Goal: Task Accomplishment & Management: Manage account settings

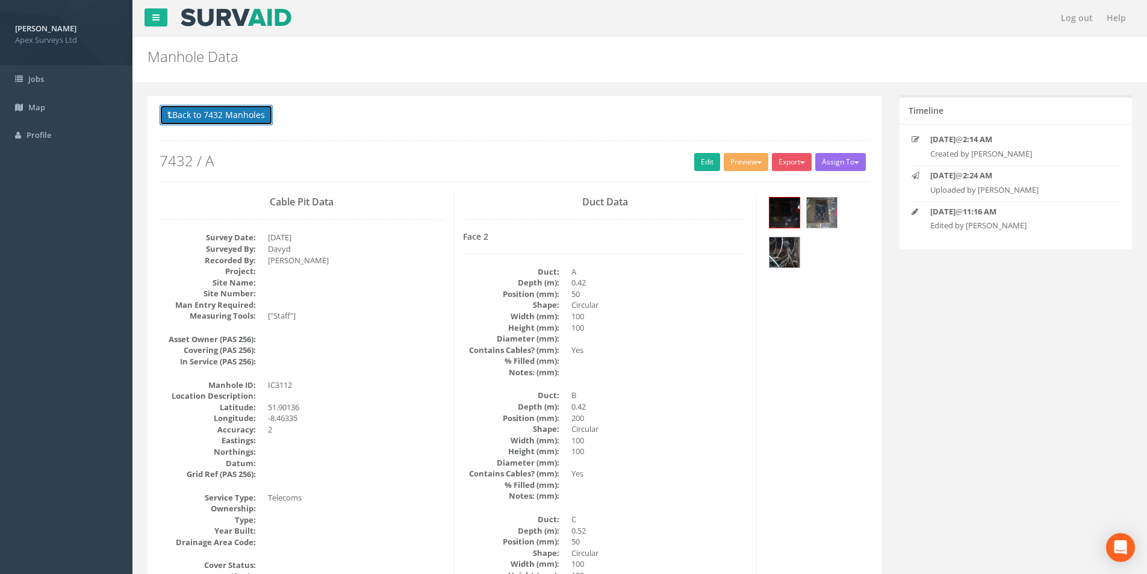
click at [202, 113] on button "Back to 7432 Manholes" at bounding box center [216, 115] width 113 height 20
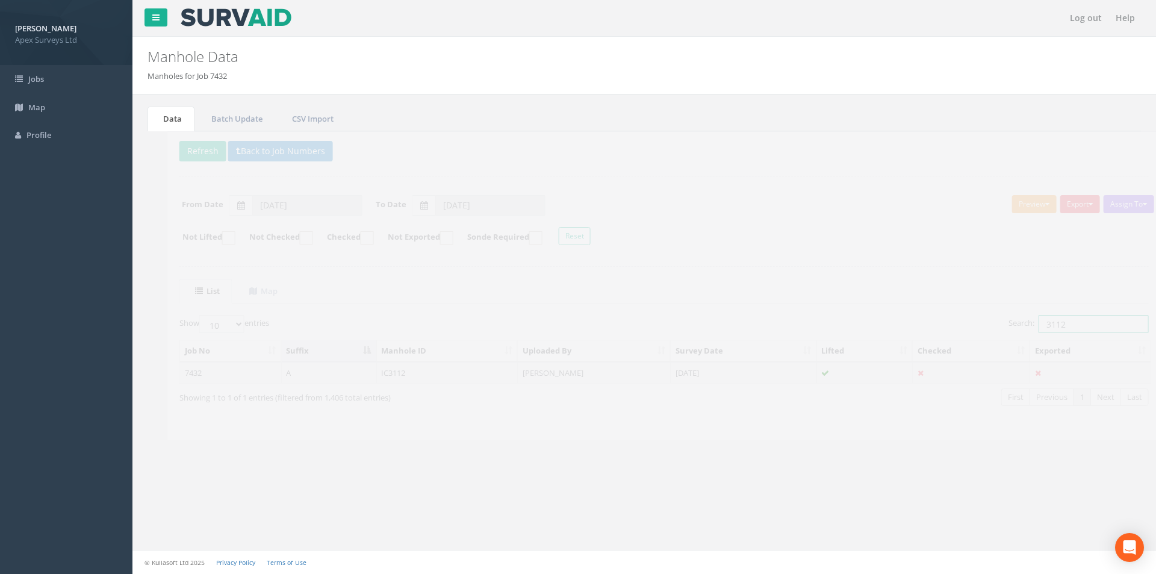
drag, startPoint x: 1049, startPoint y: 328, endPoint x: 1022, endPoint y: 328, distance: 27.1
click at [1022, 328] on input "3112" at bounding box center [1074, 324] width 110 height 18
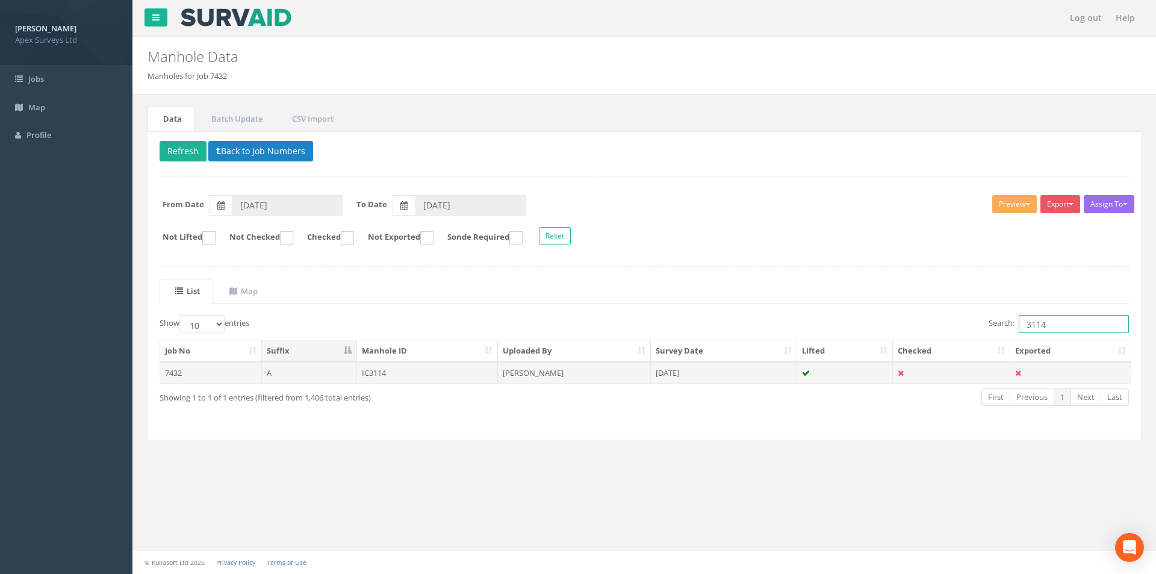
type input "3114"
click at [733, 376] on td "[DATE]" at bounding box center [724, 373] width 146 height 22
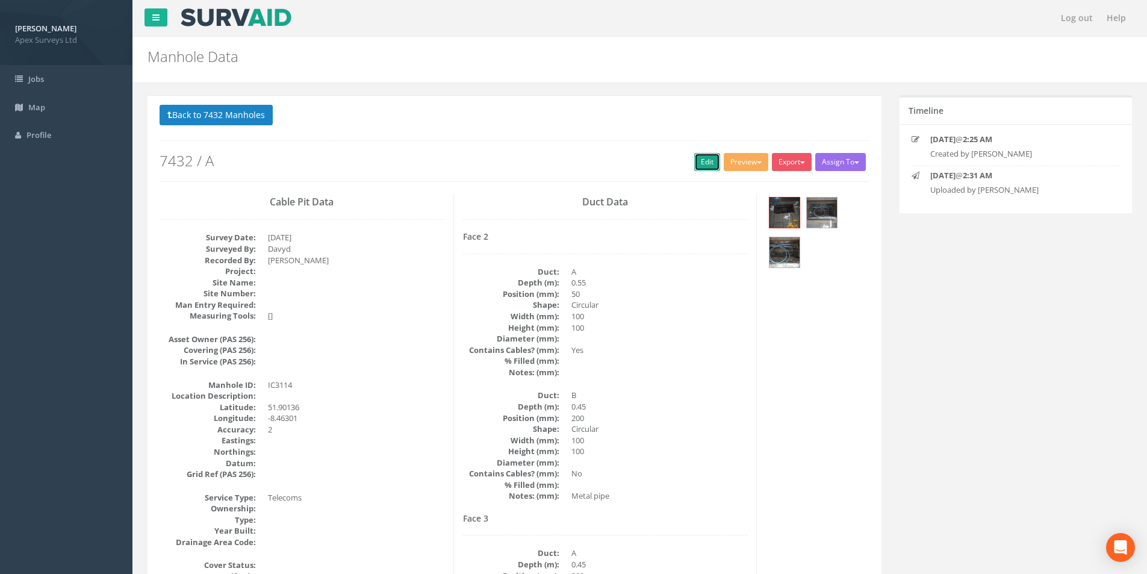
click at [704, 167] on link "Edit" at bounding box center [707, 162] width 26 height 18
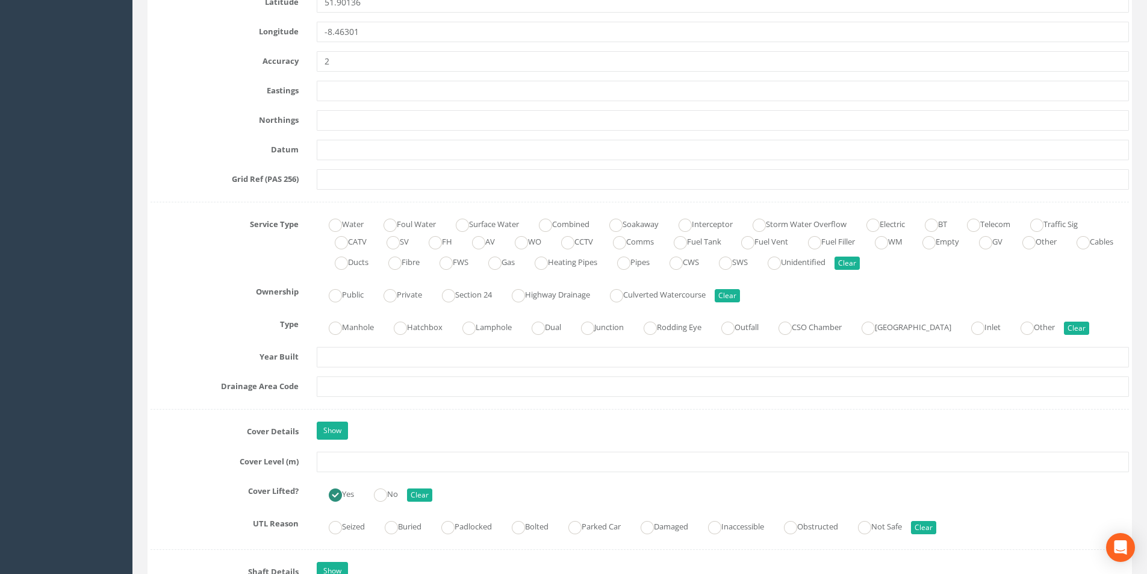
scroll to position [843, 0]
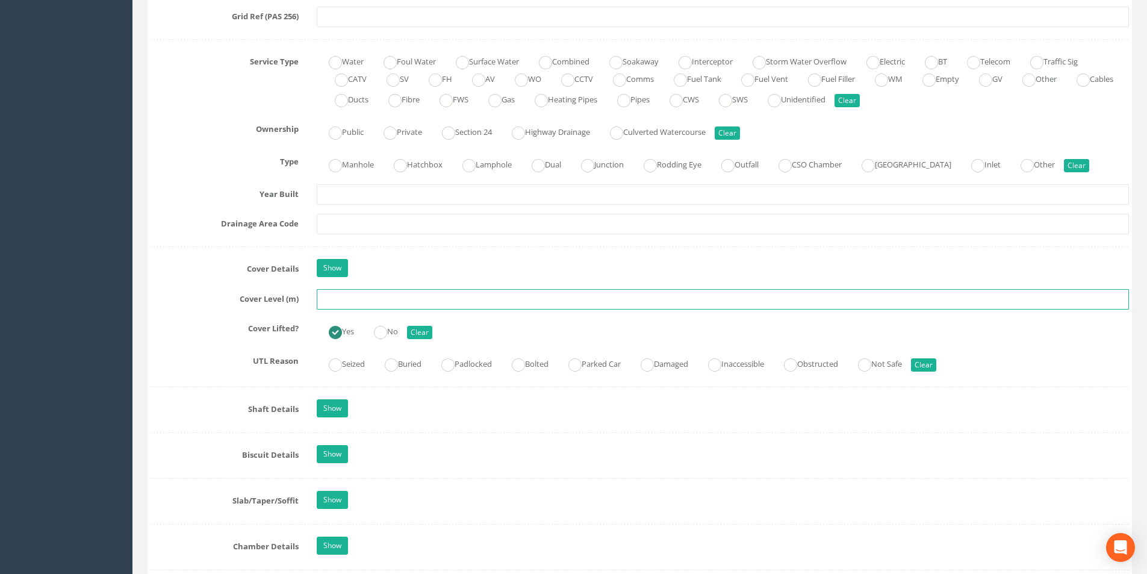
click at [383, 297] on input "text" at bounding box center [723, 299] width 812 height 20
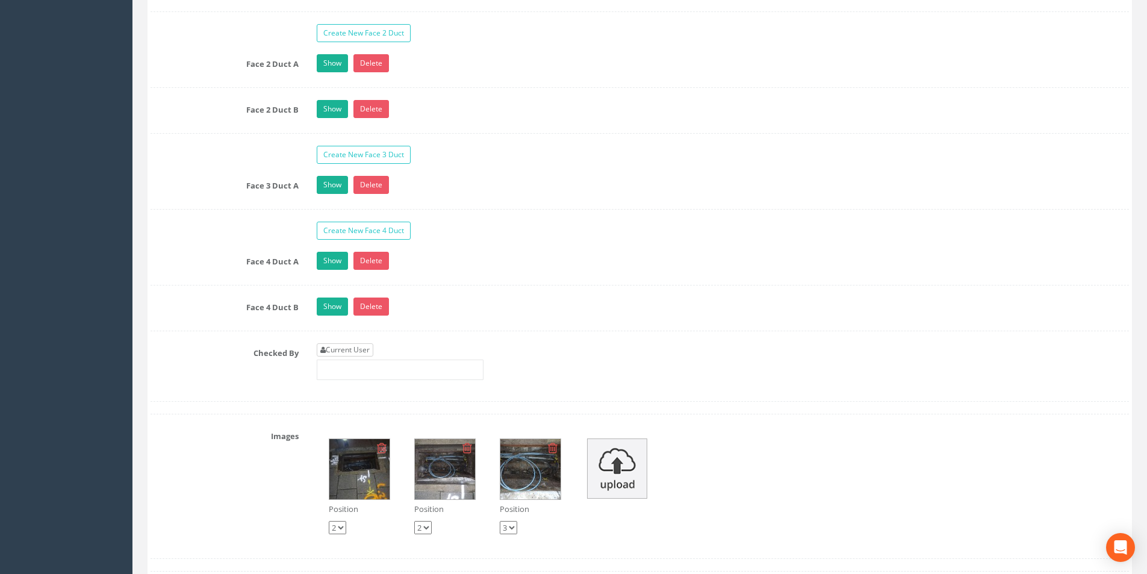
type input "2.92"
click at [362, 343] on link "Current User" at bounding box center [345, 349] width 57 height 13
type input "[PERSON_NAME]"
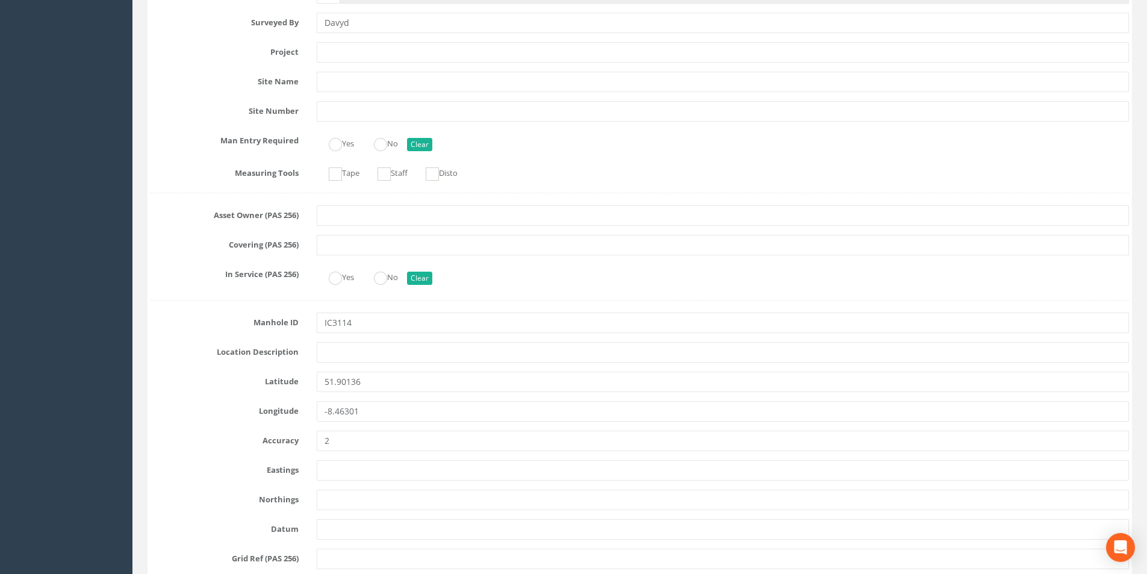
scroll to position [0, 0]
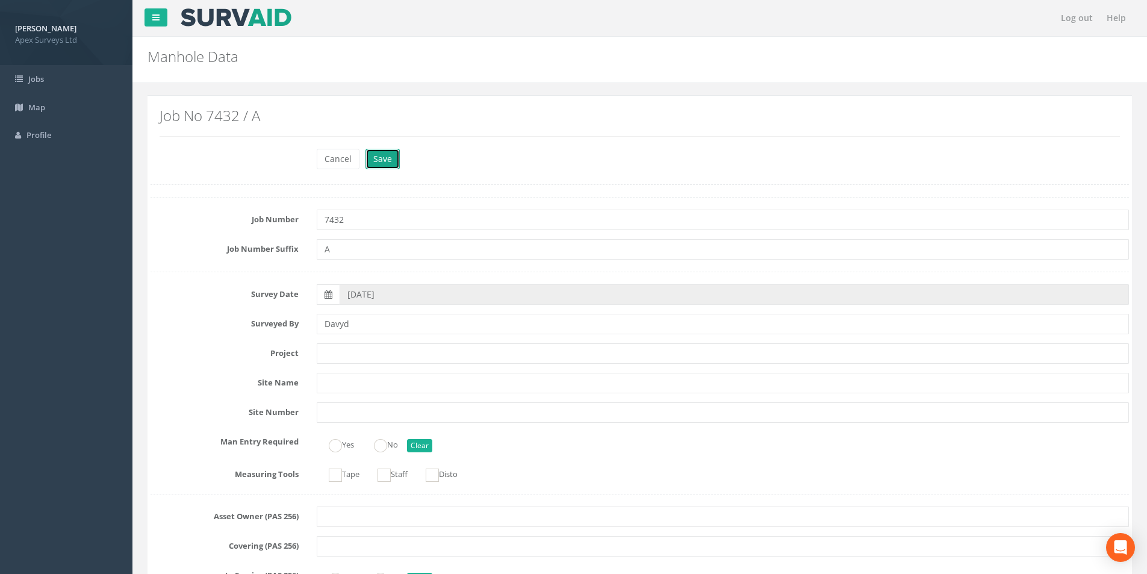
click at [388, 163] on button "Save" at bounding box center [382, 159] width 34 height 20
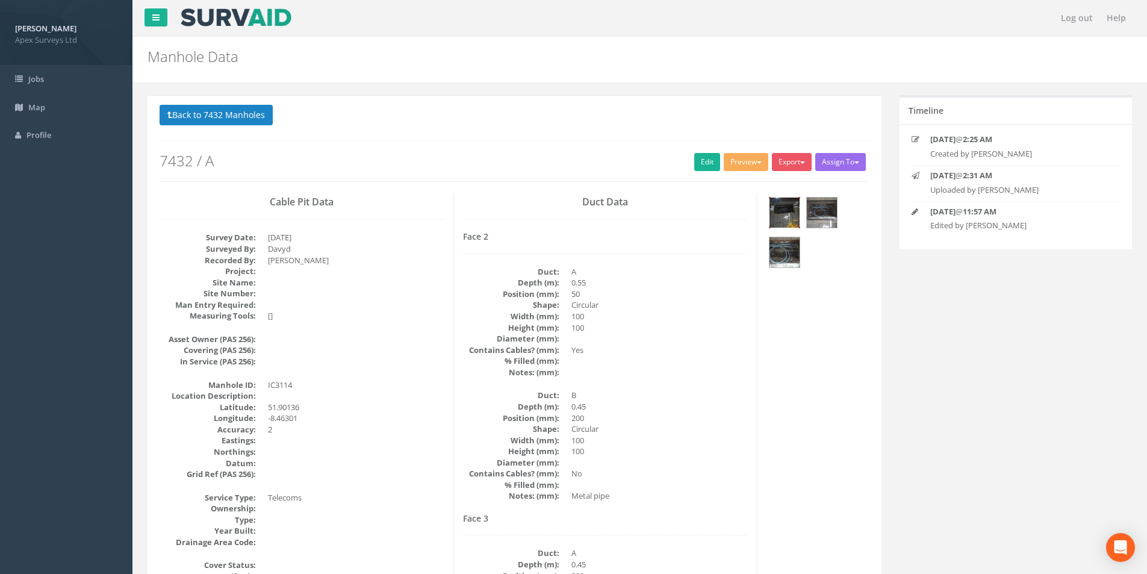
click at [780, 213] on img at bounding box center [784, 212] width 30 height 30
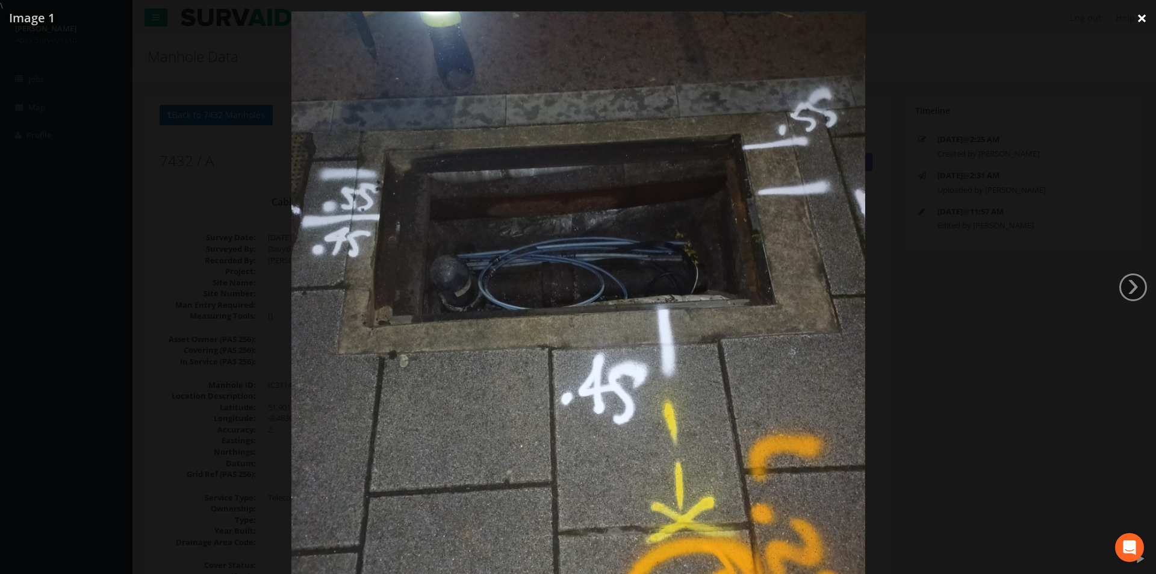
click at [1146, 14] on link "×" at bounding box center [1142, 18] width 28 height 36
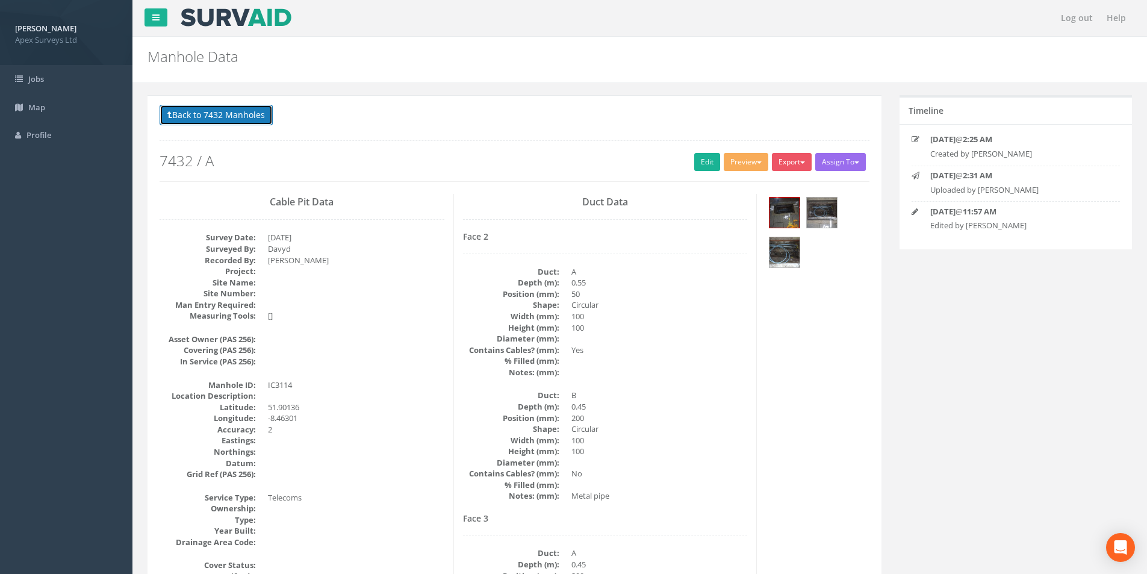
click at [213, 117] on button "Back to 7432 Manholes" at bounding box center [216, 115] width 113 height 20
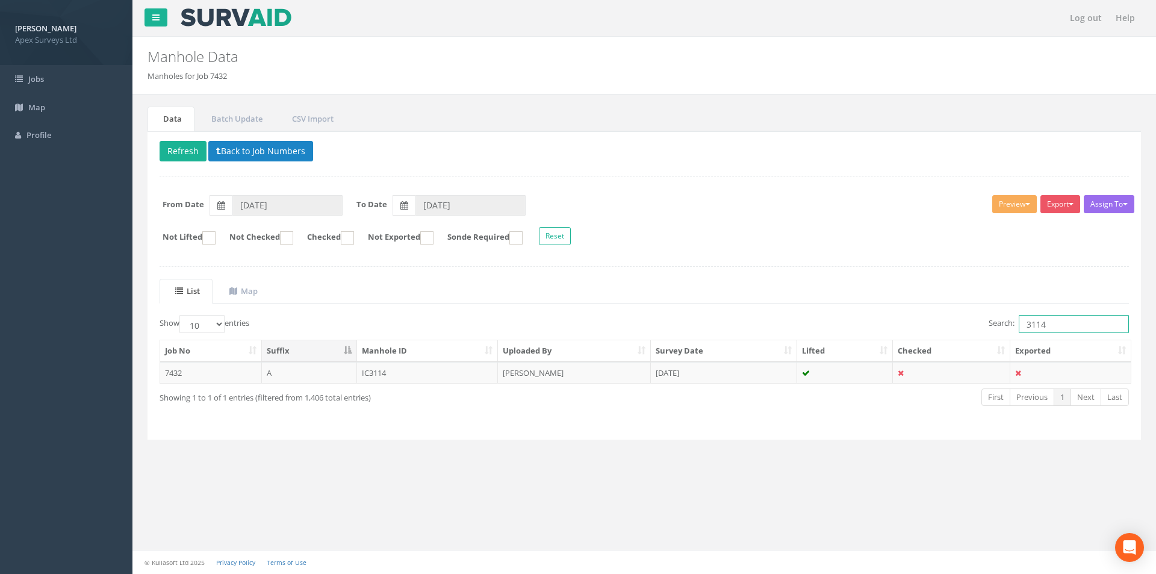
drag, startPoint x: 1047, startPoint y: 324, endPoint x: 1036, endPoint y: 325, distance: 11.5
click at [1036, 325] on input "3114" at bounding box center [1074, 324] width 110 height 18
type input "3120"
click at [705, 364] on td "[DATE]" at bounding box center [724, 373] width 146 height 22
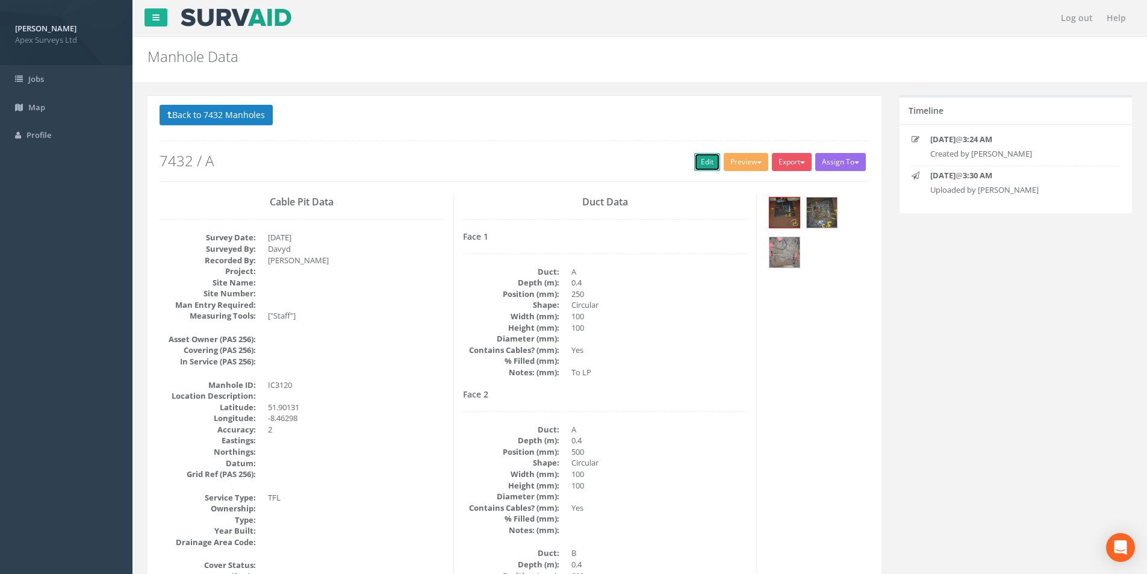
click at [706, 166] on link "Edit" at bounding box center [707, 162] width 26 height 18
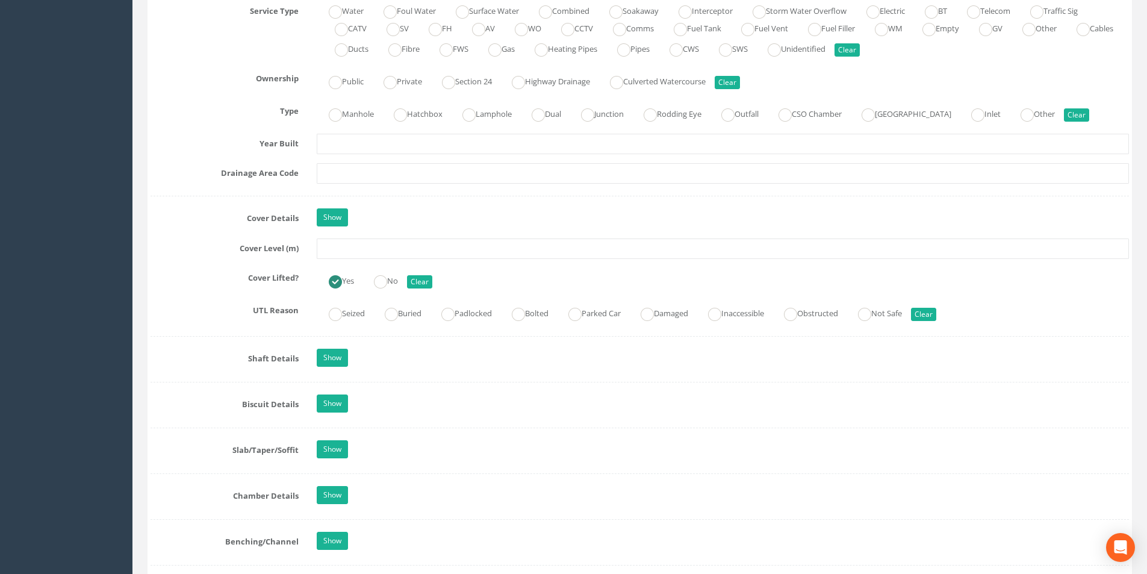
scroll to position [903, 0]
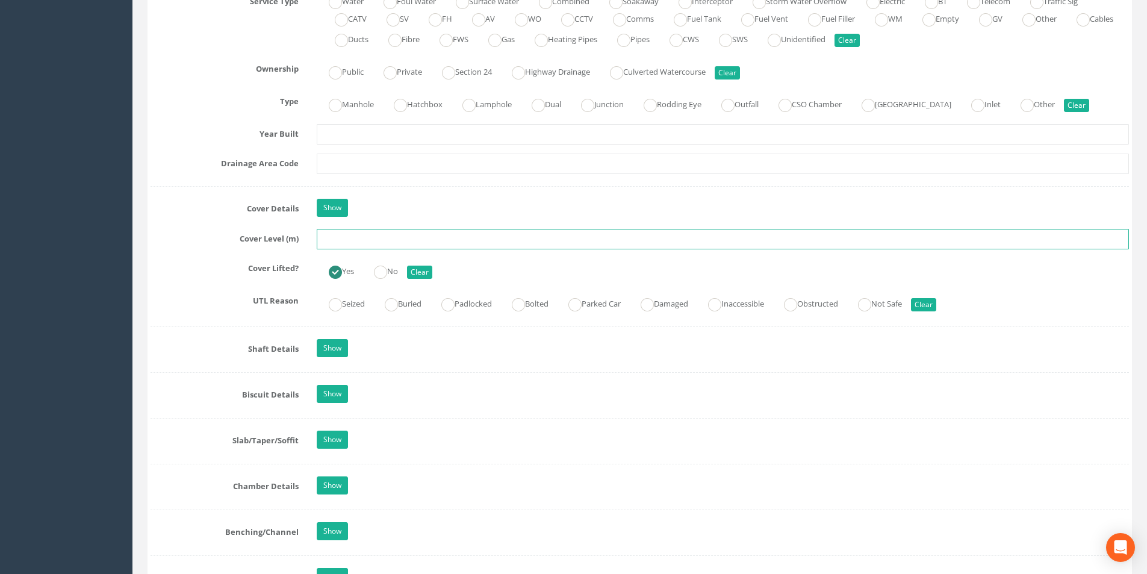
click at [338, 235] on input "text" at bounding box center [723, 239] width 812 height 20
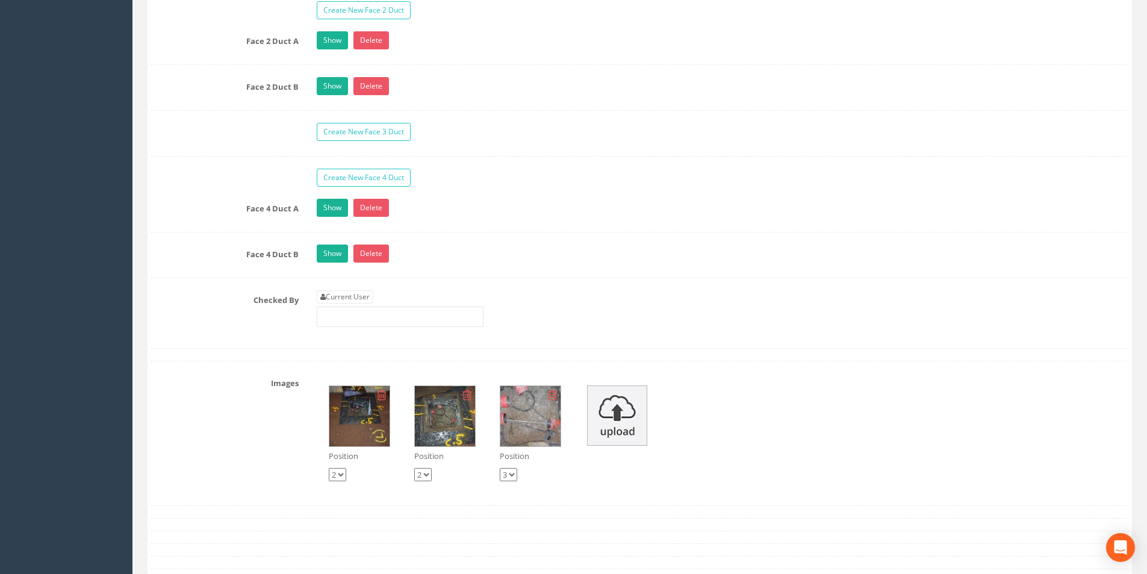
scroll to position [2047, 0]
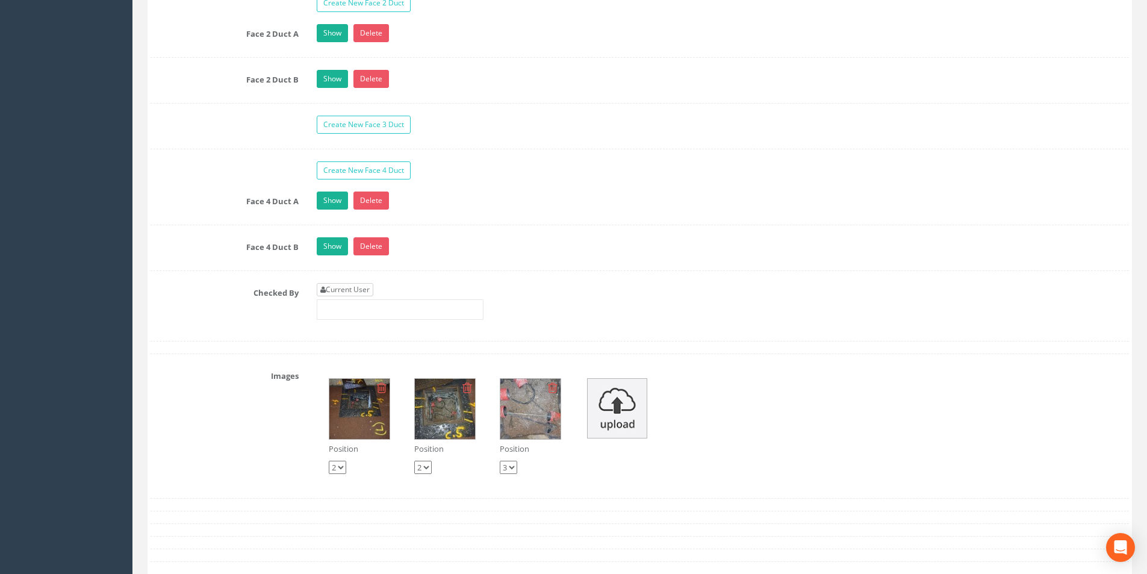
type input "3.17"
drag, startPoint x: 356, startPoint y: 291, endPoint x: 387, endPoint y: 293, distance: 30.8
click at [358, 291] on link "Current User" at bounding box center [345, 289] width 57 height 13
type input "[PERSON_NAME]"
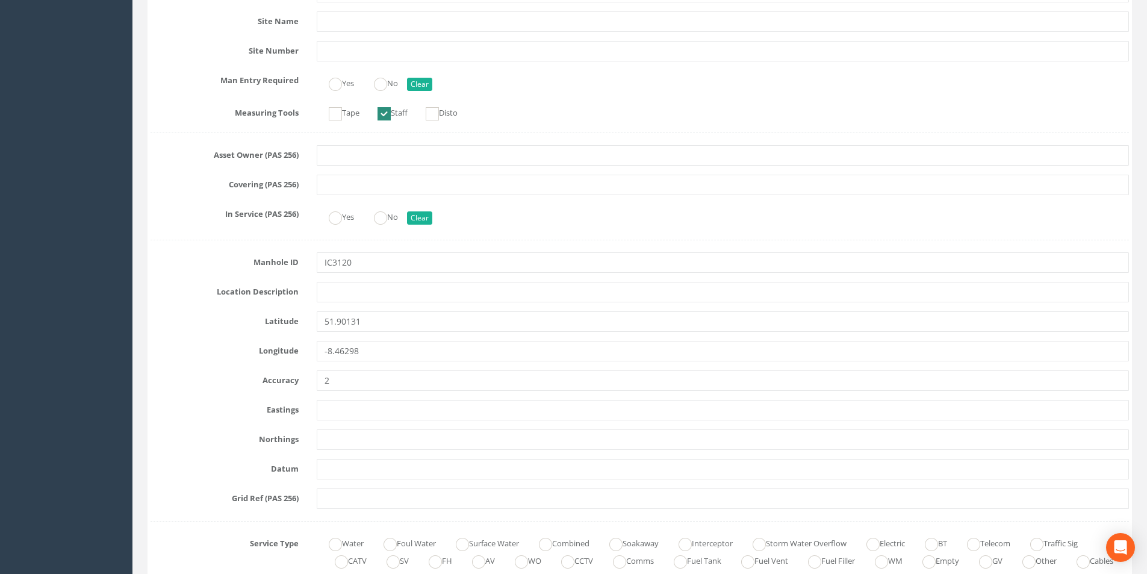
scroll to position [0, 0]
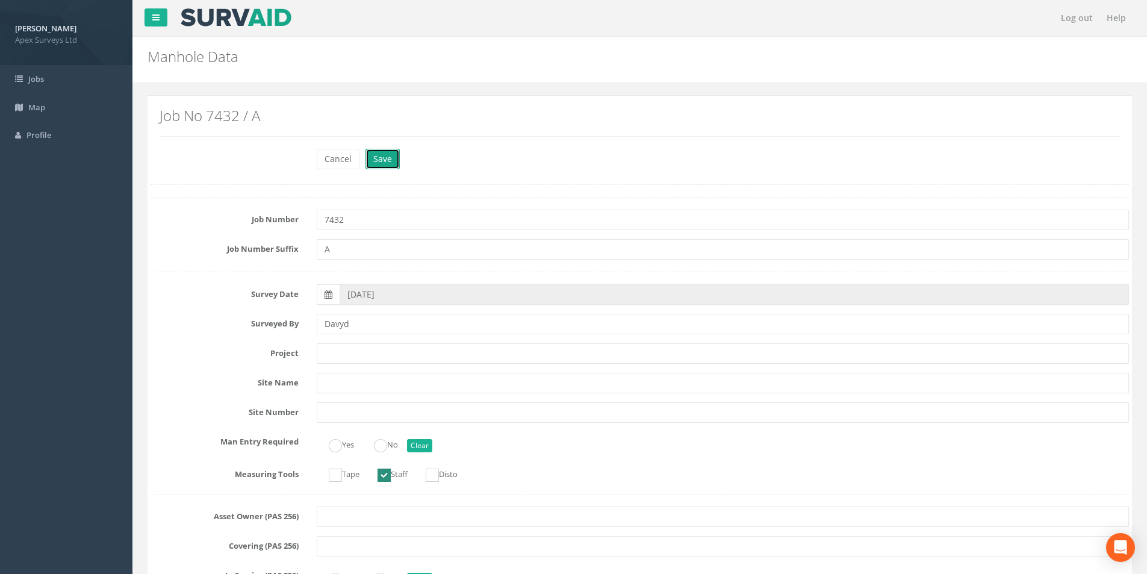
click at [387, 163] on button "Save" at bounding box center [382, 159] width 34 height 20
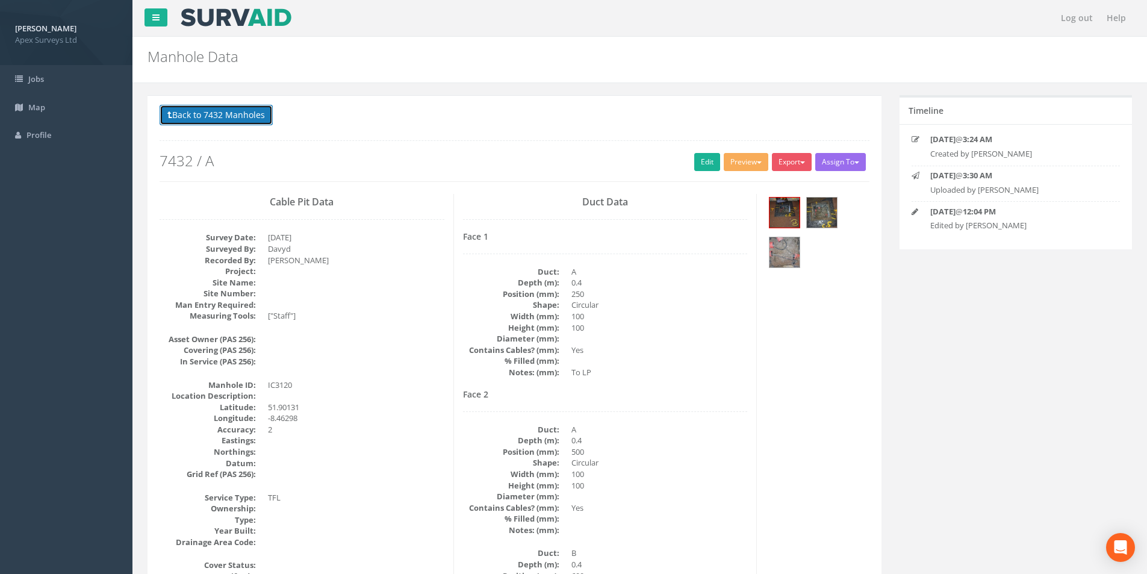
click at [229, 119] on button "Back to 7432 Manholes" at bounding box center [216, 115] width 113 height 20
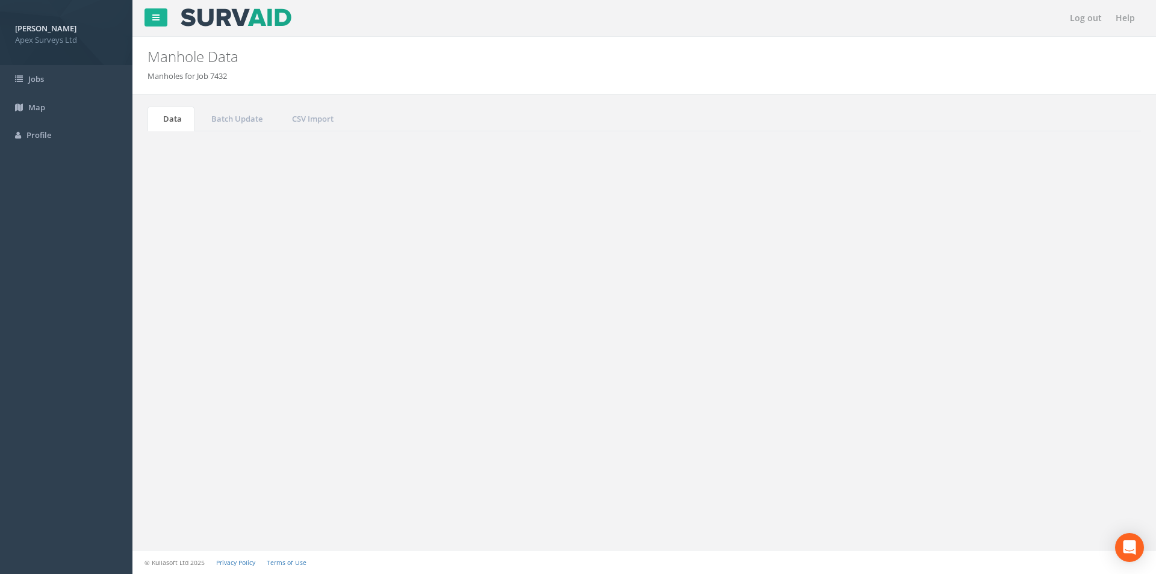
click at [1051, 325] on input "3120" at bounding box center [1074, 324] width 110 height 18
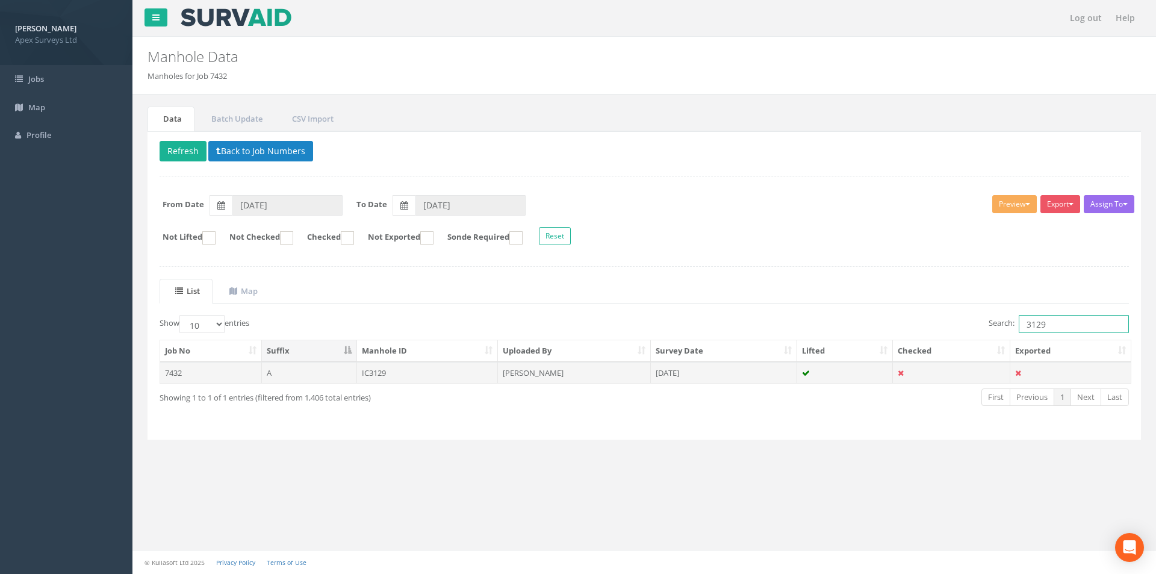
type input "3129"
click at [829, 369] on td at bounding box center [845, 373] width 96 height 22
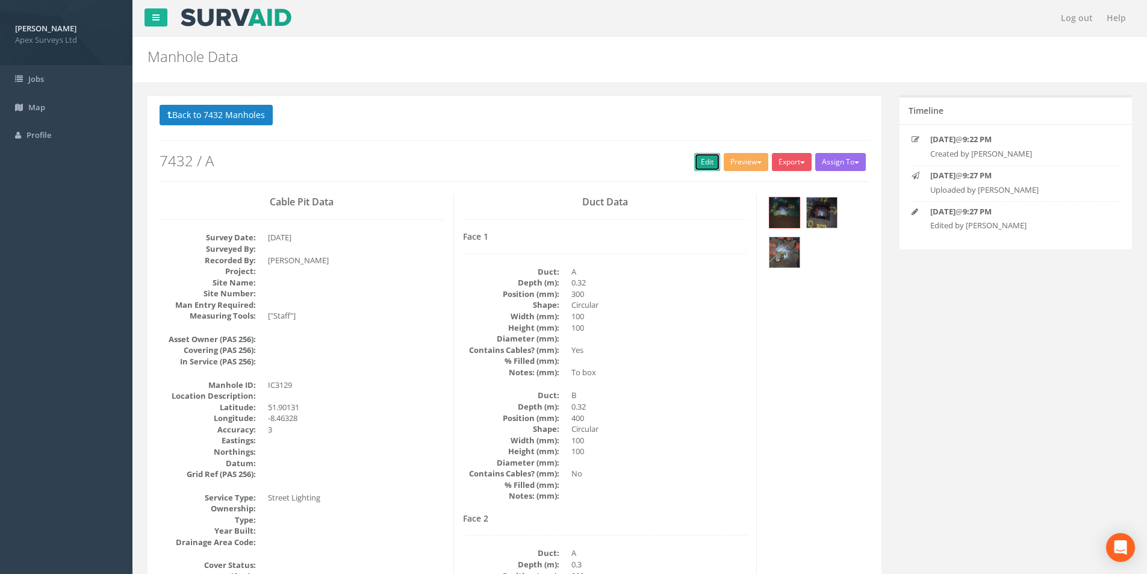
click at [701, 163] on link "Edit" at bounding box center [707, 162] width 26 height 18
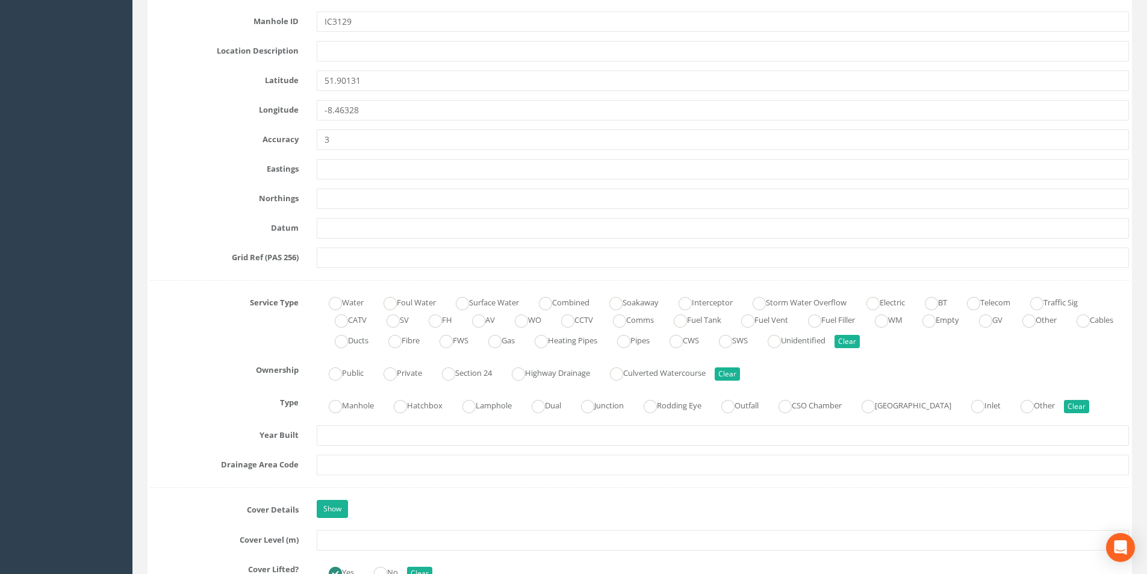
scroll to position [723, 0]
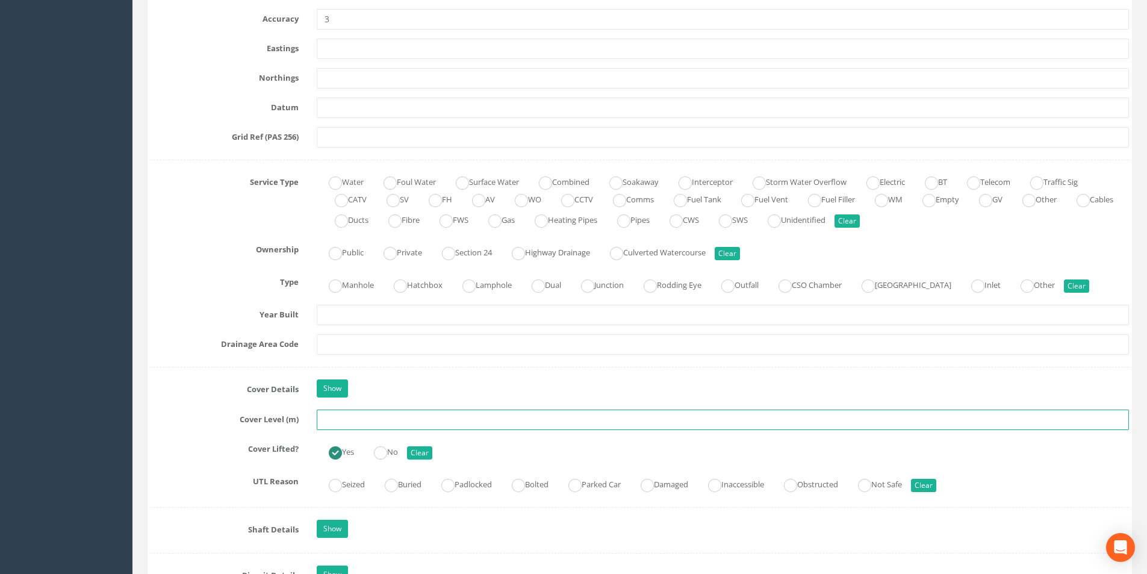
click at [347, 419] on input "text" at bounding box center [723, 419] width 812 height 20
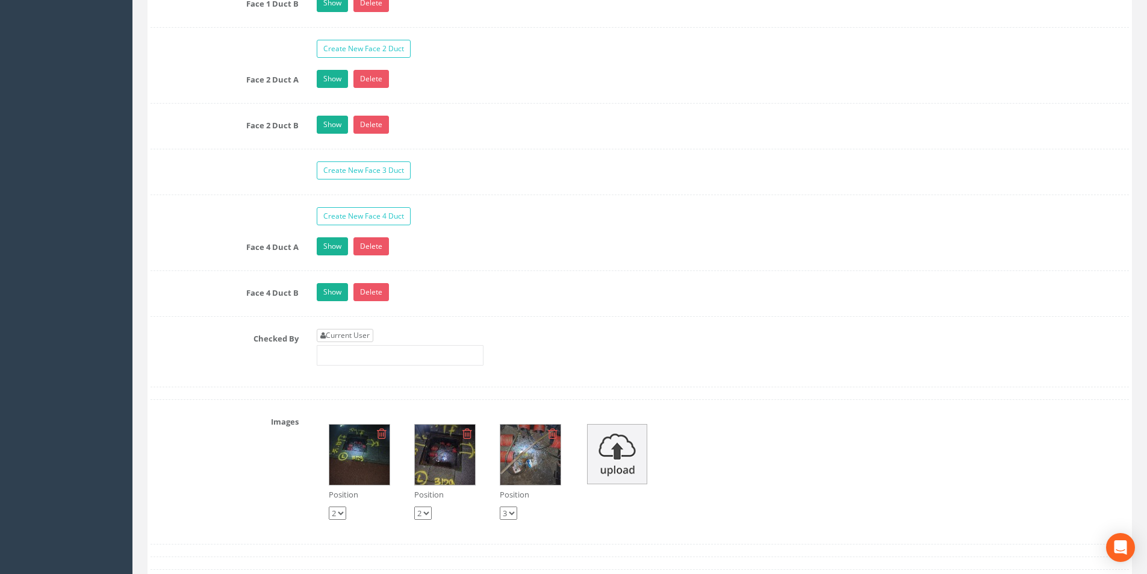
type input "3.29"
click at [367, 337] on link "Current User" at bounding box center [345, 335] width 57 height 13
type input "[PERSON_NAME]"
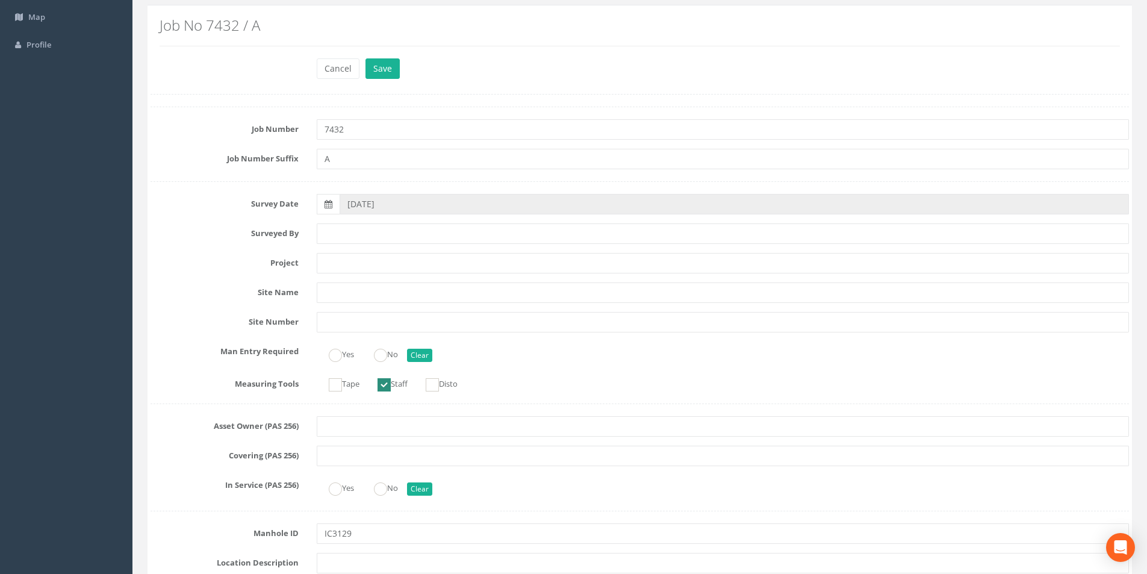
scroll to position [0, 0]
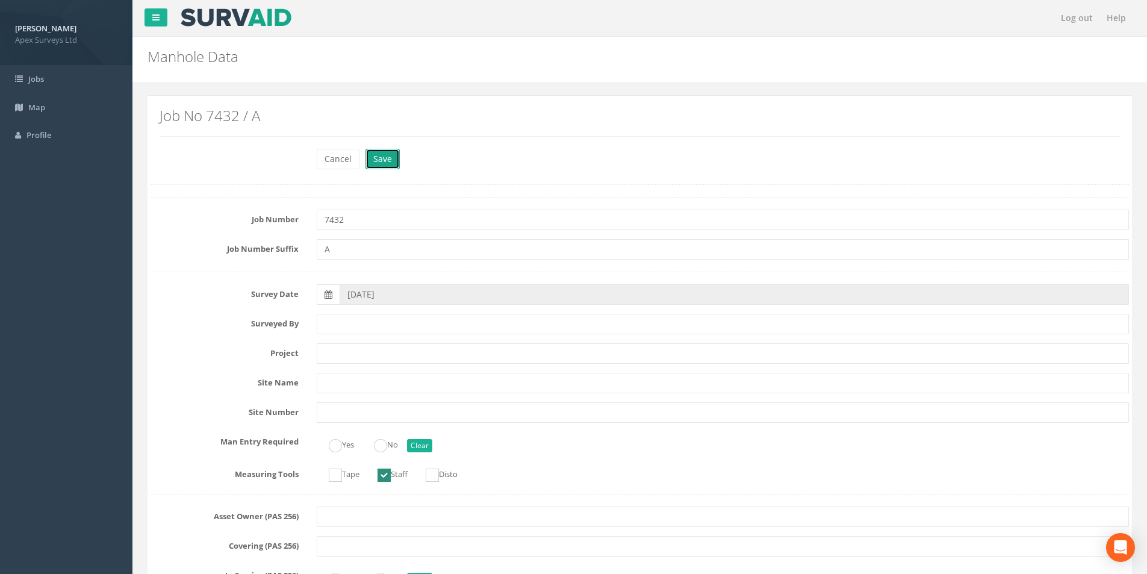
click at [379, 157] on button "Save" at bounding box center [382, 159] width 34 height 20
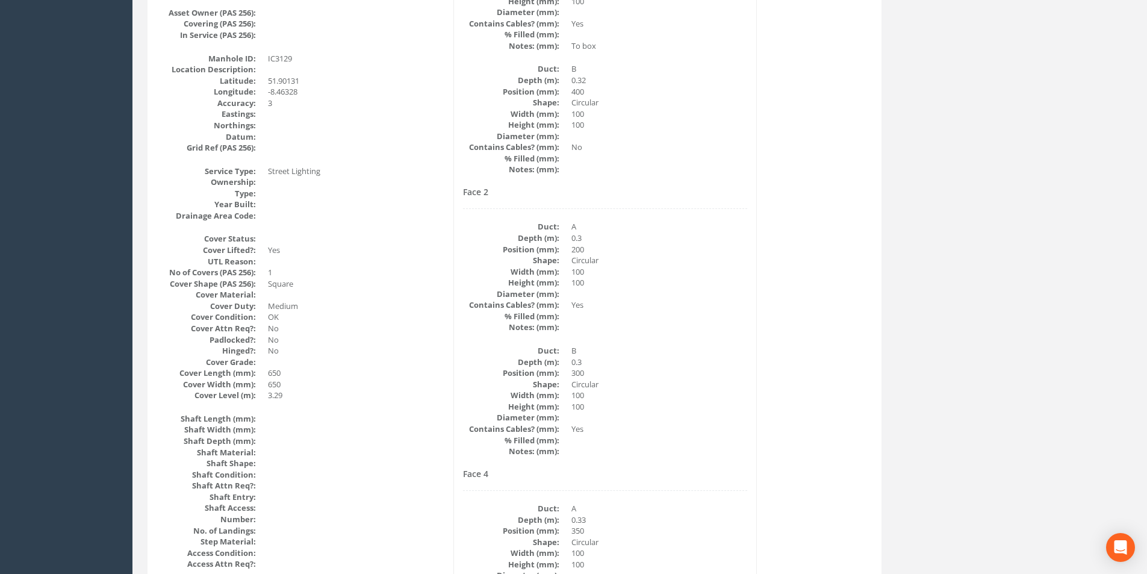
scroll to position [19, 0]
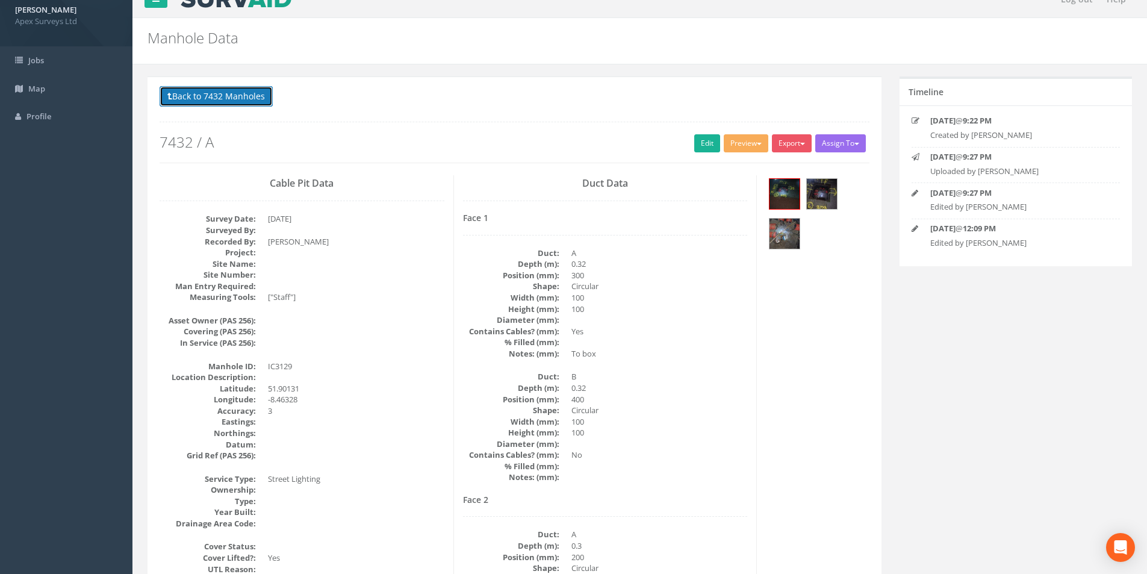
click at [238, 98] on button "Back to 7432 Manholes" at bounding box center [216, 96] width 113 height 20
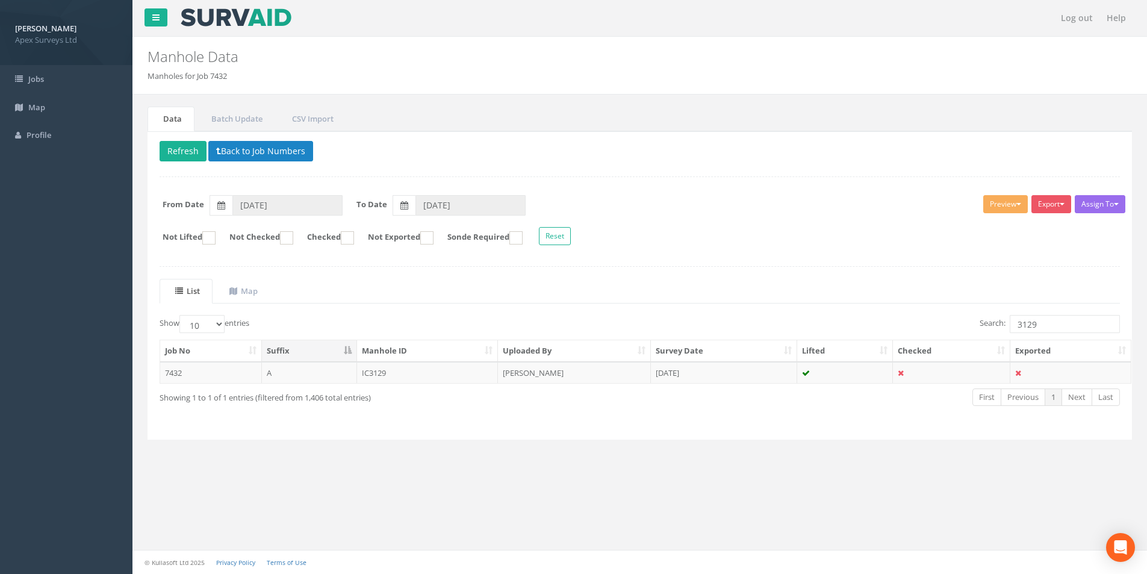
scroll to position [0, 0]
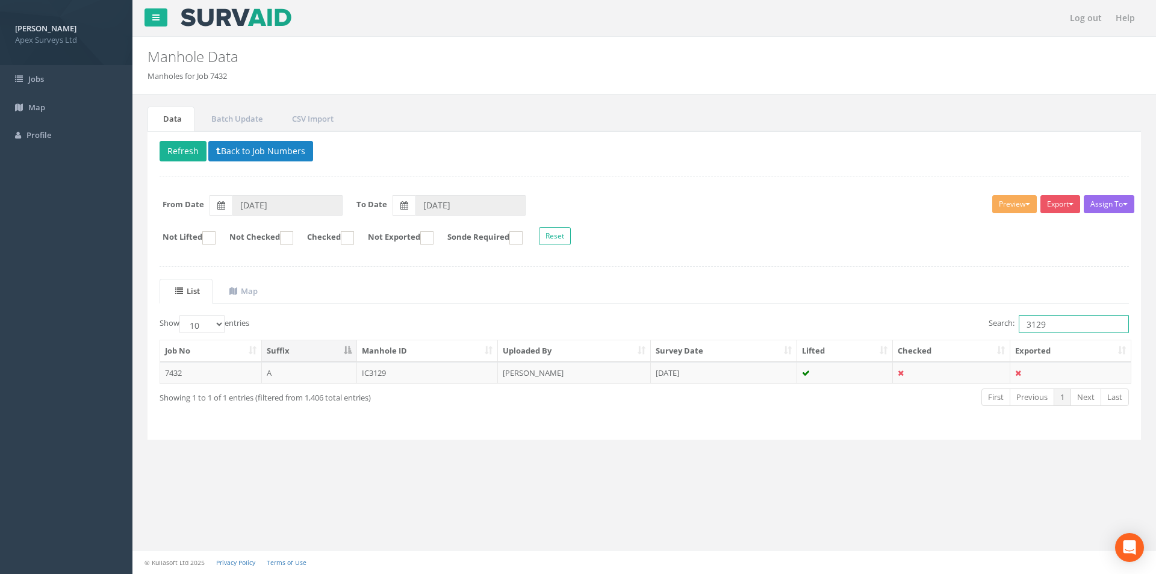
click at [1043, 324] on input "3129" at bounding box center [1074, 324] width 110 height 18
type input "3155"
click at [833, 378] on td at bounding box center [845, 373] width 96 height 22
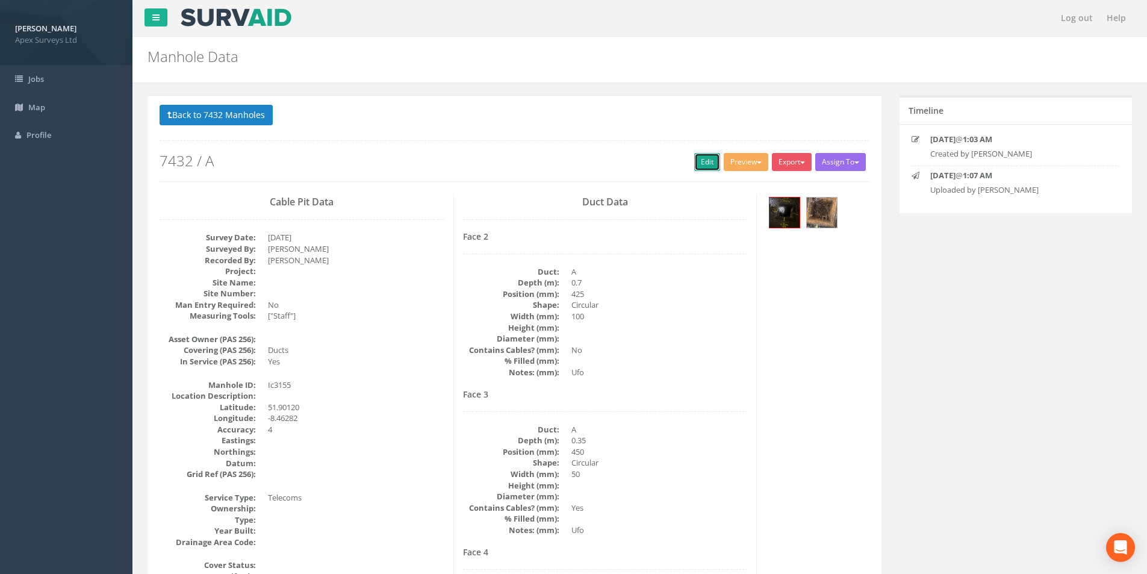
click at [709, 165] on link "Edit" at bounding box center [707, 162] width 26 height 18
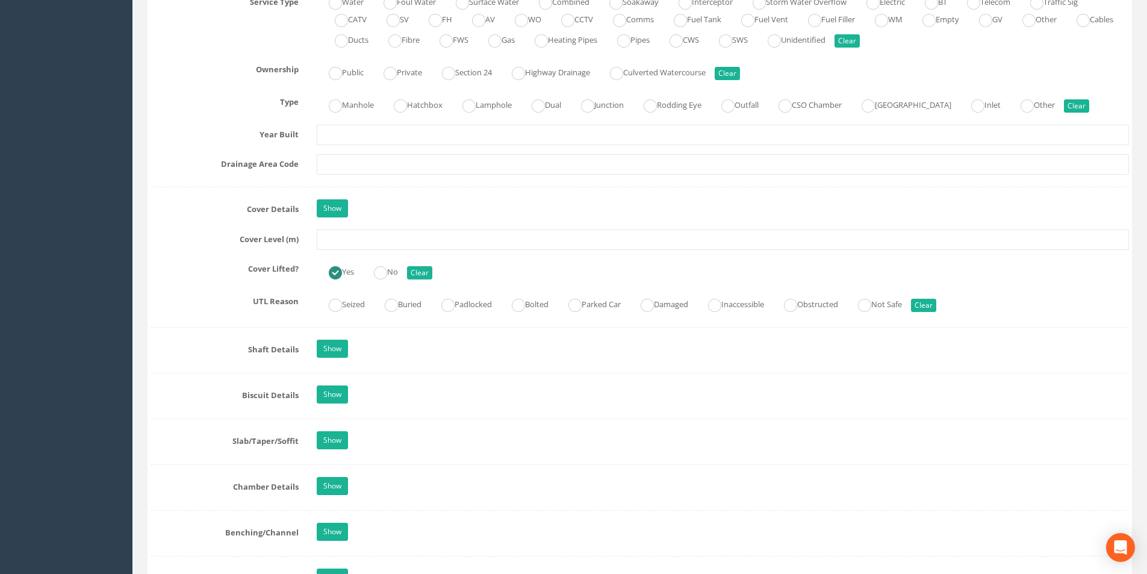
scroll to position [903, 0]
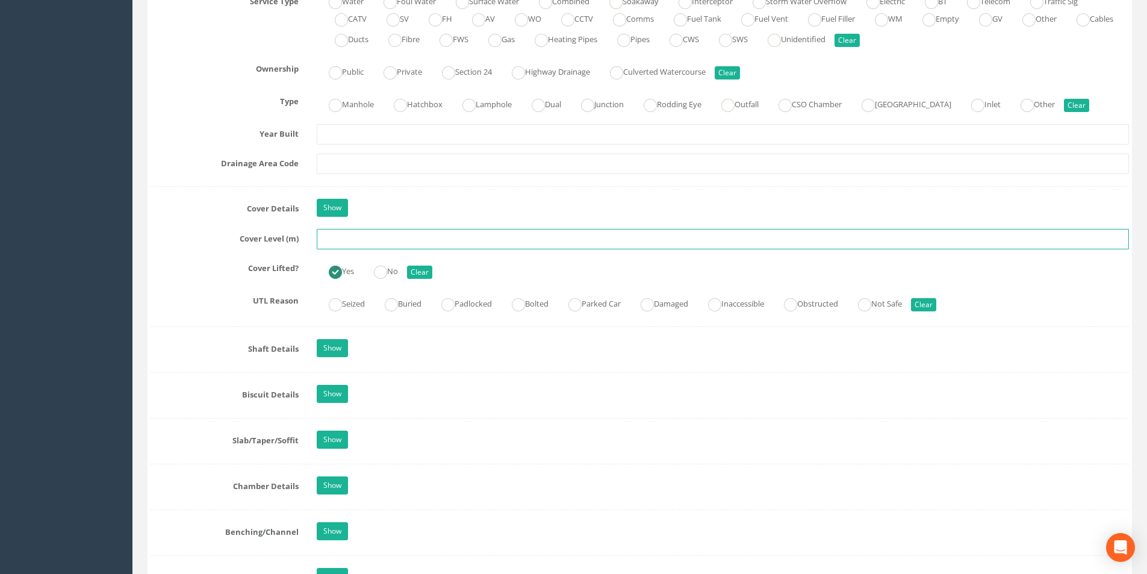
click at [356, 234] on input "text" at bounding box center [723, 239] width 812 height 20
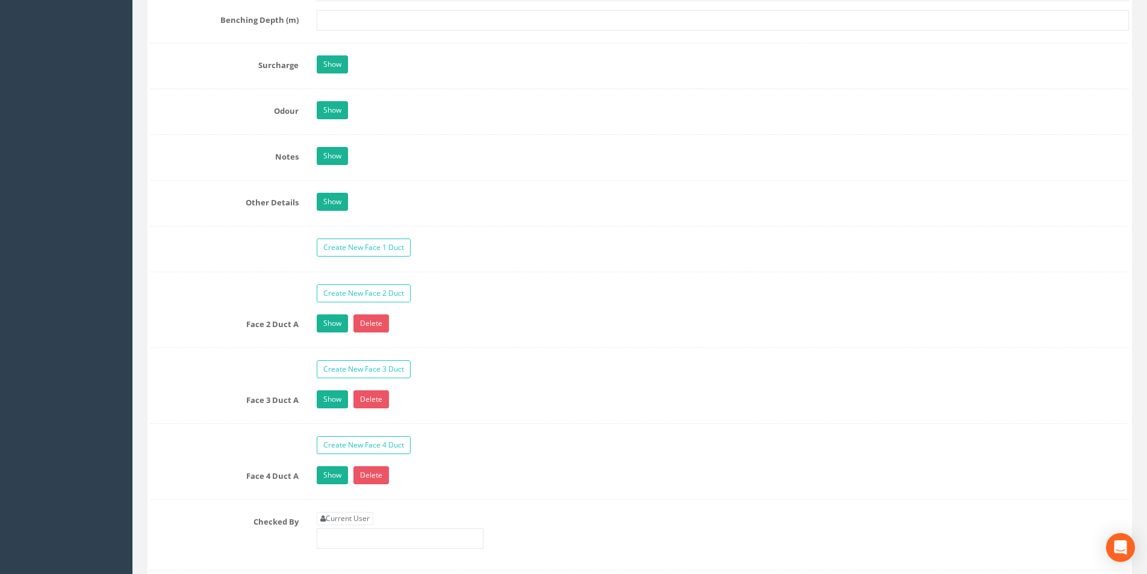
scroll to position [1867, 0]
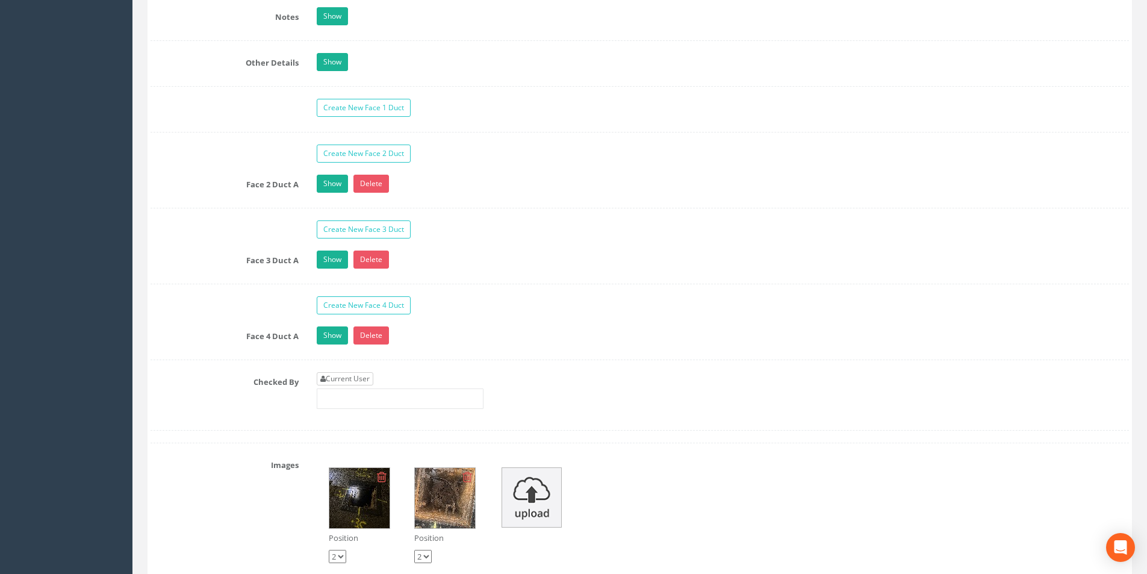
type input "2.84"
click at [364, 375] on link "Current User" at bounding box center [345, 378] width 57 height 13
type input "[PERSON_NAME]"
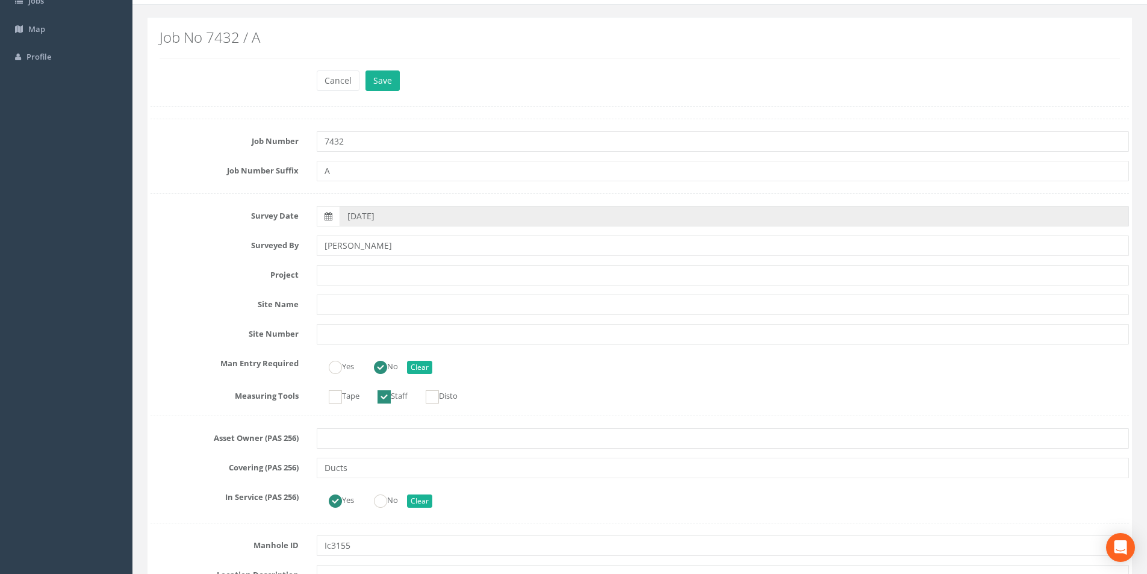
scroll to position [0, 0]
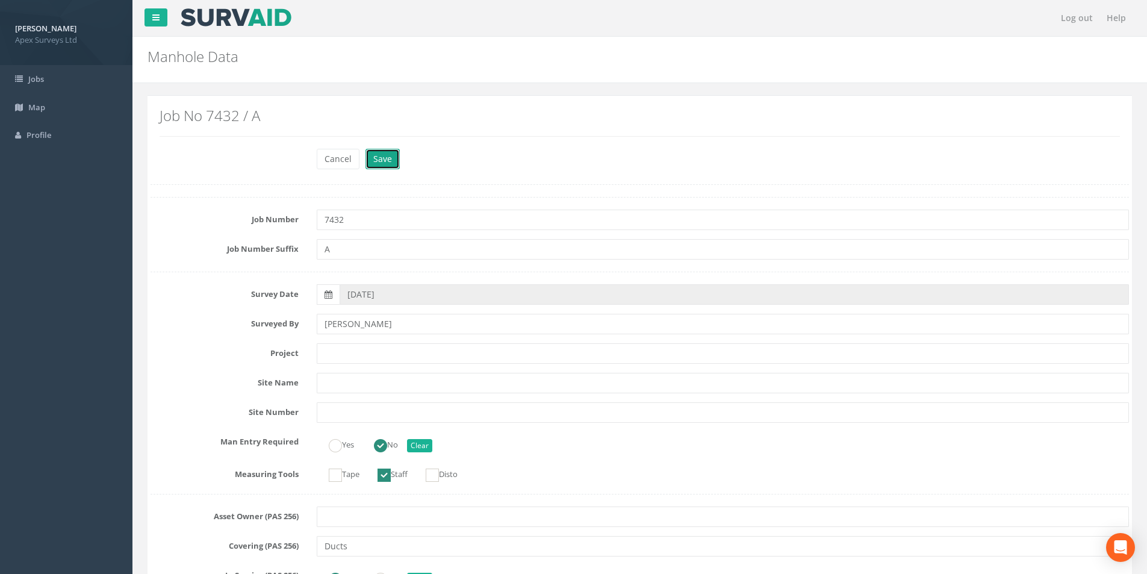
click at [385, 163] on button "Save" at bounding box center [382, 159] width 34 height 20
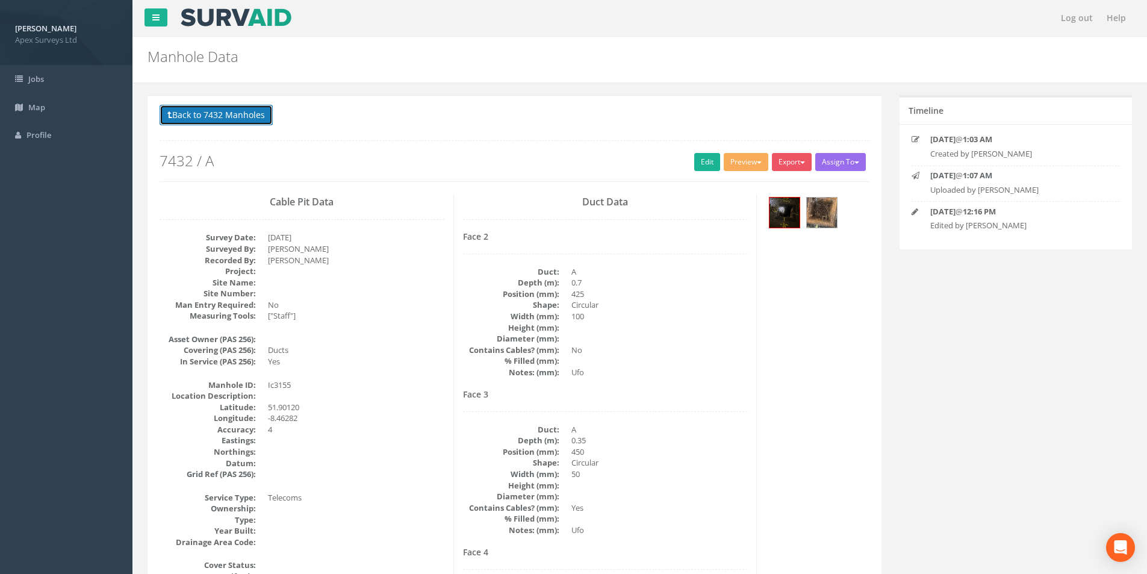
click at [232, 119] on button "Back to 7432 Manholes" at bounding box center [216, 115] width 113 height 20
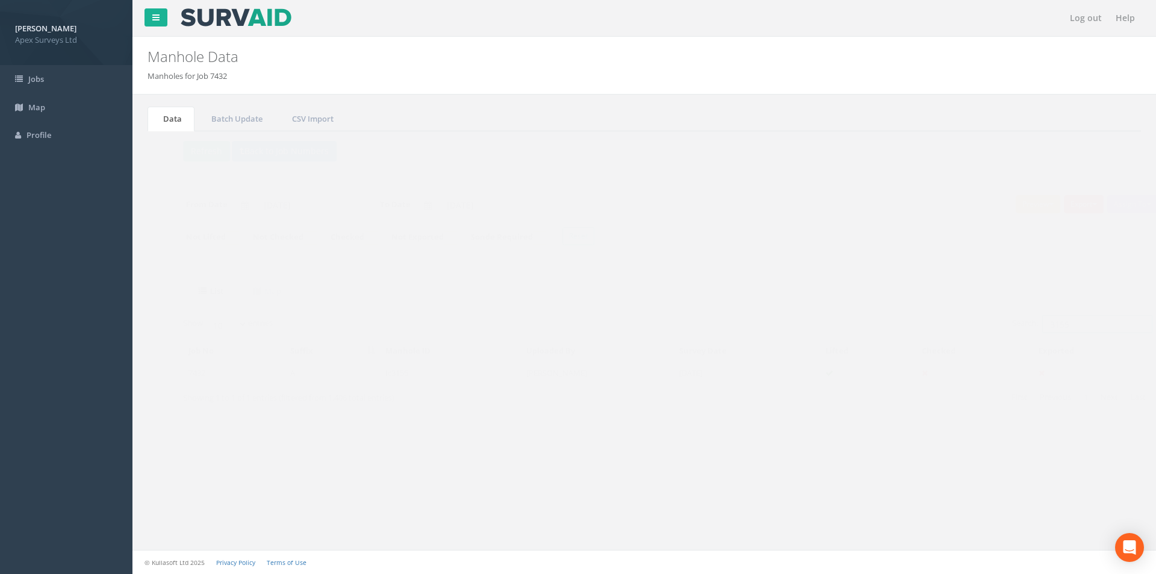
click at [1057, 326] on input "3155" at bounding box center [1074, 324] width 110 height 18
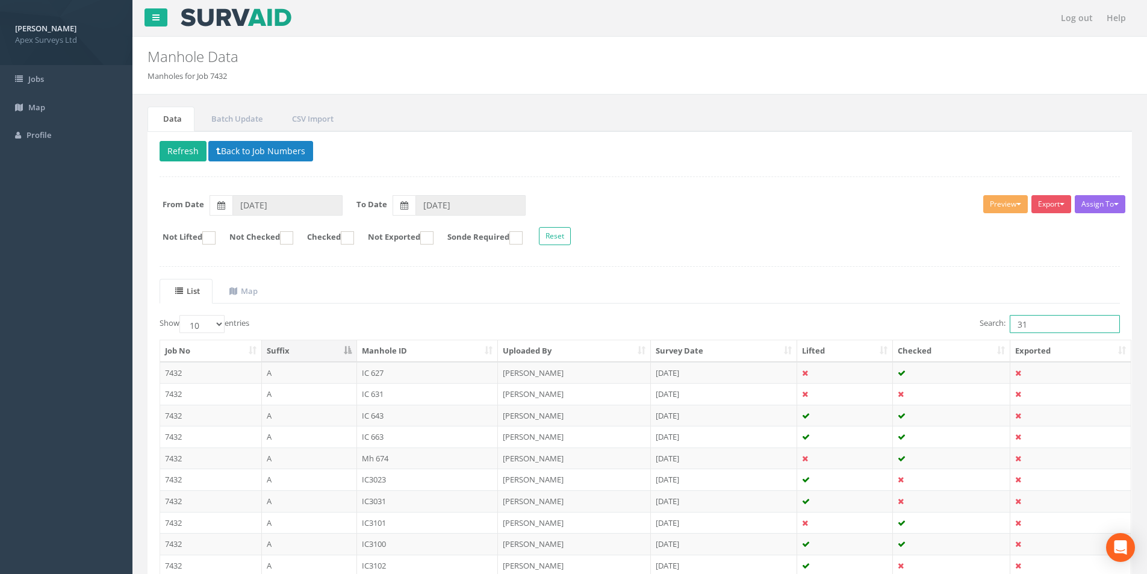
type input "3"
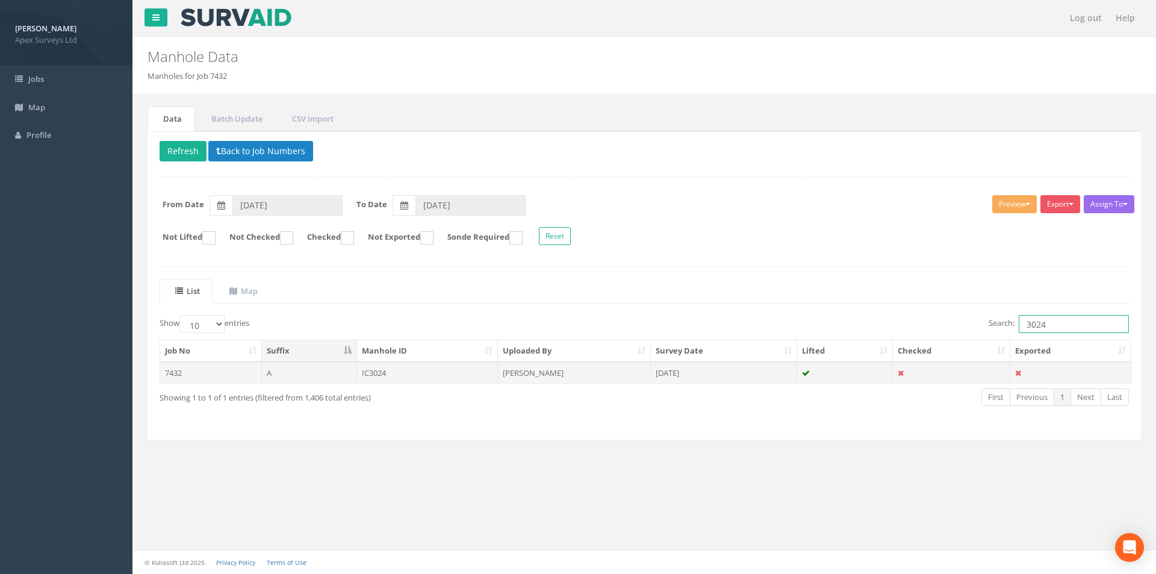
type input "3024"
click at [695, 373] on td "[DATE]" at bounding box center [724, 373] width 146 height 22
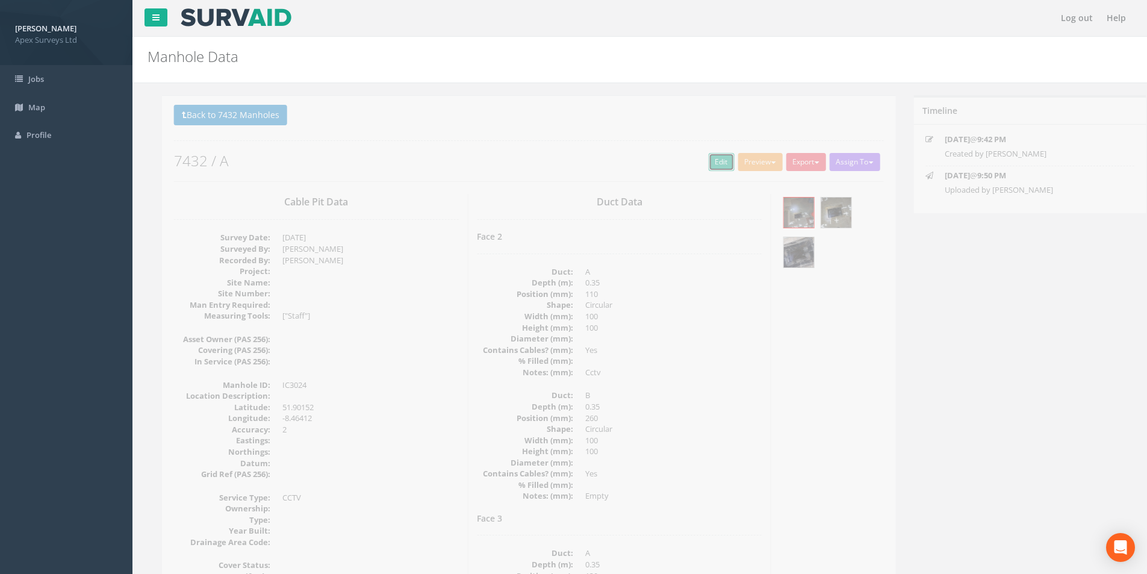
click at [701, 166] on link "Edit" at bounding box center [707, 162] width 26 height 18
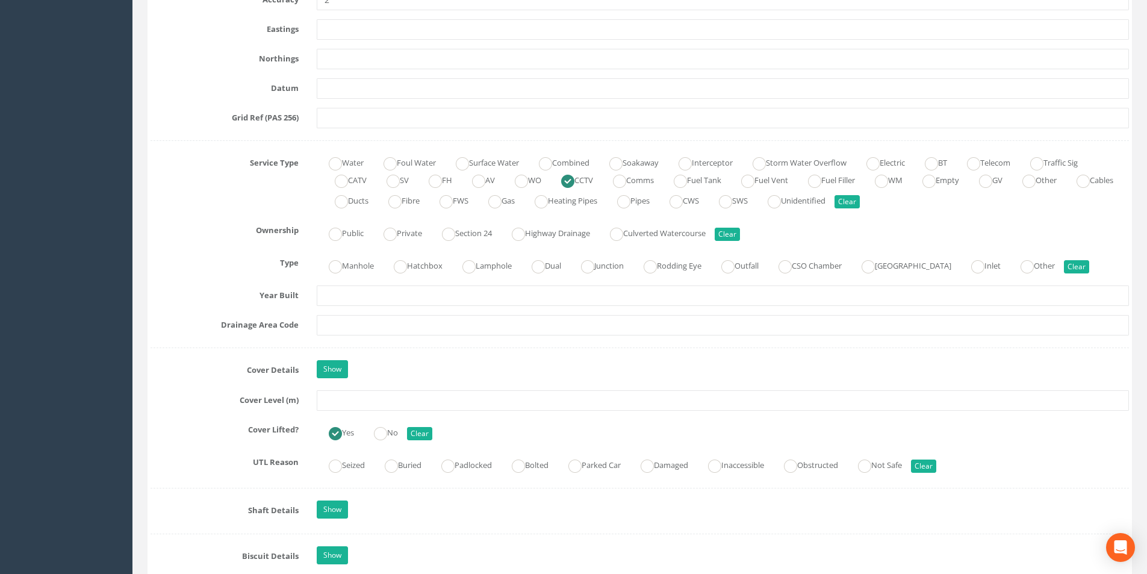
scroll to position [903, 0]
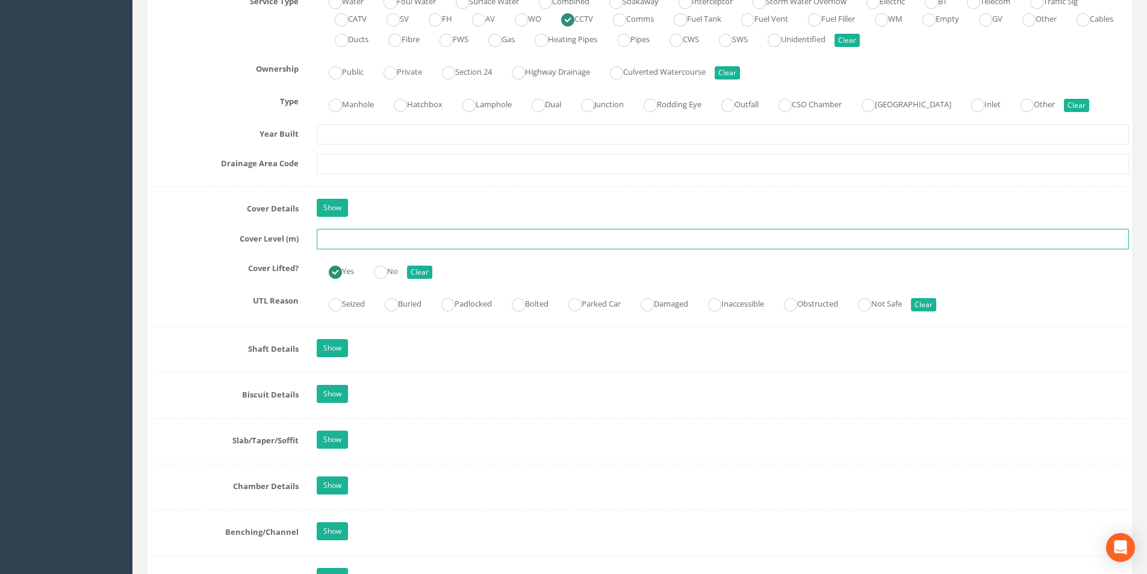
click at [346, 238] on input "text" at bounding box center [723, 239] width 812 height 20
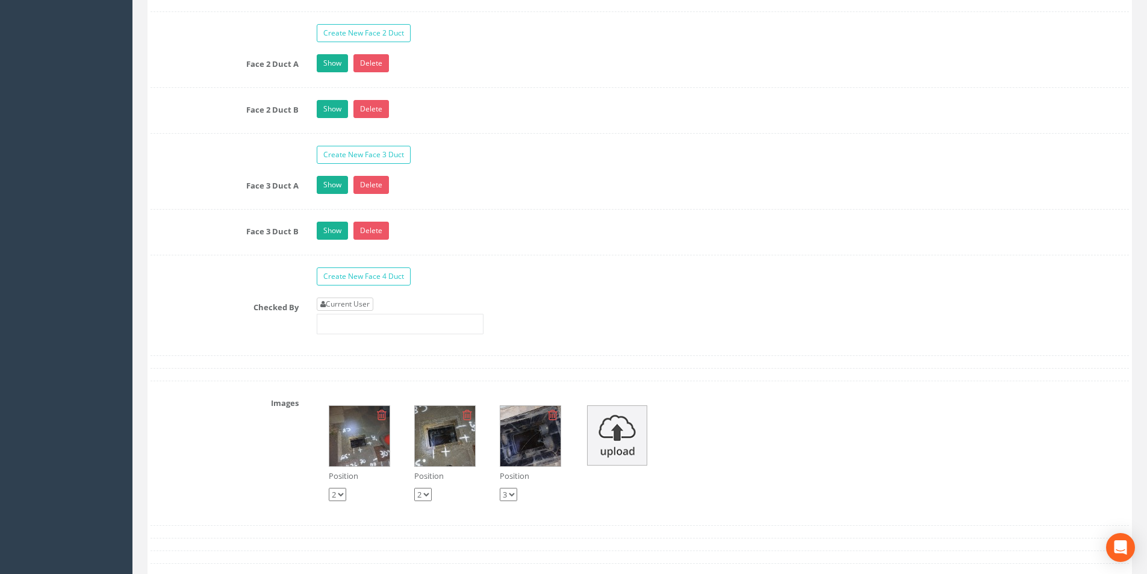
type input "3.95"
click at [373, 305] on link "Current User" at bounding box center [345, 303] width 57 height 13
type input "[PERSON_NAME]"
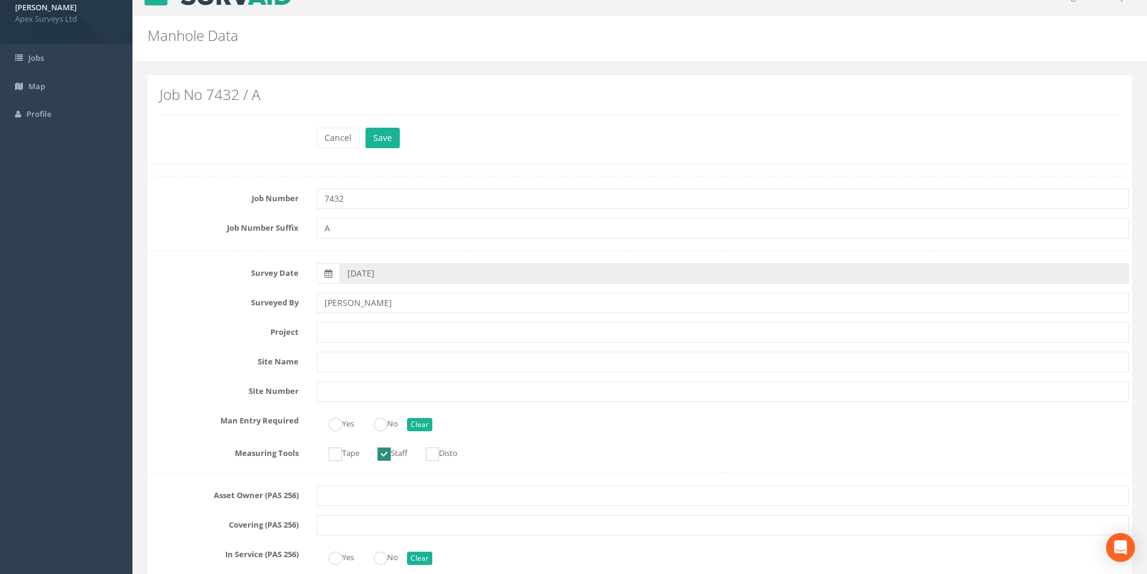
scroll to position [0, 0]
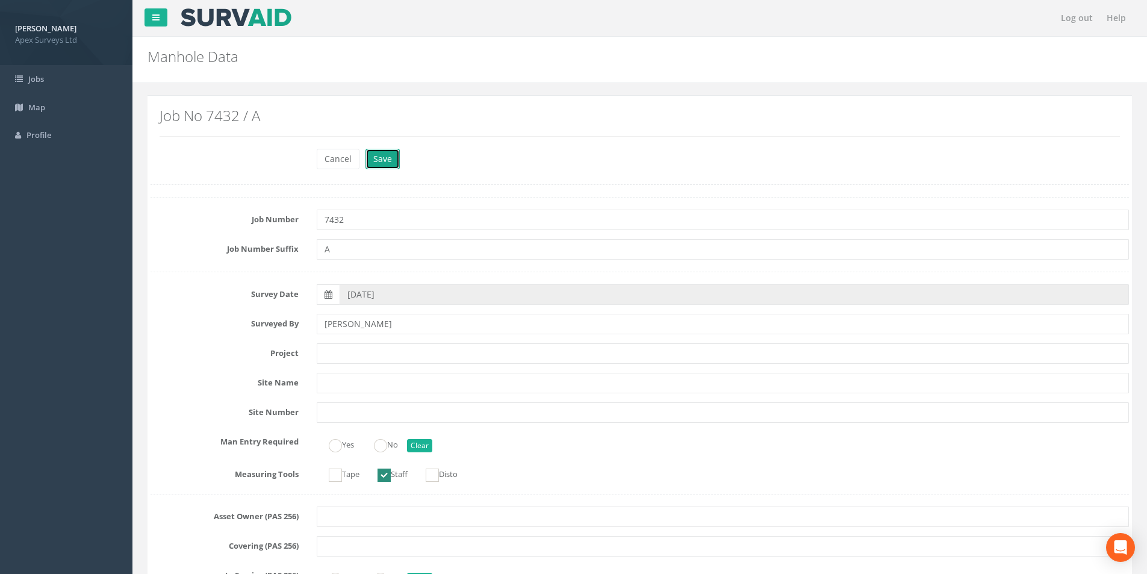
click at [384, 158] on button "Save" at bounding box center [382, 159] width 34 height 20
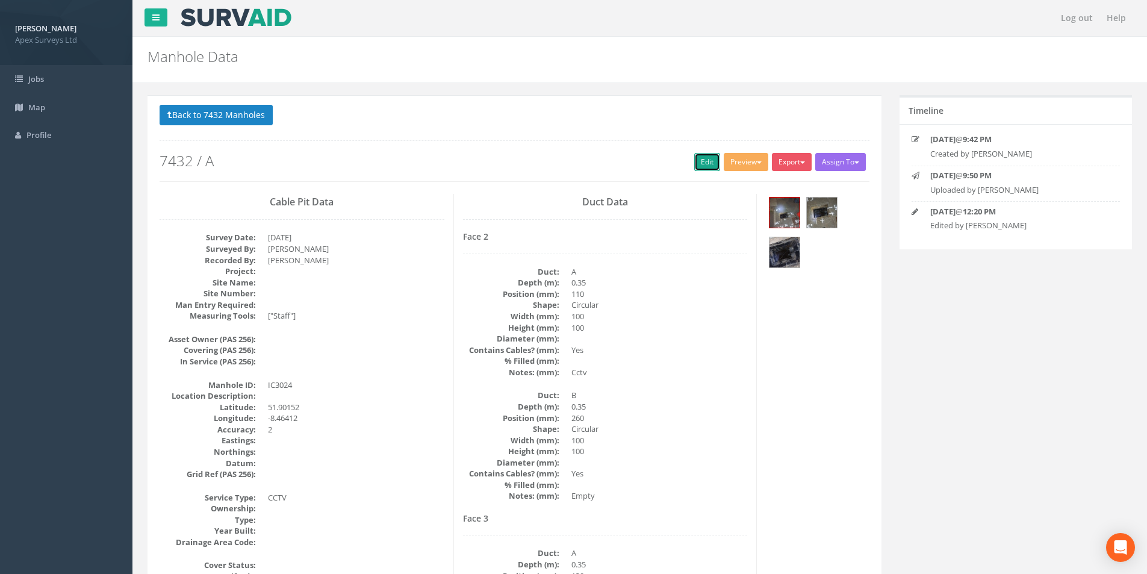
click at [694, 166] on link "Edit" at bounding box center [707, 162] width 26 height 18
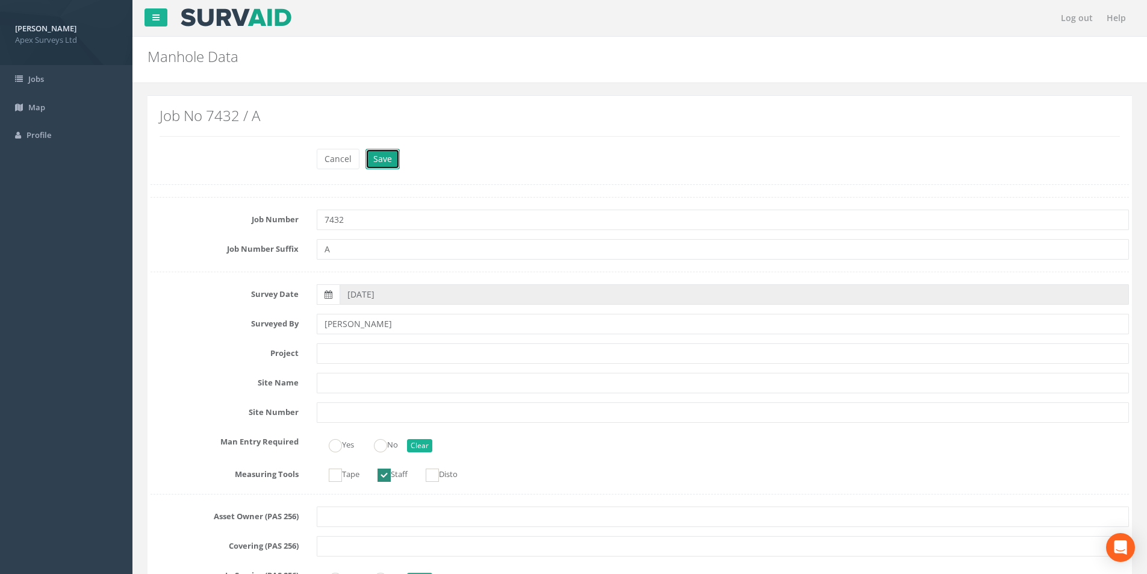
click at [385, 166] on button "Save" at bounding box center [382, 159] width 34 height 20
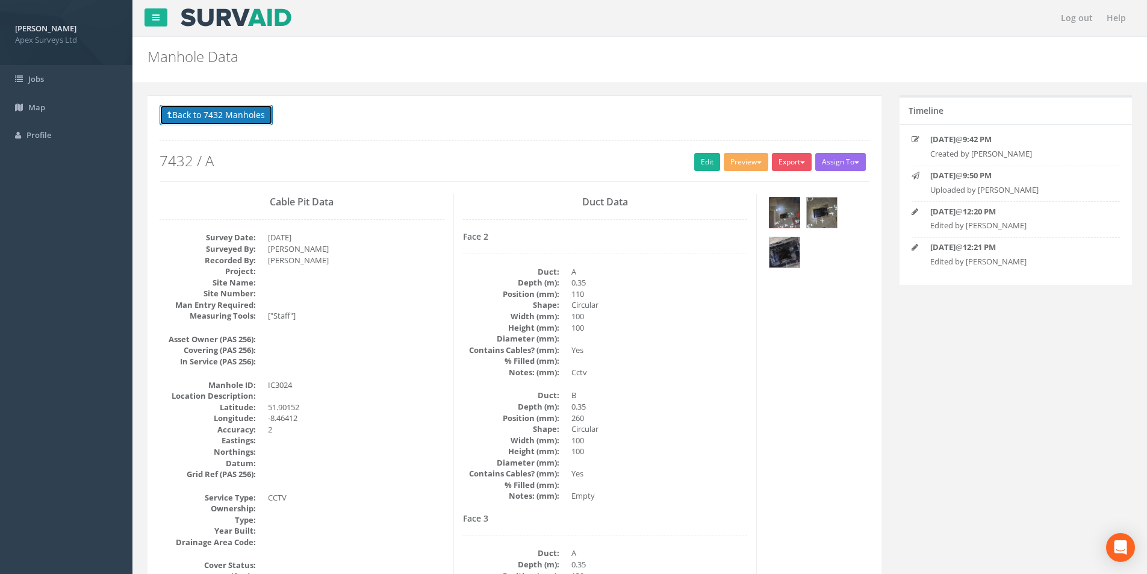
click at [218, 117] on button "Back to 7432 Manholes" at bounding box center [216, 115] width 113 height 20
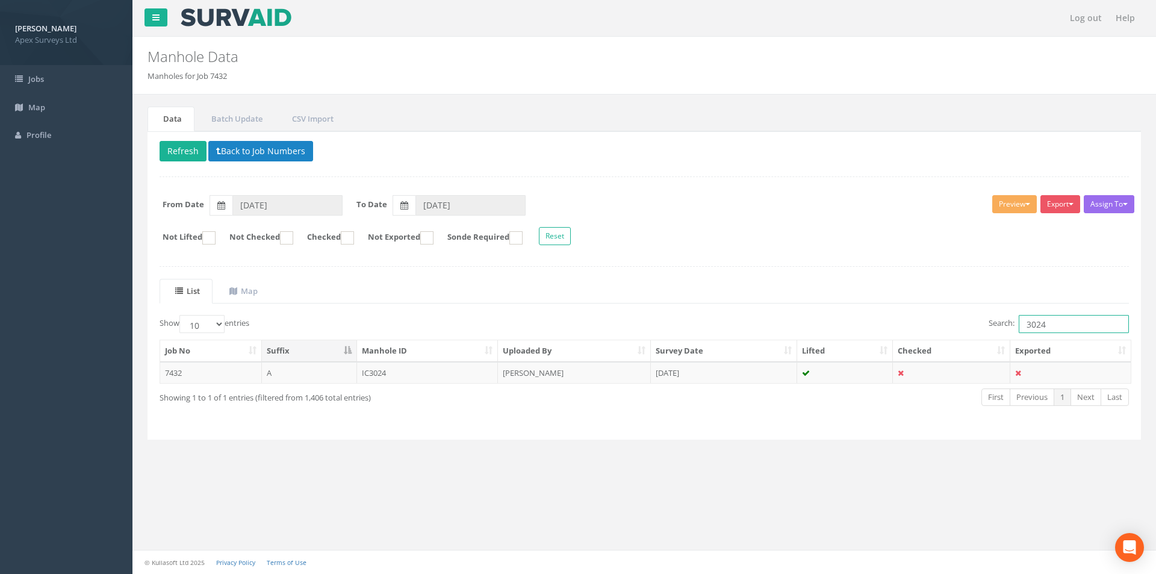
drag, startPoint x: 1057, startPoint y: 326, endPoint x: 1040, endPoint y: 328, distance: 16.4
click at [1040, 328] on input "3024" at bounding box center [1074, 324] width 110 height 18
click at [1056, 328] on input "3023" at bounding box center [1074, 324] width 110 height 18
type input "3023"
click at [718, 371] on td "[DATE]" at bounding box center [724, 373] width 146 height 22
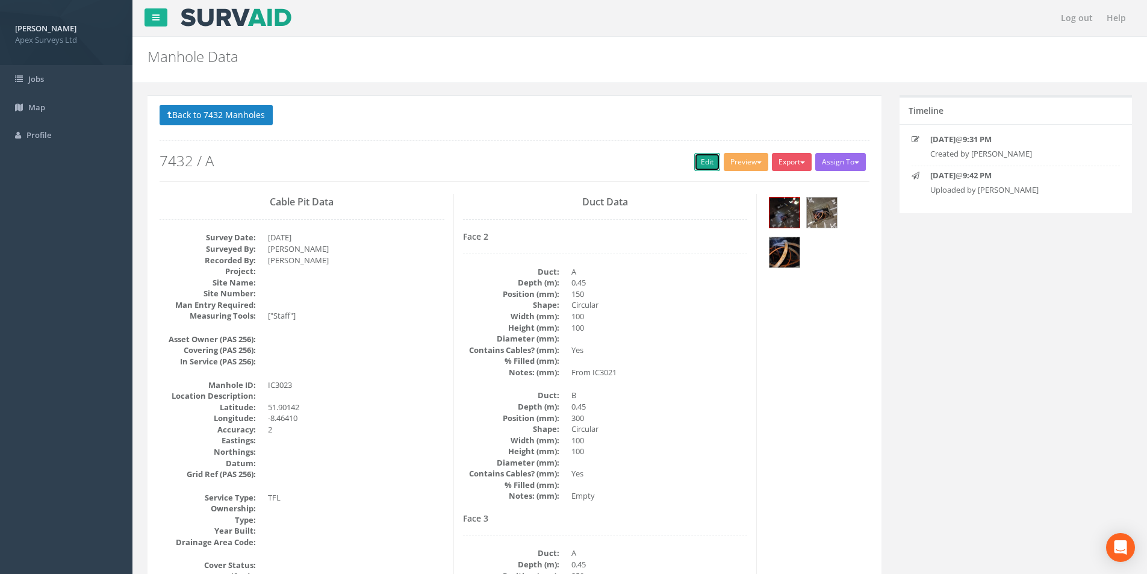
click at [696, 165] on link "Edit" at bounding box center [707, 162] width 26 height 18
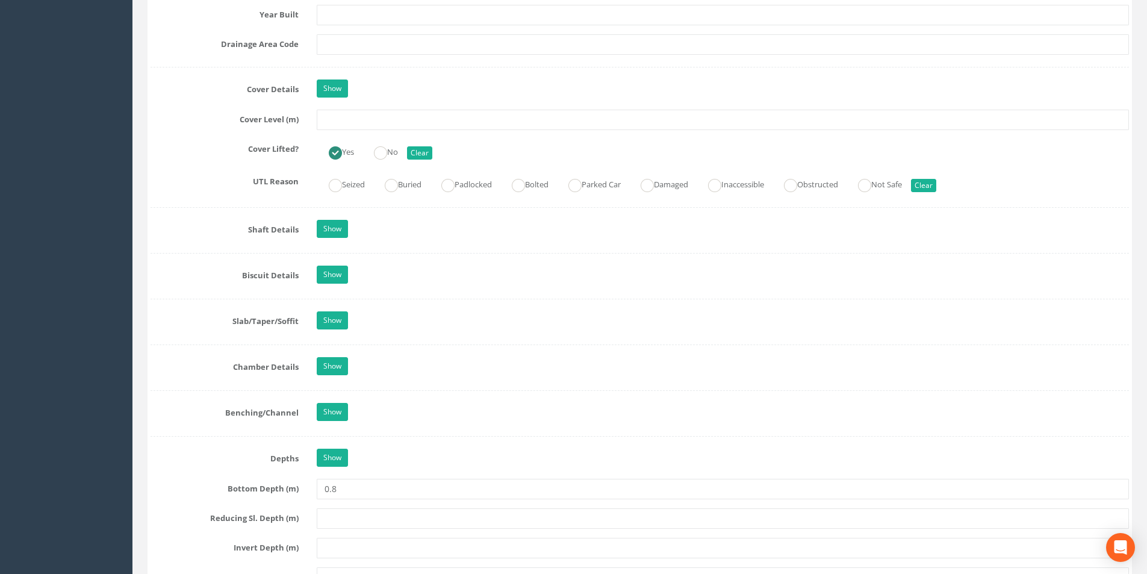
scroll to position [1024, 0]
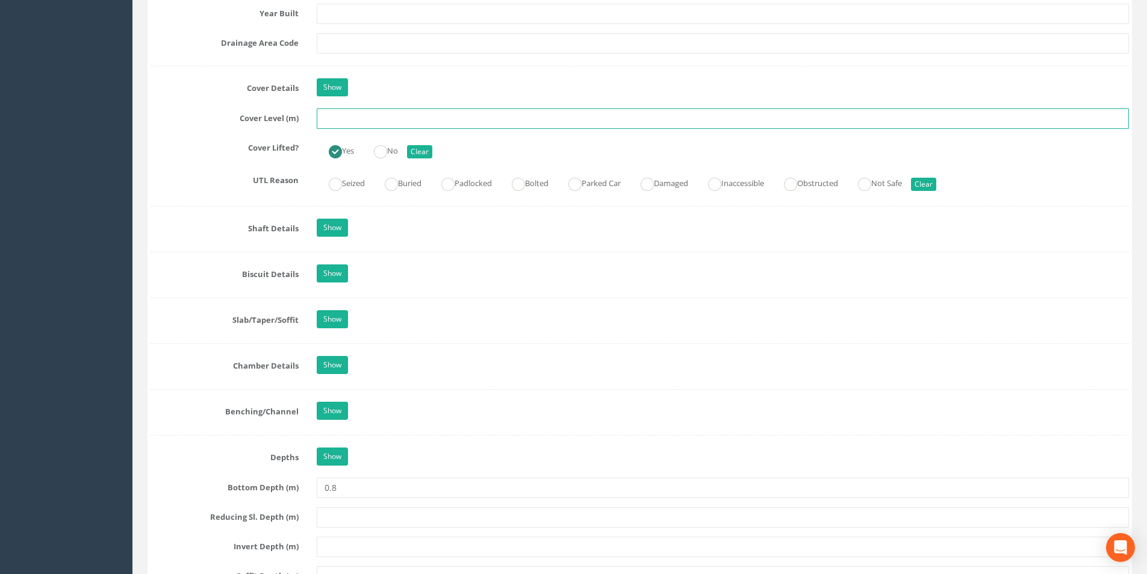
click at [331, 123] on input "text" at bounding box center [723, 118] width 812 height 20
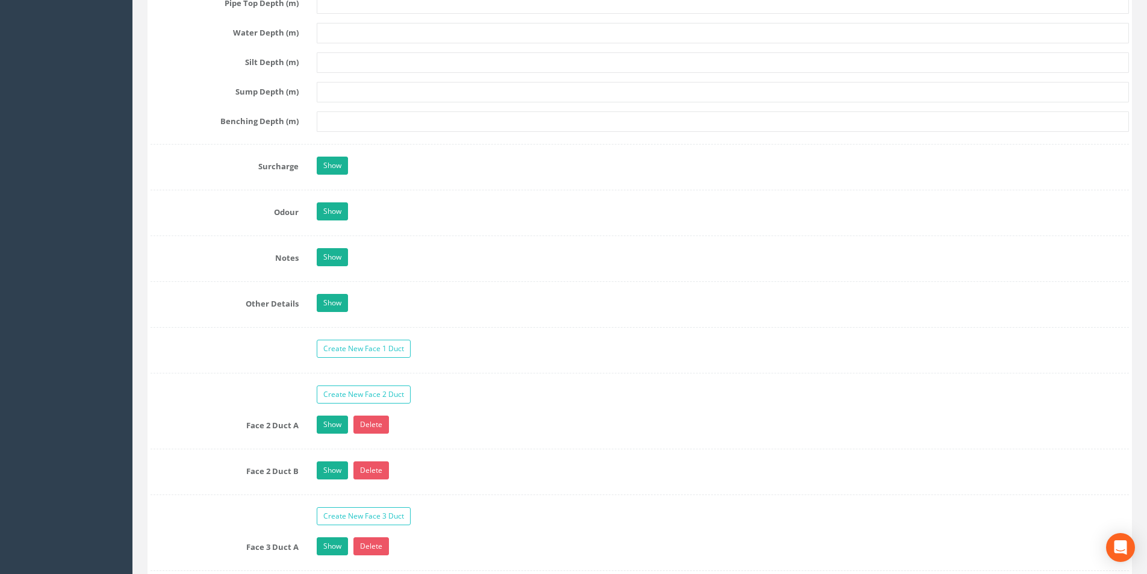
scroll to position [1987, 0]
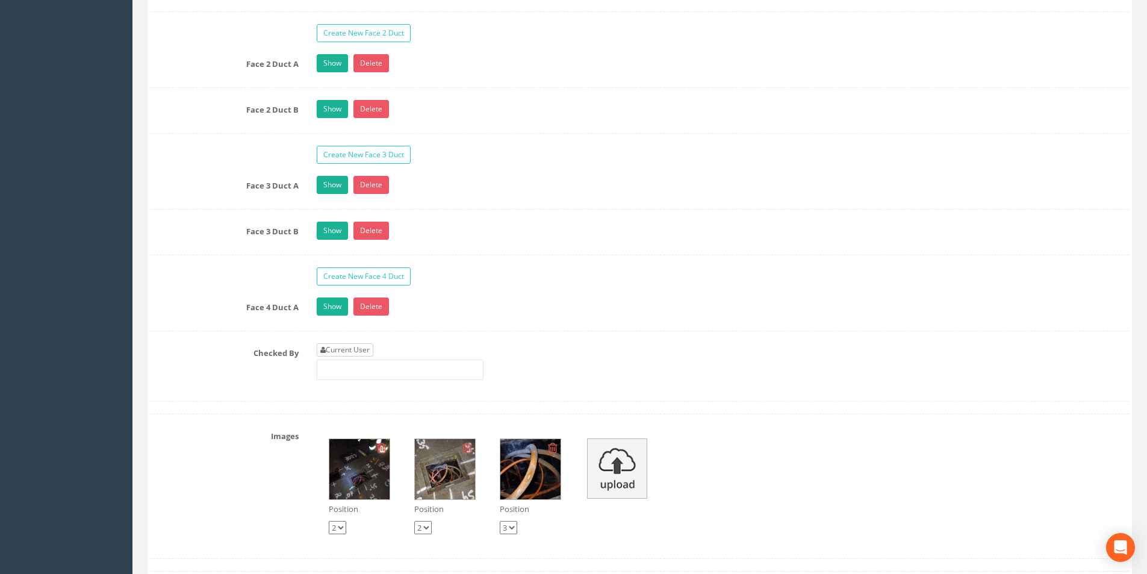
type input "3.94"
click at [343, 355] on link "Current User" at bounding box center [345, 349] width 57 height 13
type input "[PERSON_NAME]"
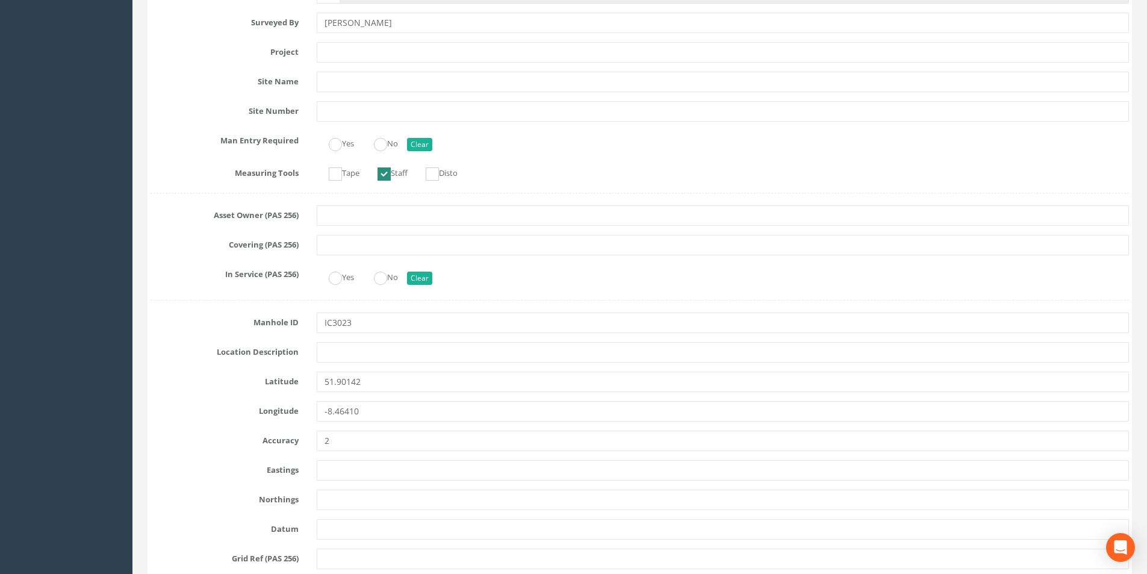
scroll to position [0, 0]
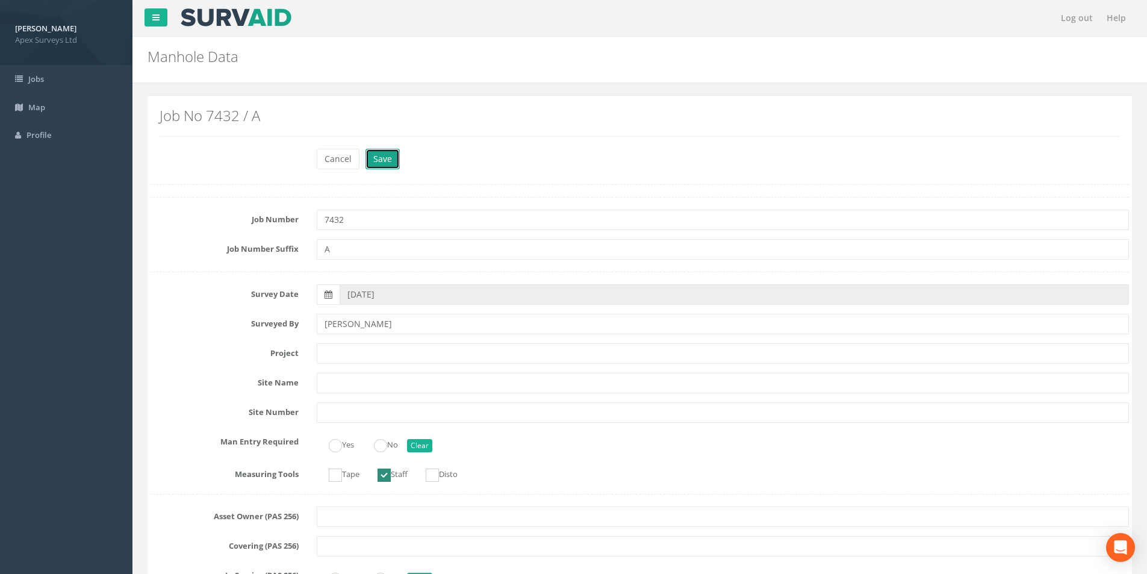
click at [392, 165] on button "Save" at bounding box center [382, 159] width 34 height 20
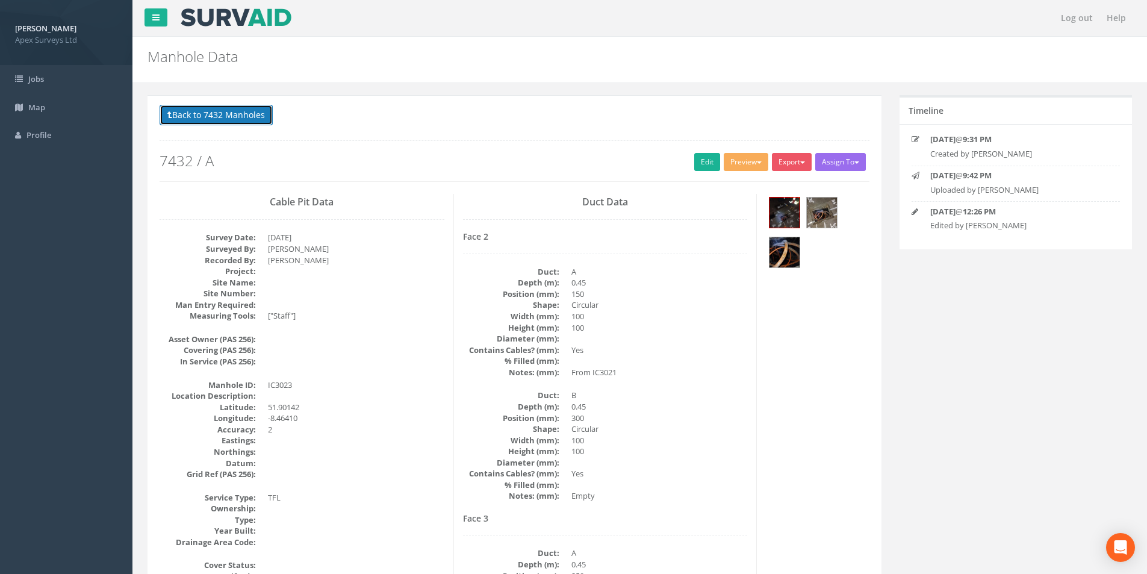
click at [251, 119] on button "Back to 7432 Manholes" at bounding box center [216, 115] width 113 height 20
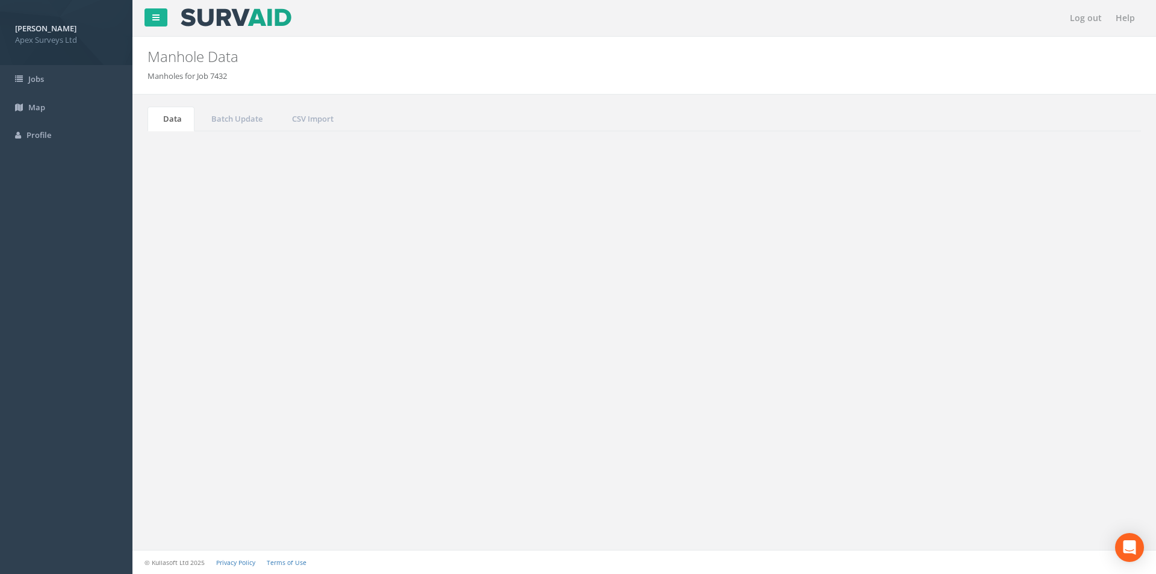
click at [1063, 323] on input "3023" at bounding box center [1074, 324] width 110 height 18
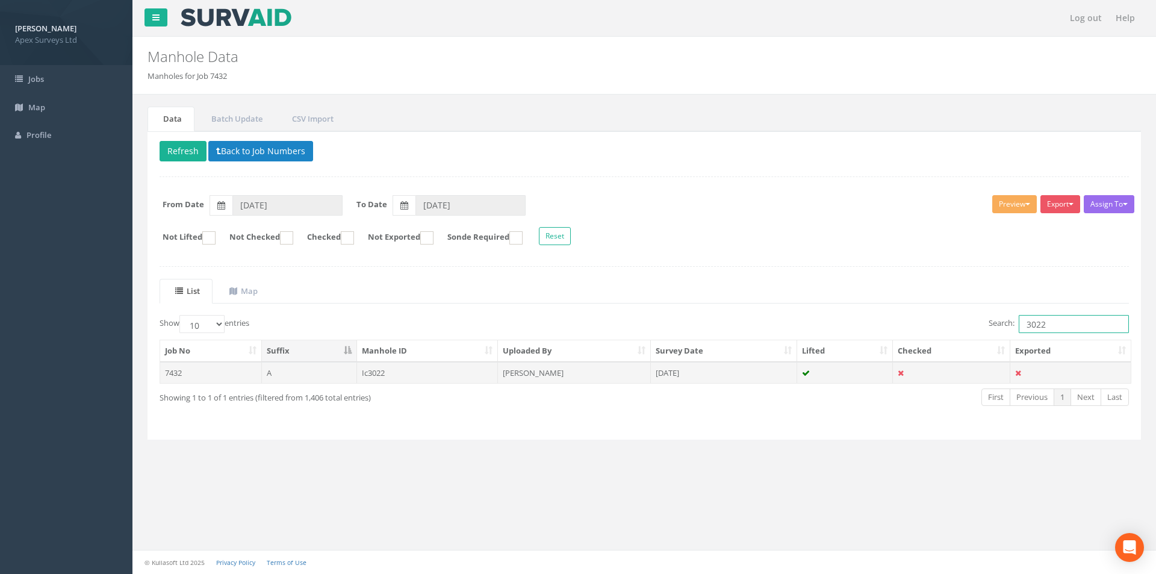
type input "3022"
click at [553, 375] on td "[PERSON_NAME]" at bounding box center [574, 373] width 153 height 22
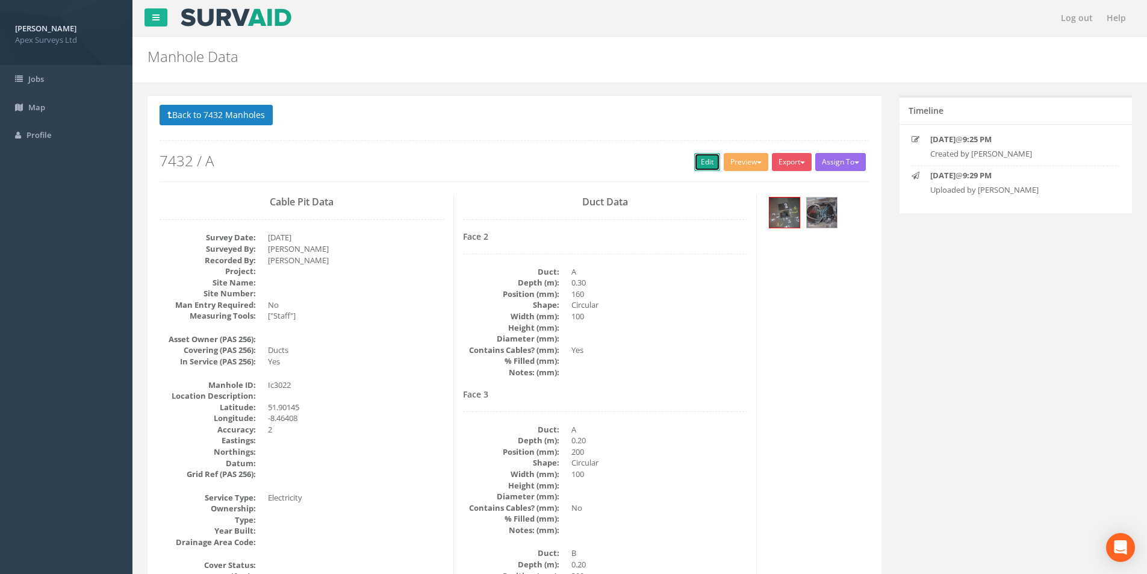
click at [700, 163] on link "Edit" at bounding box center [707, 162] width 26 height 18
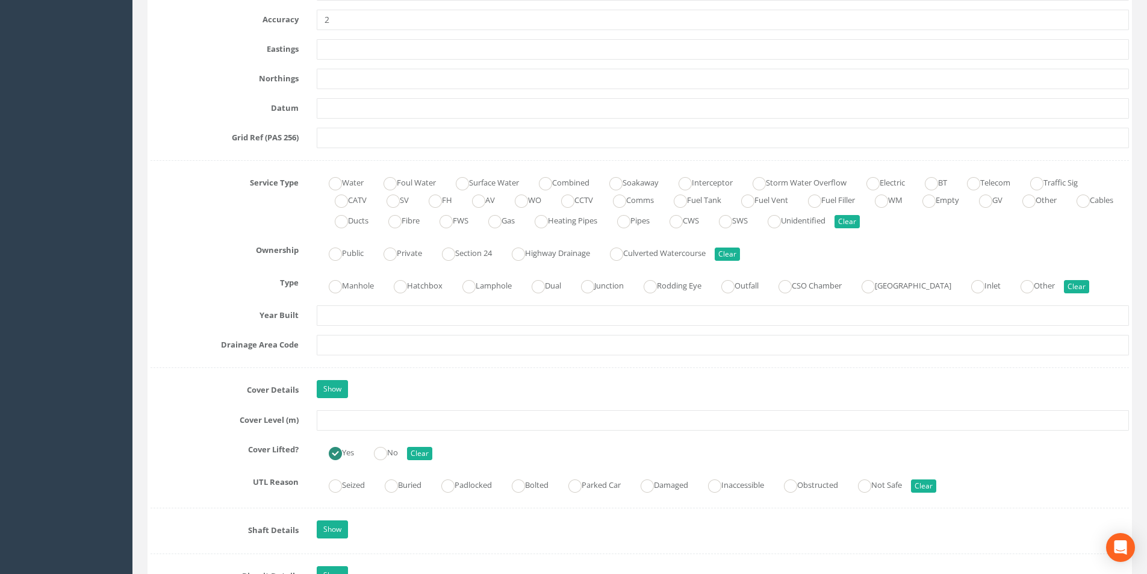
scroll to position [723, 0]
click at [338, 426] on input "text" at bounding box center [723, 419] width 812 height 20
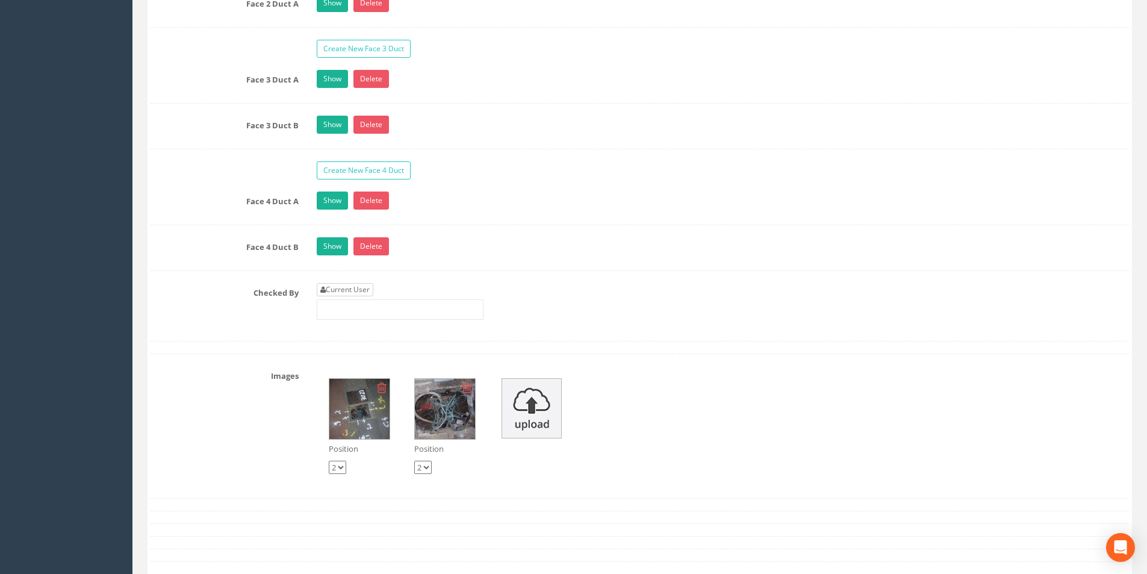
type input "3.95"
click at [368, 288] on link "Current User" at bounding box center [345, 289] width 57 height 13
type input "[PERSON_NAME]"
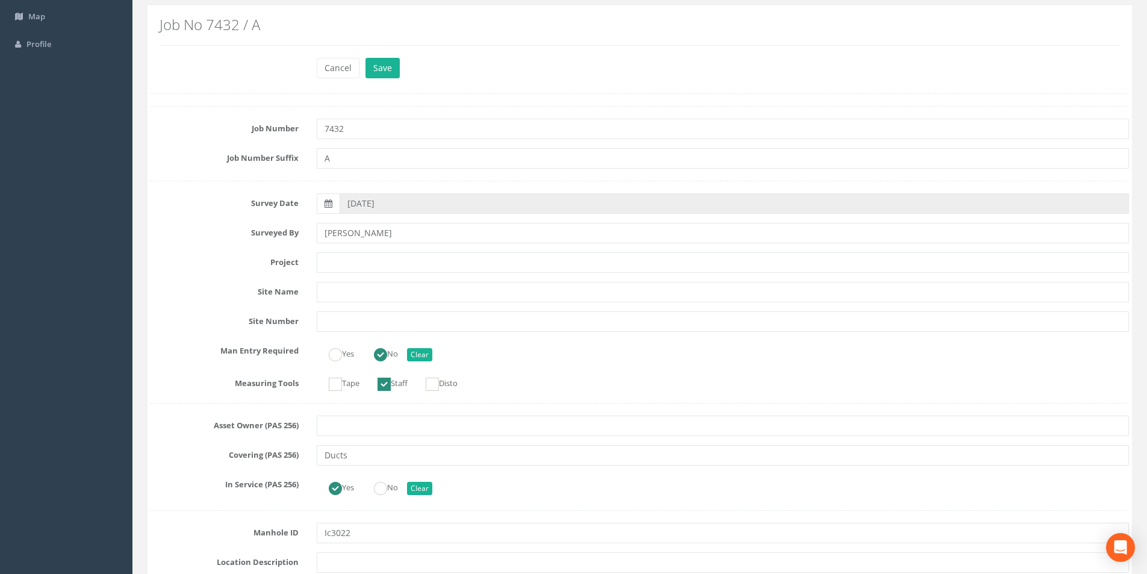
scroll to position [0, 0]
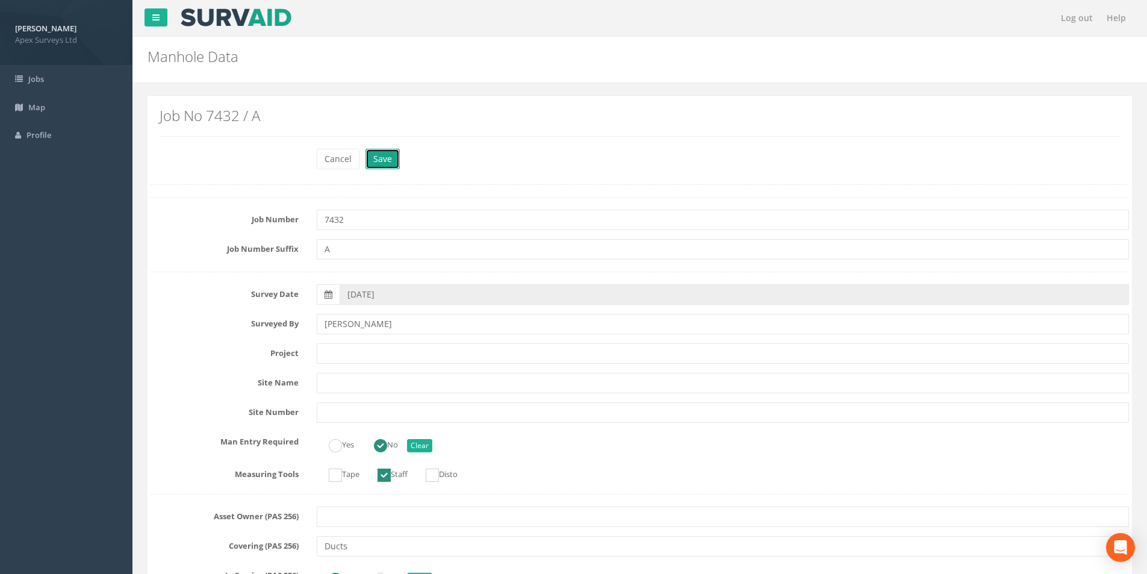
click at [391, 159] on button "Save" at bounding box center [382, 159] width 34 height 20
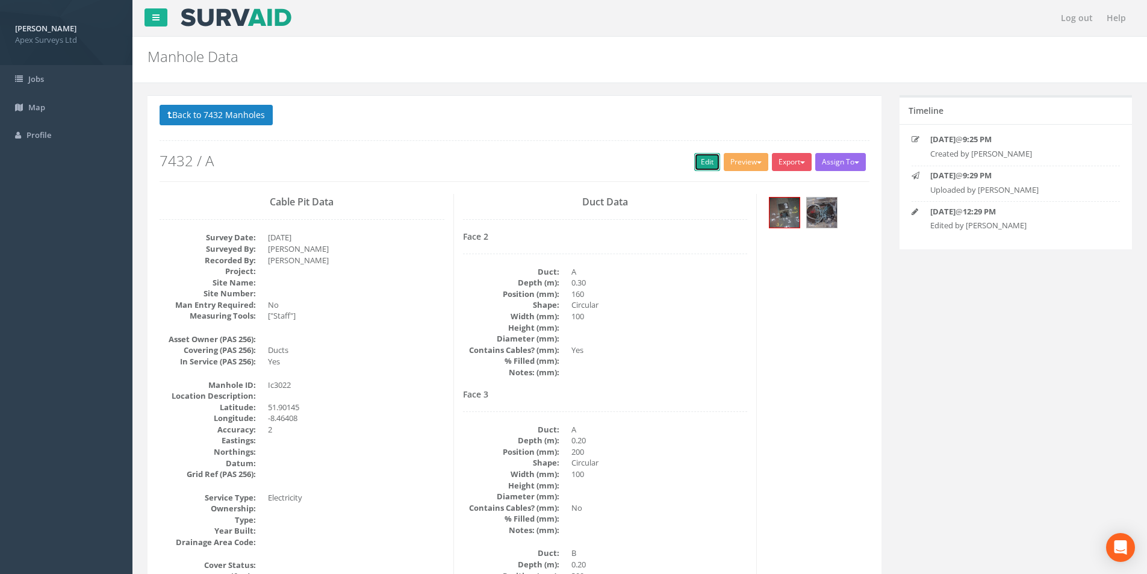
click at [706, 158] on link "Edit" at bounding box center [707, 162] width 26 height 18
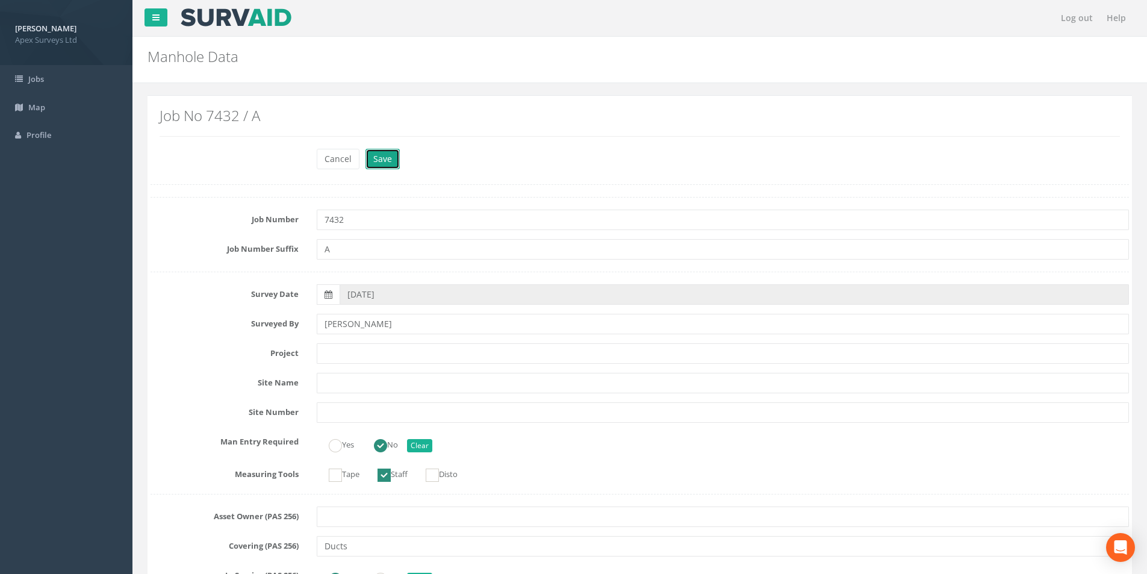
click at [383, 156] on button "Save" at bounding box center [382, 159] width 34 height 20
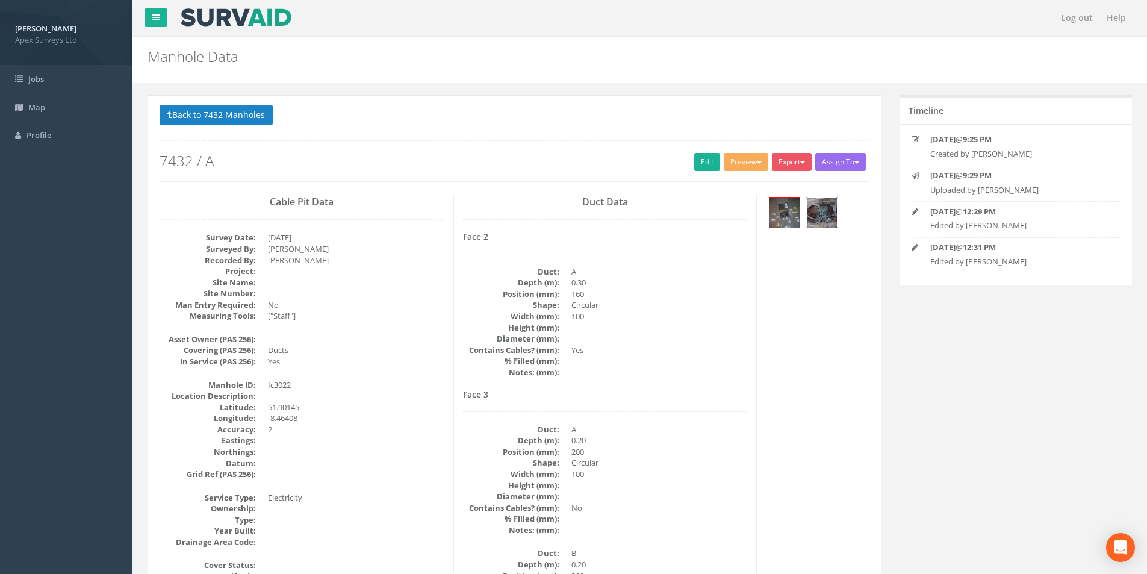
click at [809, 213] on img at bounding box center [822, 212] width 30 height 30
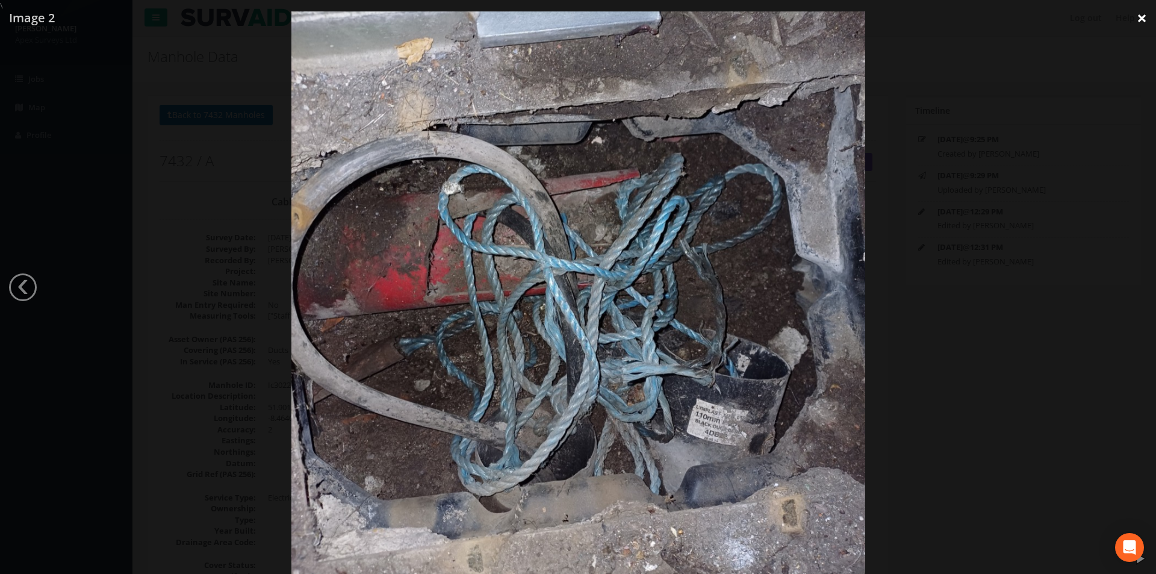
click at [1146, 16] on link "×" at bounding box center [1142, 18] width 28 height 36
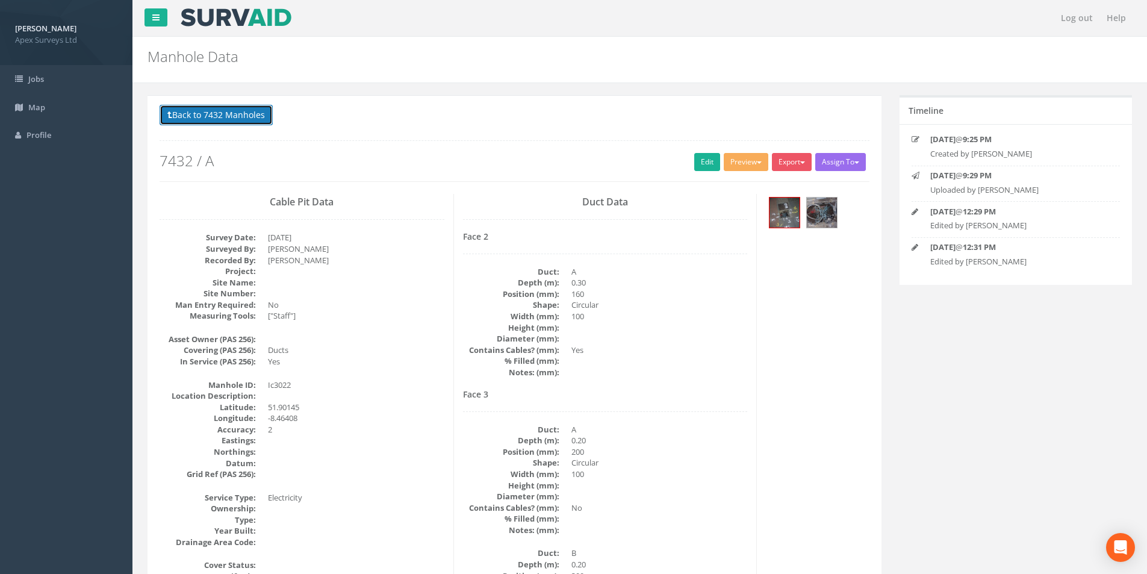
click at [234, 118] on button "Back to 7432 Manholes" at bounding box center [216, 115] width 113 height 20
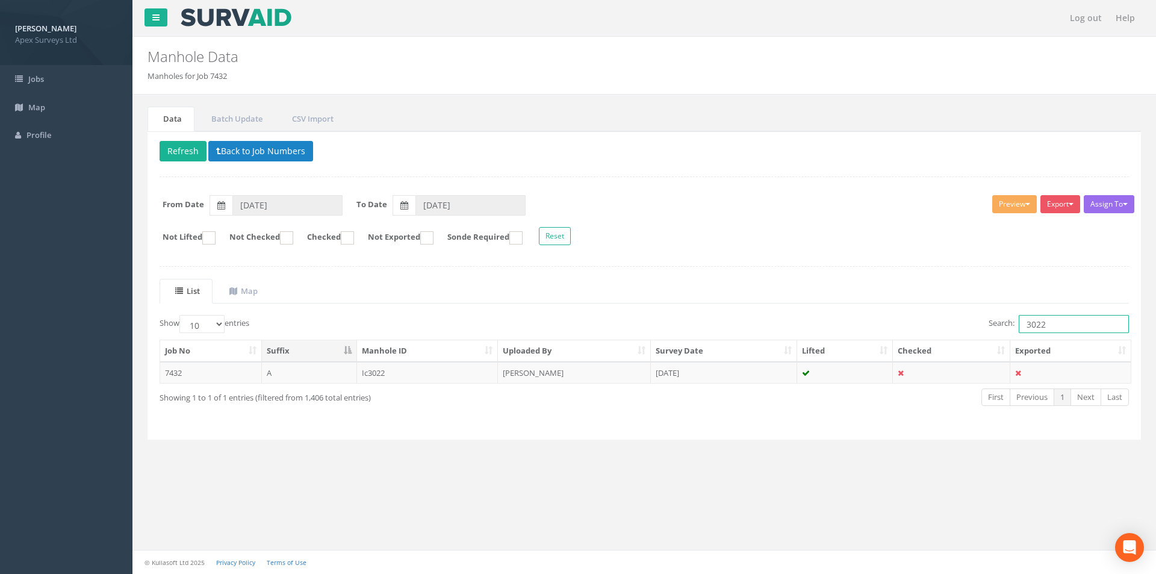
click at [1052, 330] on input "3022" at bounding box center [1074, 324] width 110 height 18
type input "3021"
click at [745, 381] on td "[DATE]" at bounding box center [724, 373] width 146 height 22
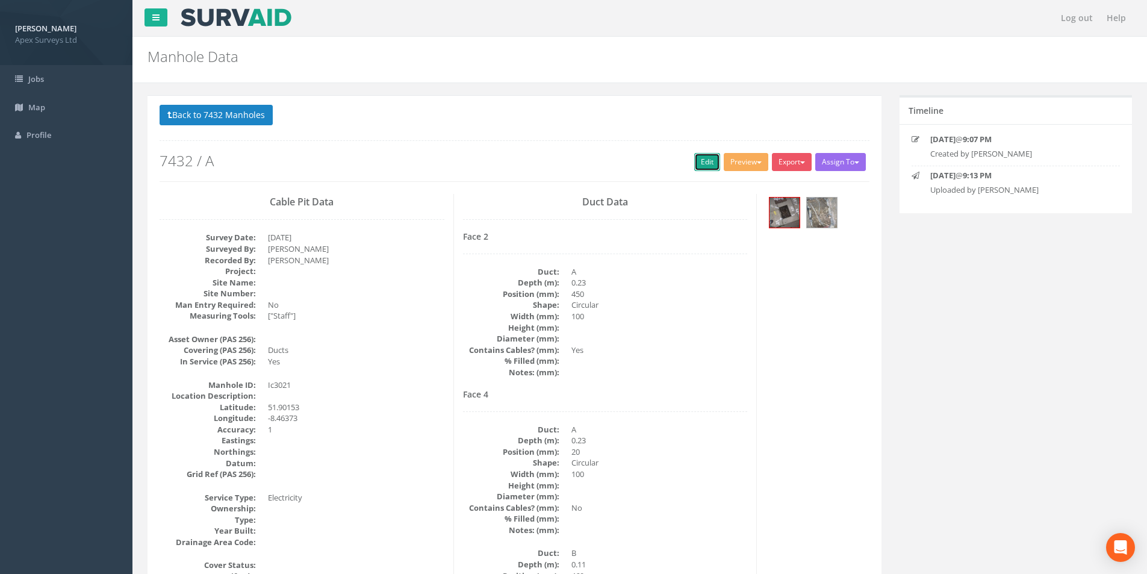
click at [701, 162] on link "Edit" at bounding box center [707, 162] width 26 height 18
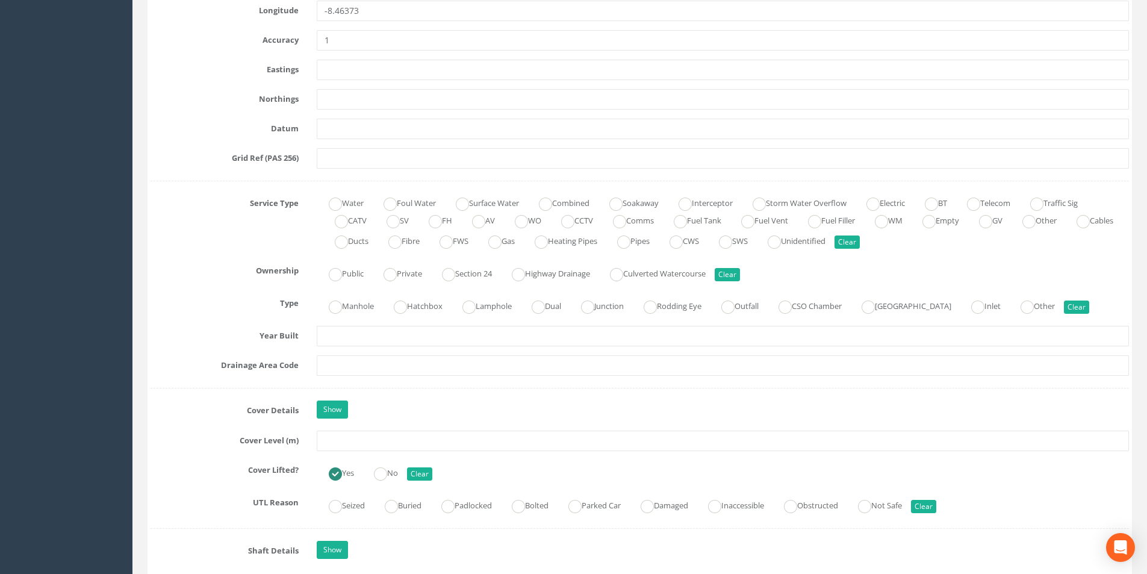
scroll to position [723, 0]
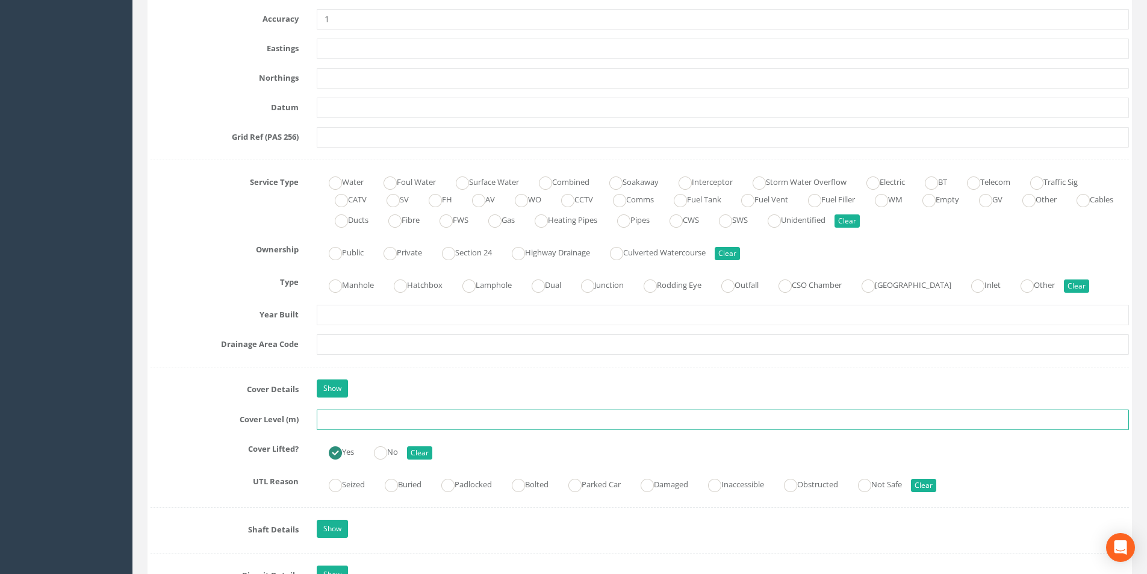
click at [420, 423] on input "text" at bounding box center [723, 419] width 812 height 20
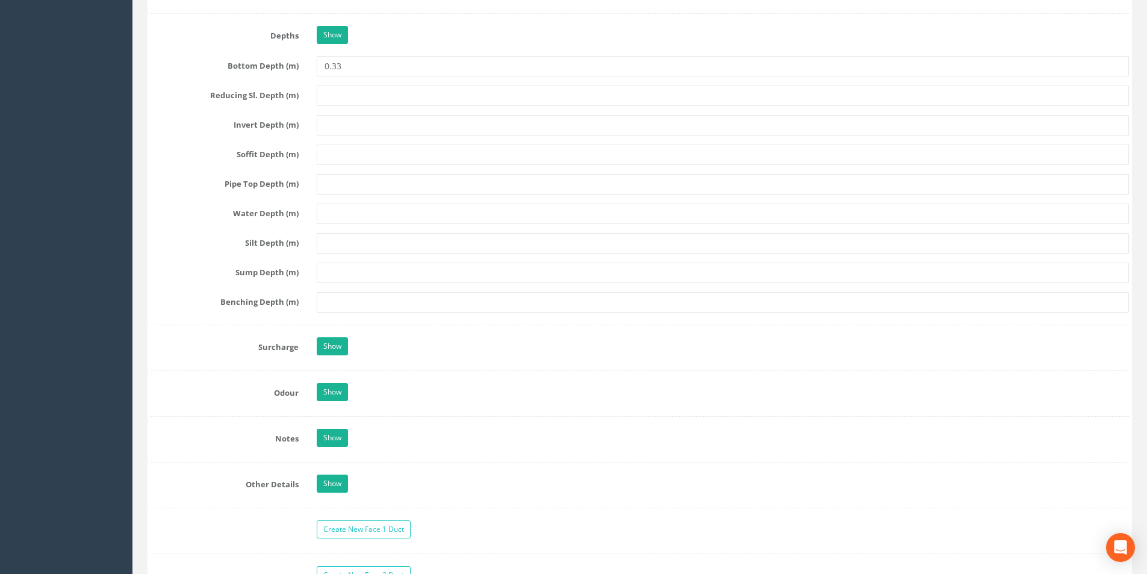
scroll to position [1806, 0]
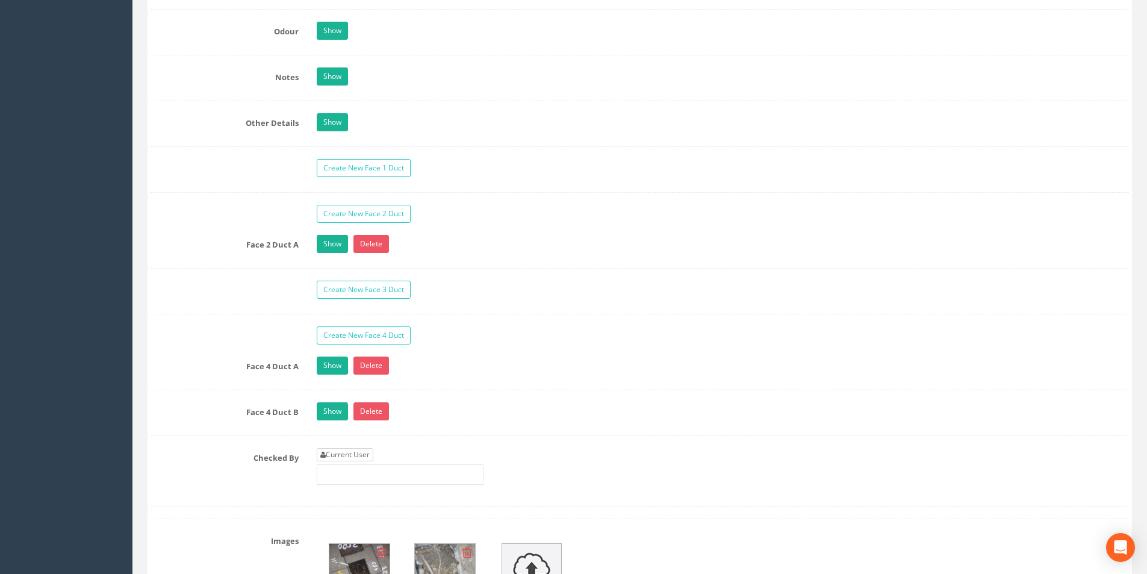
type input "3.87"
click at [326, 452] on link "Current User" at bounding box center [345, 454] width 57 height 13
type input "[PERSON_NAME]"
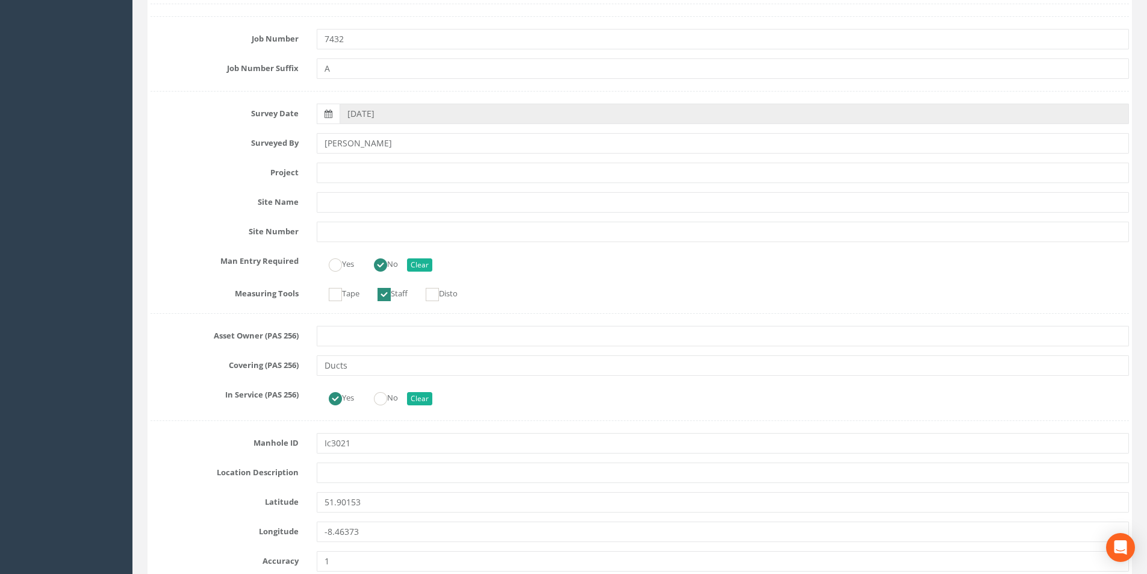
scroll to position [0, 0]
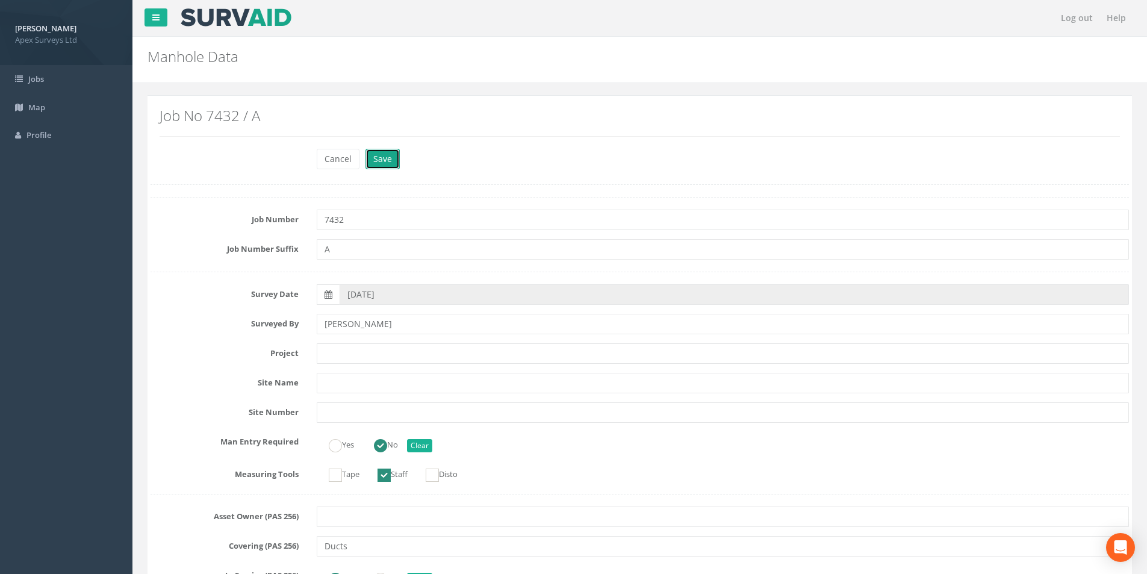
click at [396, 156] on button "Save" at bounding box center [382, 159] width 34 height 20
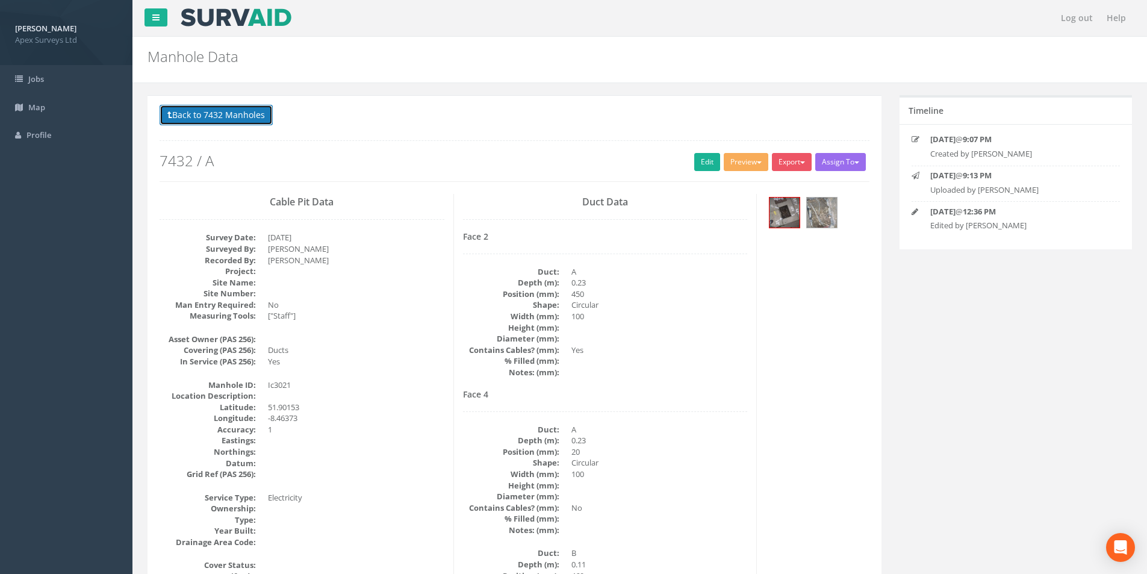
click at [222, 119] on button "Back to 7432 Manholes" at bounding box center [216, 115] width 113 height 20
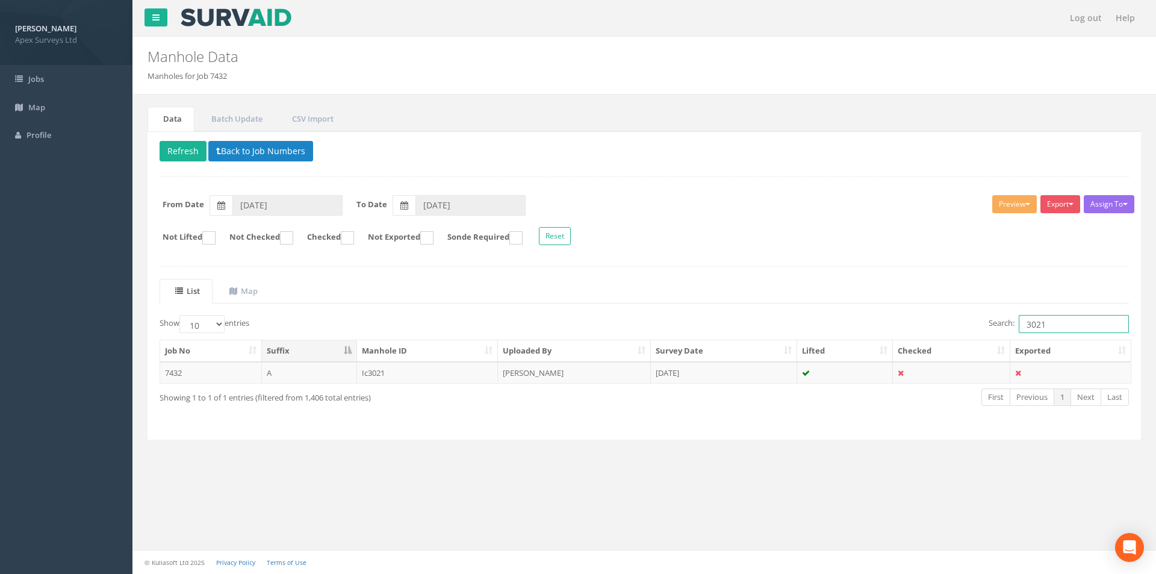
click at [1065, 325] on input "3021" at bounding box center [1074, 324] width 110 height 18
type input "3020"
click at [751, 373] on td "[DATE]" at bounding box center [724, 373] width 146 height 22
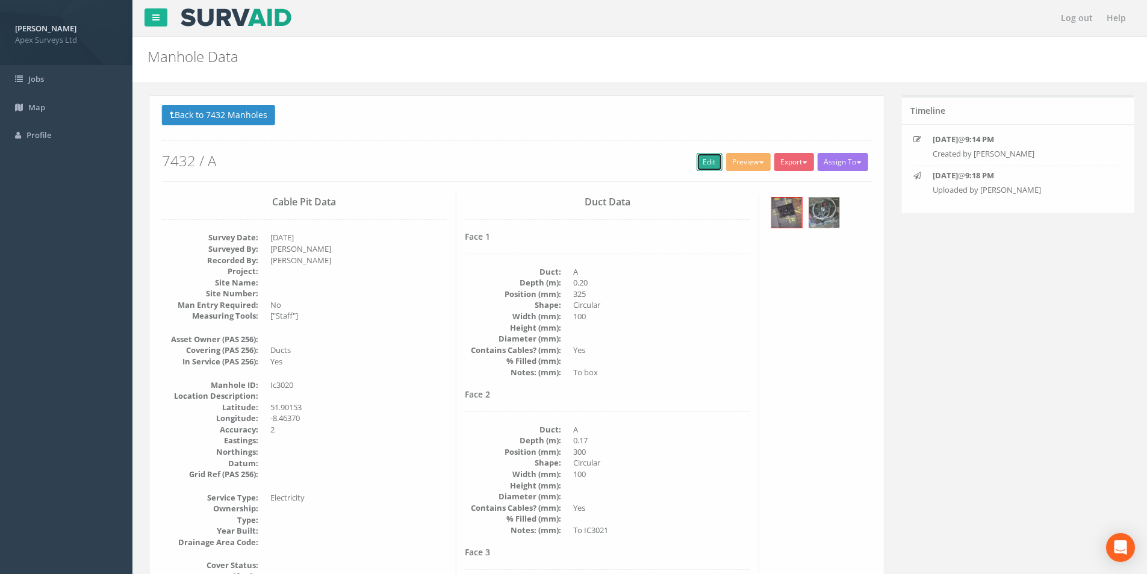
click at [703, 166] on link "Edit" at bounding box center [707, 162] width 26 height 18
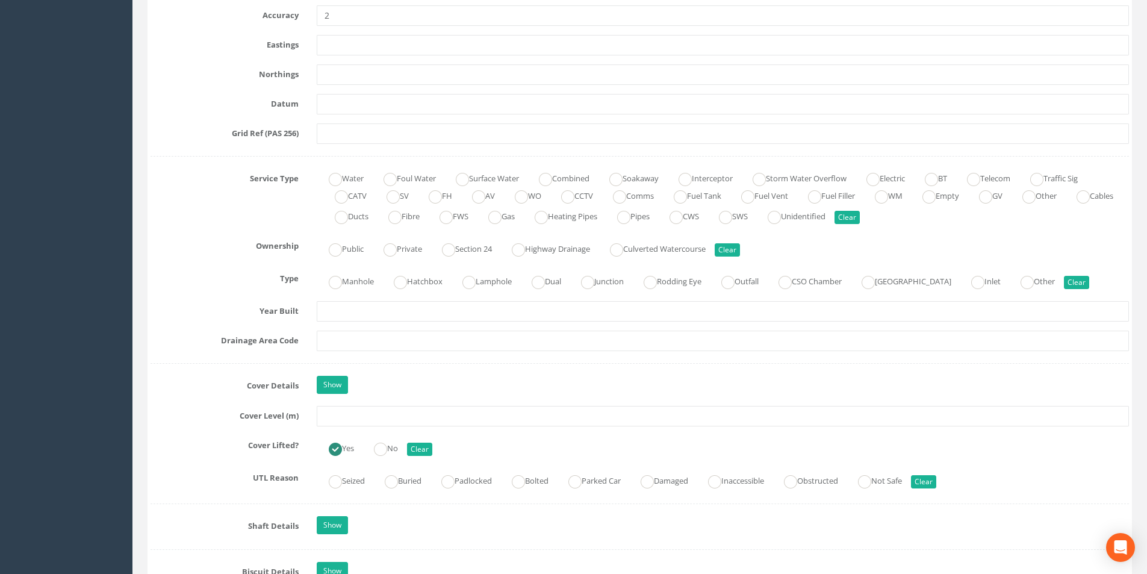
scroll to position [843, 0]
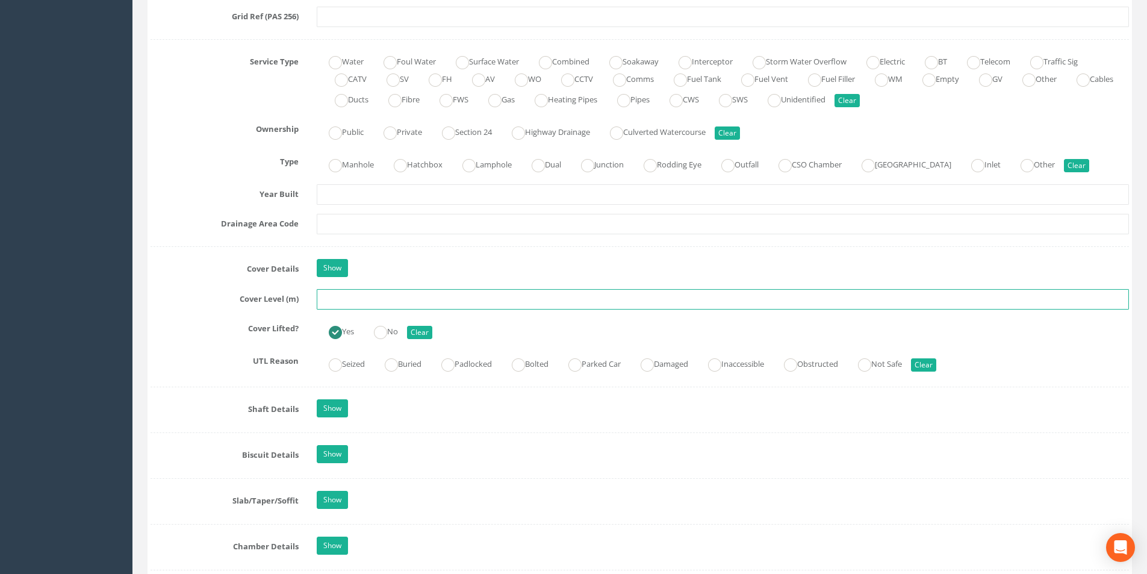
click at [358, 300] on input "text" at bounding box center [723, 299] width 812 height 20
type input "3.93"
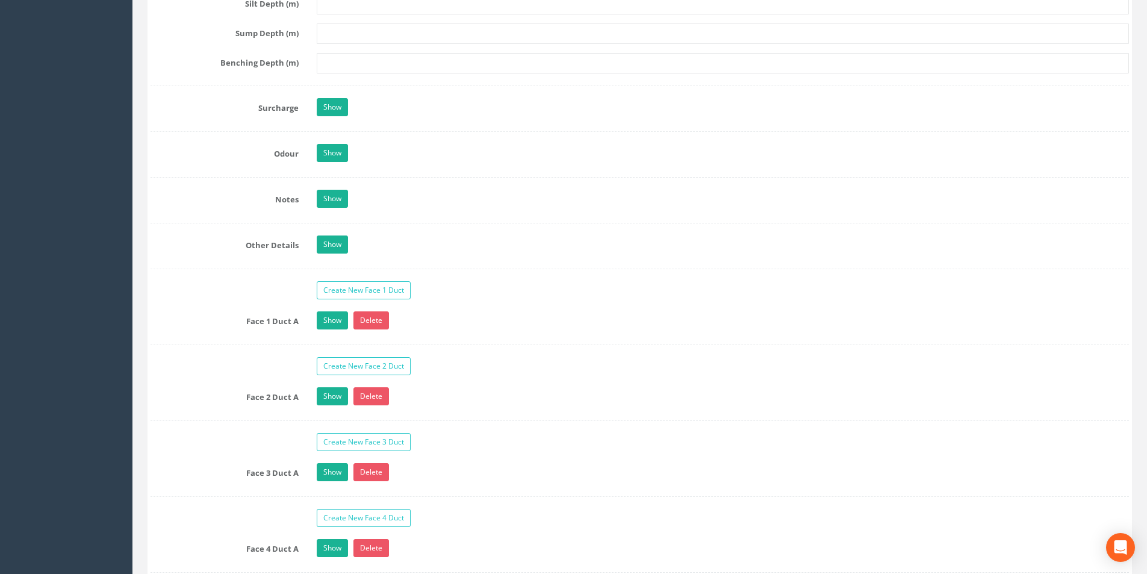
scroll to position [1867, 0]
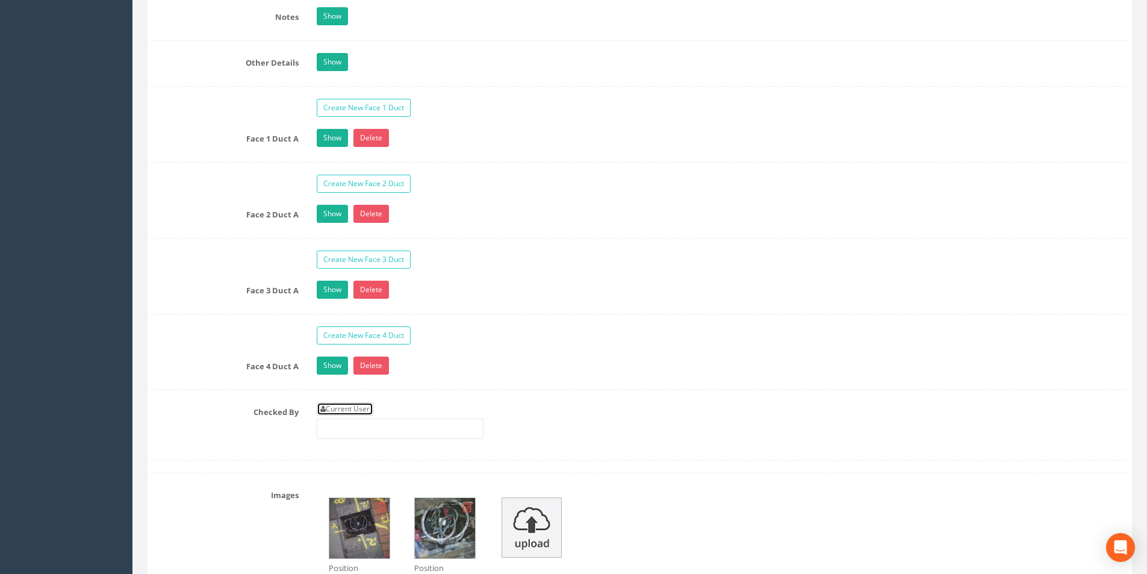
click at [354, 414] on link "Current User" at bounding box center [345, 408] width 57 height 13
type input "[PERSON_NAME]"
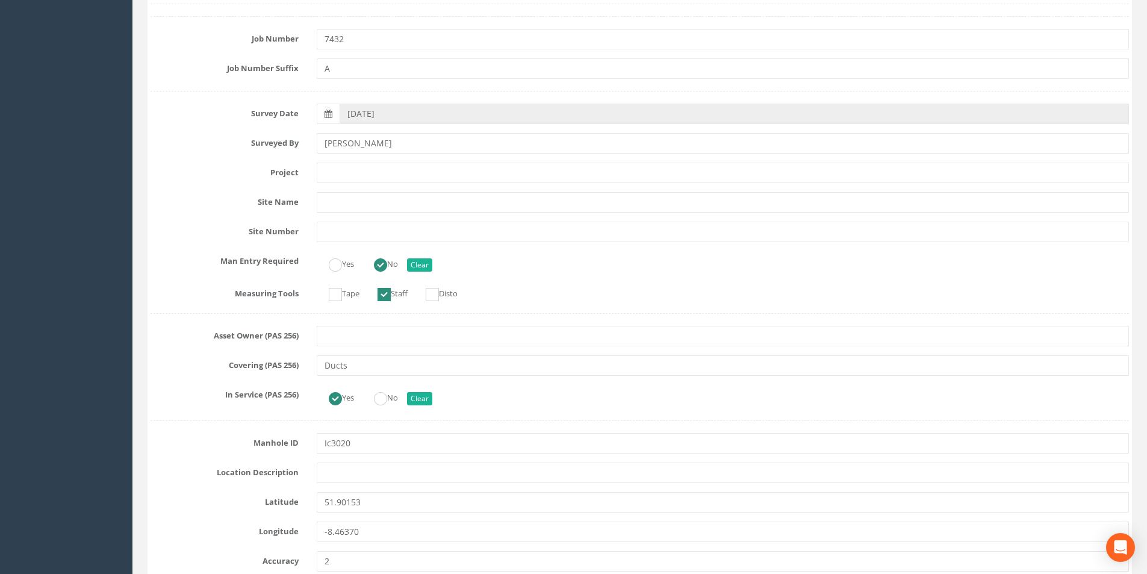
scroll to position [0, 0]
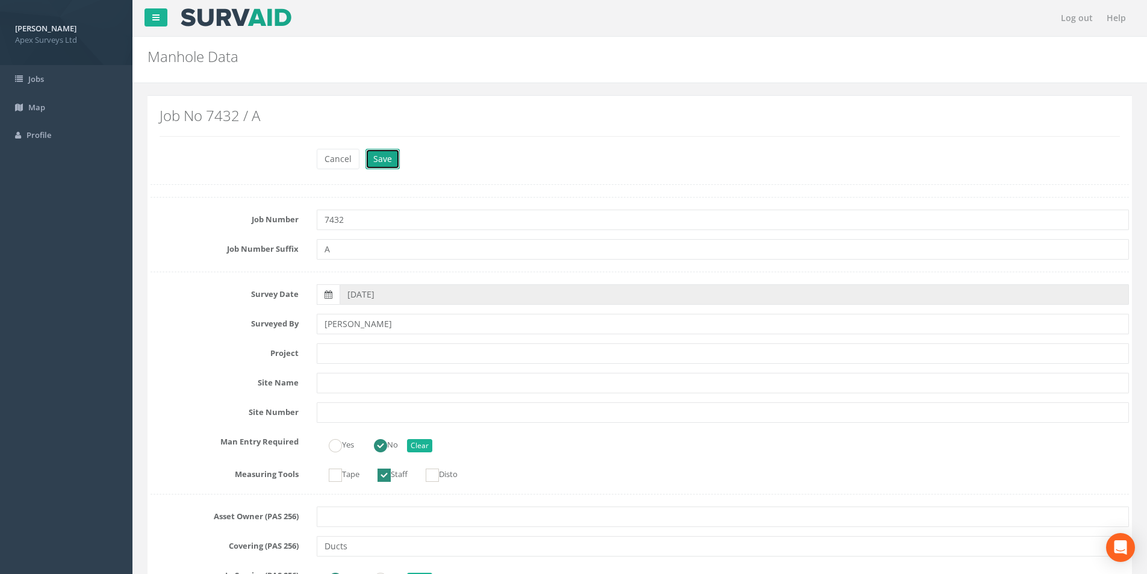
click at [379, 163] on button "Save" at bounding box center [382, 159] width 34 height 20
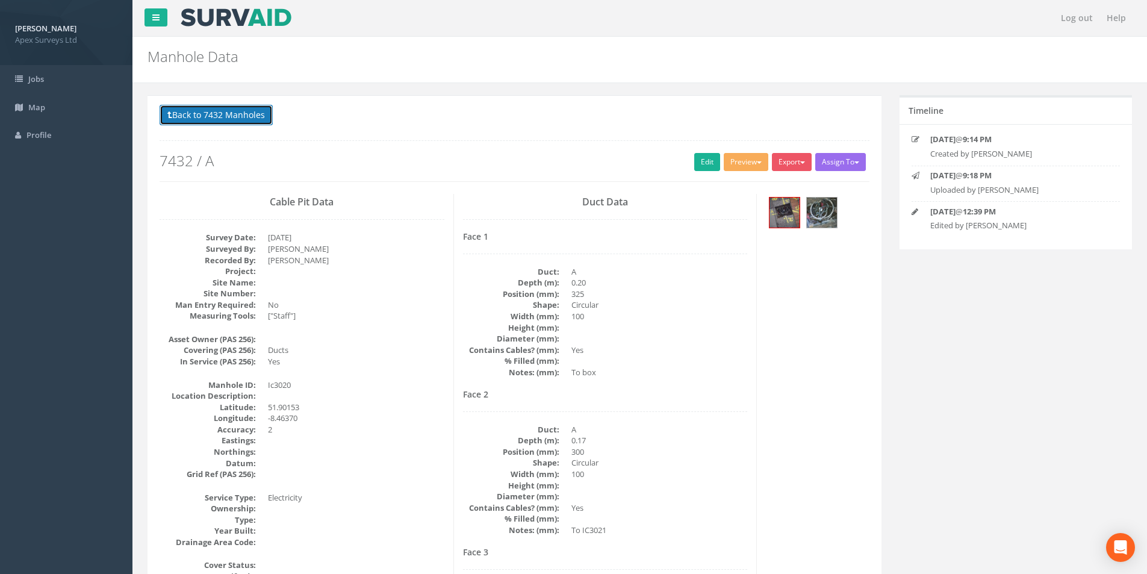
click at [217, 121] on button "Back to 7432 Manholes" at bounding box center [216, 115] width 113 height 20
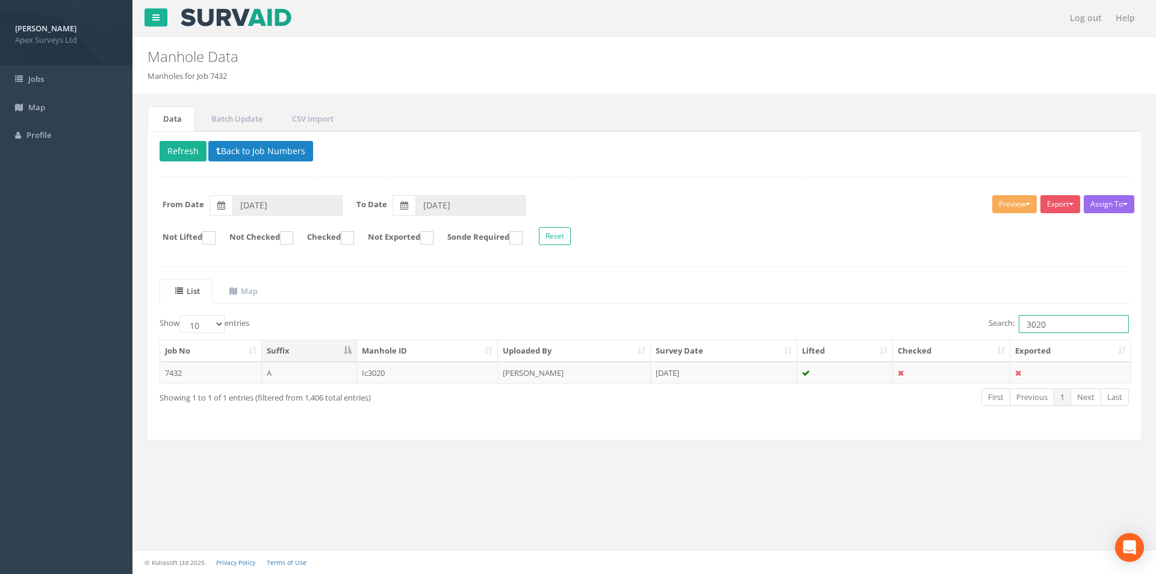
click at [1057, 323] on input "3020" at bounding box center [1074, 324] width 110 height 18
type input "3158"
click at [822, 369] on td at bounding box center [845, 373] width 96 height 22
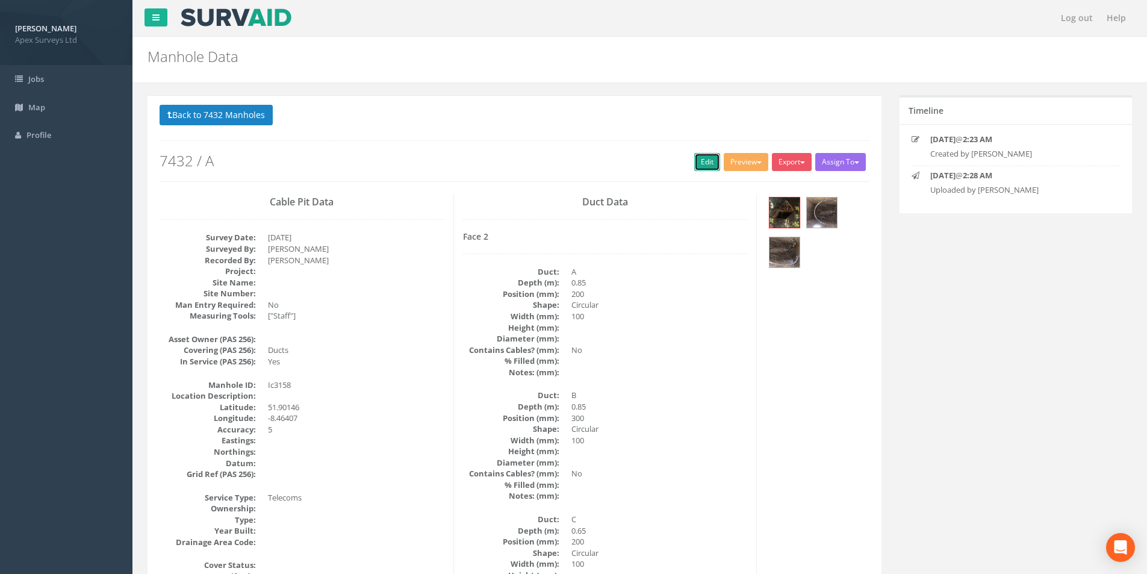
click at [704, 163] on link "Edit" at bounding box center [707, 162] width 26 height 18
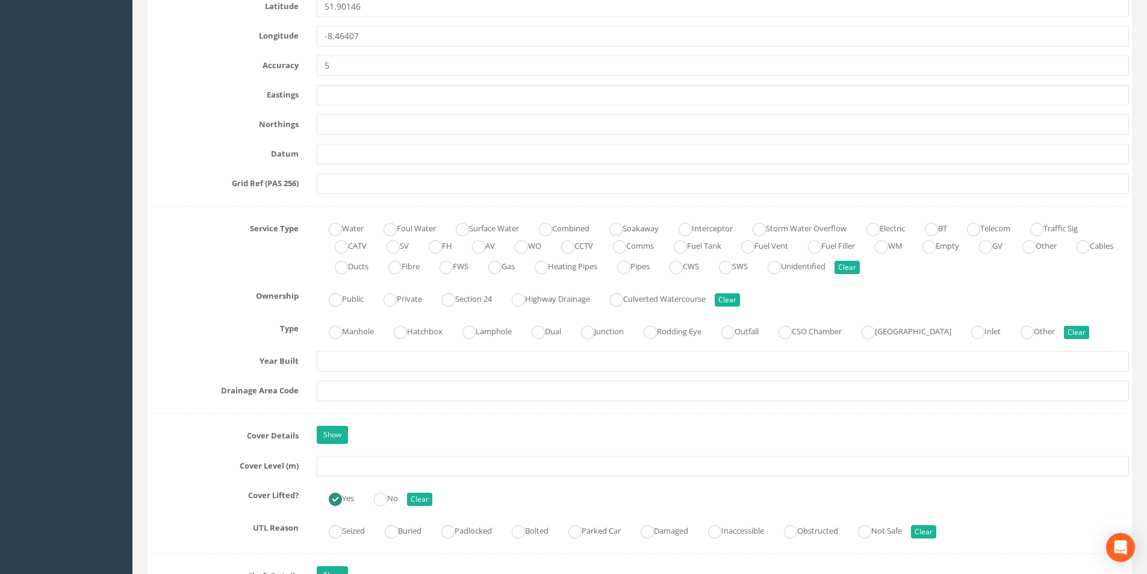
scroll to position [843, 0]
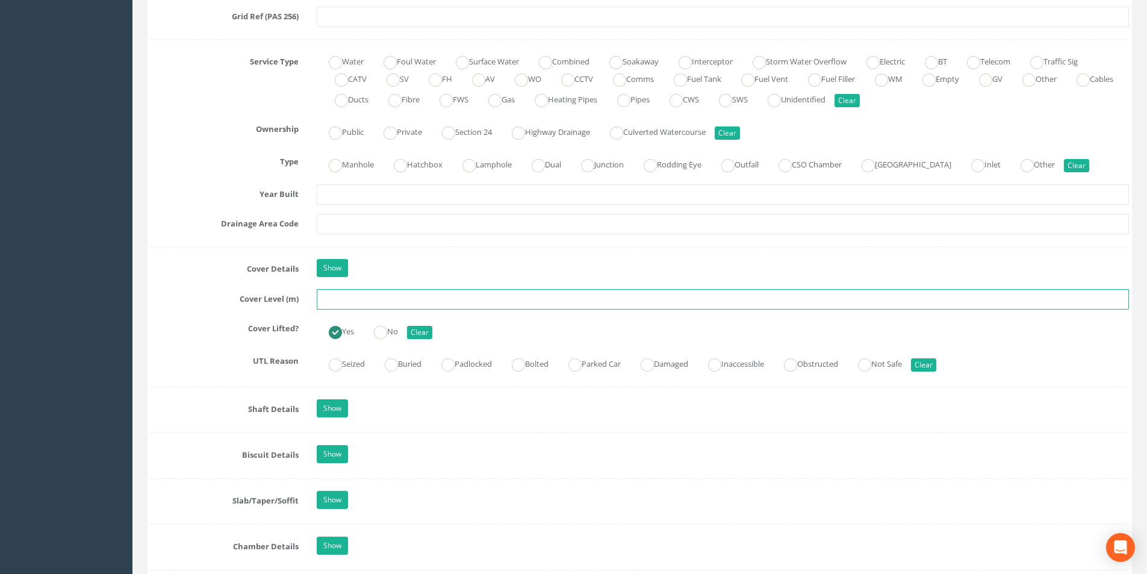
click at [378, 300] on input "text" at bounding box center [723, 299] width 812 height 20
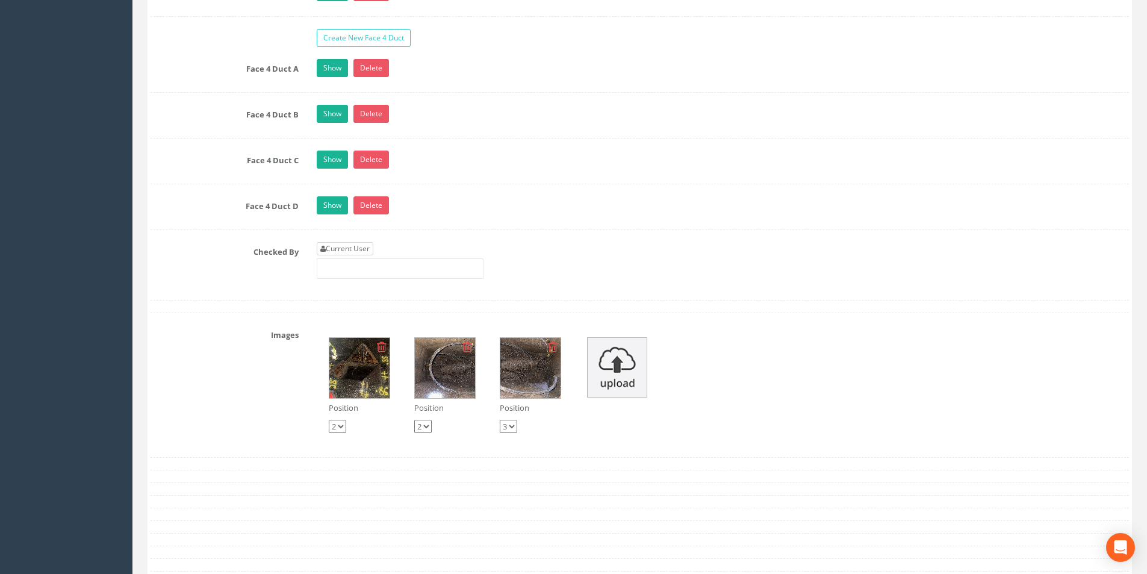
type input "3.86"
click at [358, 247] on link "Current User" at bounding box center [345, 248] width 57 height 13
type input "[PERSON_NAME]"
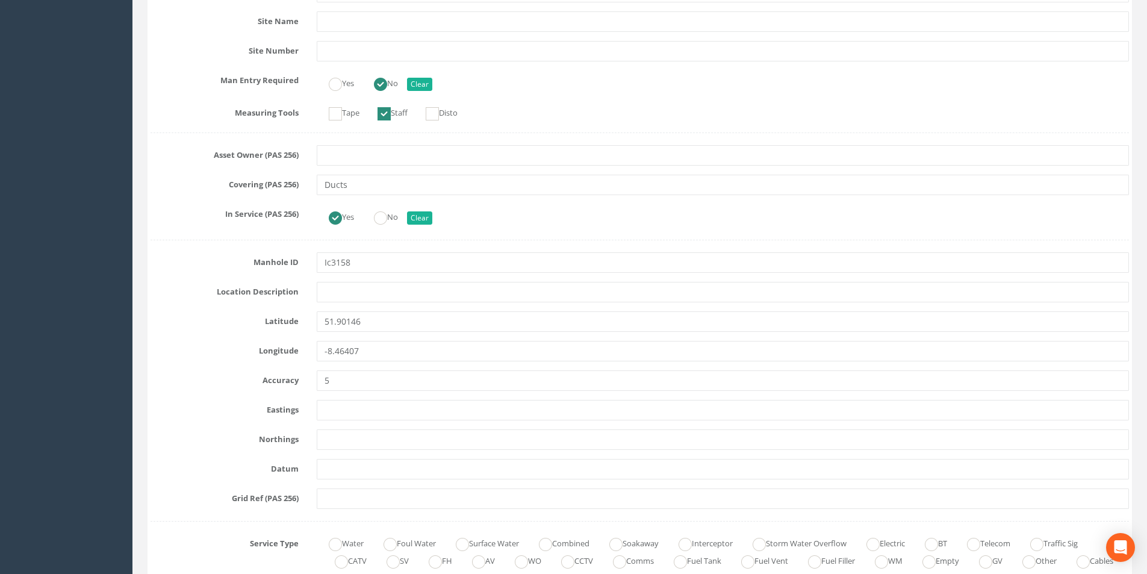
scroll to position [0, 0]
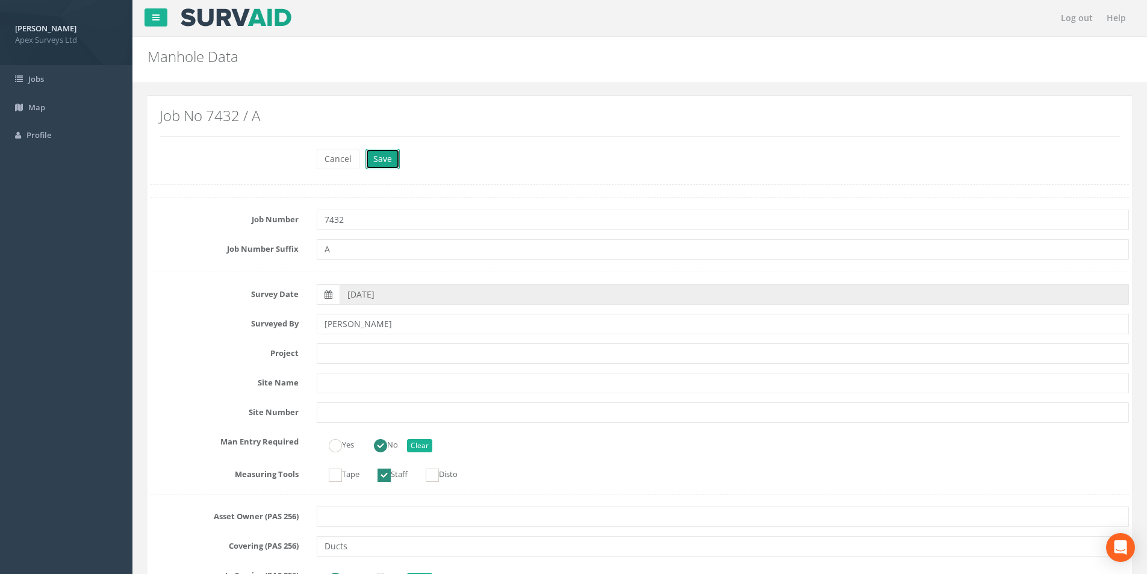
click at [383, 165] on button "Save" at bounding box center [382, 159] width 34 height 20
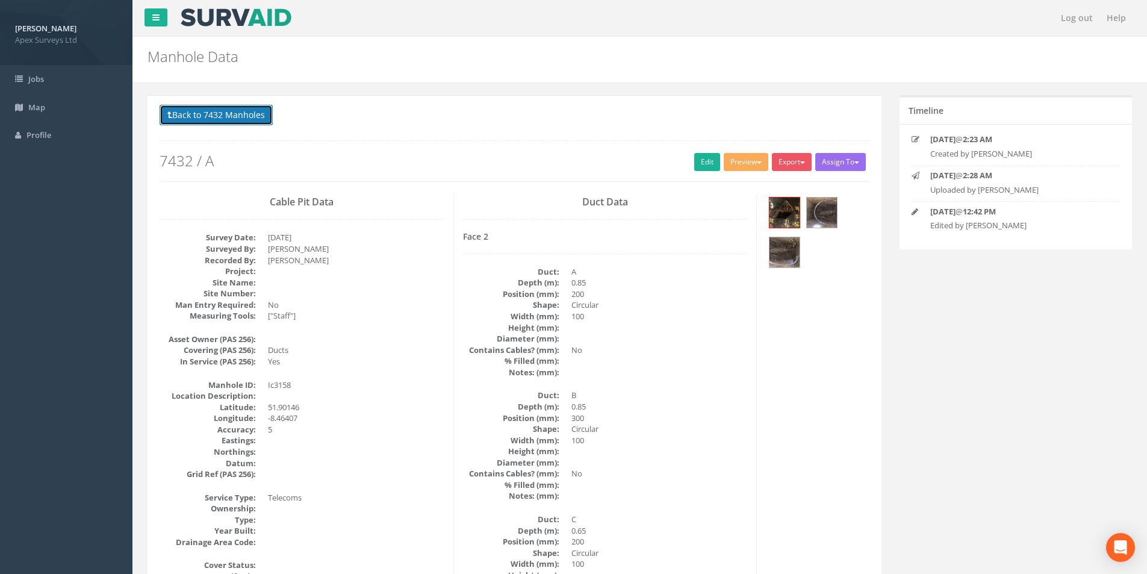
click at [168, 109] on span at bounding box center [169, 114] width 5 height 11
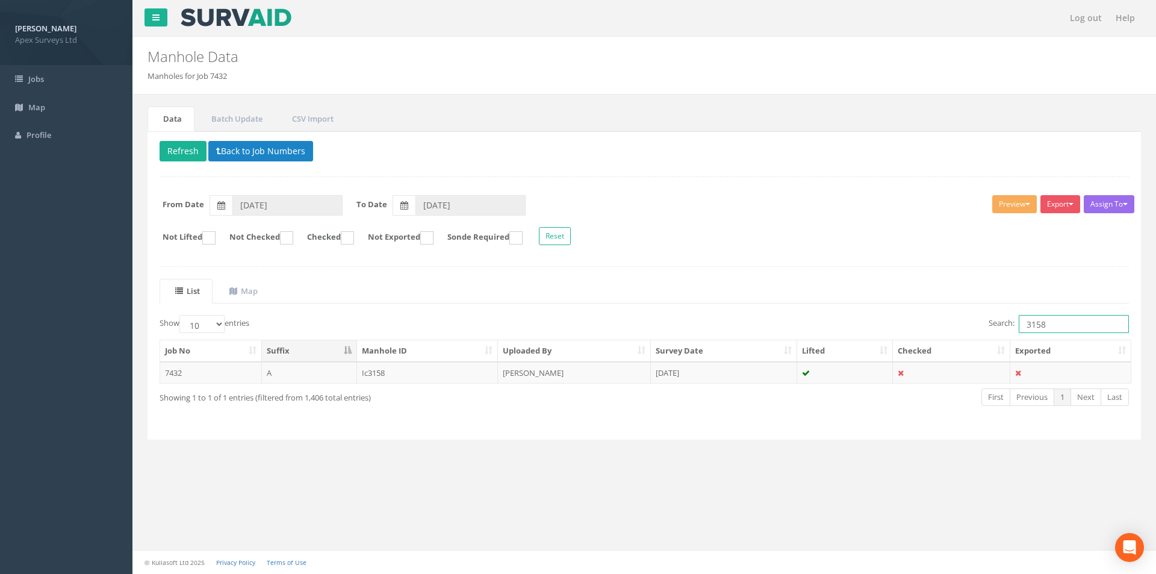
drag, startPoint x: 1050, startPoint y: 329, endPoint x: 1016, endPoint y: 330, distance: 34.3
click at [1016, 330] on label "Search: 3158" at bounding box center [1059, 324] width 140 height 18
type input "3029"
click at [839, 375] on td at bounding box center [845, 373] width 96 height 22
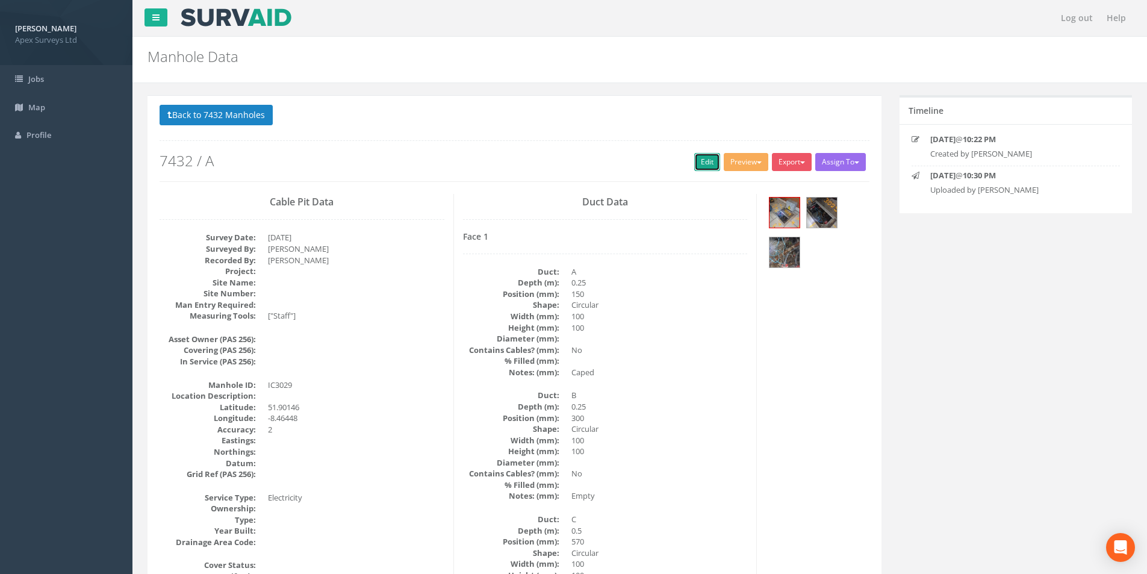
click at [699, 160] on link "Edit" at bounding box center [707, 162] width 26 height 18
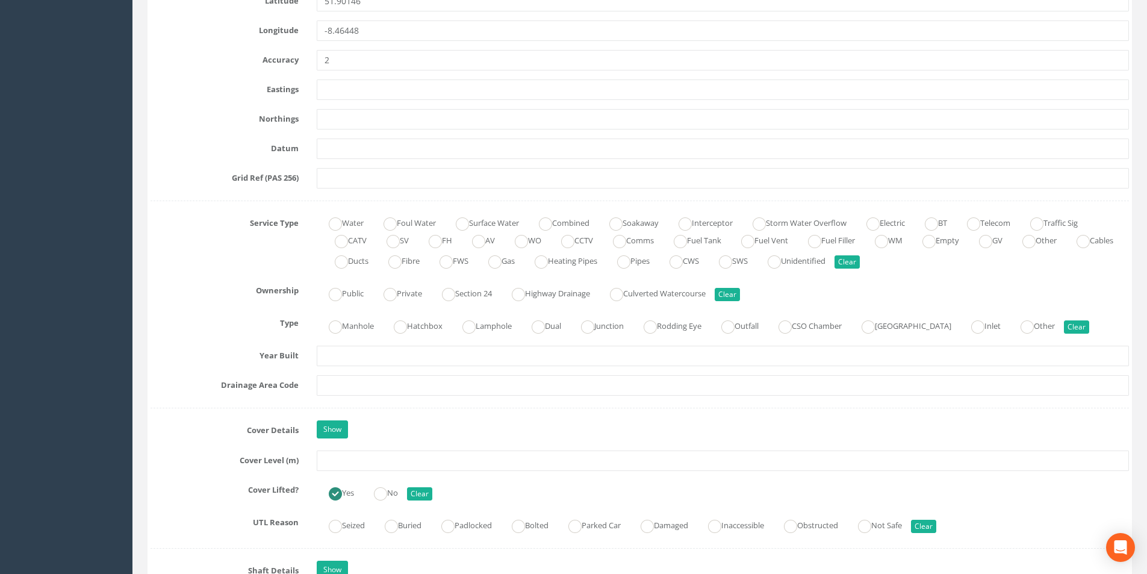
scroll to position [723, 0]
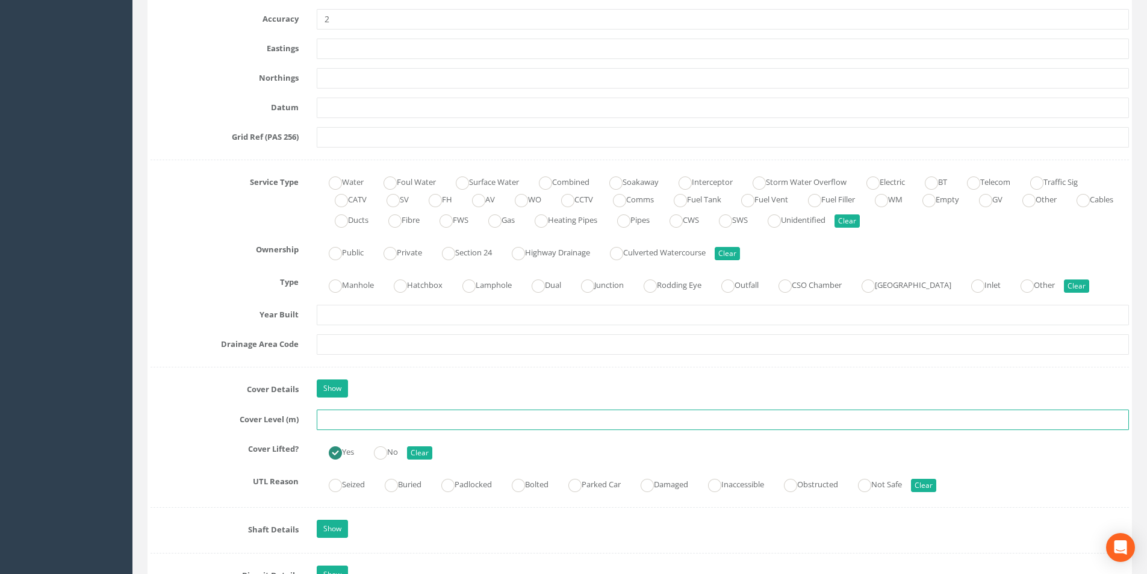
click at [343, 422] on input "text" at bounding box center [723, 419] width 812 height 20
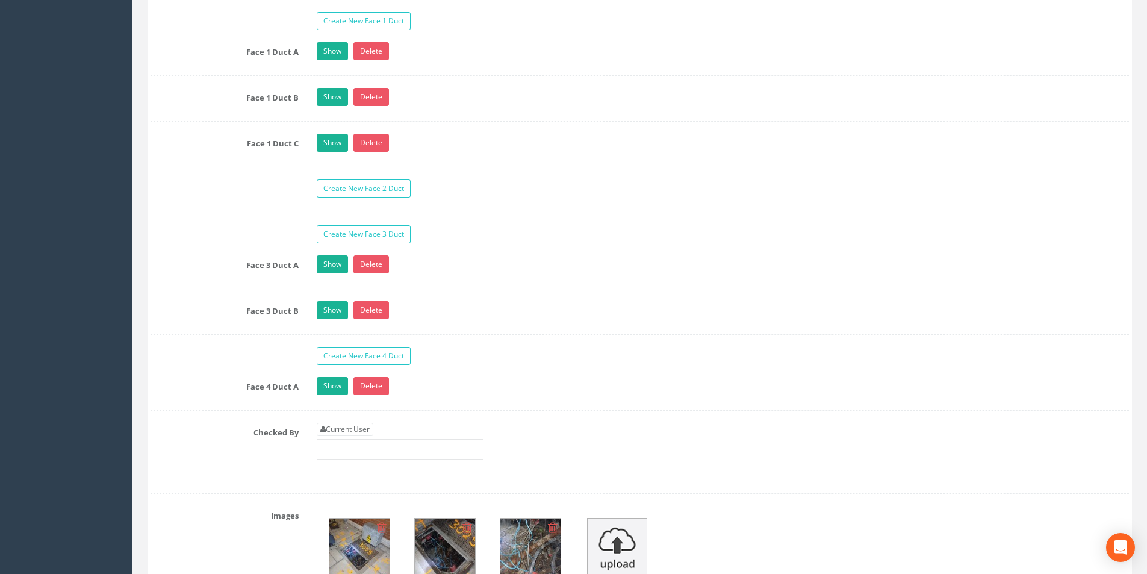
scroll to position [2107, 0]
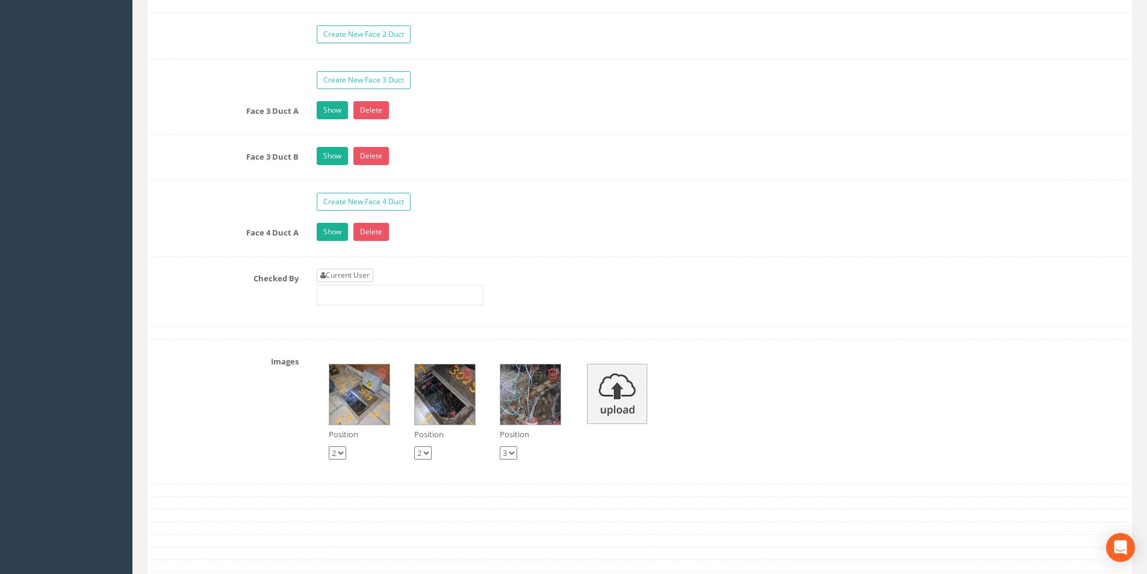
type input "4.17"
click at [361, 276] on link "Current User" at bounding box center [345, 275] width 57 height 13
type input "[PERSON_NAME]"
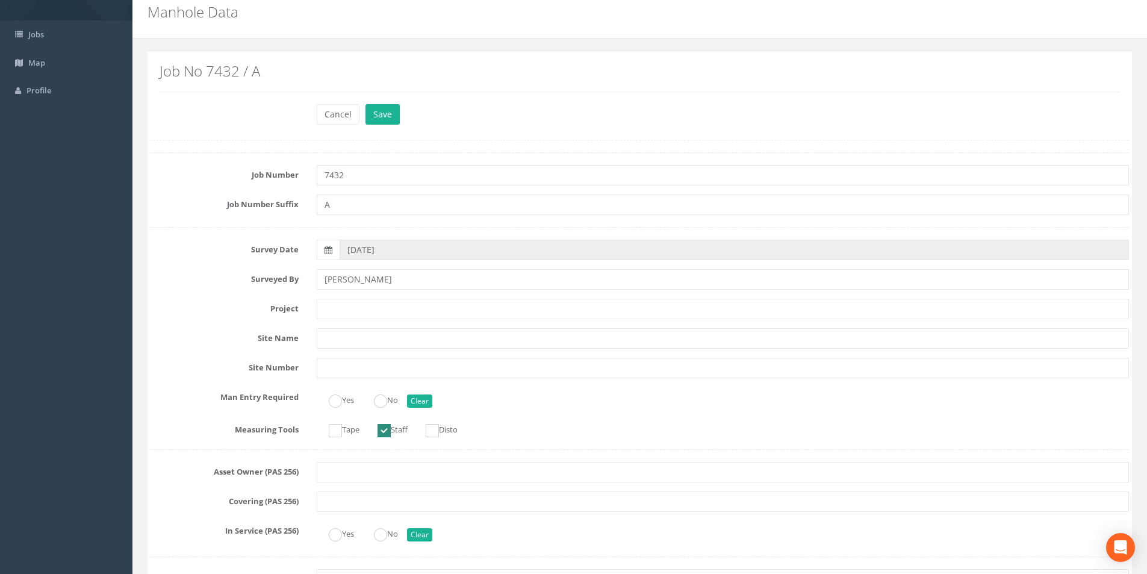
scroll to position [0, 0]
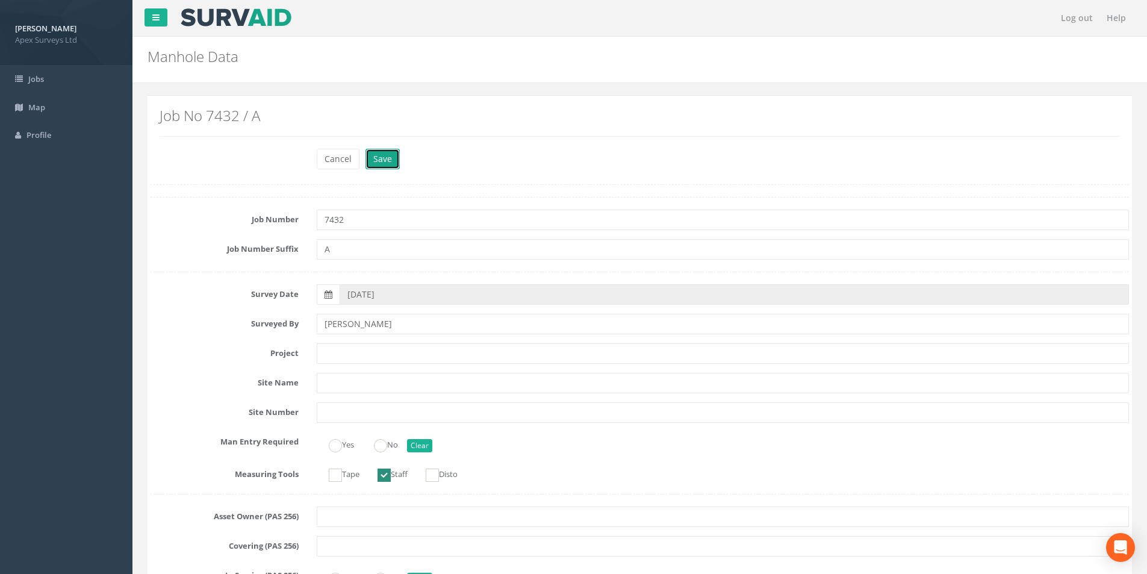
click at [380, 156] on button "Save" at bounding box center [382, 159] width 34 height 20
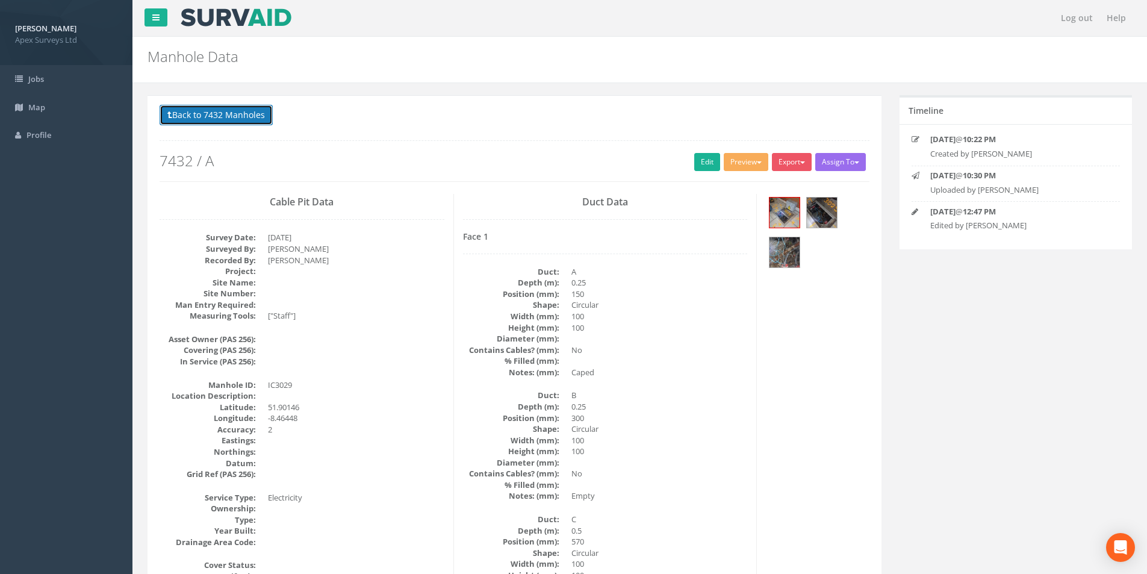
click at [201, 113] on button "Back to 7432 Manholes" at bounding box center [216, 115] width 113 height 20
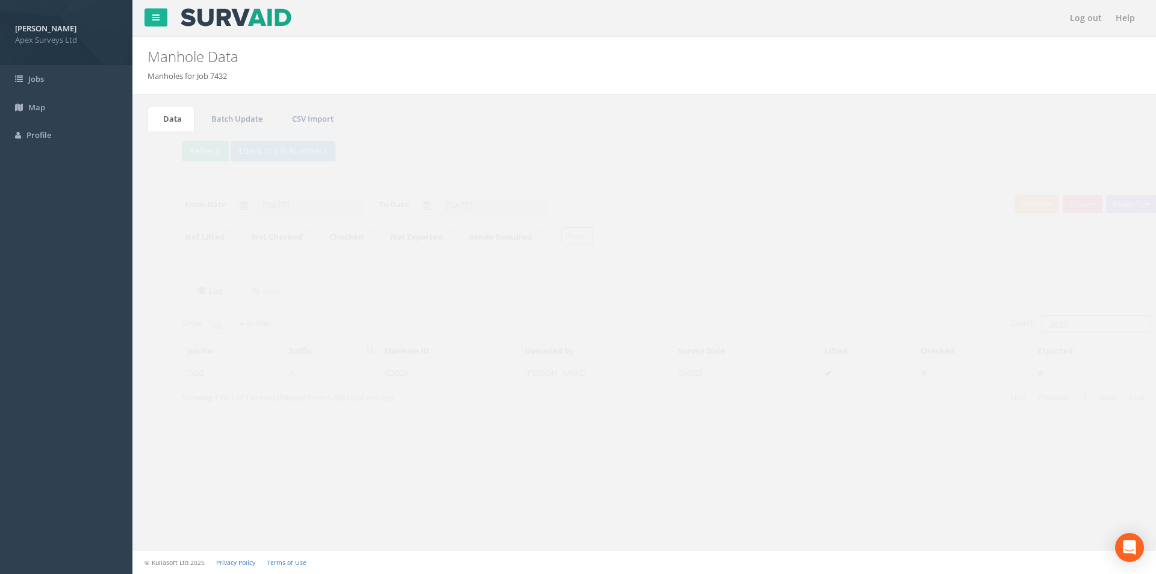
click at [1047, 323] on input "3029" at bounding box center [1074, 324] width 110 height 18
click at [804, 377] on td at bounding box center [845, 373] width 96 height 22
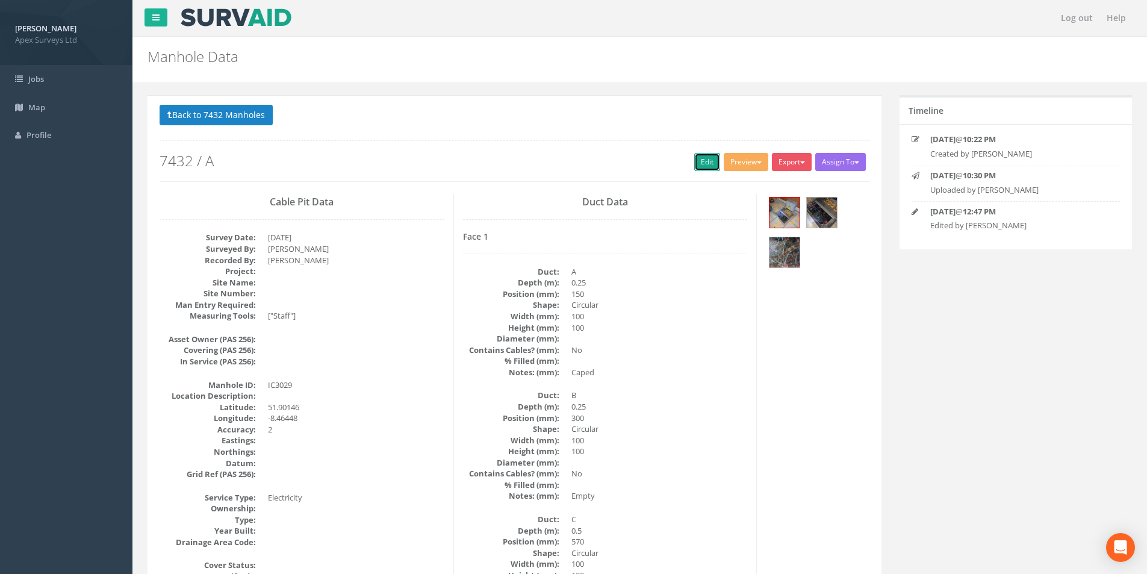
click at [705, 167] on link "Edit" at bounding box center [707, 162] width 26 height 18
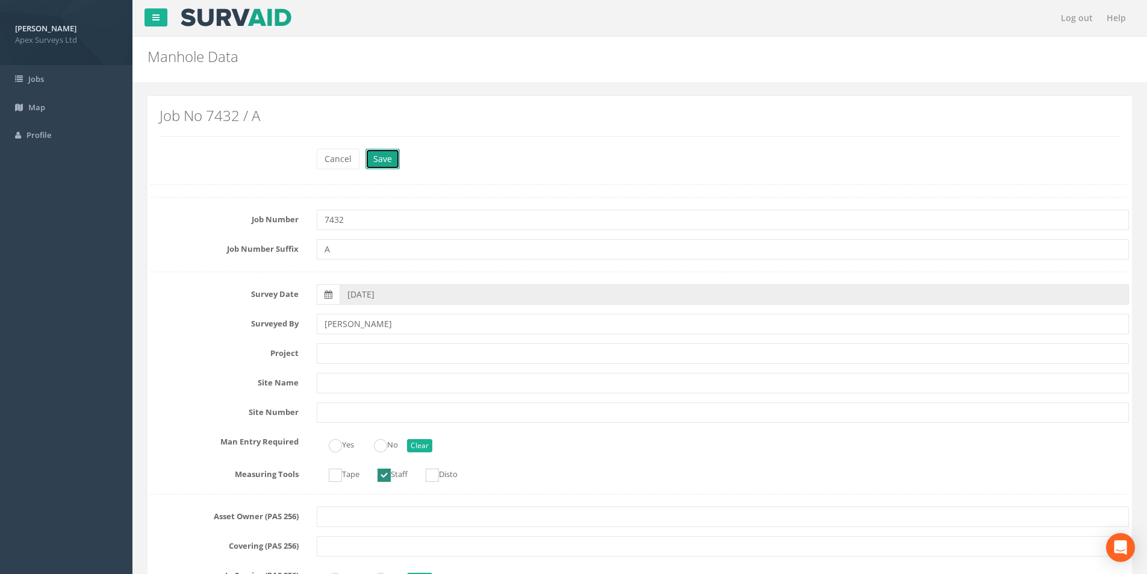
click at [387, 160] on button "Save" at bounding box center [382, 159] width 34 height 20
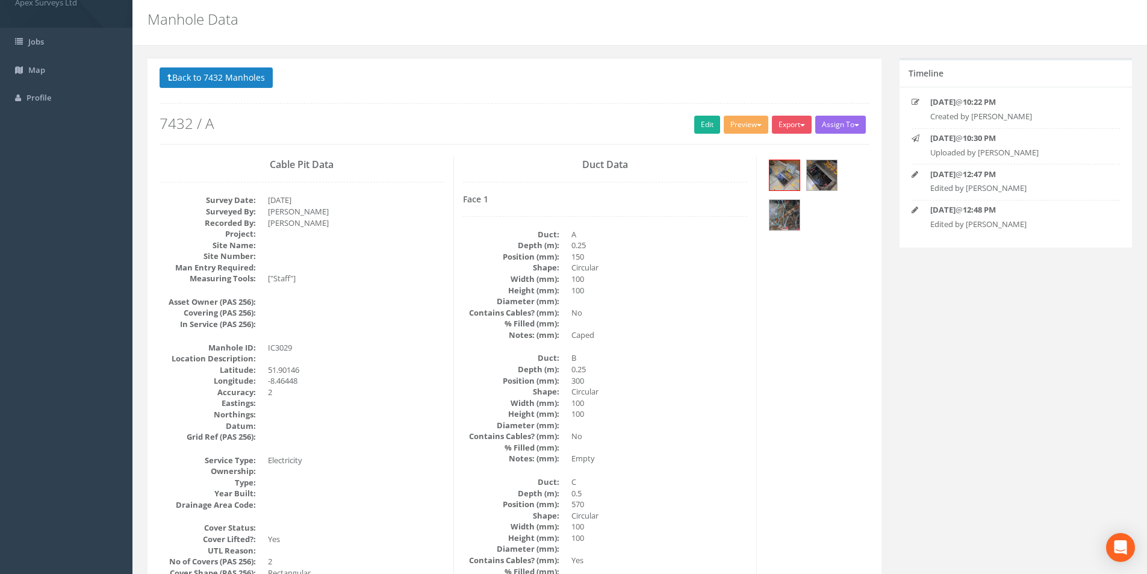
scroll to position [19, 0]
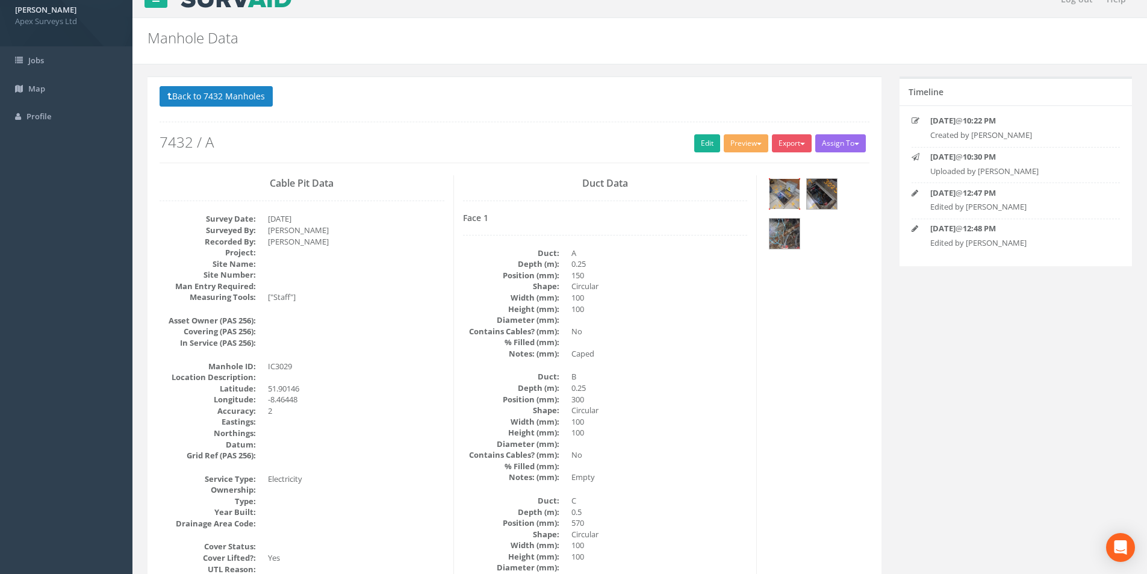
click at [794, 191] on img at bounding box center [784, 194] width 30 height 30
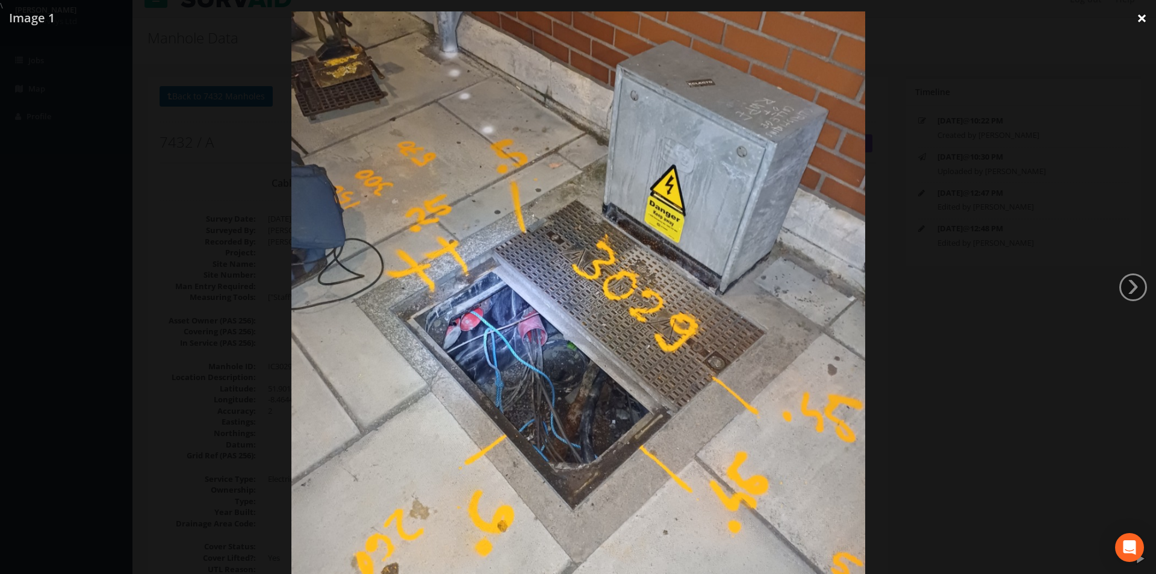
click at [1142, 15] on link "×" at bounding box center [1142, 18] width 28 height 36
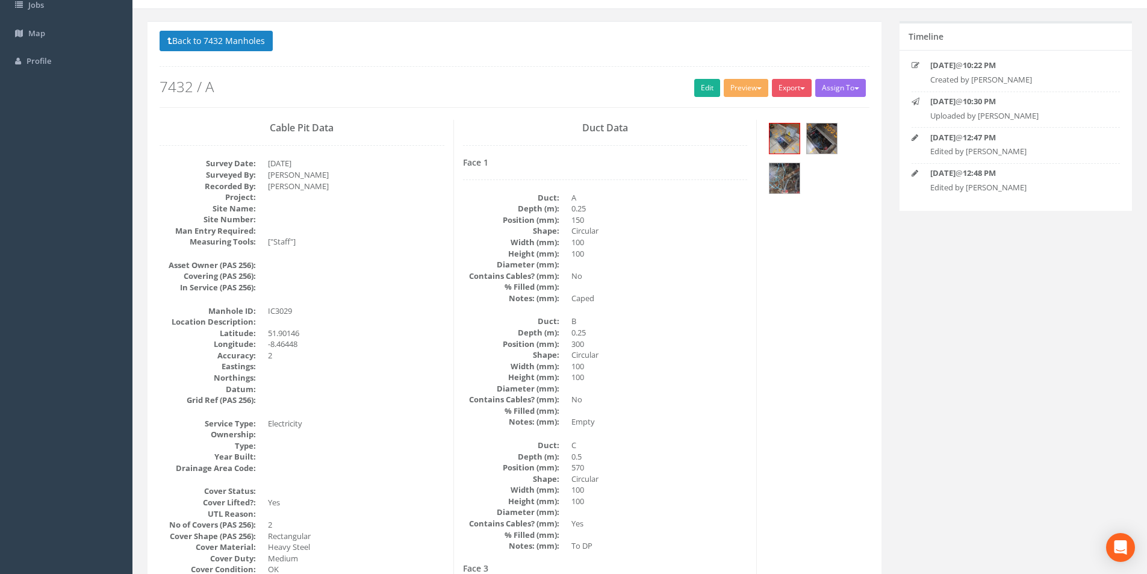
scroll to position [0, 0]
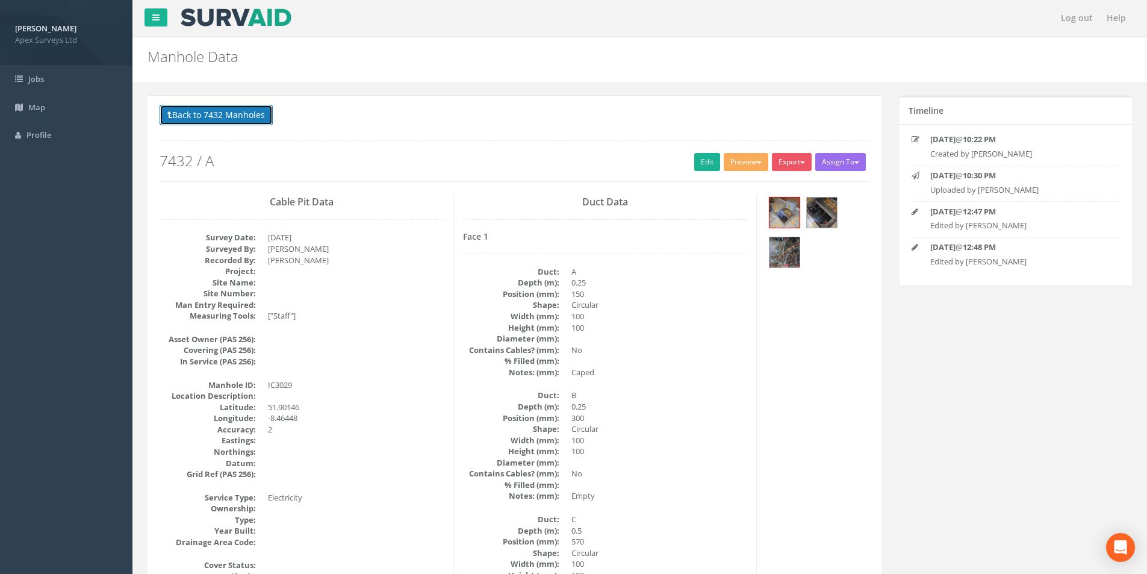
click at [241, 120] on button "Back to 7432 Manholes" at bounding box center [216, 115] width 113 height 20
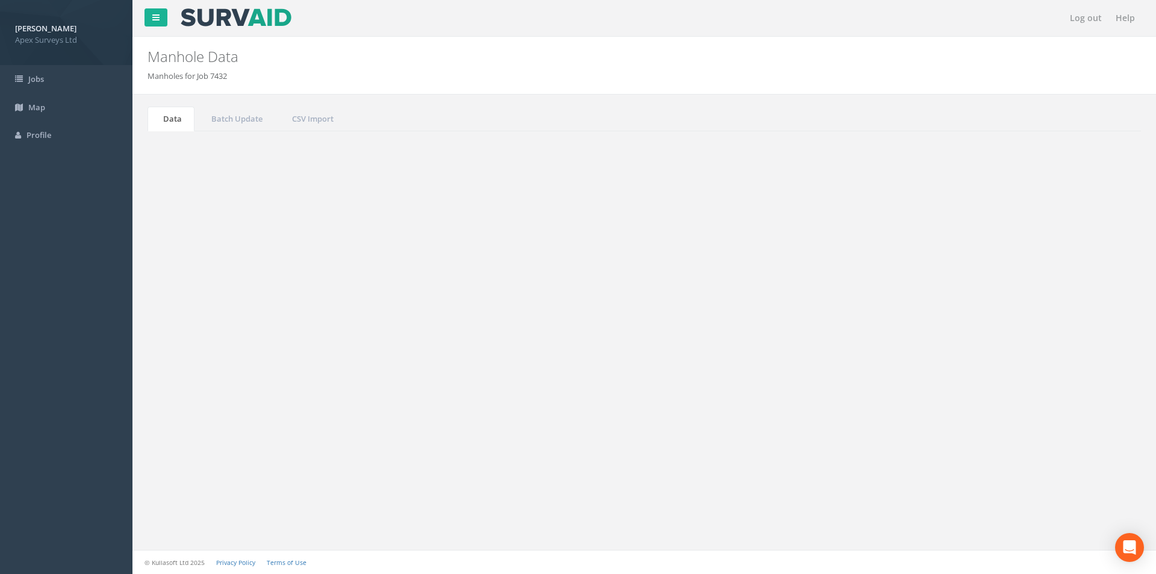
click at [1051, 324] on input "3029" at bounding box center [1074, 324] width 110 height 18
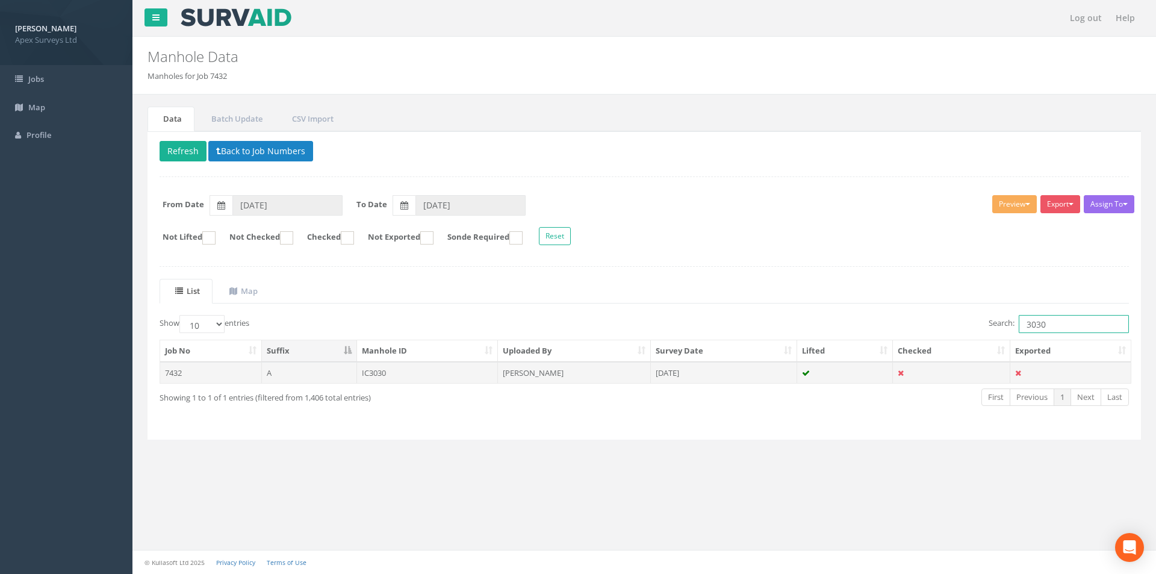
type input "3030"
click at [863, 379] on td at bounding box center [845, 373] width 96 height 22
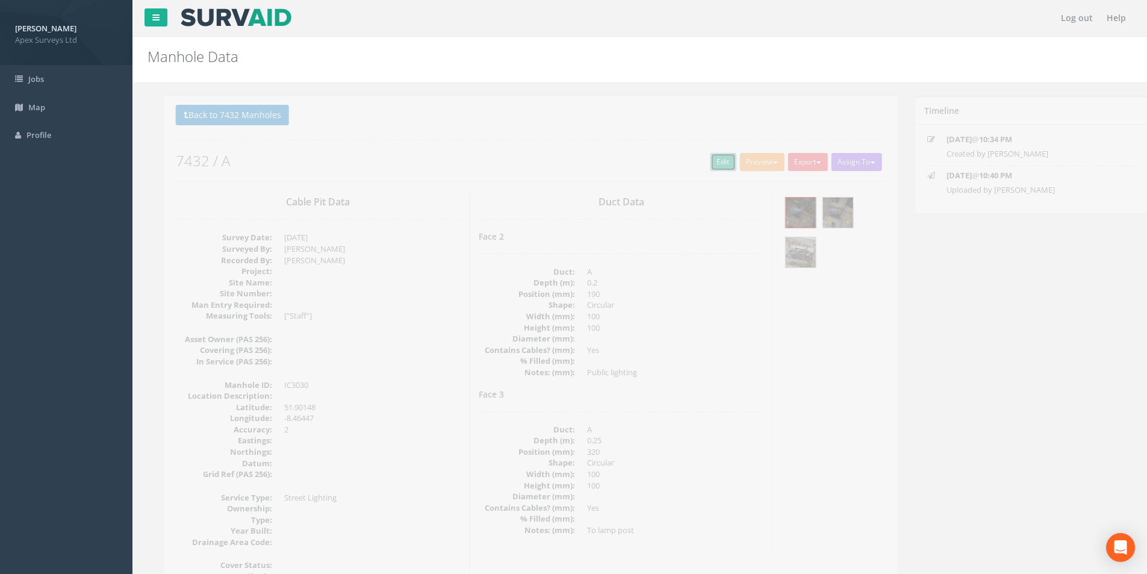
click at [702, 166] on link "Edit" at bounding box center [707, 162] width 26 height 18
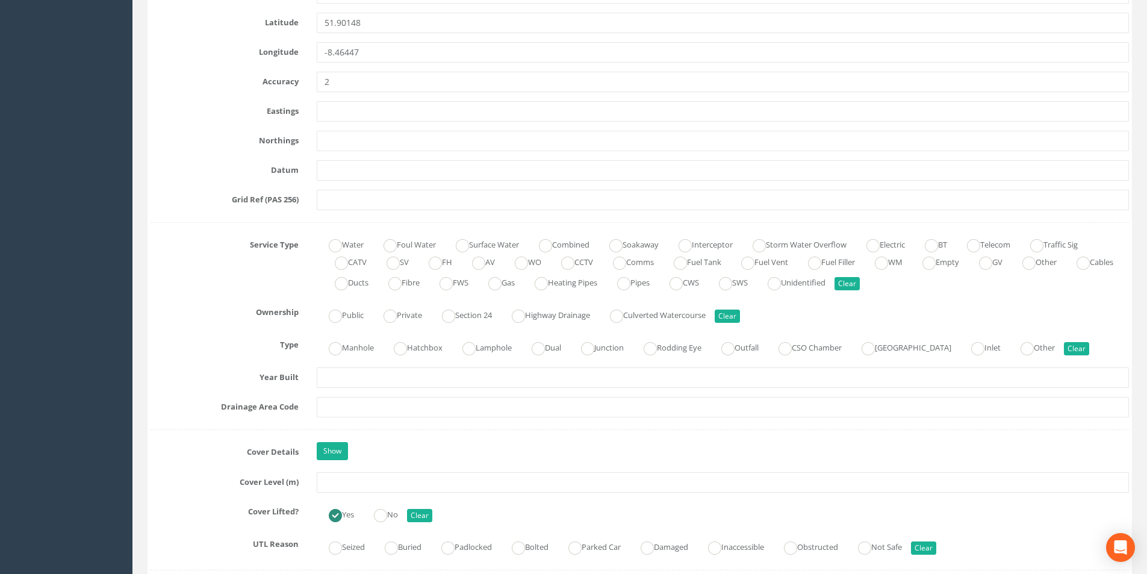
scroll to position [662, 0]
click at [351, 478] on input "text" at bounding box center [723, 480] width 812 height 20
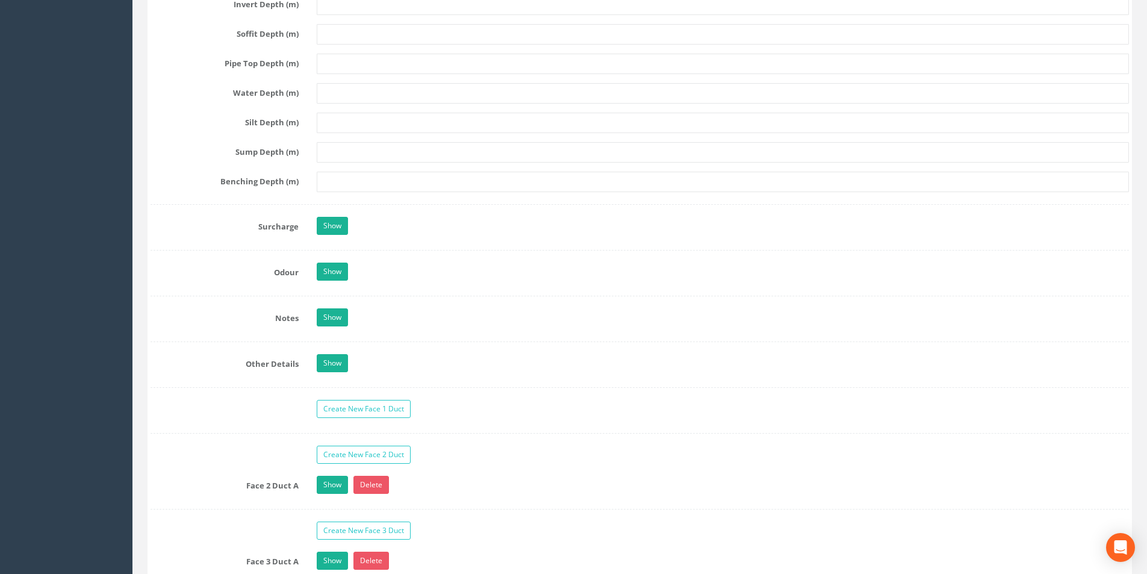
scroll to position [1746, 0]
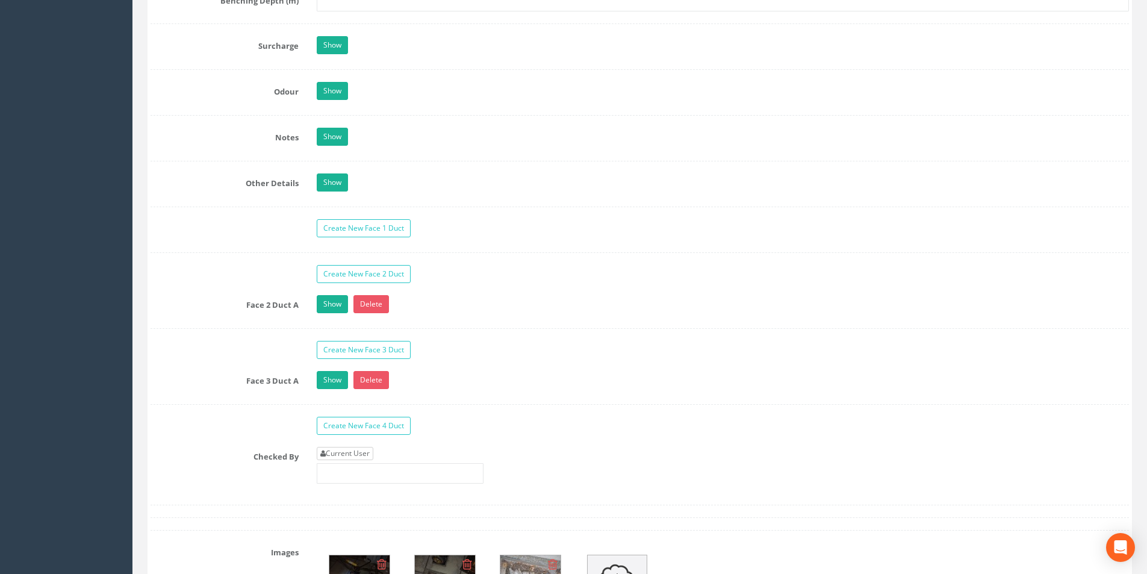
type input "4.20"
click at [367, 452] on link "Current User" at bounding box center [345, 453] width 57 height 13
type input "[PERSON_NAME]"
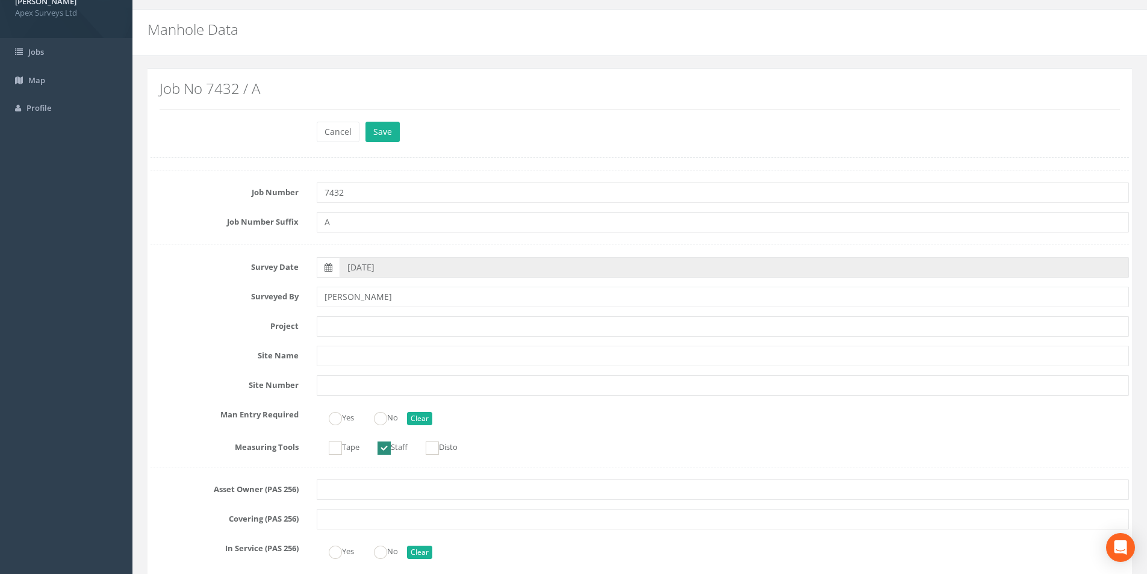
scroll to position [0, 0]
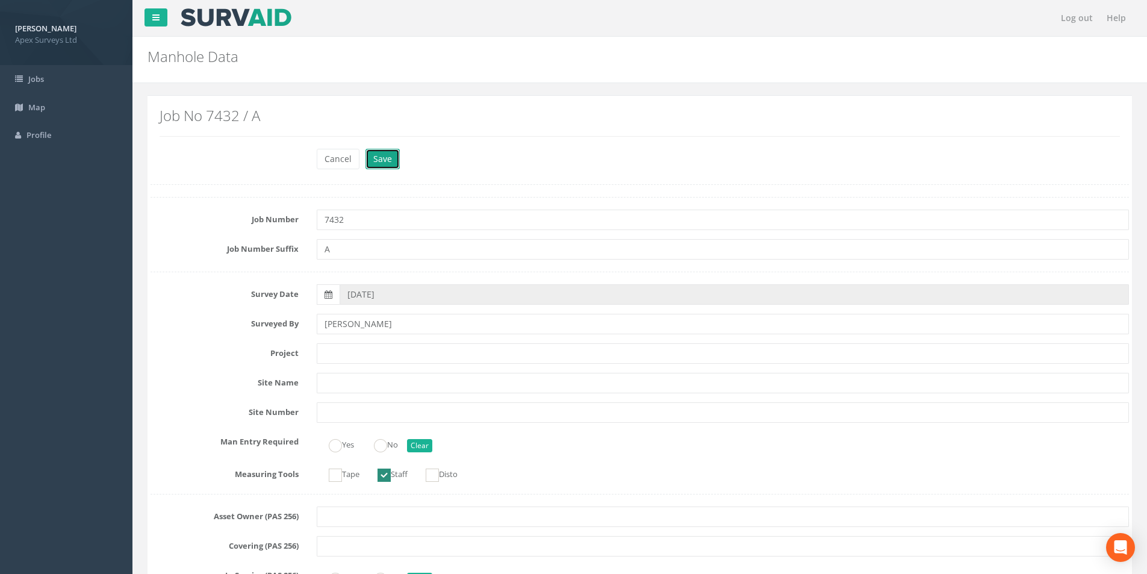
click at [373, 166] on button "Save" at bounding box center [382, 159] width 34 height 20
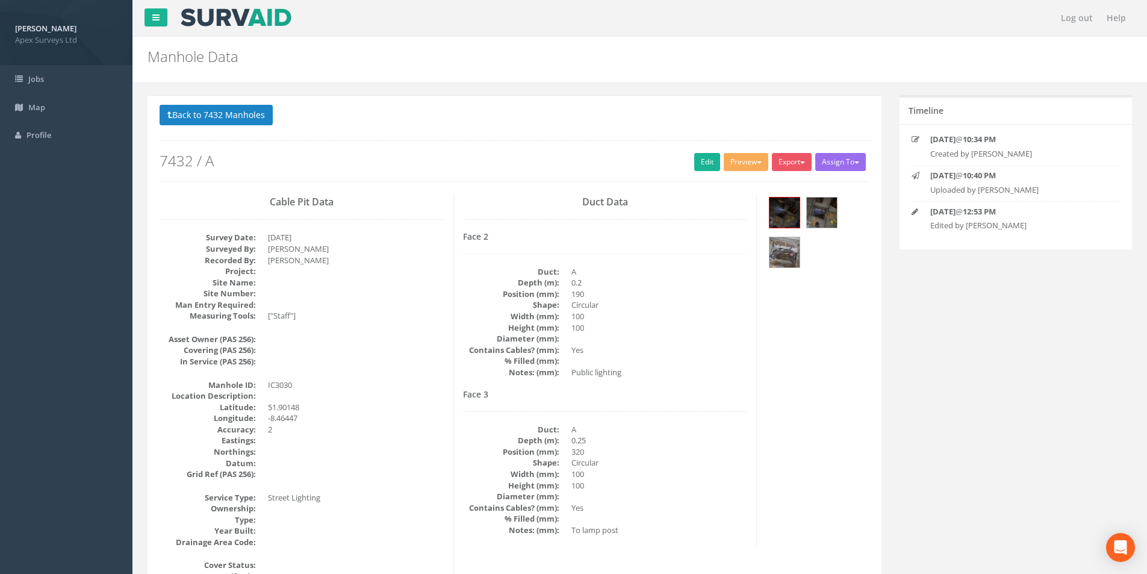
drag, startPoint x: 204, startPoint y: 93, endPoint x: 202, endPoint y: 103, distance: 9.9
click at [201, 105] on button "Back to 7432 Manholes" at bounding box center [216, 115] width 113 height 20
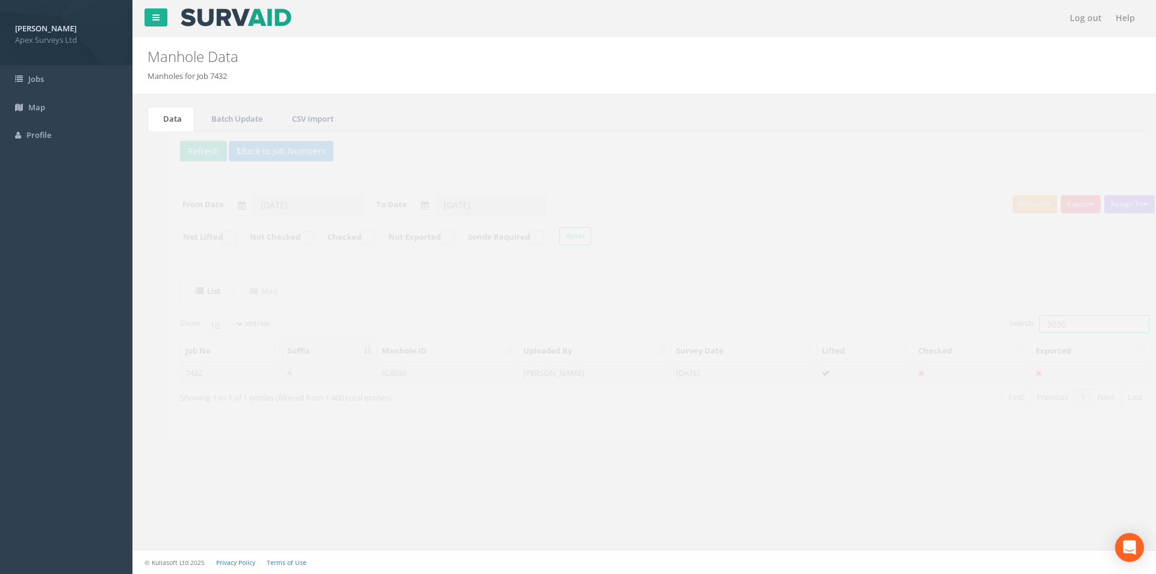
click at [1064, 320] on input "3030" at bounding box center [1074, 324] width 110 height 18
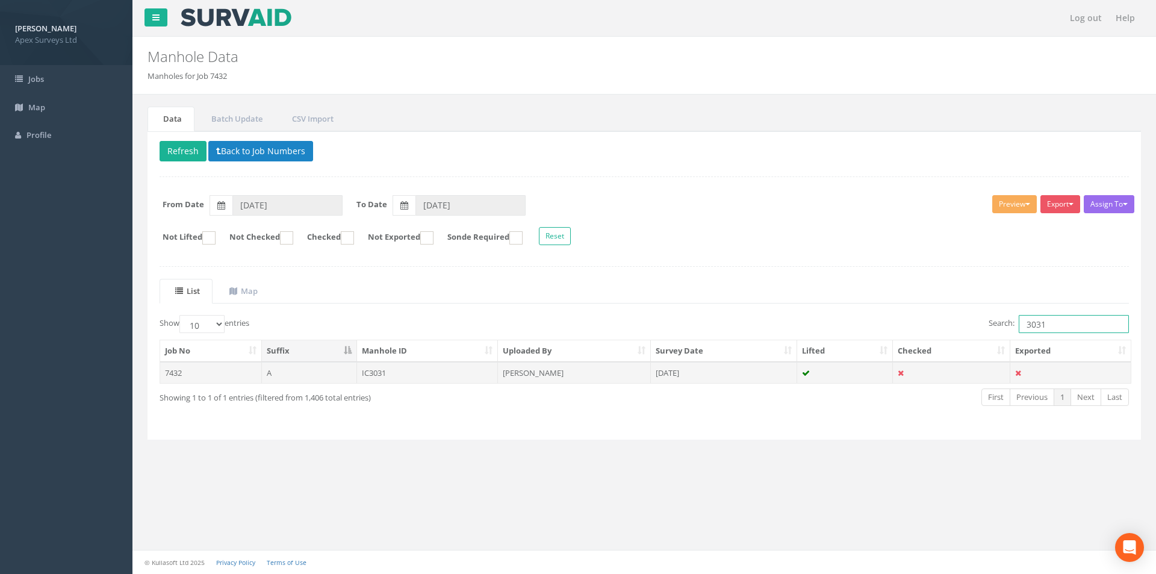
type input "3031"
click at [819, 378] on td at bounding box center [845, 373] width 96 height 22
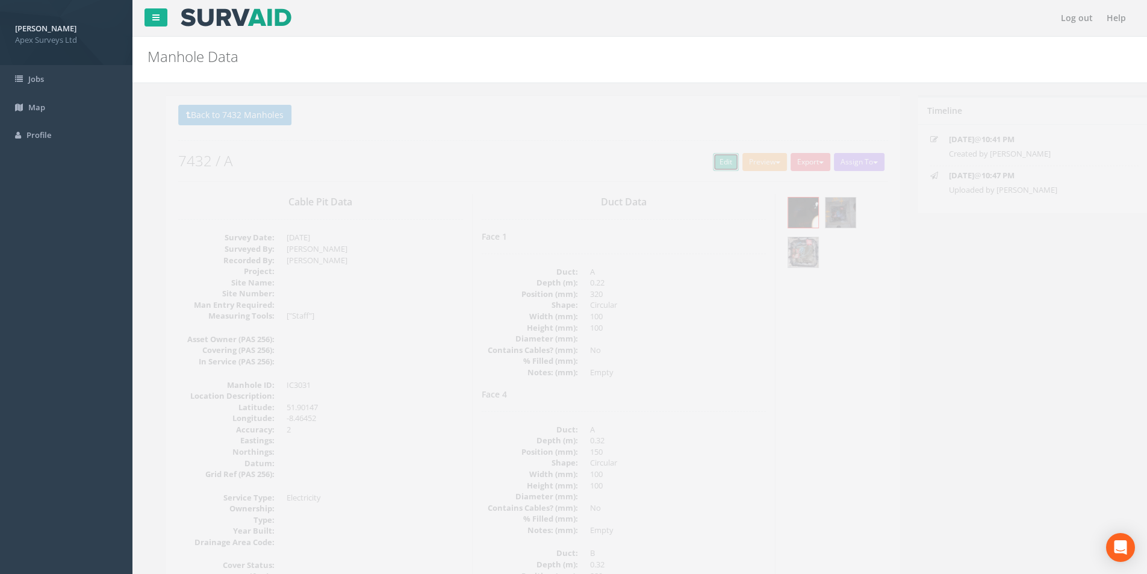
click at [701, 164] on link "Edit" at bounding box center [707, 162] width 26 height 18
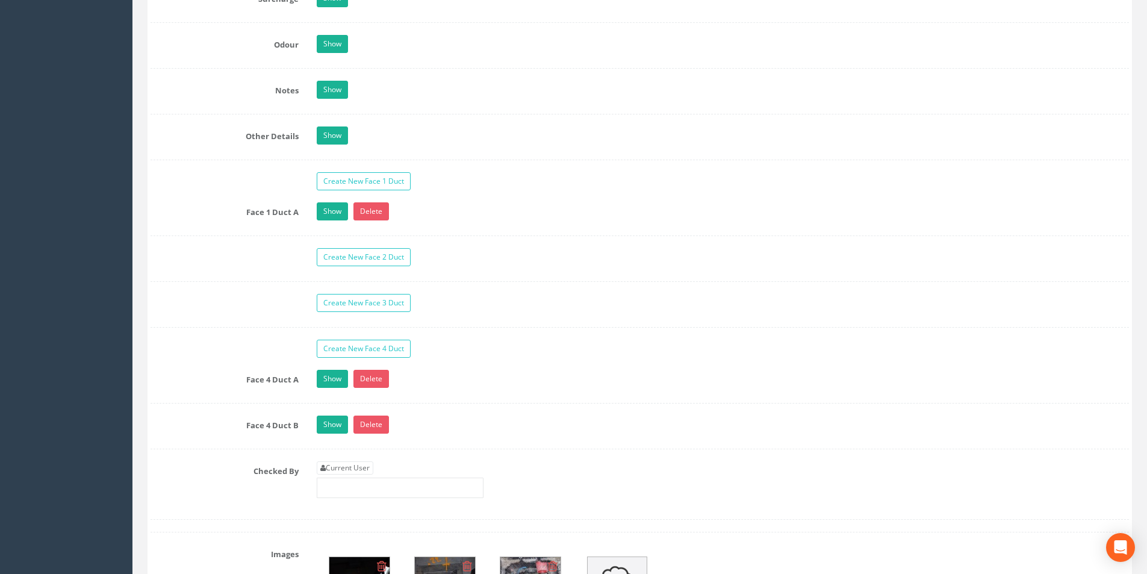
scroll to position [1806, 0]
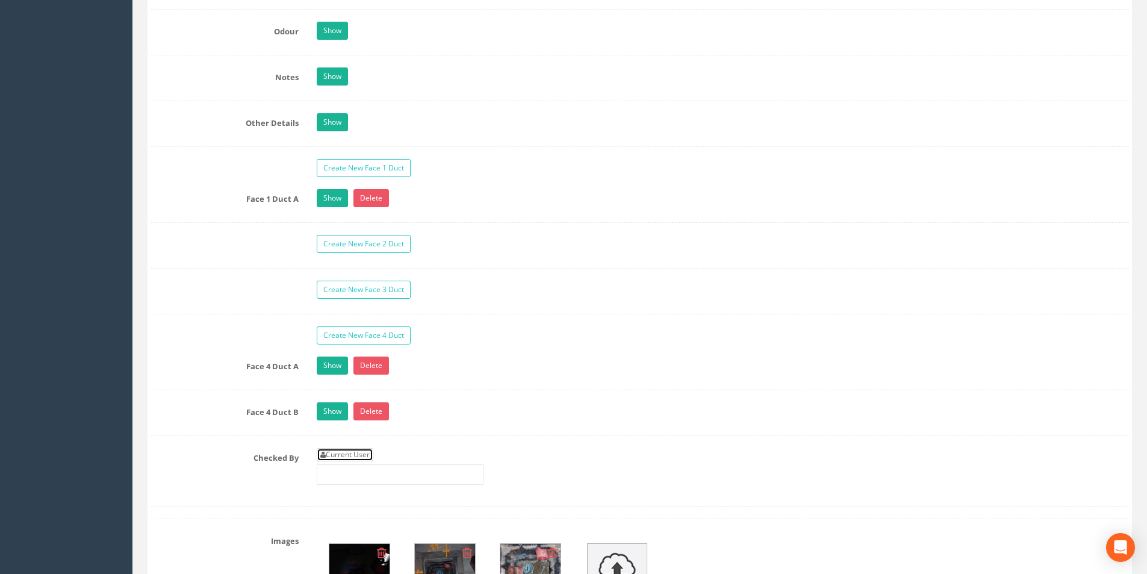
click at [355, 448] on link "Current User" at bounding box center [345, 454] width 57 height 13
type input "[PERSON_NAME]"
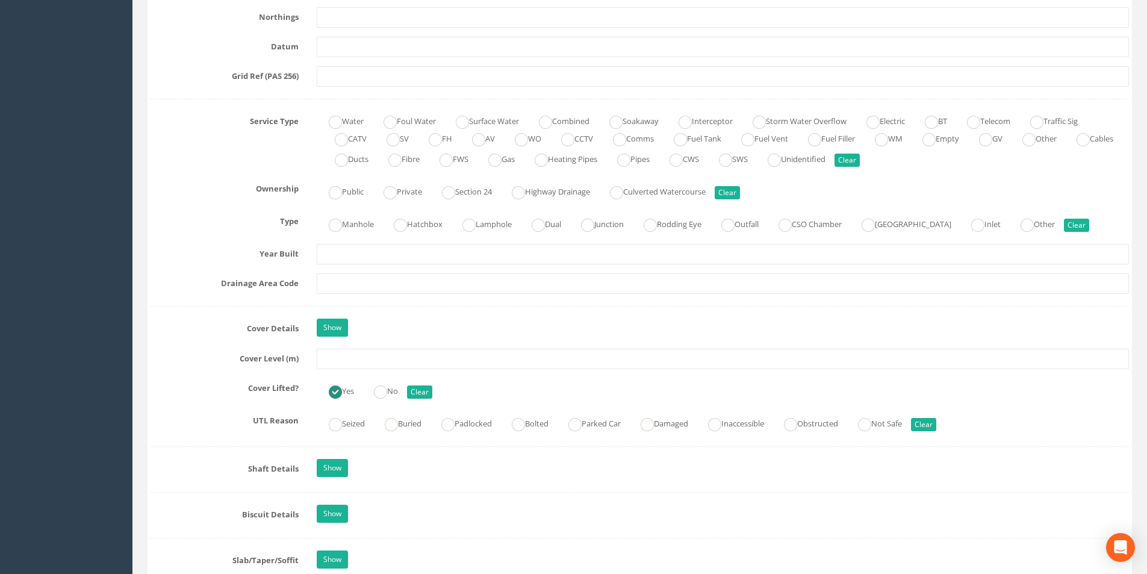
scroll to position [783, 0]
click at [455, 365] on input "text" at bounding box center [723, 359] width 812 height 20
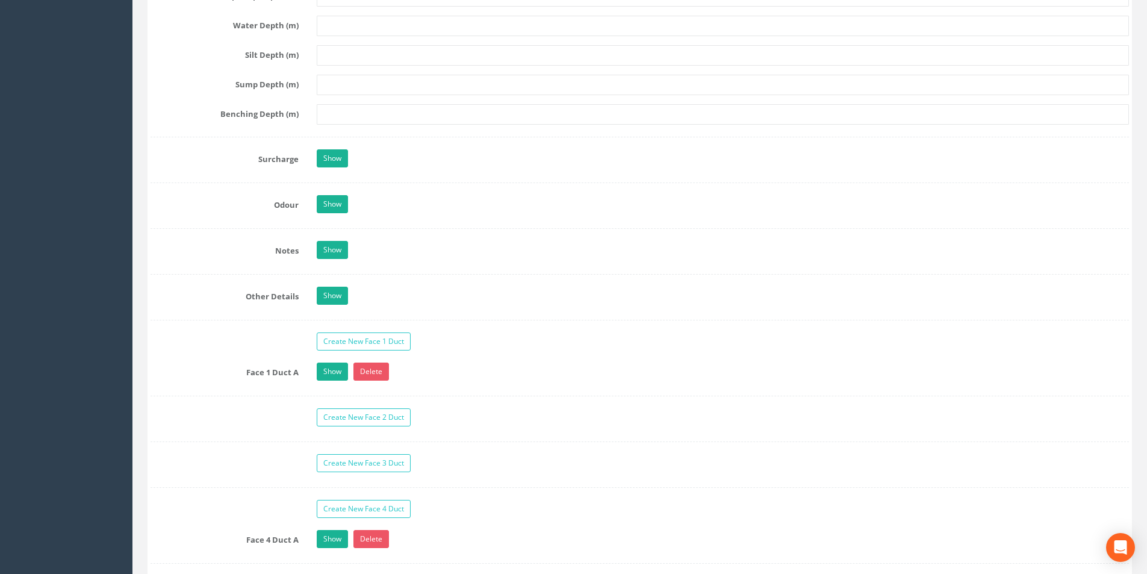
scroll to position [1806, 0]
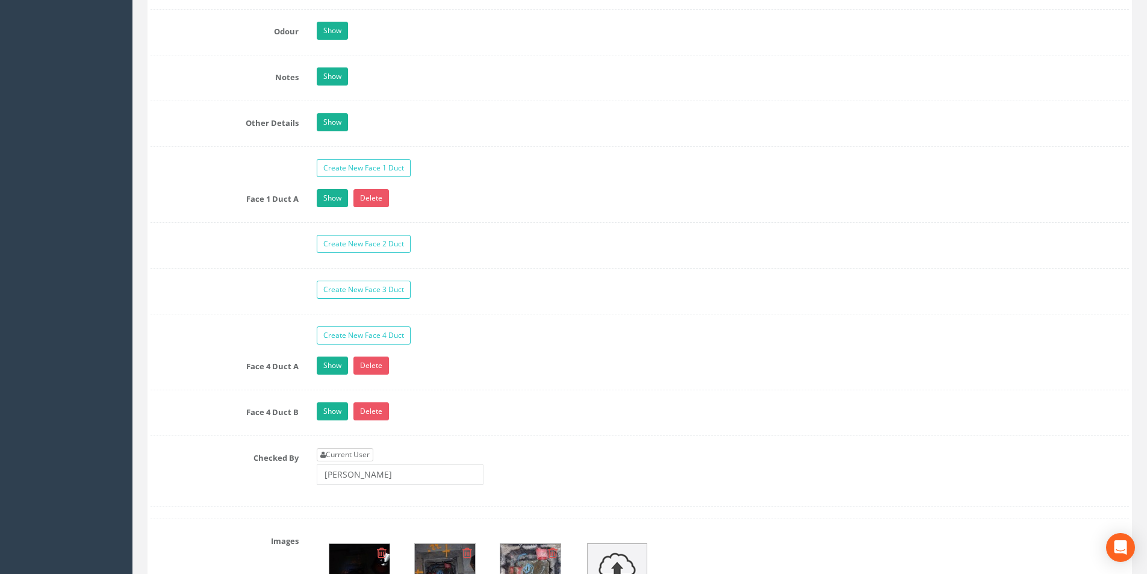
type input "4.26"
click at [358, 449] on link "Current User" at bounding box center [345, 454] width 57 height 13
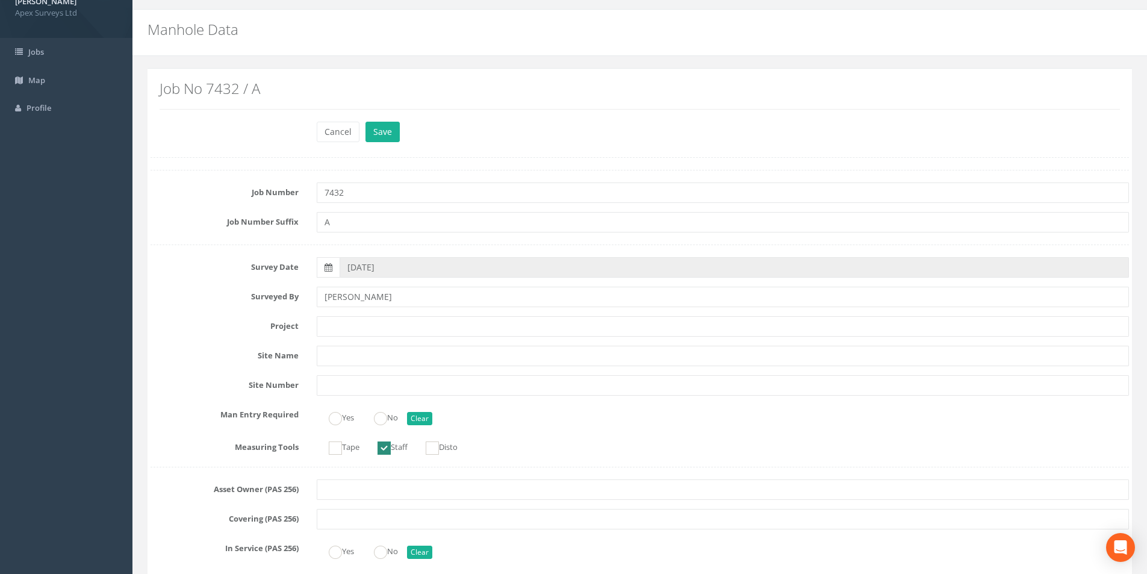
scroll to position [0, 0]
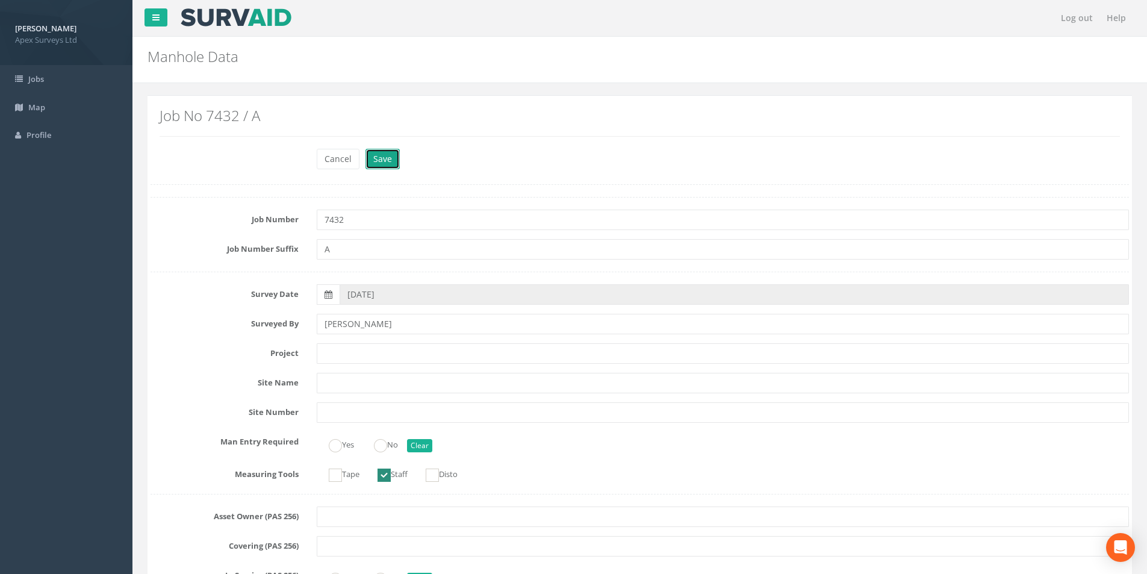
click at [384, 160] on button "Save" at bounding box center [382, 159] width 34 height 20
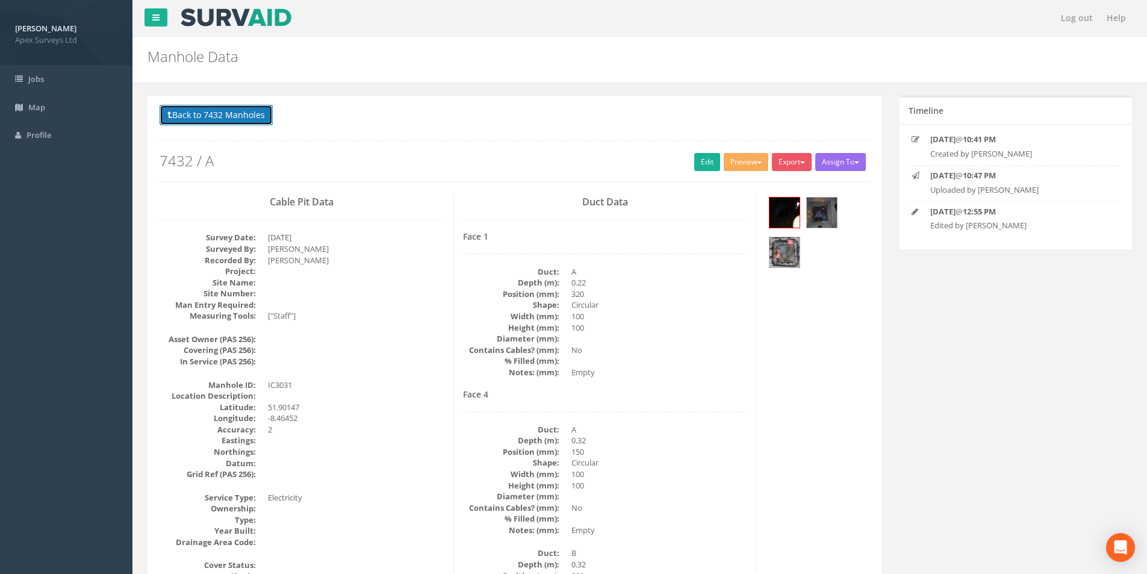
click at [209, 123] on button "Back to 7432 Manholes" at bounding box center [216, 115] width 113 height 20
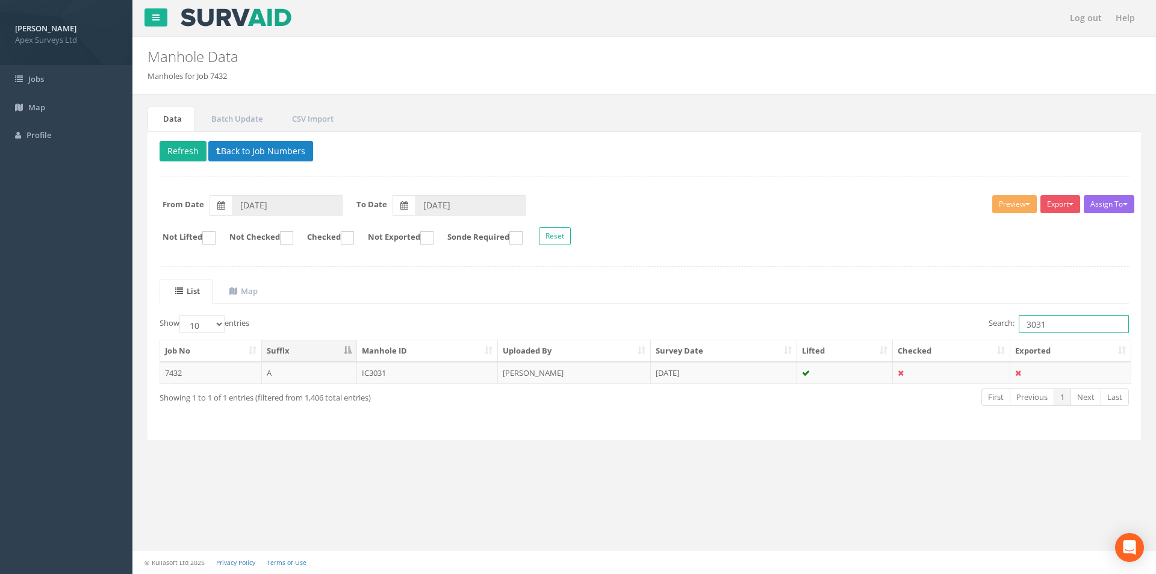
click at [1051, 329] on input "3031" at bounding box center [1074, 324] width 110 height 18
type input "3032"
click at [822, 382] on td at bounding box center [845, 373] width 96 height 22
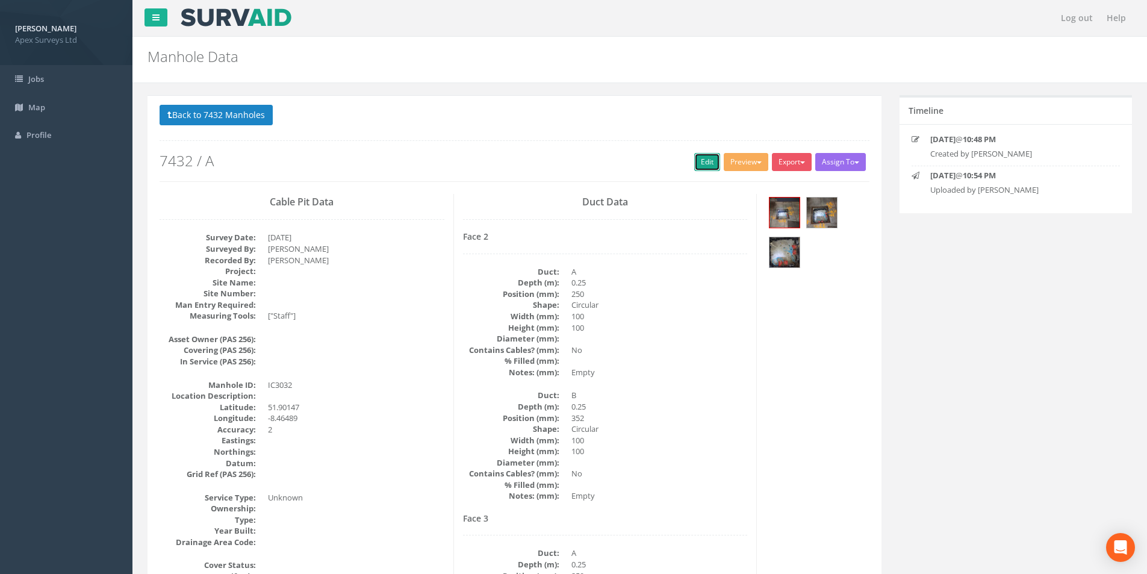
click at [694, 159] on link "Edit" at bounding box center [707, 162] width 26 height 18
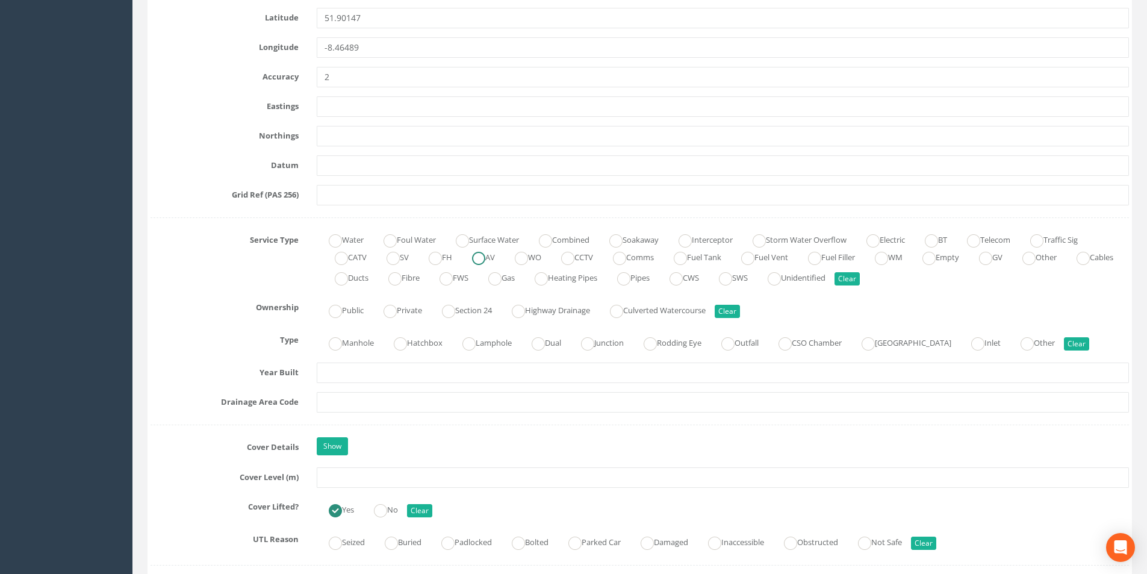
scroll to position [723, 0]
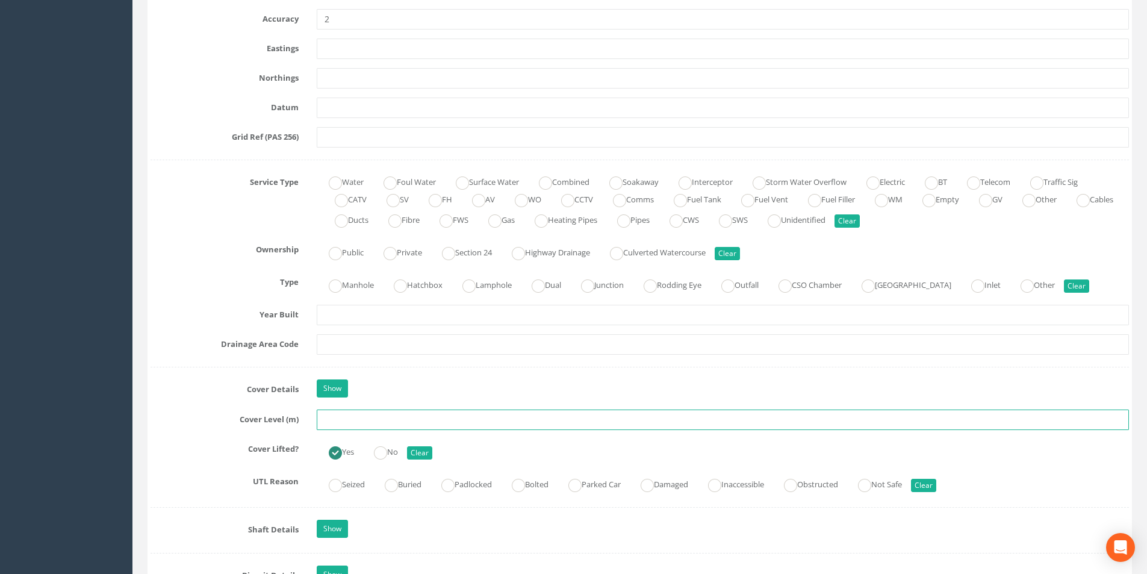
click at [367, 426] on input "text" at bounding box center [723, 419] width 812 height 20
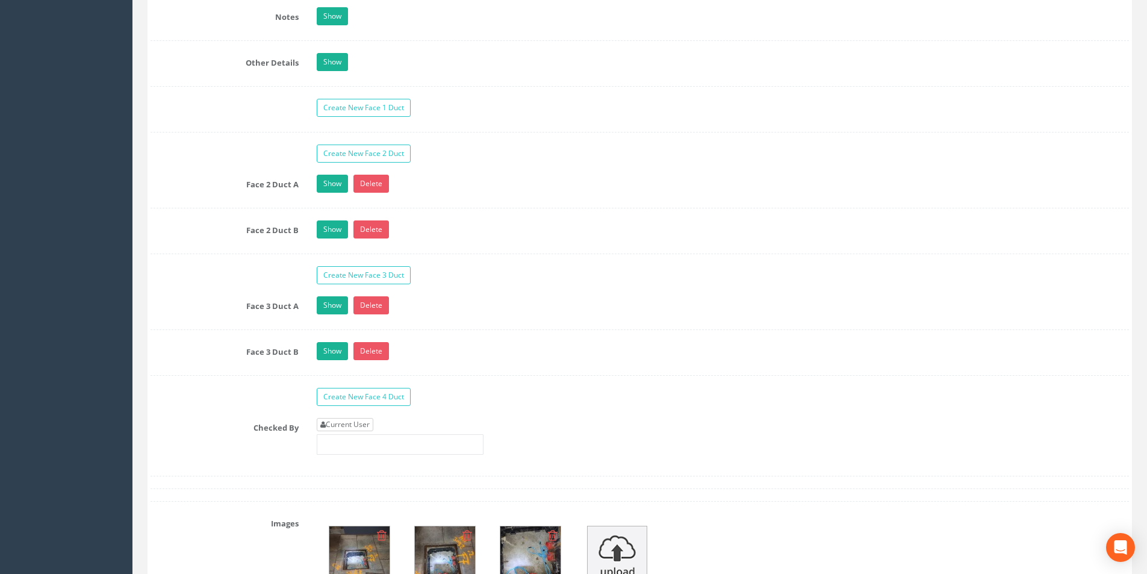
type input "4.72"
click at [368, 425] on link "Current User" at bounding box center [345, 424] width 57 height 13
type input "[PERSON_NAME]"
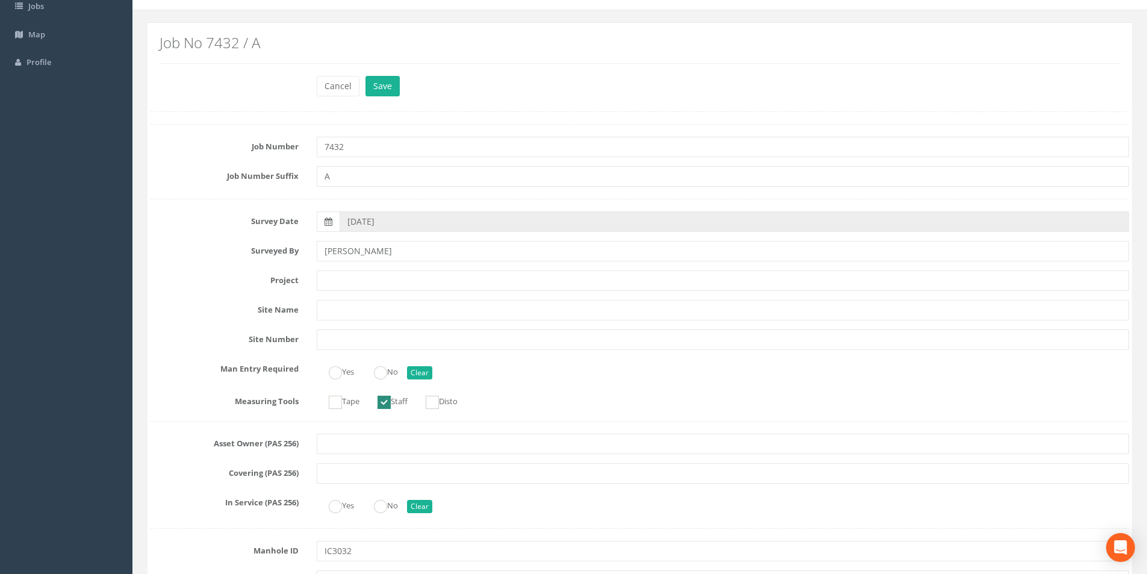
scroll to position [0, 0]
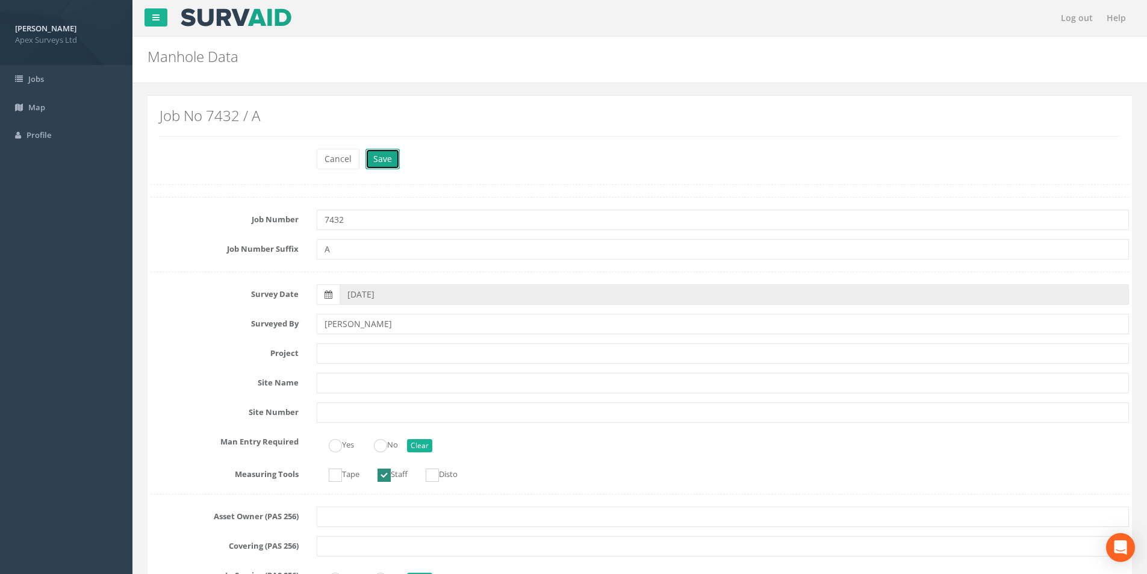
click at [387, 158] on button "Save" at bounding box center [382, 159] width 34 height 20
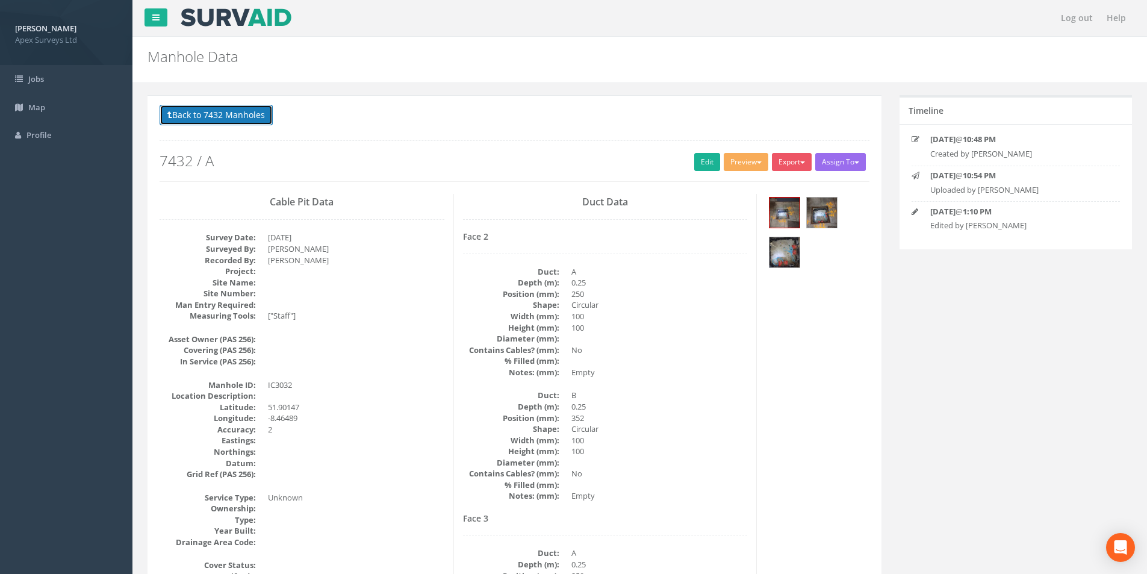
click at [197, 110] on button "Back to 7432 Manholes" at bounding box center [216, 115] width 113 height 20
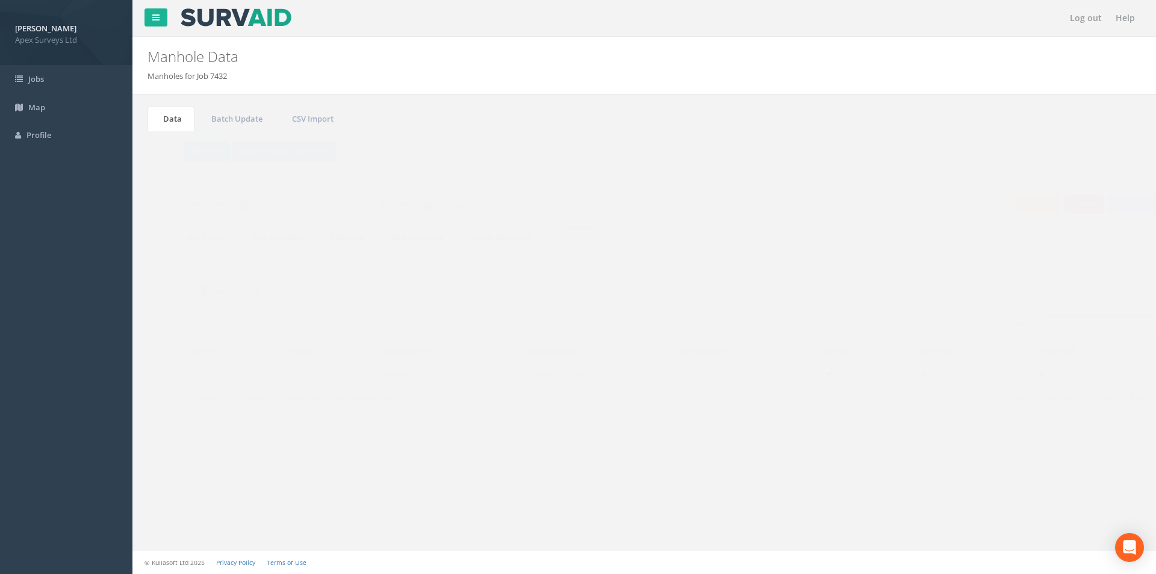
drag, startPoint x: 1059, startPoint y: 324, endPoint x: 1025, endPoint y: 326, distance: 34.4
click at [1025, 326] on input "3032" at bounding box center [1074, 324] width 110 height 18
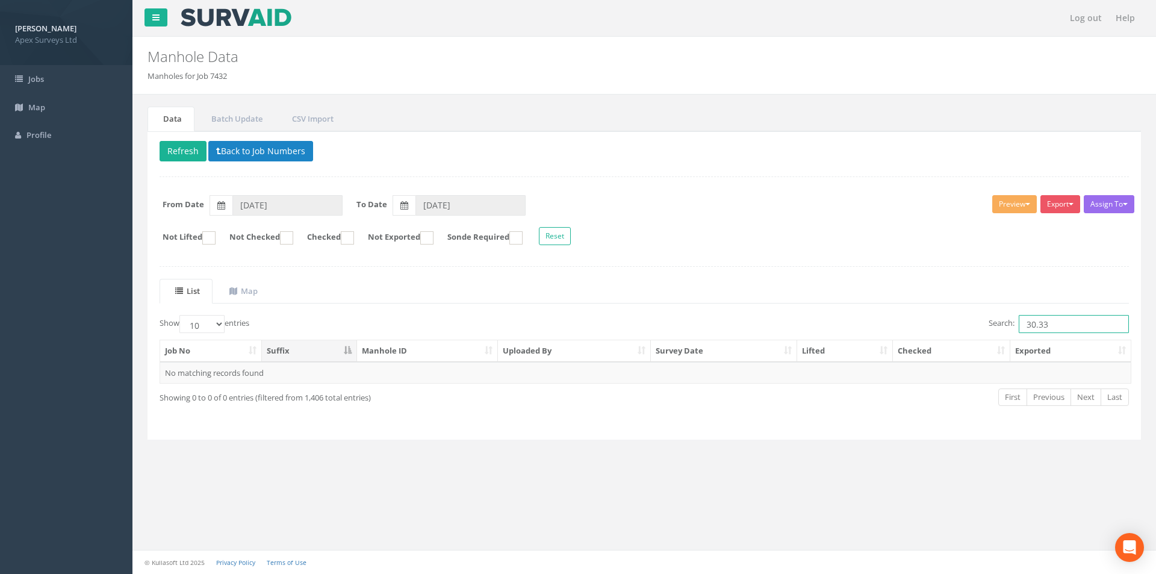
click at [1036, 320] on input "30.33" at bounding box center [1074, 324] width 110 height 18
type input "3033"
click at [829, 381] on td at bounding box center [845, 373] width 96 height 22
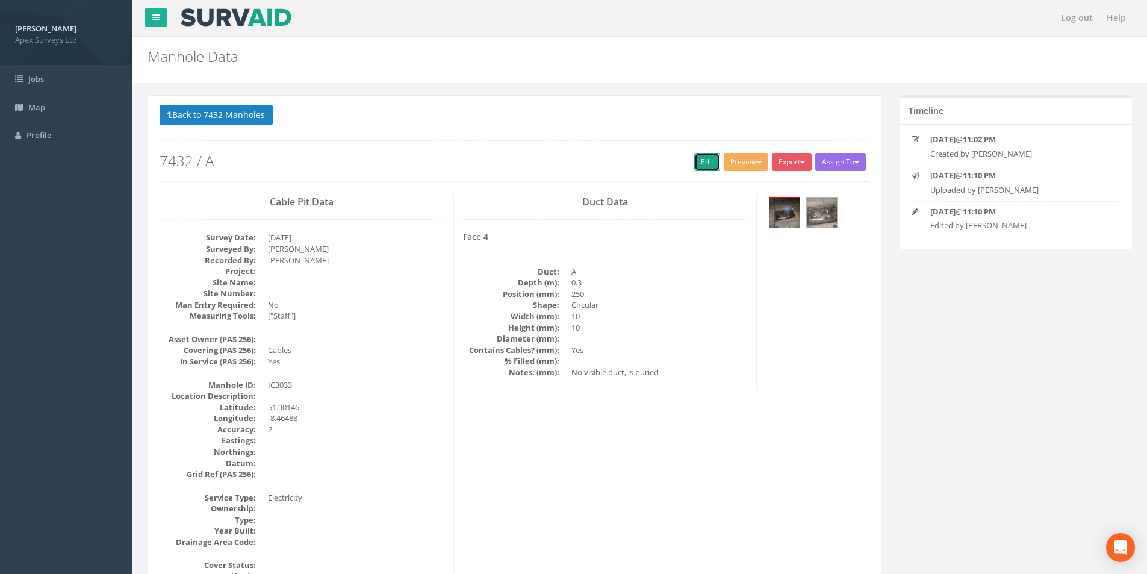
click at [695, 164] on link "Edit" at bounding box center [707, 162] width 26 height 18
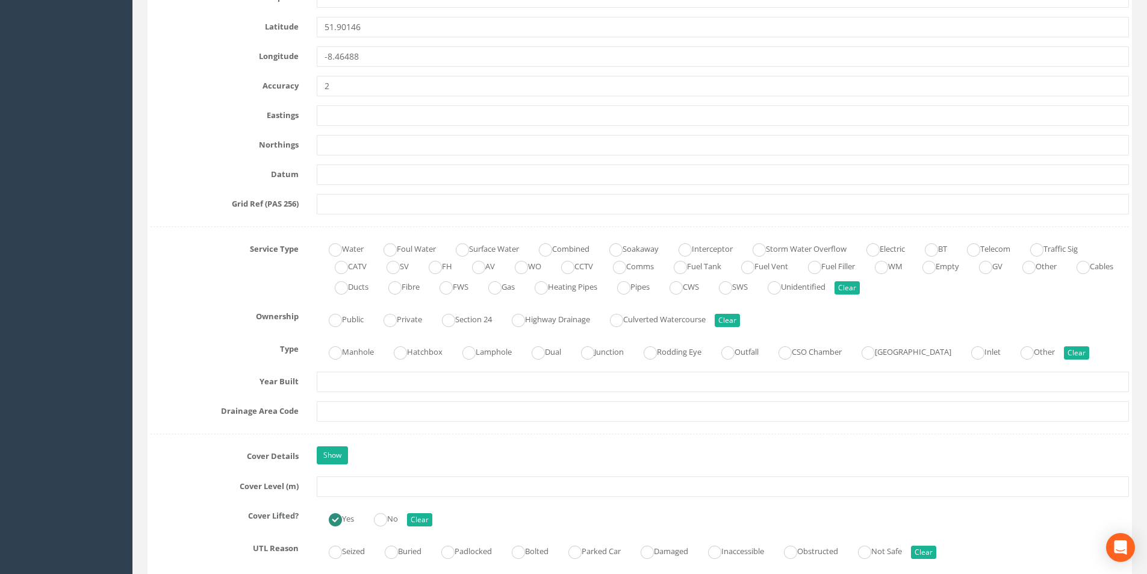
scroll to position [783, 0]
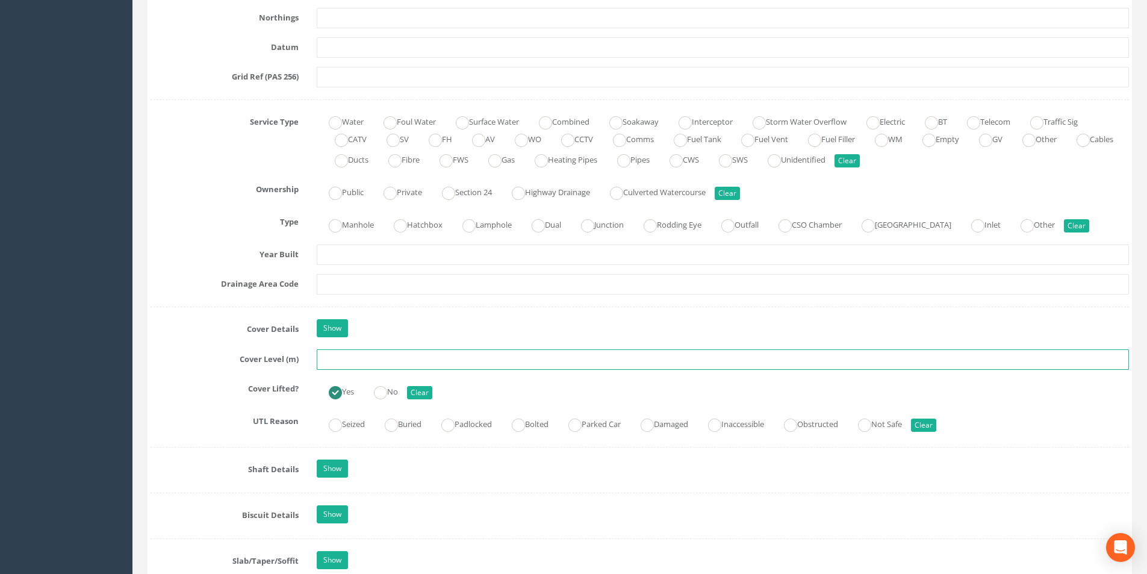
click at [424, 358] on input "text" at bounding box center [723, 359] width 812 height 20
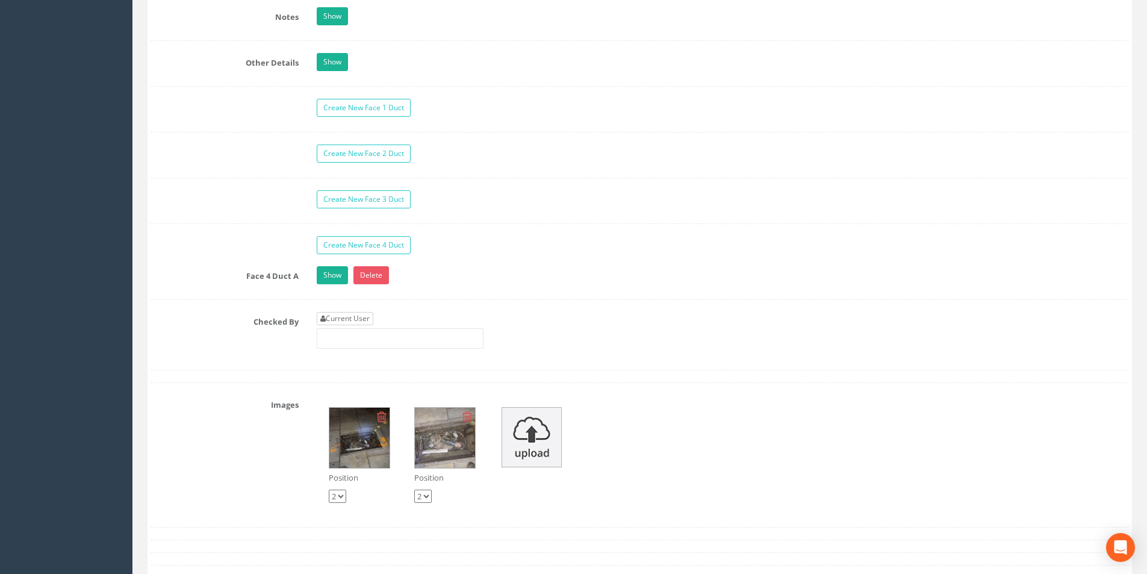
type input "4.77"
click at [362, 322] on link "Current User" at bounding box center [345, 318] width 57 height 13
type input "[PERSON_NAME]"
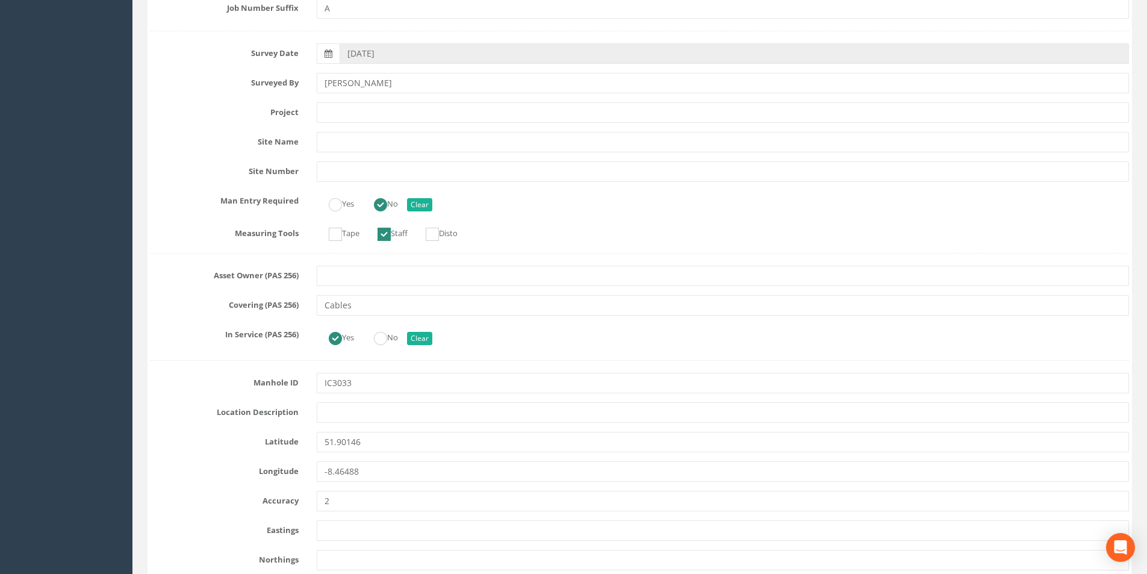
scroll to position [0, 0]
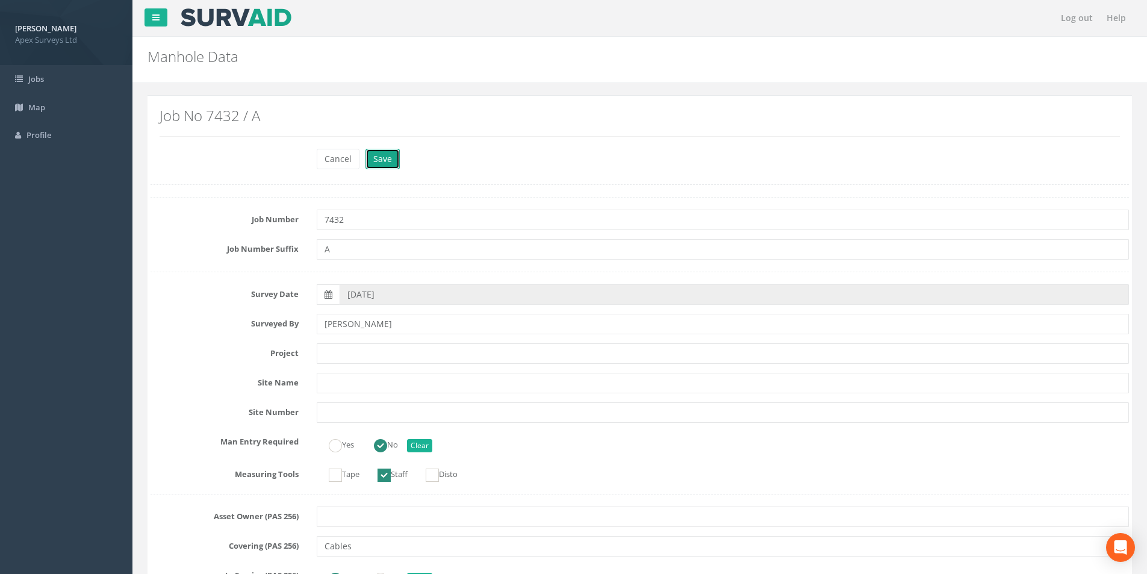
click at [394, 162] on button "Save" at bounding box center [382, 159] width 34 height 20
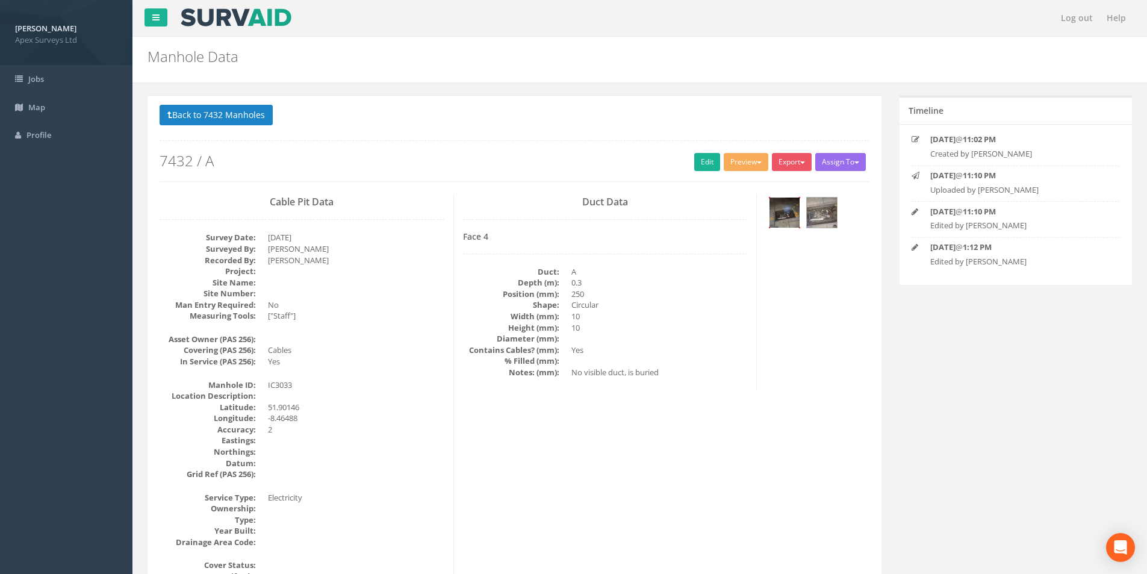
click at [784, 219] on img at bounding box center [784, 212] width 30 height 30
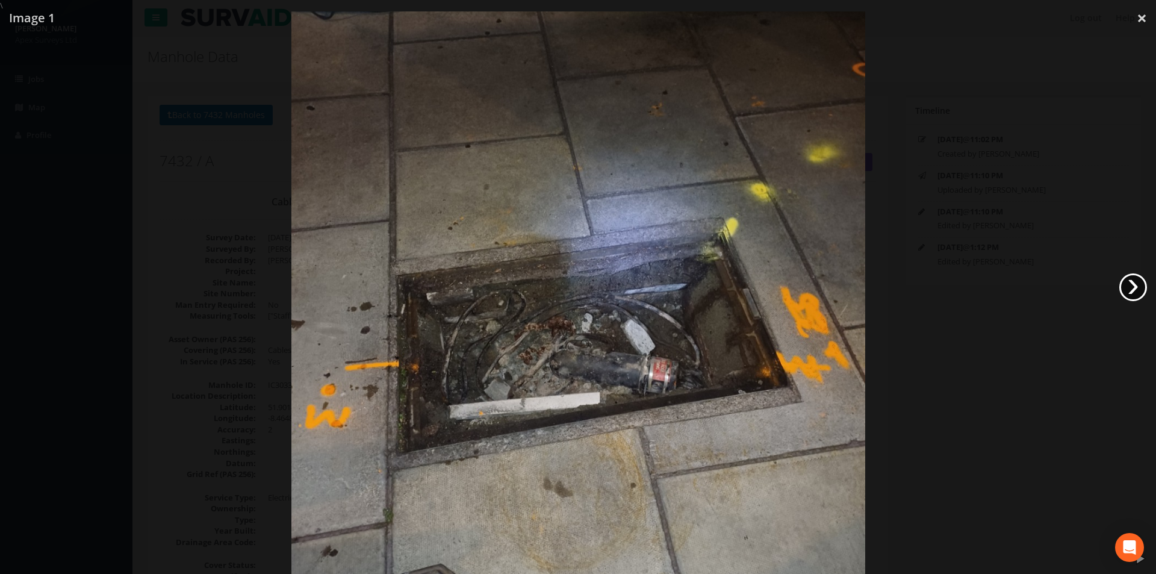
click at [1136, 288] on link "›" at bounding box center [1133, 287] width 28 height 28
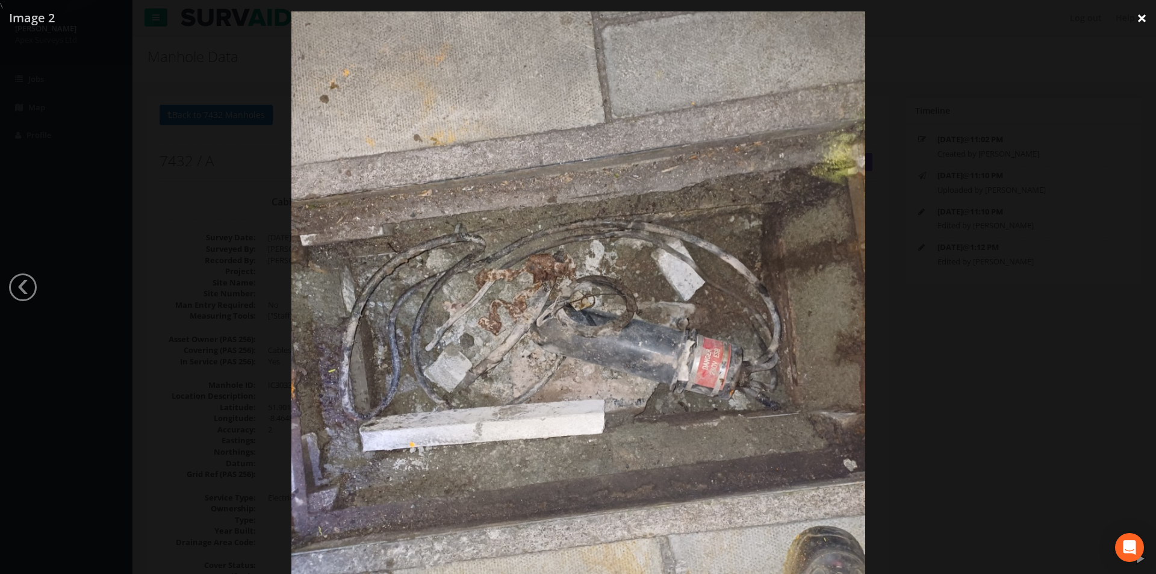
click at [1143, 19] on link "×" at bounding box center [1142, 18] width 28 height 36
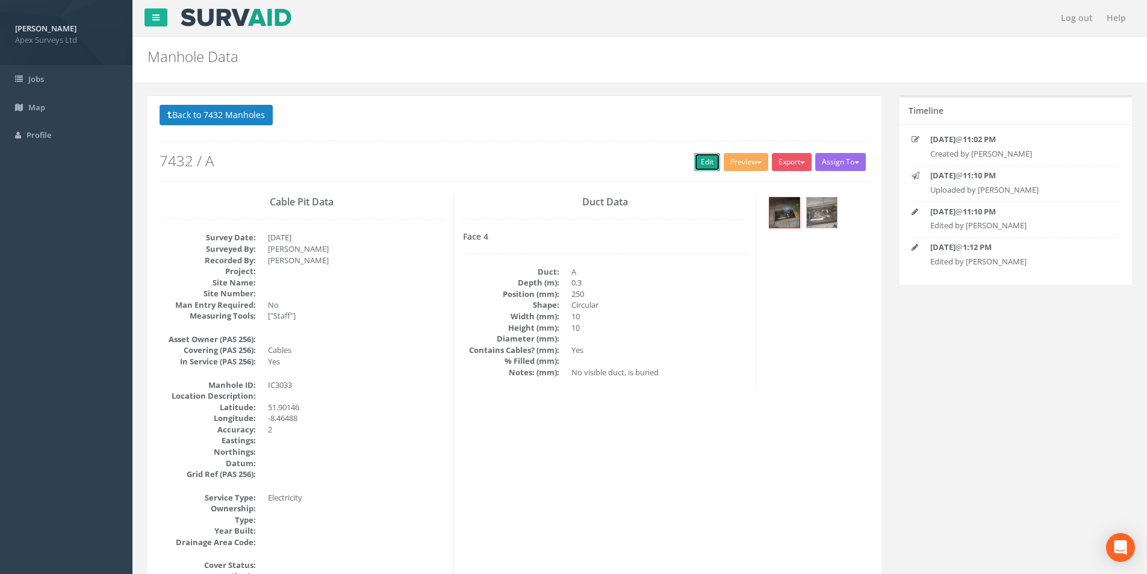
click at [698, 161] on link "Edit" at bounding box center [707, 162] width 26 height 18
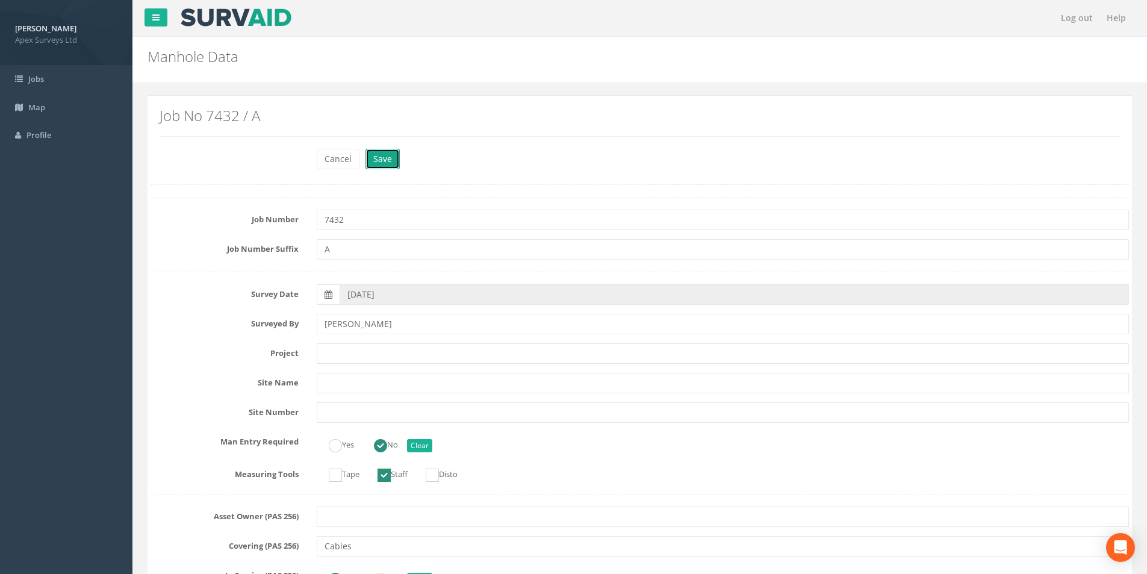
click at [375, 153] on button "Save" at bounding box center [382, 159] width 34 height 20
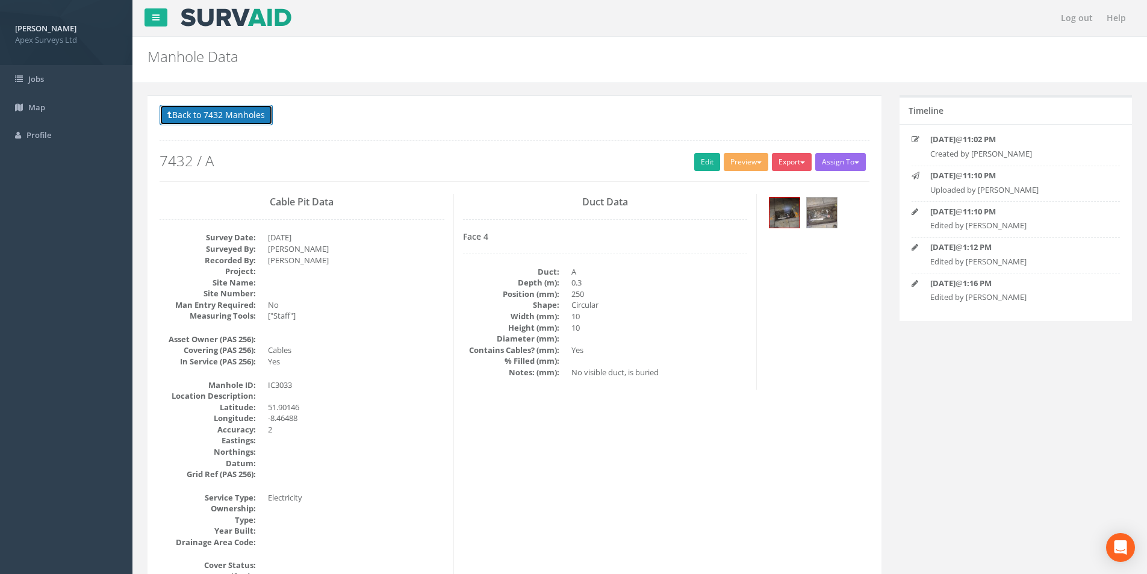
click at [231, 117] on button "Back to 7432 Manholes" at bounding box center [216, 115] width 113 height 20
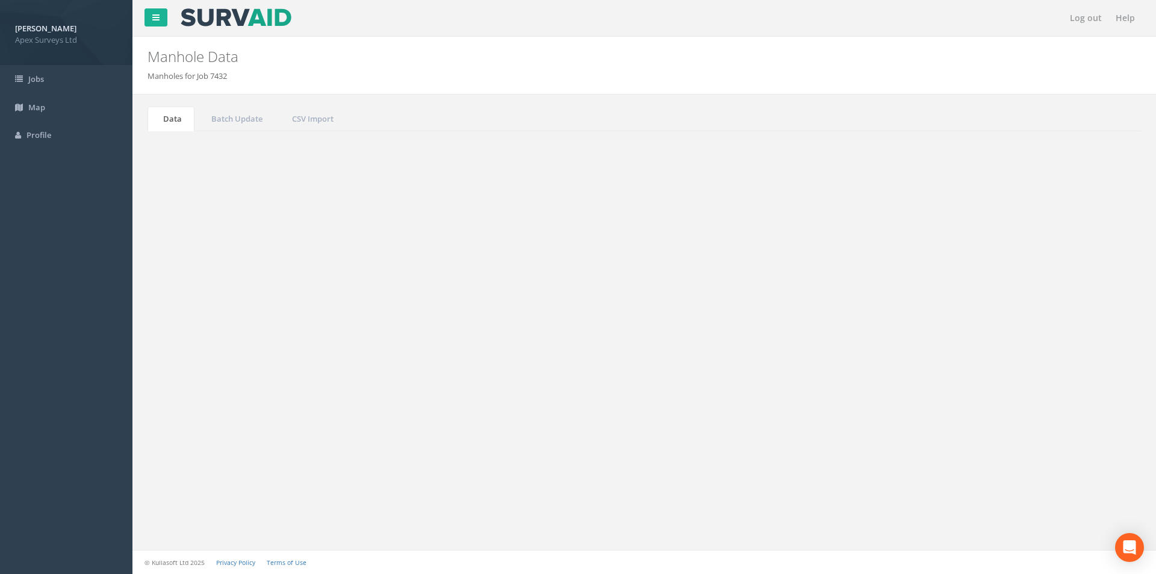
click at [1054, 329] on input "3033" at bounding box center [1074, 324] width 110 height 18
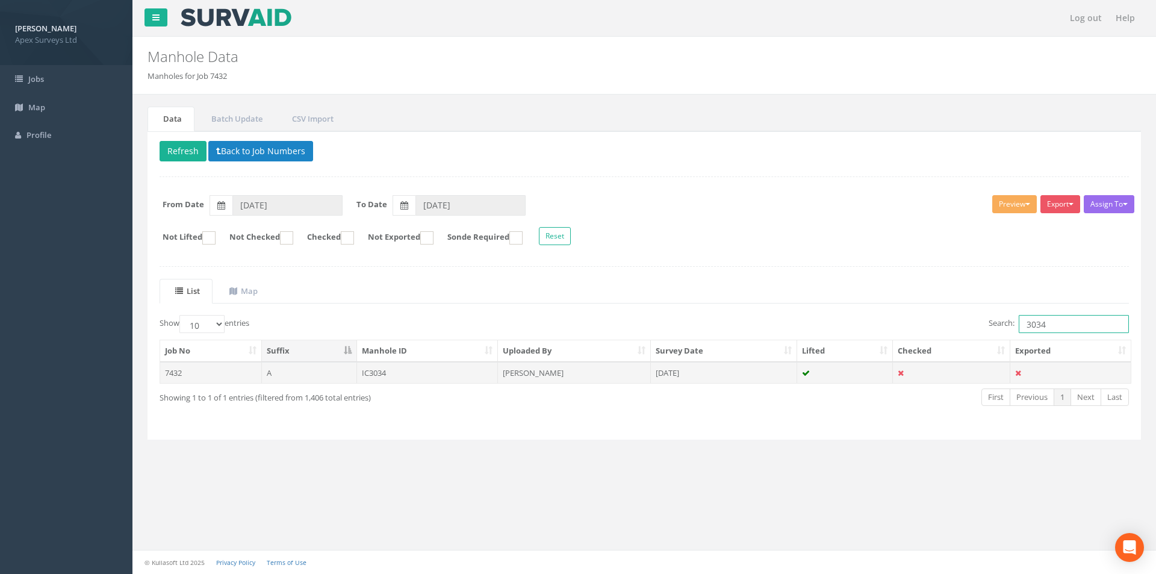
type input "3034"
click at [856, 373] on td at bounding box center [845, 373] width 96 height 22
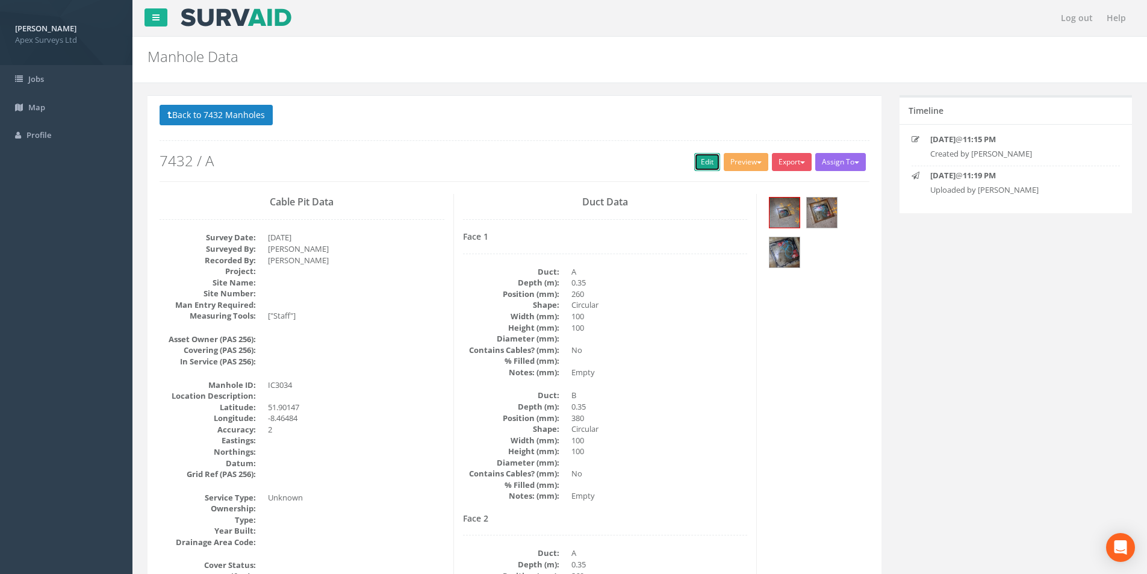
click at [698, 167] on link "Edit" at bounding box center [707, 162] width 26 height 18
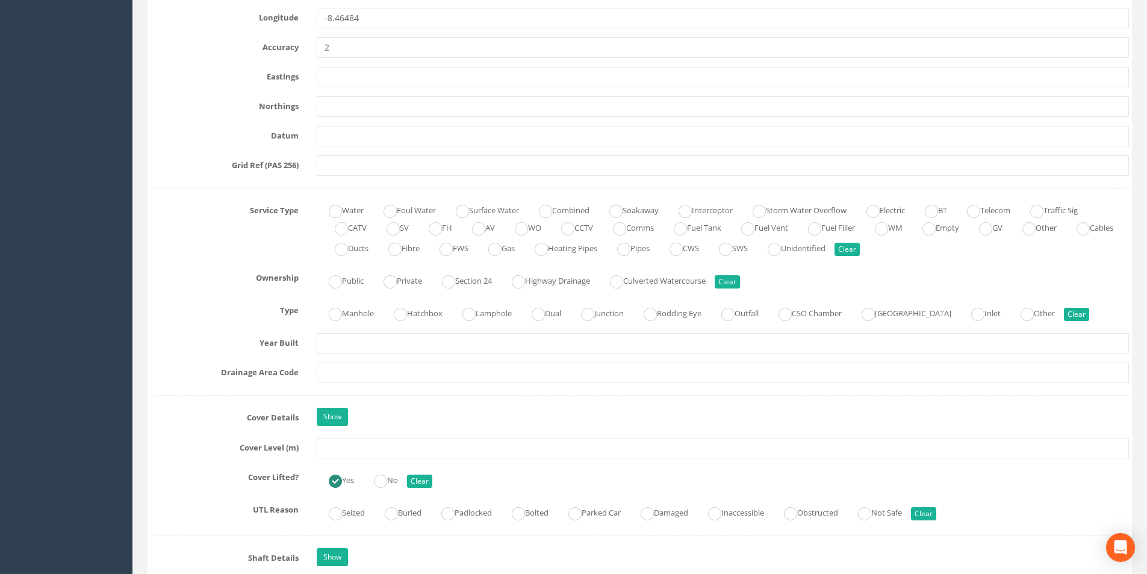
scroll to position [723, 0]
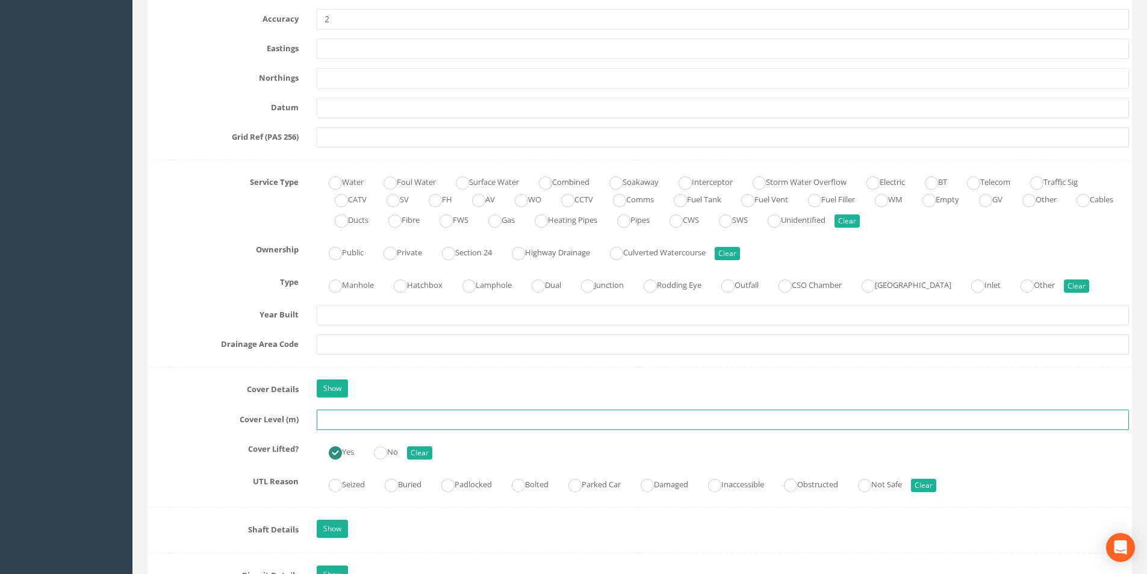
click at [354, 415] on input "text" at bounding box center [723, 419] width 812 height 20
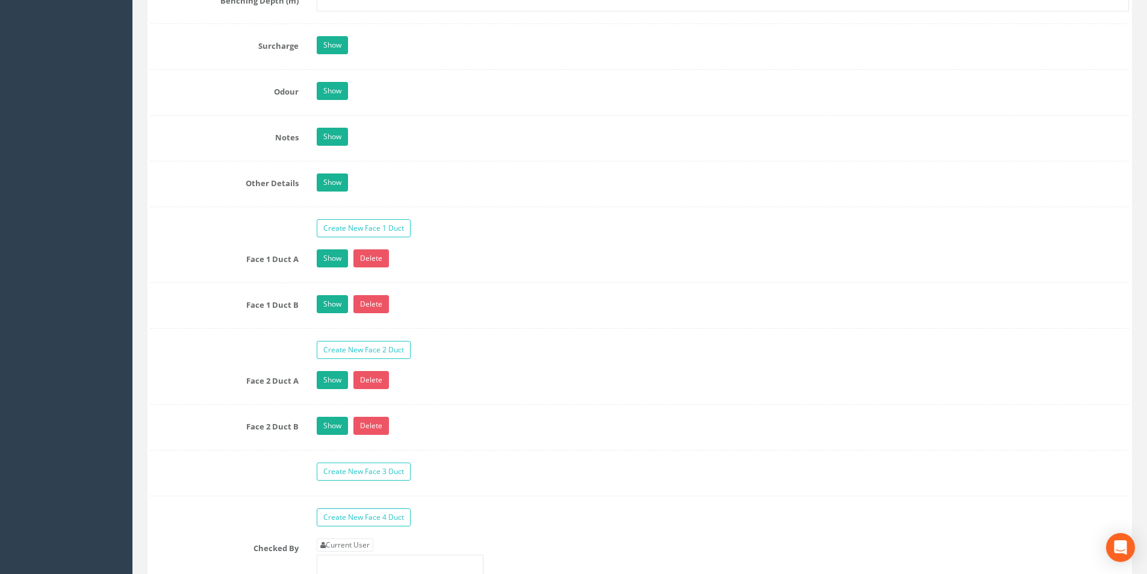
scroll to position [1927, 0]
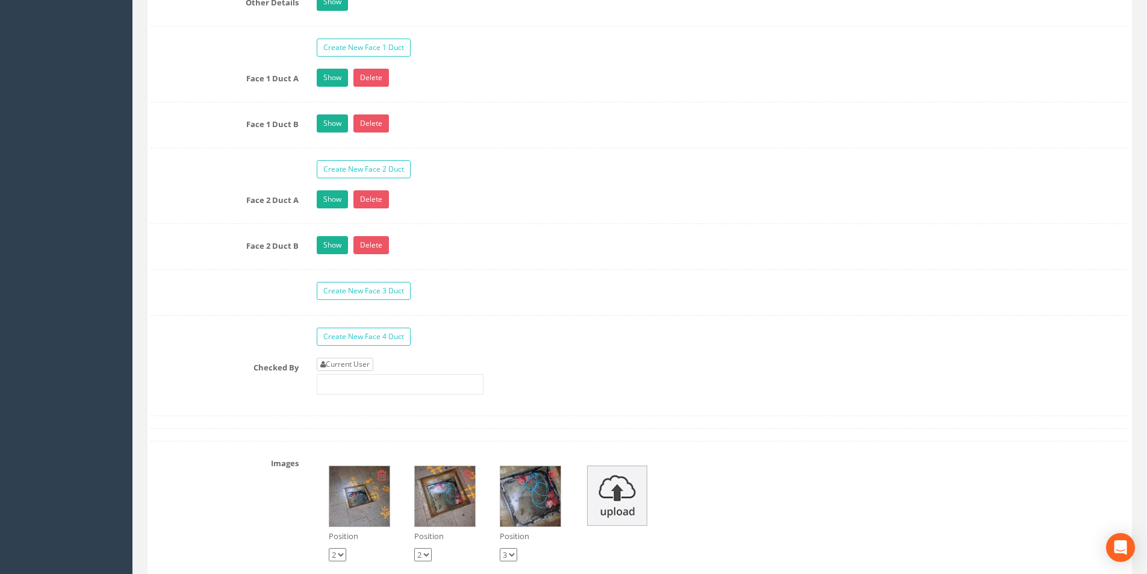
type input "4.43"
click at [359, 362] on link "Current User" at bounding box center [345, 364] width 57 height 13
type input "[PERSON_NAME]"
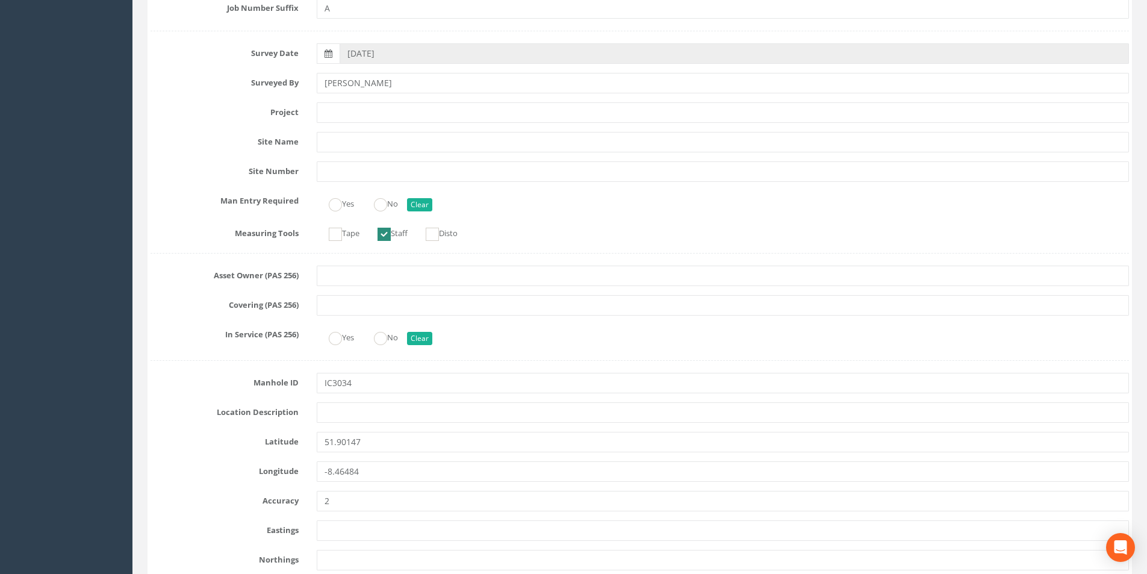
scroll to position [0, 0]
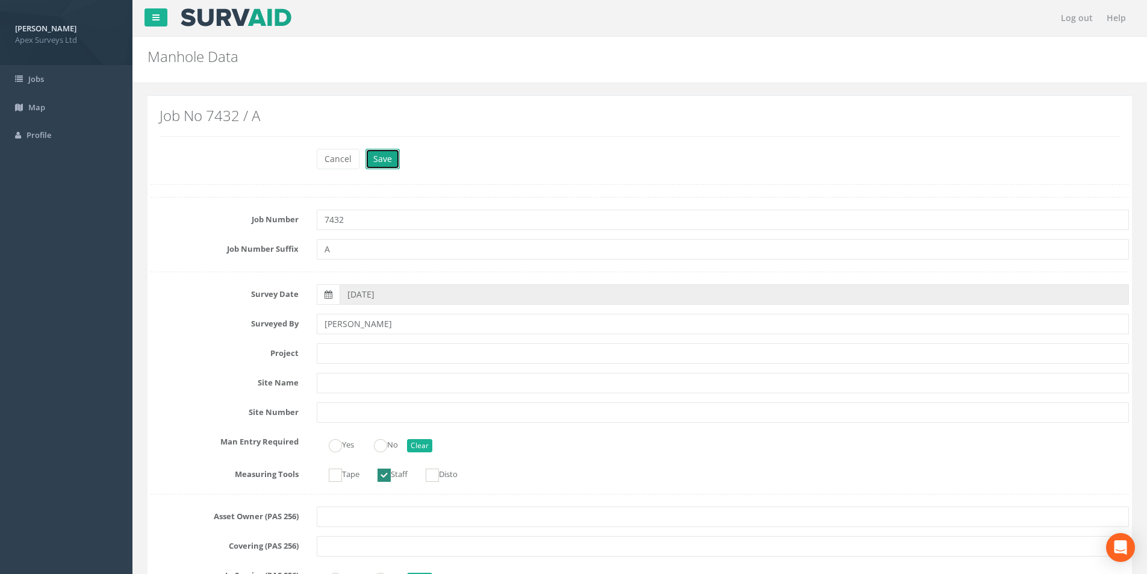
click at [384, 149] on button "Save" at bounding box center [382, 159] width 34 height 20
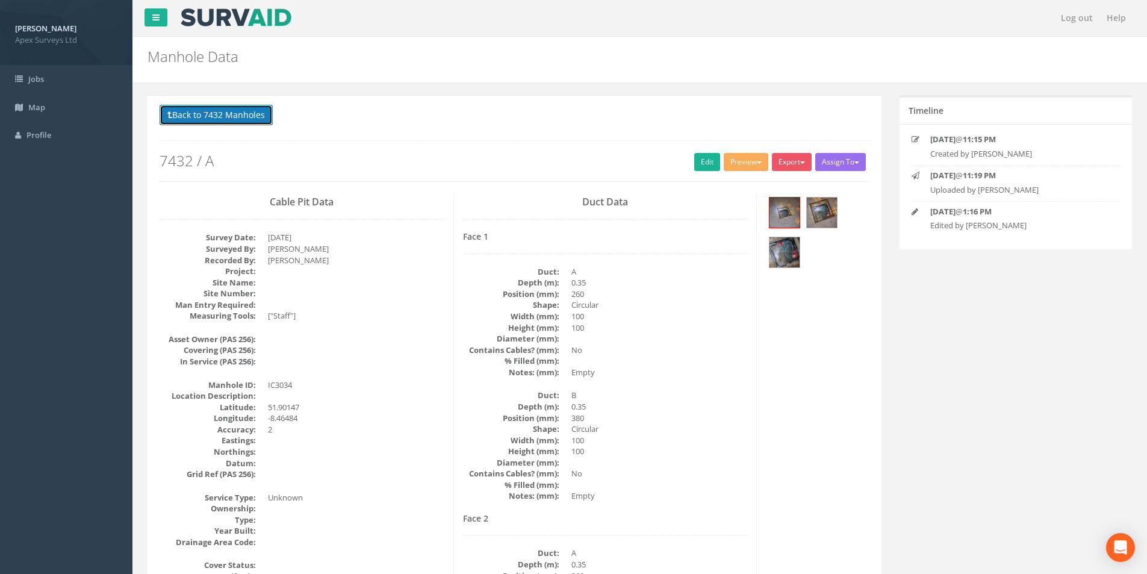
click at [225, 122] on button "Back to 7432 Manholes" at bounding box center [216, 115] width 113 height 20
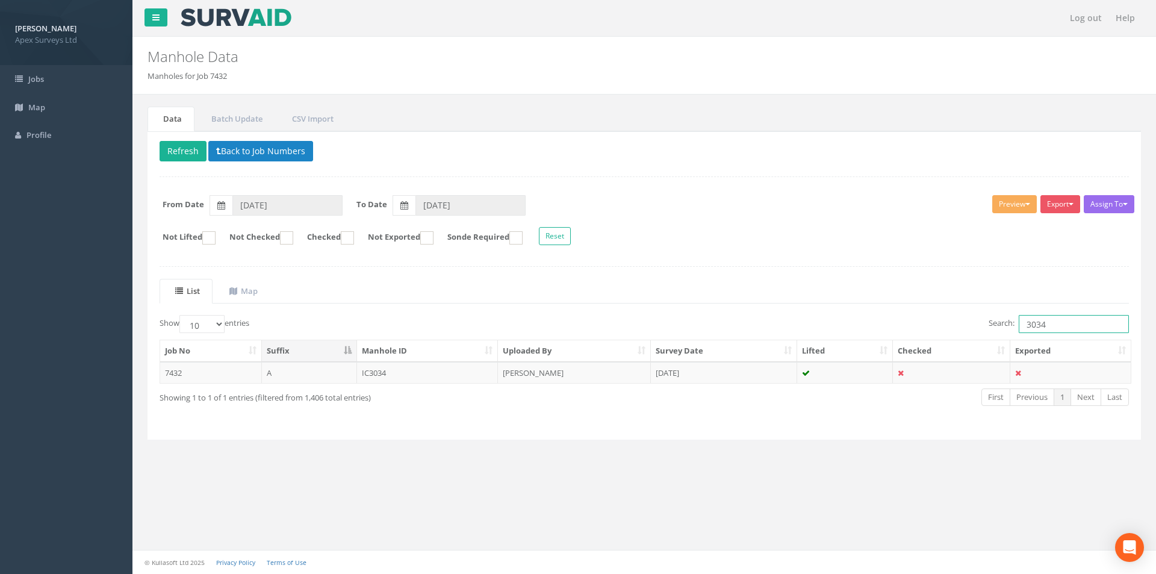
drag, startPoint x: 1052, startPoint y: 329, endPoint x: 1017, endPoint y: 329, distance: 34.9
click at [1019, 329] on input "3034" at bounding box center [1074, 324] width 110 height 18
type input "3036"
click at [620, 373] on td "[PERSON_NAME]" at bounding box center [574, 373] width 153 height 22
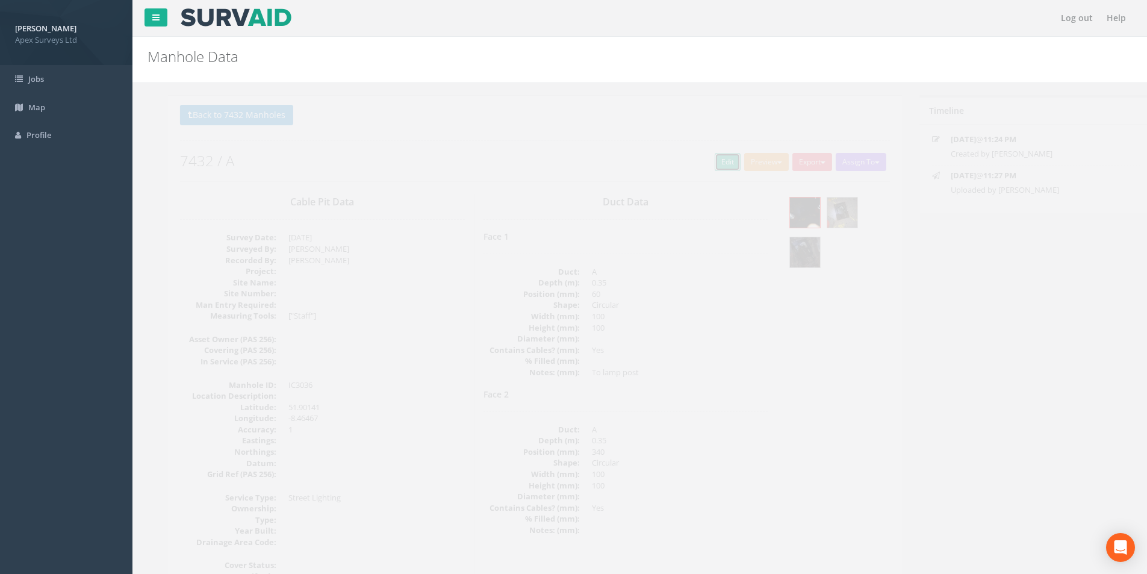
click at [705, 163] on link "Edit" at bounding box center [707, 162] width 26 height 18
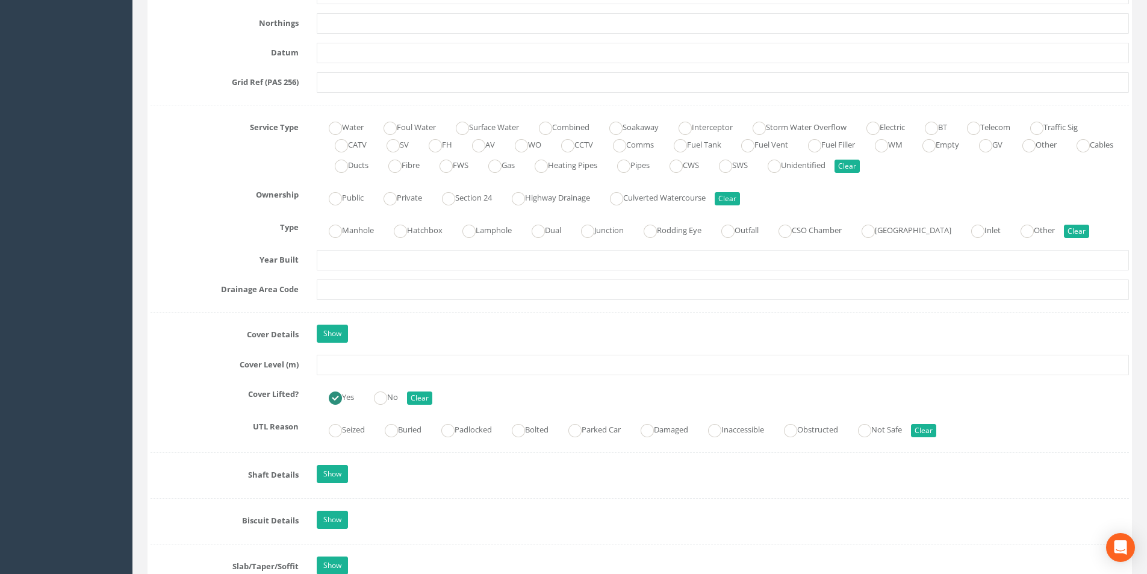
scroll to position [783, 0]
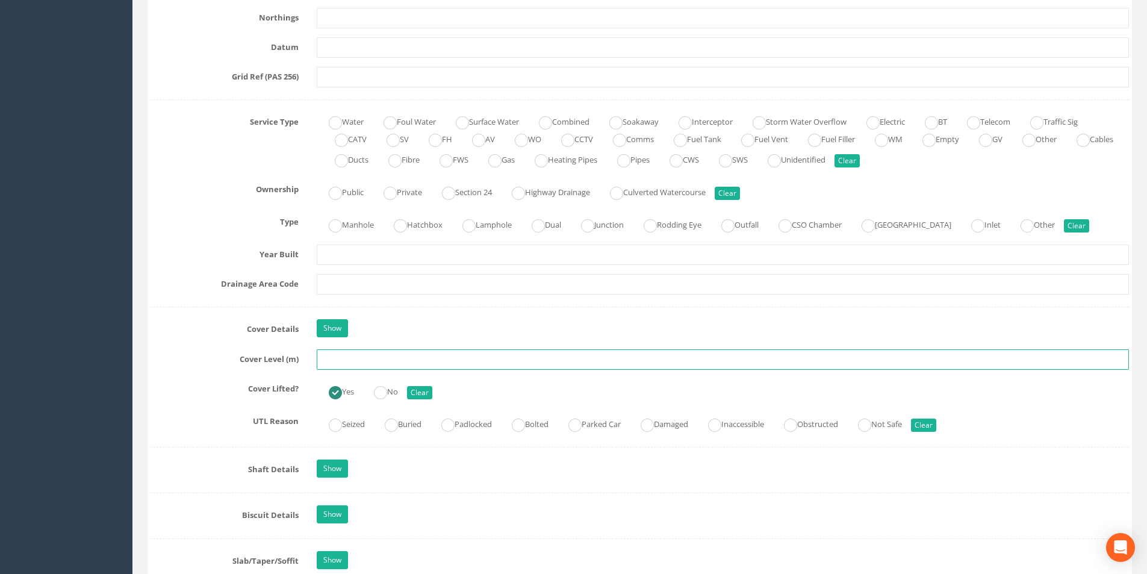
click at [464, 354] on input "text" at bounding box center [723, 359] width 812 height 20
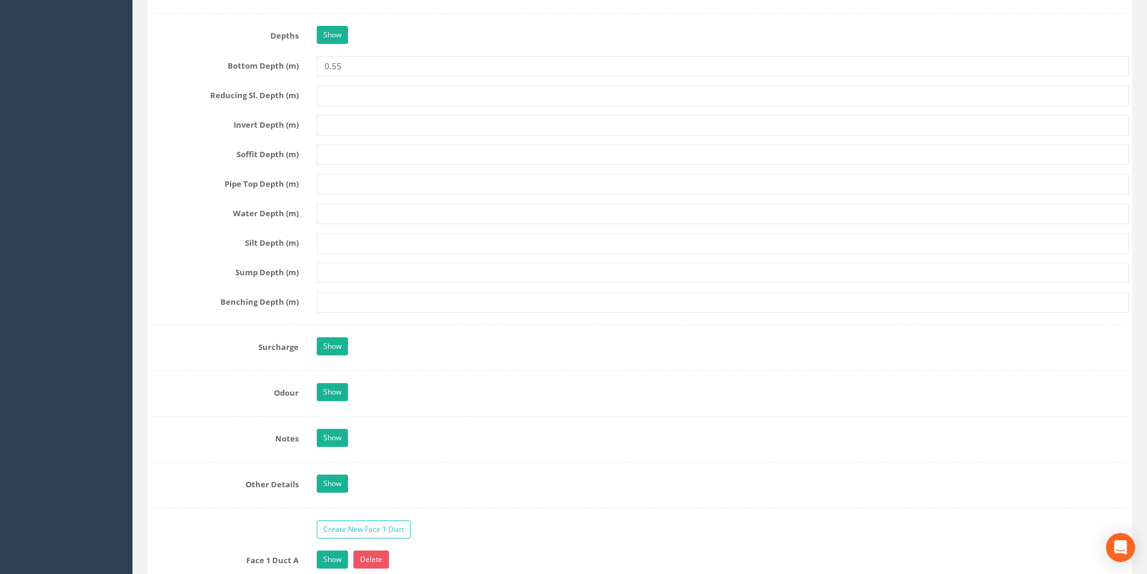
scroll to position [1024, 0]
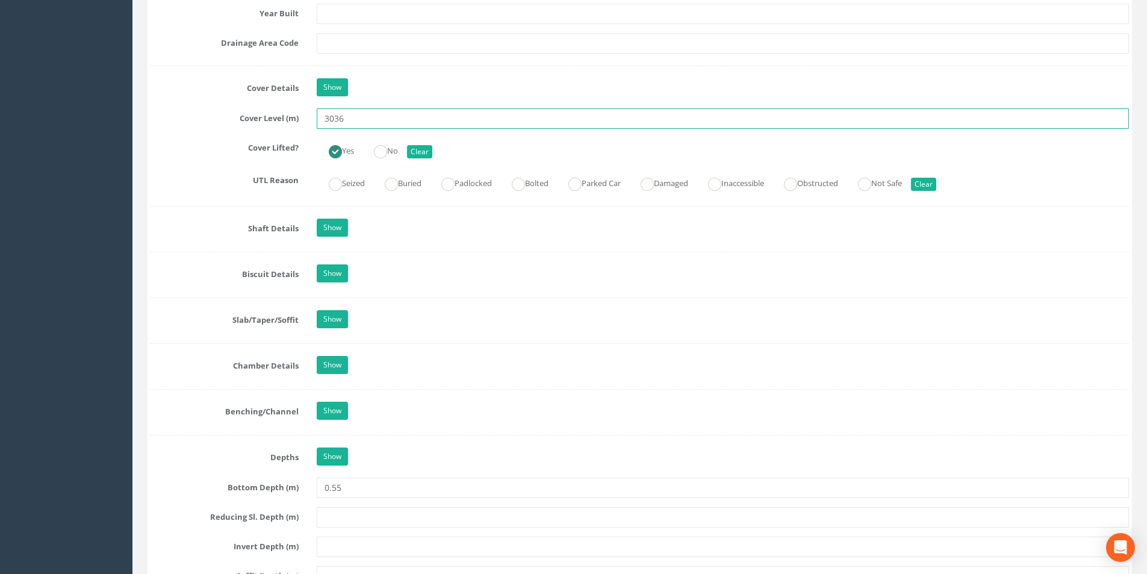
drag, startPoint x: 346, startPoint y: 114, endPoint x: 316, endPoint y: 117, distance: 29.6
click at [317, 117] on input "3036" at bounding box center [723, 118] width 812 height 20
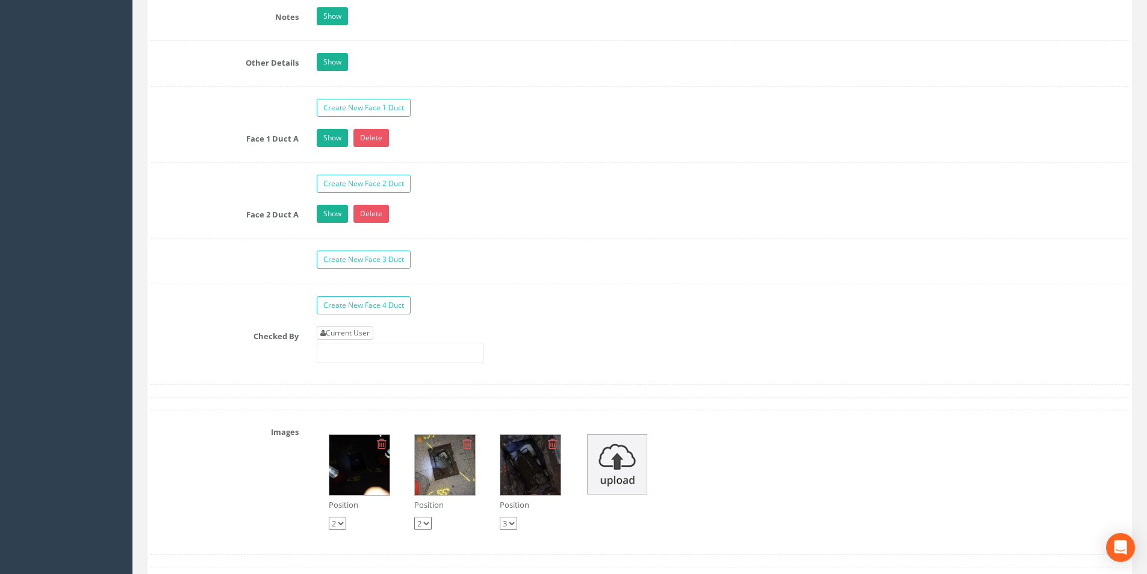
type input "4.23"
click at [361, 331] on link "Current User" at bounding box center [345, 332] width 57 height 13
type input "[PERSON_NAME]"
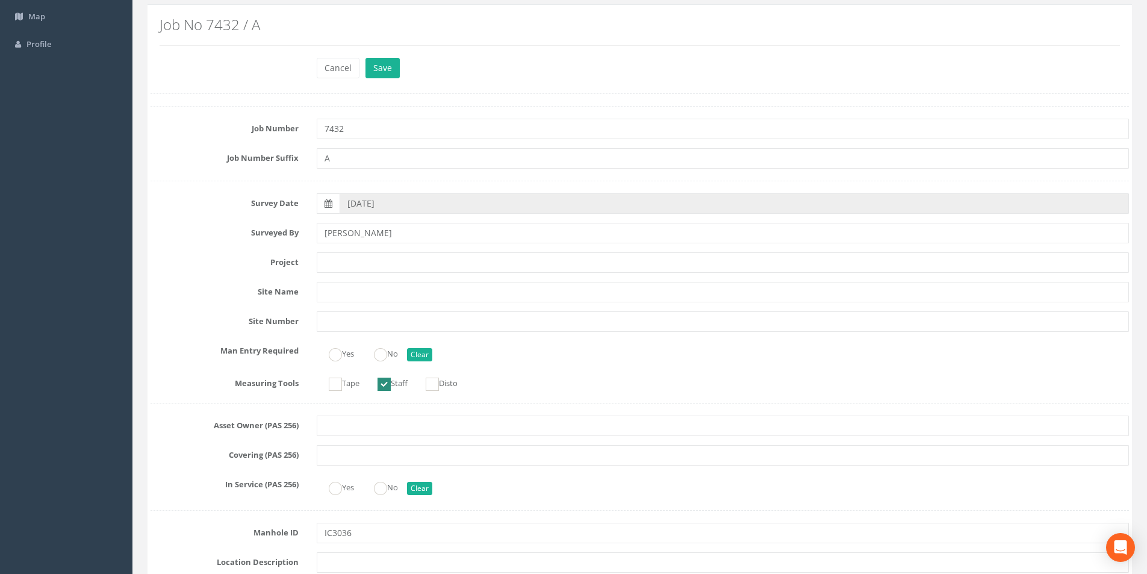
scroll to position [0, 0]
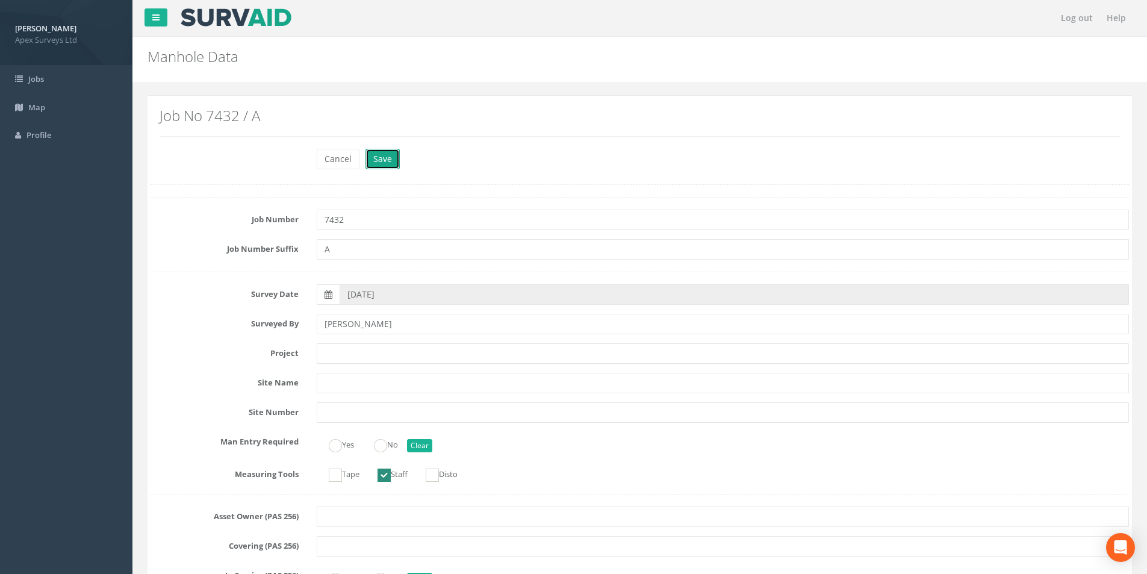
click at [384, 158] on button "Save" at bounding box center [382, 159] width 34 height 20
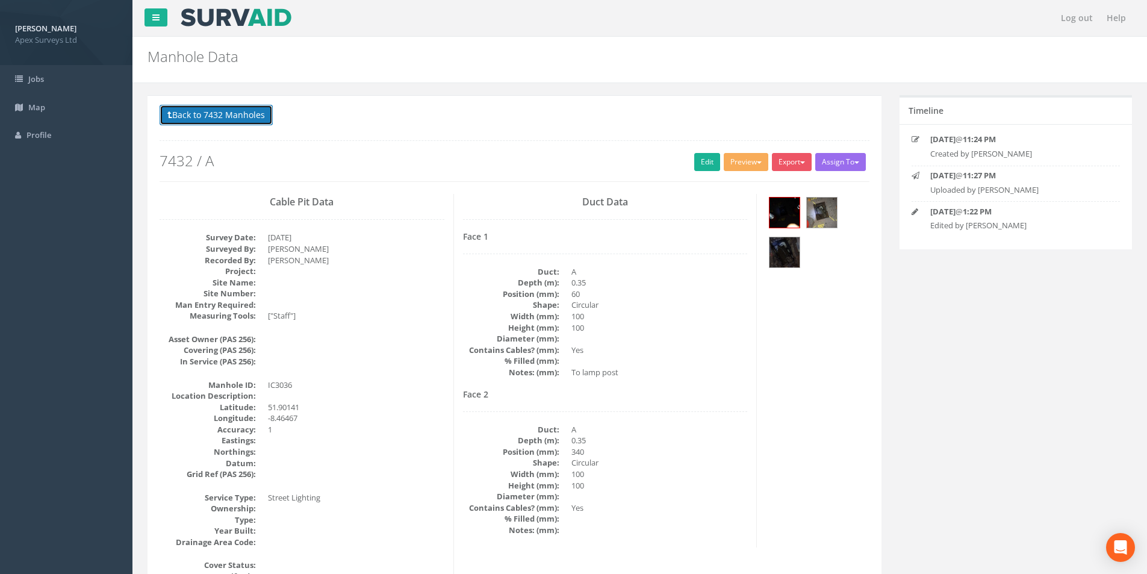
click at [225, 119] on button "Back to 7432 Manholes" at bounding box center [216, 115] width 113 height 20
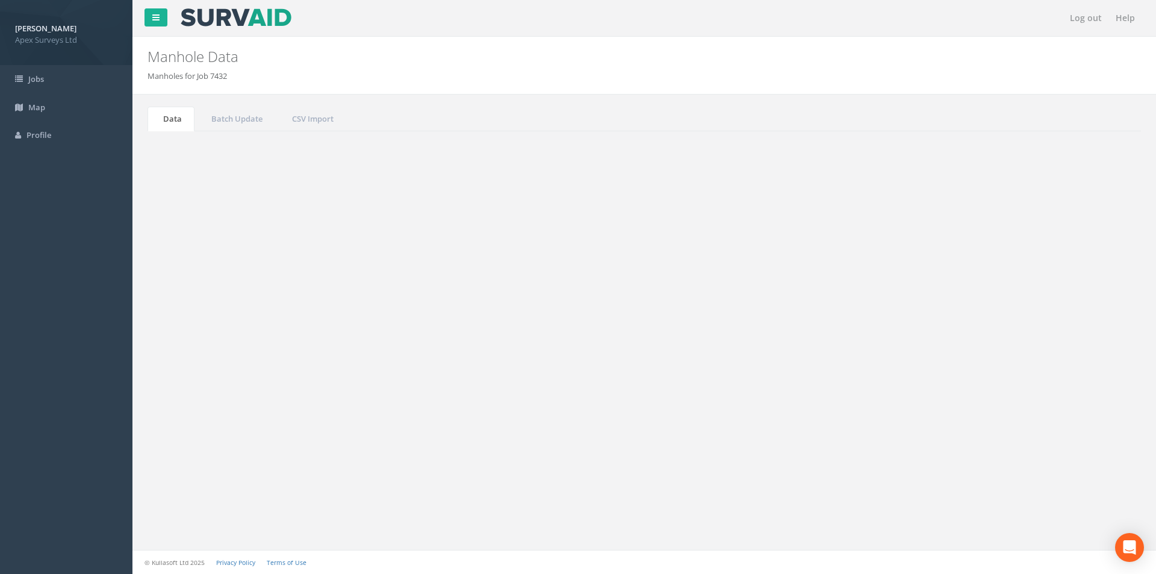
drag, startPoint x: 1048, startPoint y: 325, endPoint x: 1024, endPoint y: 327, distance: 24.2
click at [1024, 327] on input "3036" at bounding box center [1074, 324] width 110 height 18
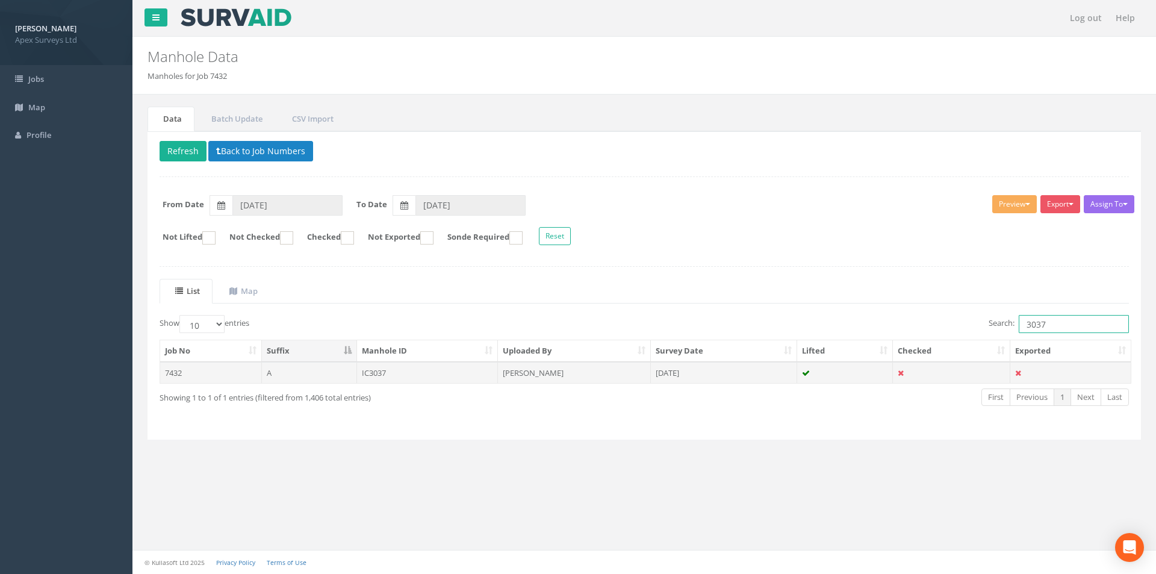
type input "3037"
click at [753, 368] on td "[DATE]" at bounding box center [724, 373] width 146 height 22
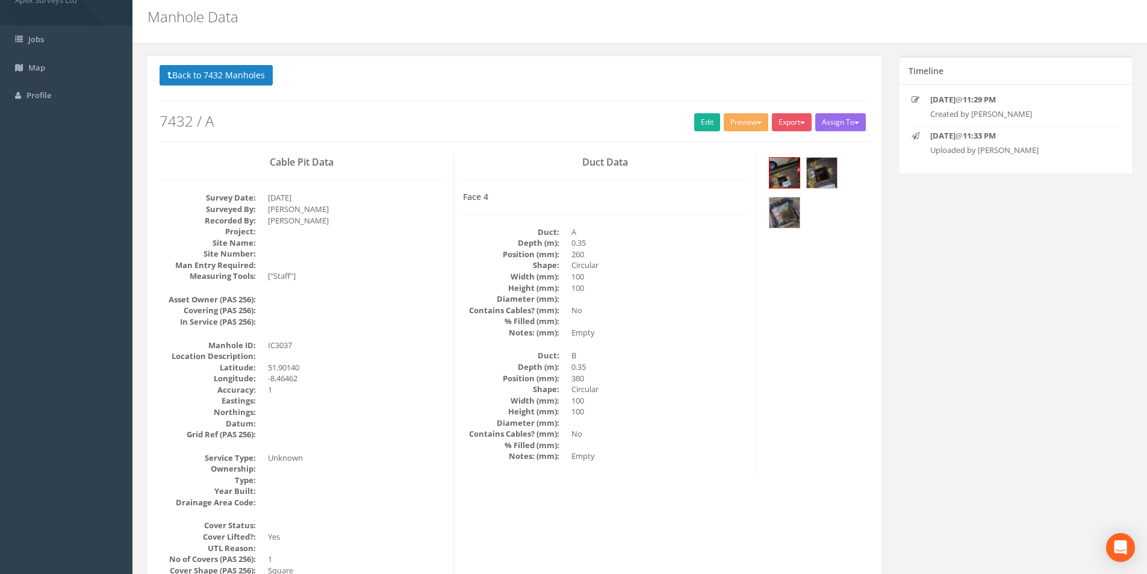
scroll to position [60, 0]
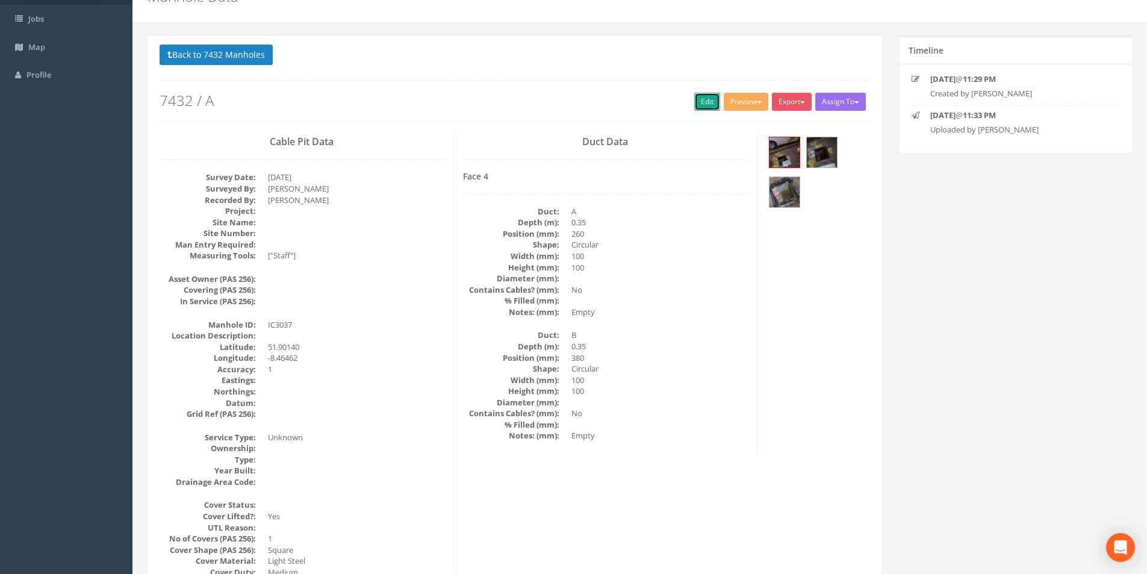
click at [695, 102] on link "Edit" at bounding box center [707, 102] width 26 height 18
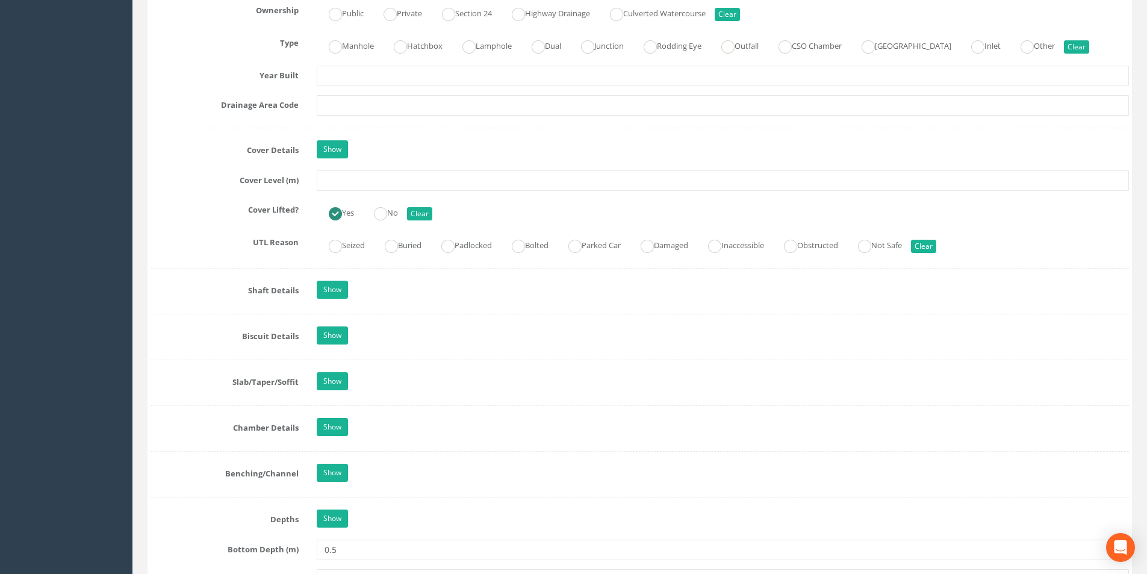
scroll to position [963, 0]
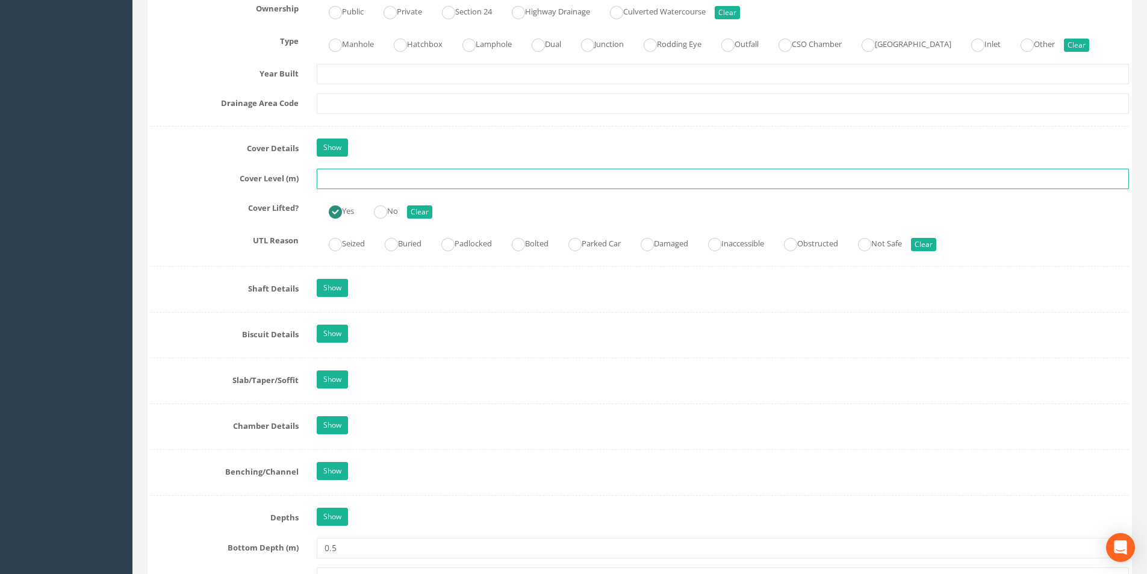
click at [344, 179] on input "text" at bounding box center [723, 179] width 812 height 20
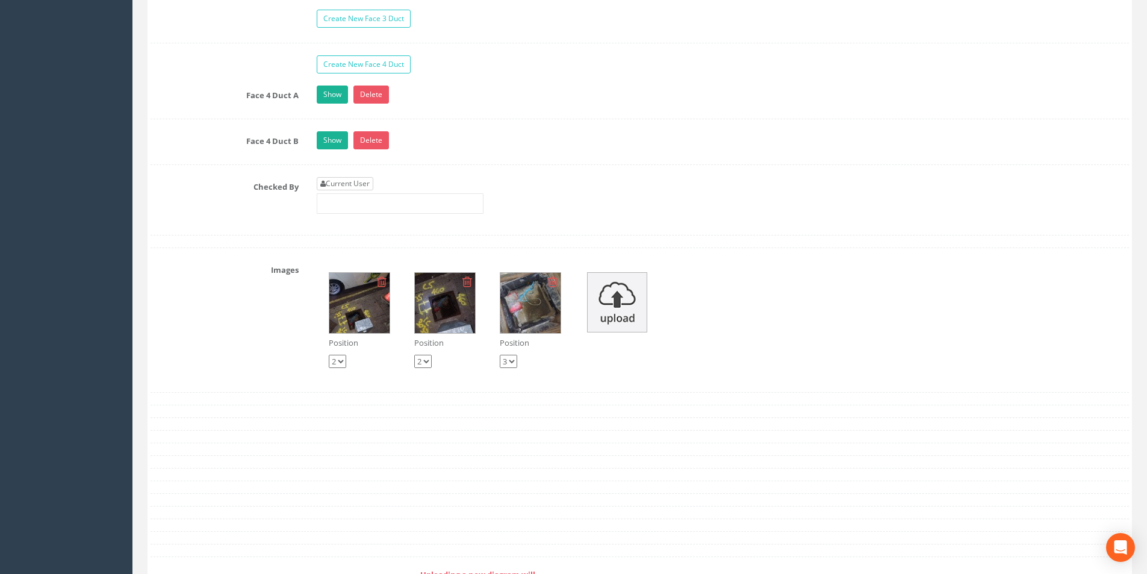
type input "4.20"
click at [349, 181] on link "Current User" at bounding box center [345, 183] width 57 height 13
type input "[PERSON_NAME]"
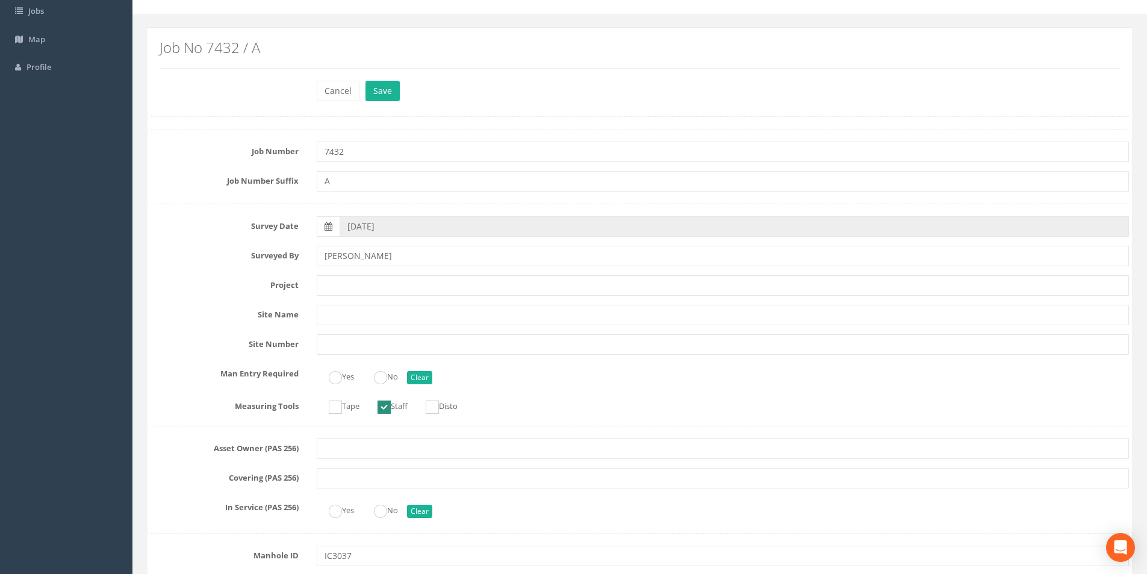
scroll to position [0, 0]
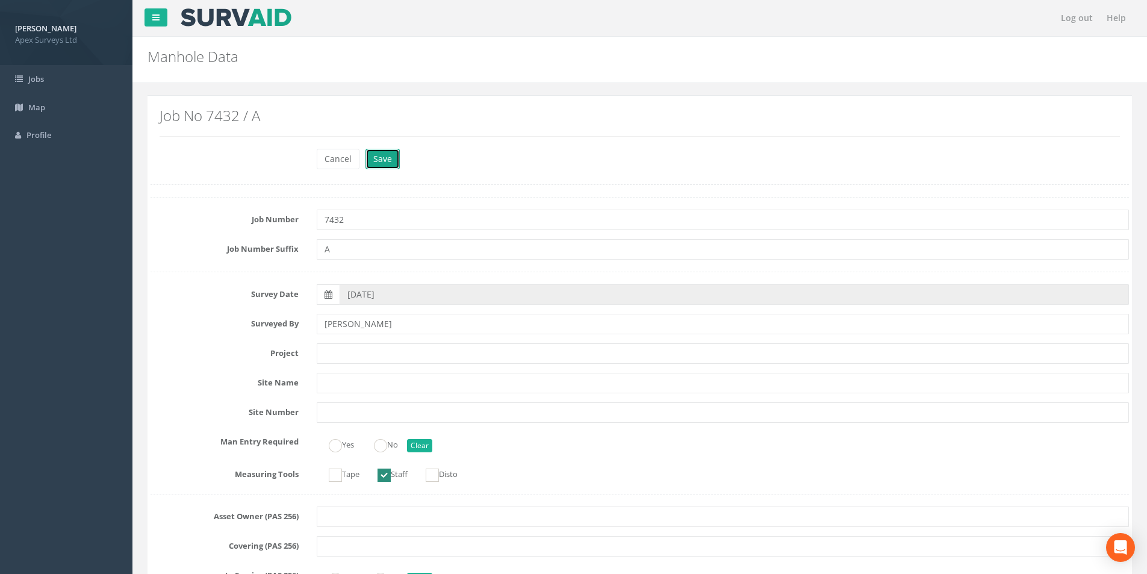
click at [378, 163] on button "Save" at bounding box center [382, 159] width 34 height 20
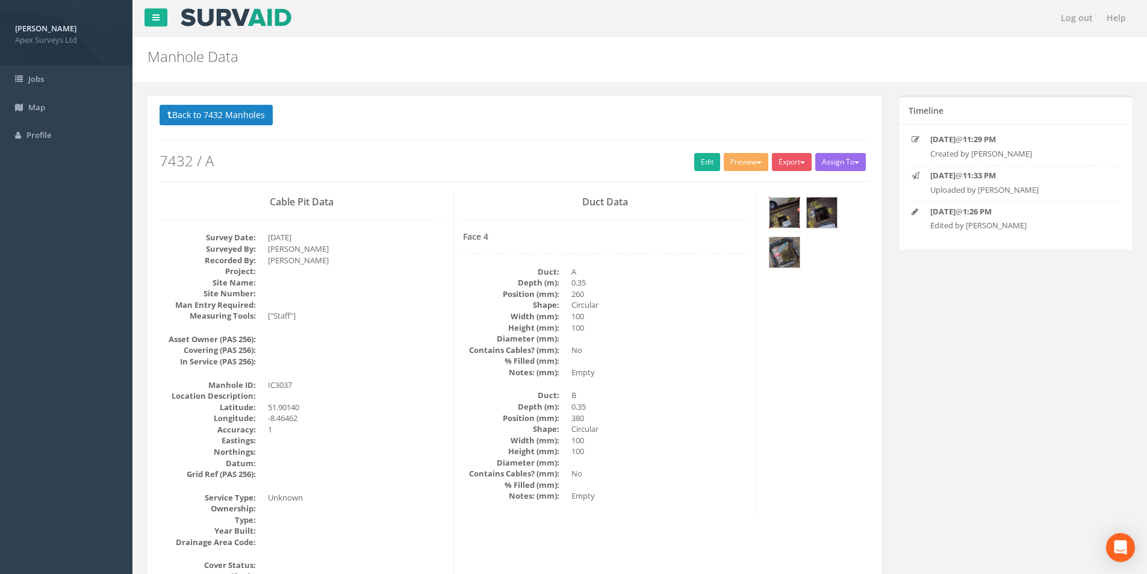
click at [779, 219] on img at bounding box center [784, 212] width 30 height 30
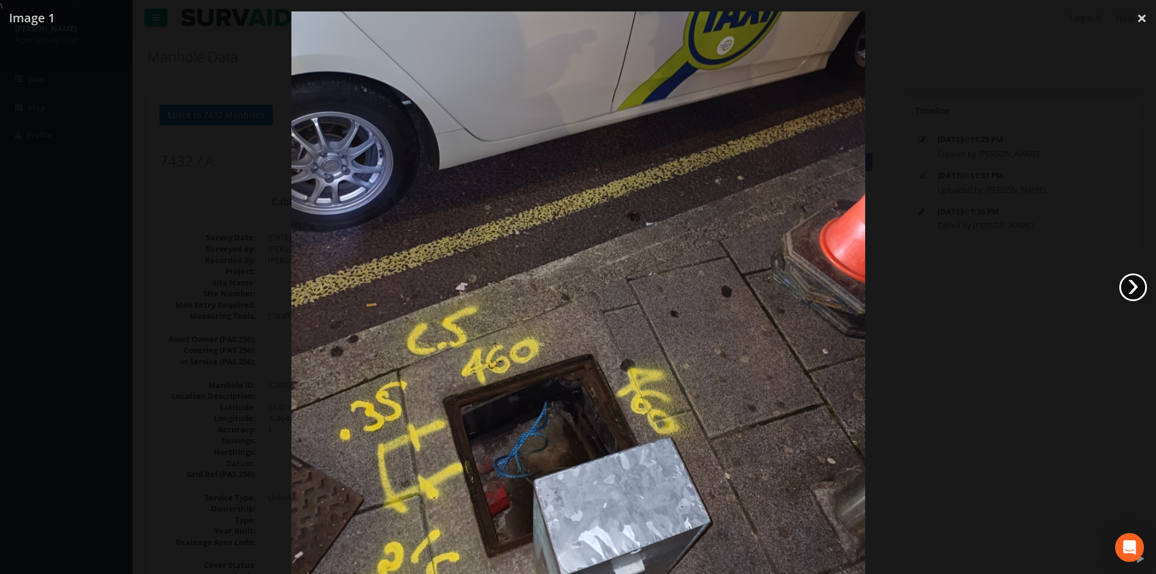
click at [1130, 285] on link "›" at bounding box center [1133, 287] width 28 height 28
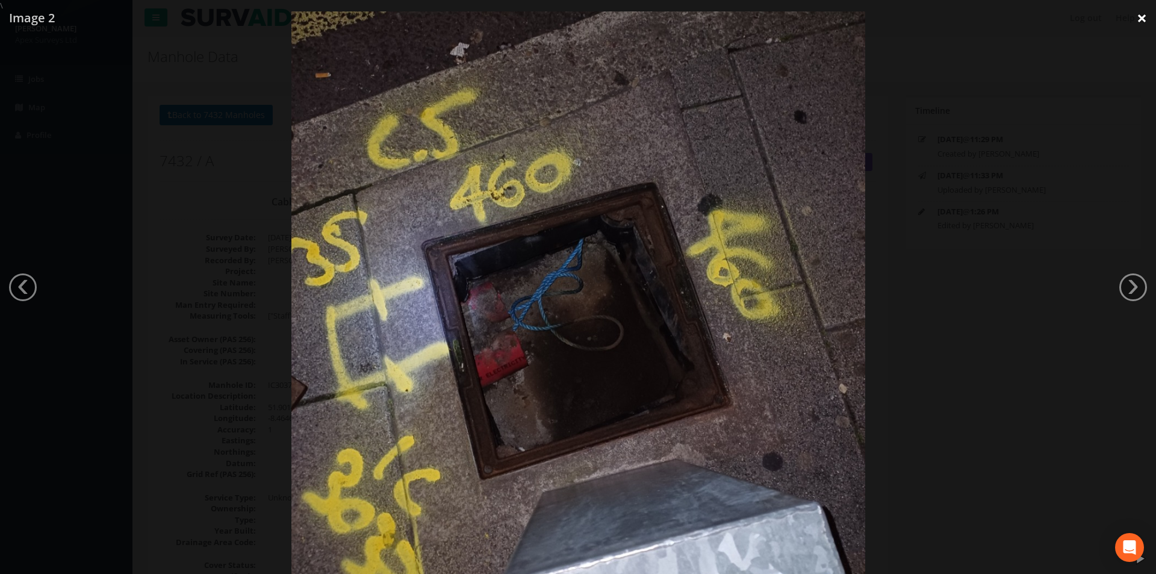
click at [1140, 15] on link "×" at bounding box center [1142, 18] width 28 height 36
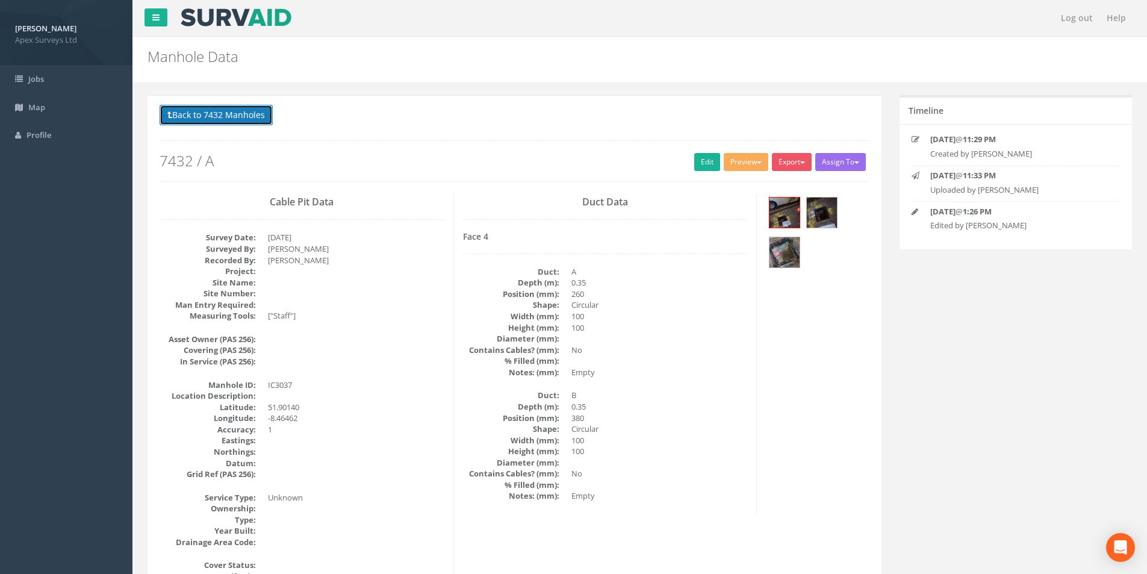
click at [231, 113] on button "Back to 7432 Manholes" at bounding box center [216, 115] width 113 height 20
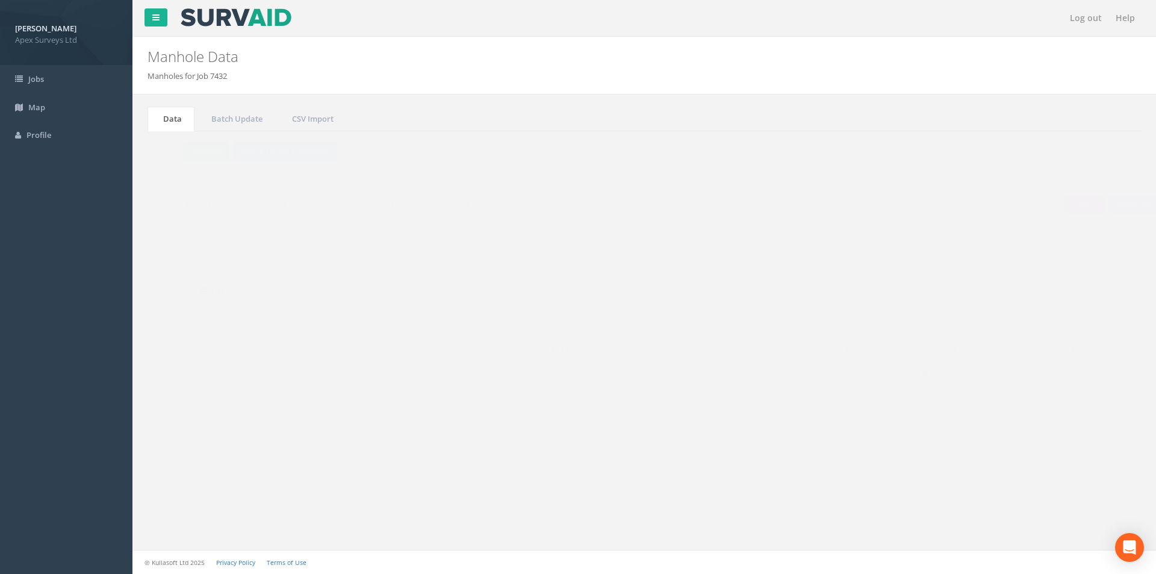
click at [1075, 322] on input "3037" at bounding box center [1074, 324] width 110 height 18
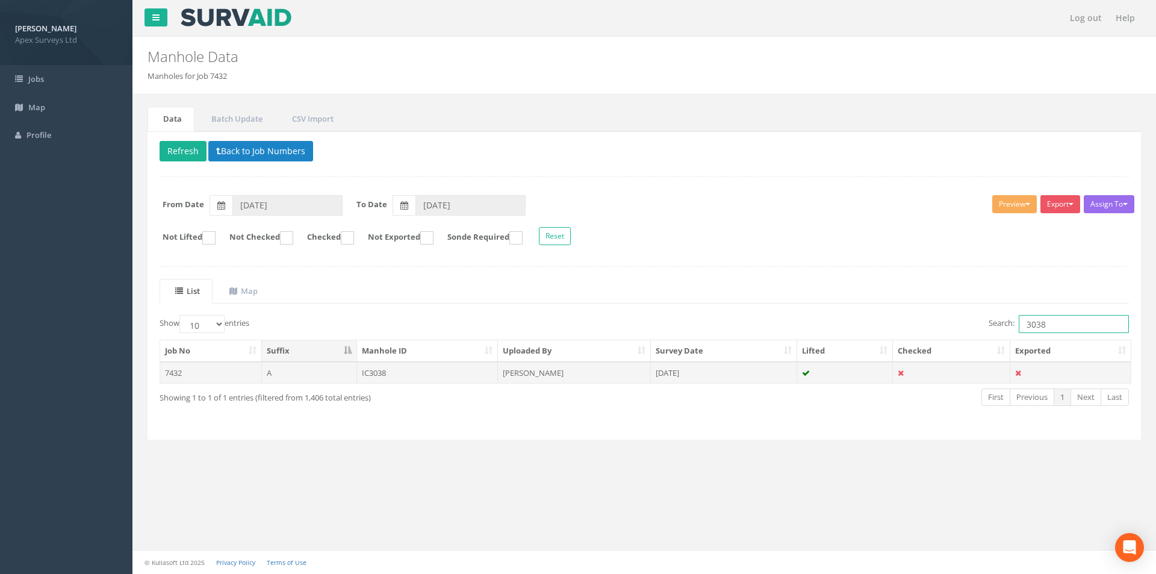
type input "3038"
click at [835, 374] on td at bounding box center [845, 373] width 96 height 22
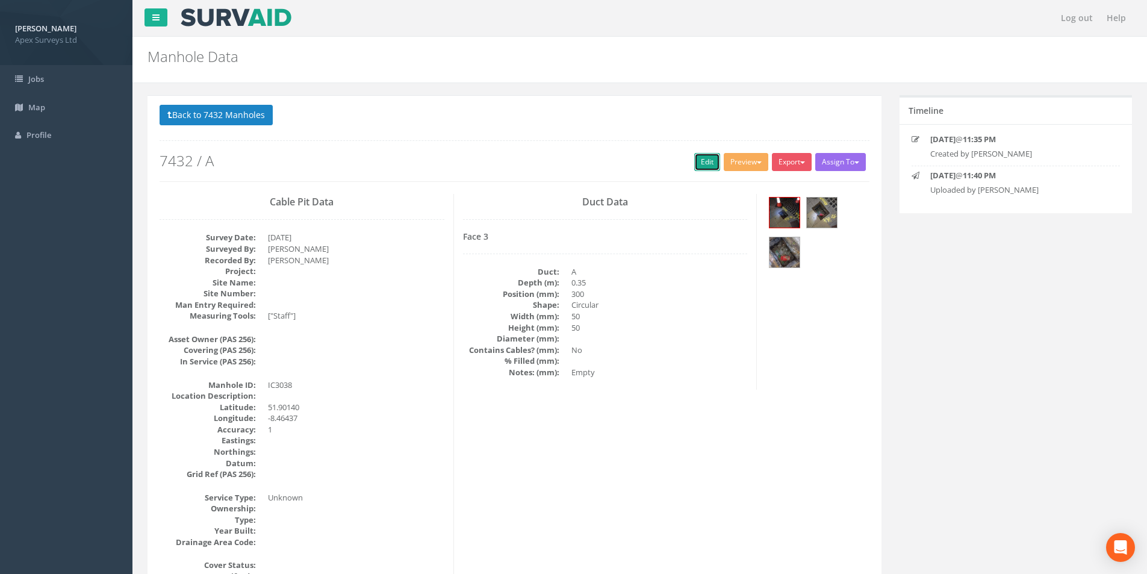
click at [698, 165] on link "Edit" at bounding box center [707, 162] width 26 height 18
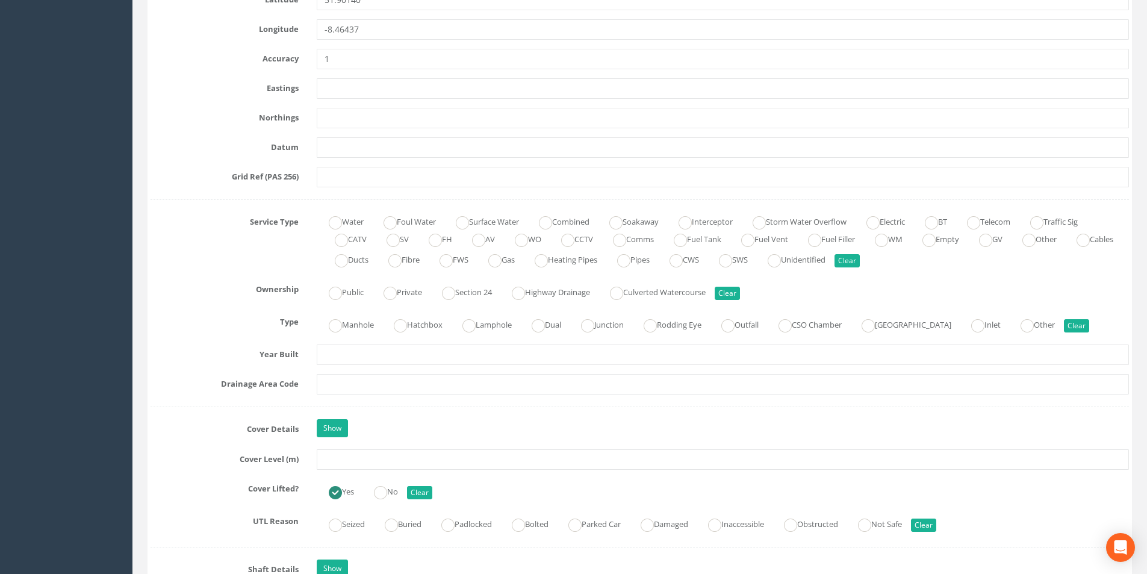
scroll to position [783, 0]
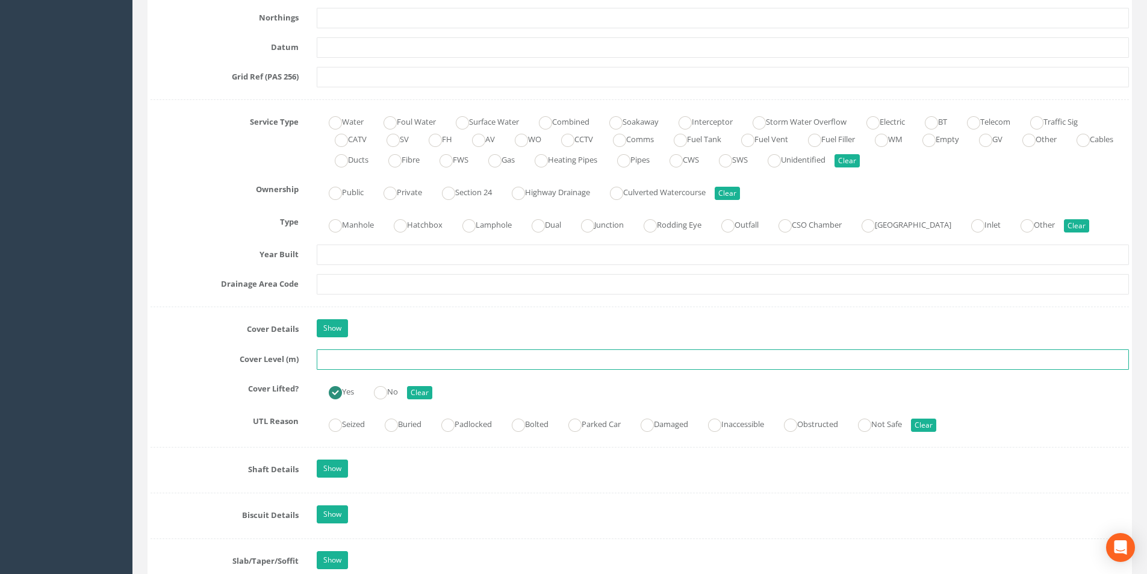
click at [356, 356] on input "text" at bounding box center [723, 359] width 812 height 20
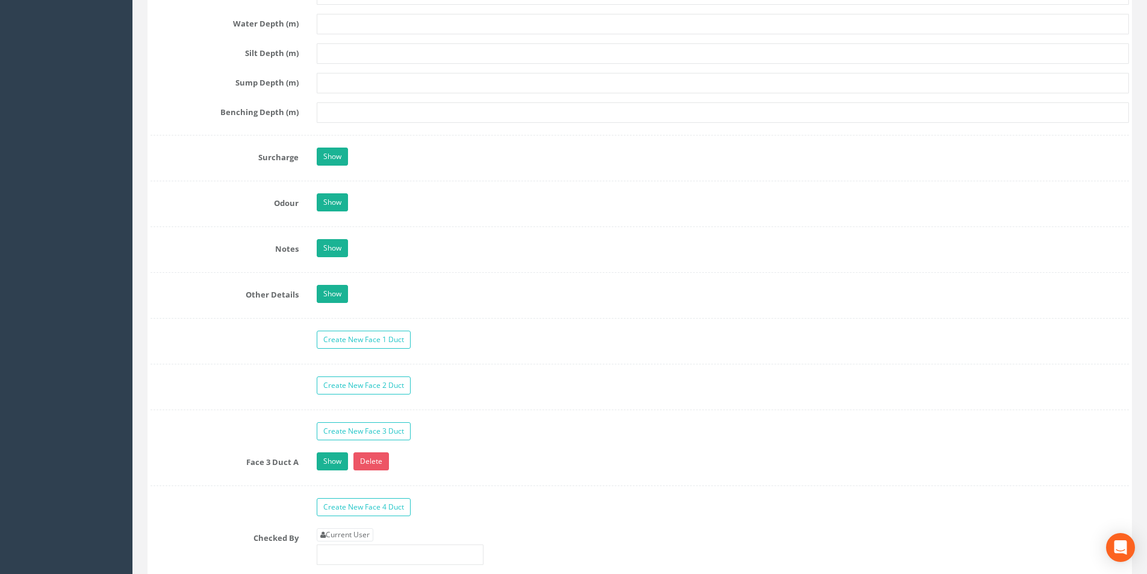
scroll to position [1746, 0]
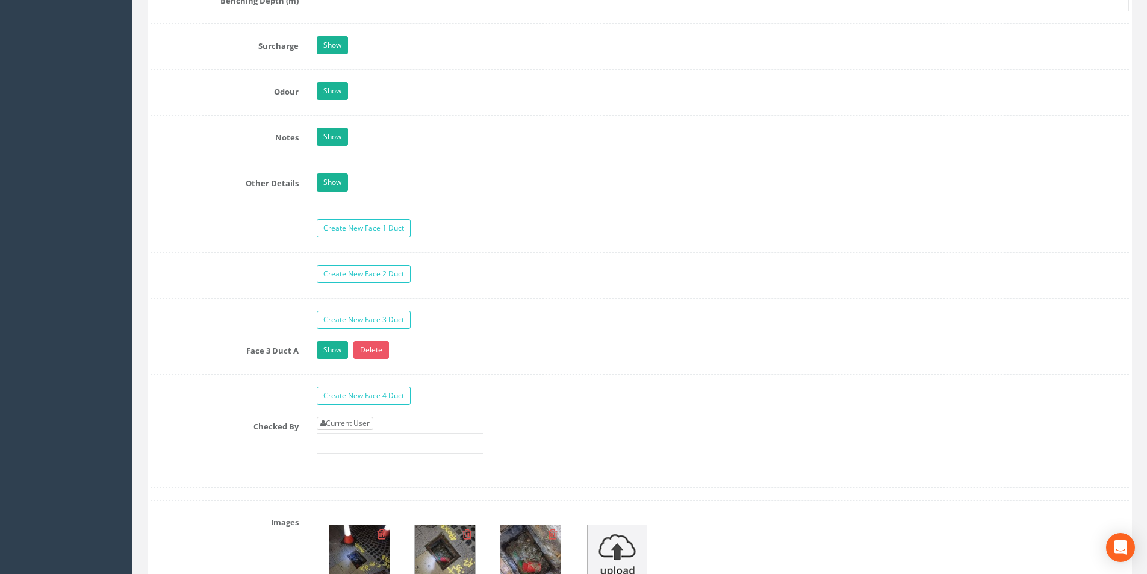
type input "3.86"
click at [339, 424] on link "Current User" at bounding box center [345, 423] width 57 height 13
type input "[PERSON_NAME]"
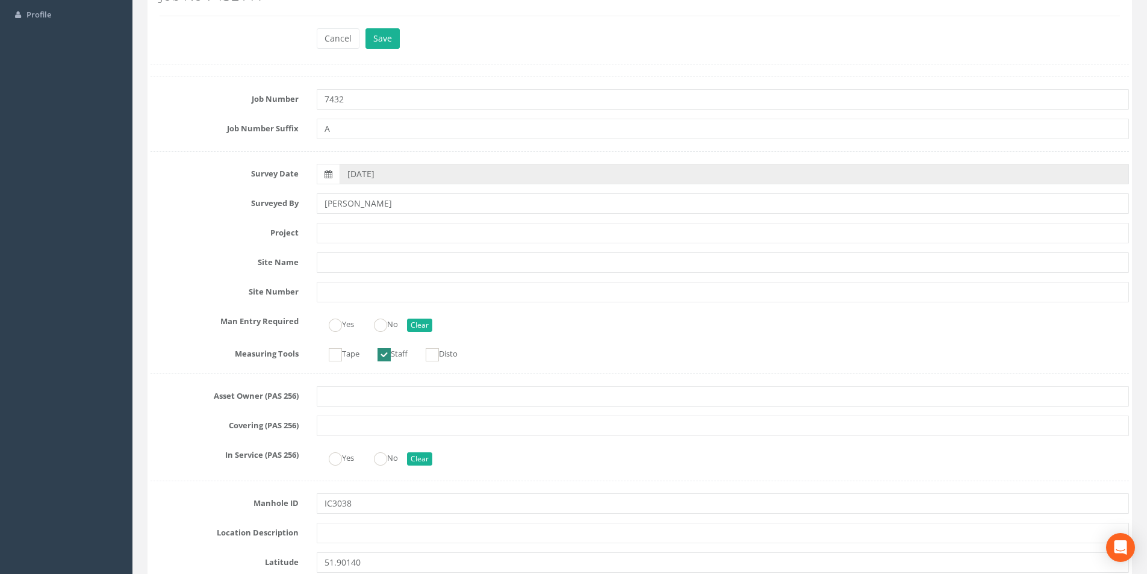
scroll to position [0, 0]
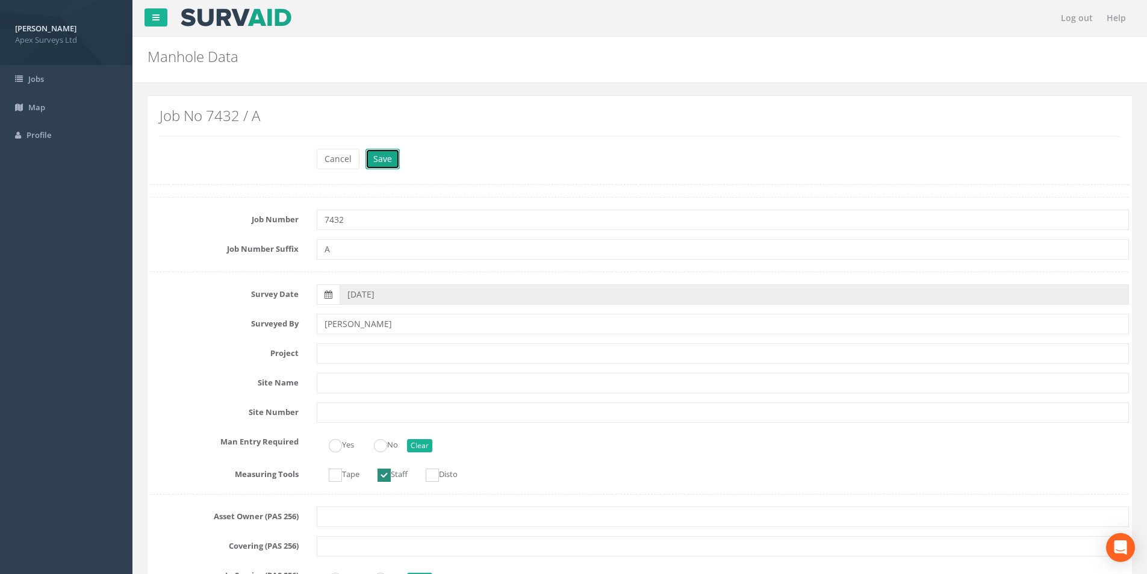
click at [377, 166] on button "Save" at bounding box center [382, 159] width 34 height 20
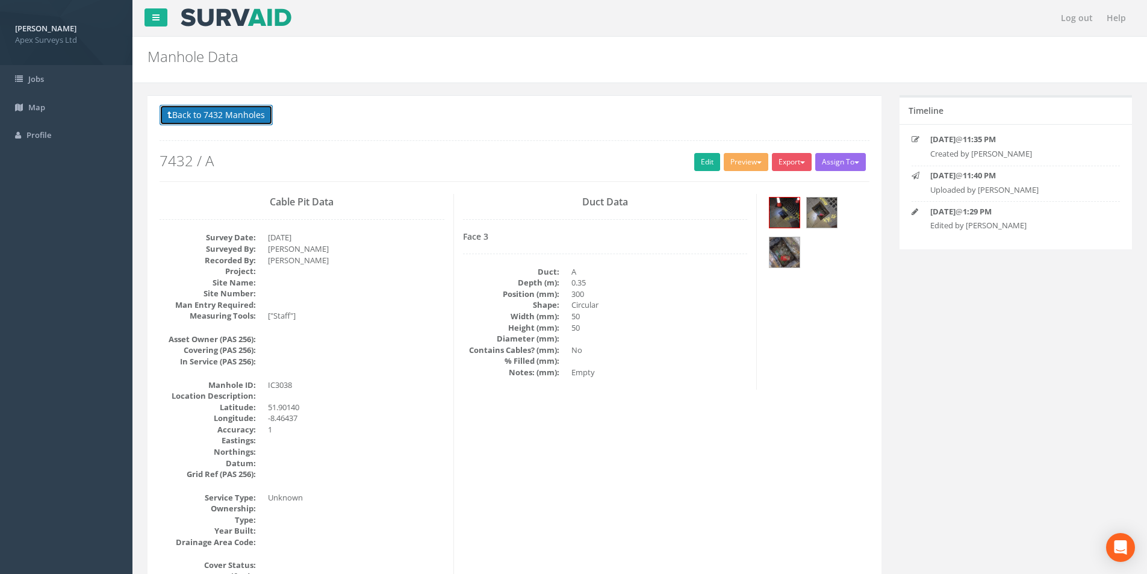
click at [205, 116] on button "Back to 7432 Manholes" at bounding box center [216, 115] width 113 height 20
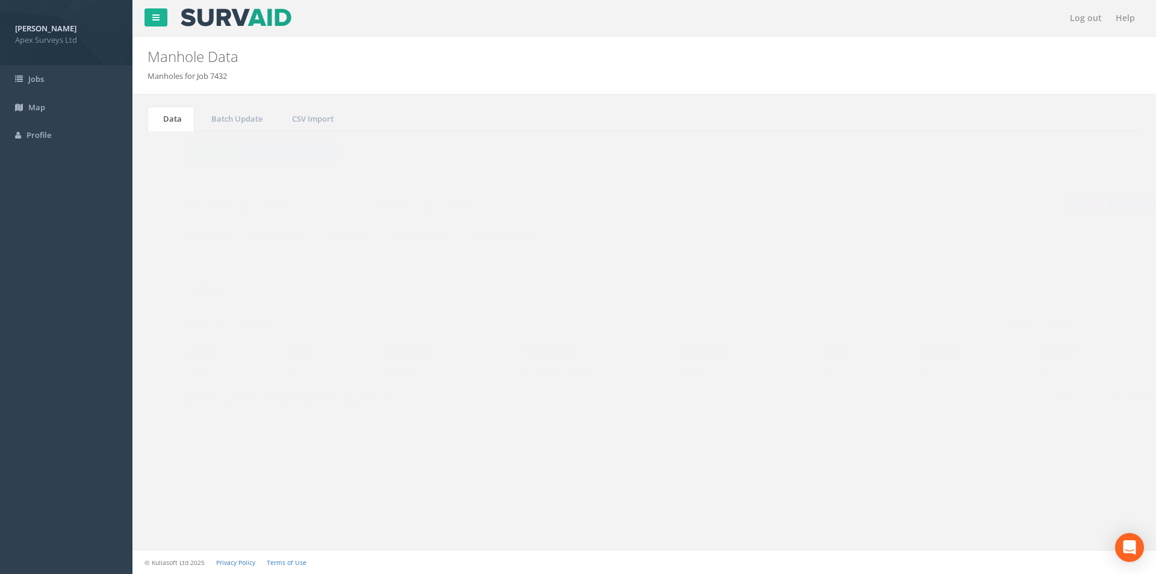
click at [1045, 323] on input "3038" at bounding box center [1074, 324] width 110 height 18
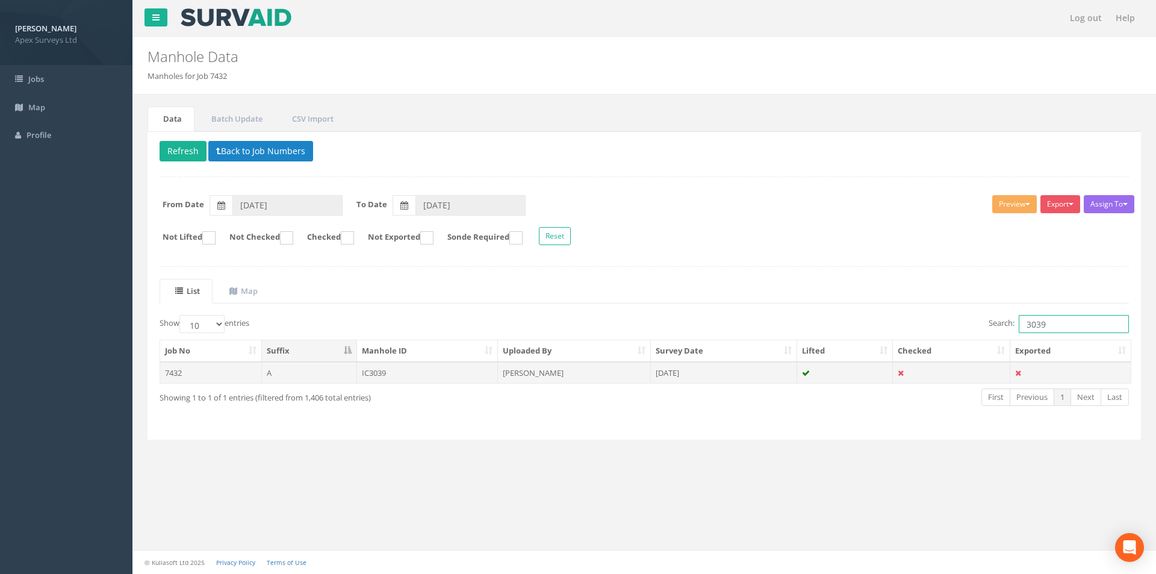
type input "3039"
click at [868, 376] on td at bounding box center [845, 373] width 96 height 22
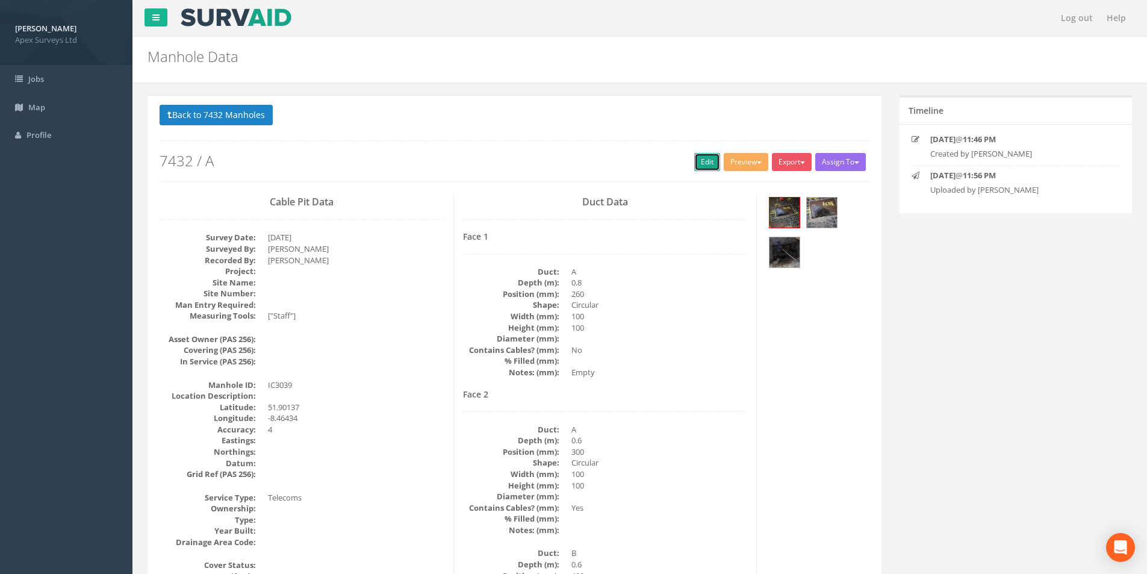
click at [701, 170] on link "Edit" at bounding box center [707, 162] width 26 height 18
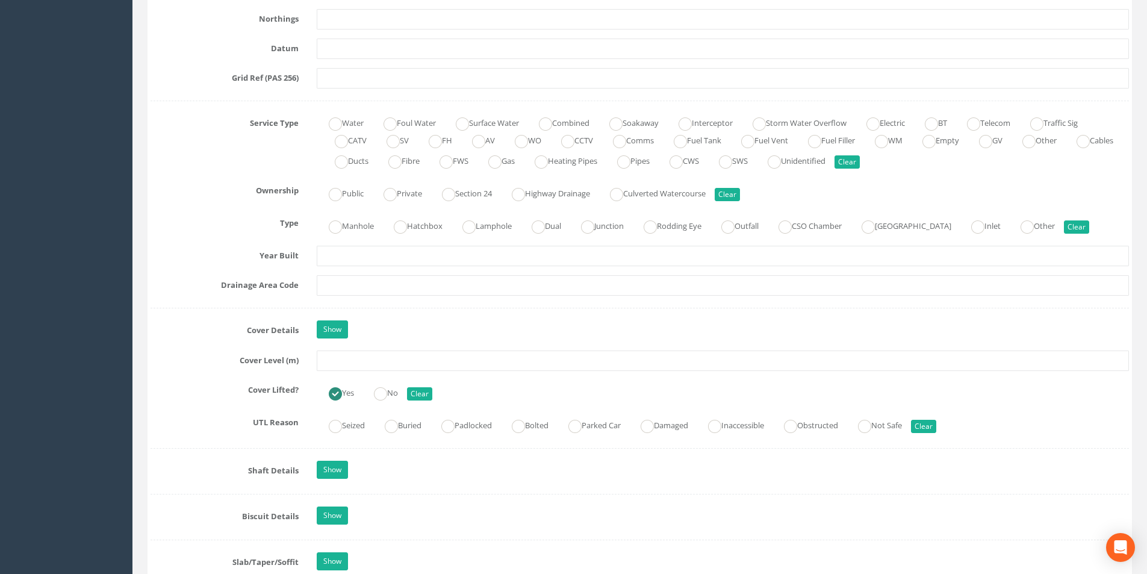
scroll to position [783, 0]
click at [376, 358] on input "text" at bounding box center [723, 359] width 812 height 20
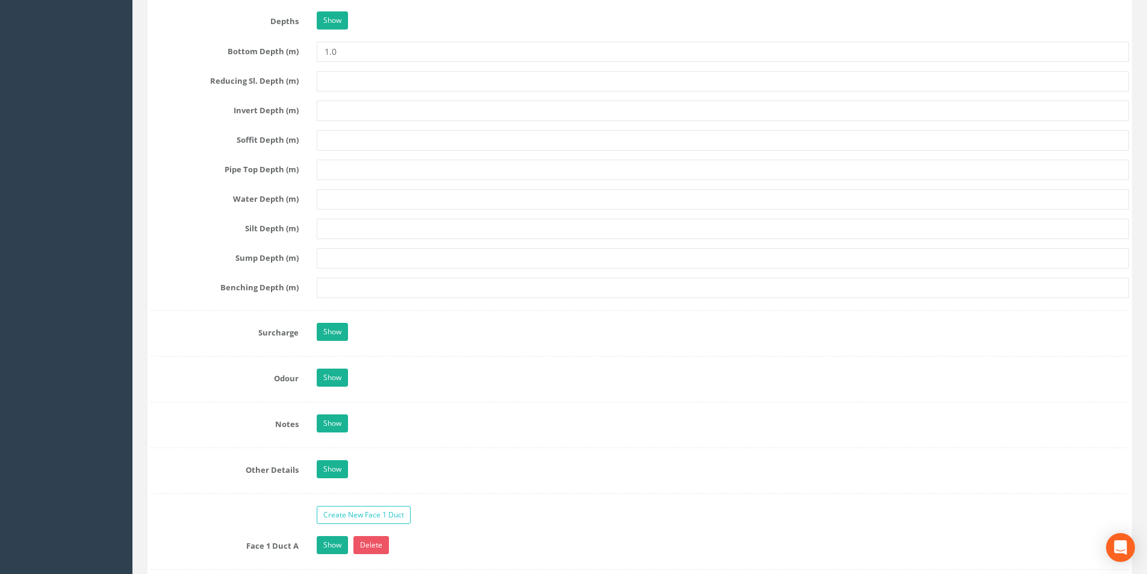
scroll to position [1806, 0]
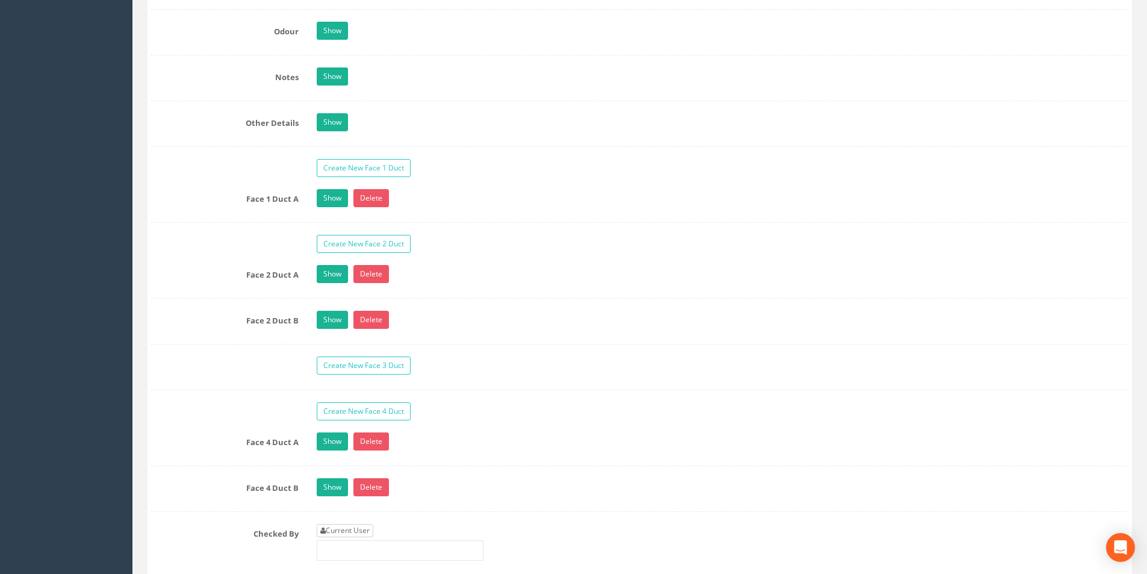
type input "3.81"
drag, startPoint x: 341, startPoint y: 530, endPoint x: 421, endPoint y: 517, distance: 81.8
click at [340, 530] on link "Current User" at bounding box center [345, 530] width 57 height 13
type input "[PERSON_NAME]"
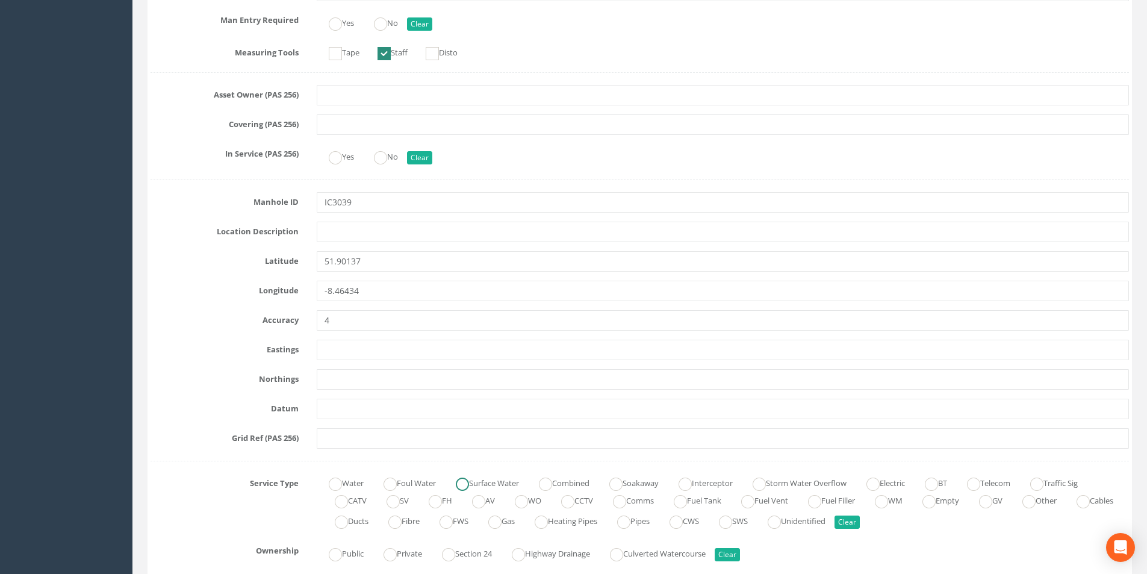
scroll to position [0, 0]
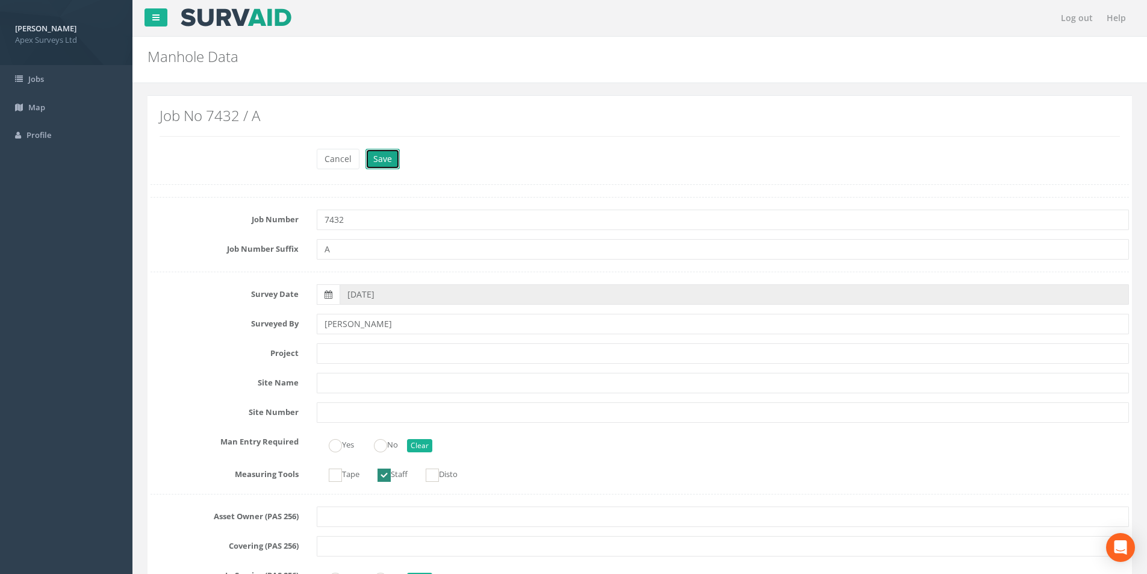
click at [391, 164] on button "Save" at bounding box center [382, 159] width 34 height 20
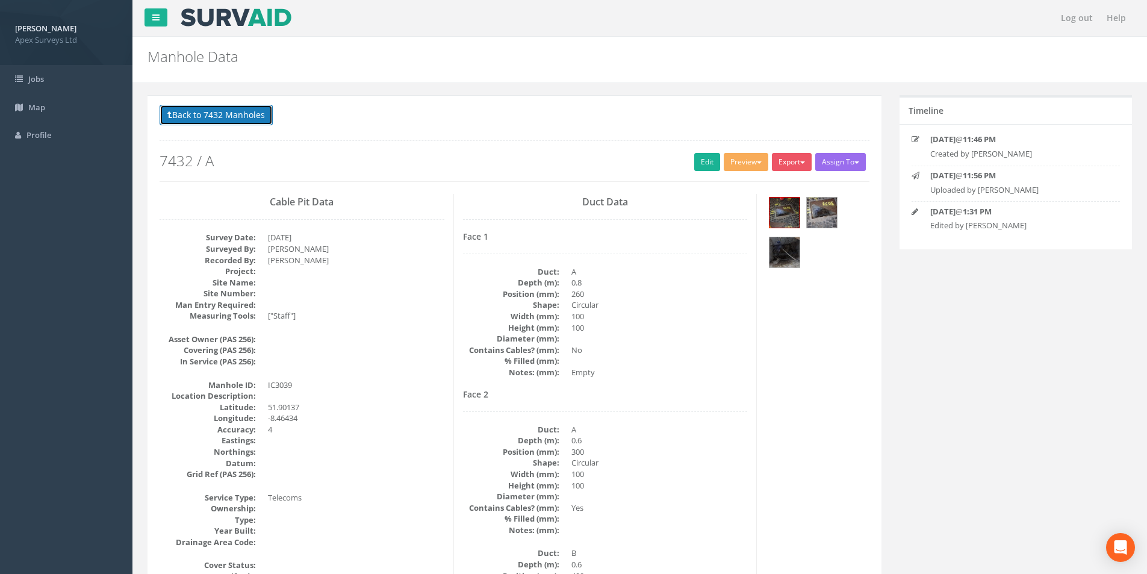
click at [194, 125] on button "Back to 7432 Manholes" at bounding box center [216, 115] width 113 height 20
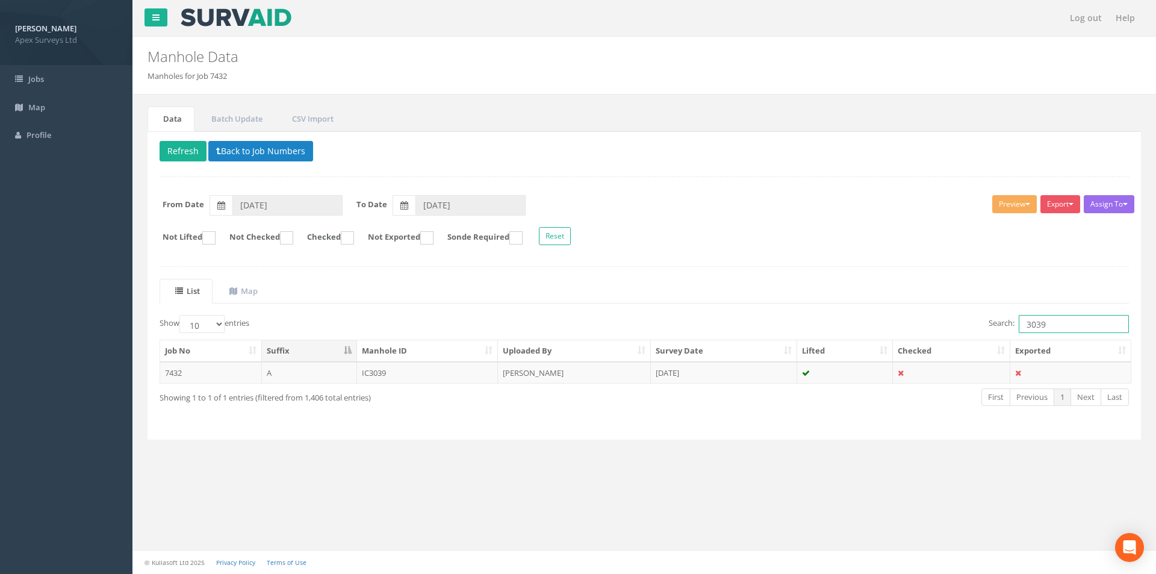
drag, startPoint x: 1053, startPoint y: 328, endPoint x: 1021, endPoint y: 329, distance: 32.6
click at [1021, 329] on input "3039" at bounding box center [1074, 324] width 110 height 18
type input "3040"
click at [587, 368] on td "[PERSON_NAME]" at bounding box center [574, 373] width 153 height 22
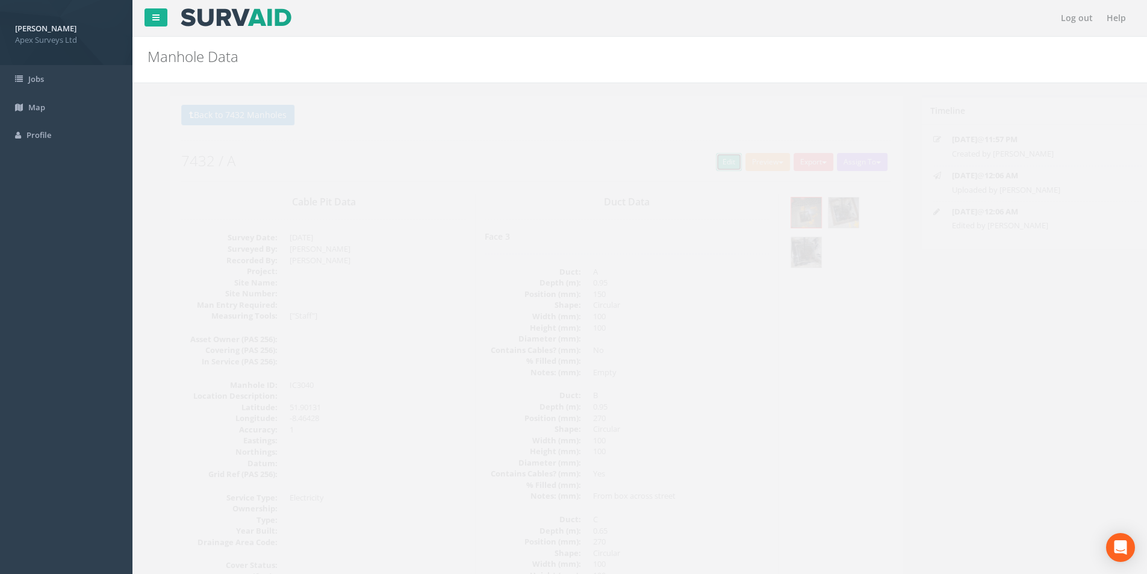
click at [700, 168] on link "Edit" at bounding box center [707, 162] width 26 height 18
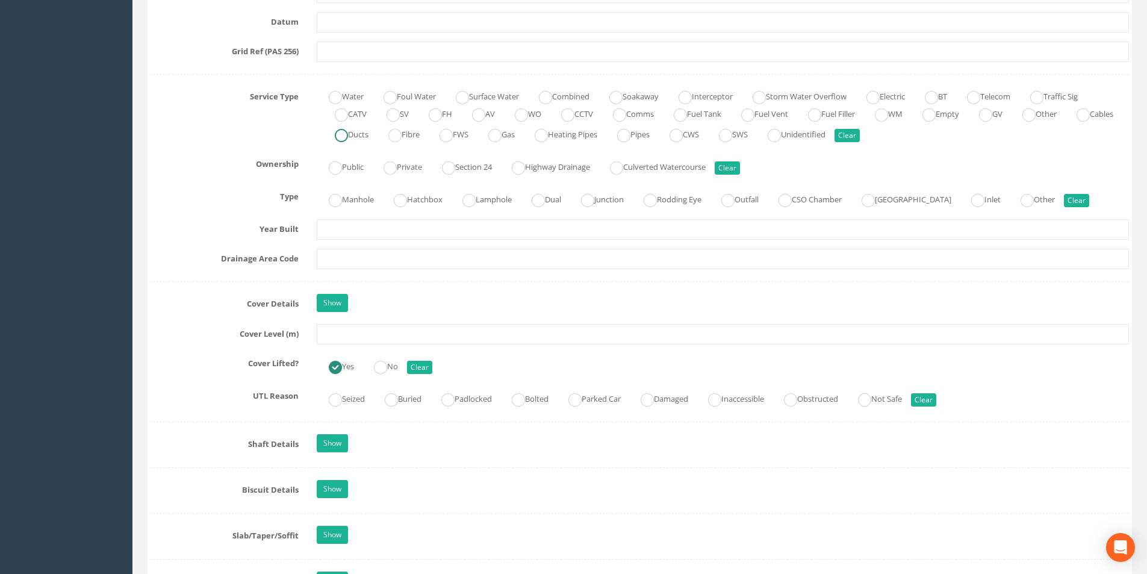
scroll to position [843, 0]
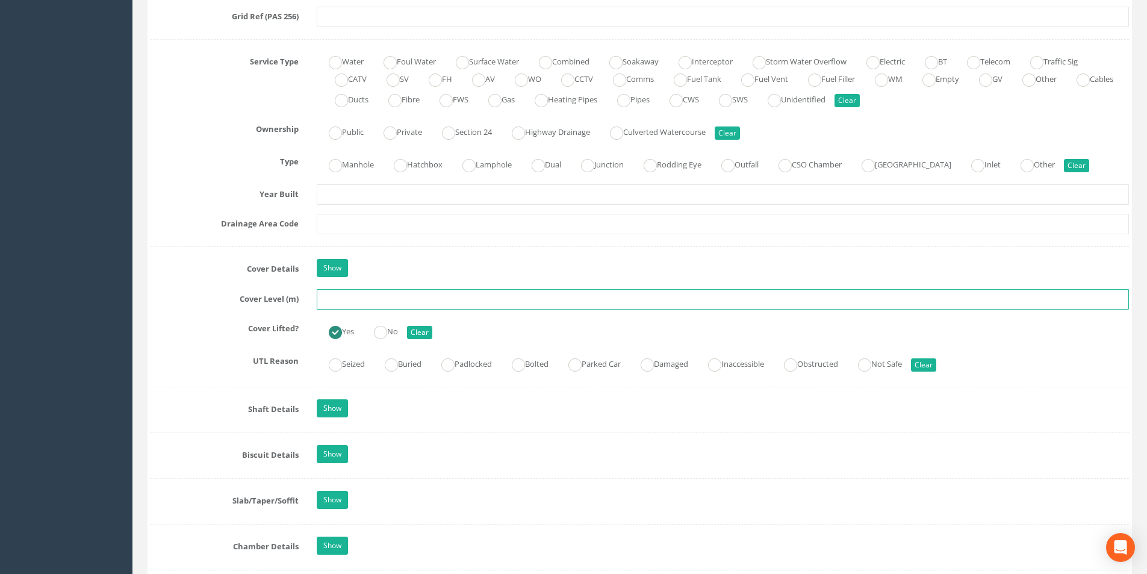
click at [394, 304] on input "text" at bounding box center [723, 299] width 812 height 20
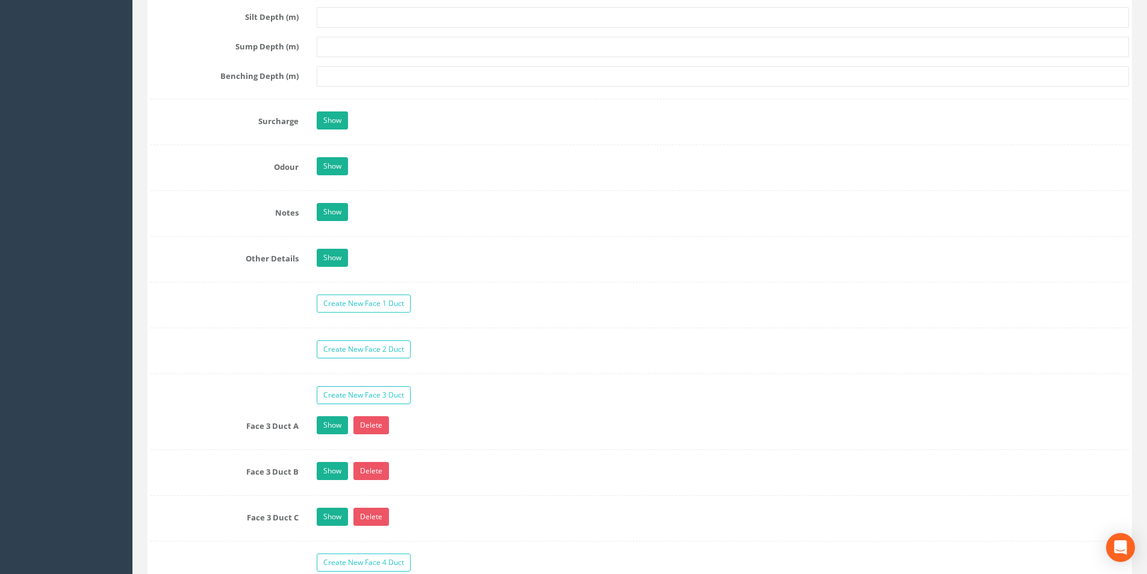
scroll to position [1867, 0]
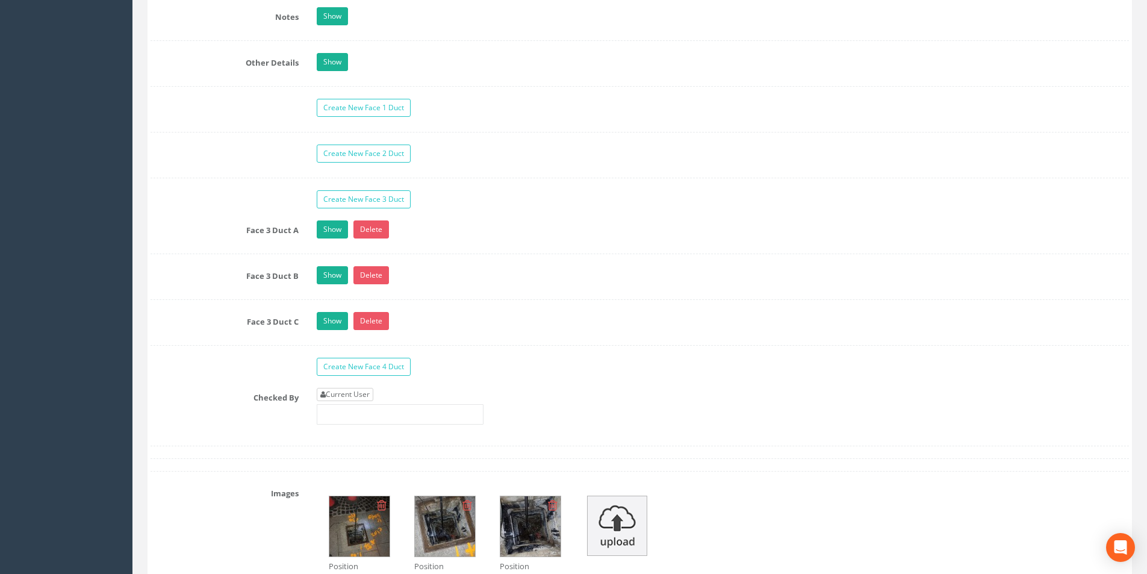
type input "3.59"
drag, startPoint x: 367, startPoint y: 394, endPoint x: 375, endPoint y: 394, distance: 7.2
click at [369, 394] on link "Current User" at bounding box center [345, 394] width 57 height 13
type input "[PERSON_NAME]"
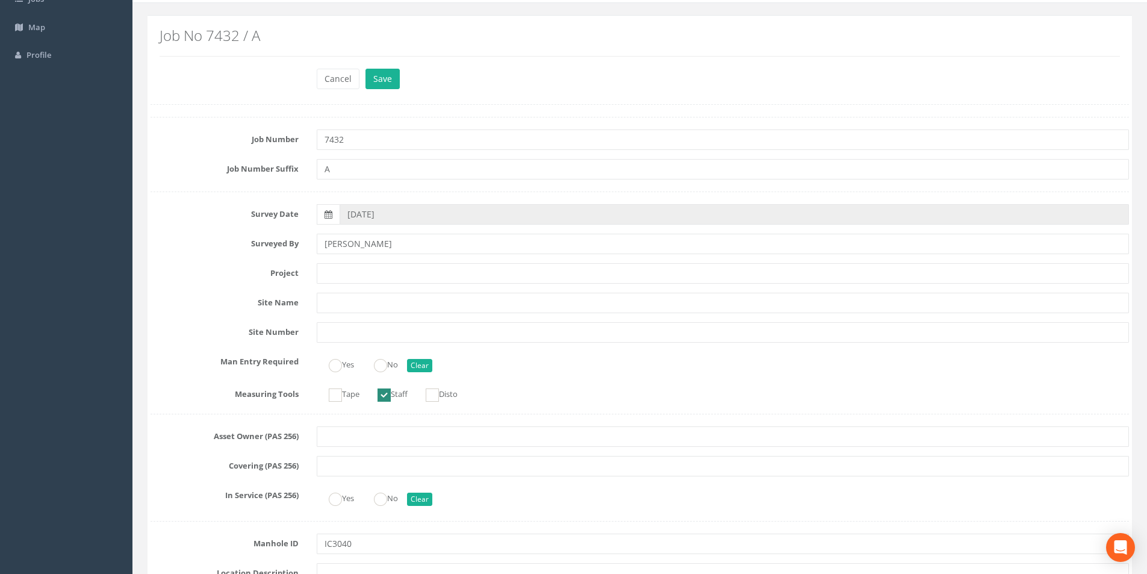
scroll to position [0, 0]
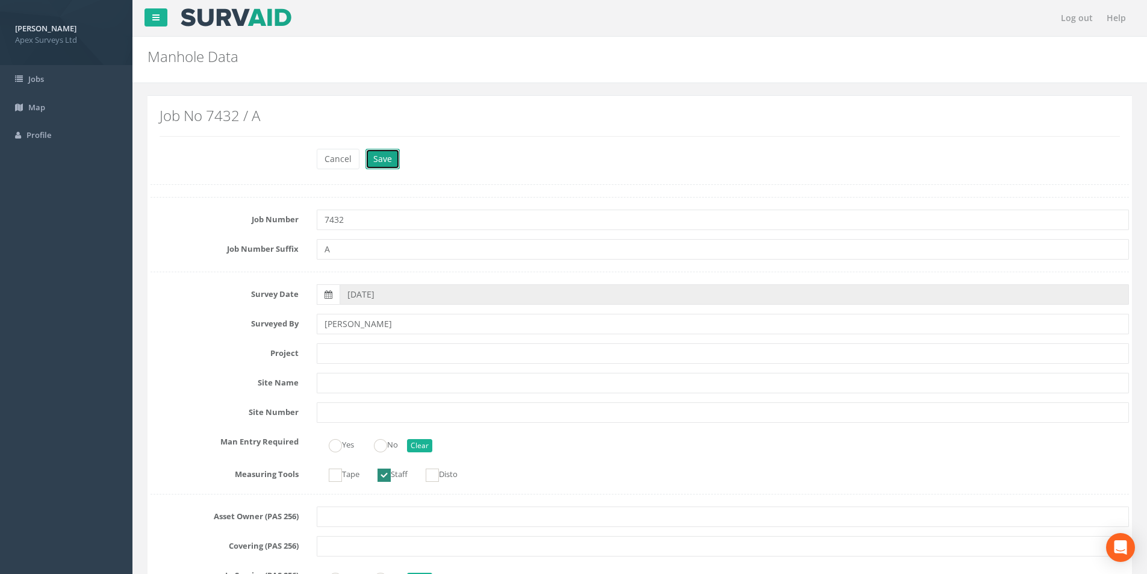
click at [381, 157] on button "Save" at bounding box center [382, 159] width 34 height 20
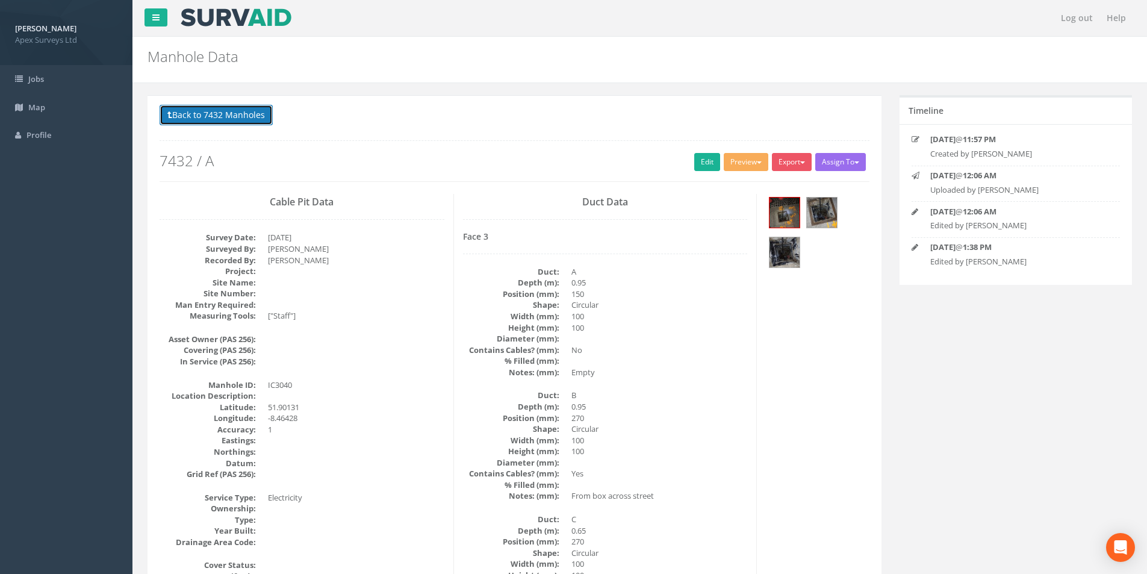
click at [225, 111] on button "Back to 7432 Manholes" at bounding box center [216, 115] width 113 height 20
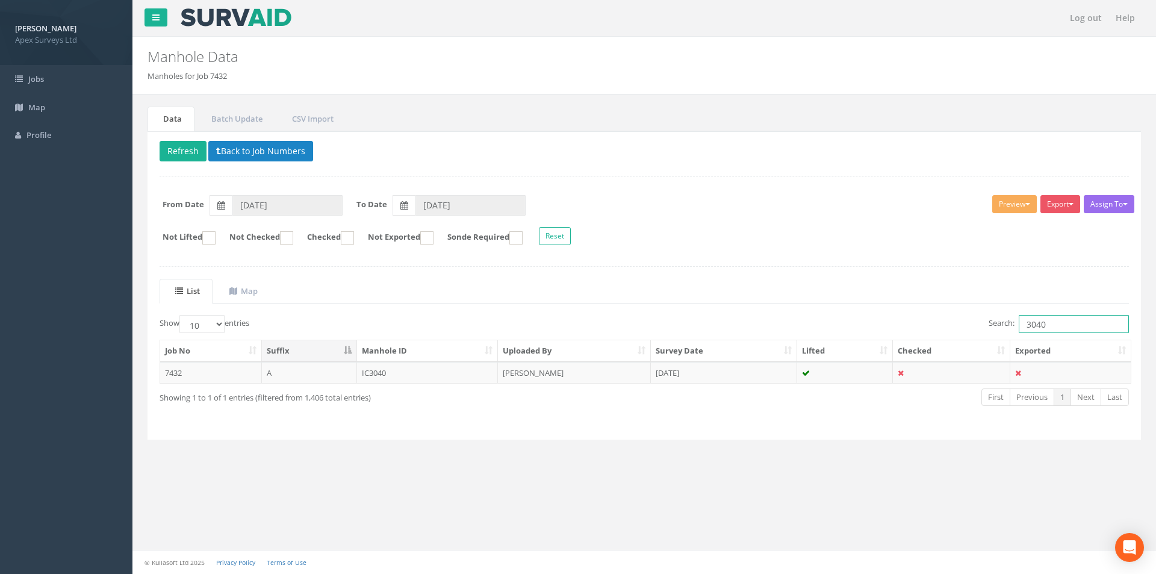
click at [1053, 323] on input "3040" at bounding box center [1074, 324] width 110 height 18
type input "3041"
click at [751, 375] on td "[DATE]" at bounding box center [724, 373] width 146 height 22
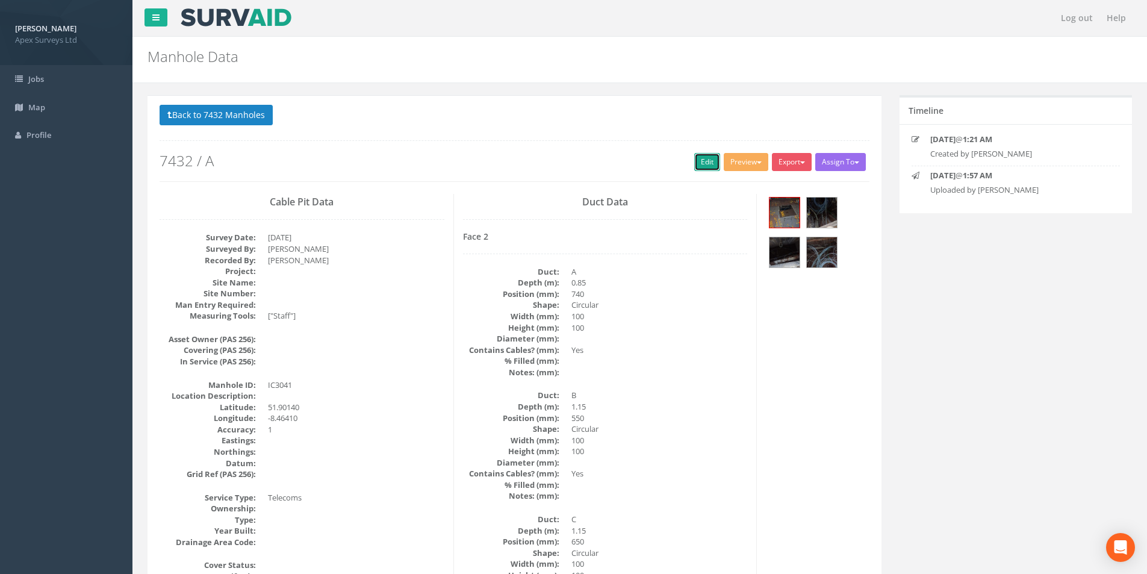
click at [703, 164] on link "Edit" at bounding box center [707, 162] width 26 height 18
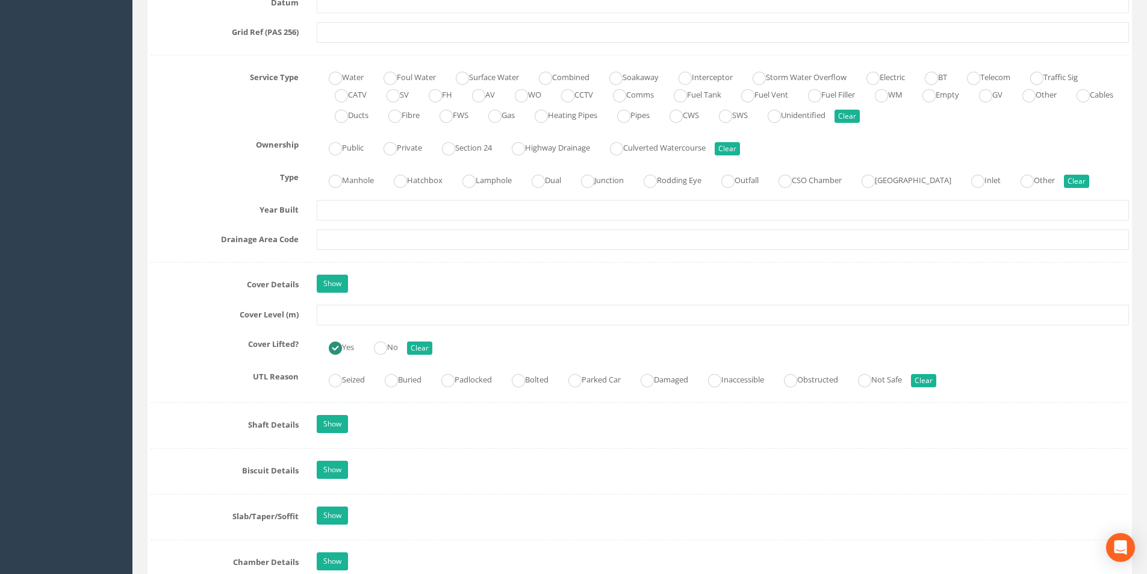
scroll to position [843, 0]
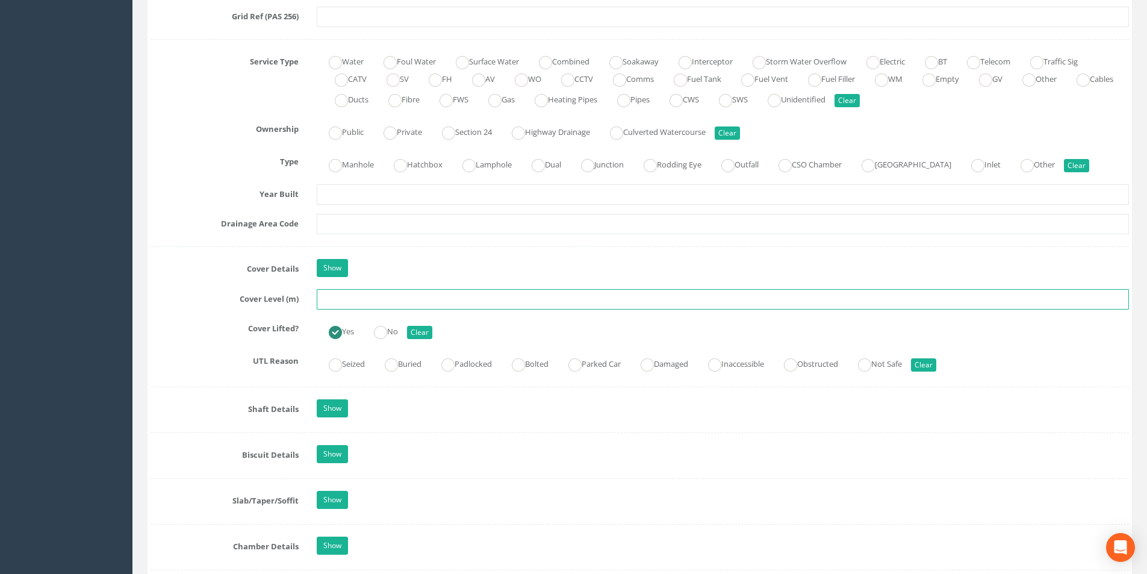
click at [437, 303] on input "text" at bounding box center [723, 299] width 812 height 20
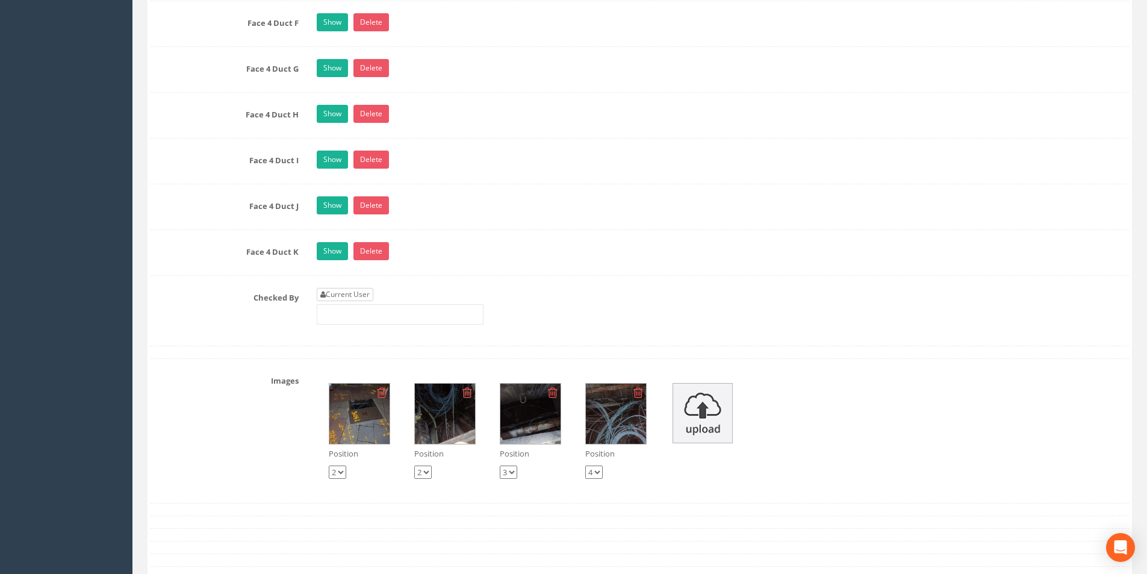
type input "3.70"
click at [358, 296] on link "Current User" at bounding box center [345, 294] width 57 height 13
type input "[PERSON_NAME]"
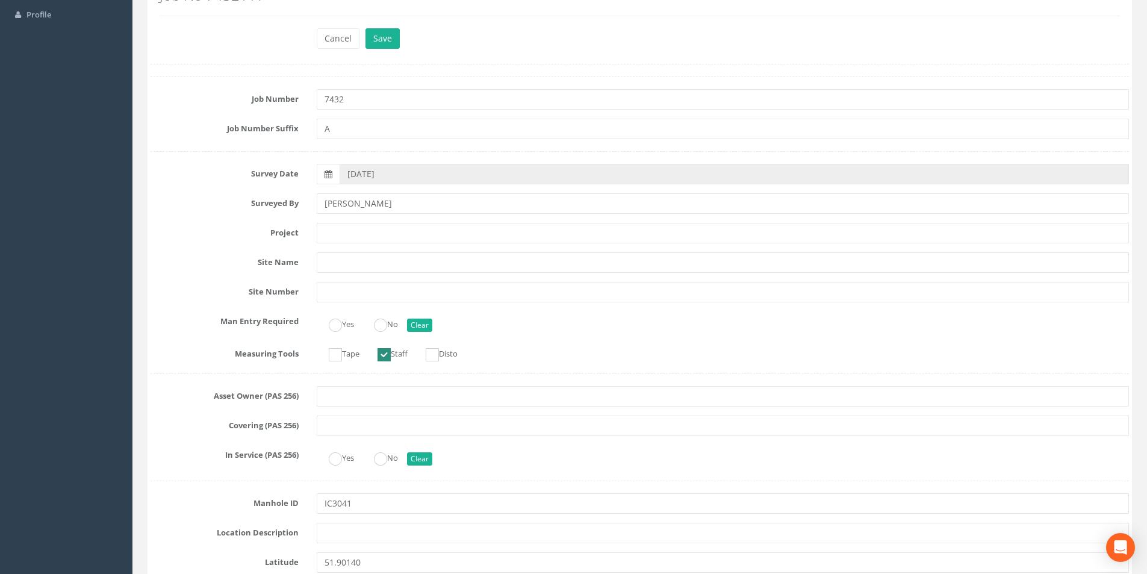
scroll to position [0, 0]
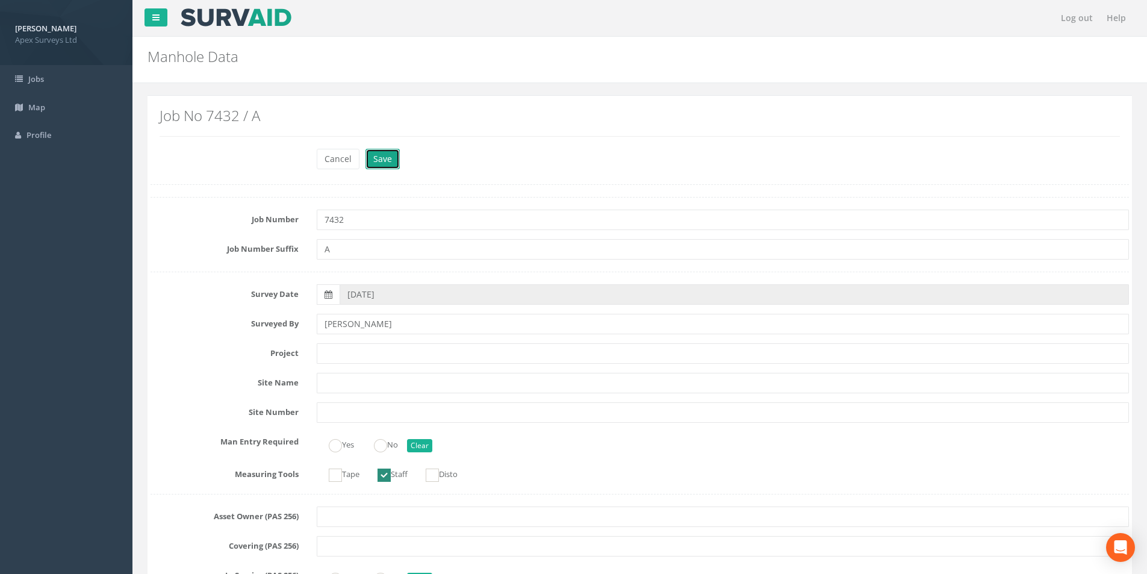
click at [389, 167] on button "Save" at bounding box center [382, 159] width 34 height 20
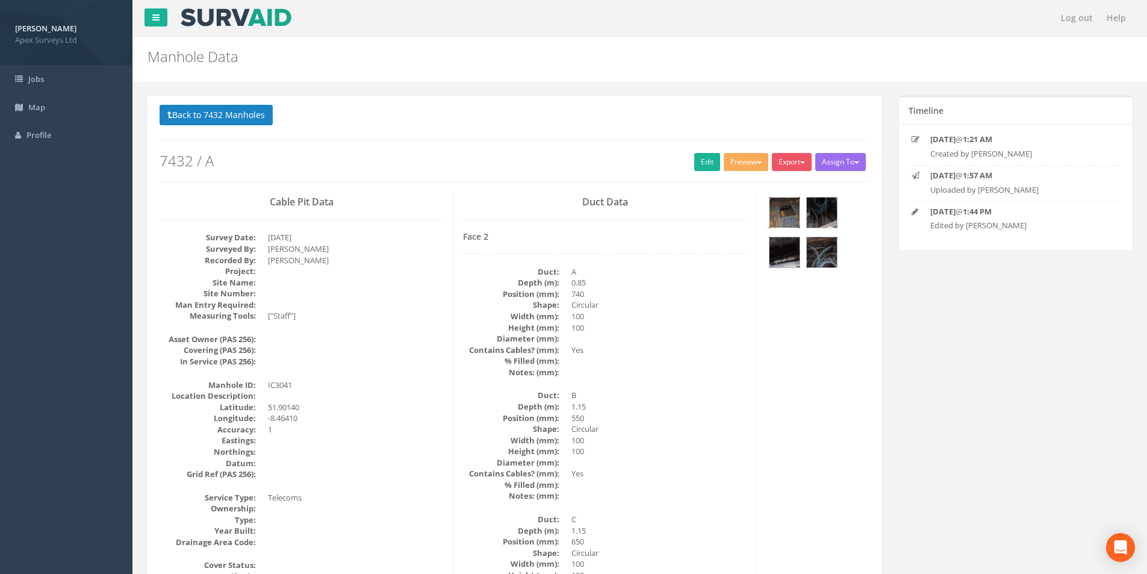
click at [788, 219] on img at bounding box center [784, 212] width 30 height 30
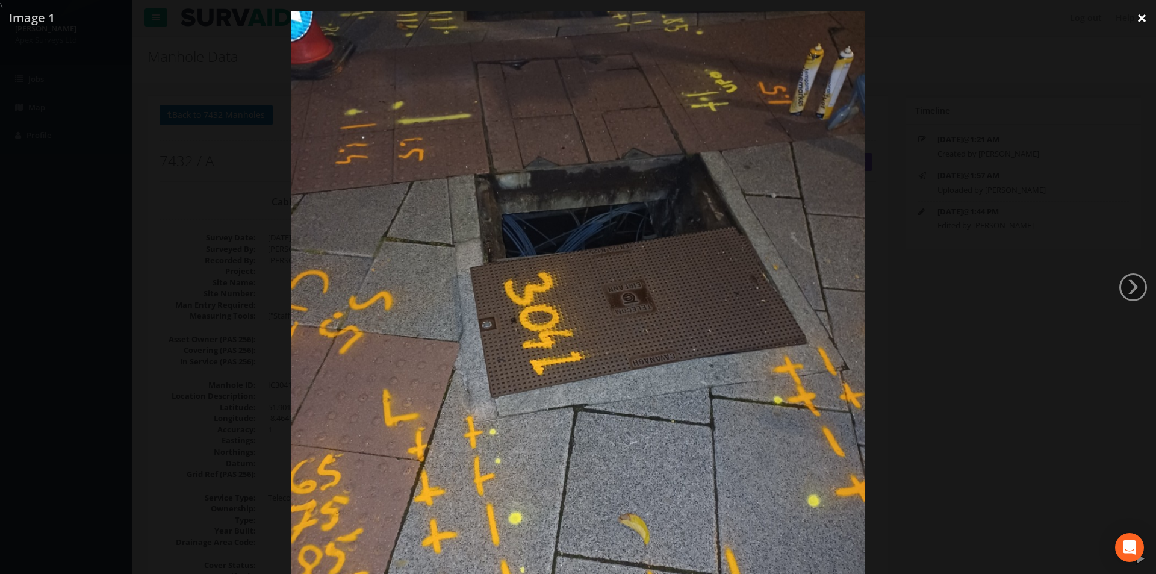
click at [1146, 22] on link "×" at bounding box center [1142, 18] width 28 height 36
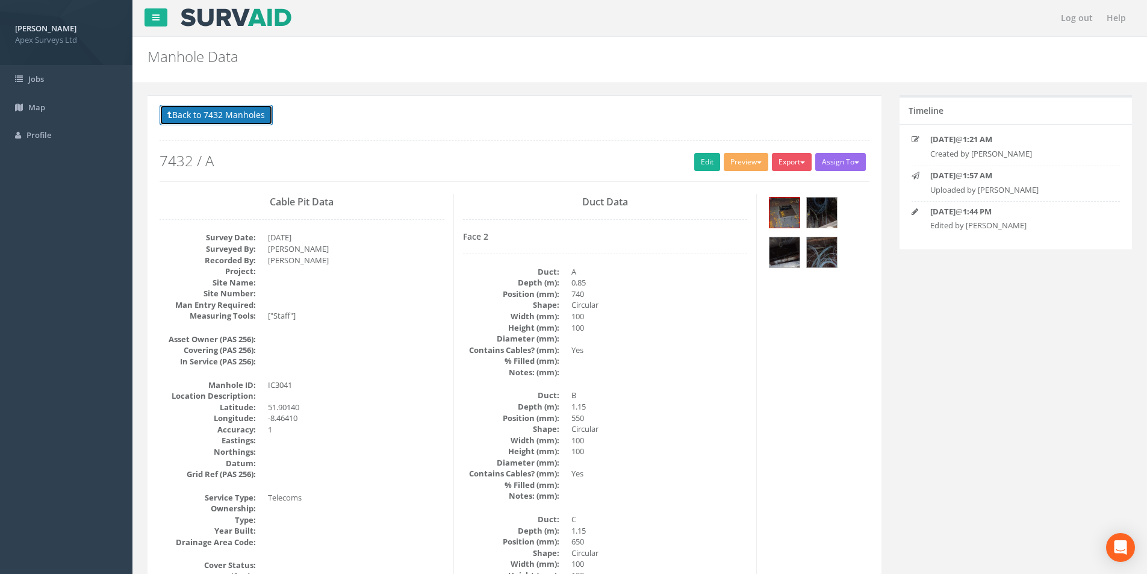
click at [163, 113] on button "Back to 7432 Manholes" at bounding box center [216, 115] width 113 height 20
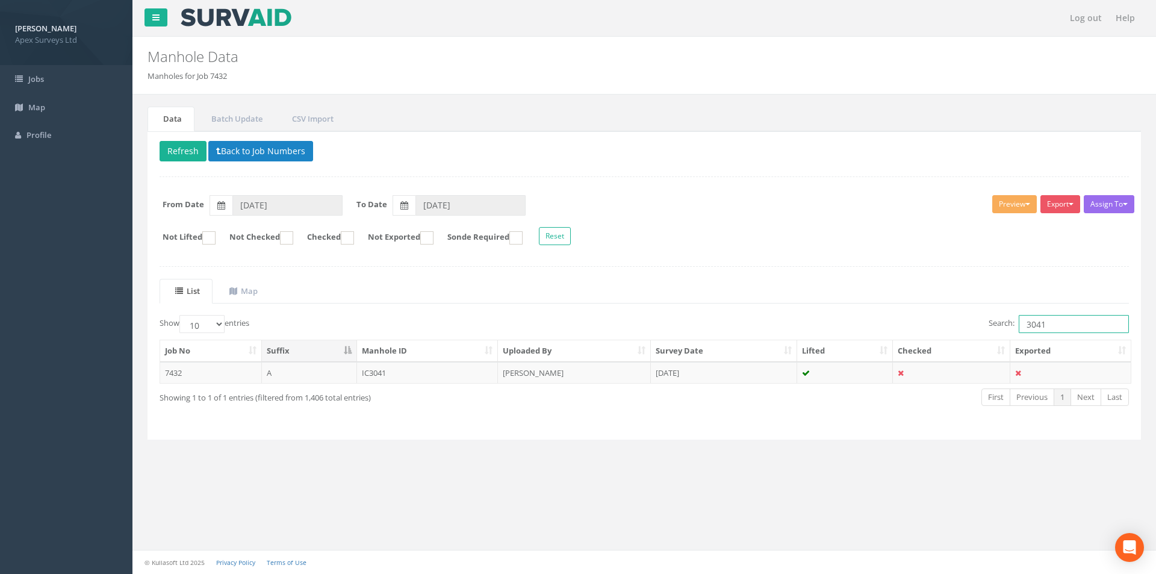
click at [1051, 317] on input "3041" at bounding box center [1074, 324] width 110 height 18
type input "3044"
click at [828, 368] on td at bounding box center [845, 373] width 96 height 22
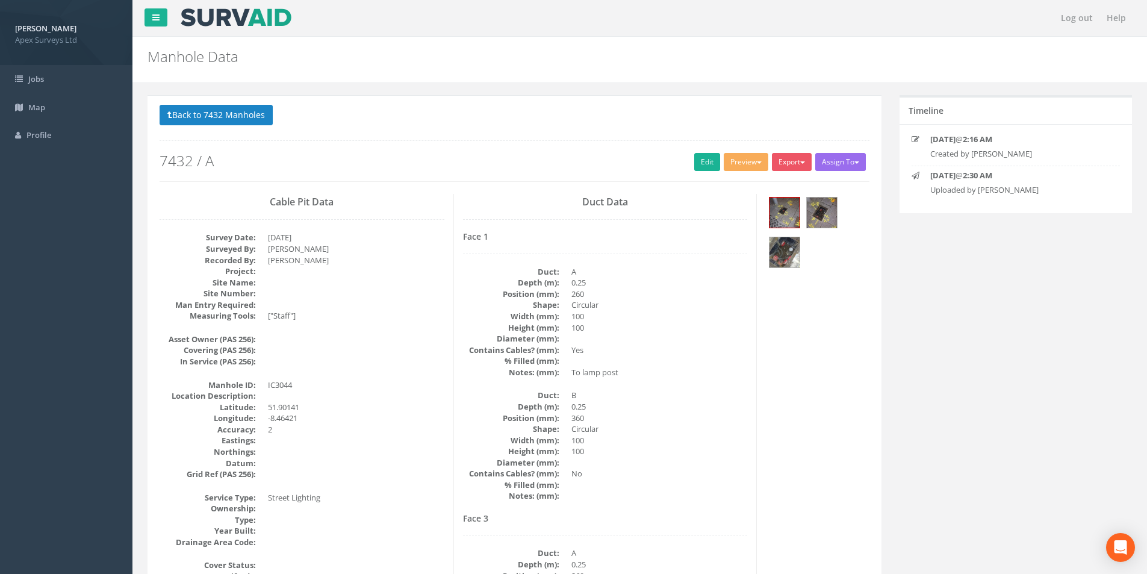
click at [698, 170] on link "Edit" at bounding box center [707, 162] width 26 height 18
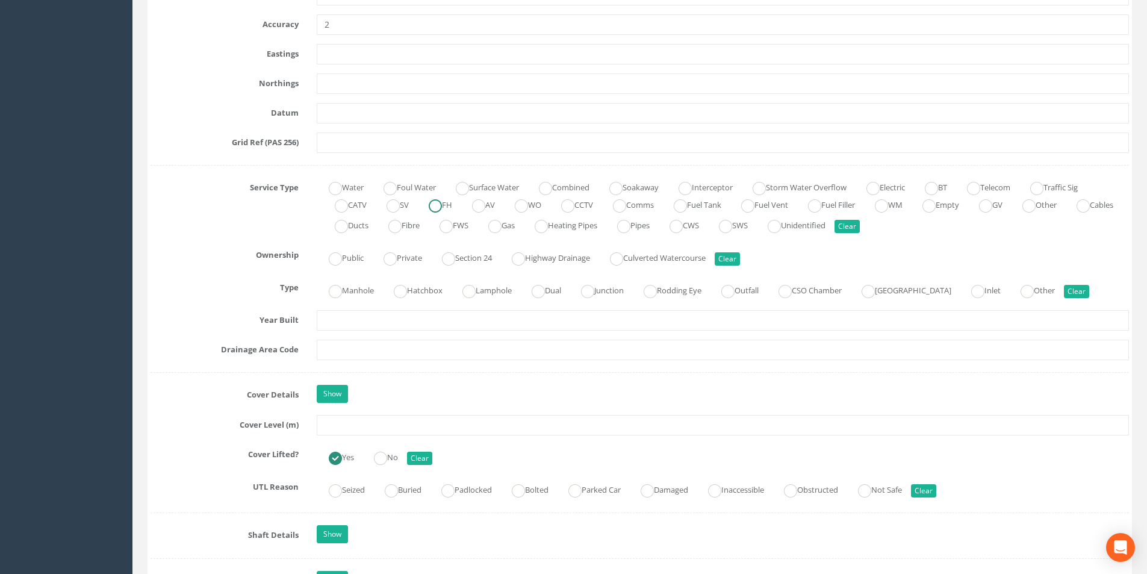
scroll to position [723, 0]
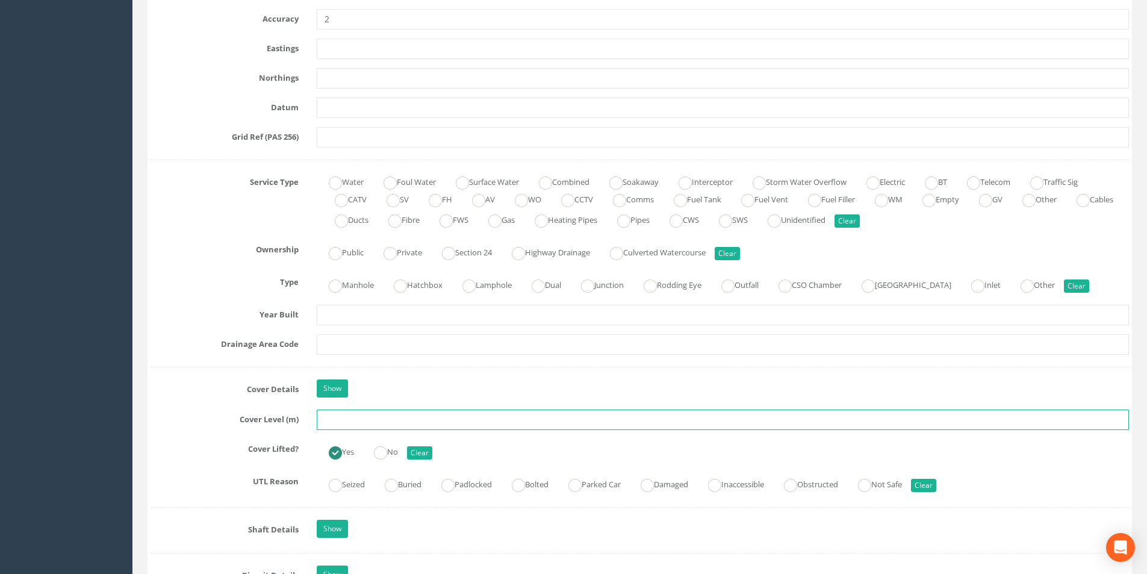
click at [368, 416] on input "text" at bounding box center [723, 419] width 812 height 20
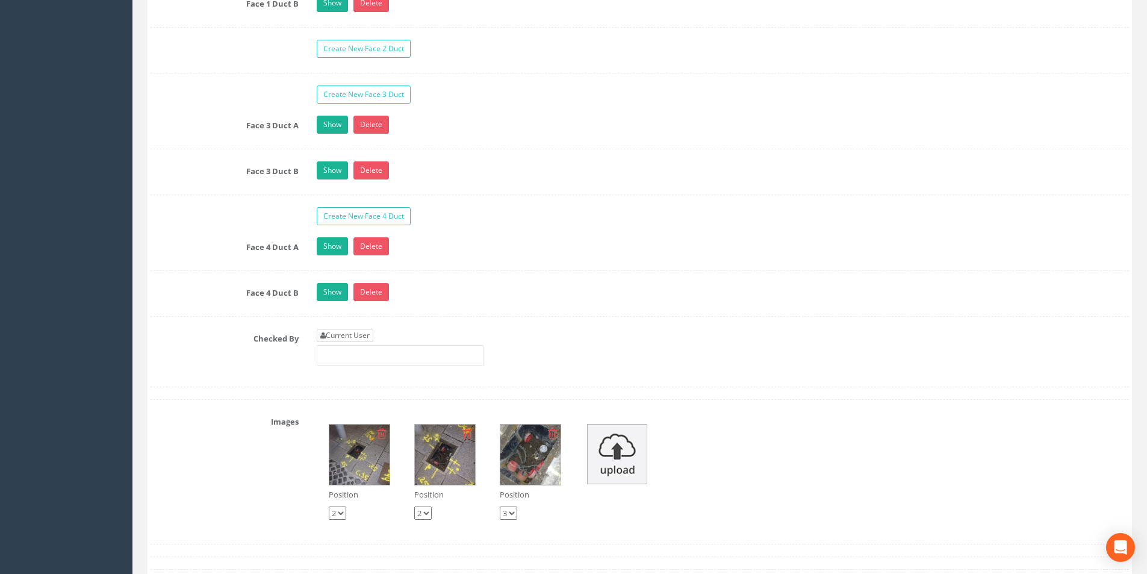
type input "3.80"
click at [365, 337] on link "Current User" at bounding box center [345, 335] width 57 height 13
type input "[PERSON_NAME]"
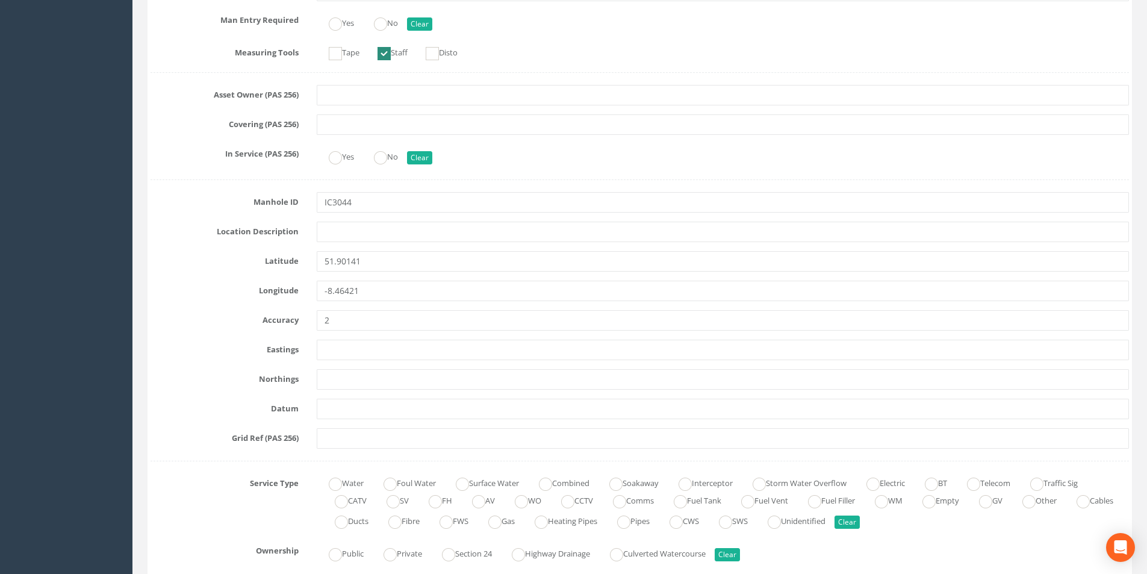
scroll to position [0, 0]
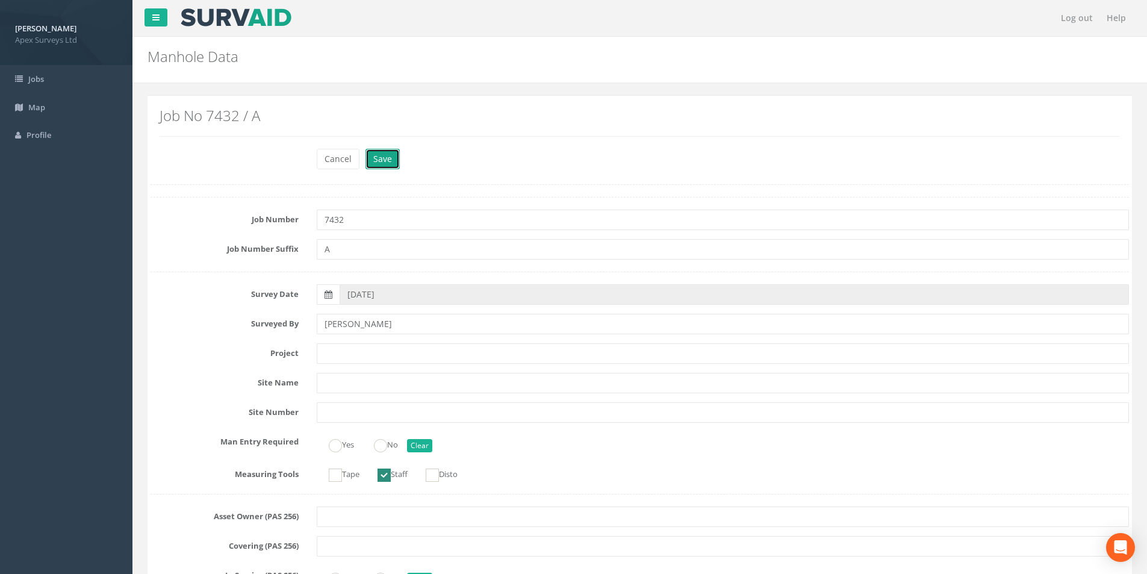
click at [390, 165] on button "Save" at bounding box center [382, 159] width 34 height 20
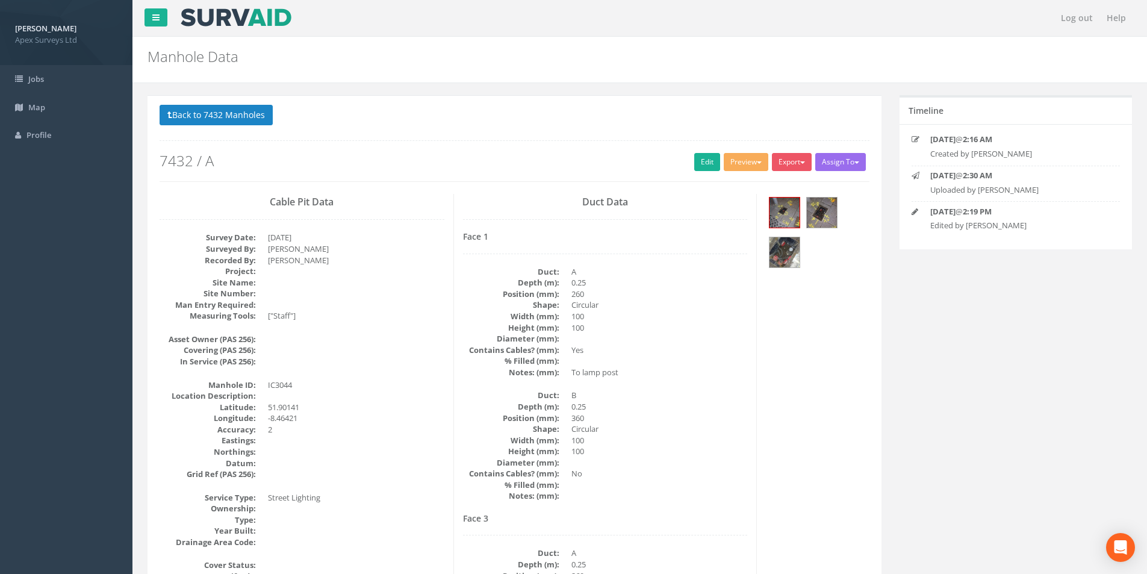
click at [178, 115] on button "Back to 7432 Manholes" at bounding box center [216, 115] width 113 height 20
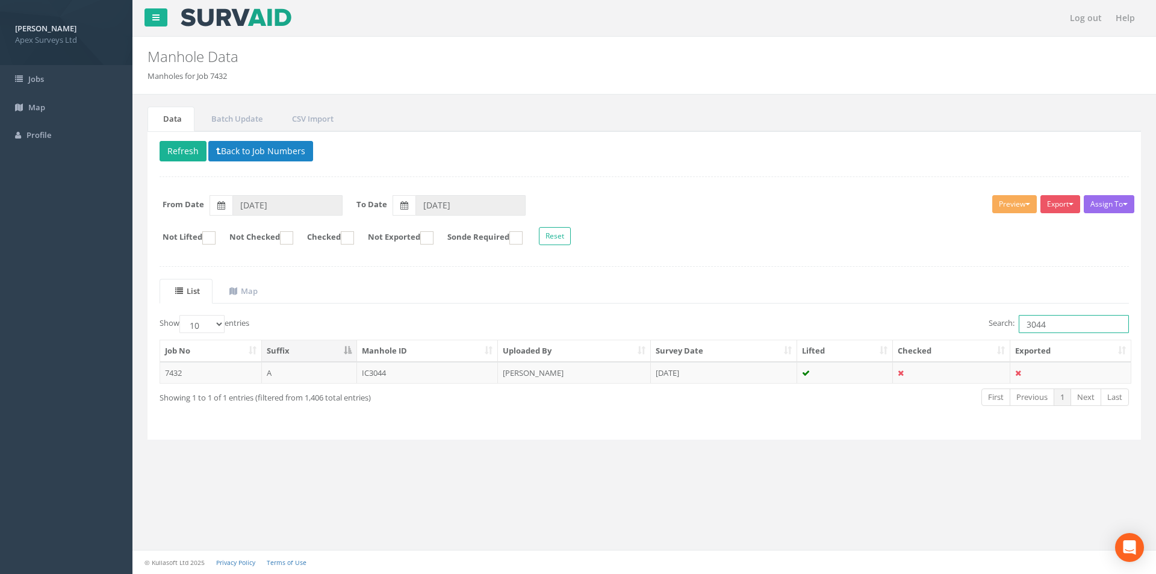
click at [1068, 328] on input "3044" at bounding box center [1074, 324] width 110 height 18
type input "3043"
click at [826, 379] on td at bounding box center [845, 373] width 96 height 22
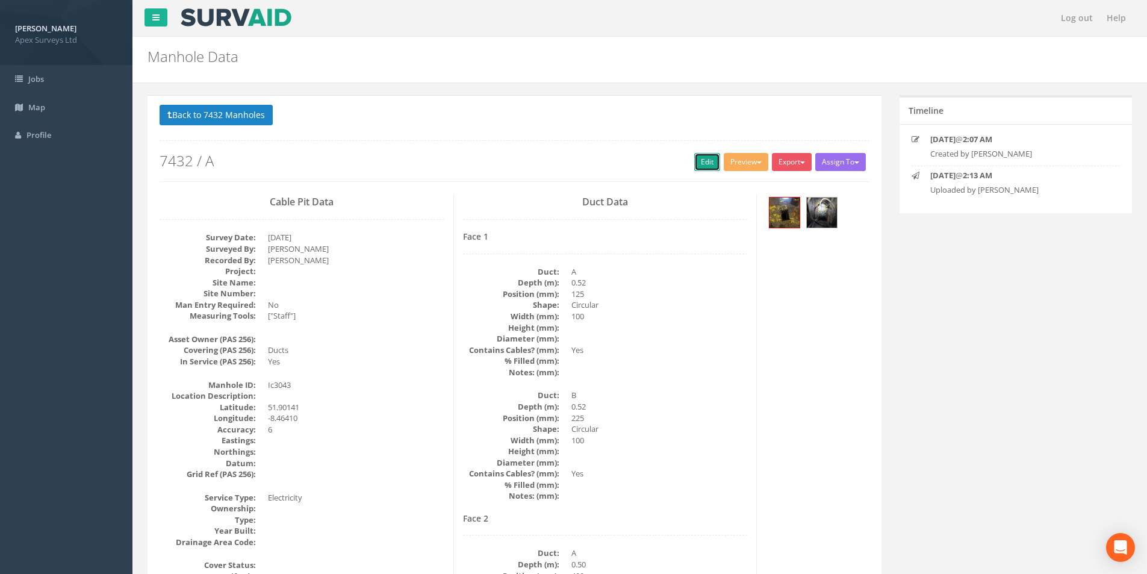
click at [710, 162] on link "Edit" at bounding box center [707, 162] width 26 height 18
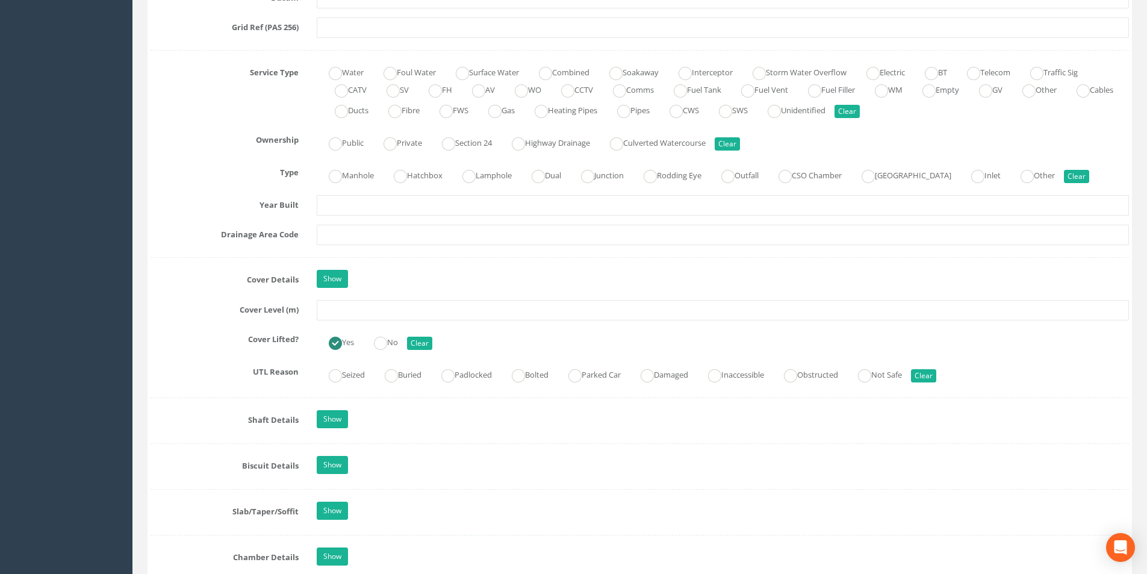
scroll to position [843, 0]
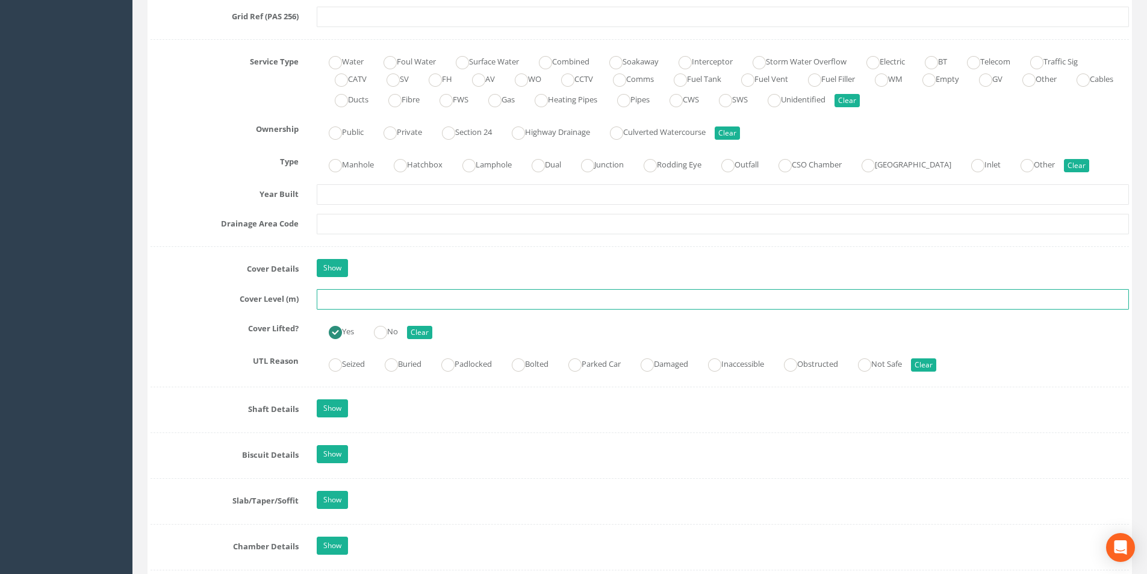
click at [402, 303] on input "text" at bounding box center [723, 299] width 812 height 20
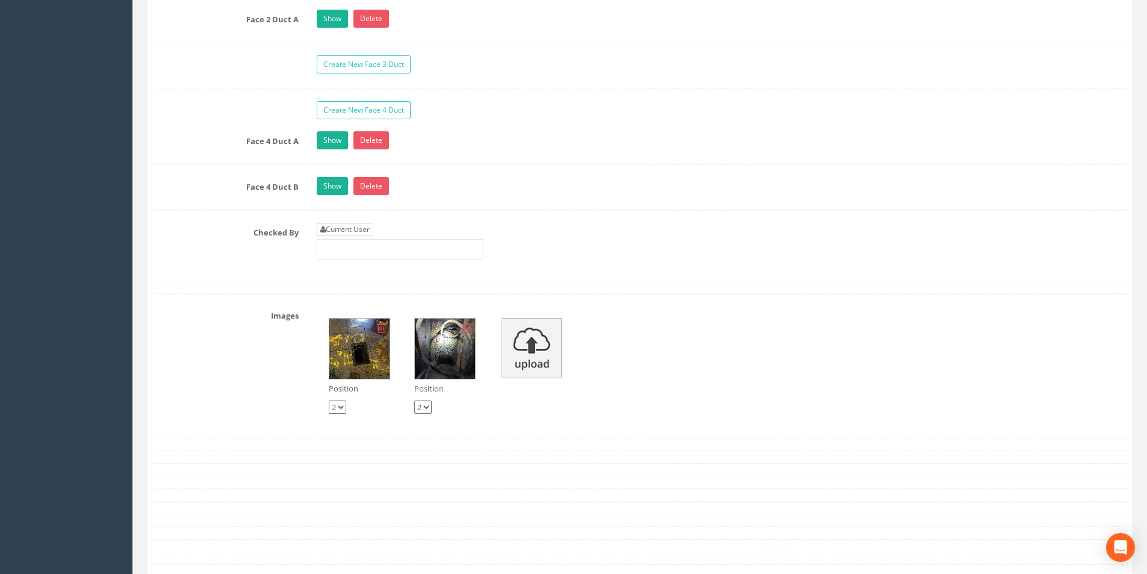
type input "3.76"
drag, startPoint x: 362, startPoint y: 230, endPoint x: 372, endPoint y: 238, distance: 12.4
click at [362, 229] on link "Current User" at bounding box center [345, 229] width 57 height 13
type input "[PERSON_NAME]"
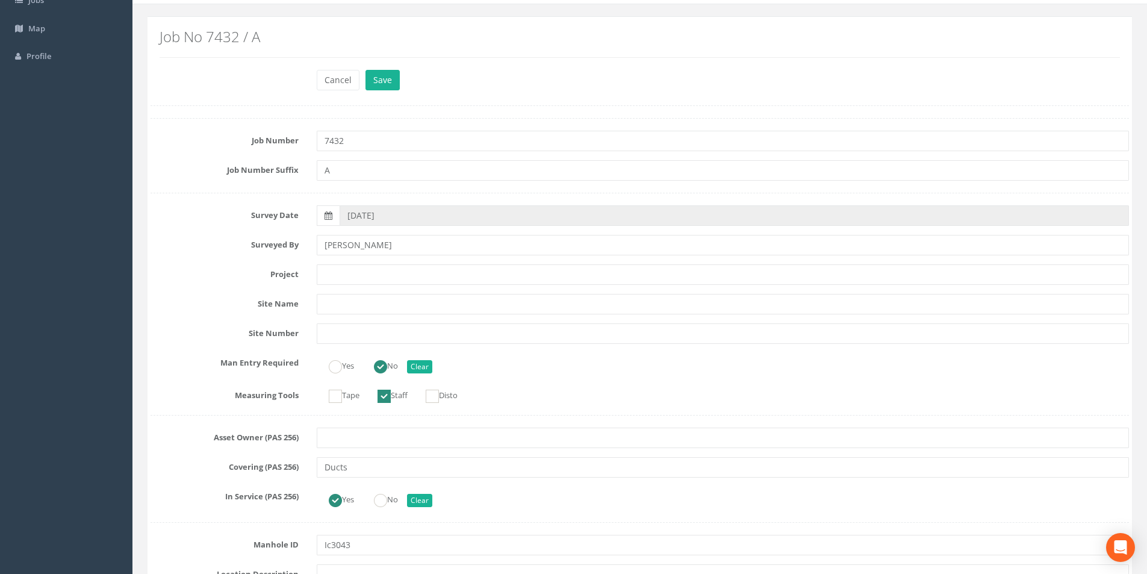
scroll to position [0, 0]
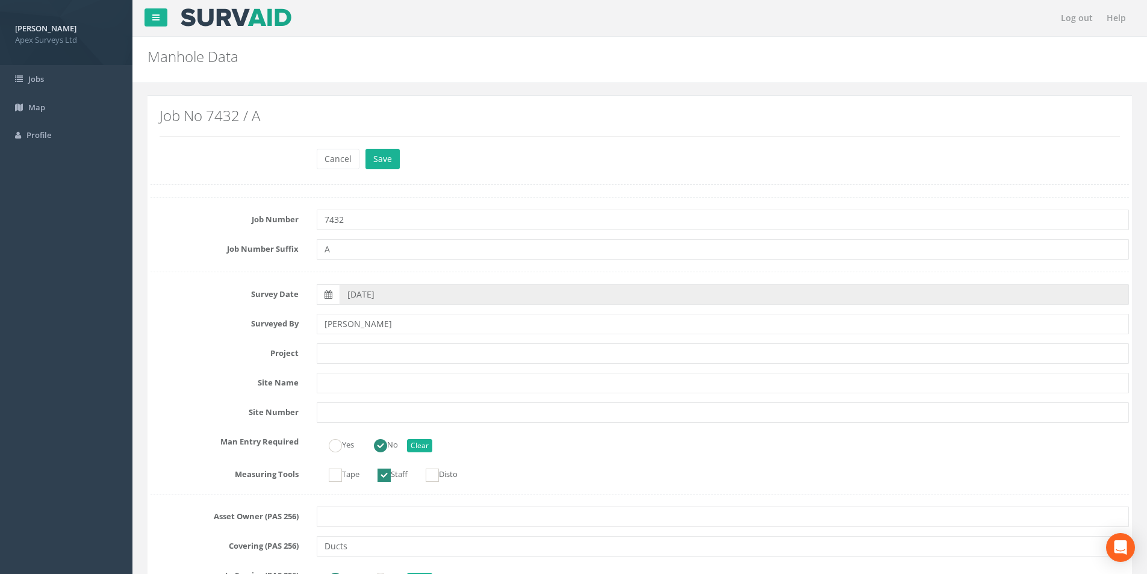
click at [394, 169] on div "Cancel Save Delete" at bounding box center [723, 160] width 830 height 23
click at [393, 160] on button "Save" at bounding box center [382, 159] width 34 height 20
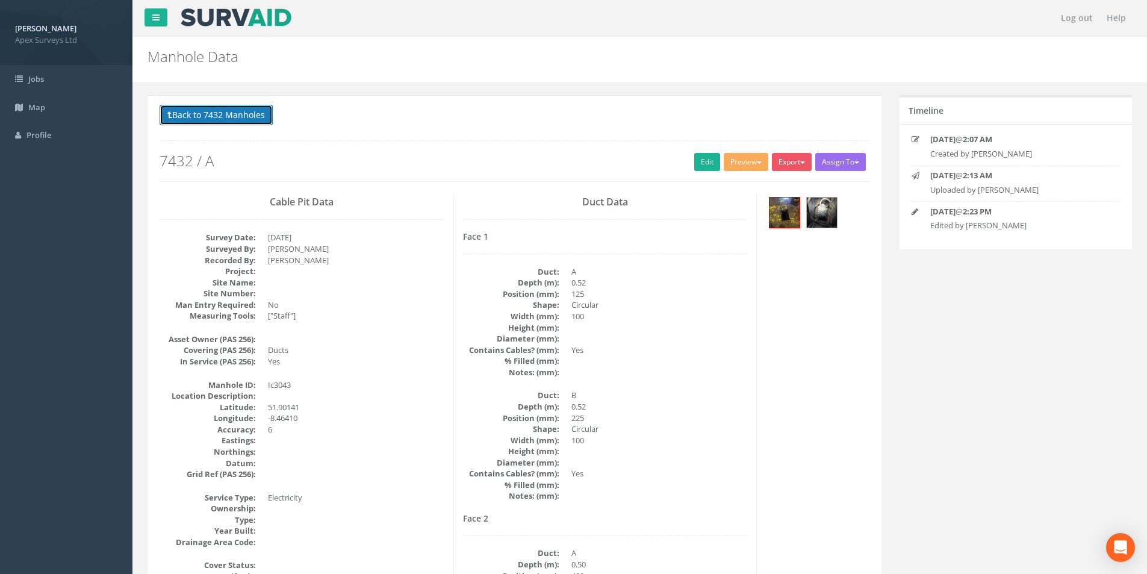
click at [223, 113] on button "Back to 7432 Manholes" at bounding box center [216, 115] width 113 height 20
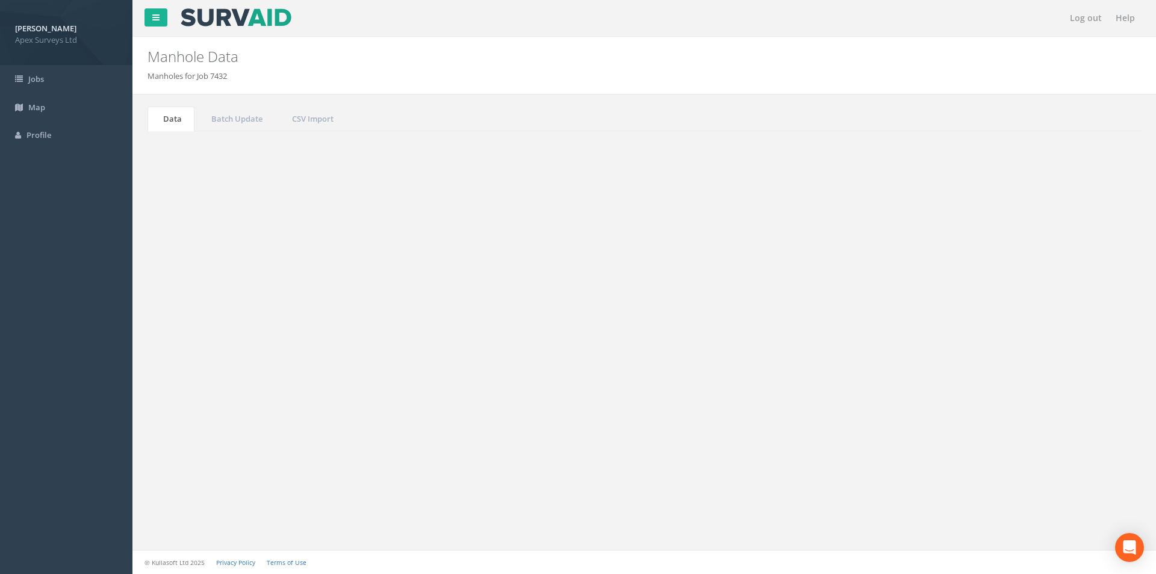
click at [1048, 326] on input "3043" at bounding box center [1074, 324] width 110 height 18
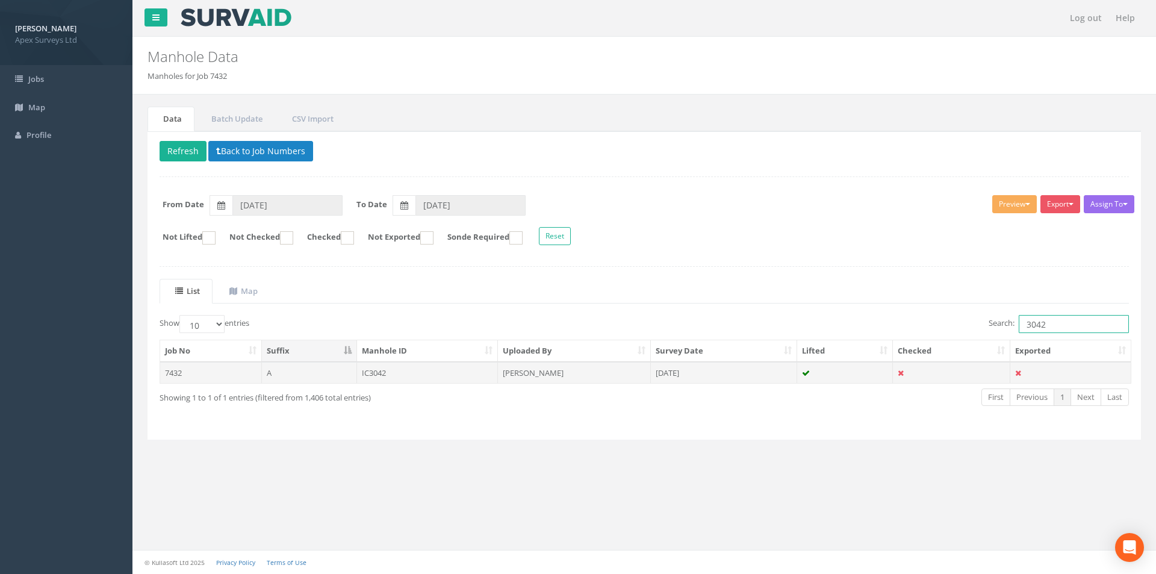
type input "3042"
click at [783, 379] on td "[DATE]" at bounding box center [724, 373] width 146 height 22
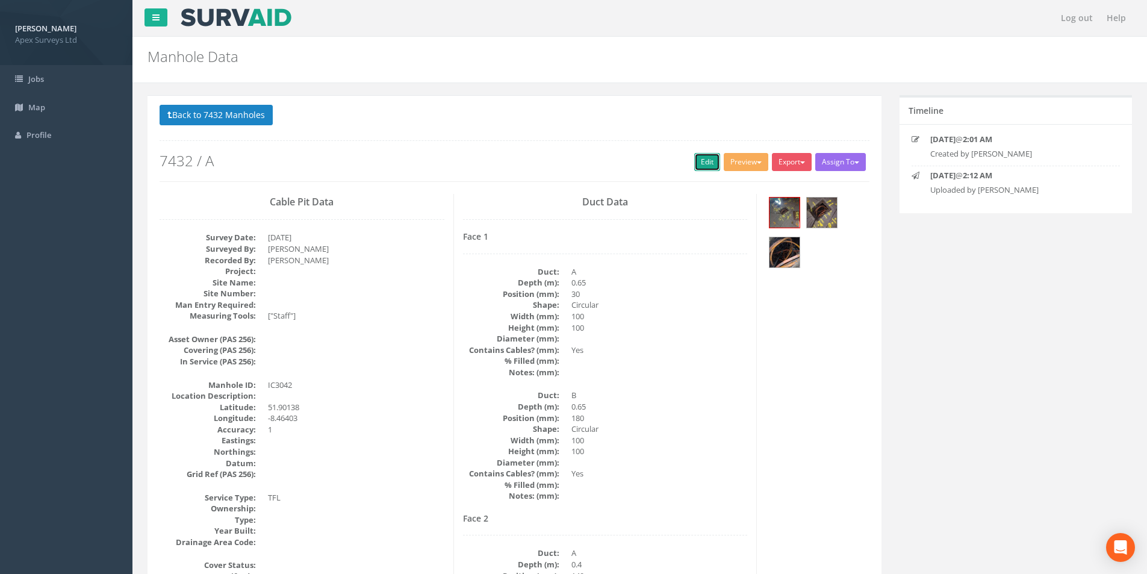
click at [698, 163] on link "Edit" at bounding box center [707, 162] width 26 height 18
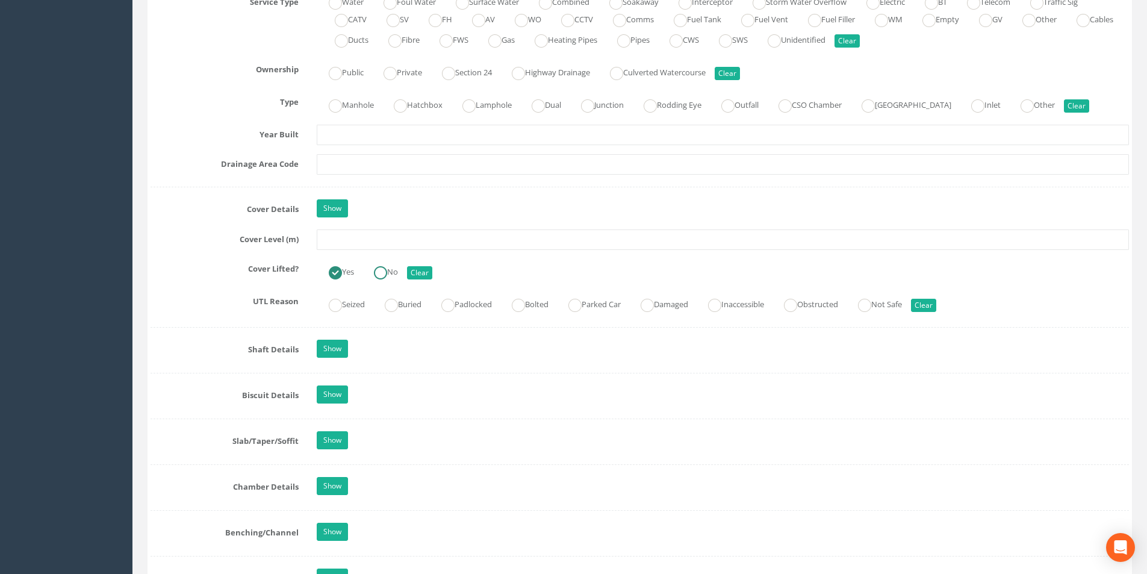
scroll to position [903, 0]
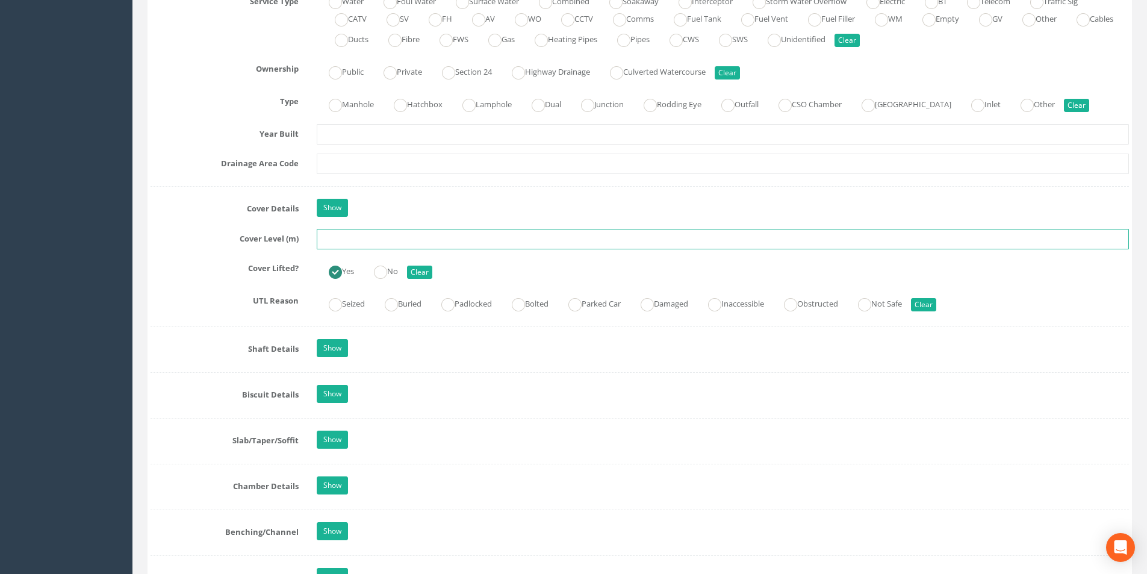
click at [376, 243] on input "text" at bounding box center [723, 239] width 812 height 20
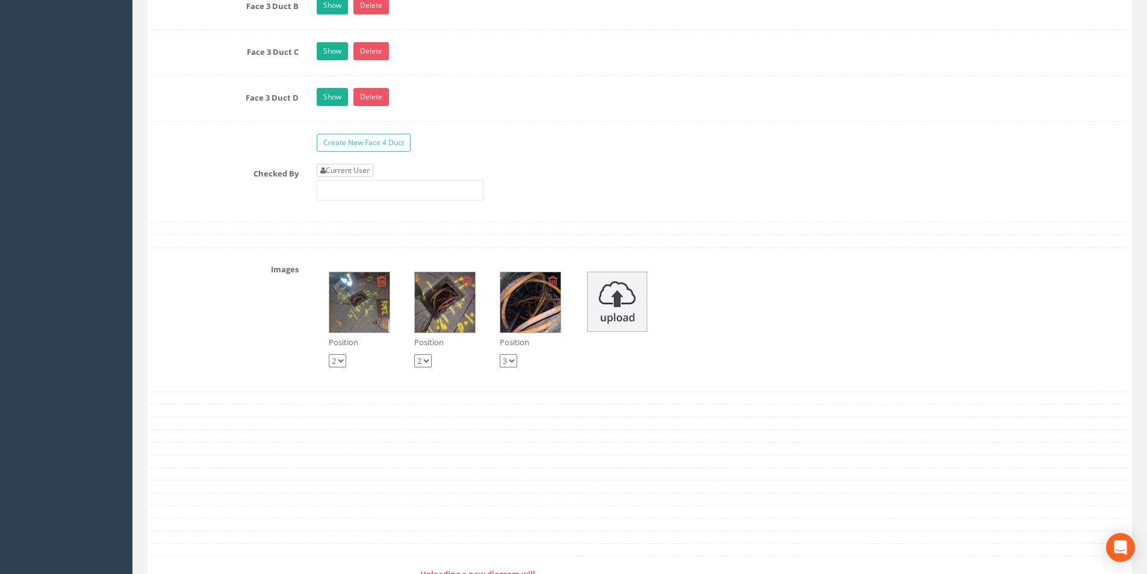
type input "3.74"
click at [349, 175] on link "Current User" at bounding box center [345, 170] width 57 height 13
type input "[PERSON_NAME]"
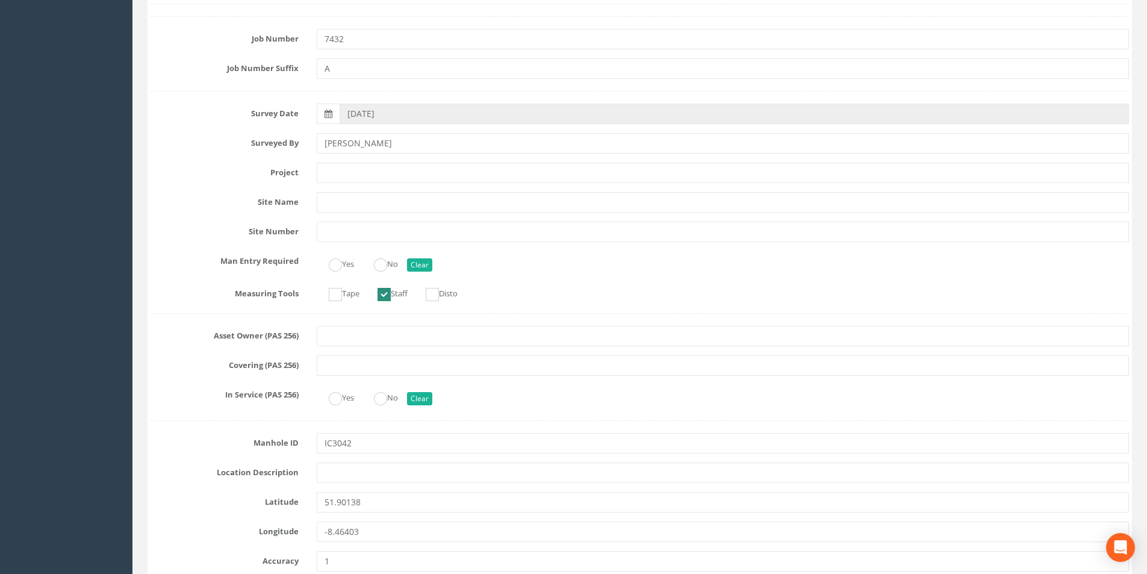
scroll to position [0, 0]
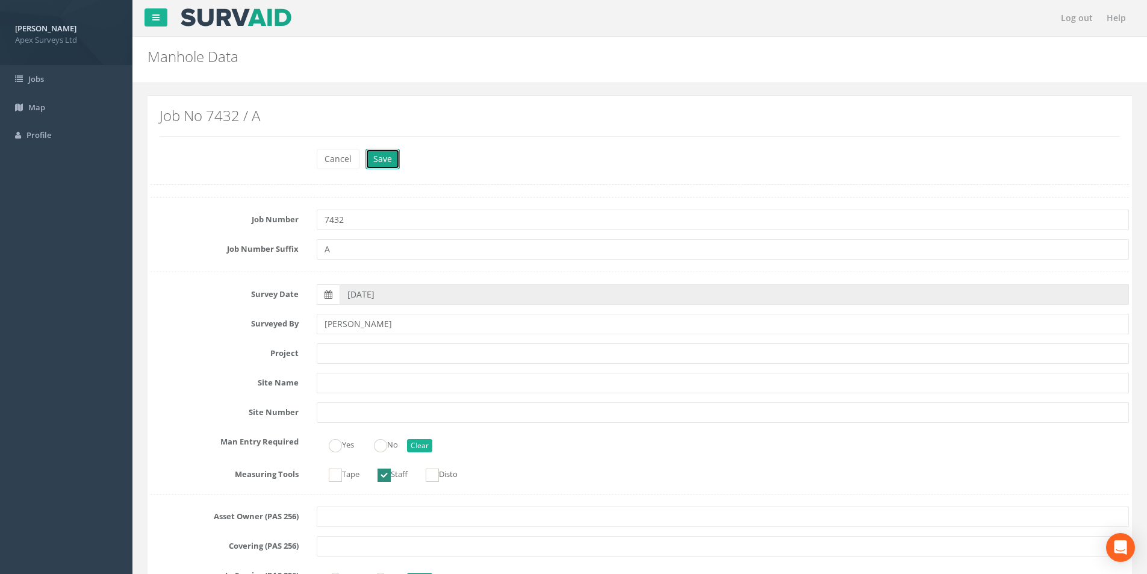
click at [385, 159] on button "Save" at bounding box center [382, 159] width 34 height 20
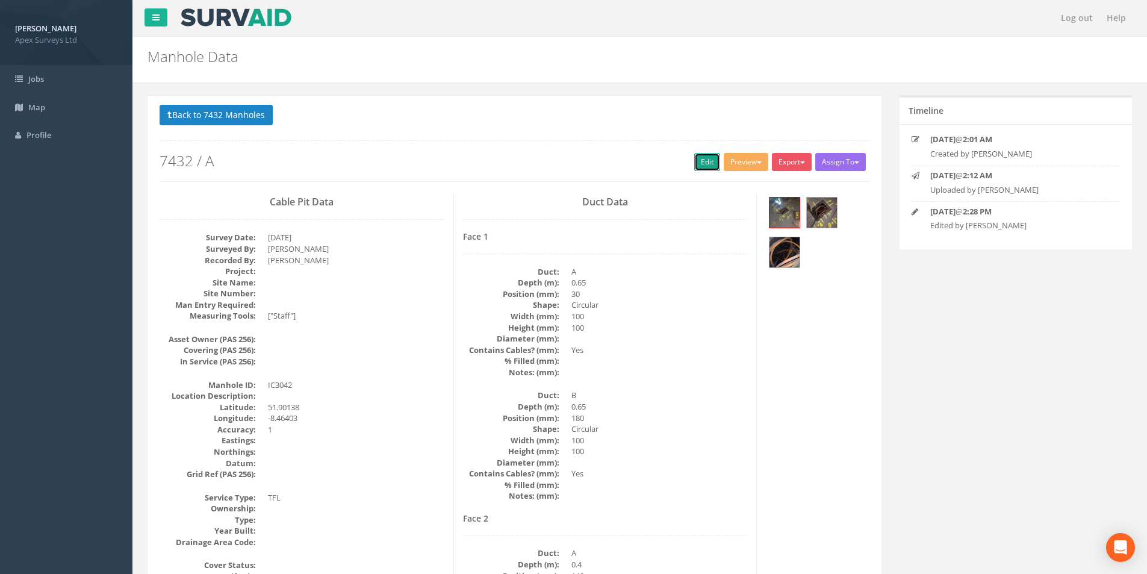
click at [709, 160] on link "Edit" at bounding box center [707, 162] width 26 height 18
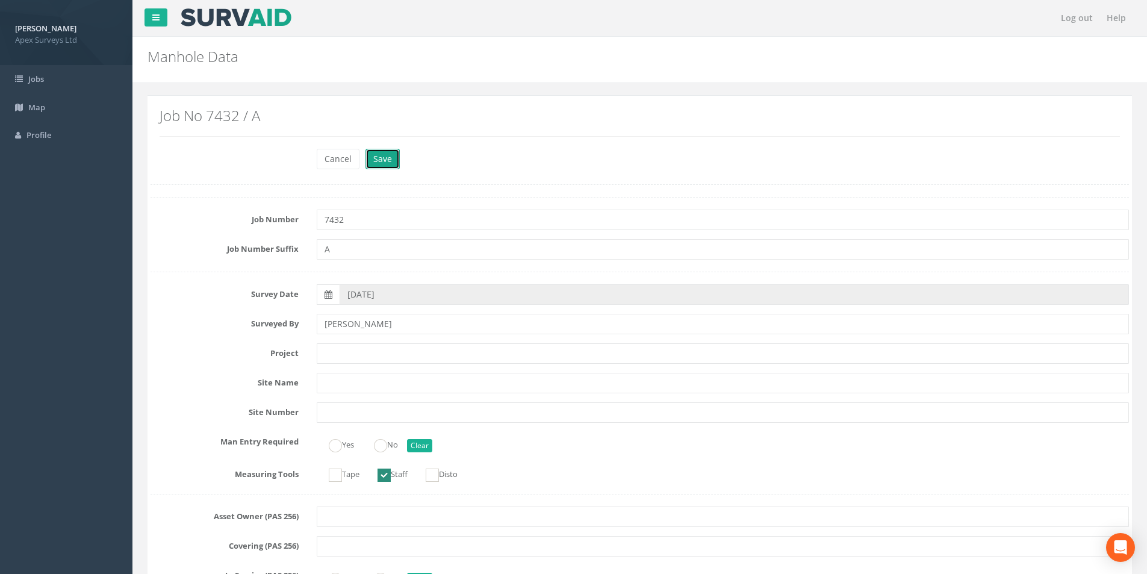
click at [383, 153] on button "Save" at bounding box center [382, 159] width 34 height 20
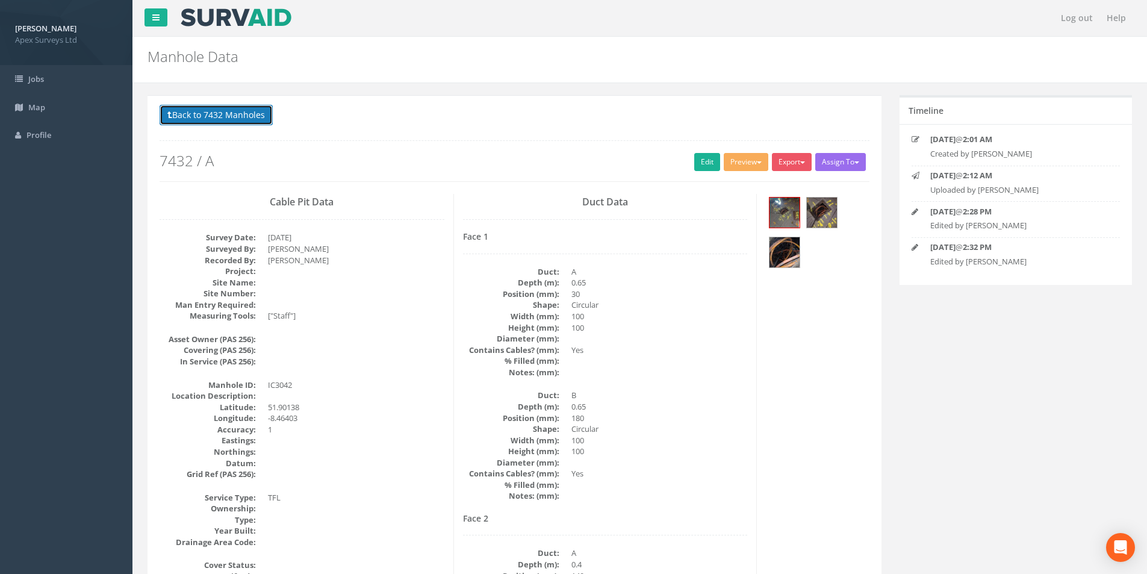
click at [214, 114] on button "Back to 7432 Manholes" at bounding box center [216, 115] width 113 height 20
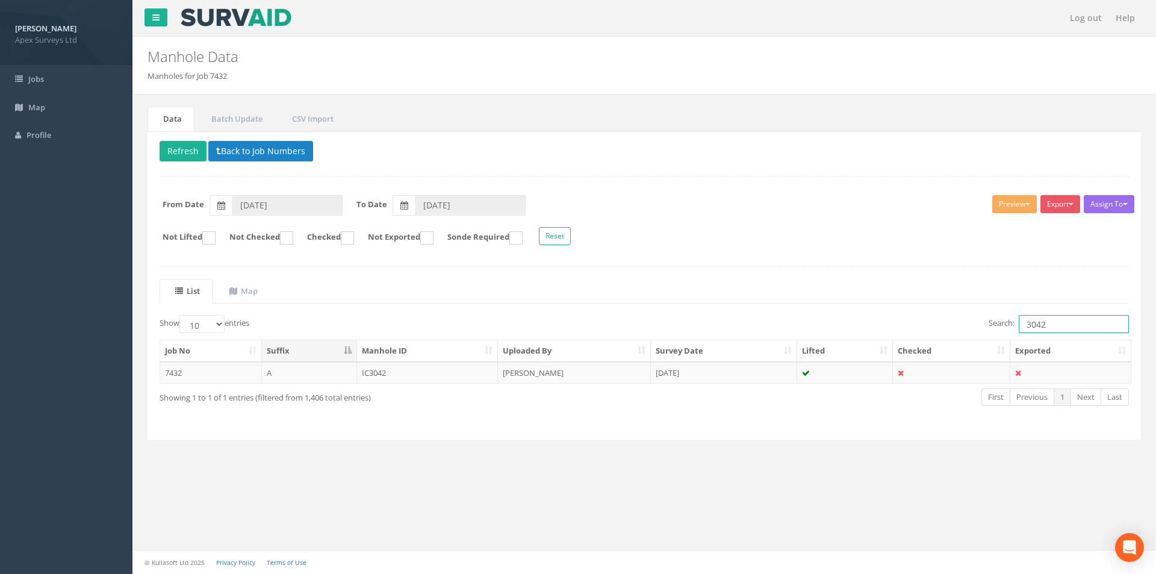
click at [1049, 326] on input "3042" at bounding box center [1074, 324] width 110 height 18
type input "3045"
click at [862, 382] on td at bounding box center [845, 373] width 96 height 22
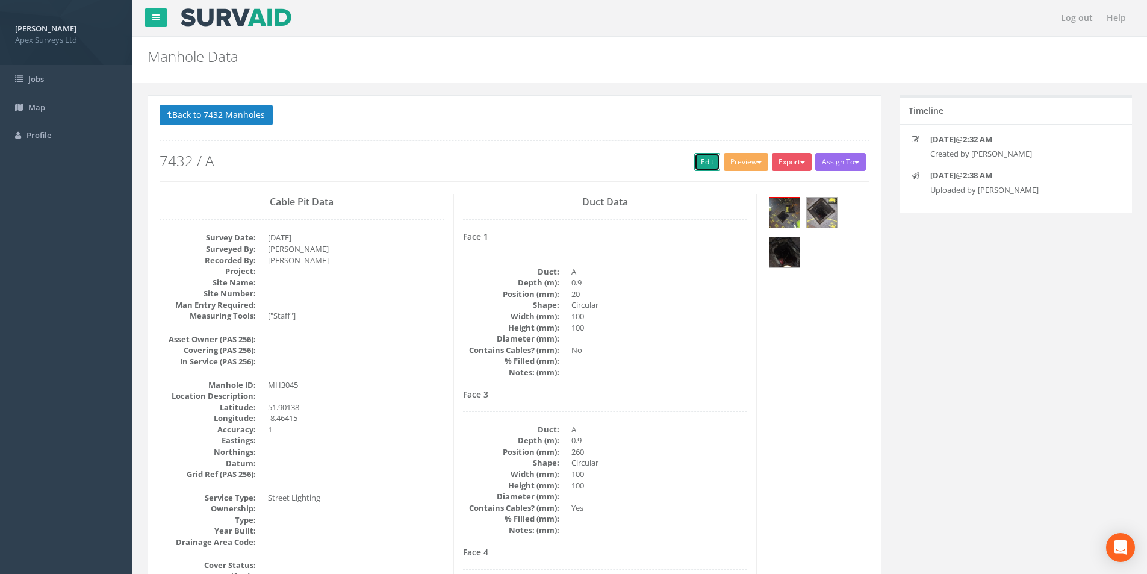
click at [696, 162] on link "Edit" at bounding box center [707, 162] width 26 height 18
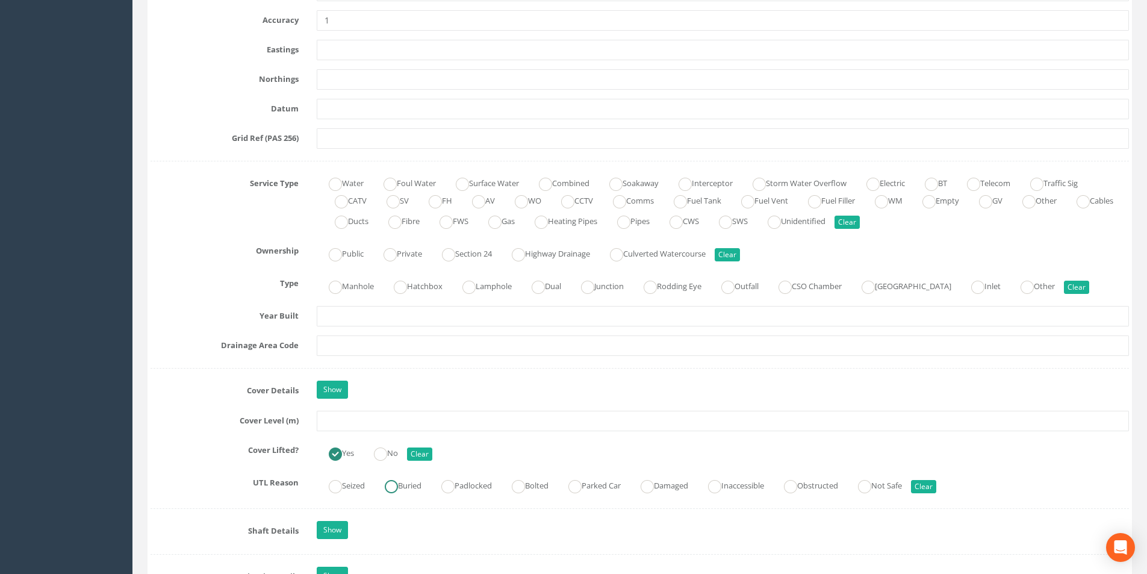
scroll to position [723, 0]
click at [386, 418] on input "text" at bounding box center [723, 419] width 812 height 20
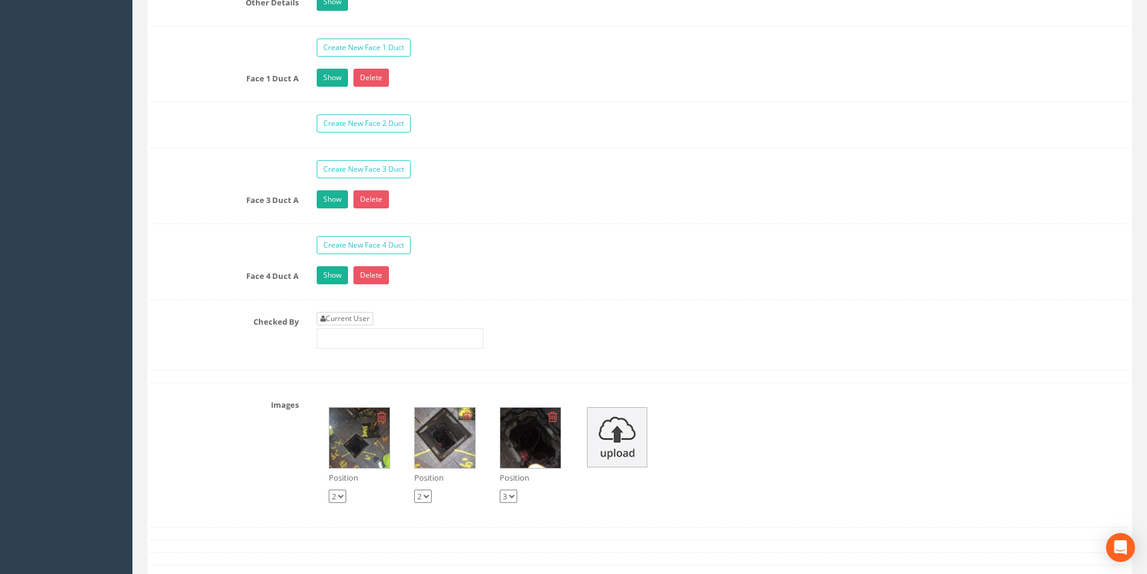
type input "3.69"
click at [368, 312] on link "Current User" at bounding box center [345, 318] width 57 height 13
type input "[PERSON_NAME]"
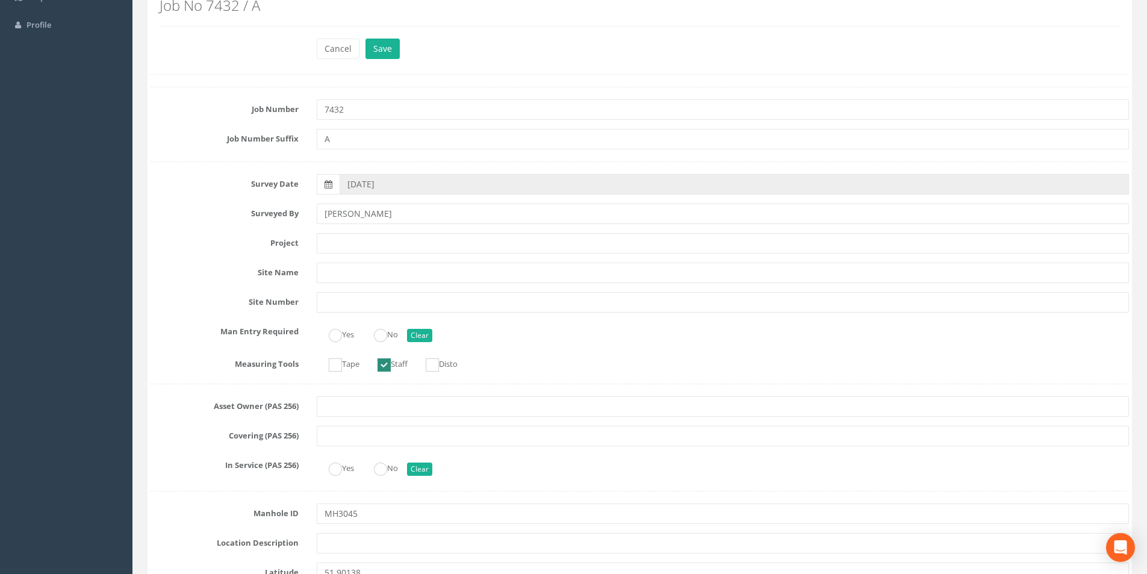
scroll to position [0, 0]
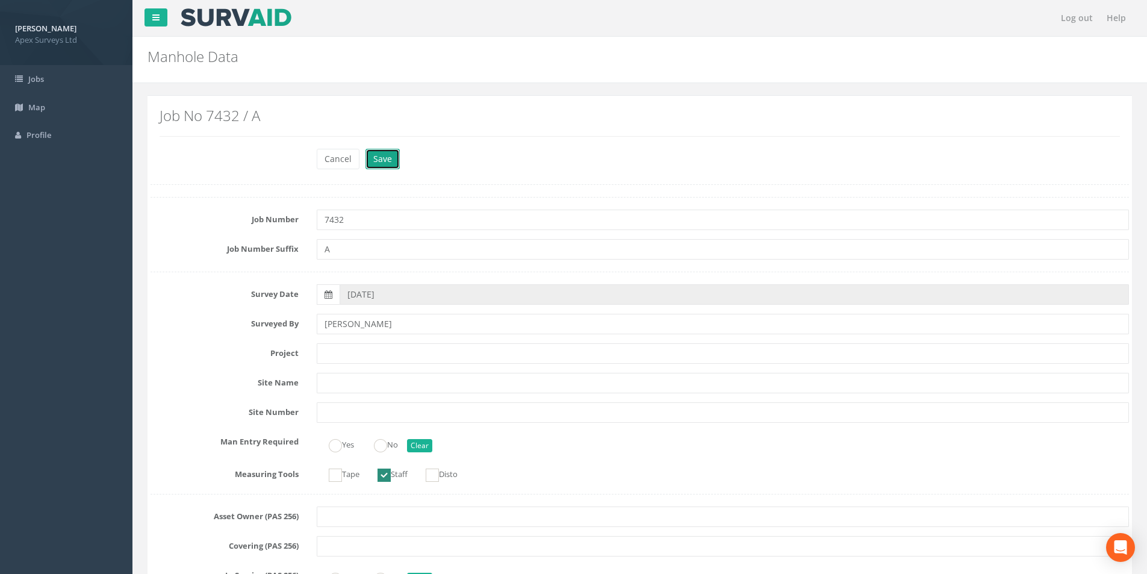
click at [381, 161] on button "Save" at bounding box center [382, 159] width 34 height 20
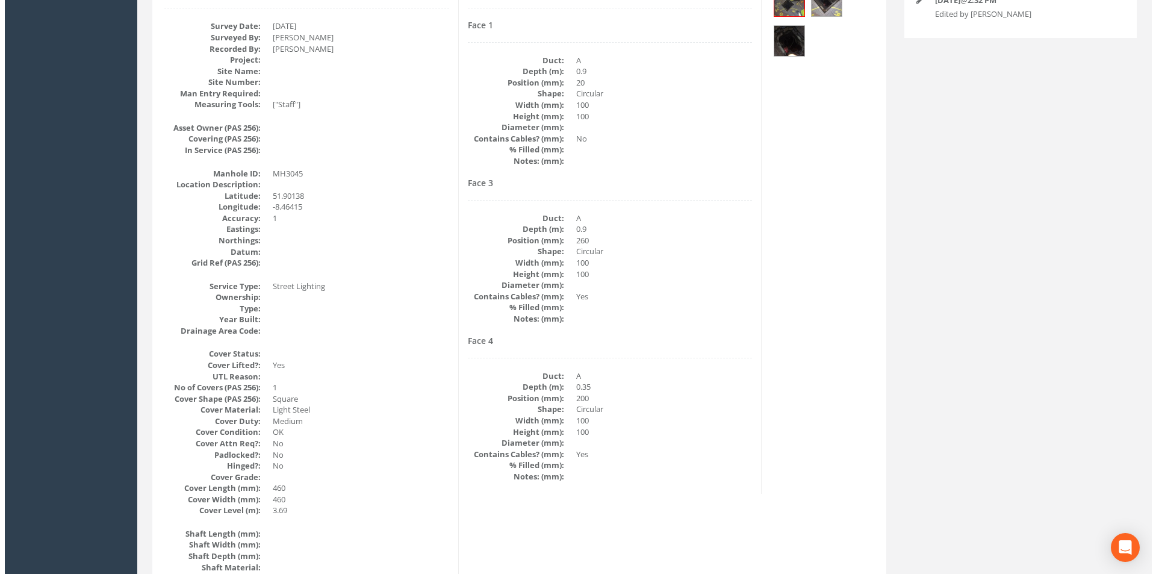
scroll to position [79, 0]
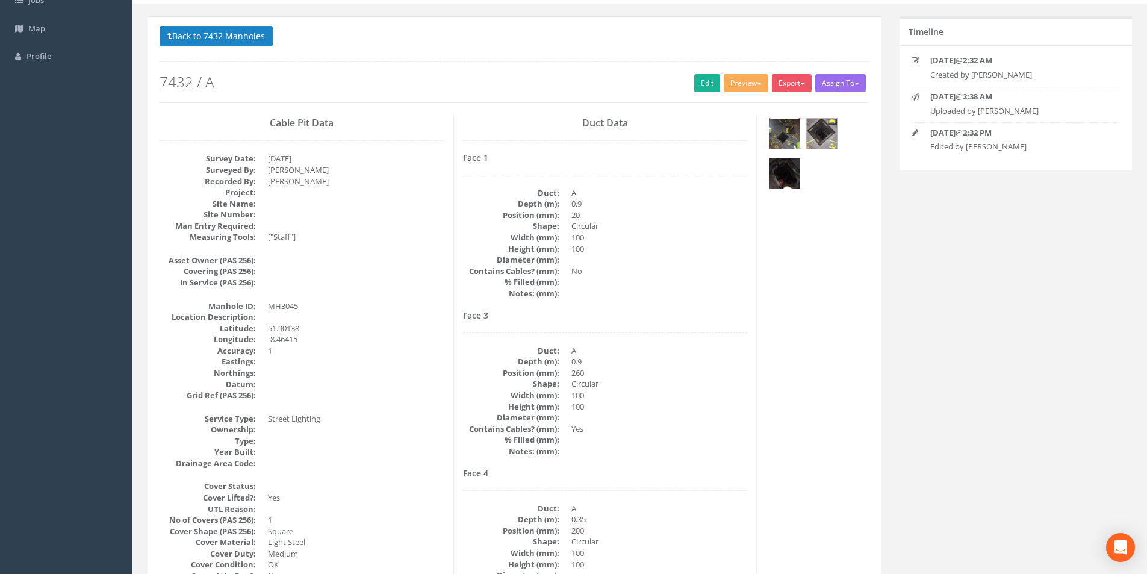
click at [786, 131] on img at bounding box center [784, 134] width 30 height 30
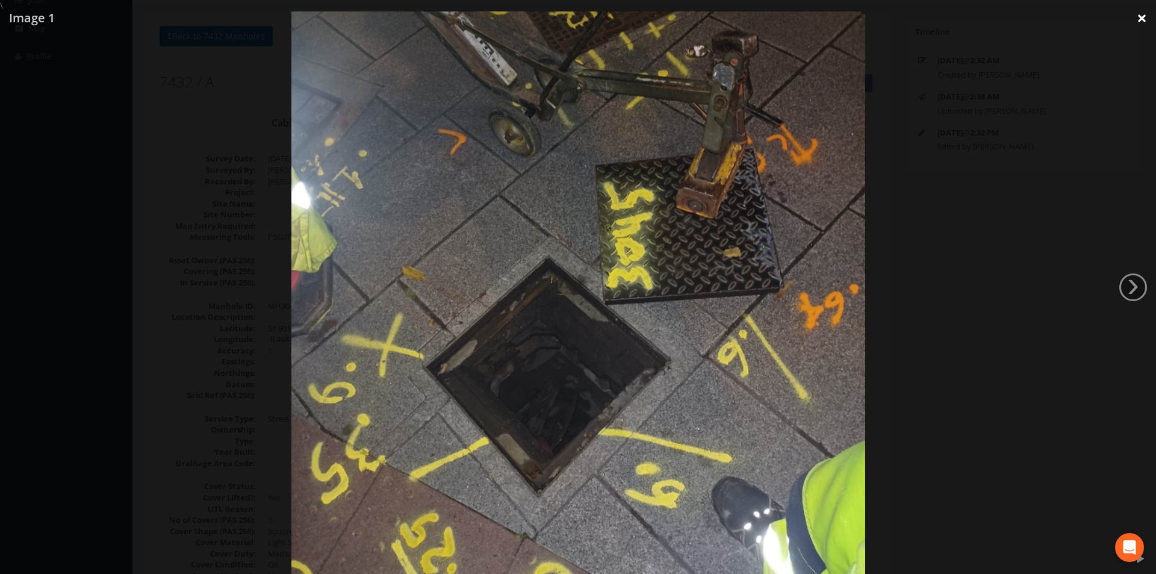
drag, startPoint x: 1146, startPoint y: 22, endPoint x: 1068, endPoint y: 77, distance: 95.9
click at [1146, 22] on link "×" at bounding box center [1142, 18] width 28 height 36
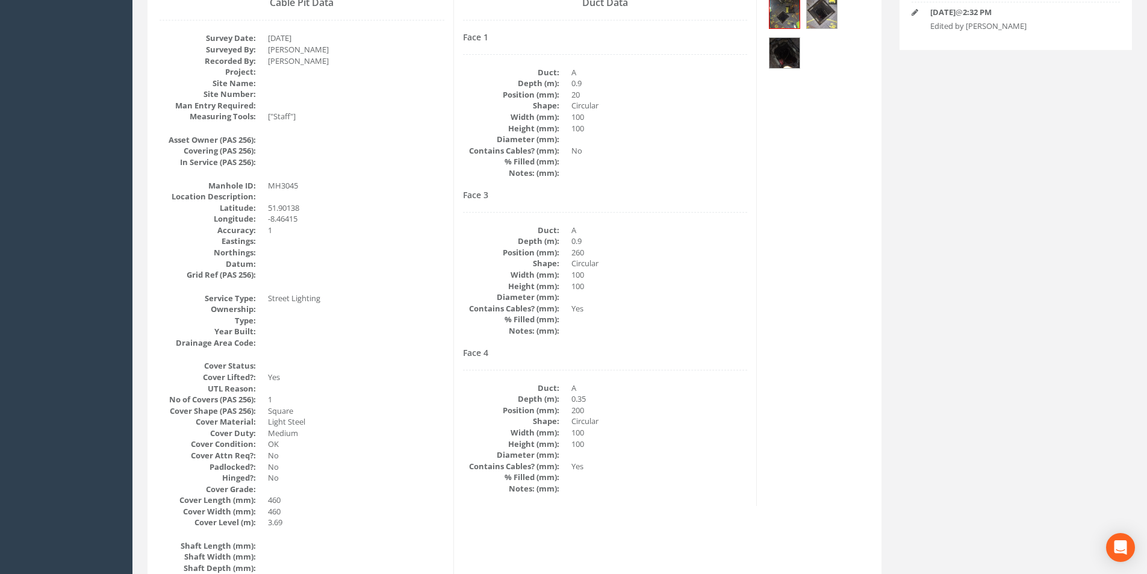
scroll to position [0, 0]
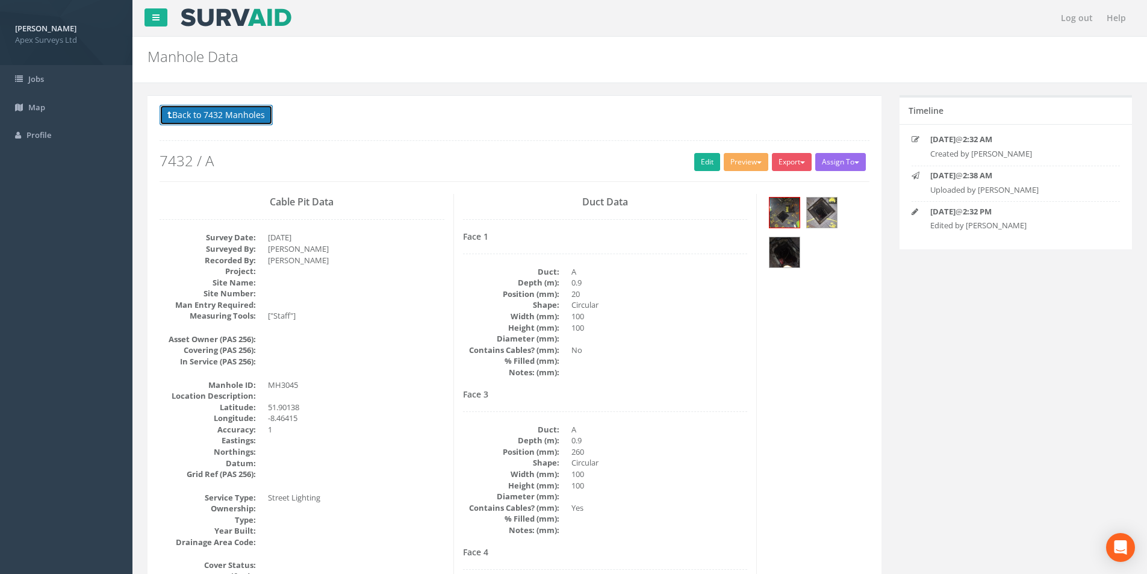
click at [188, 109] on button "Back to 7432 Manholes" at bounding box center [216, 115] width 113 height 20
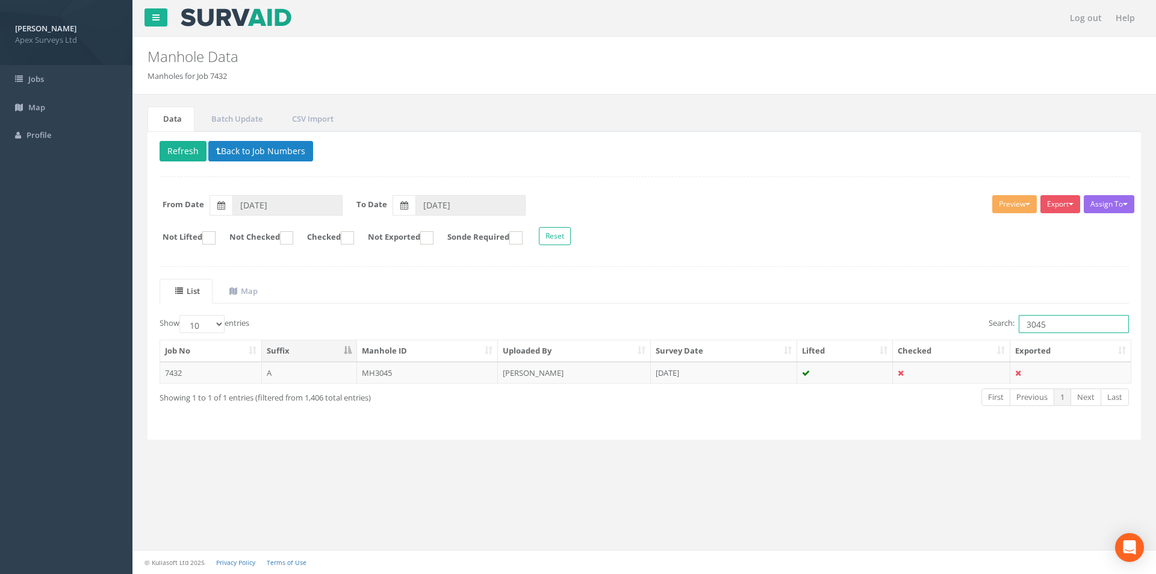
click at [1063, 319] on input "3045" at bounding box center [1074, 324] width 110 height 18
type input "3046"
click at [542, 375] on td "[PERSON_NAME]" at bounding box center [574, 373] width 153 height 22
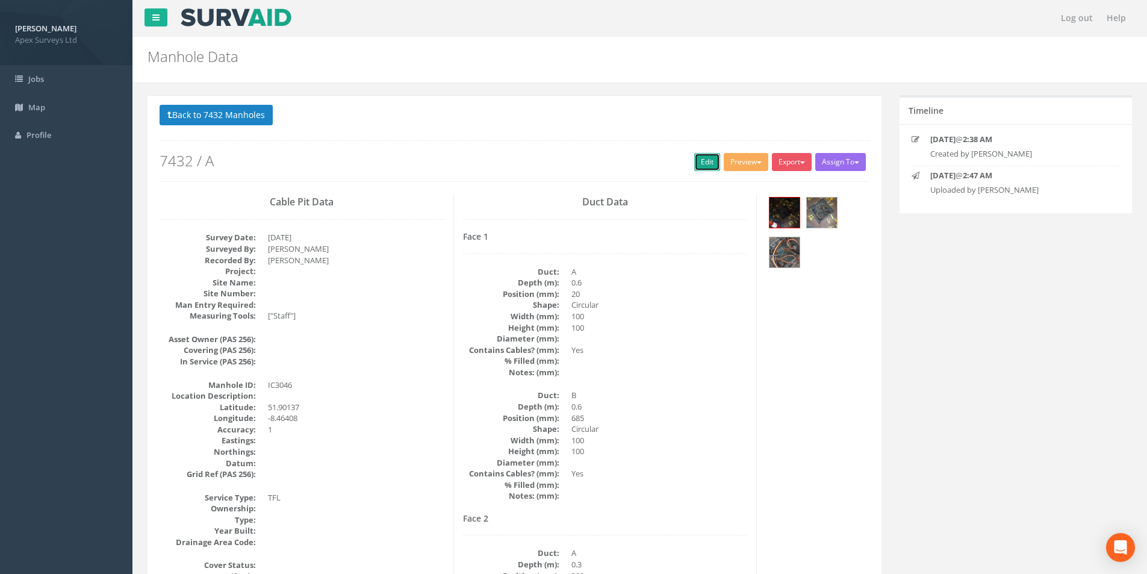
click at [701, 161] on link "Edit" at bounding box center [707, 162] width 26 height 18
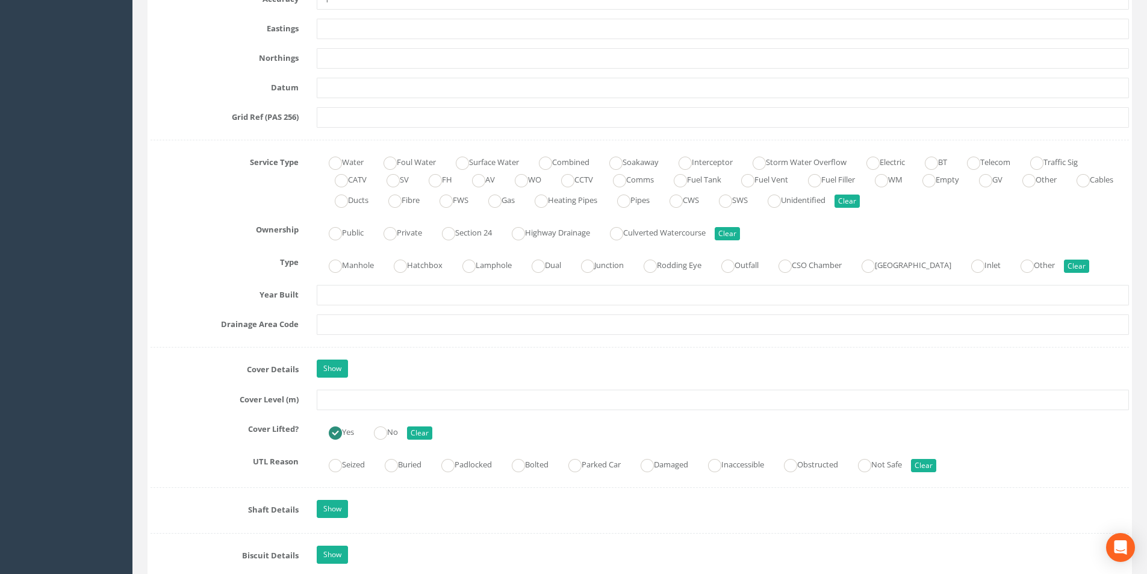
scroll to position [843, 0]
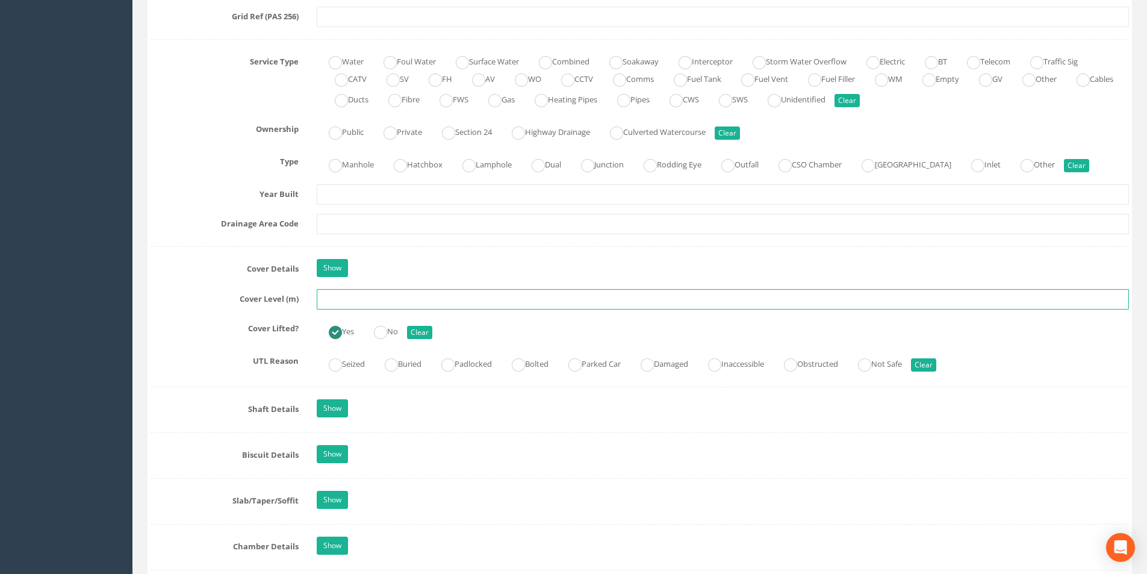
click at [373, 299] on input "text" at bounding box center [723, 299] width 812 height 20
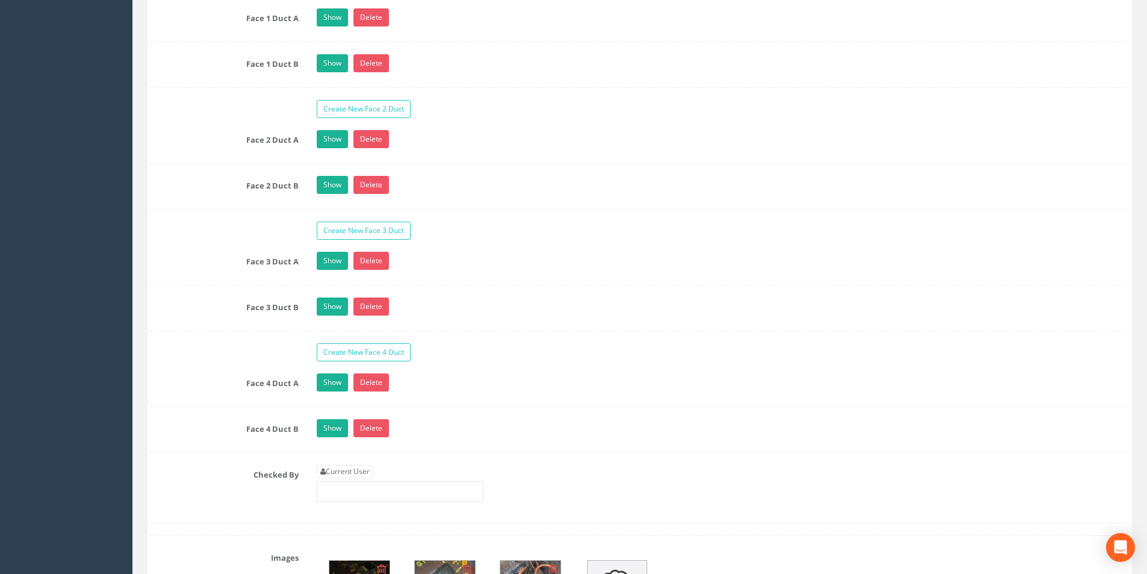
scroll to position [2288, 0]
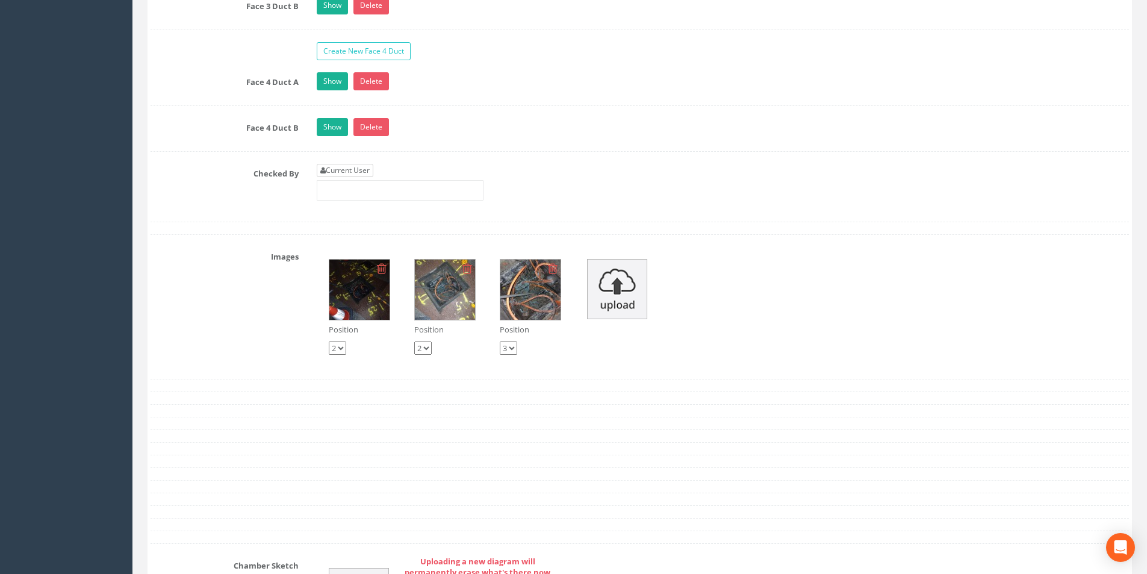
type input "3.67"
click at [373, 173] on link "Current User" at bounding box center [345, 170] width 57 height 13
type input "[PERSON_NAME]"
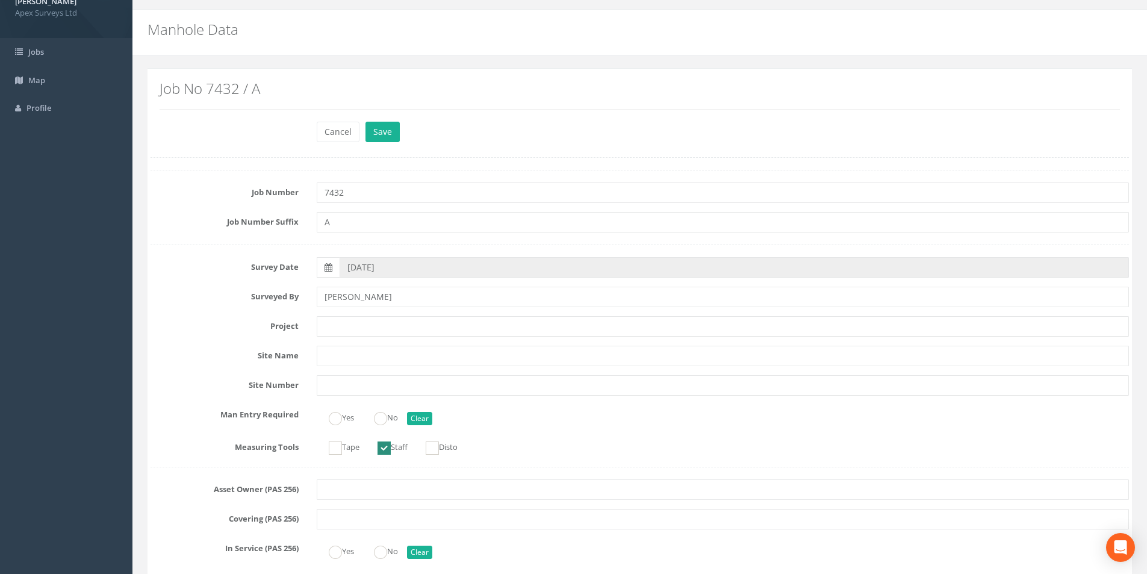
scroll to position [0, 0]
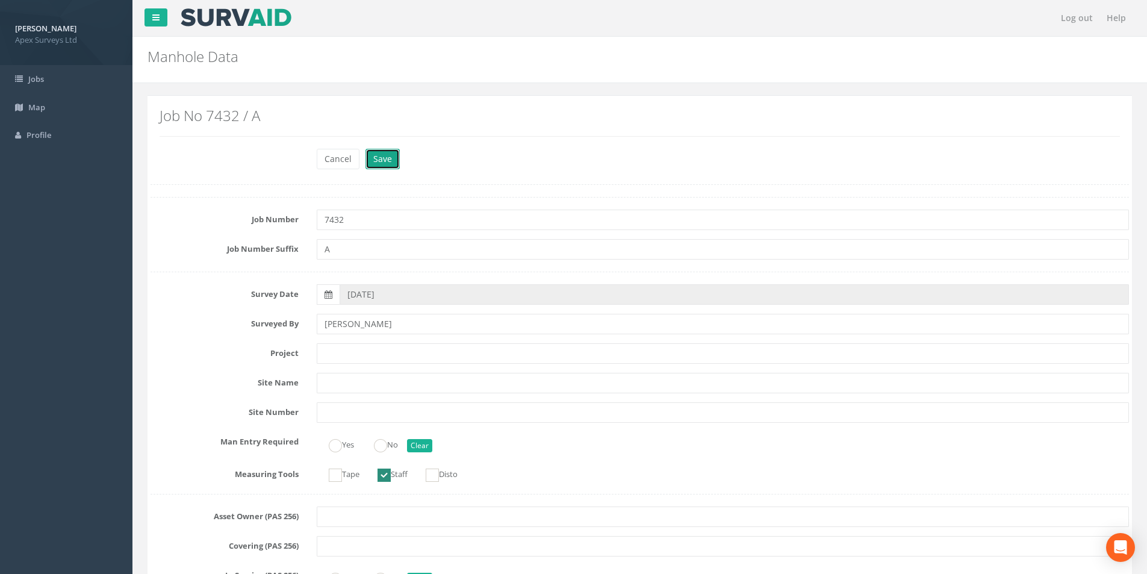
click at [391, 162] on button "Save" at bounding box center [382, 159] width 34 height 20
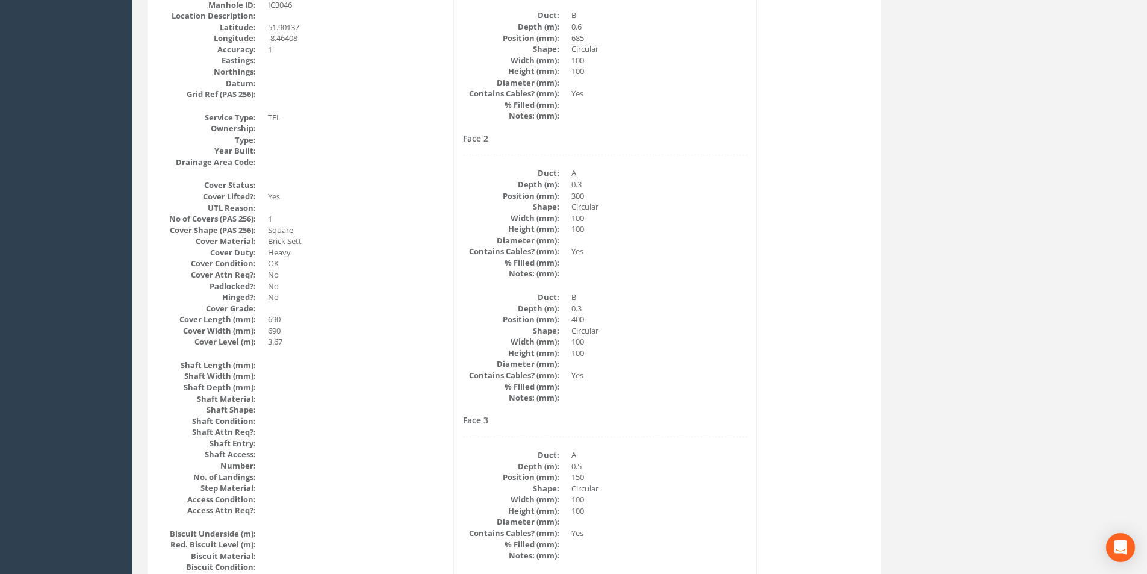
scroll to position [79, 0]
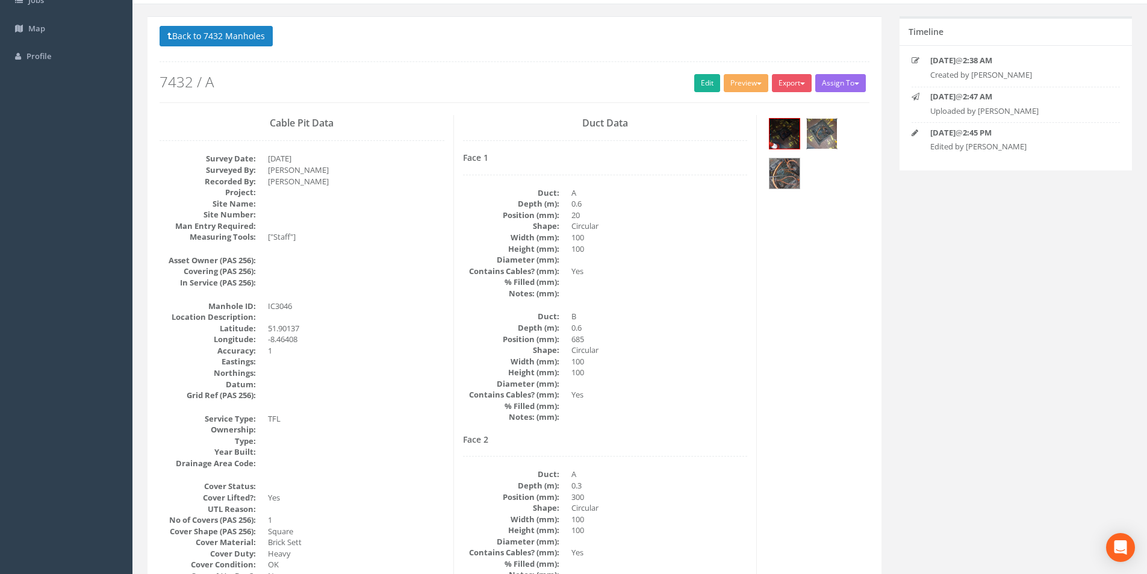
click at [819, 132] on img at bounding box center [822, 134] width 30 height 30
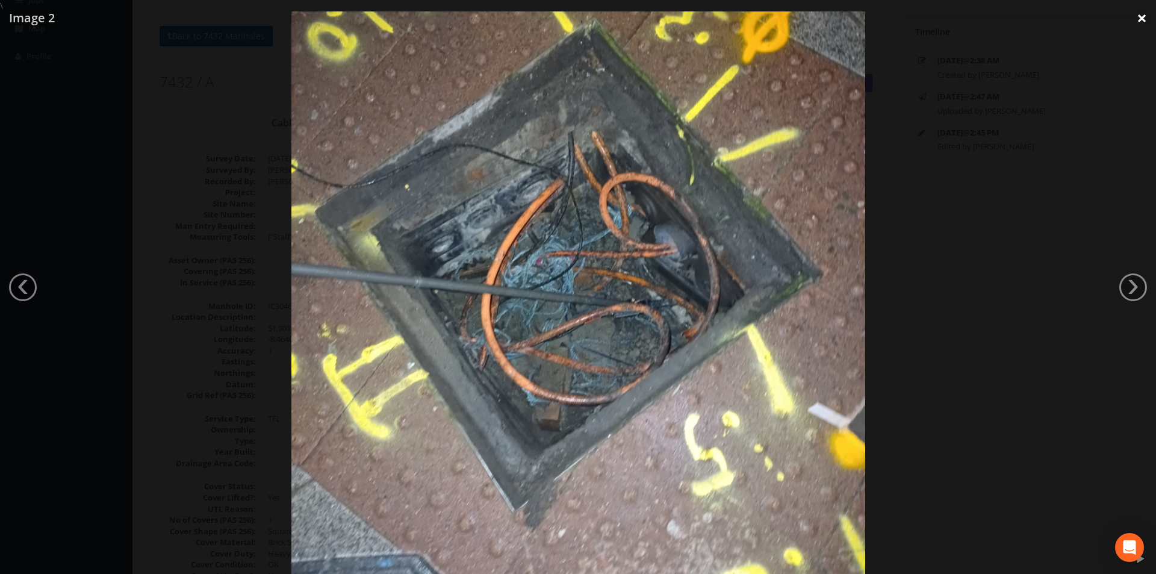
click at [1139, 17] on link "×" at bounding box center [1142, 18] width 28 height 36
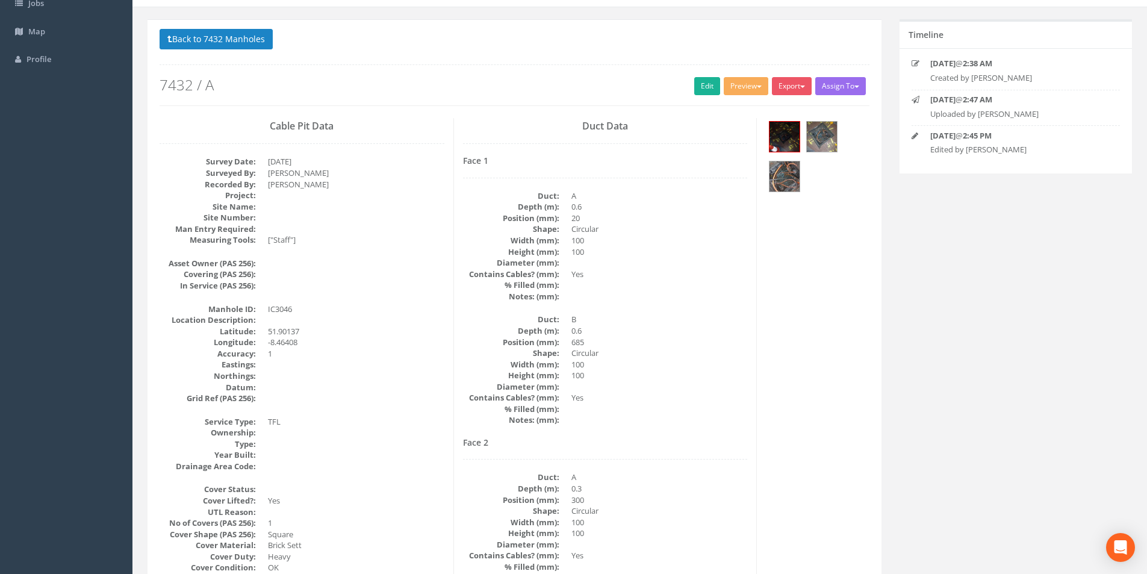
scroll to position [0, 0]
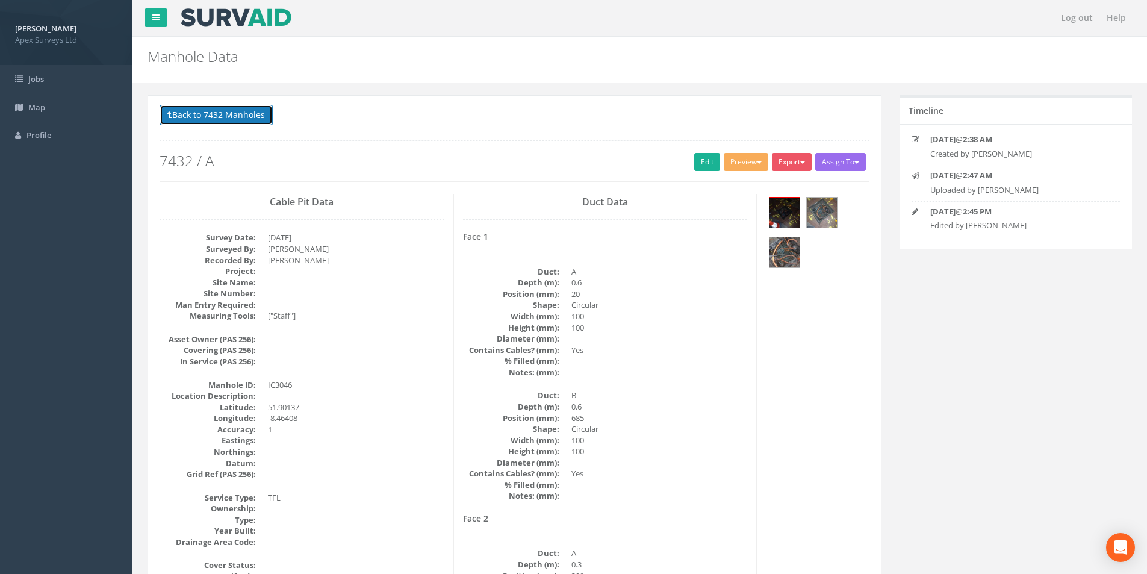
click at [206, 122] on button "Back to 7432 Manholes" at bounding box center [216, 115] width 113 height 20
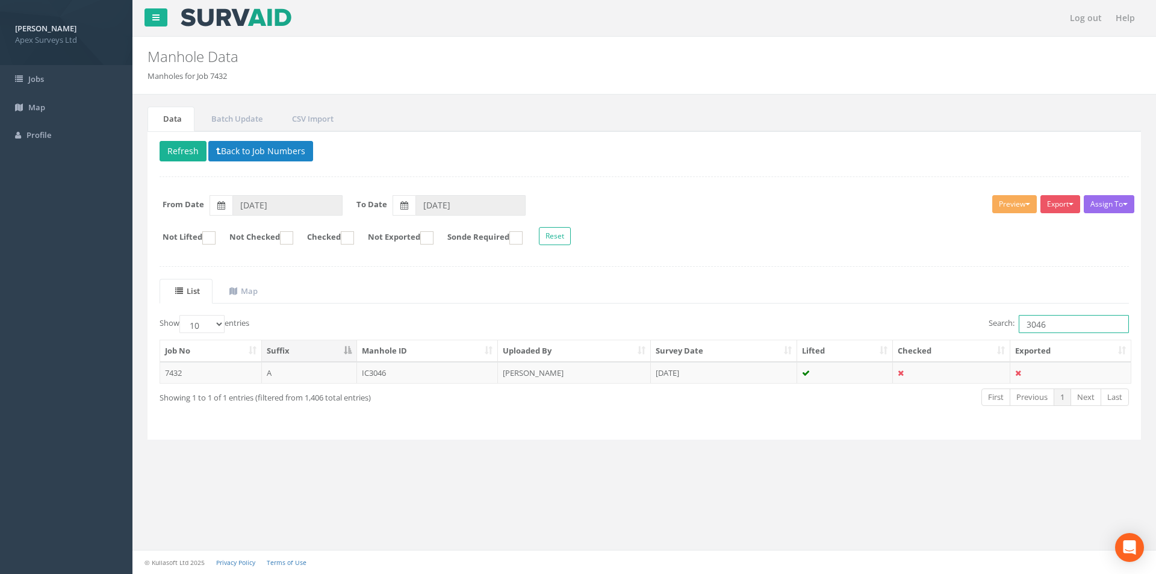
click at [1080, 324] on input "3046" at bounding box center [1074, 324] width 110 height 18
type input "3144"
click at [774, 376] on td "[DATE]" at bounding box center [724, 373] width 146 height 22
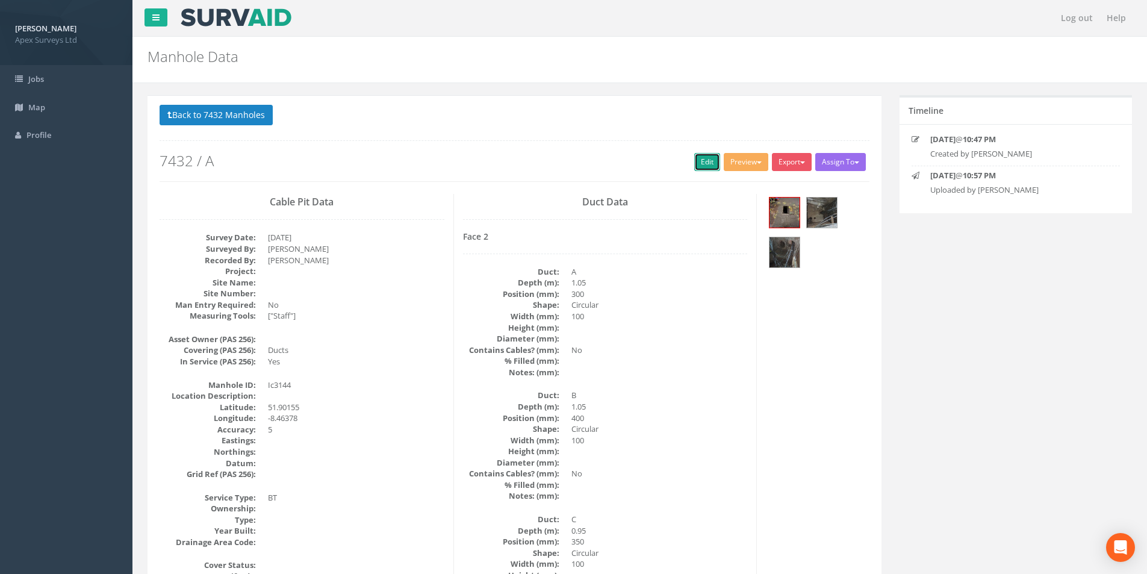
click at [698, 161] on link "Edit" at bounding box center [707, 162] width 26 height 18
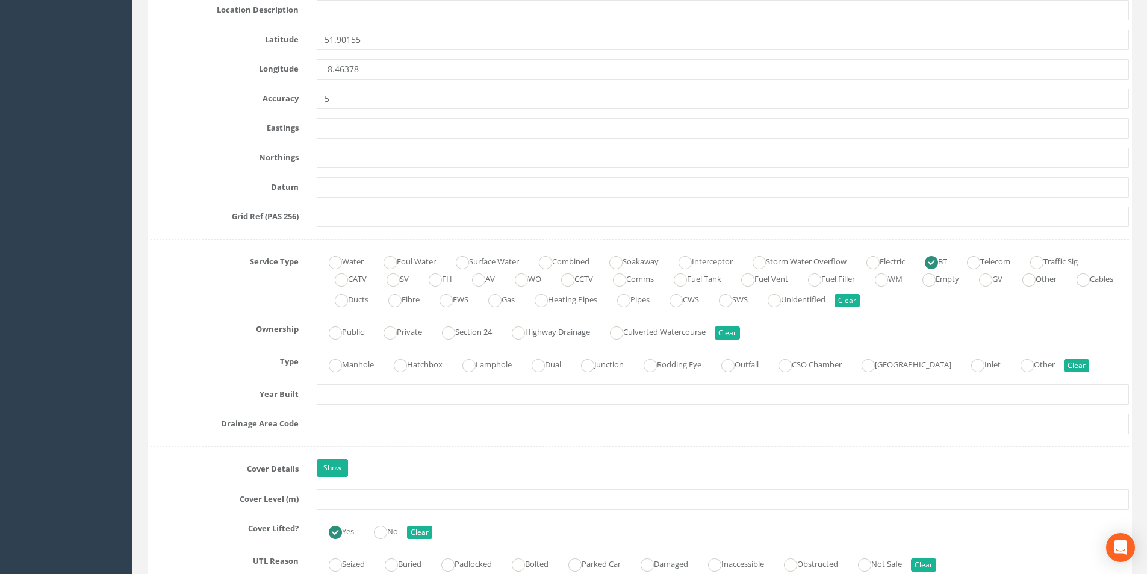
scroll to position [662, 0]
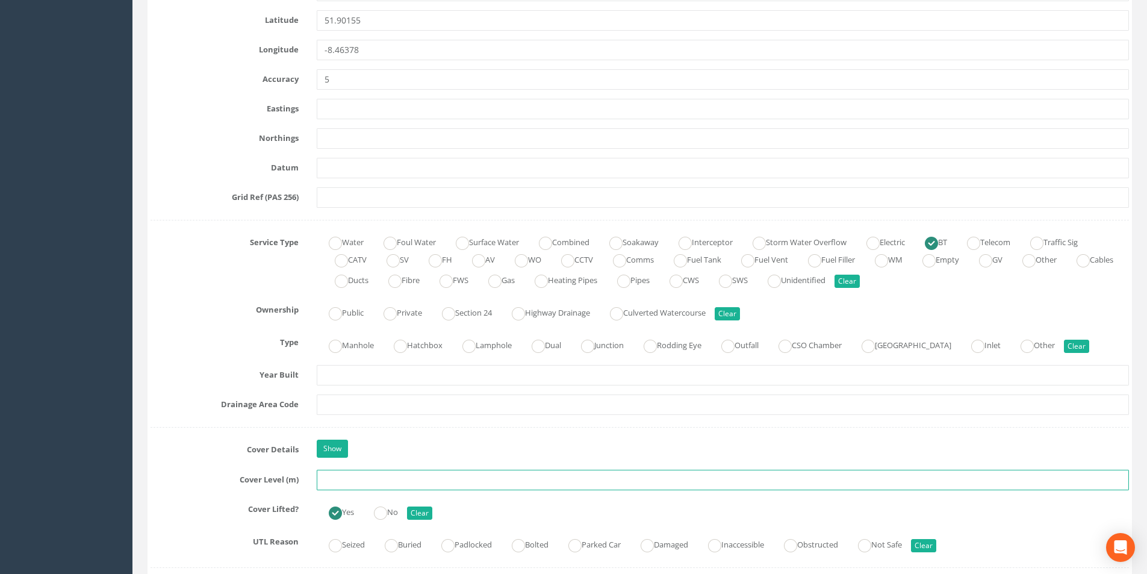
click at [352, 478] on input "text" at bounding box center [723, 480] width 812 height 20
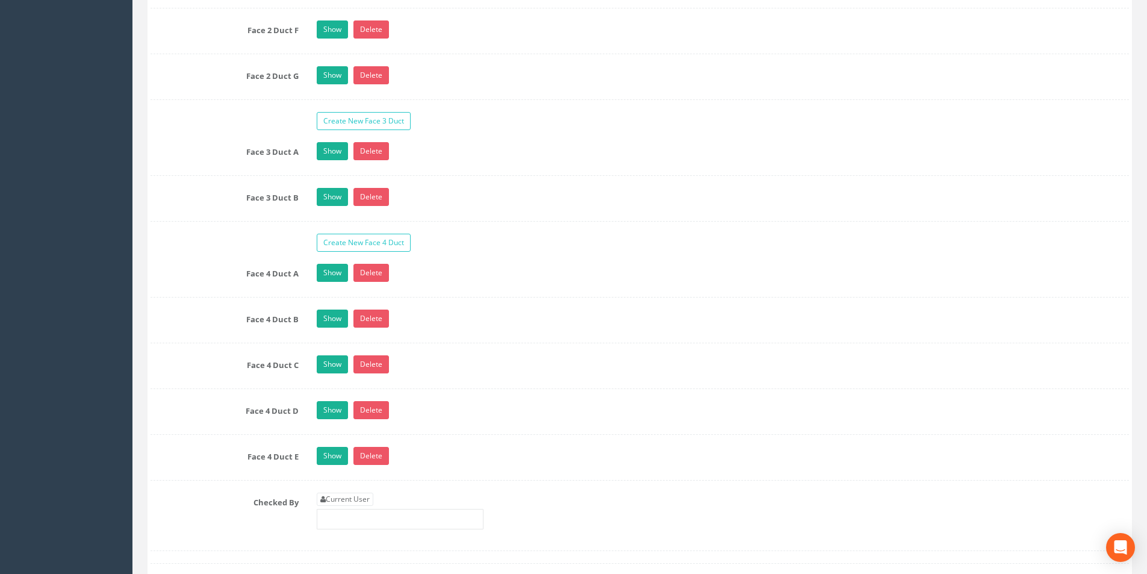
scroll to position [2408, 0]
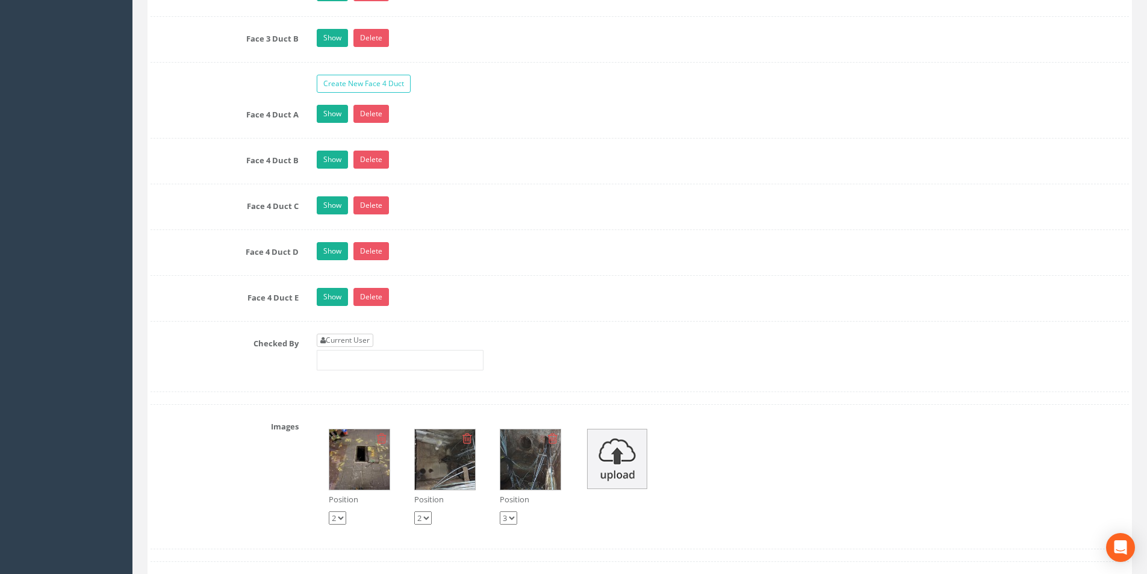
type input "3.70"
click at [359, 342] on link "Current User" at bounding box center [345, 340] width 57 height 13
type input "[PERSON_NAME]"
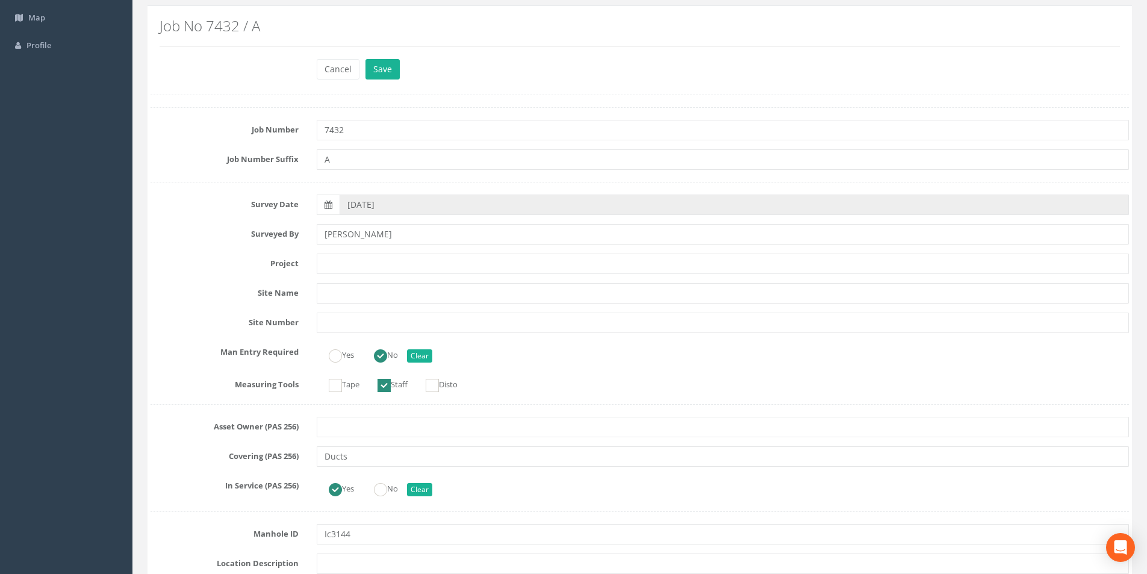
scroll to position [0, 0]
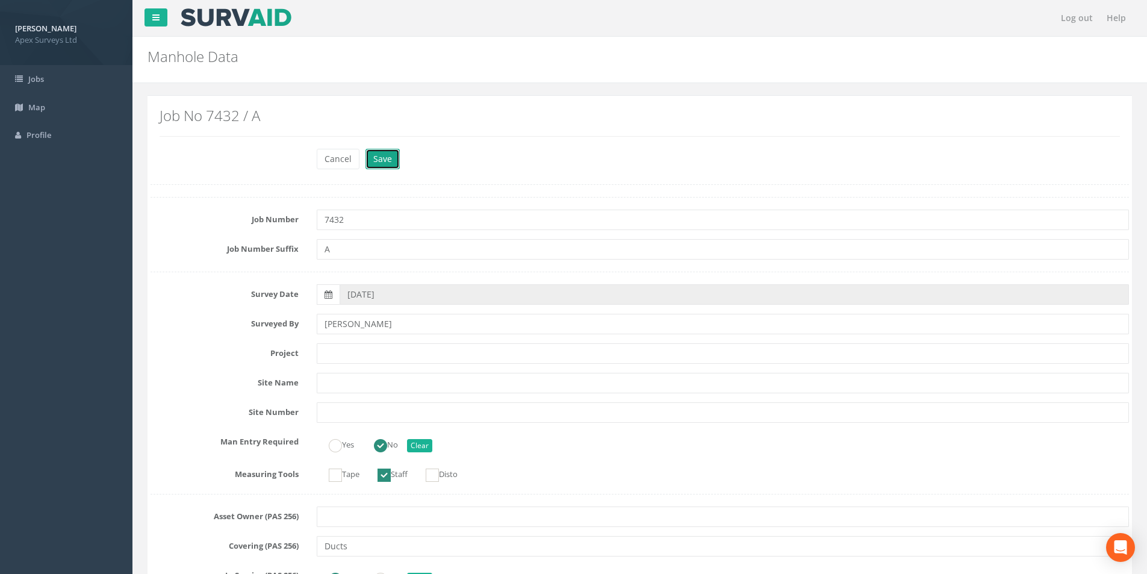
click at [385, 152] on button "Save" at bounding box center [382, 159] width 34 height 20
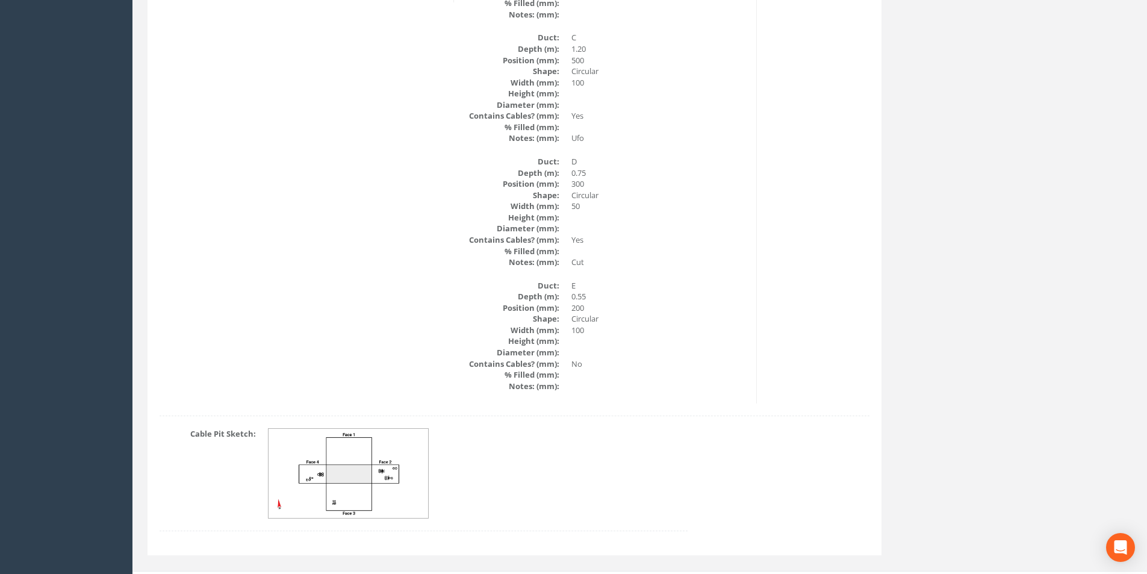
scroll to position [1684, 0]
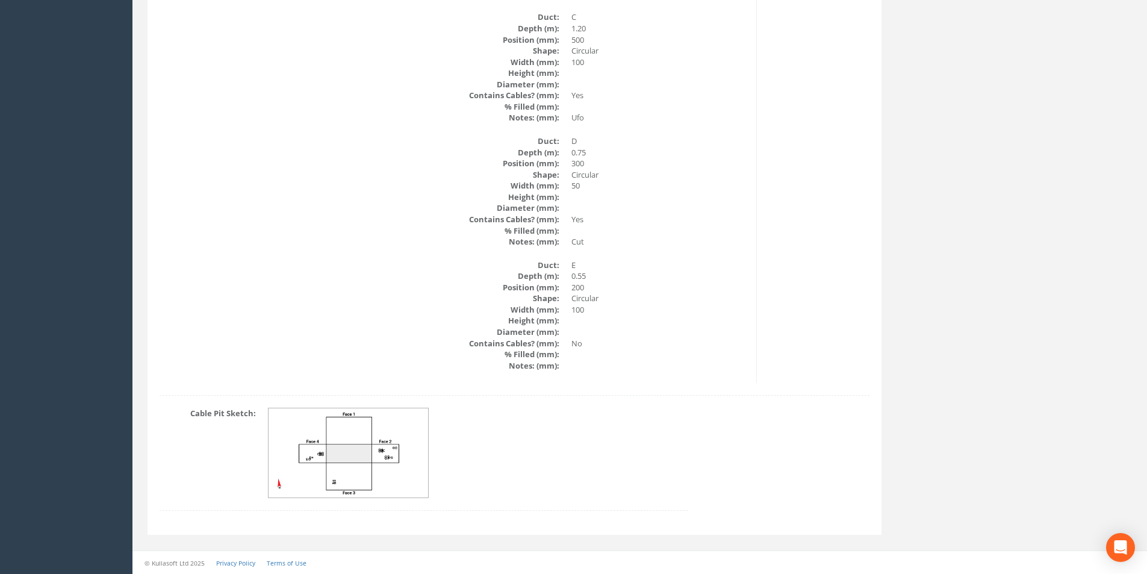
click at [314, 459] on img at bounding box center [349, 453] width 161 height 90
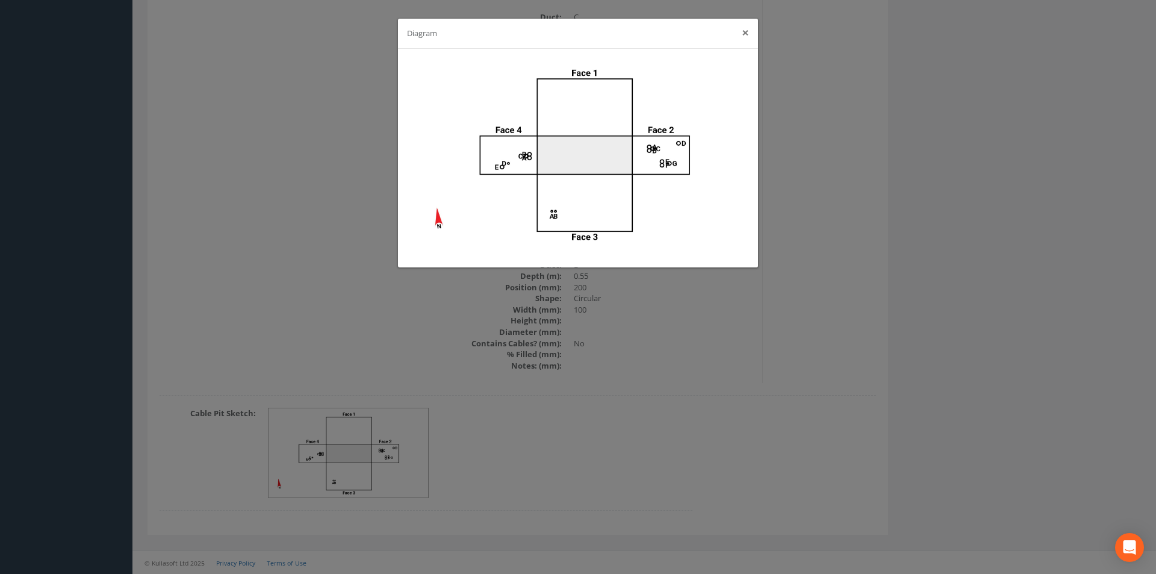
click at [742, 37] on button "×" at bounding box center [745, 32] width 7 height 13
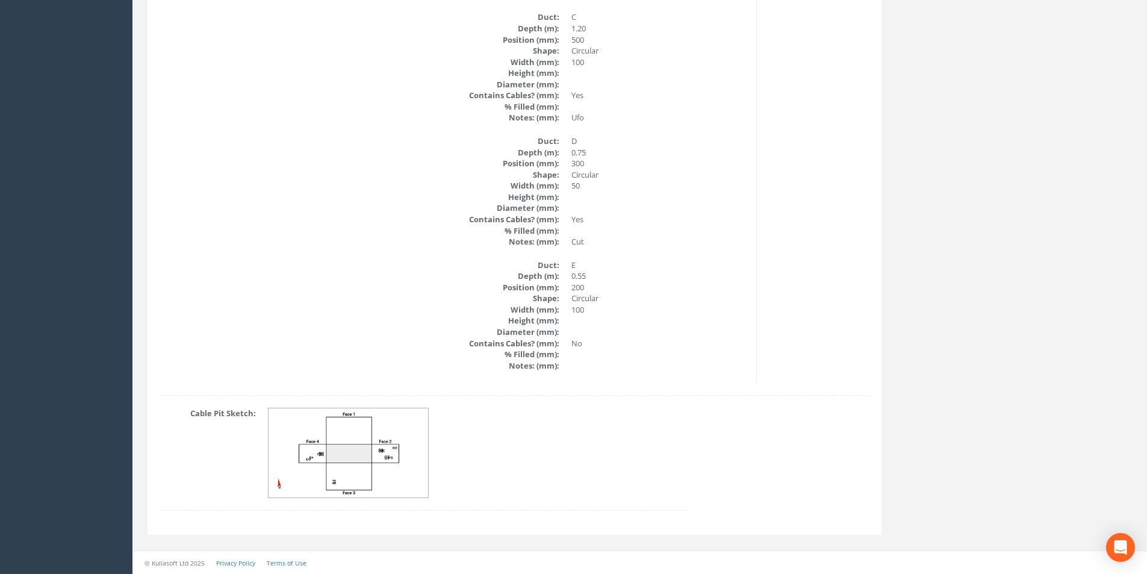
click at [322, 465] on img at bounding box center [349, 453] width 161 height 90
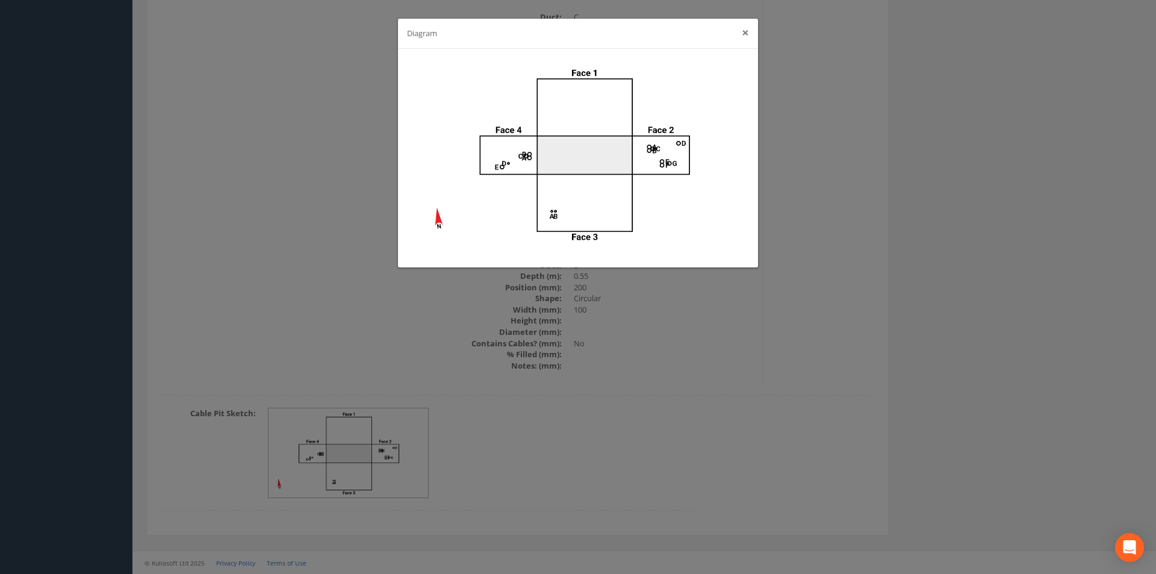
click at [742, 37] on button "×" at bounding box center [745, 32] width 7 height 13
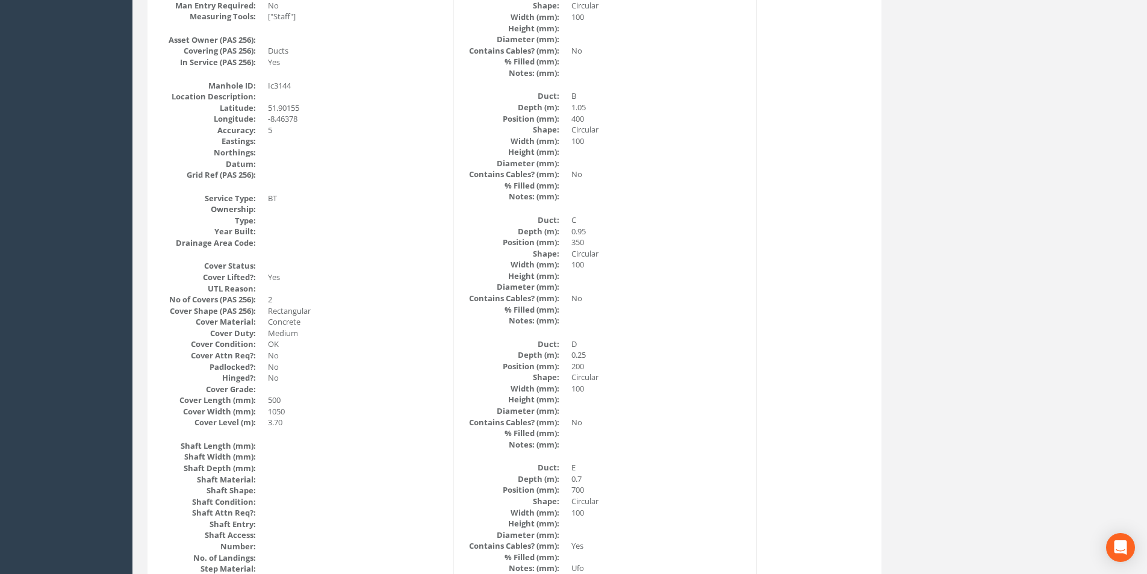
scroll to position [0, 0]
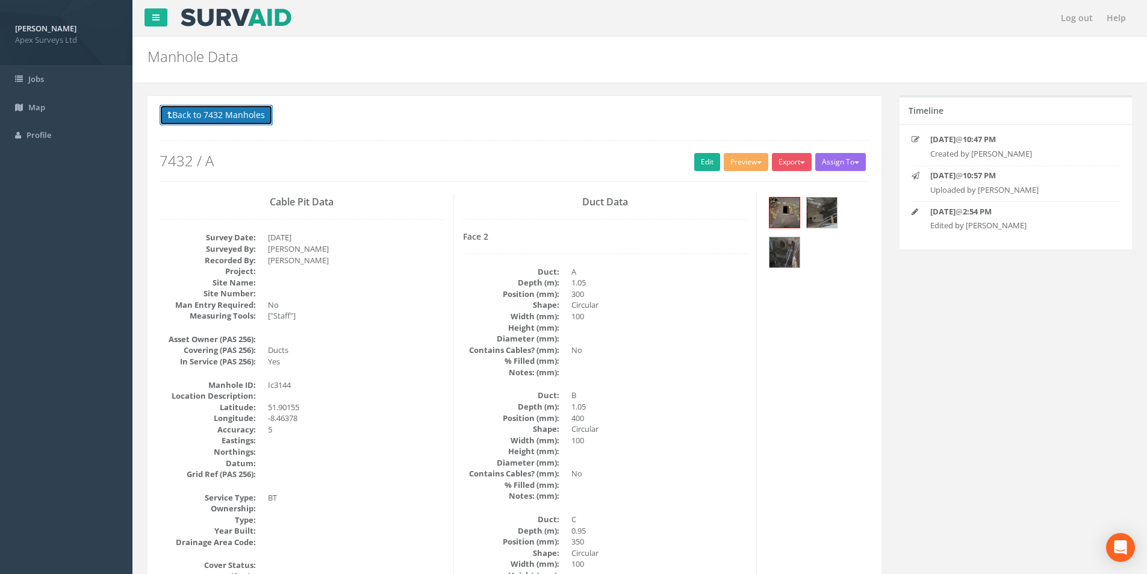
click at [194, 110] on button "Back to 7432 Manholes" at bounding box center [216, 115] width 113 height 20
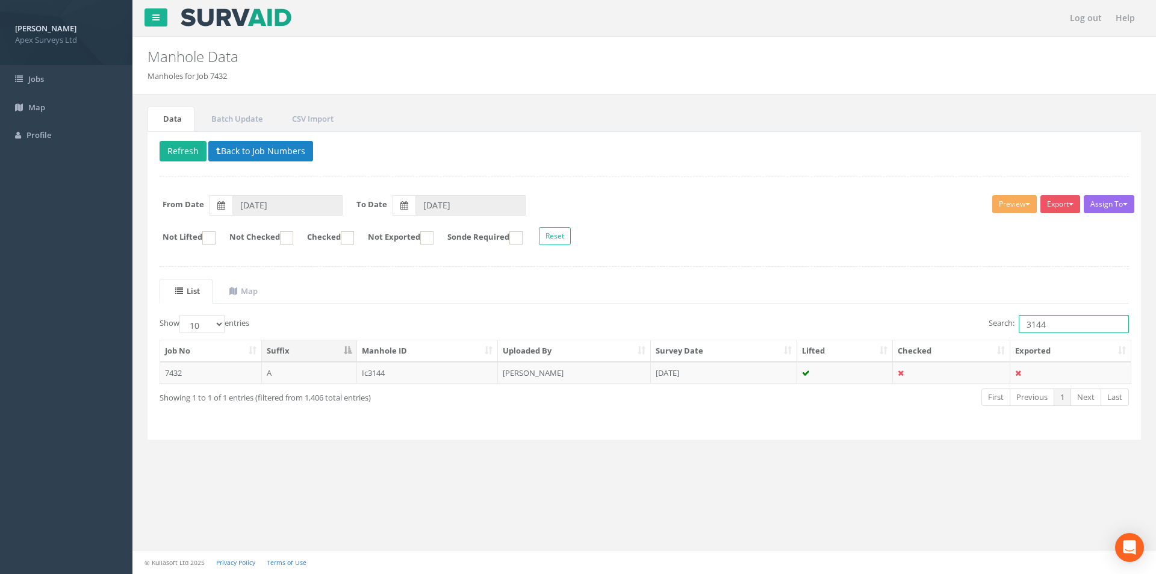
click at [1053, 326] on input "3144" at bounding box center [1074, 324] width 110 height 18
type input "3143"
click at [702, 372] on td "[DATE]" at bounding box center [724, 373] width 146 height 22
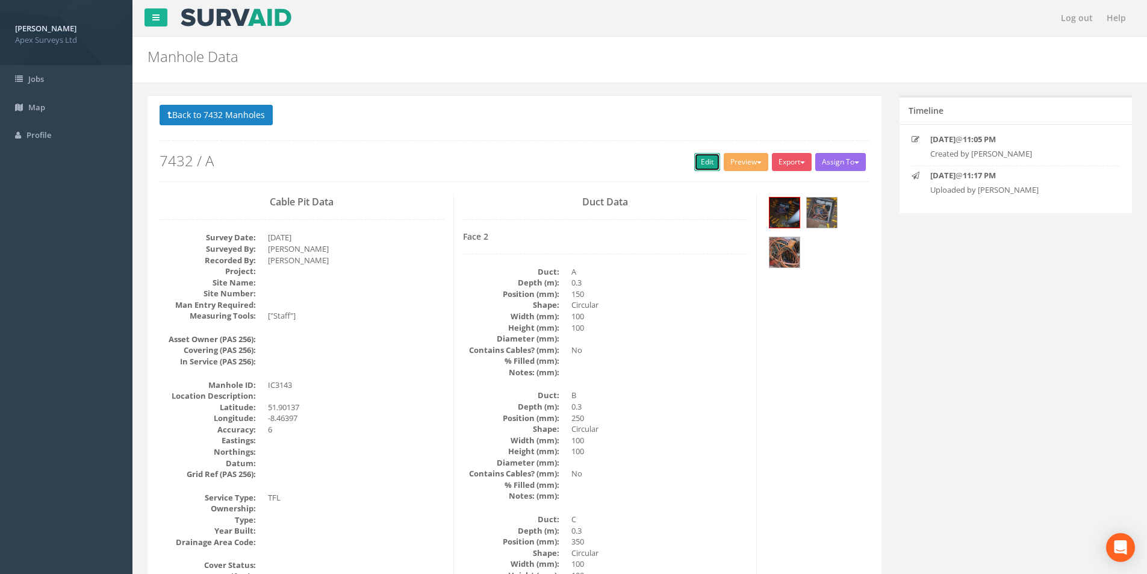
click at [700, 157] on link "Edit" at bounding box center [707, 162] width 26 height 18
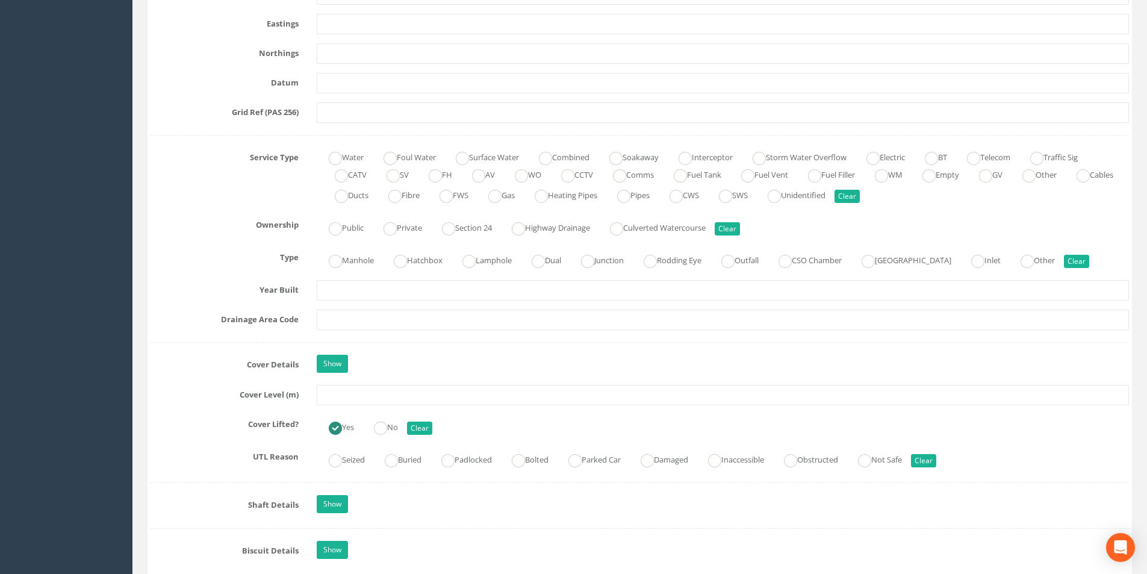
scroll to position [783, 0]
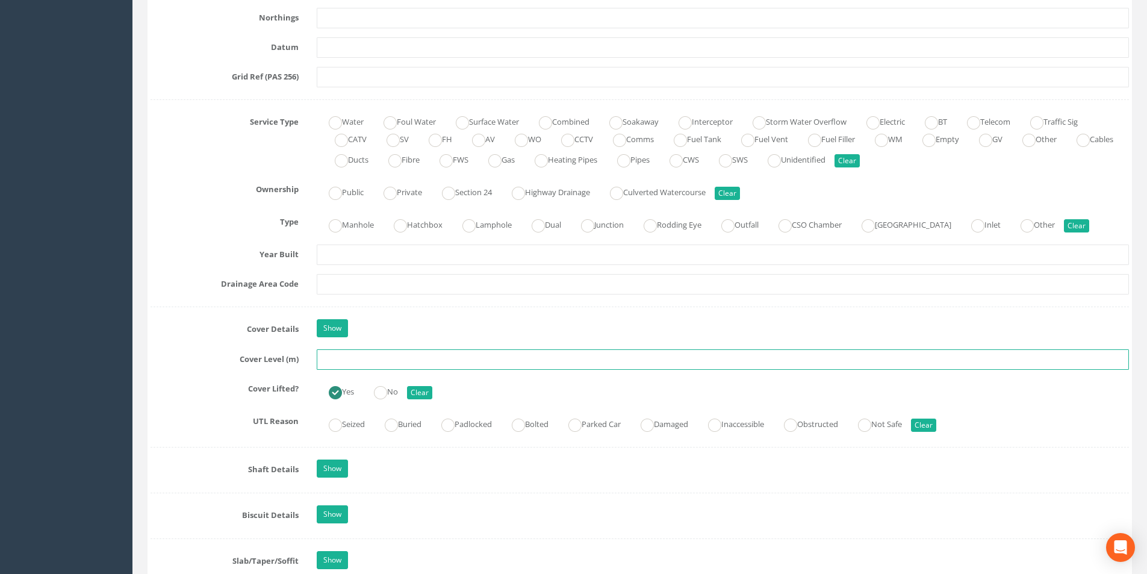
click at [390, 362] on input "text" at bounding box center [723, 359] width 812 height 20
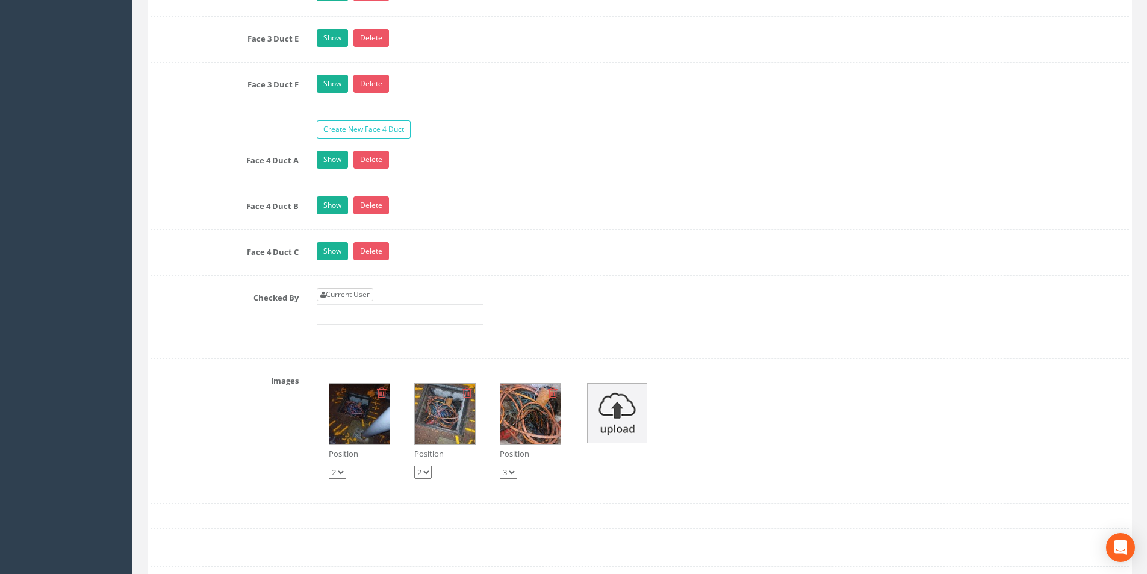
type input "3.62"
click at [354, 293] on link "Current User" at bounding box center [345, 294] width 57 height 13
type input "[PERSON_NAME]"
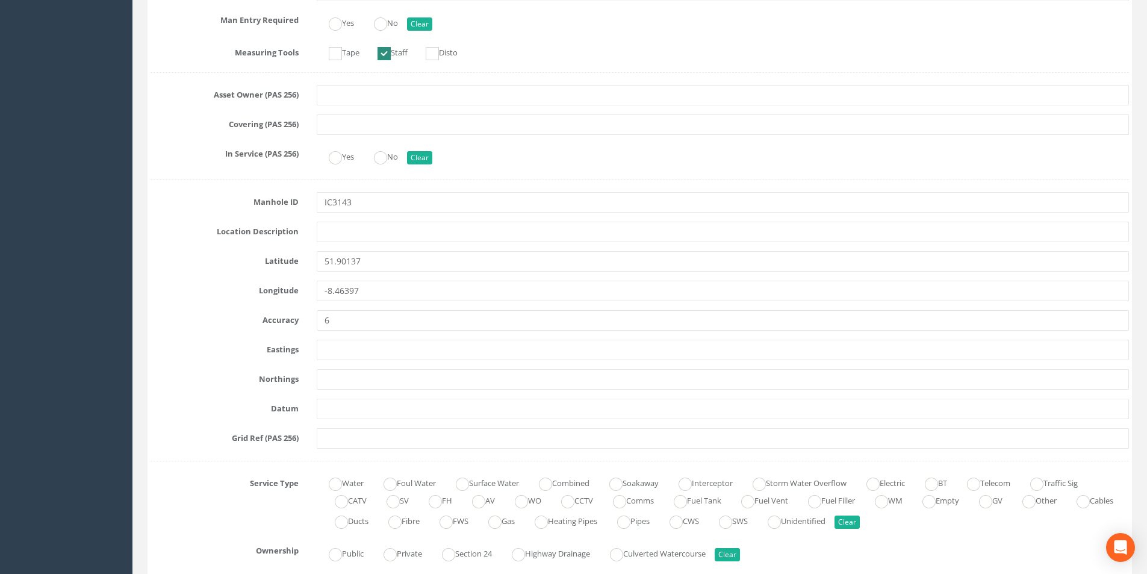
scroll to position [60, 0]
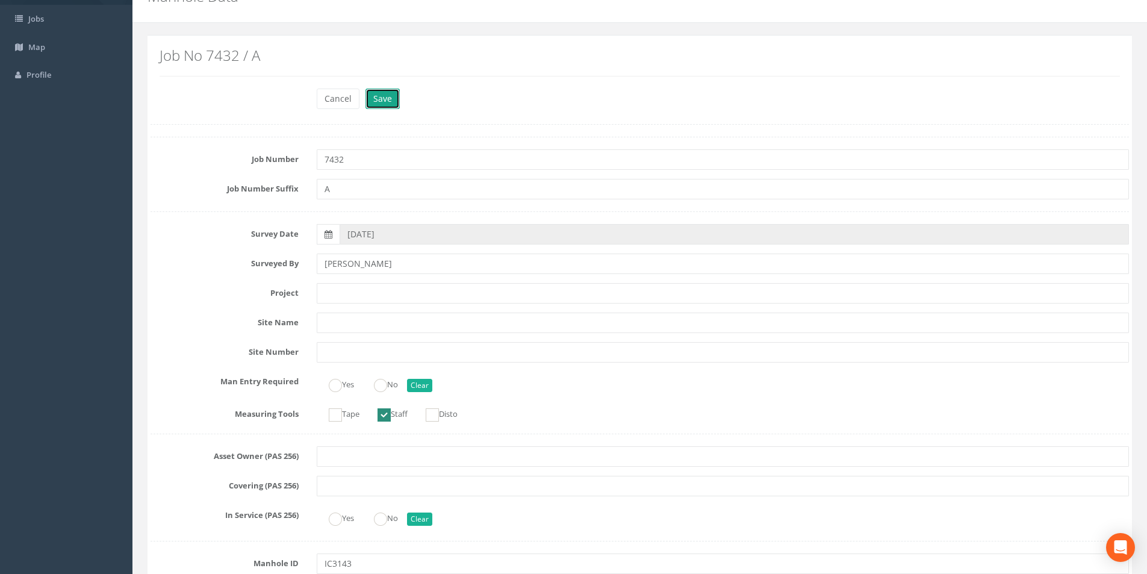
click at [374, 105] on button "Save" at bounding box center [382, 99] width 34 height 20
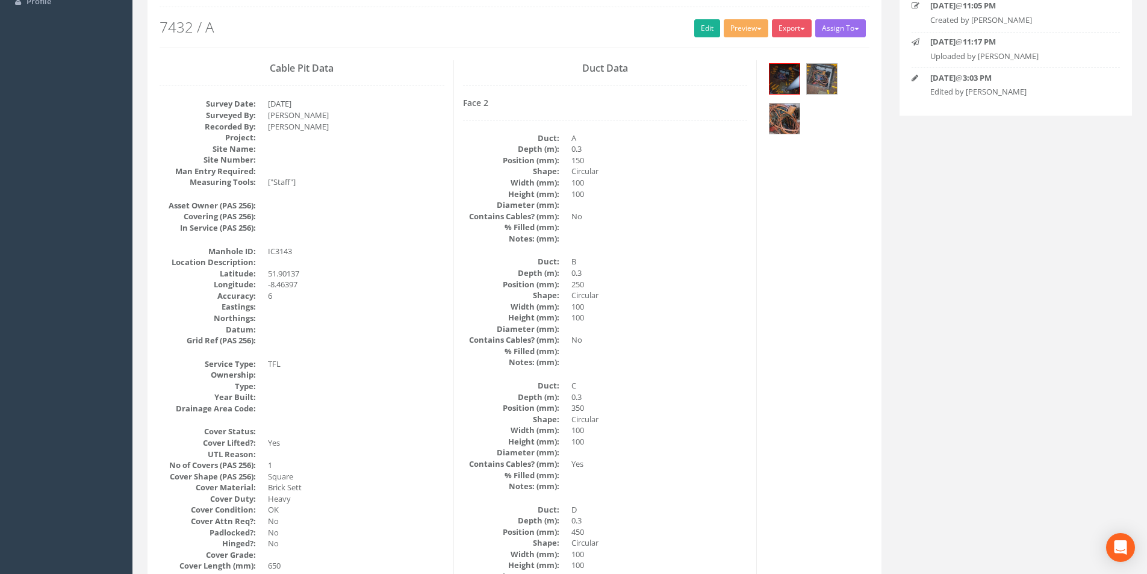
scroll to position [0, 0]
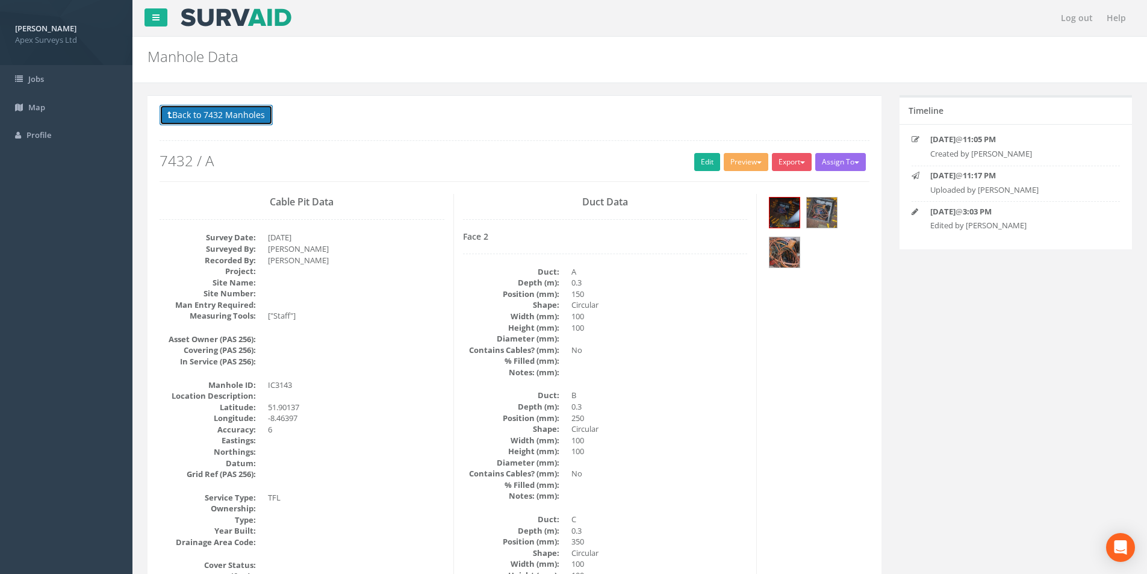
click at [201, 119] on button "Back to 7432 Manholes" at bounding box center [216, 115] width 113 height 20
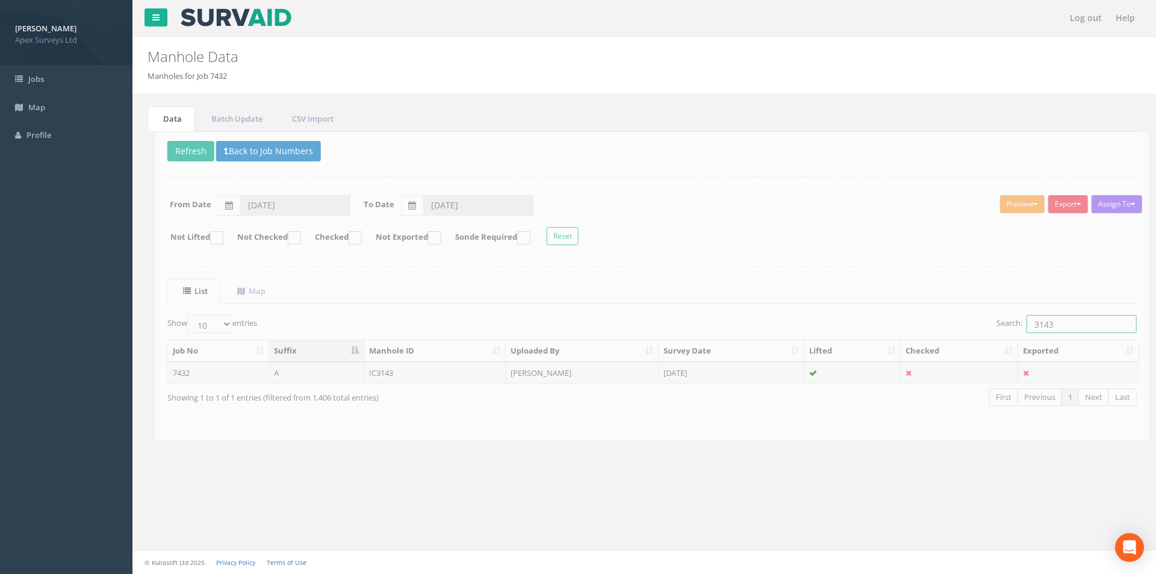
click at [1087, 322] on input "3143" at bounding box center [1074, 324] width 110 height 18
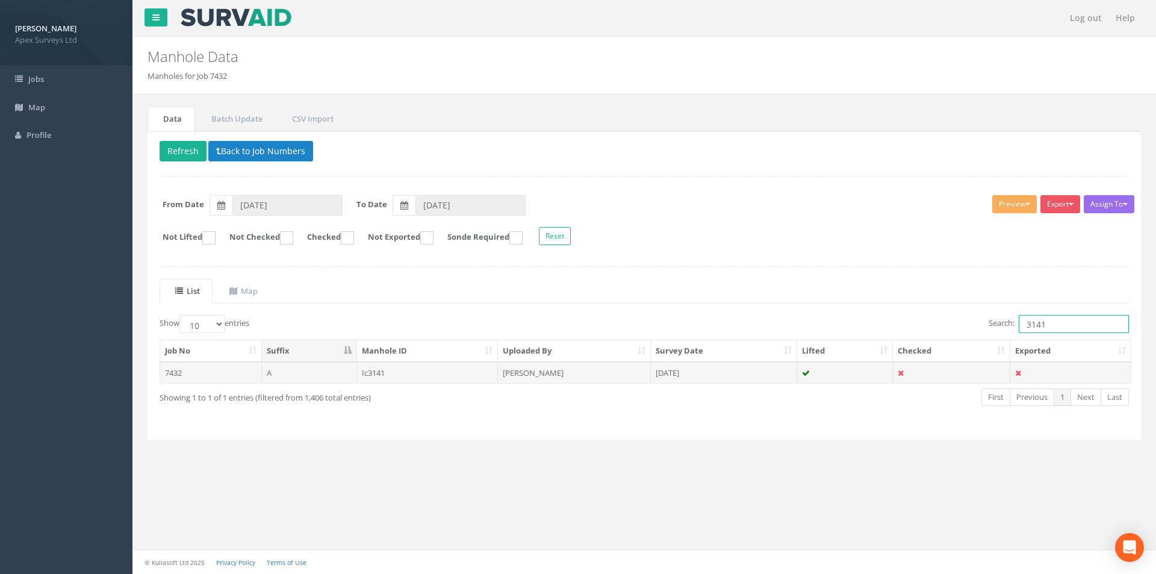
type input "3141"
click at [857, 368] on td at bounding box center [845, 373] width 96 height 22
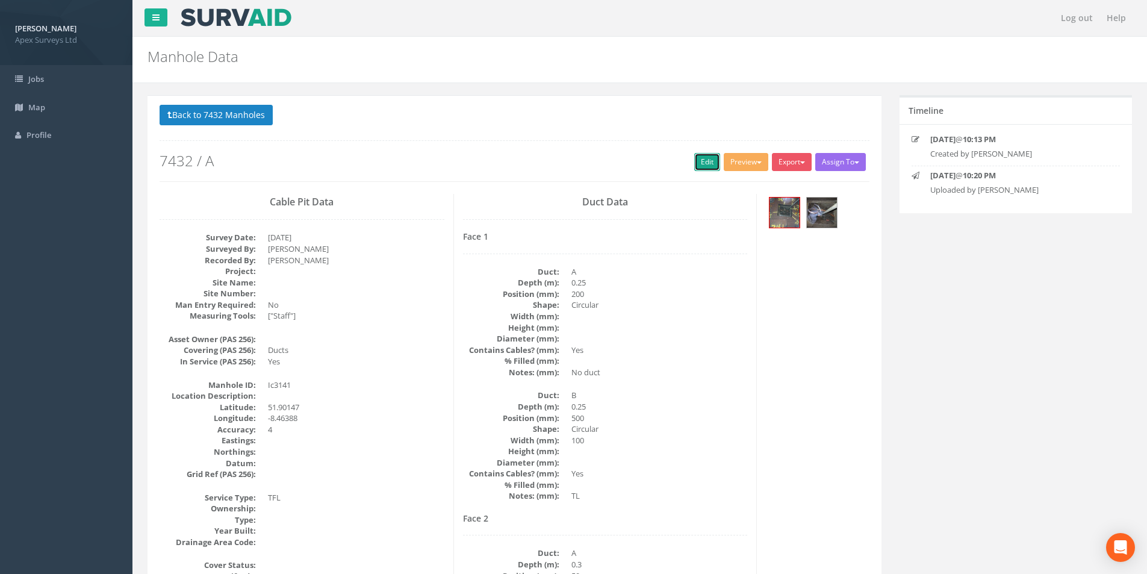
click at [696, 161] on link "Edit" at bounding box center [707, 162] width 26 height 18
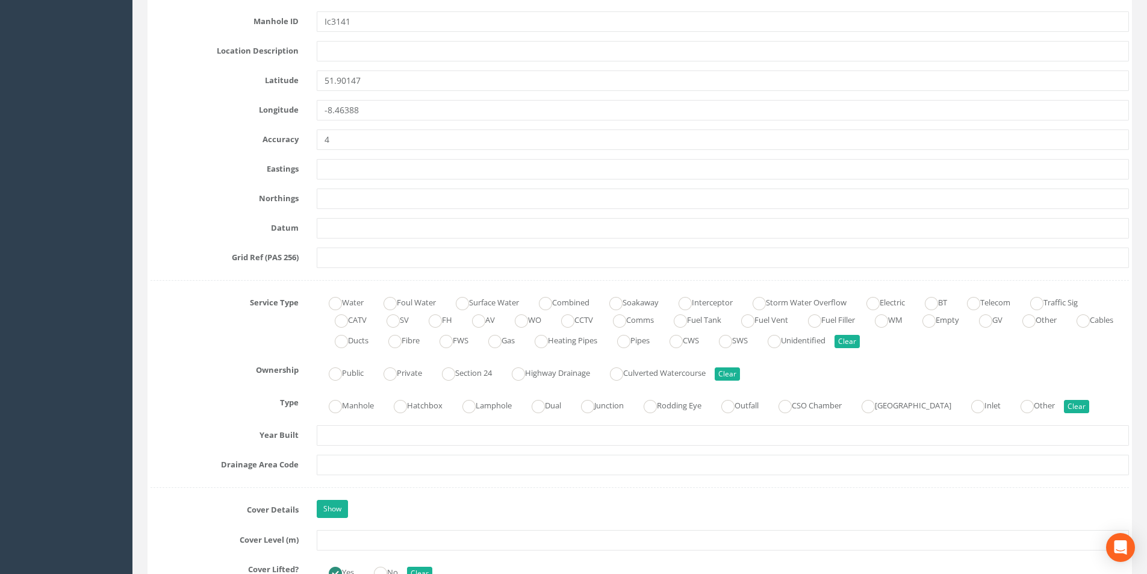
scroll to position [843, 0]
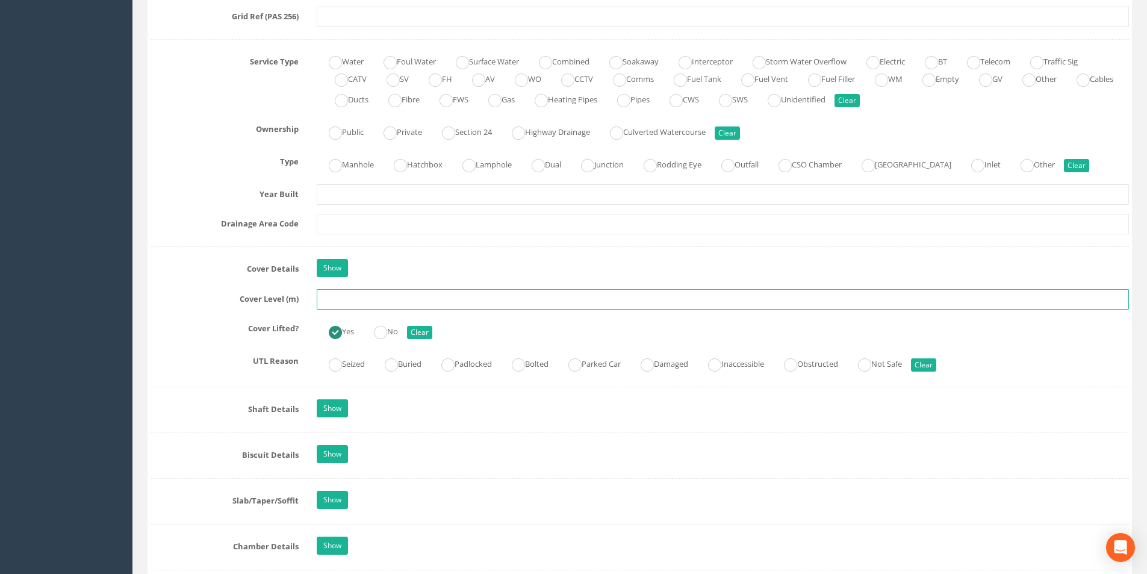
click at [385, 301] on input "text" at bounding box center [723, 299] width 812 height 20
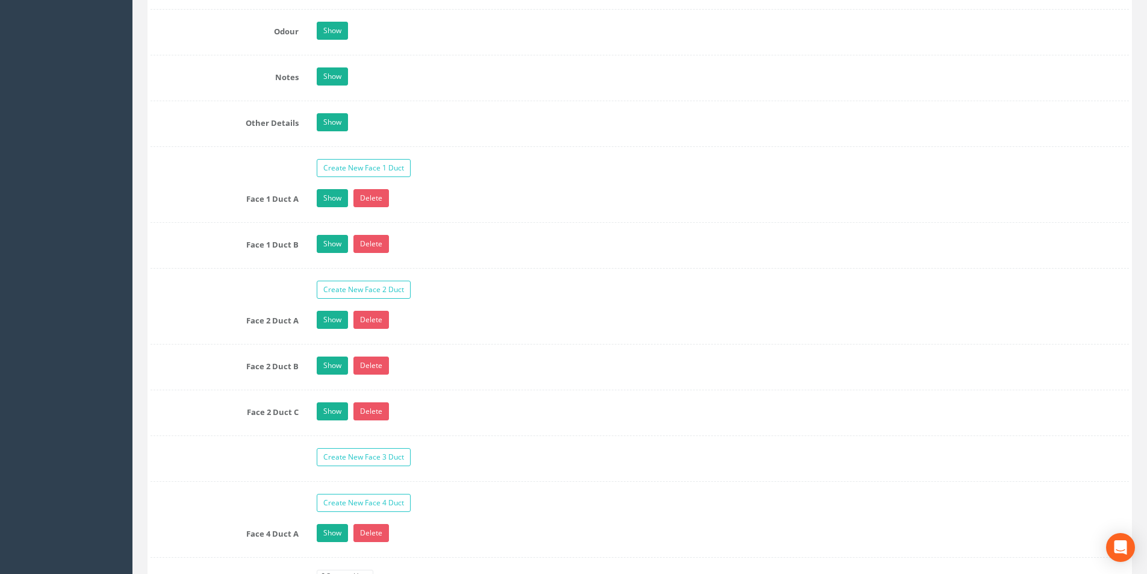
scroll to position [2047, 0]
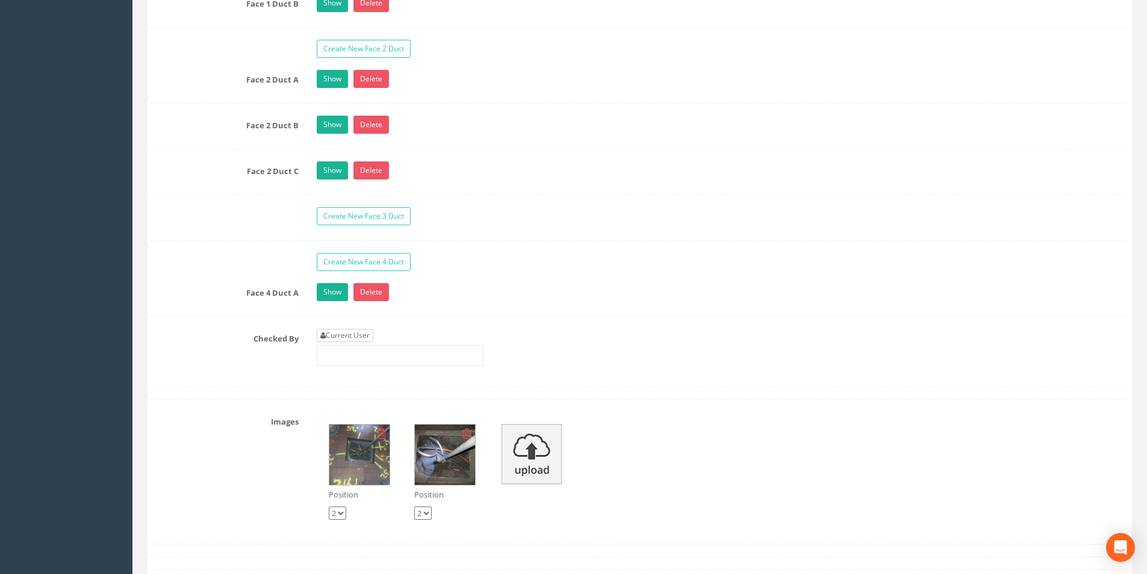
type input "3.58"
click at [369, 333] on link "Current User" at bounding box center [345, 335] width 57 height 13
type input "[PERSON_NAME]"
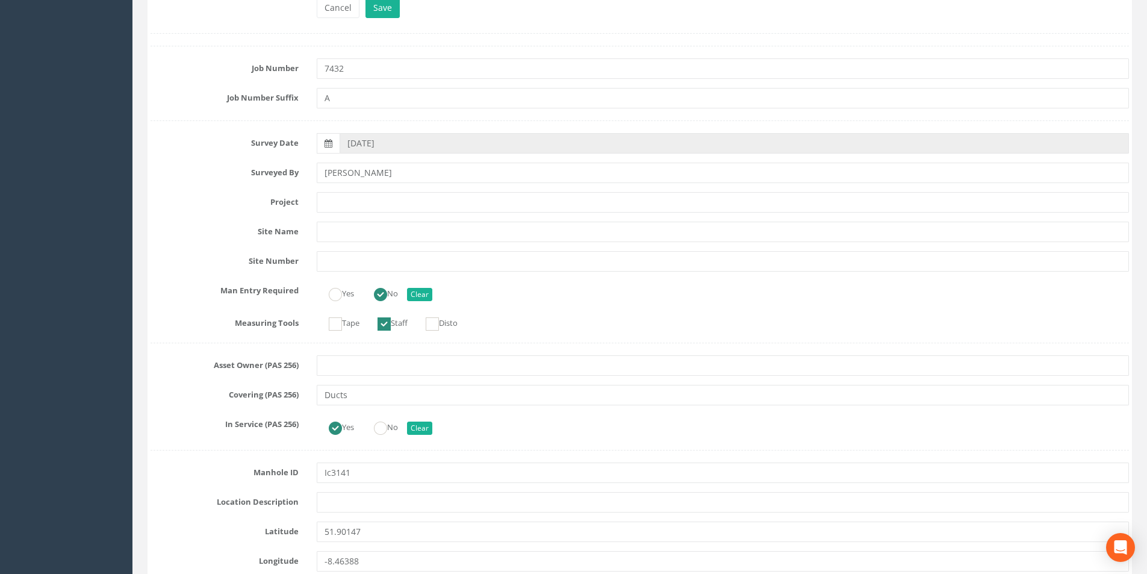
scroll to position [0, 0]
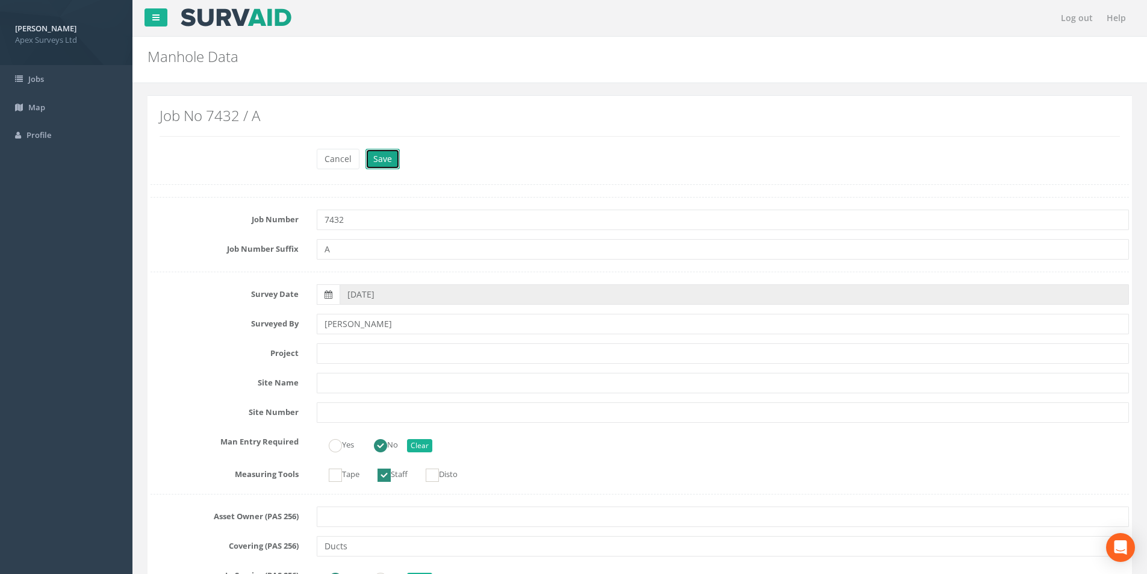
click at [385, 154] on button "Save" at bounding box center [382, 159] width 34 height 20
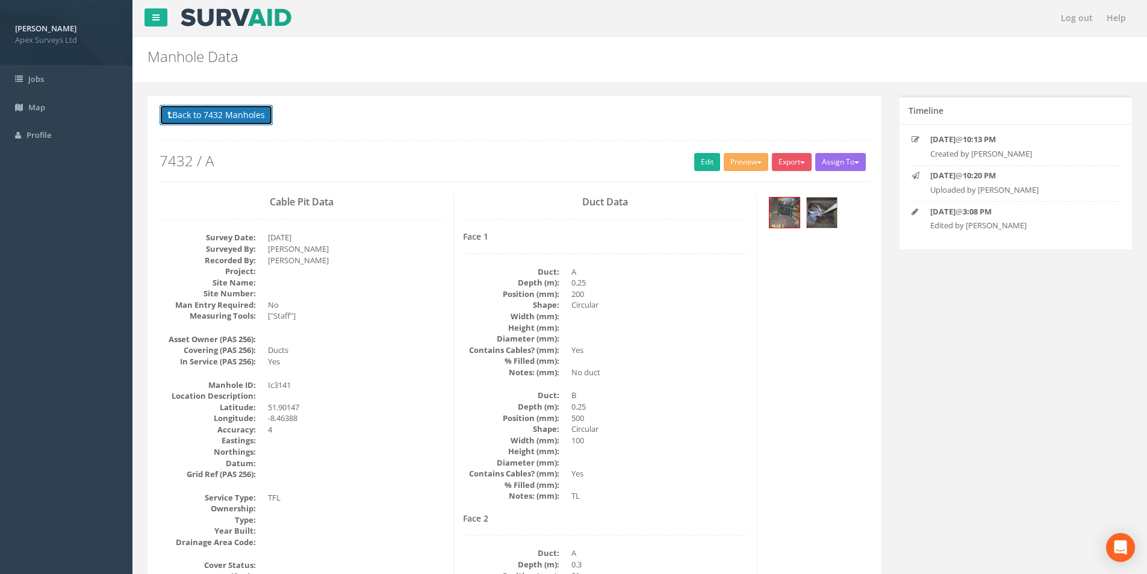
click at [231, 113] on button "Back to 7432 Manholes" at bounding box center [216, 115] width 113 height 20
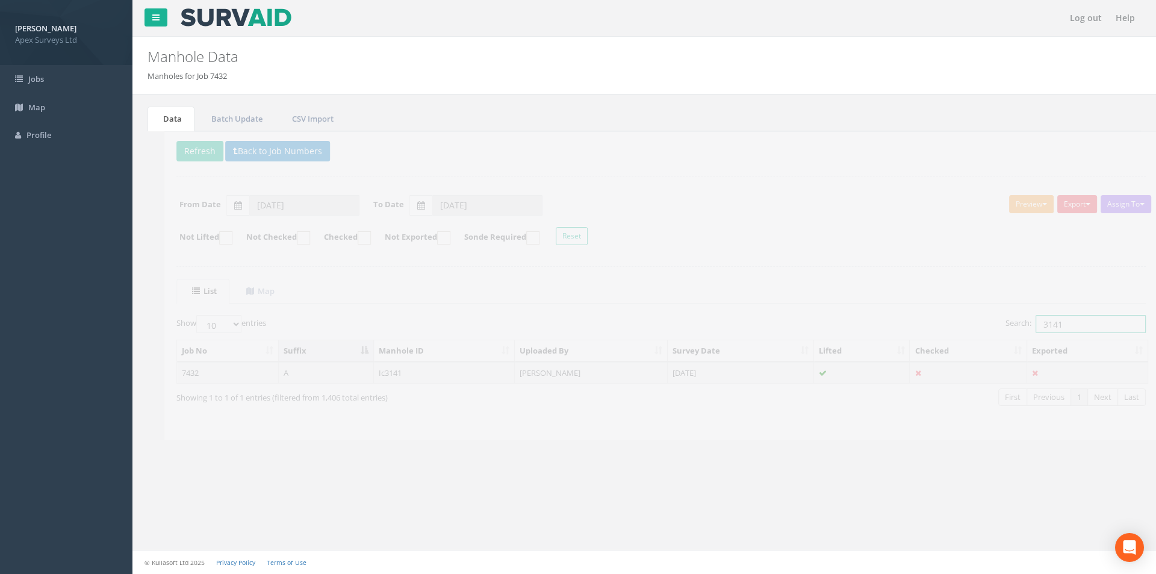
click at [1048, 318] on input "3141" at bounding box center [1074, 324] width 110 height 18
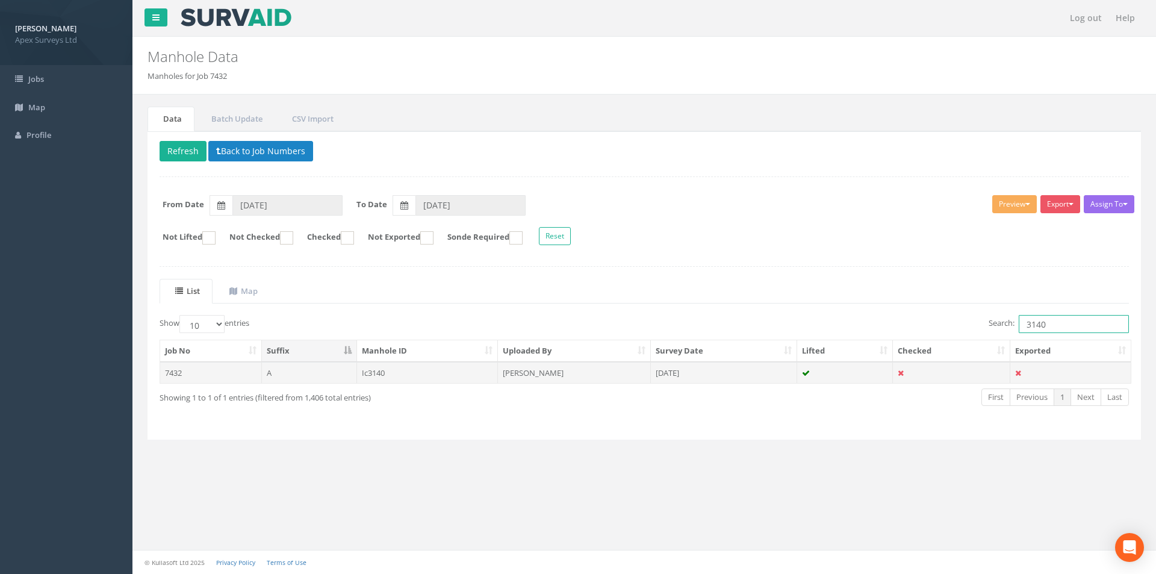
type input "3140"
click at [800, 378] on td at bounding box center [845, 373] width 96 height 22
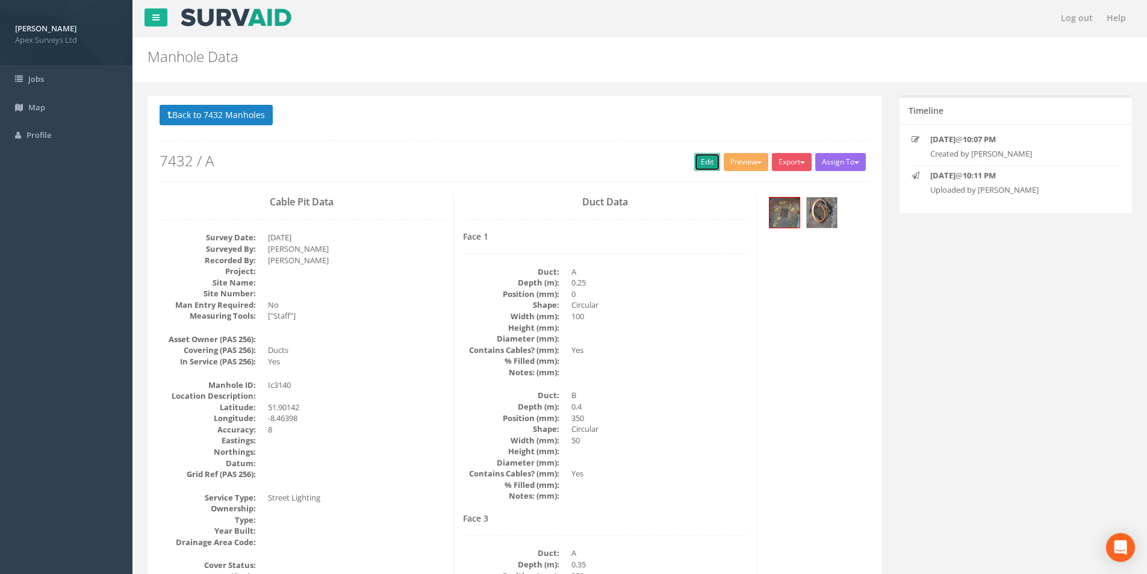
click at [702, 164] on link "Edit" at bounding box center [707, 162] width 26 height 18
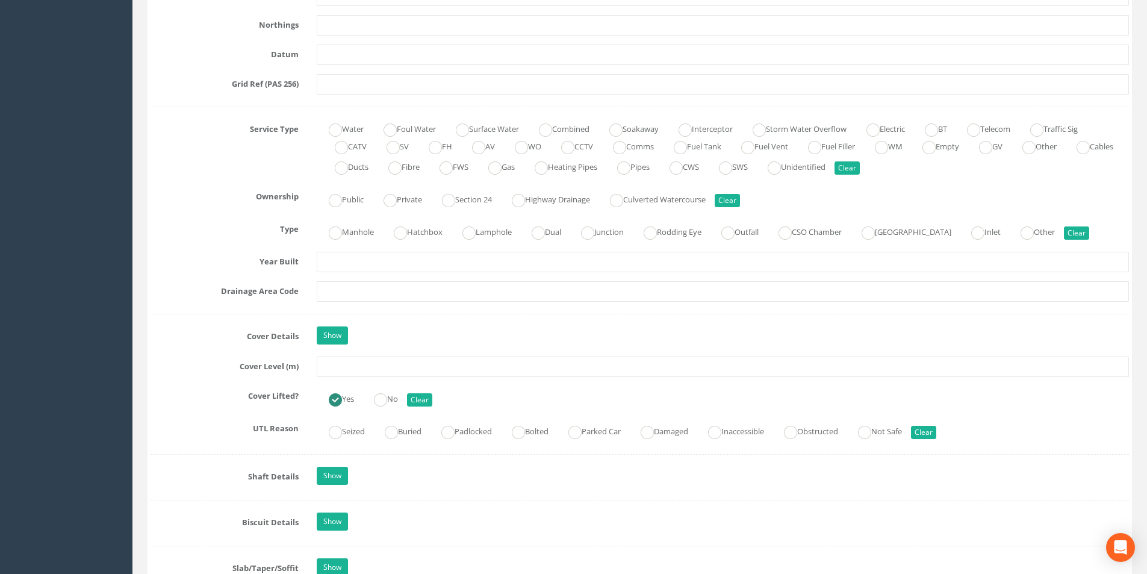
scroll to position [783, 0]
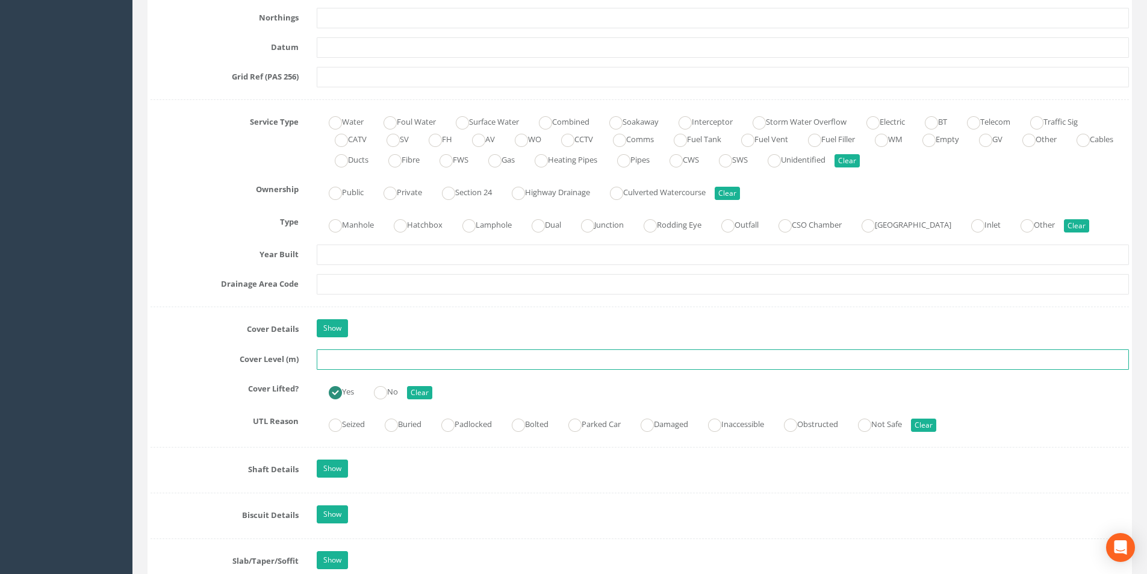
click at [364, 360] on input "text" at bounding box center [723, 359] width 812 height 20
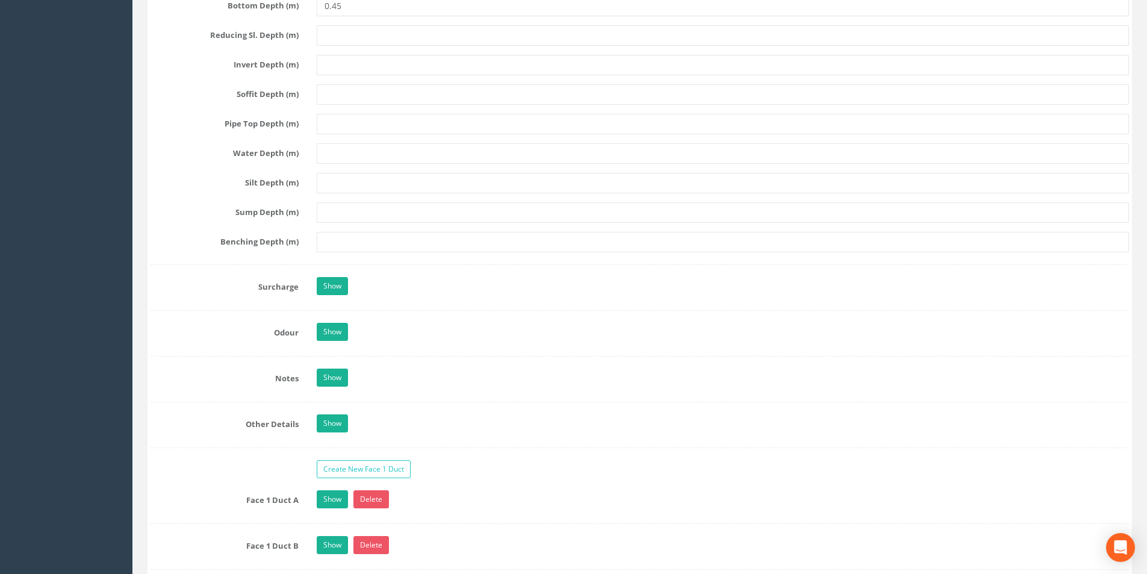
scroll to position [1806, 0]
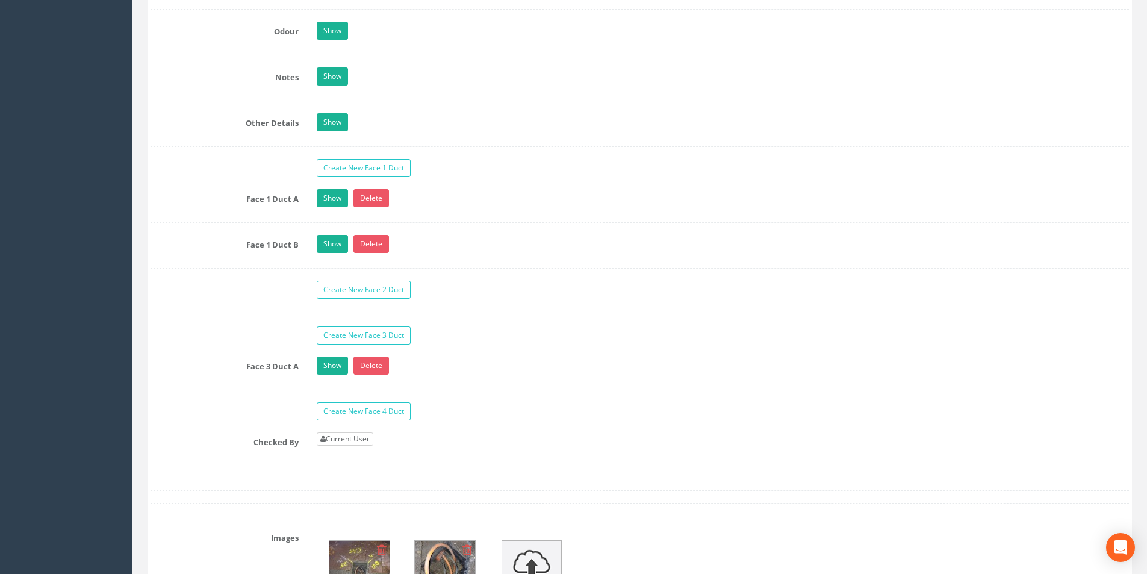
type input "3.67"
click at [347, 438] on link "Current User" at bounding box center [345, 438] width 57 height 13
type input "[PERSON_NAME]"
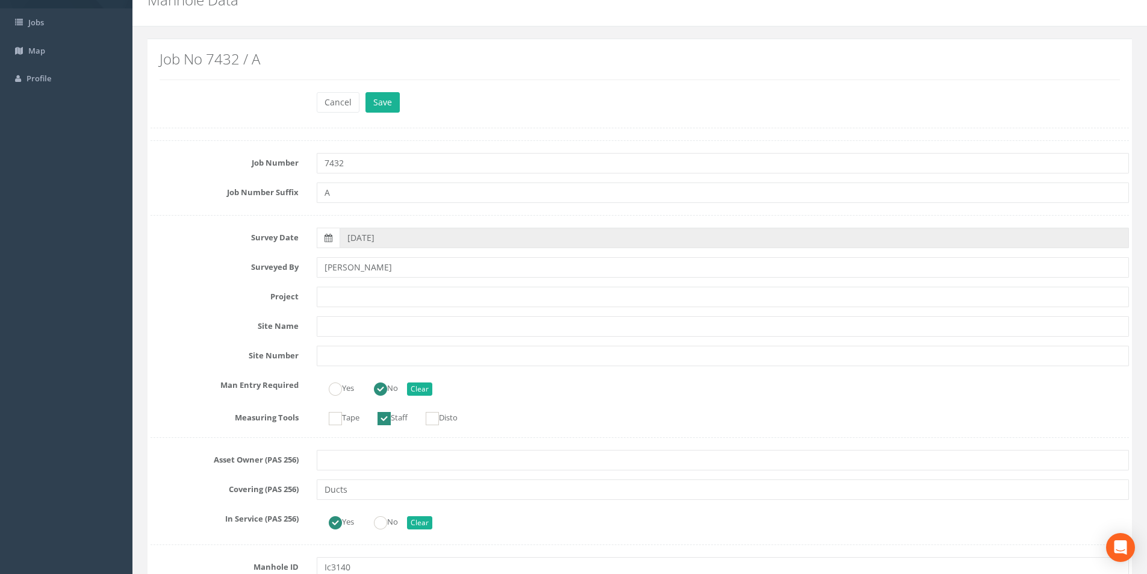
scroll to position [0, 0]
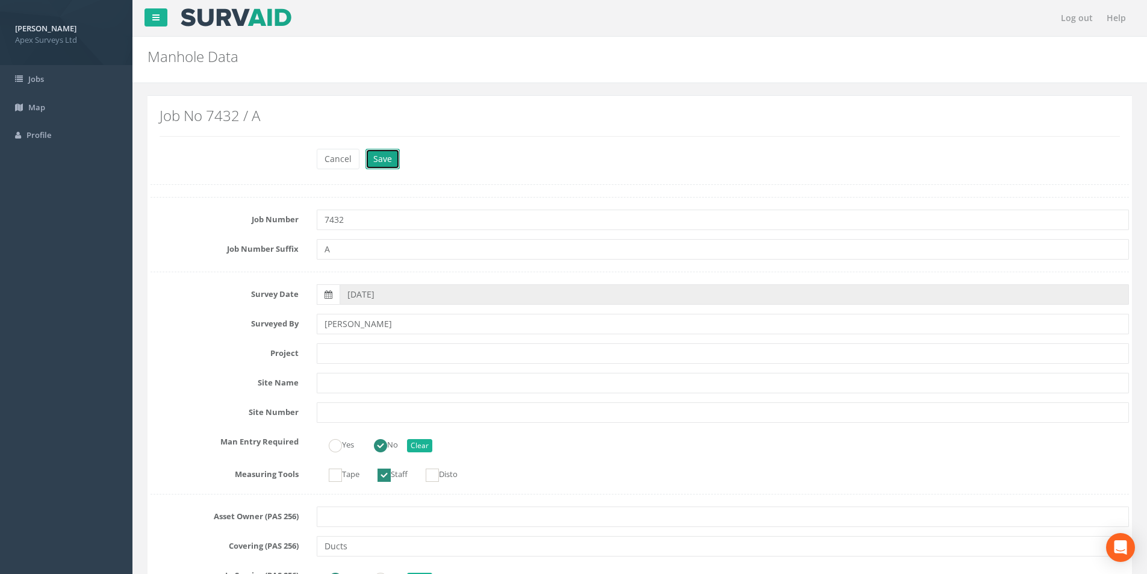
click at [383, 161] on button "Save" at bounding box center [382, 159] width 34 height 20
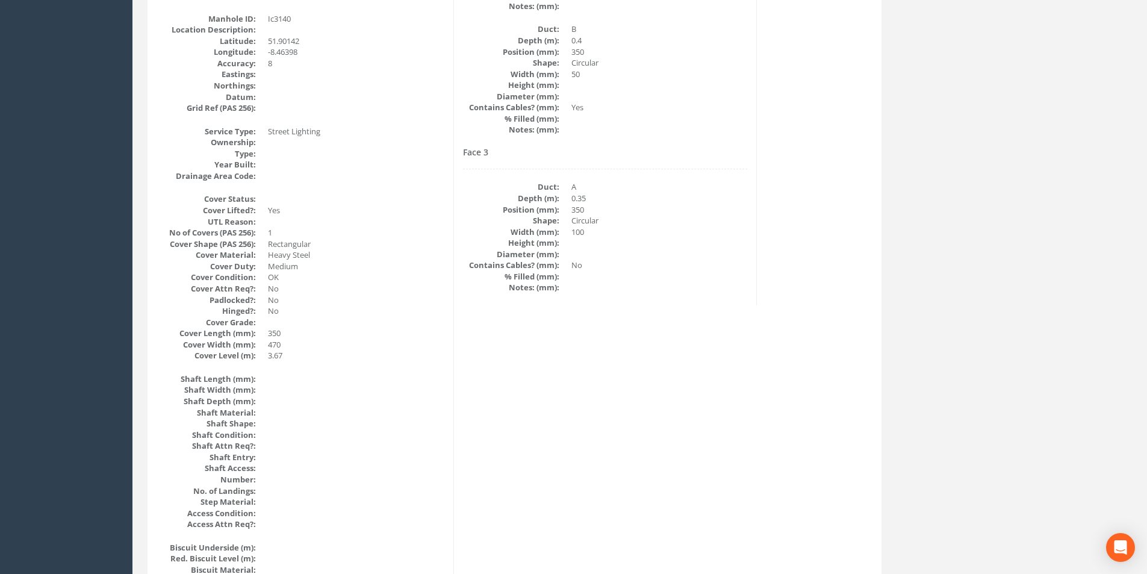
scroll to position [79, 0]
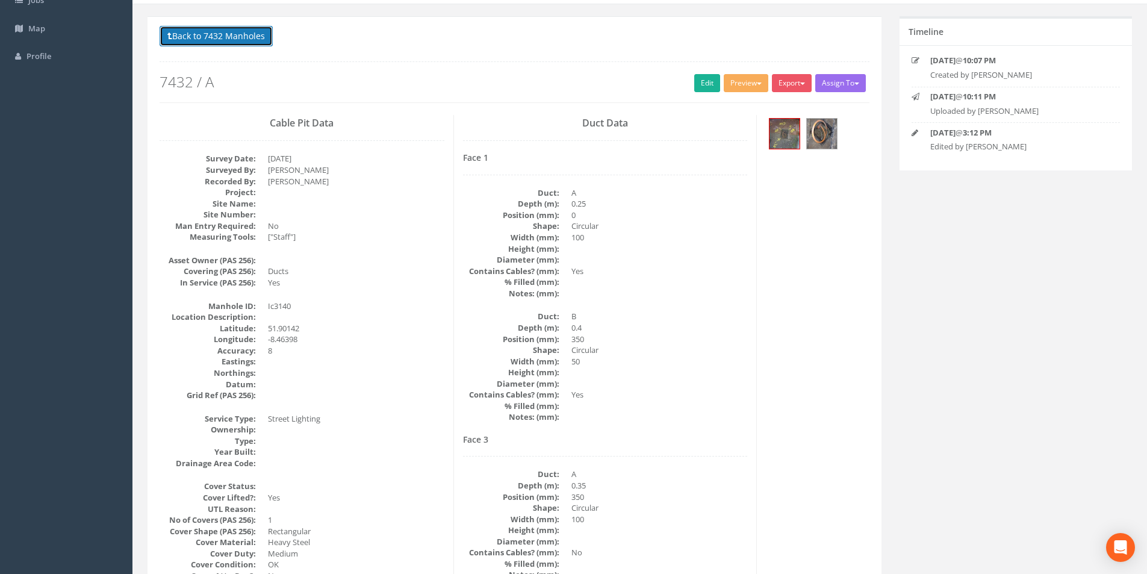
click at [215, 36] on button "Back to 7432 Manholes" at bounding box center [216, 36] width 113 height 20
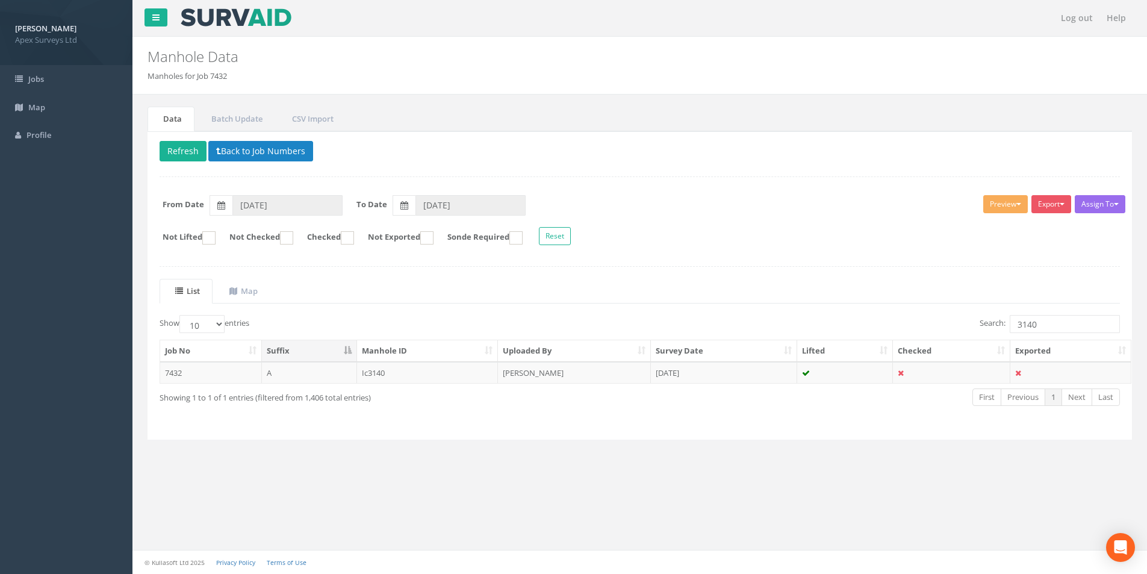
scroll to position [0, 0]
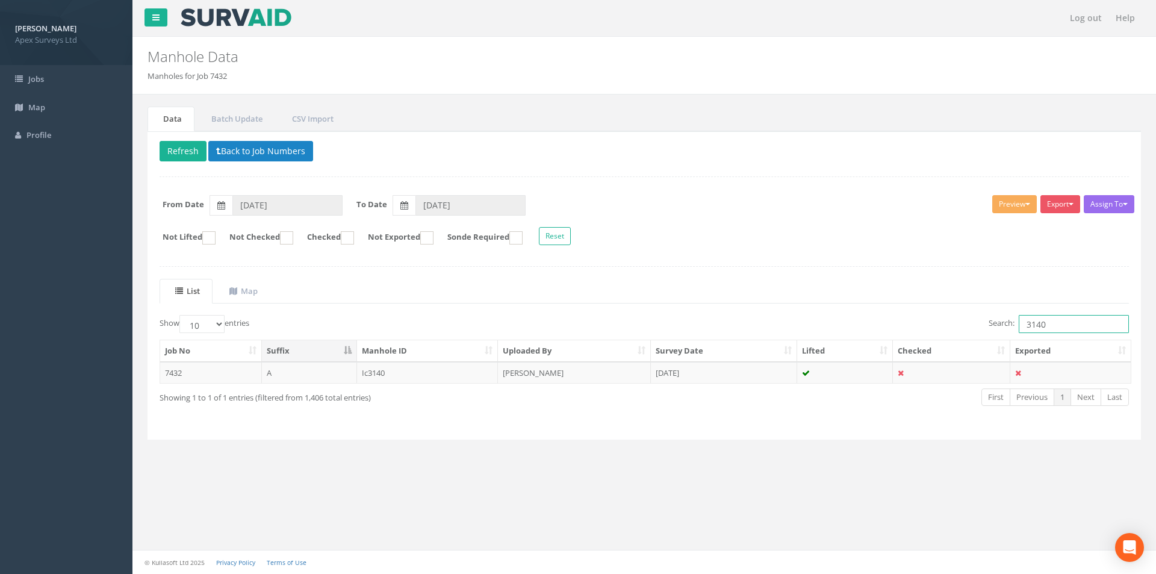
click at [1059, 328] on input "3140" at bounding box center [1074, 324] width 110 height 18
type input "3145"
click at [800, 373] on td at bounding box center [845, 373] width 96 height 22
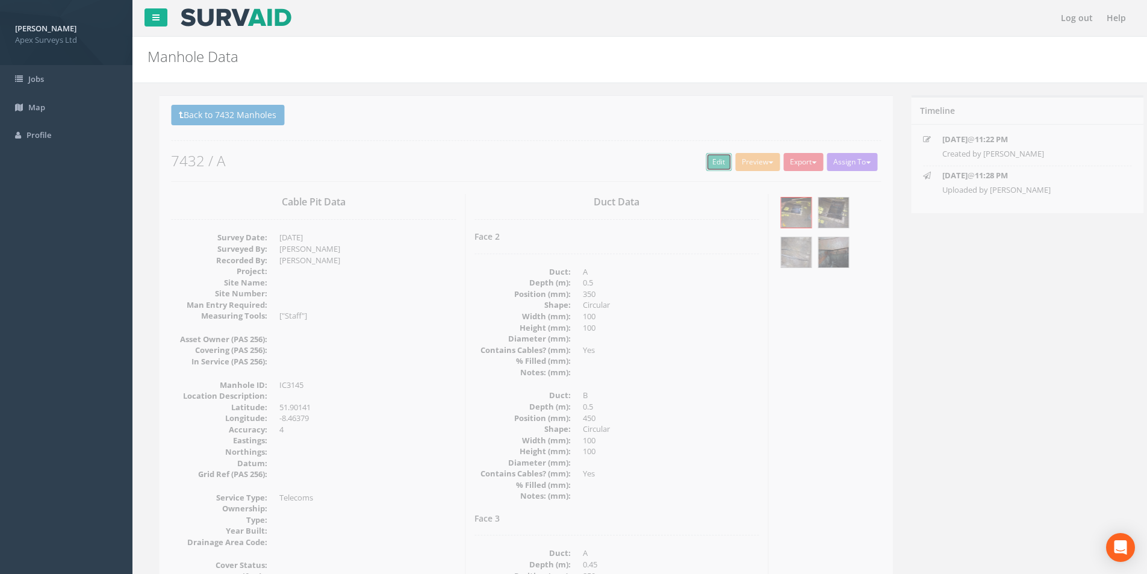
click at [701, 167] on link "Edit" at bounding box center [707, 162] width 26 height 18
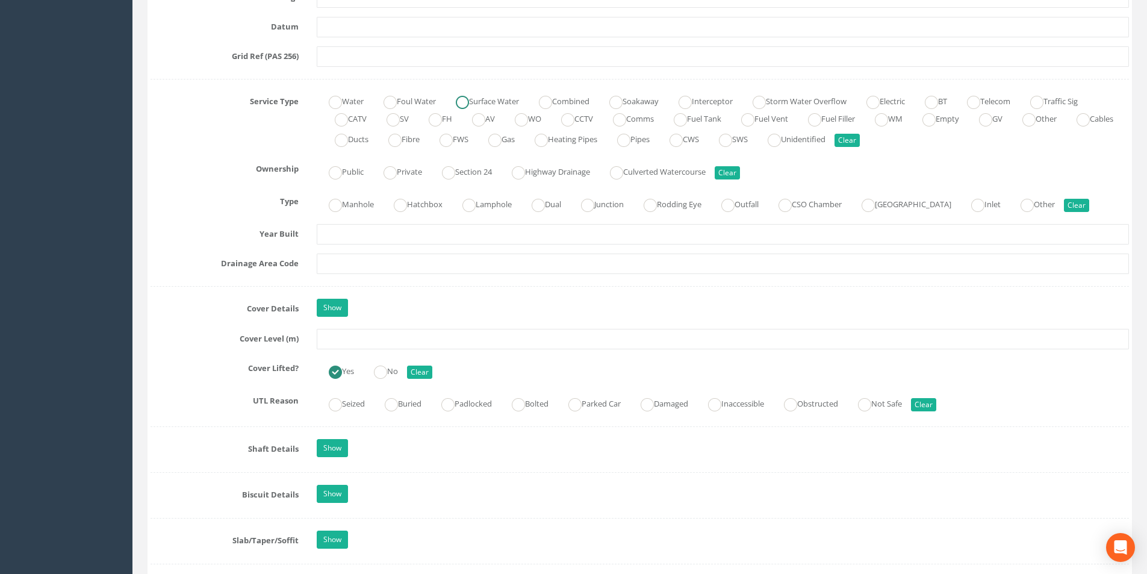
scroll to position [843, 0]
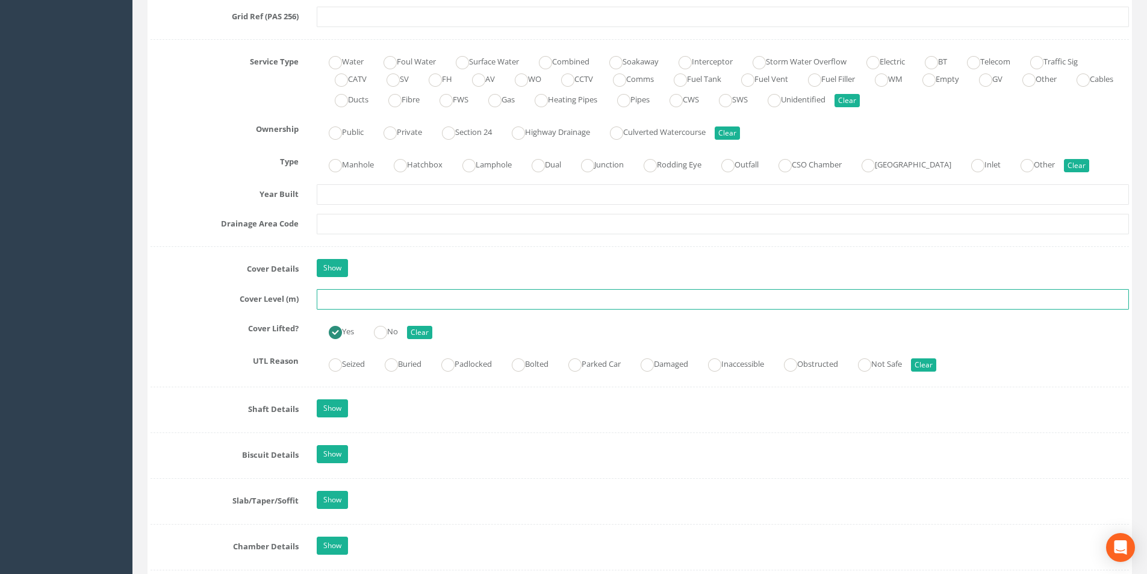
click at [468, 295] on input "text" at bounding box center [723, 299] width 812 height 20
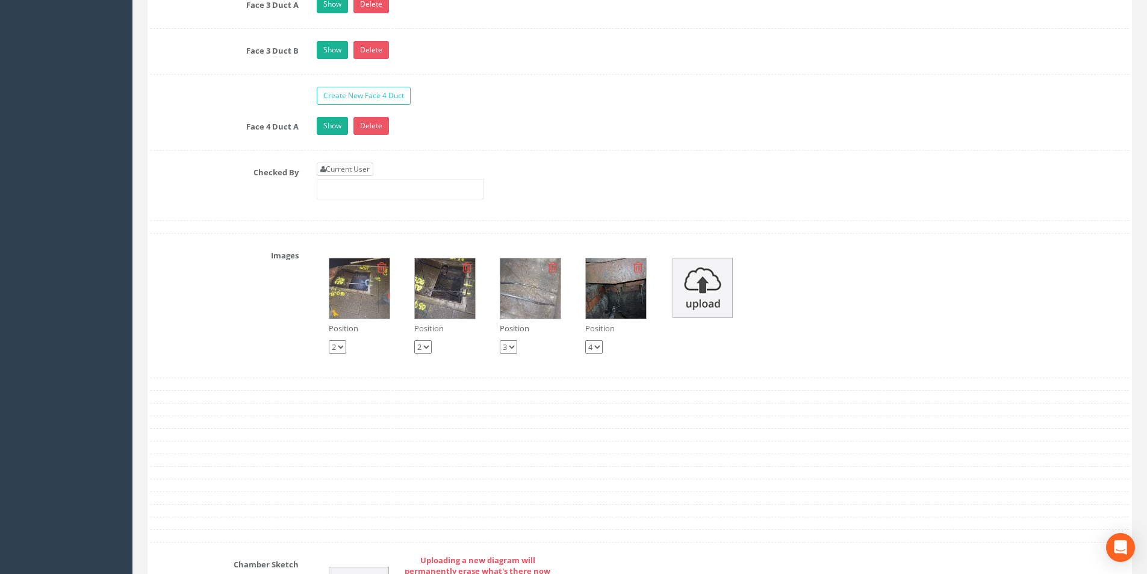
type input "3.69"
click at [370, 169] on link "Current User" at bounding box center [345, 169] width 57 height 13
type input "[PERSON_NAME]"
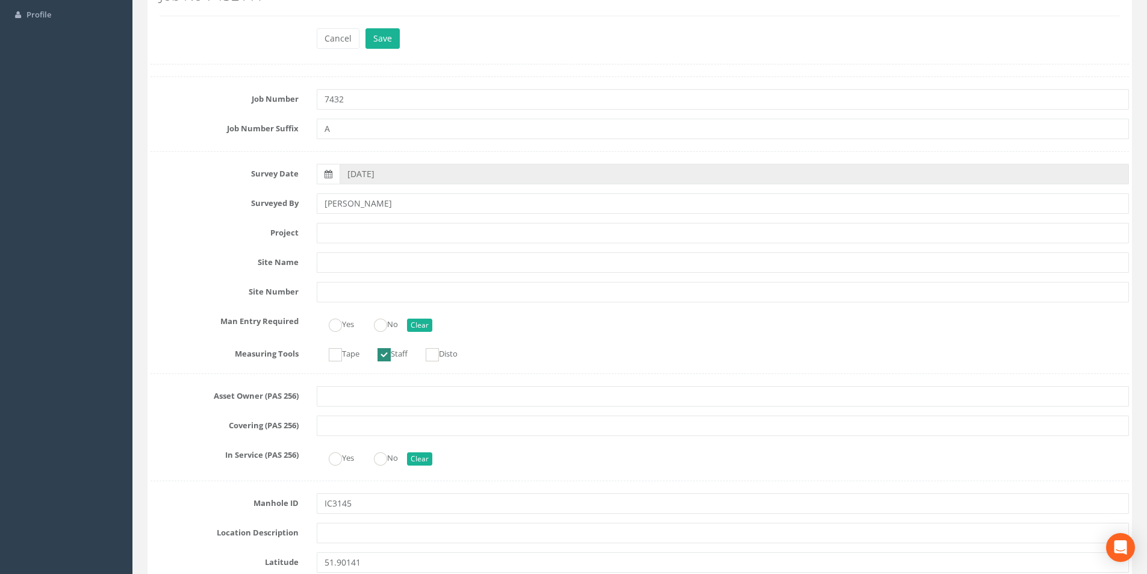
scroll to position [0, 0]
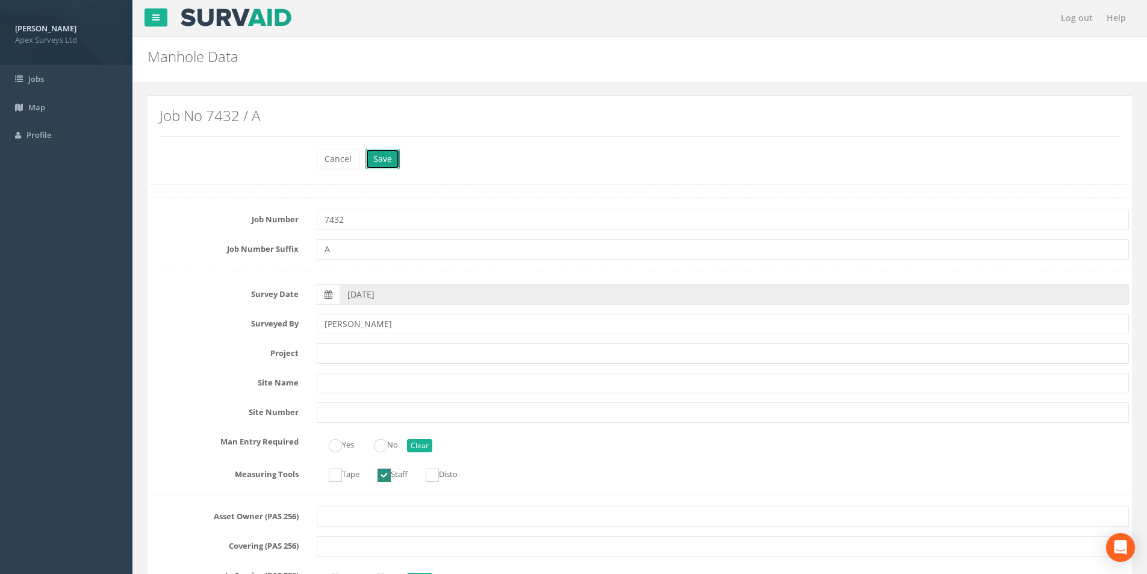
click at [385, 150] on button "Save" at bounding box center [382, 159] width 34 height 20
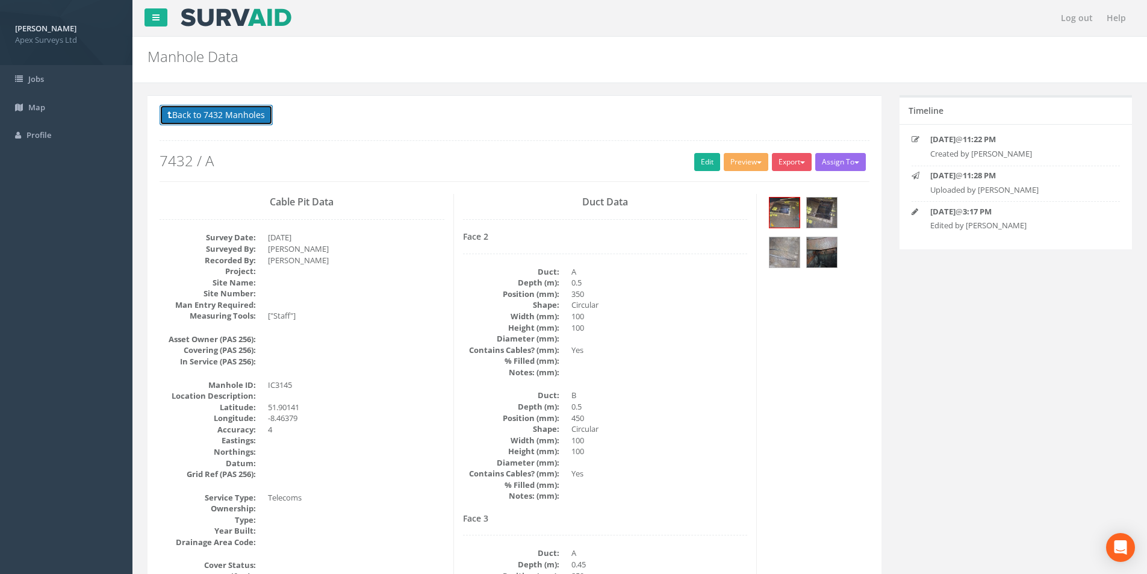
click at [196, 119] on button "Back to 7432 Manholes" at bounding box center [216, 115] width 113 height 20
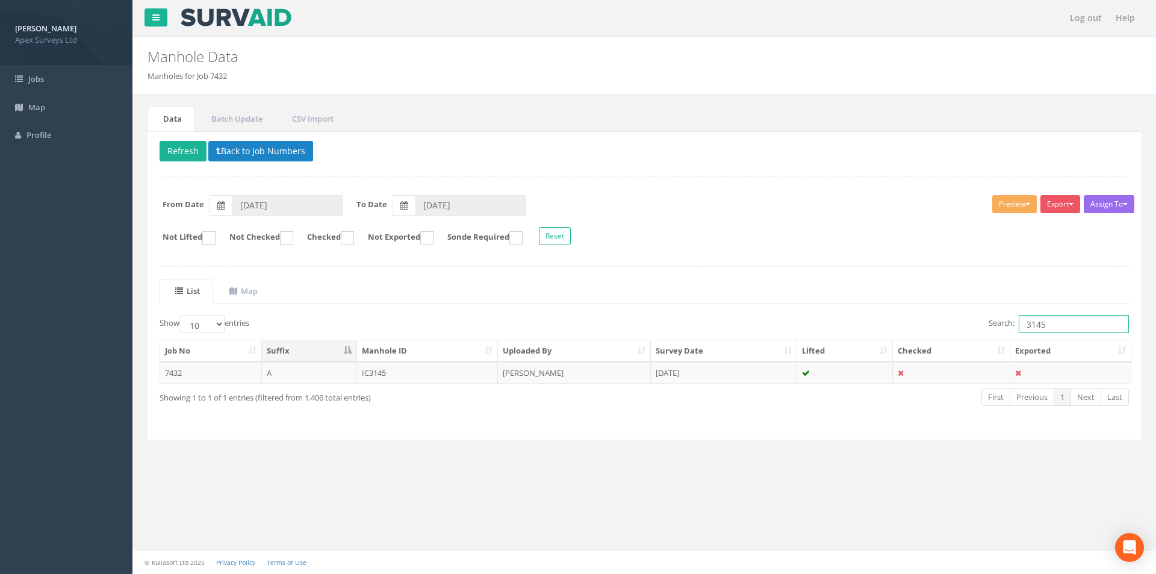
click at [1054, 319] on input "3145" at bounding box center [1074, 324] width 110 height 18
type input "3139"
click at [665, 376] on td "[DATE]" at bounding box center [724, 373] width 146 height 22
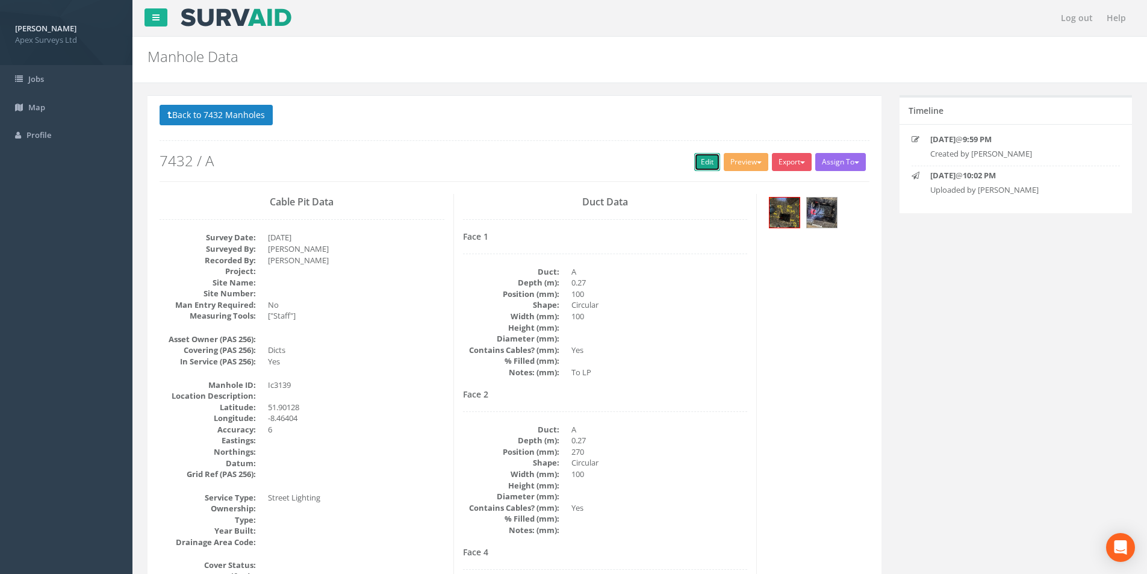
click at [709, 168] on link "Edit" at bounding box center [707, 162] width 26 height 18
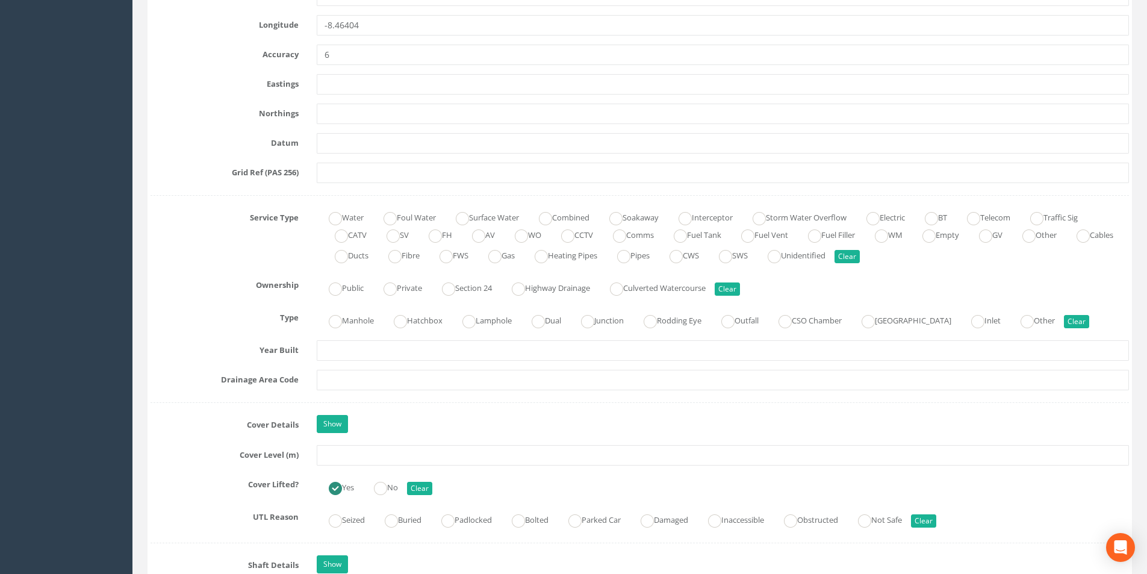
scroll to position [723, 0]
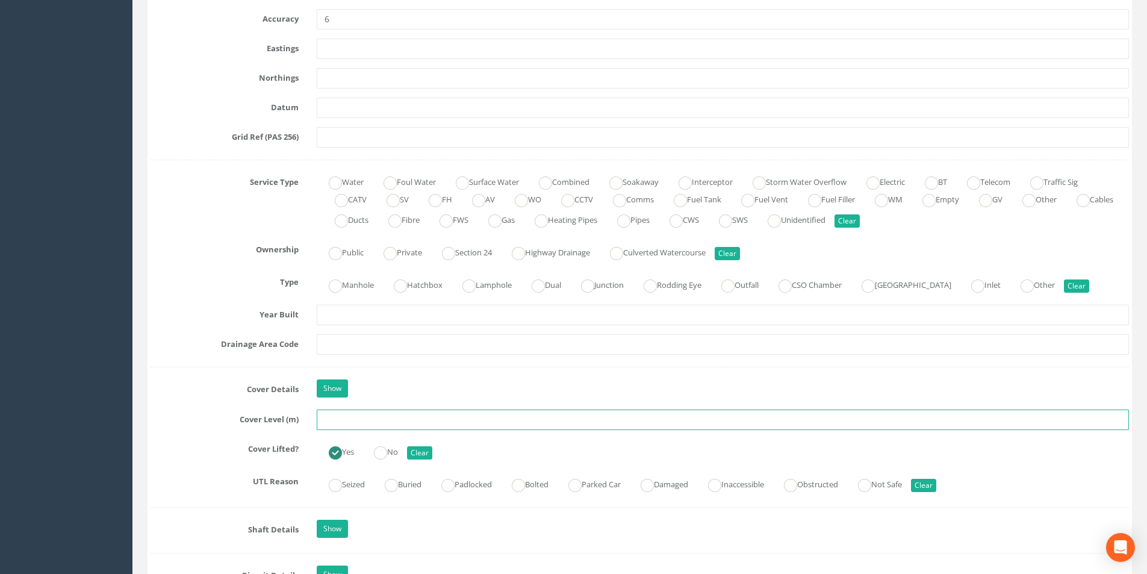
click at [380, 414] on input "text" at bounding box center [723, 419] width 812 height 20
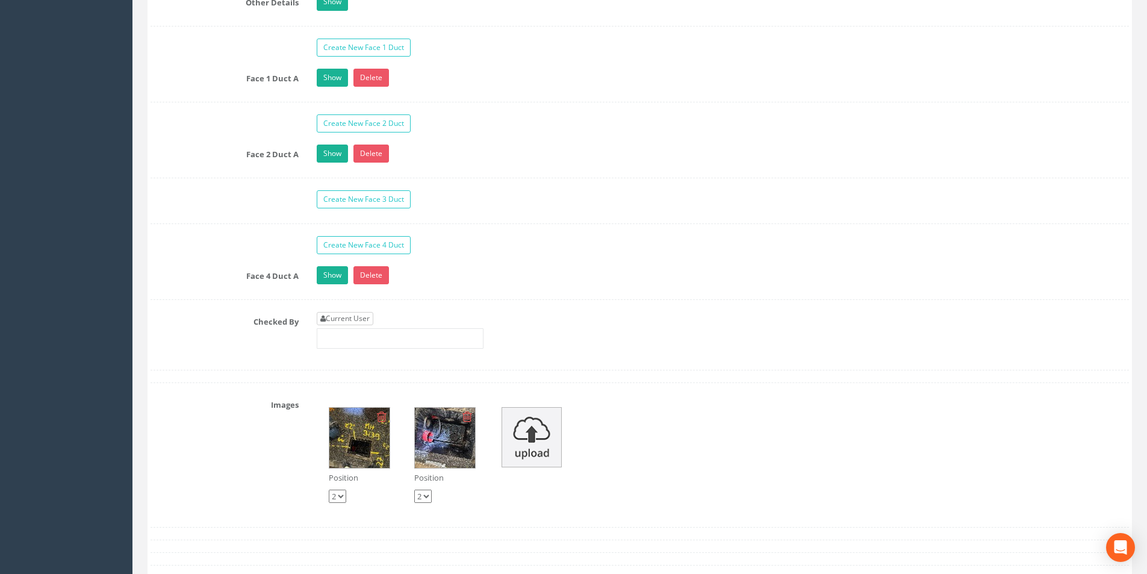
type input "3.46"
click at [355, 314] on link "Current User" at bounding box center [345, 318] width 57 height 13
type input "[PERSON_NAME]"
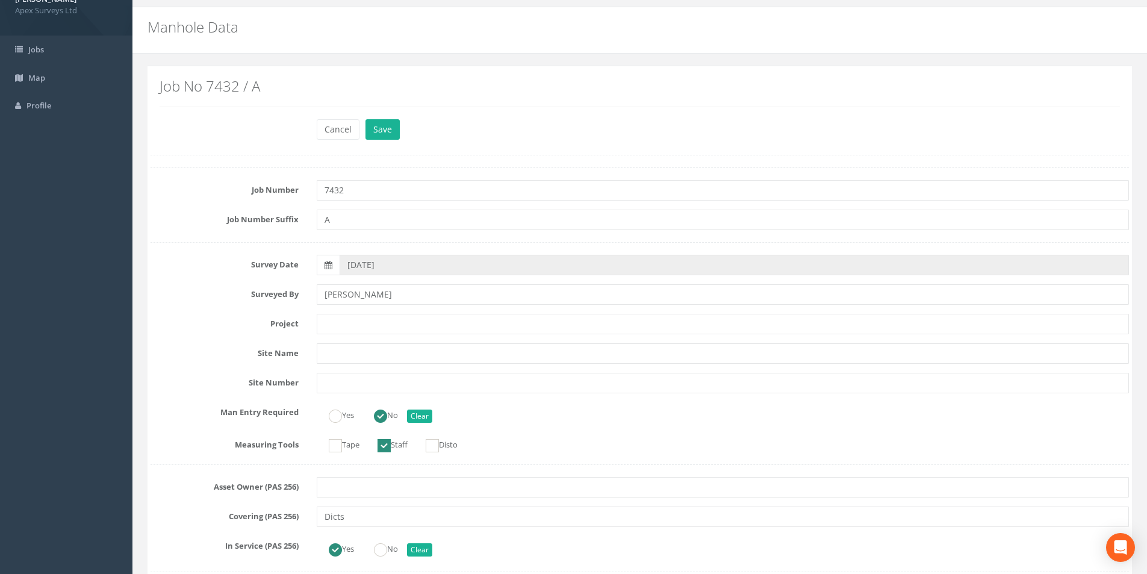
scroll to position [0, 0]
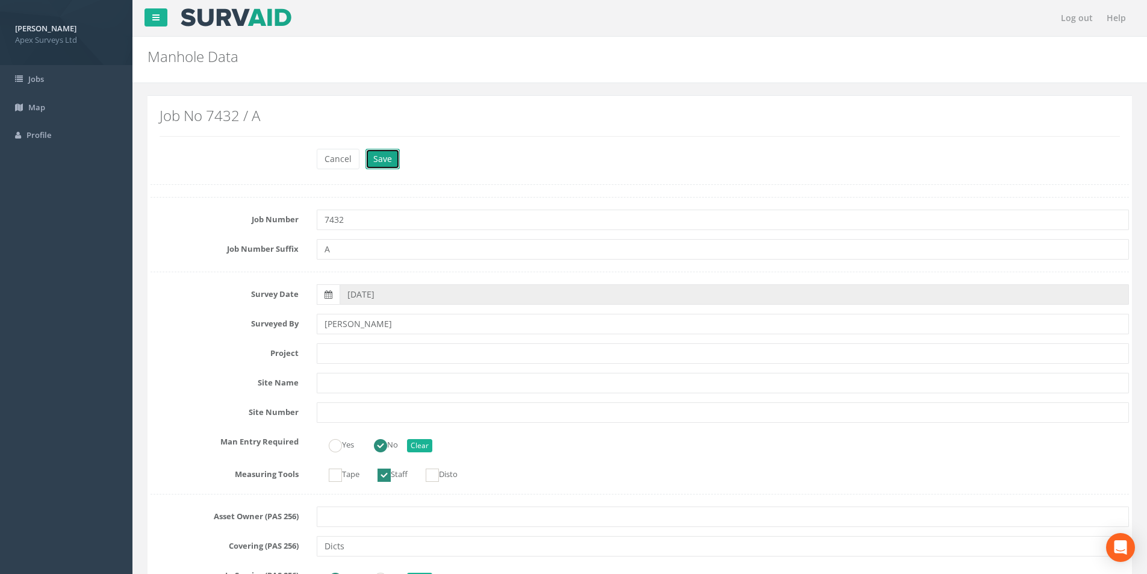
click at [379, 156] on button "Save" at bounding box center [382, 159] width 34 height 20
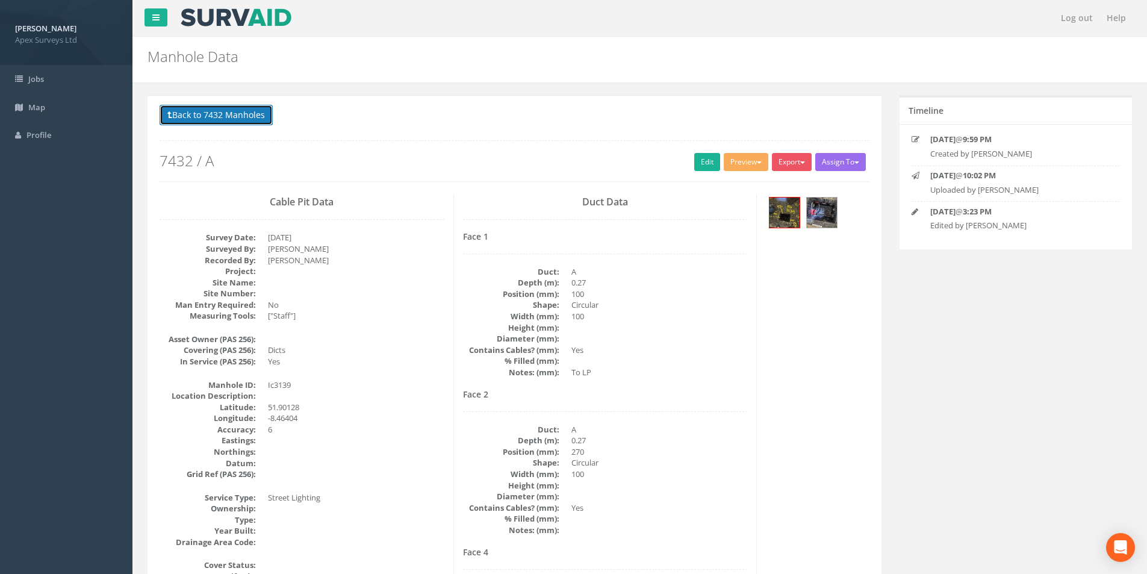
drag, startPoint x: 213, startPoint y: 113, endPoint x: 476, endPoint y: 229, distance: 288.4
click at [213, 113] on button "Back to 7432 Manholes" at bounding box center [216, 115] width 113 height 20
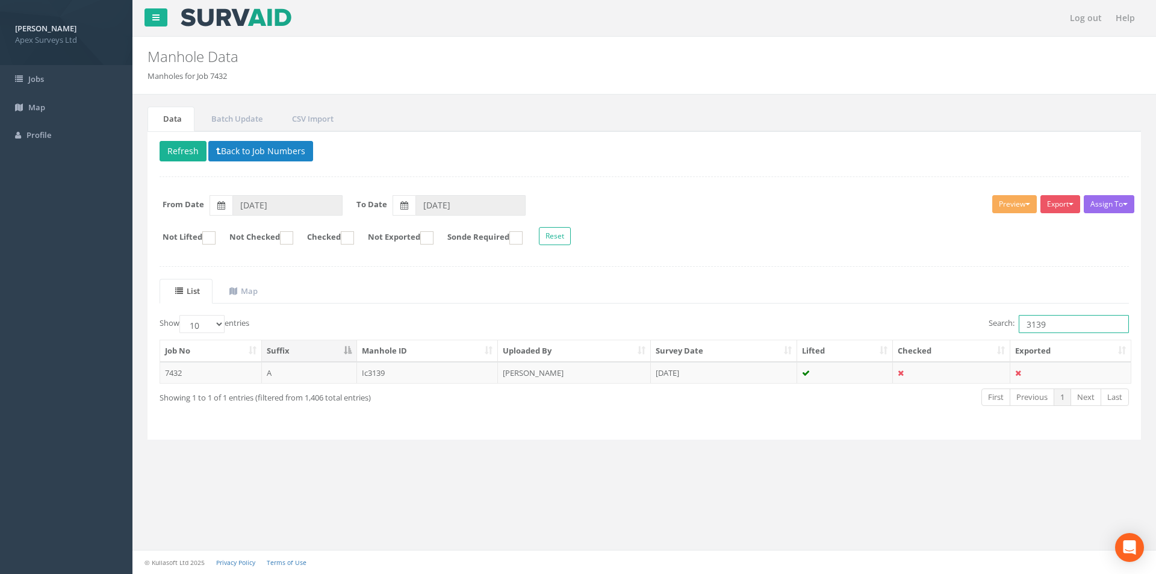
click at [1054, 325] on input "3139" at bounding box center [1074, 324] width 110 height 18
type input "3137"
click at [736, 382] on td "[DATE]" at bounding box center [724, 373] width 146 height 22
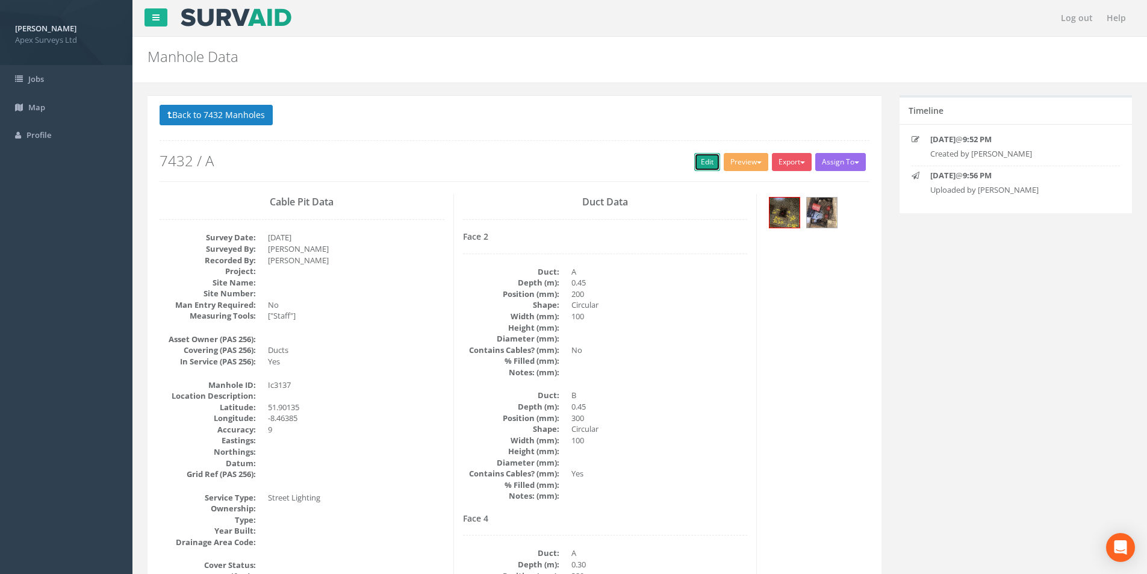
click at [695, 162] on link "Edit" at bounding box center [707, 162] width 26 height 18
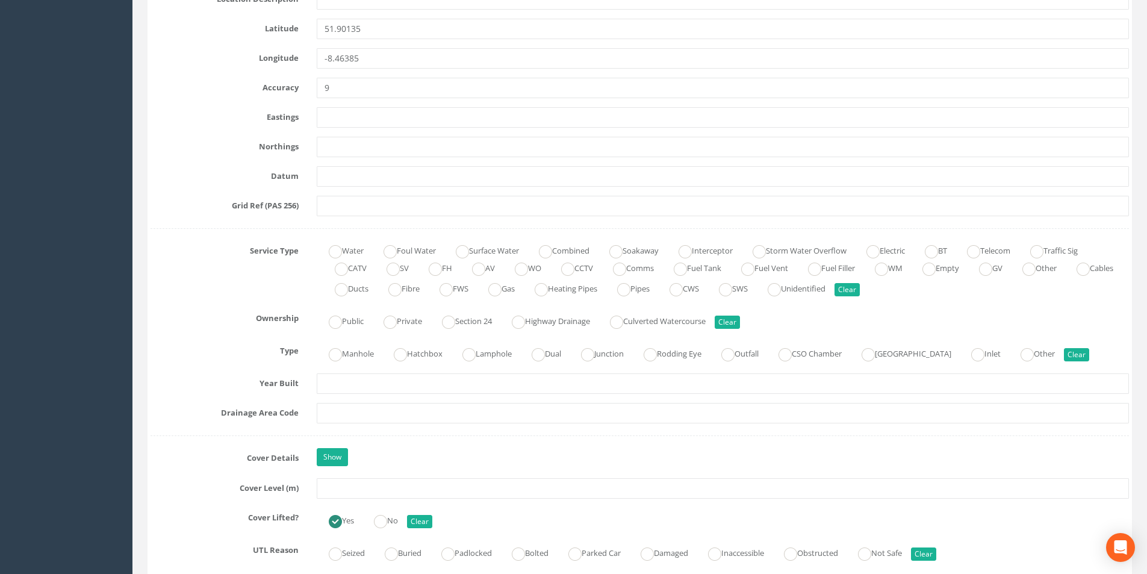
scroll to position [723, 0]
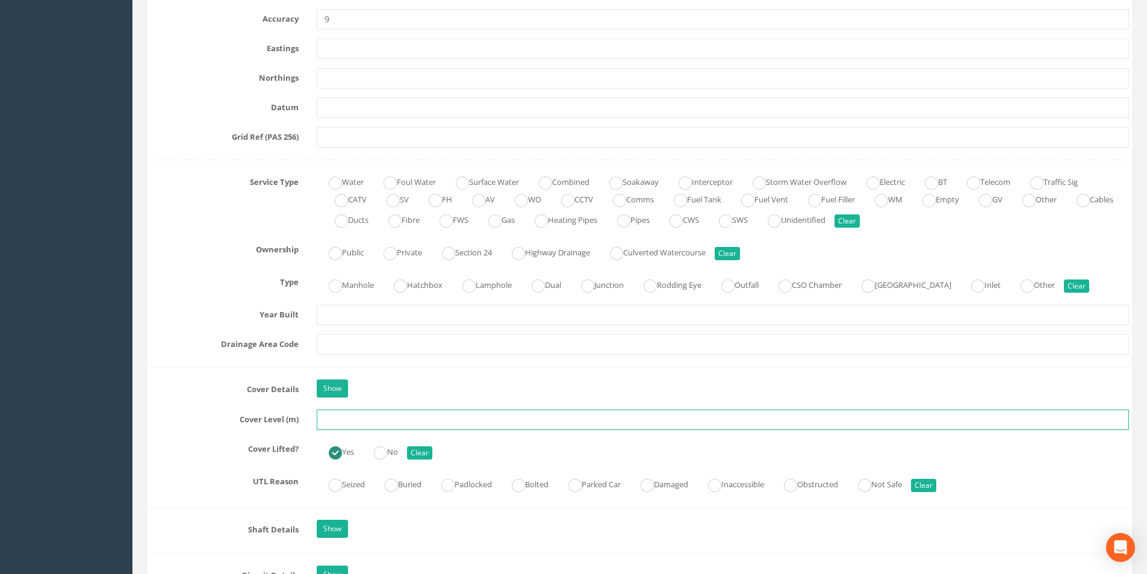
click at [342, 421] on input "text" at bounding box center [723, 419] width 812 height 20
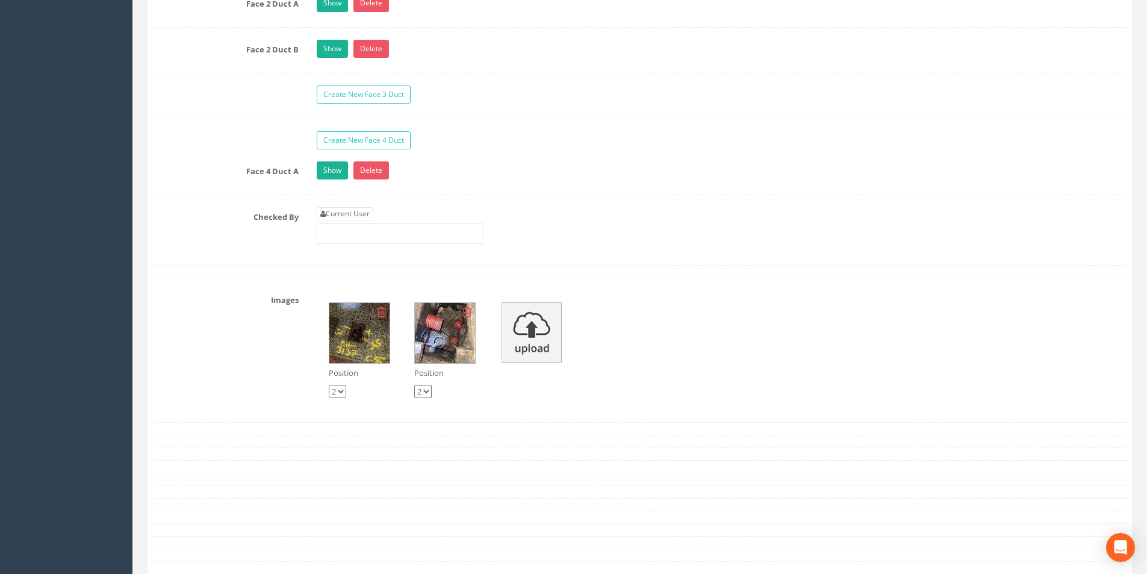
scroll to position [2107, 0]
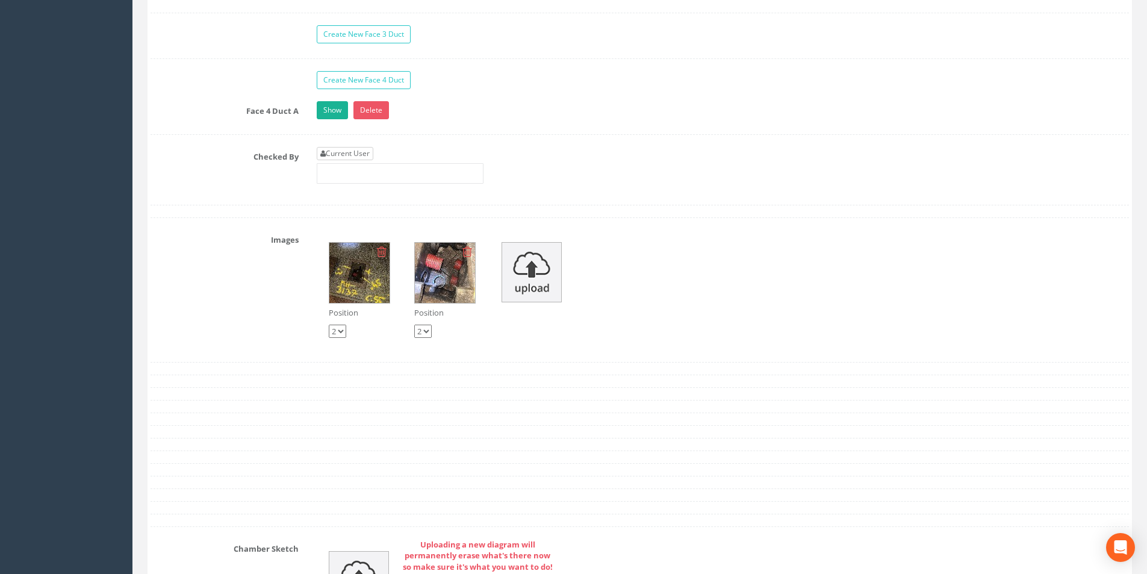
type input "3.51"
click at [345, 155] on link "Current User" at bounding box center [345, 153] width 57 height 13
type input "[PERSON_NAME]"
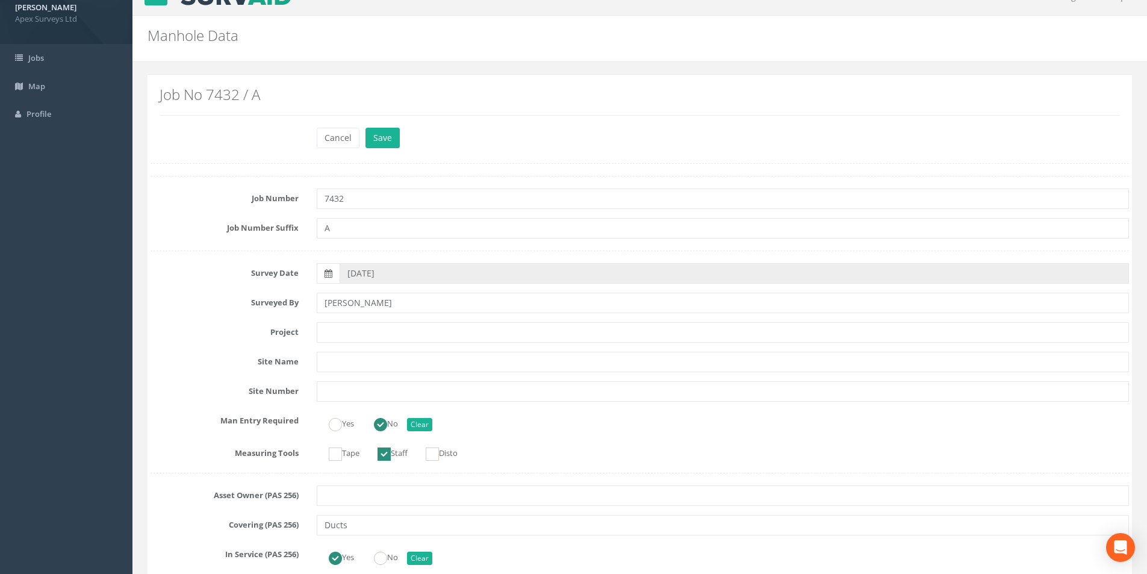
scroll to position [0, 0]
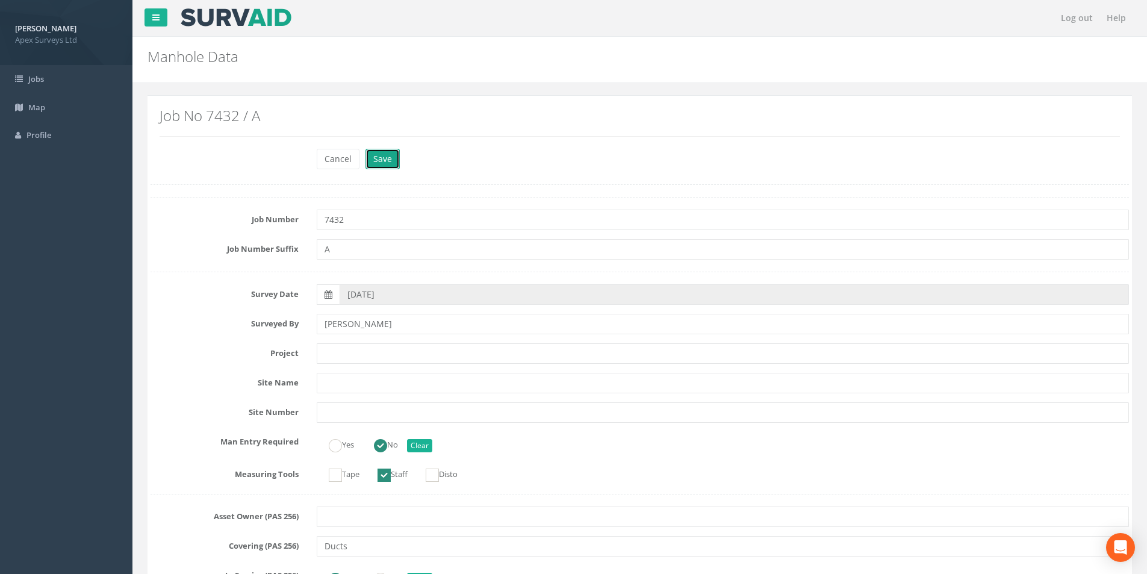
click at [386, 165] on button "Save" at bounding box center [382, 159] width 34 height 20
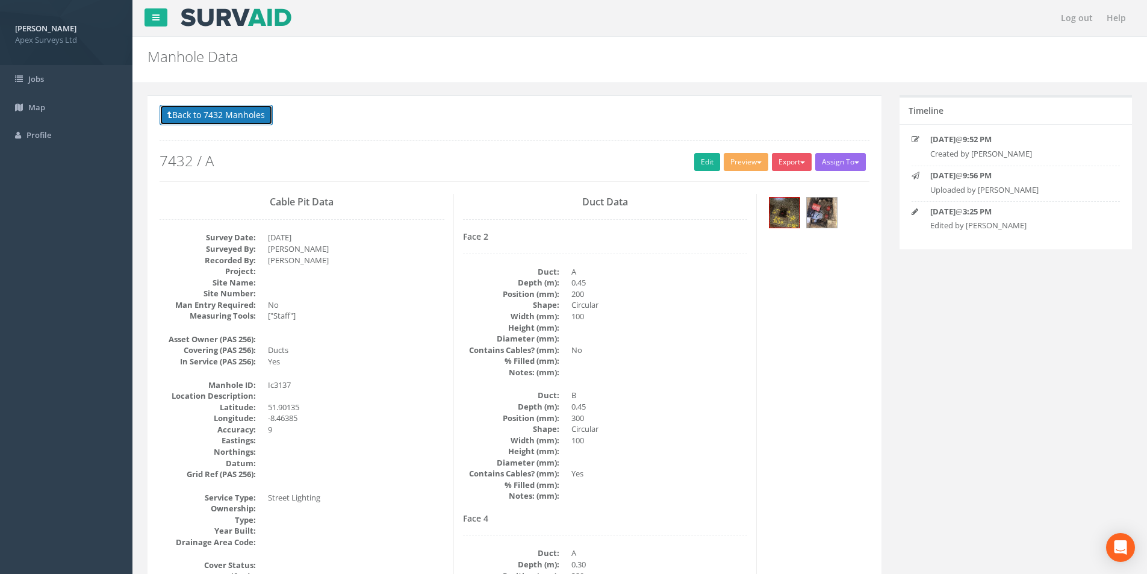
click at [205, 108] on button "Back to 7432 Manholes" at bounding box center [216, 115] width 113 height 20
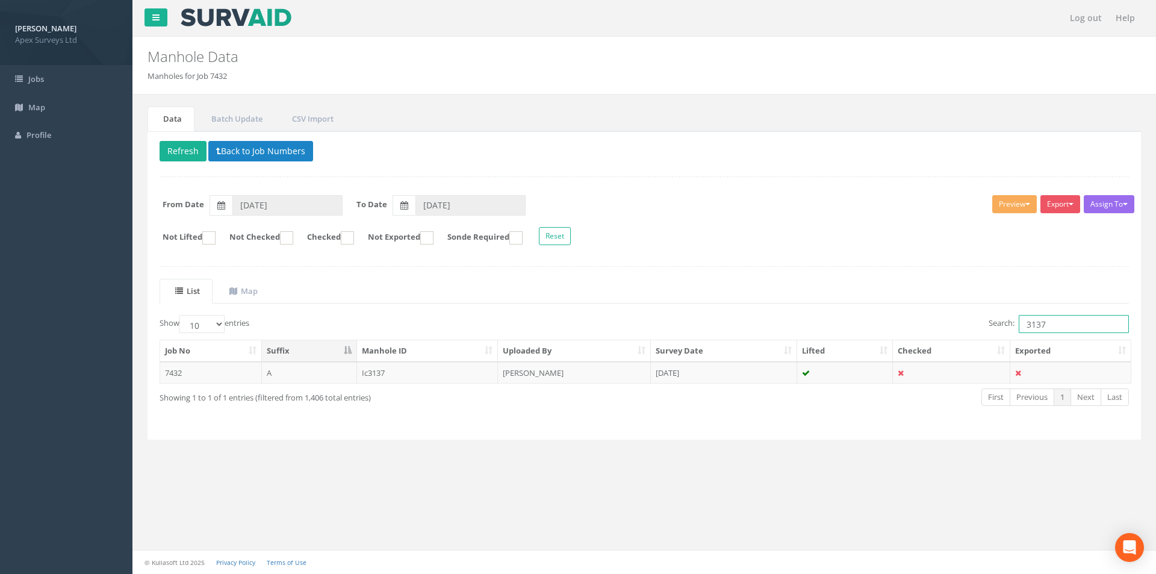
click at [1055, 324] on input "3137" at bounding box center [1074, 324] width 110 height 18
type input "3138"
click at [809, 372] on icon at bounding box center [806, 373] width 8 height 8
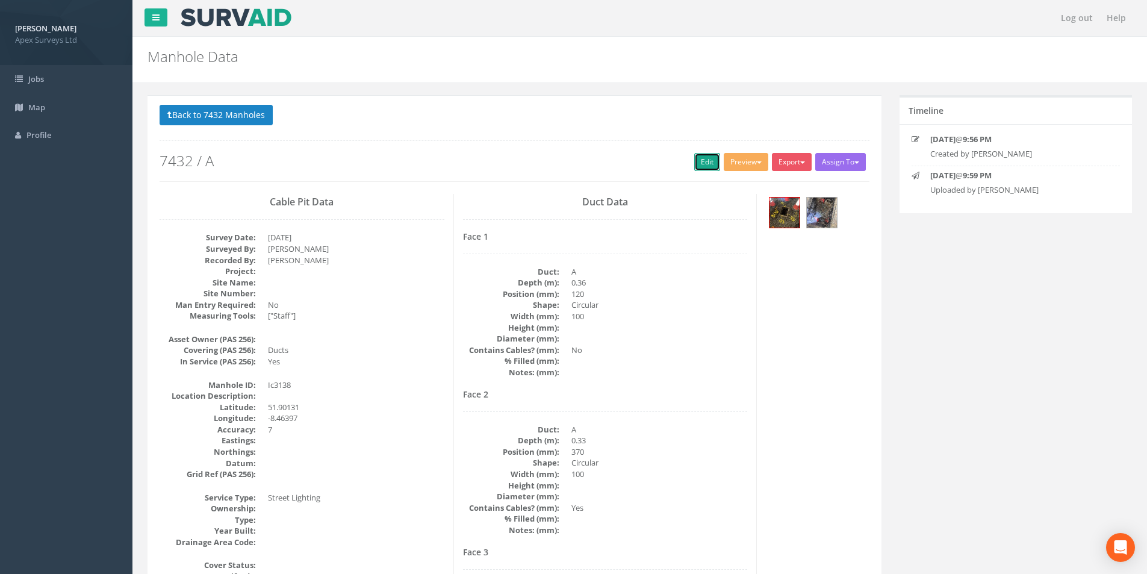
click at [707, 167] on link "Edit" at bounding box center [707, 162] width 26 height 18
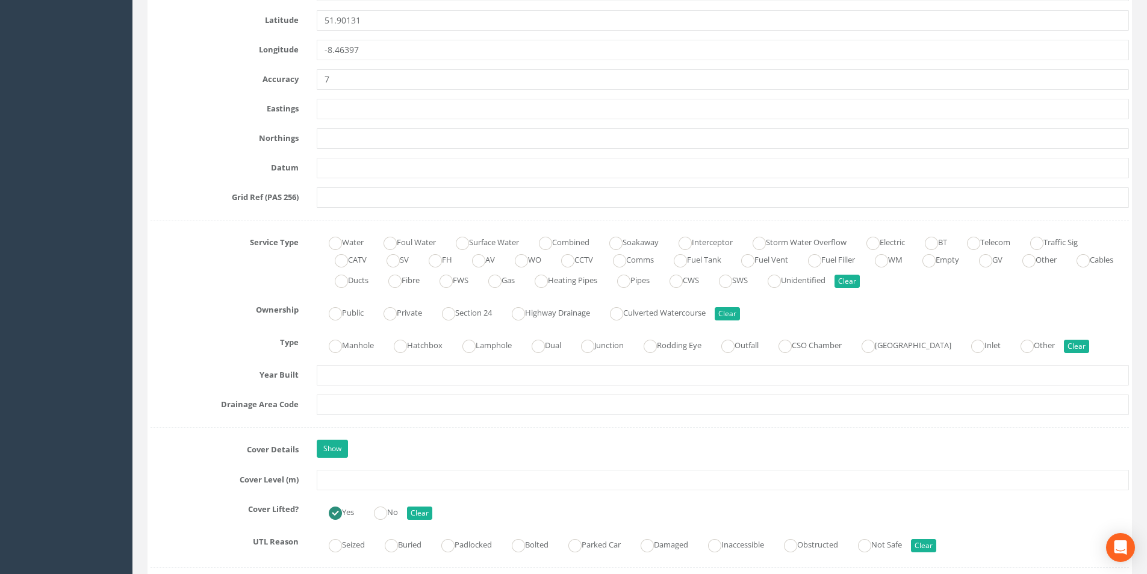
scroll to position [843, 0]
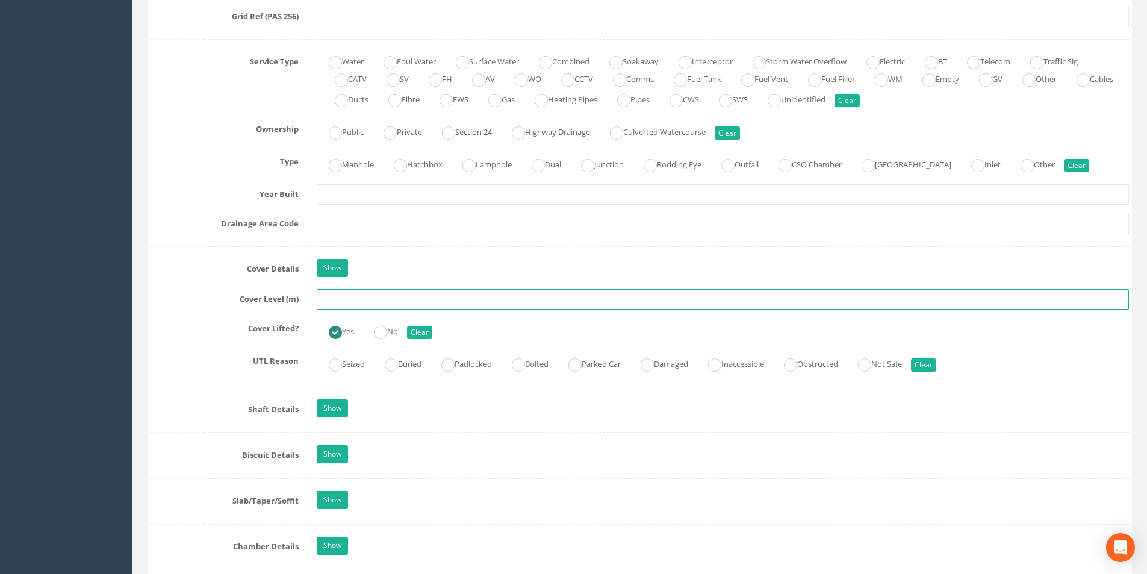
click at [370, 300] on input "text" at bounding box center [723, 299] width 812 height 20
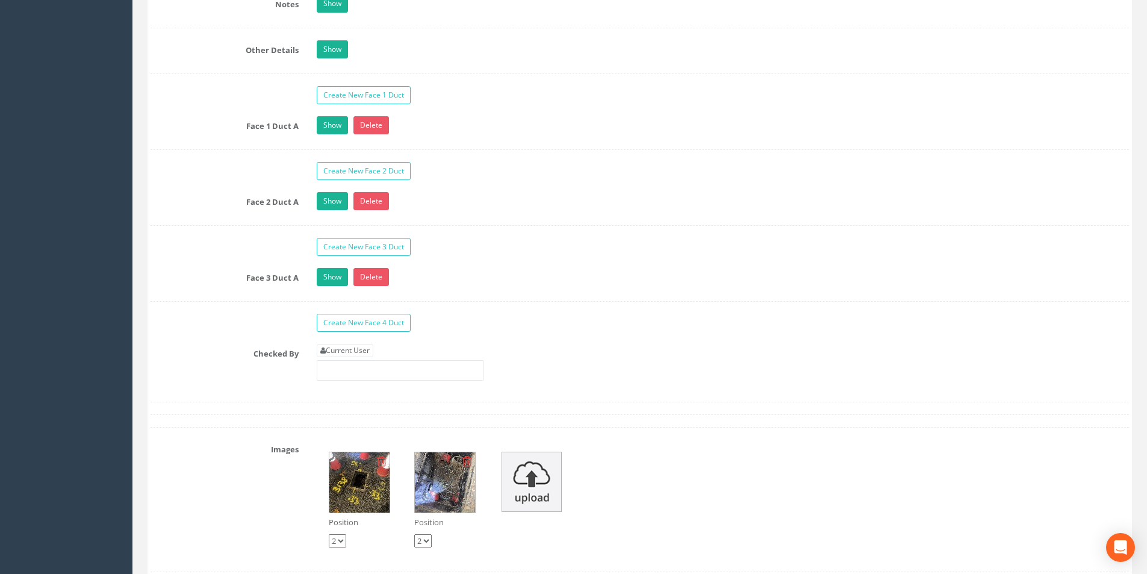
scroll to position [2047, 0]
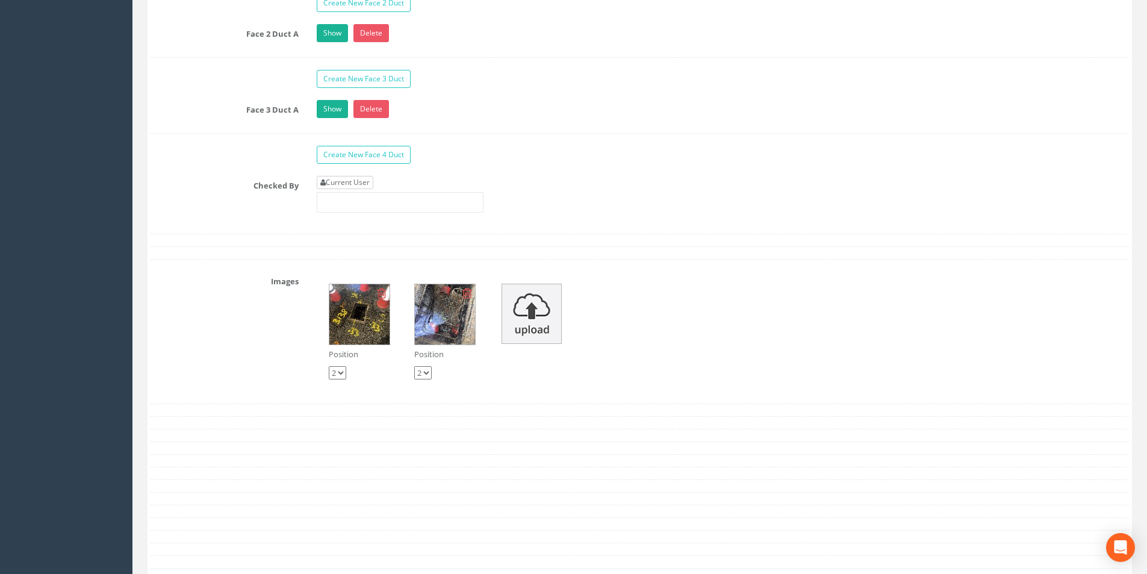
type input "3.58"
click at [359, 179] on link "Current User" at bounding box center [345, 182] width 57 height 13
type input "[PERSON_NAME]"
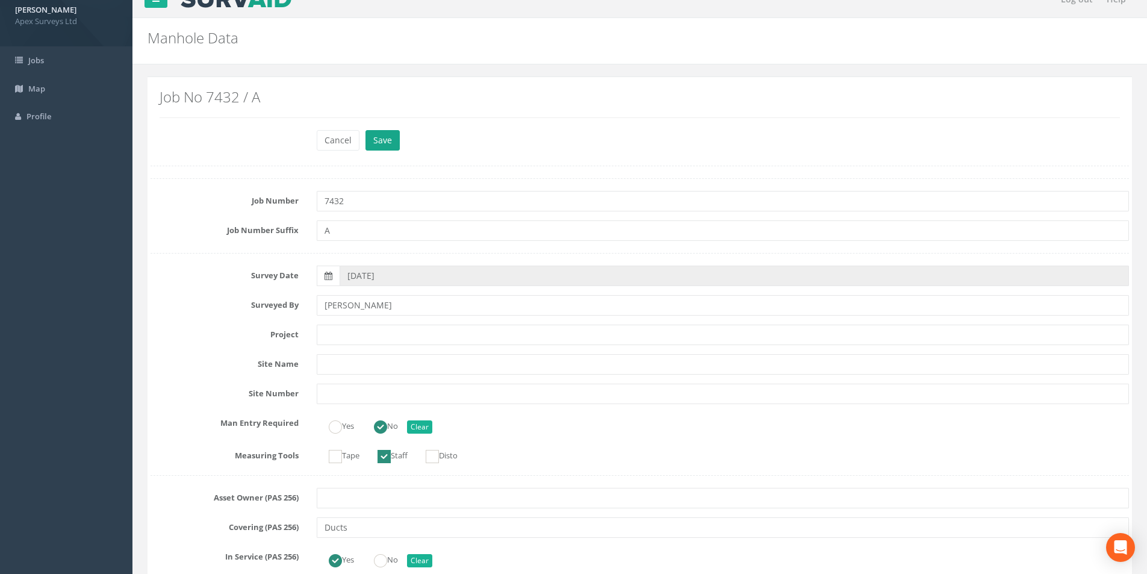
scroll to position [0, 0]
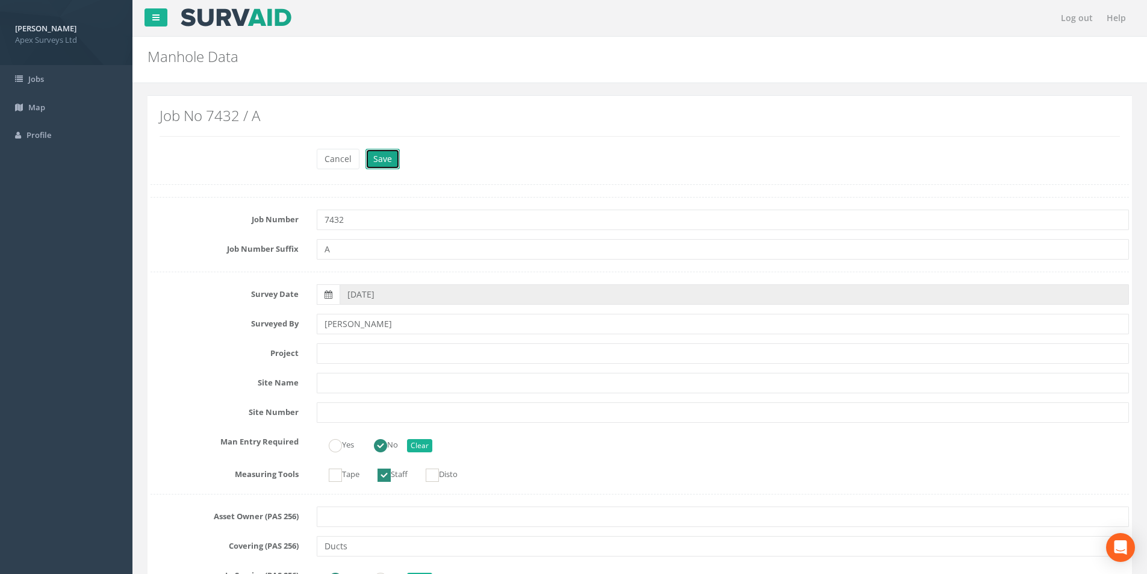
click at [383, 154] on button "Save" at bounding box center [382, 159] width 34 height 20
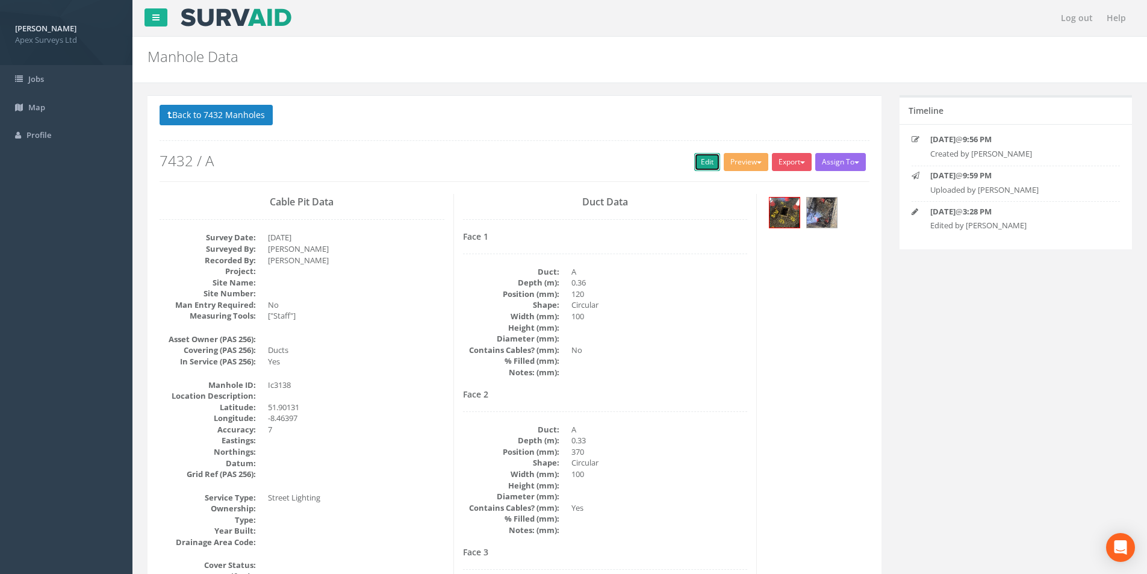
click at [701, 163] on link "Edit" at bounding box center [707, 162] width 26 height 18
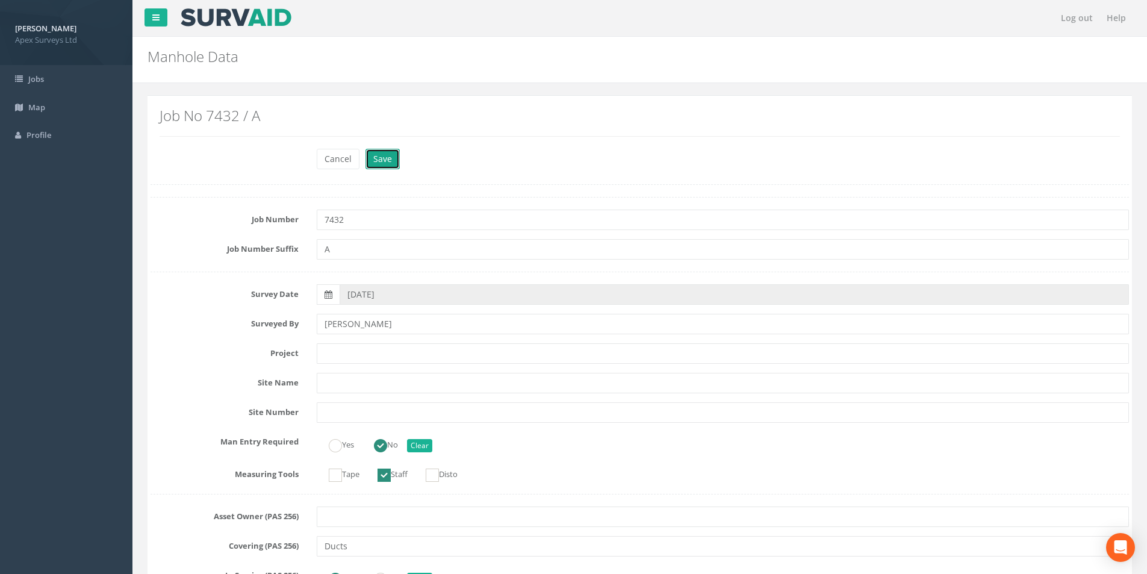
click at [375, 160] on button "Save" at bounding box center [382, 159] width 34 height 20
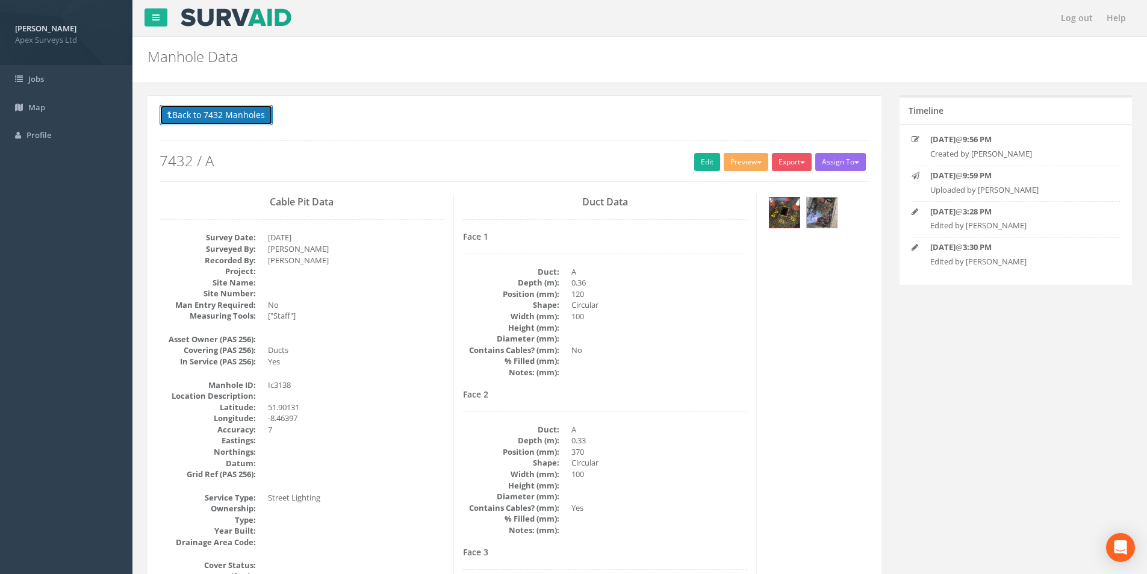
click at [244, 120] on button "Back to 7432 Manholes" at bounding box center [216, 115] width 113 height 20
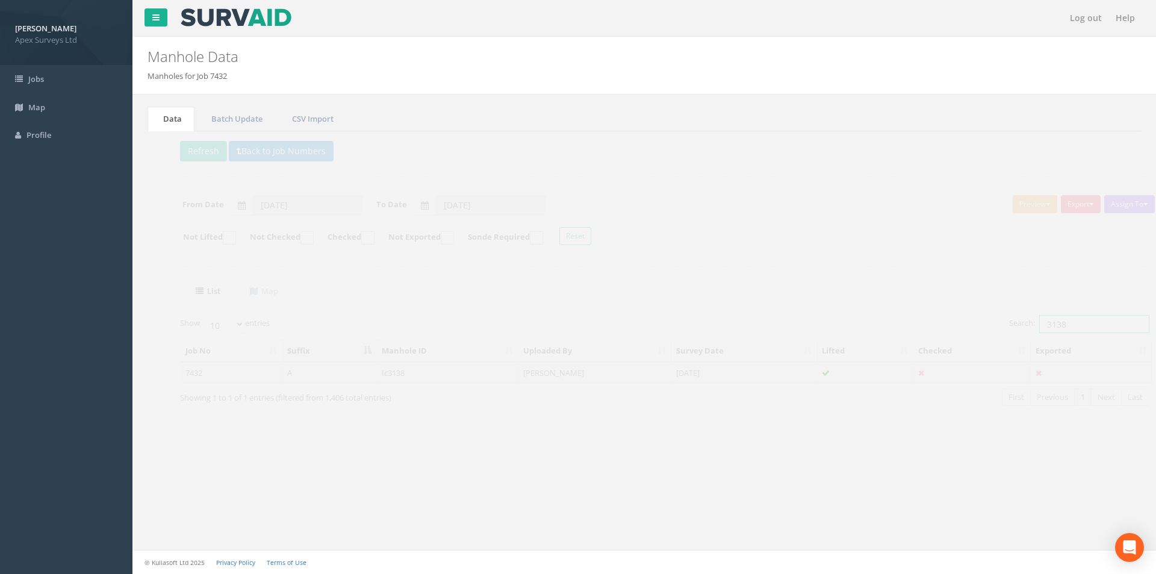
click at [1099, 329] on input "3138" at bounding box center [1074, 324] width 110 height 18
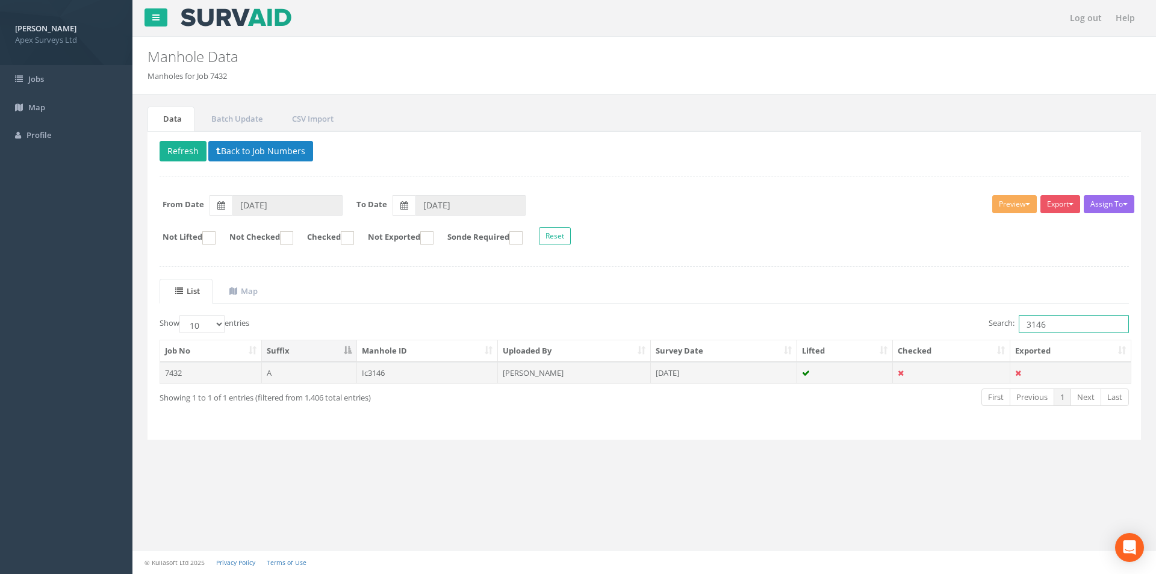
type input "3146"
click at [718, 373] on td "[DATE]" at bounding box center [724, 373] width 146 height 22
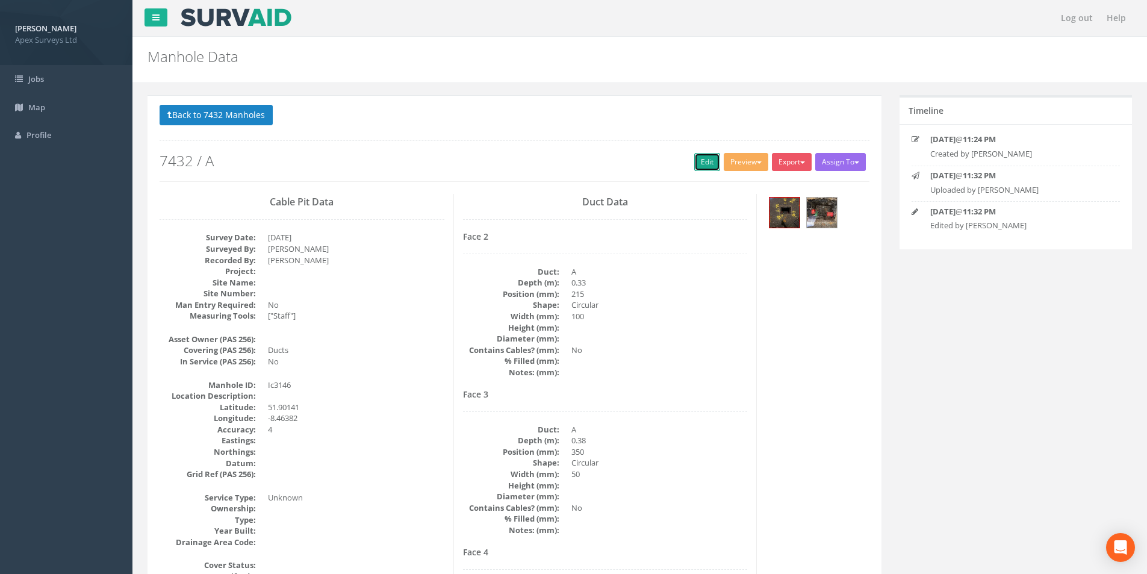
click at [711, 162] on link "Edit" at bounding box center [707, 162] width 26 height 18
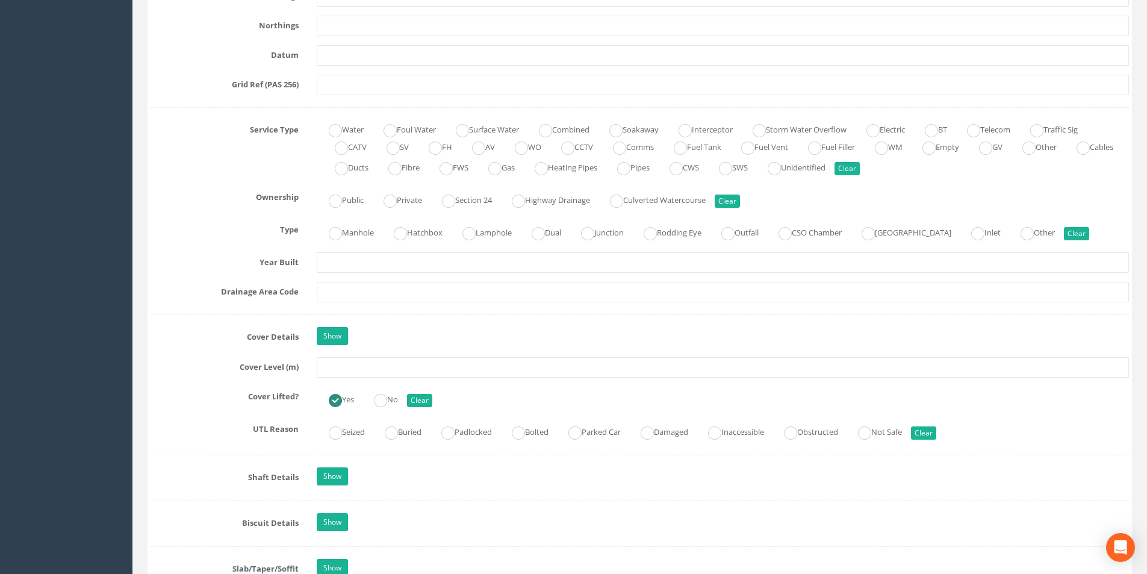
scroll to position [783, 0]
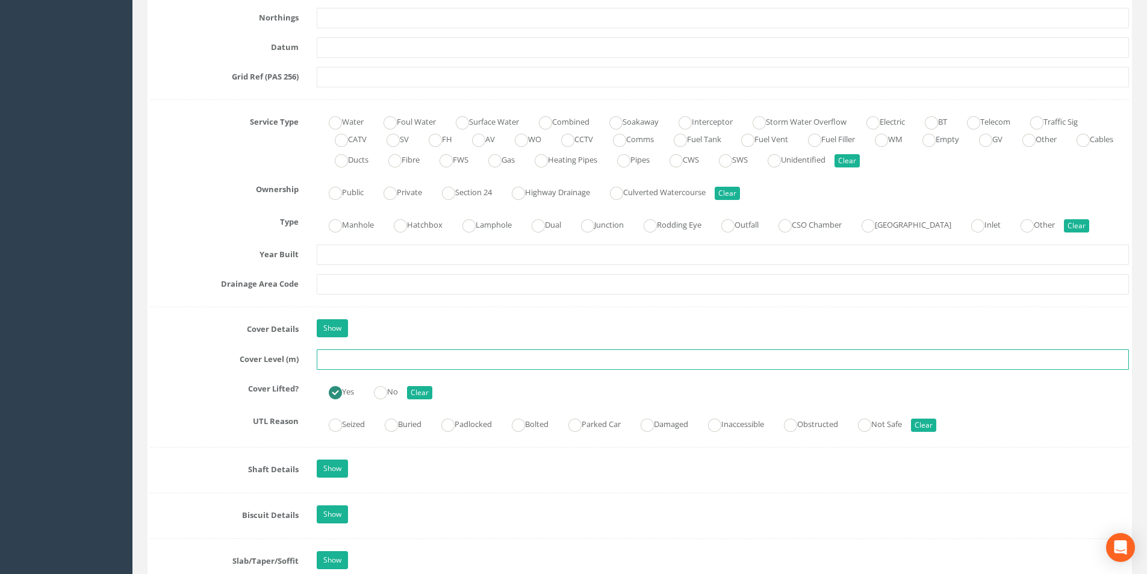
click at [364, 359] on input "text" at bounding box center [723, 359] width 812 height 20
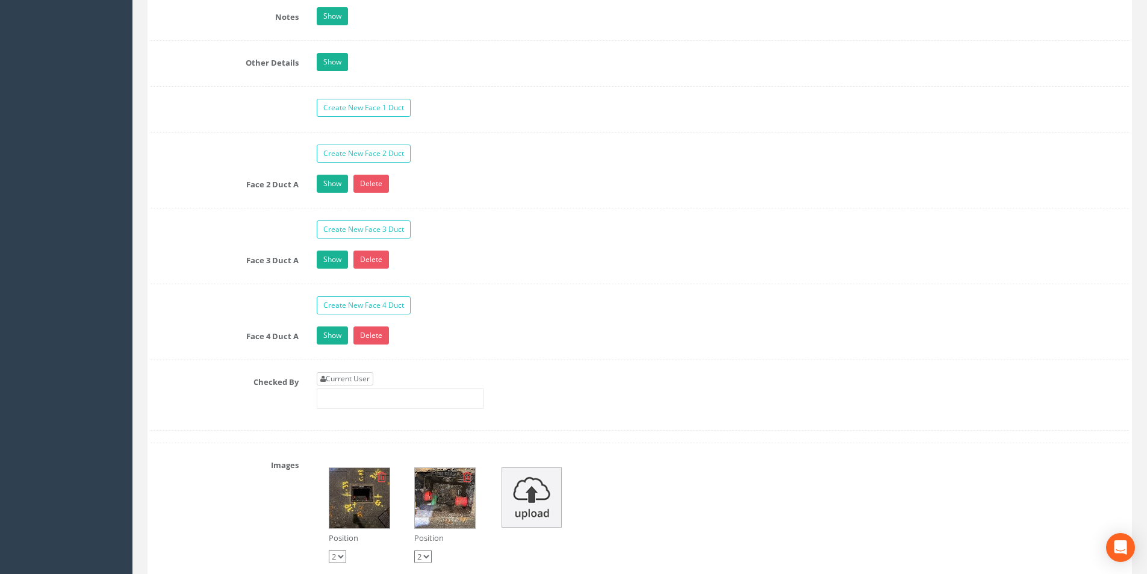
type input "3.67"
click at [353, 378] on link "Current User" at bounding box center [345, 378] width 57 height 13
type input "[PERSON_NAME]"
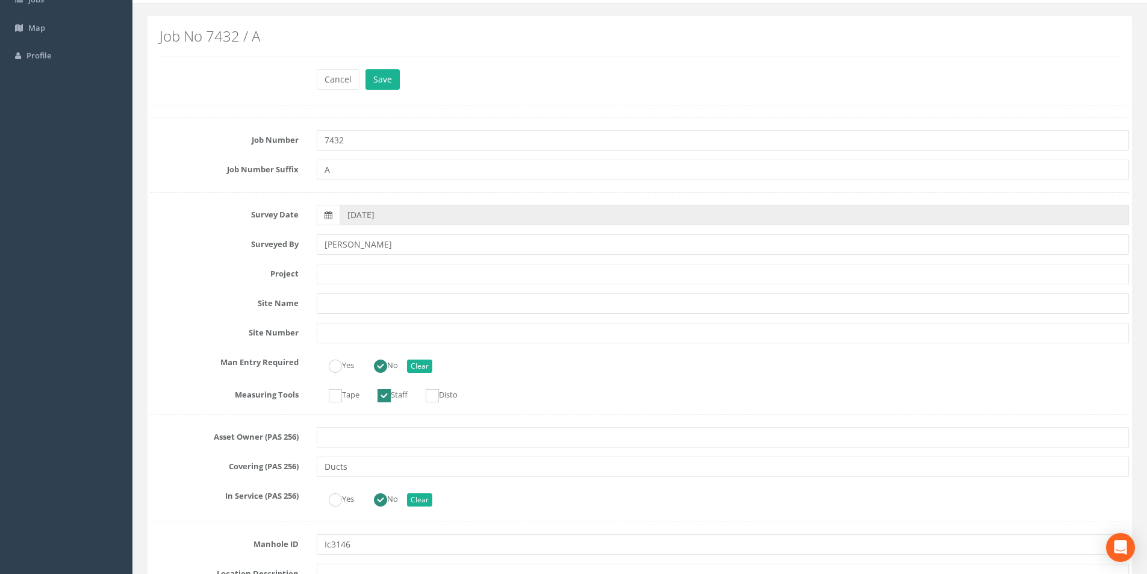
scroll to position [0, 0]
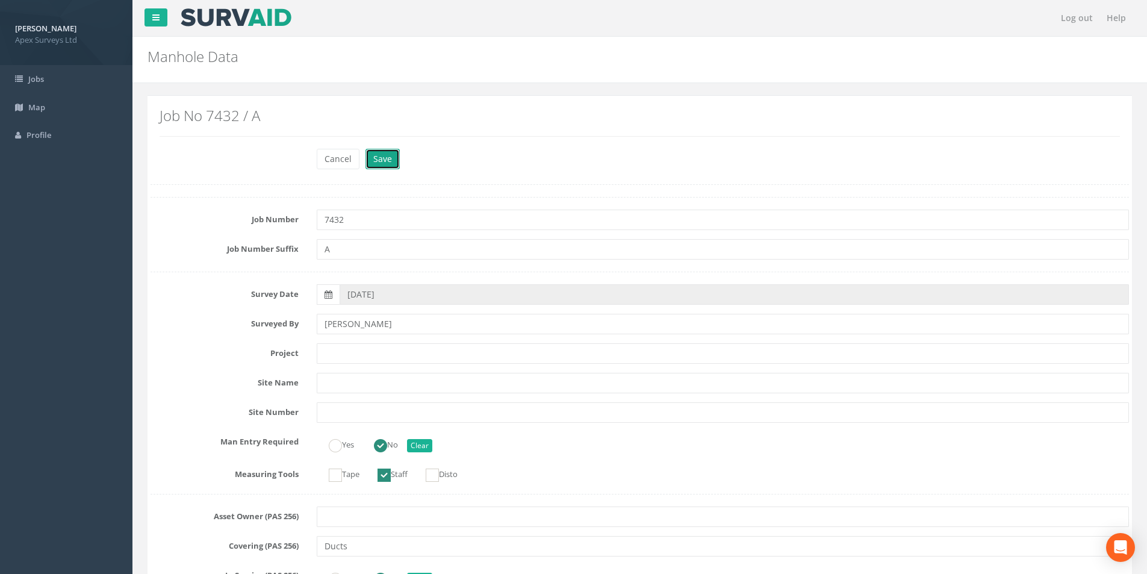
click at [379, 152] on button "Save" at bounding box center [382, 159] width 34 height 20
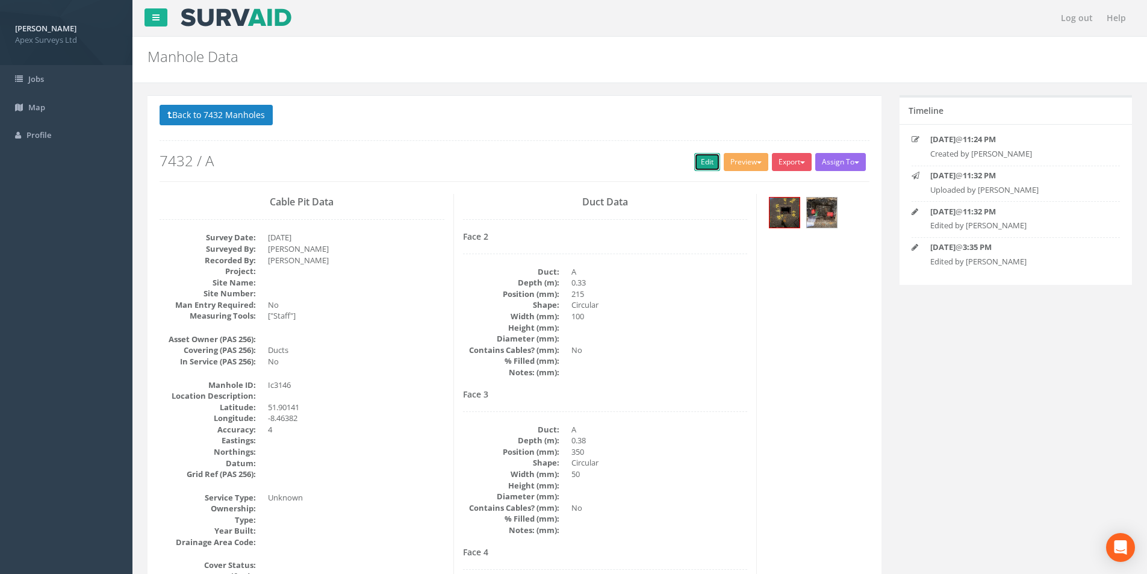
click at [701, 163] on link "Edit" at bounding box center [707, 162] width 26 height 18
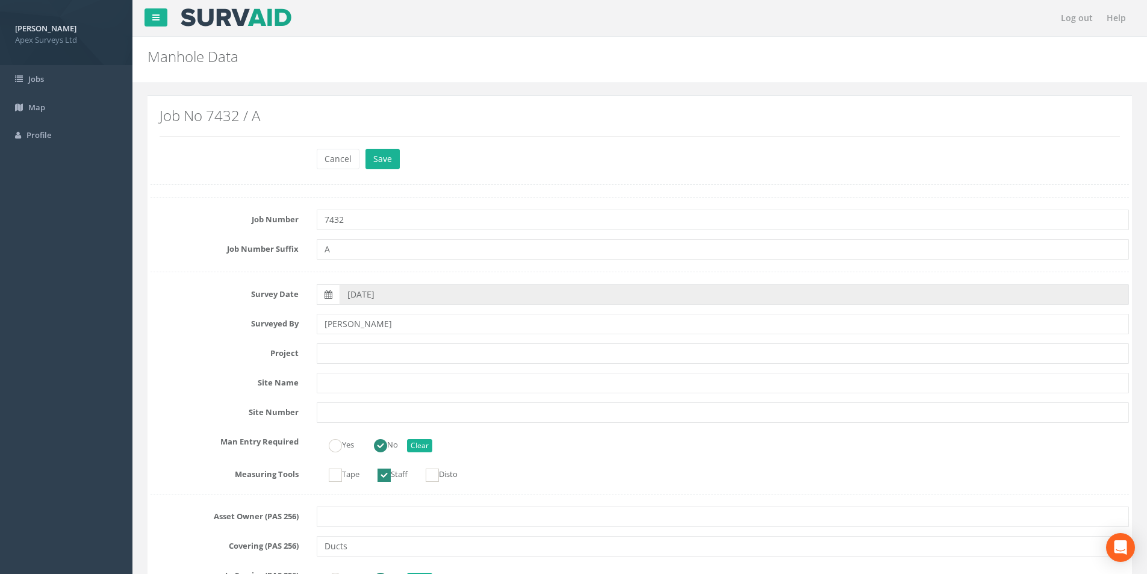
click at [390, 170] on div "Cancel Save Delete" at bounding box center [723, 160] width 830 height 23
click at [382, 166] on button "Save" at bounding box center [382, 159] width 34 height 20
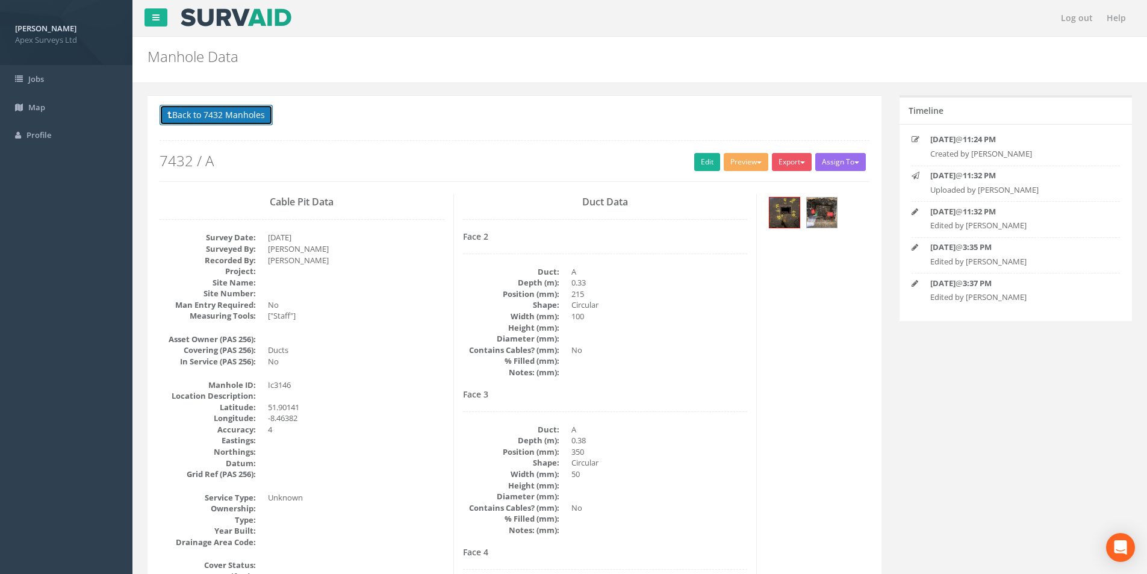
click at [218, 118] on button "Back to 7432 Manholes" at bounding box center [216, 115] width 113 height 20
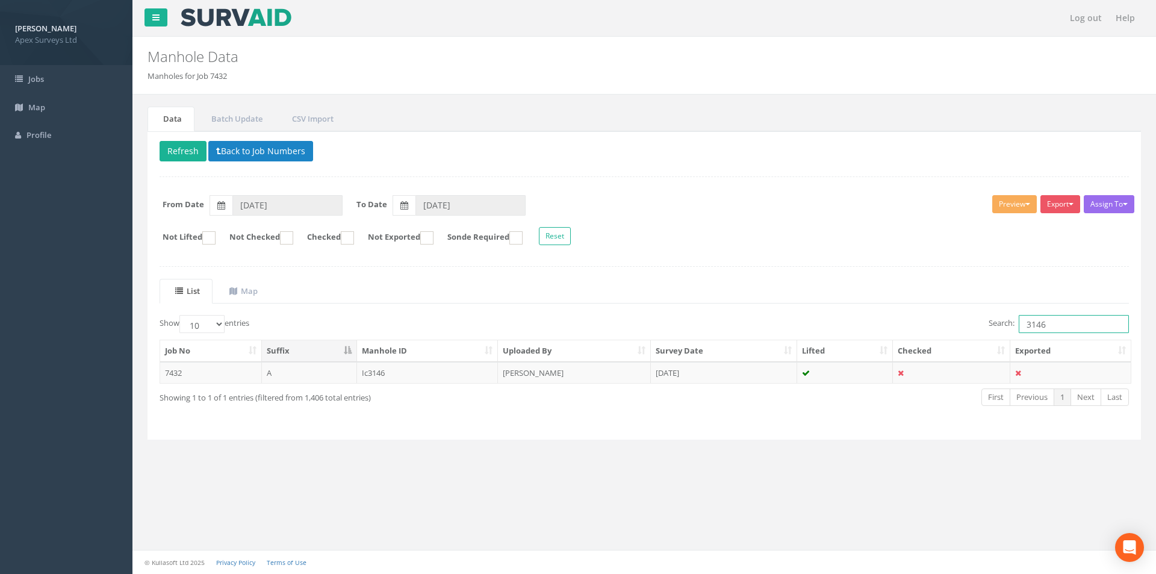
click at [1052, 324] on input "3146" at bounding box center [1074, 324] width 110 height 18
type input "3147"
click at [774, 382] on td "[DATE]" at bounding box center [724, 373] width 146 height 22
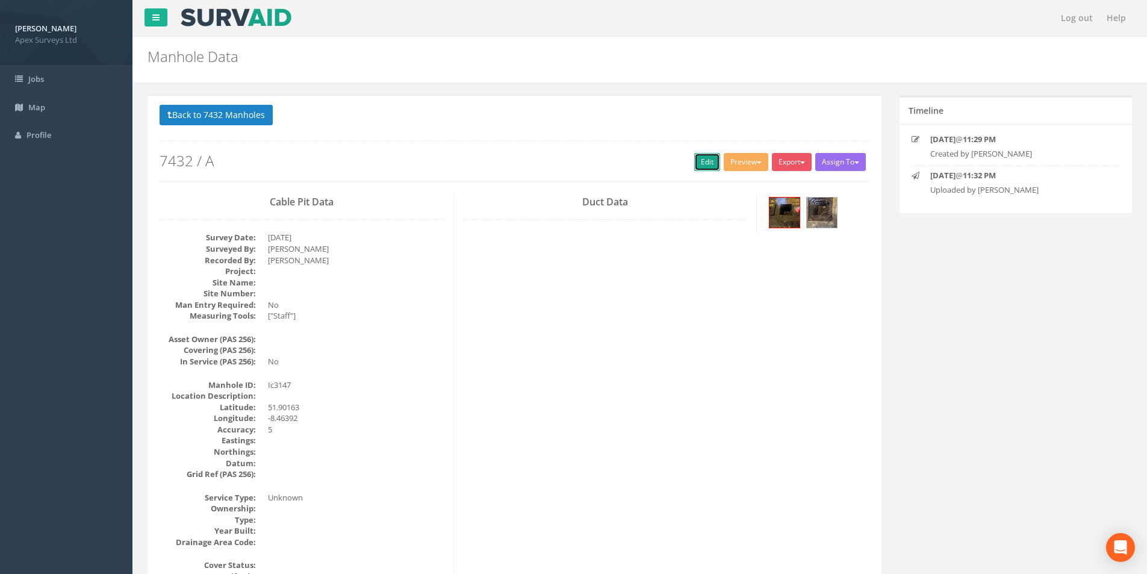
click at [708, 166] on link "Edit" at bounding box center [707, 162] width 26 height 18
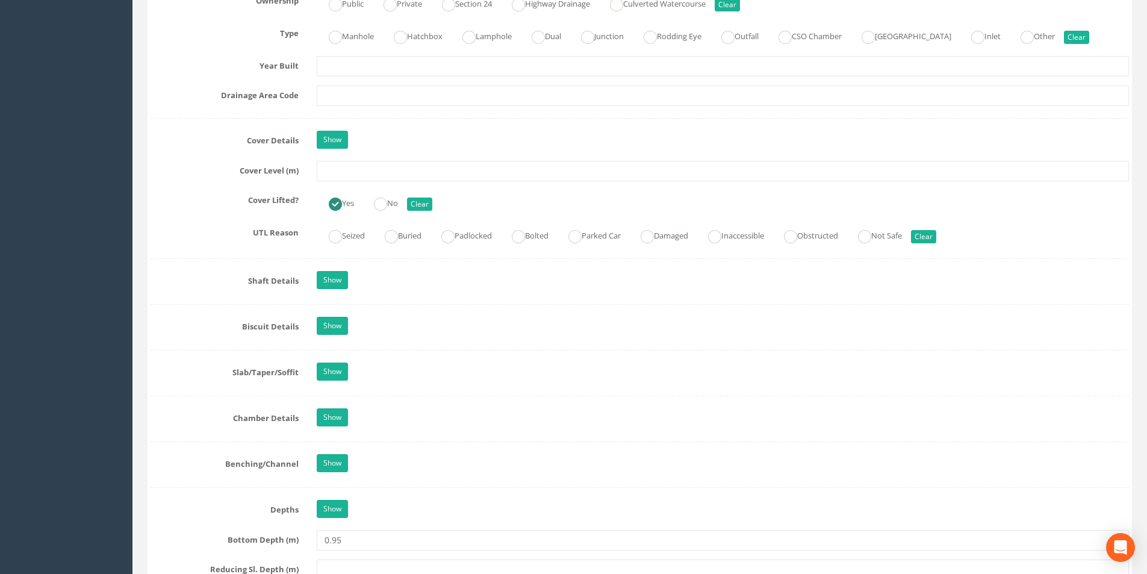
scroll to position [963, 0]
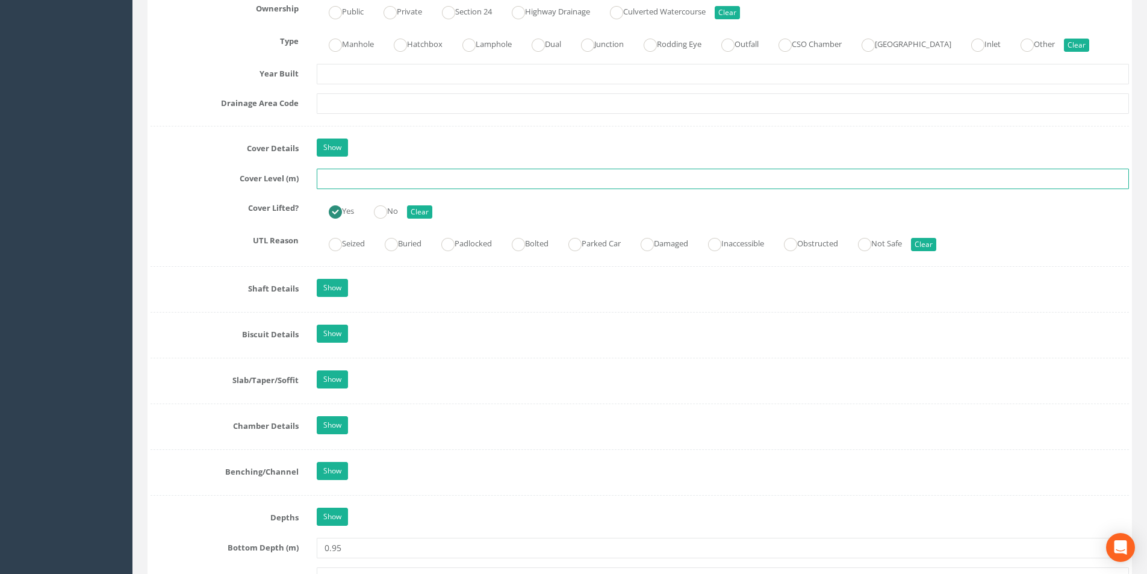
click at [358, 182] on input "text" at bounding box center [723, 179] width 812 height 20
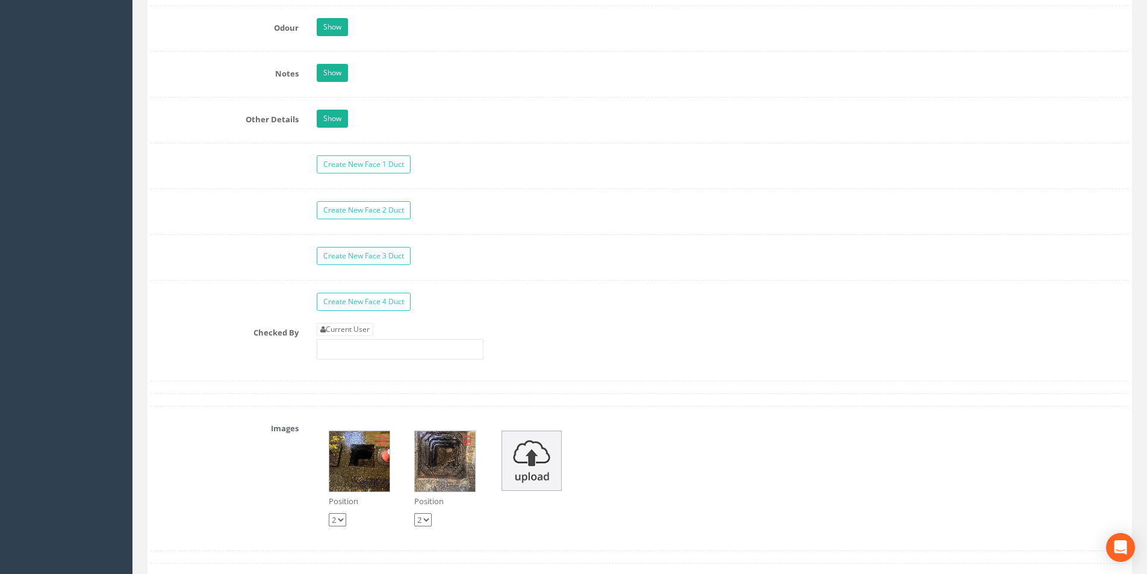
scroll to position [1927, 0]
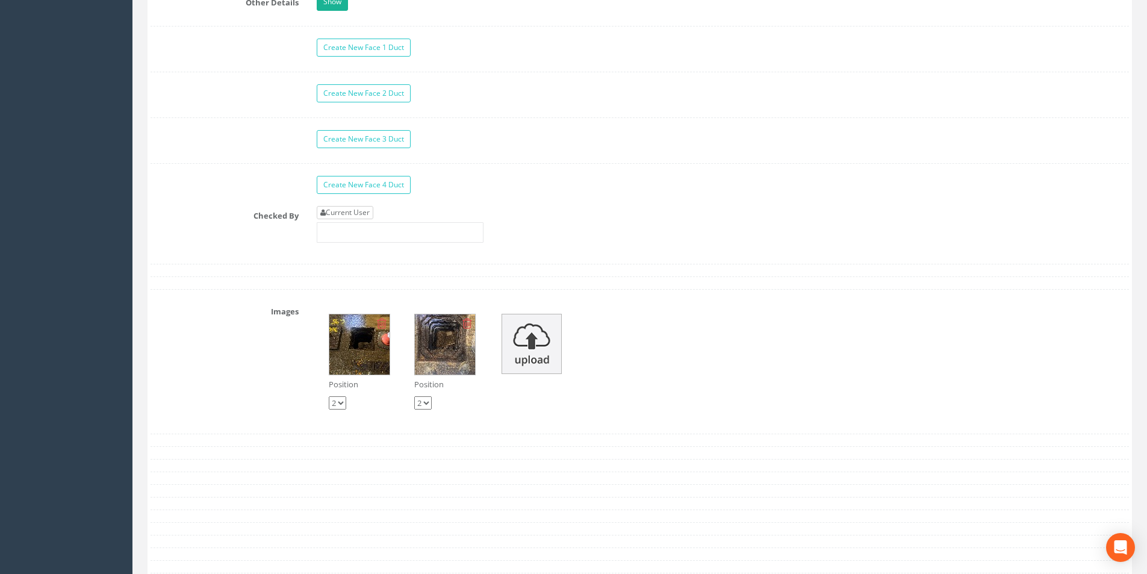
type input "3.64"
click at [367, 207] on link "Current User" at bounding box center [345, 212] width 57 height 13
type input "[PERSON_NAME]"
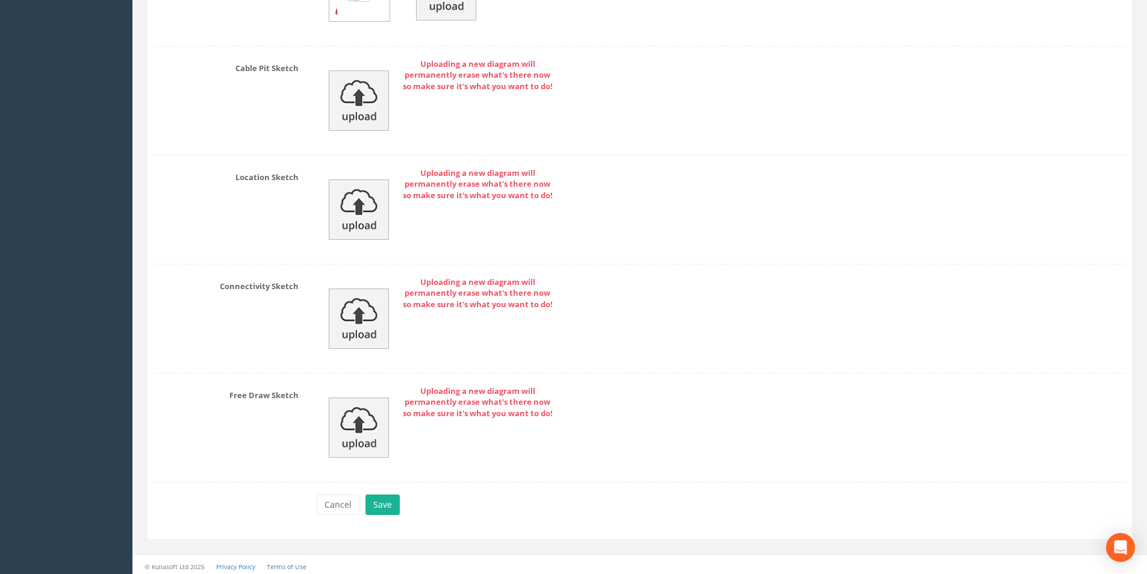
scroll to position [2593, 0]
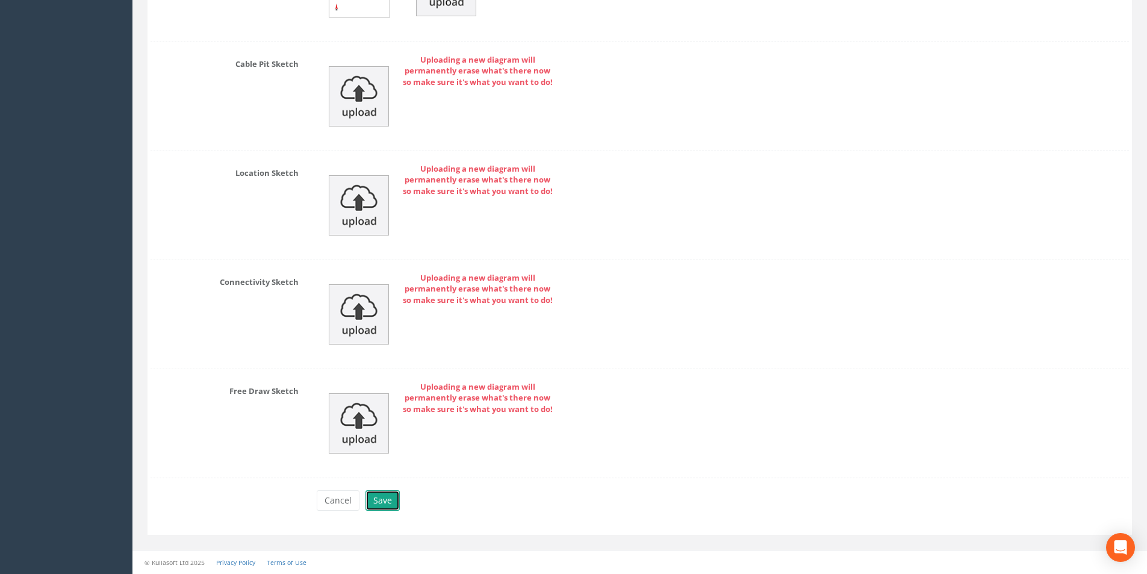
click at [379, 501] on button "Save" at bounding box center [382, 500] width 34 height 20
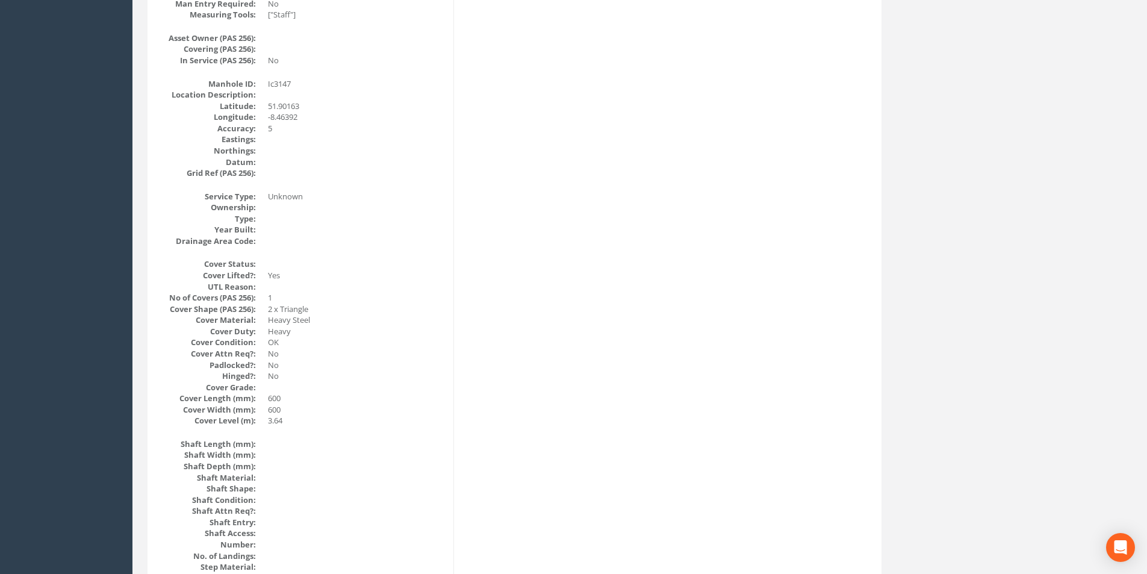
scroll to position [0, 0]
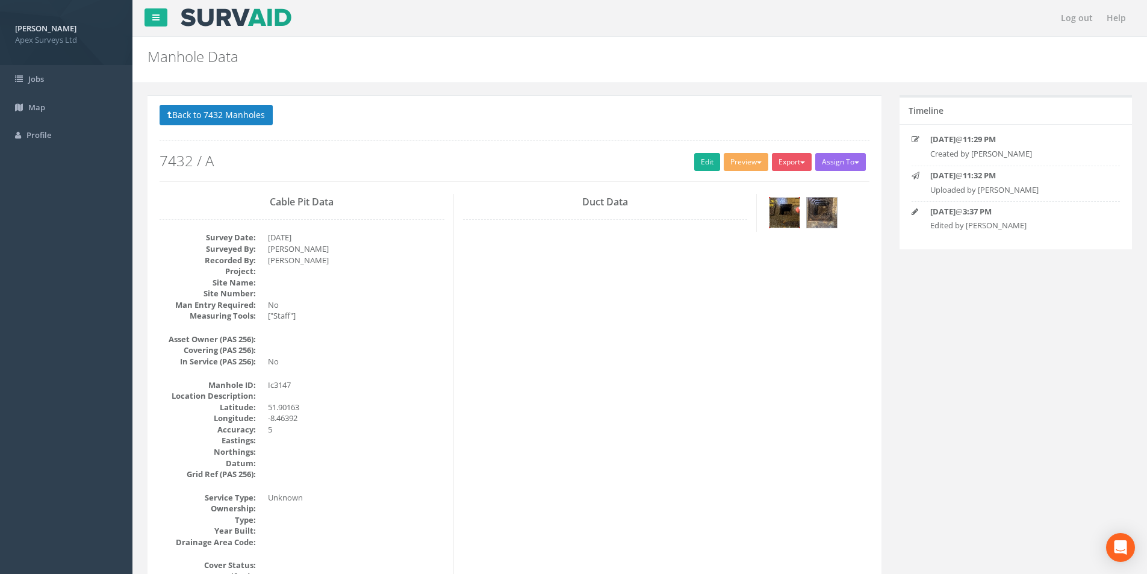
click at [786, 214] on img at bounding box center [784, 212] width 30 height 30
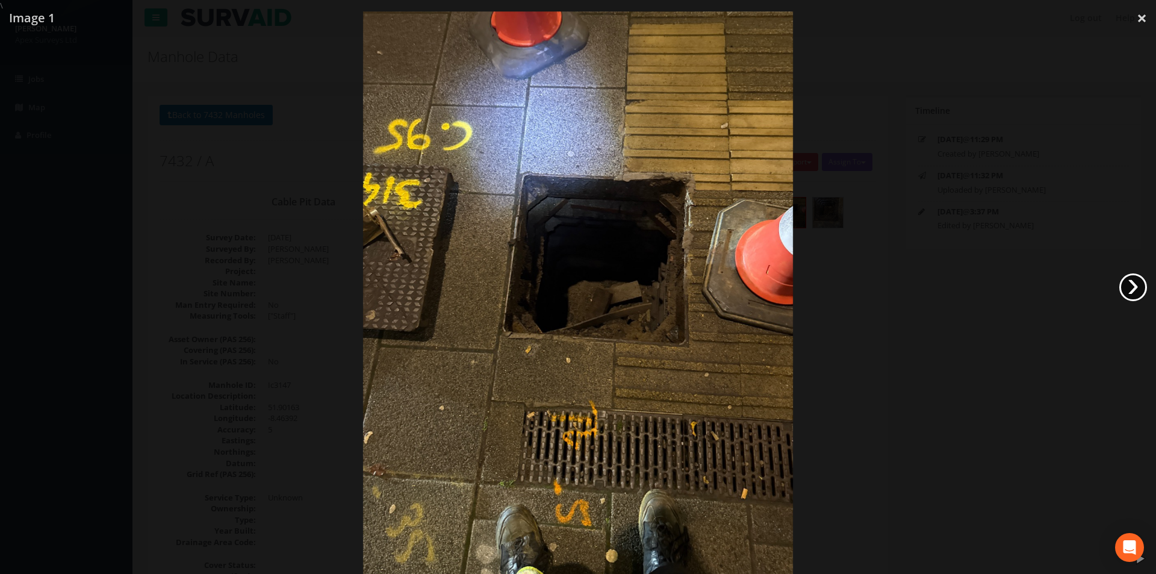
click at [1132, 290] on link "›" at bounding box center [1133, 287] width 28 height 28
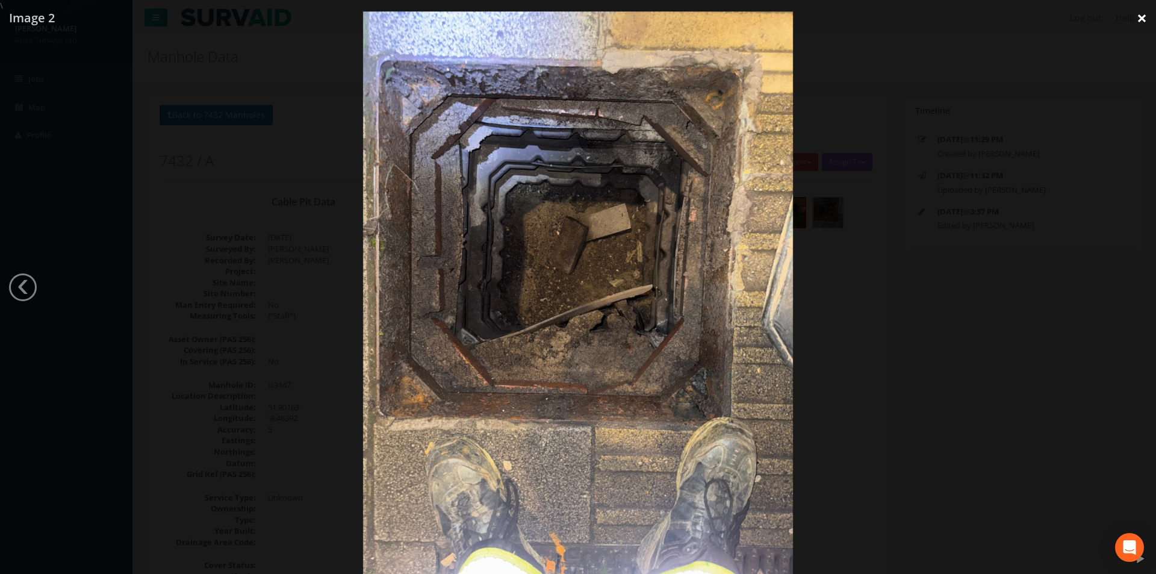
click at [1146, 21] on link "×" at bounding box center [1142, 18] width 28 height 36
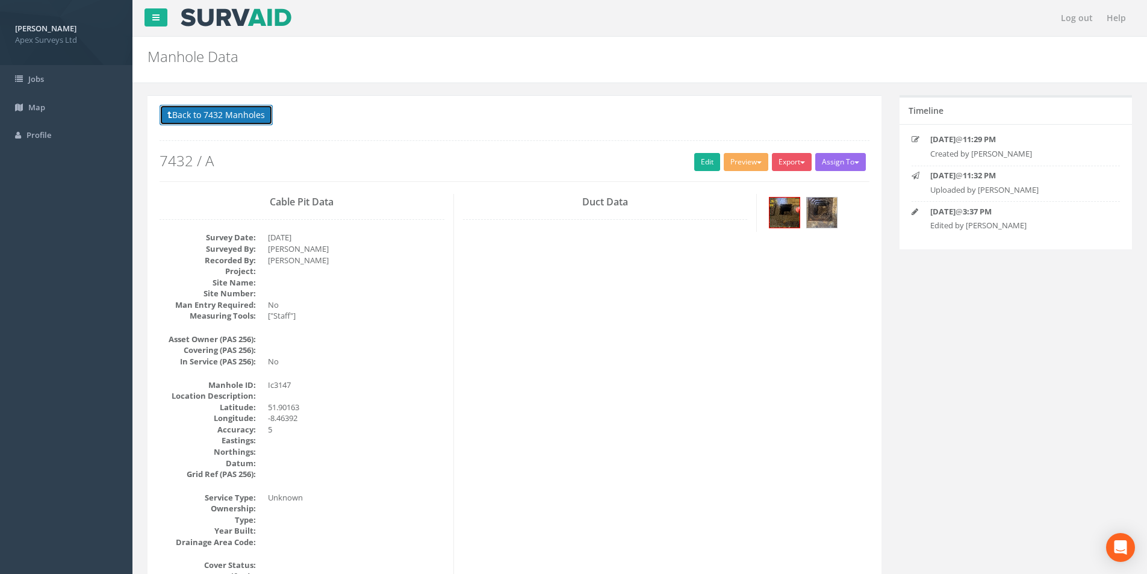
click at [185, 113] on button "Back to 7432 Manholes" at bounding box center [216, 115] width 113 height 20
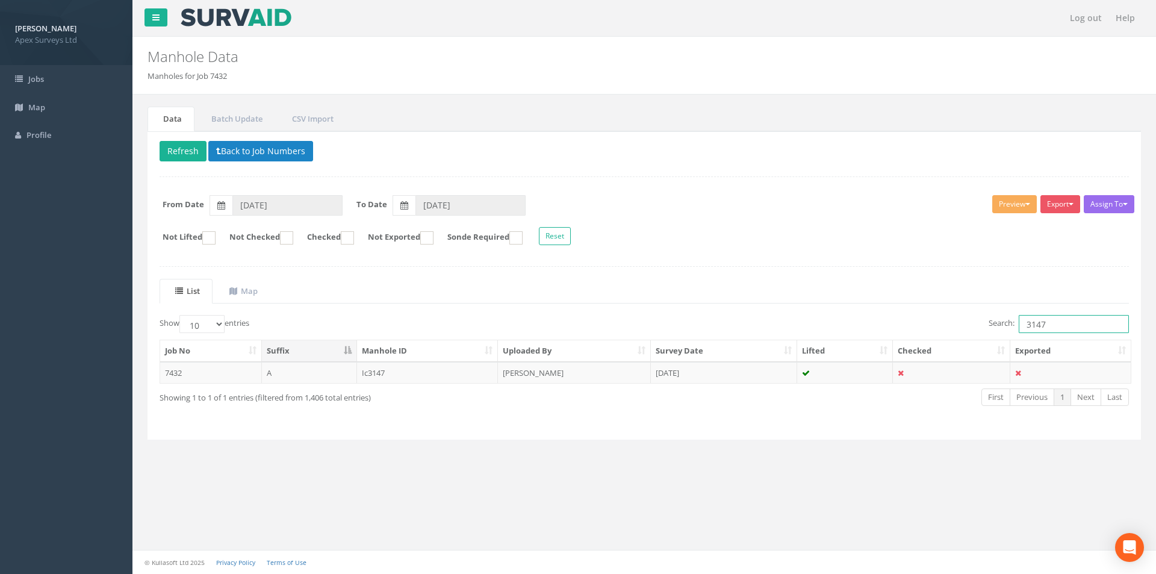
drag, startPoint x: 1052, startPoint y: 323, endPoint x: 1031, endPoint y: 326, distance: 20.6
click at [1031, 326] on input "3147" at bounding box center [1074, 324] width 110 height 18
click at [1029, 322] on input "33149" at bounding box center [1074, 324] width 110 height 18
type input "3149"
click at [438, 372] on td "Mh3149" at bounding box center [427, 373] width 141 height 22
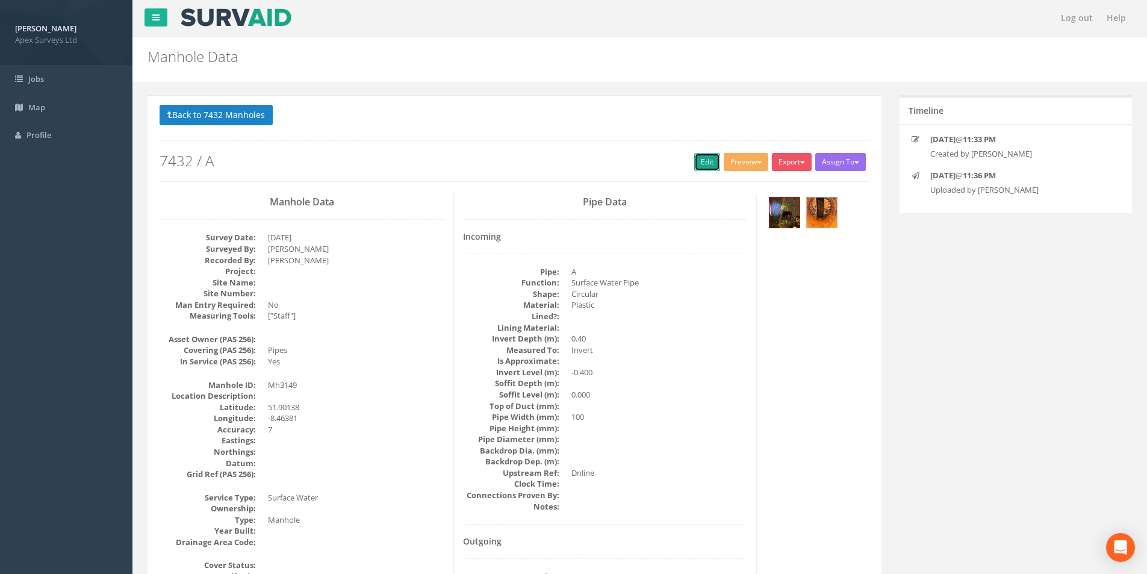
click at [706, 167] on link "Edit" at bounding box center [707, 162] width 26 height 18
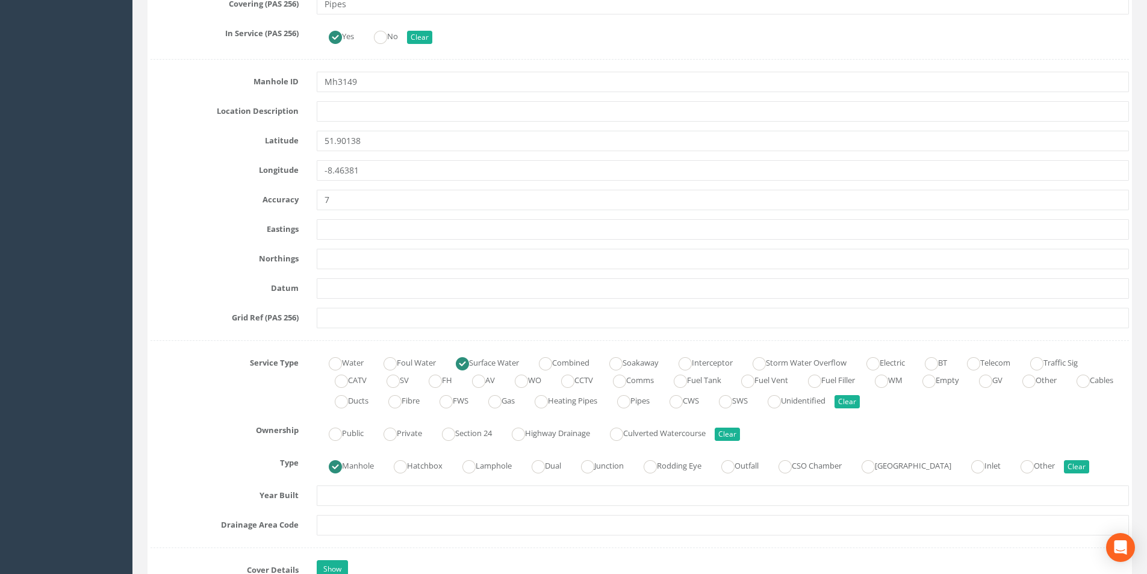
scroll to position [723, 0]
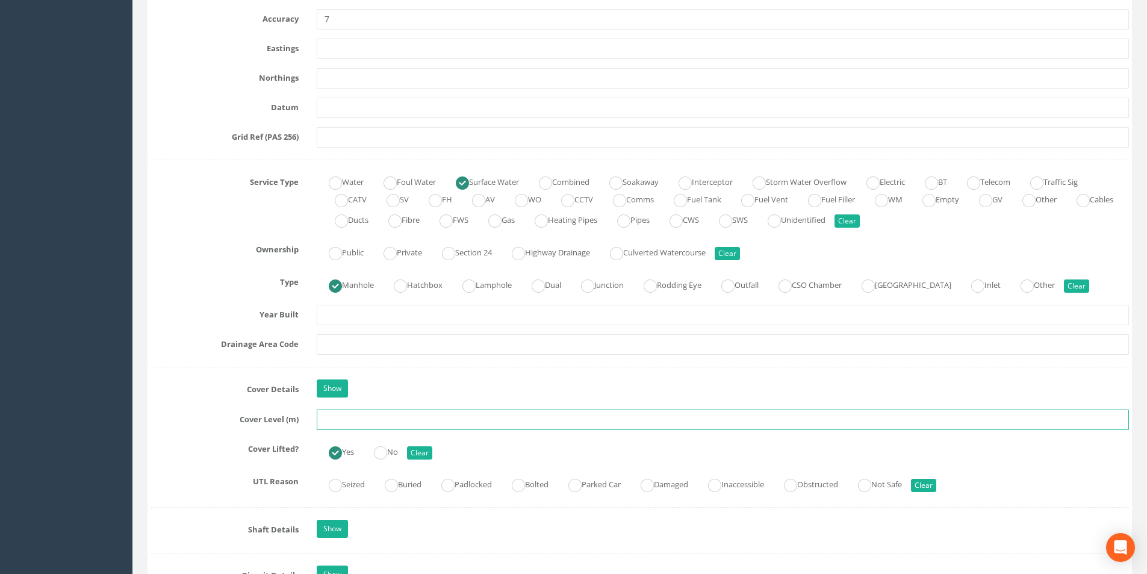
click at [363, 419] on input "text" at bounding box center [723, 419] width 812 height 20
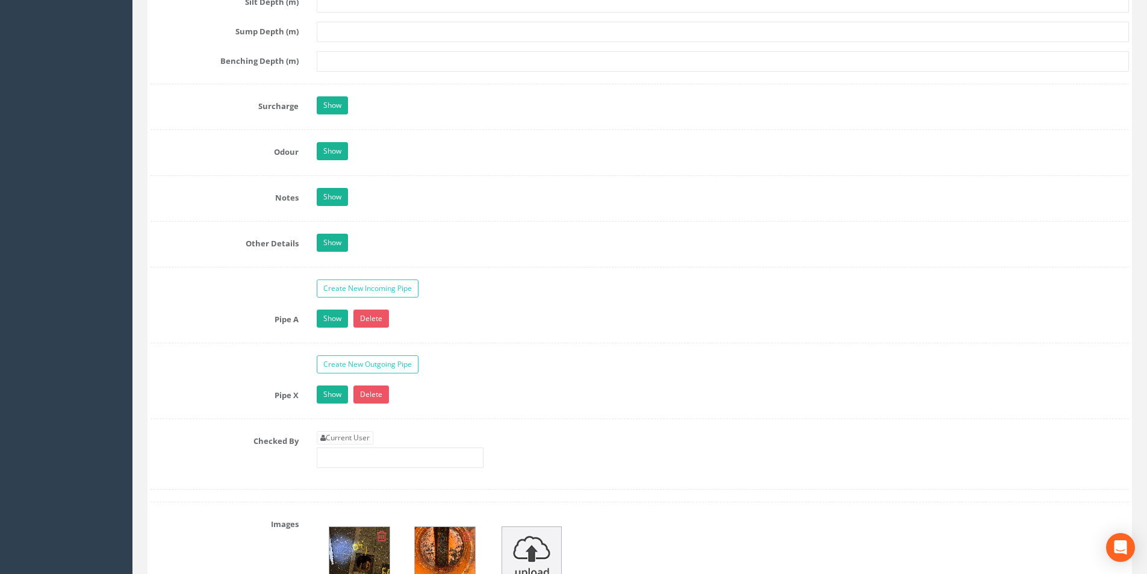
scroll to position [2047, 0]
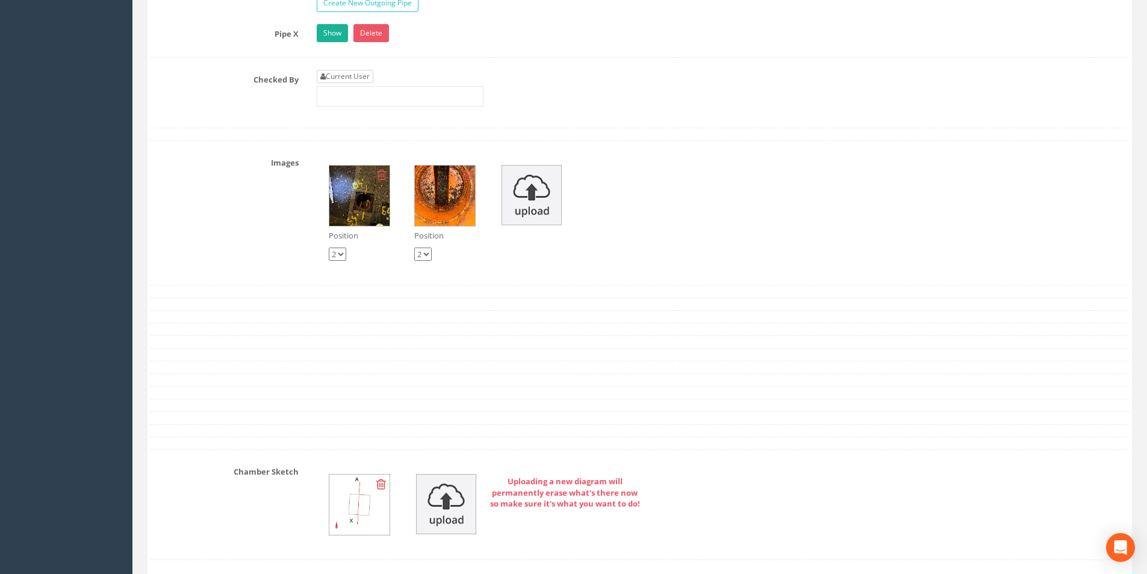
type input "3.82"
click at [358, 74] on link "Current User" at bounding box center [345, 76] width 57 height 13
type input "[PERSON_NAME]"
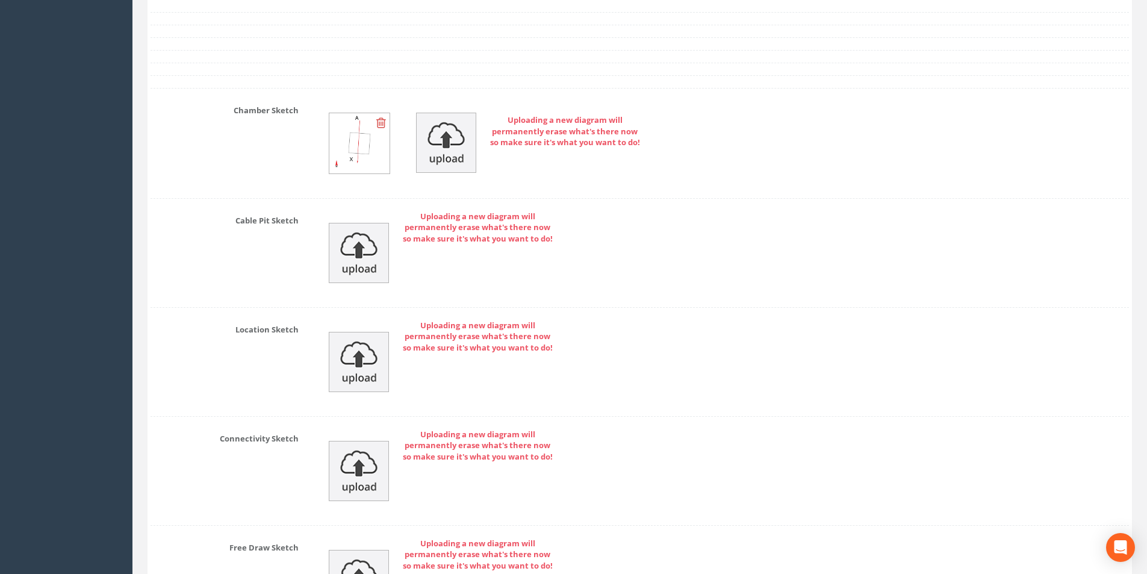
scroll to position [2565, 0]
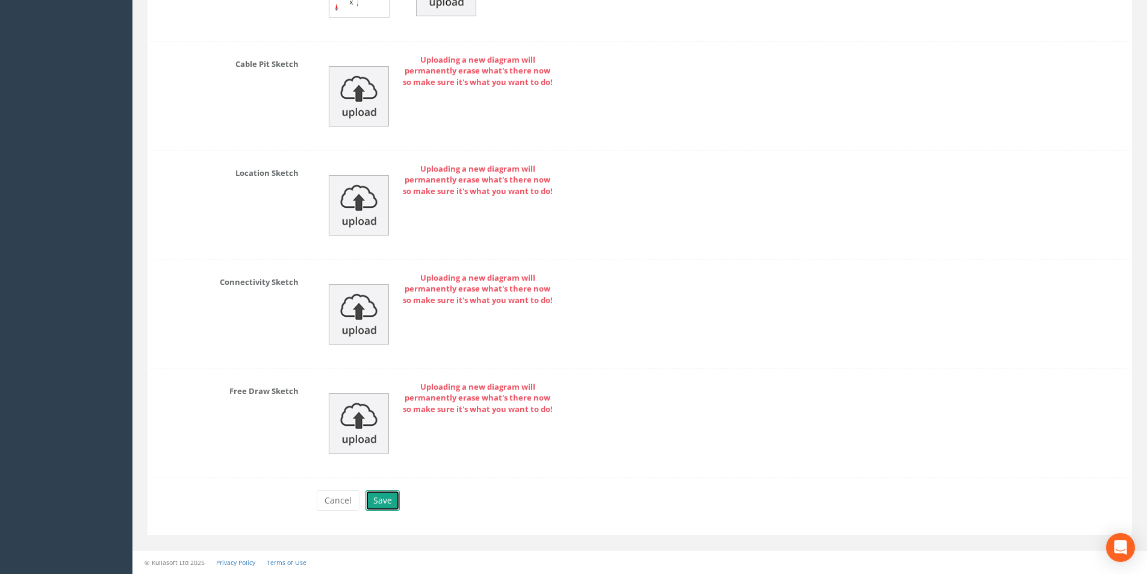
click at [382, 501] on button "Save" at bounding box center [382, 500] width 34 height 20
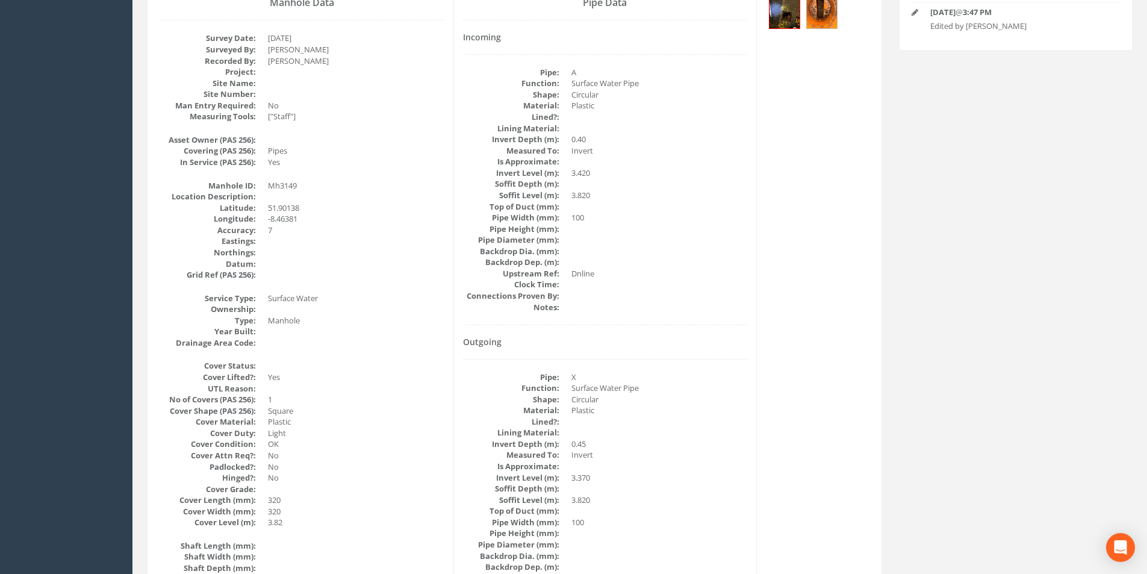
scroll to position [0, 0]
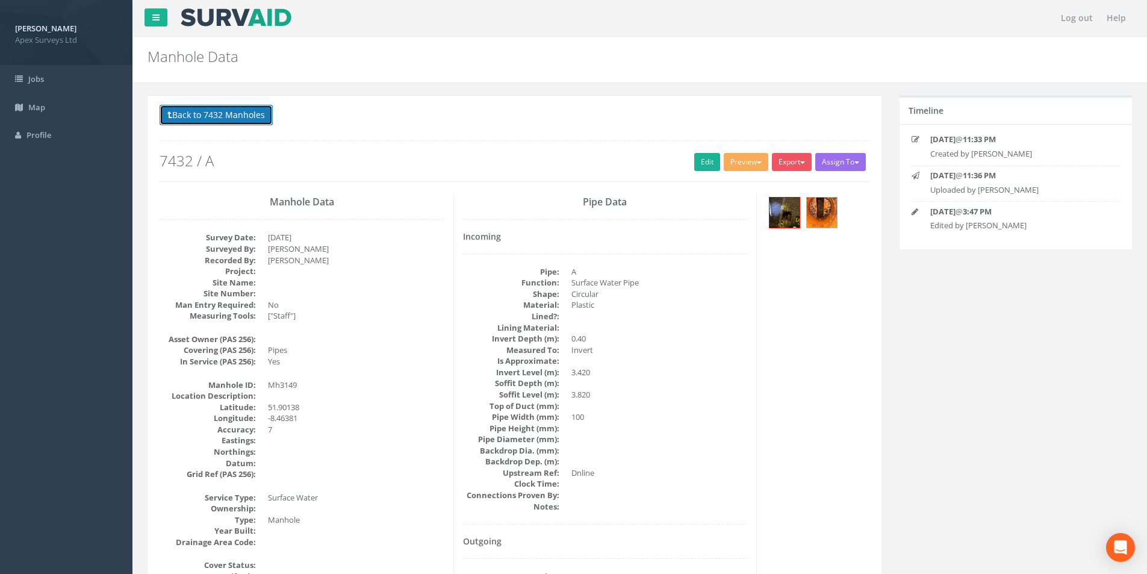
click at [194, 117] on button "Back to 7432 Manholes" at bounding box center [216, 115] width 113 height 20
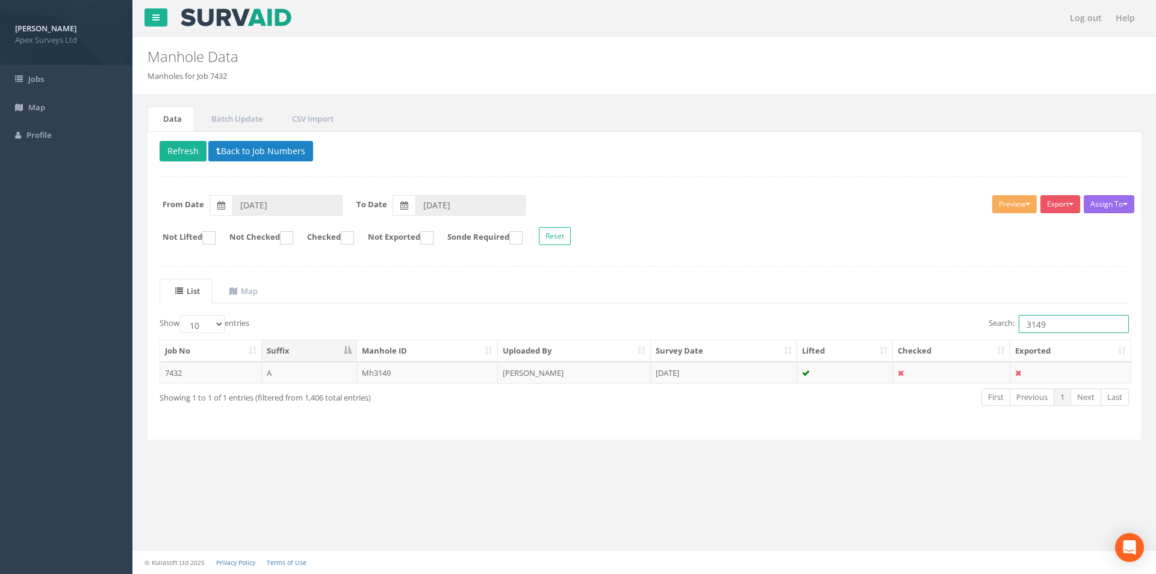
click at [1080, 329] on input "3149" at bounding box center [1074, 324] width 110 height 18
type input "3148"
click at [739, 375] on td "[DATE]" at bounding box center [724, 373] width 146 height 22
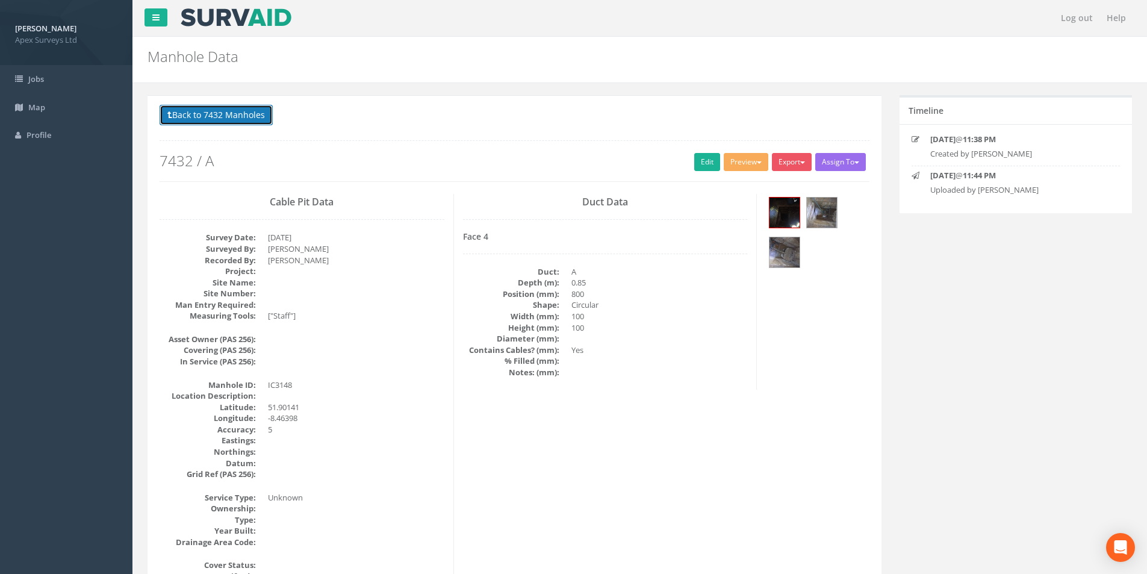
click at [187, 107] on button "Back to 7432 Manholes" at bounding box center [216, 115] width 113 height 20
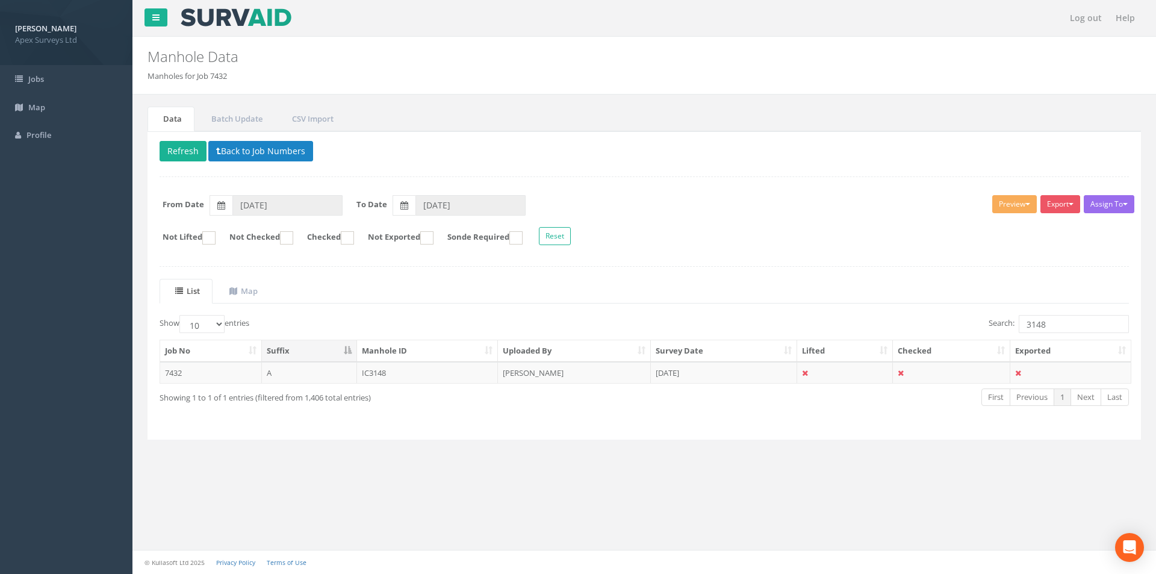
click at [395, 375] on td "IC3148" at bounding box center [427, 373] width 141 height 22
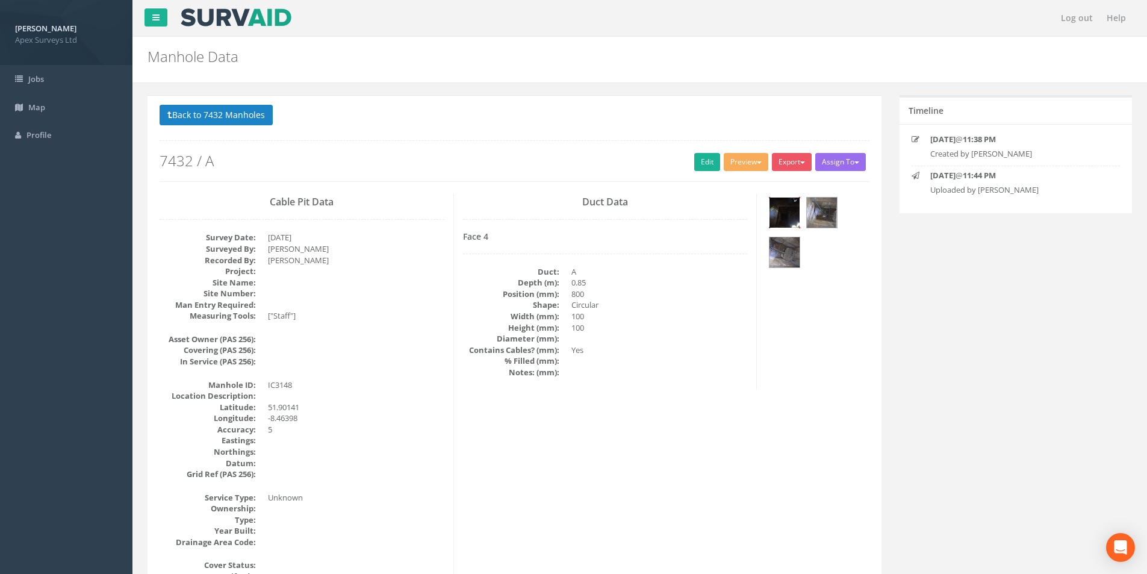
click at [779, 222] on img at bounding box center [784, 212] width 30 height 30
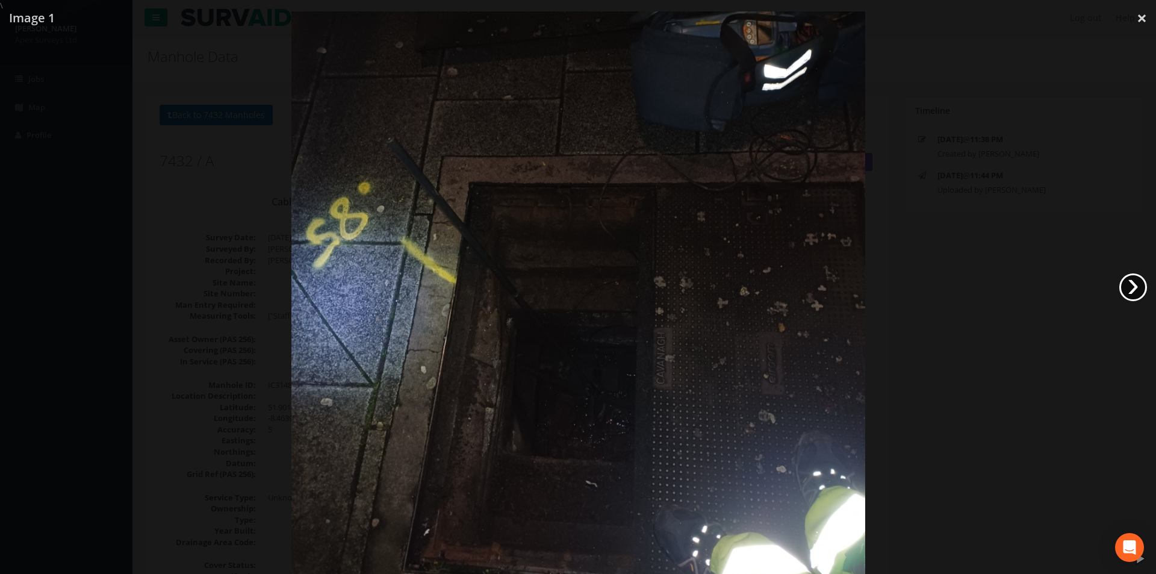
click at [1134, 281] on link "›" at bounding box center [1133, 287] width 28 height 28
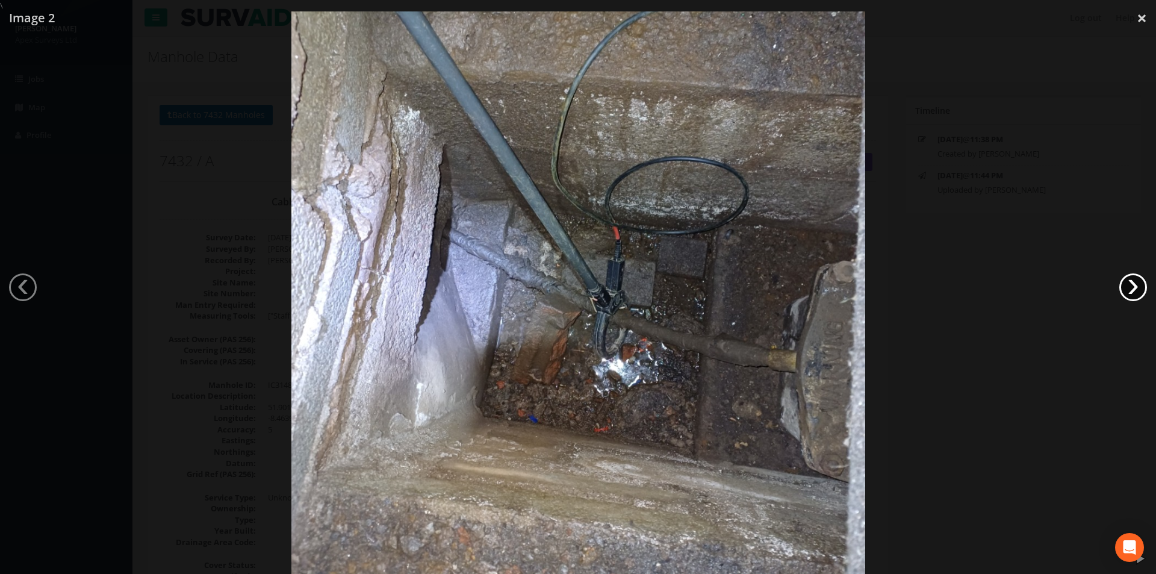
click at [1134, 281] on link "›" at bounding box center [1133, 287] width 28 height 28
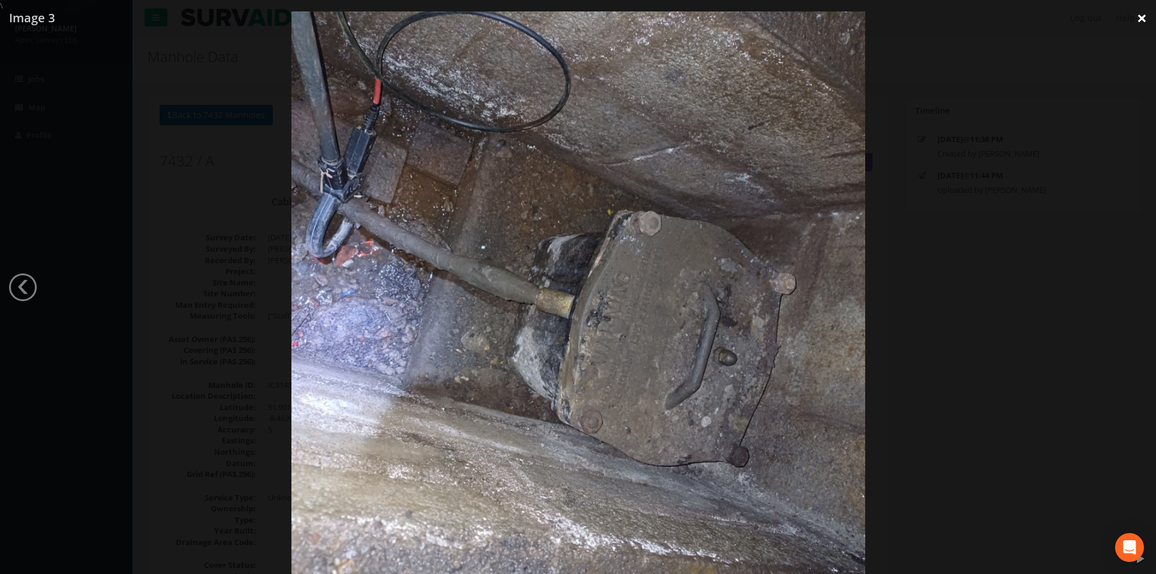
click at [1137, 22] on link "×" at bounding box center [1142, 18] width 28 height 36
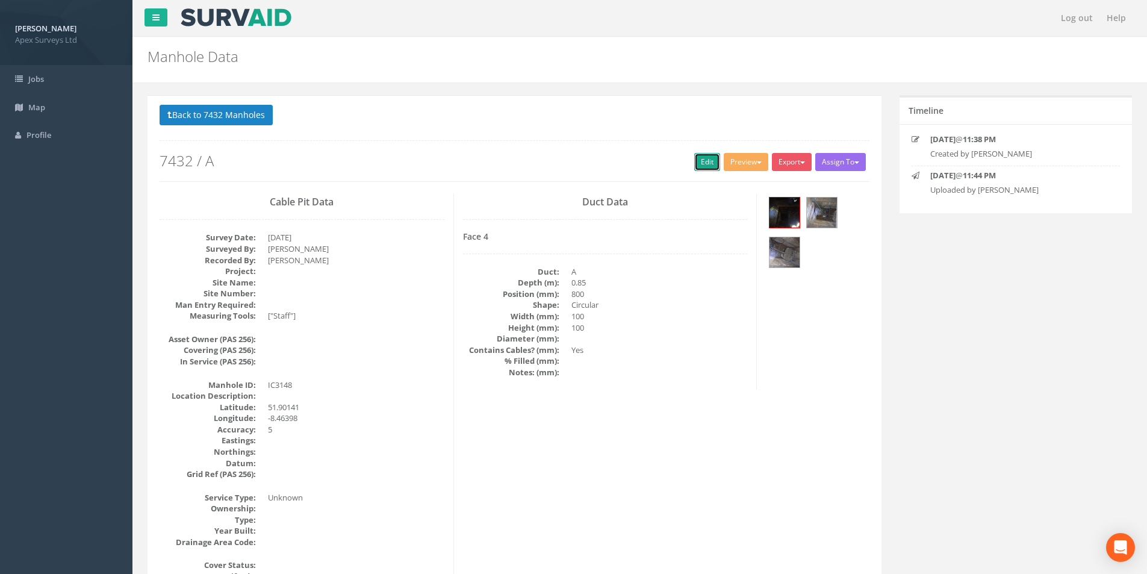
click at [700, 166] on link "Edit" at bounding box center [707, 162] width 26 height 18
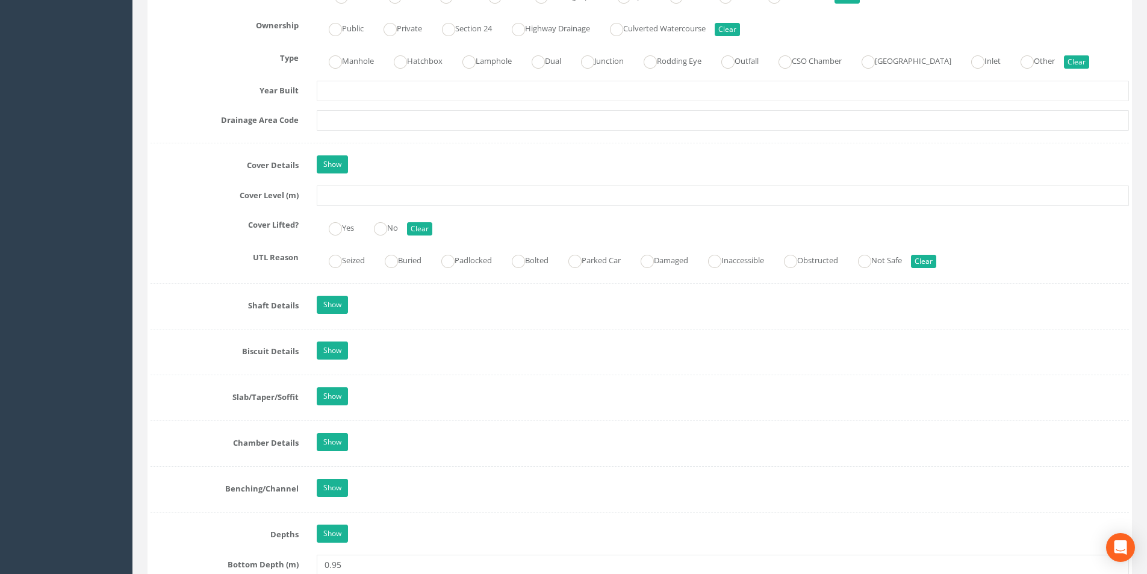
scroll to position [843, 0]
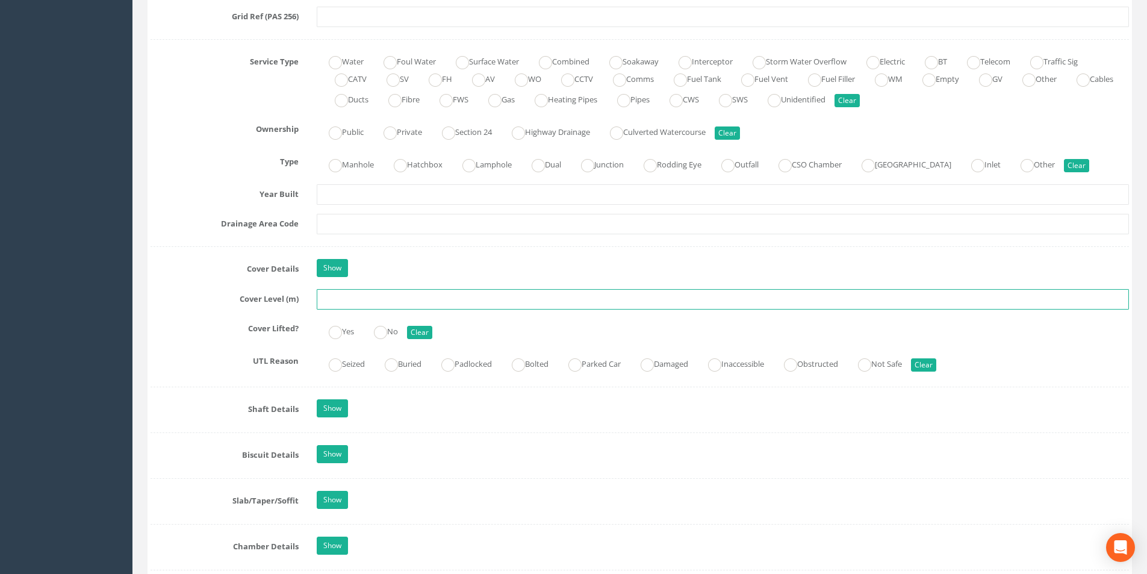
click at [358, 300] on input "text" at bounding box center [723, 299] width 812 height 20
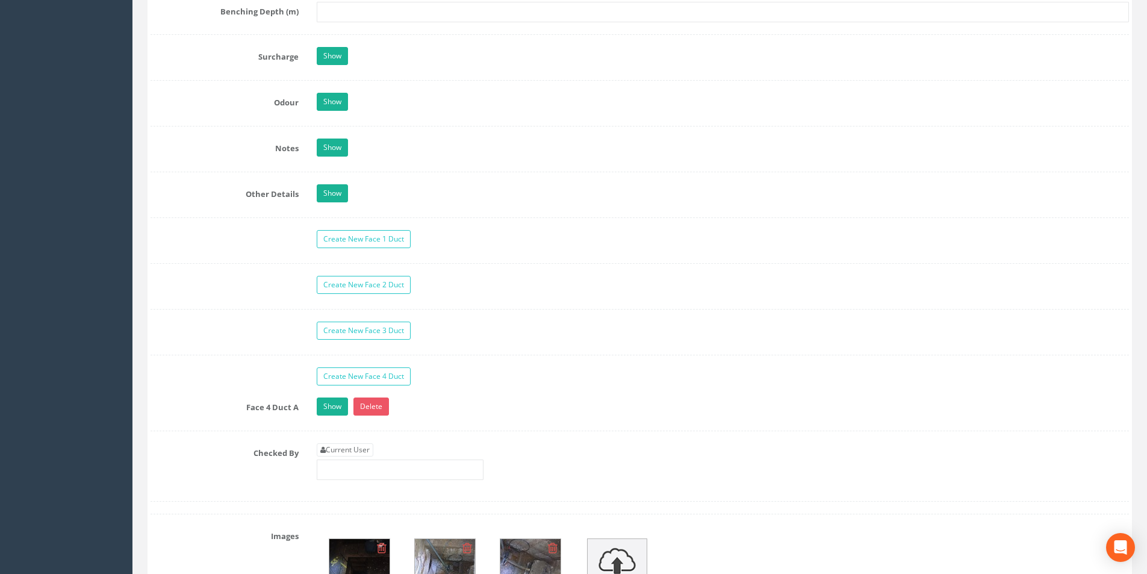
scroll to position [1746, 0]
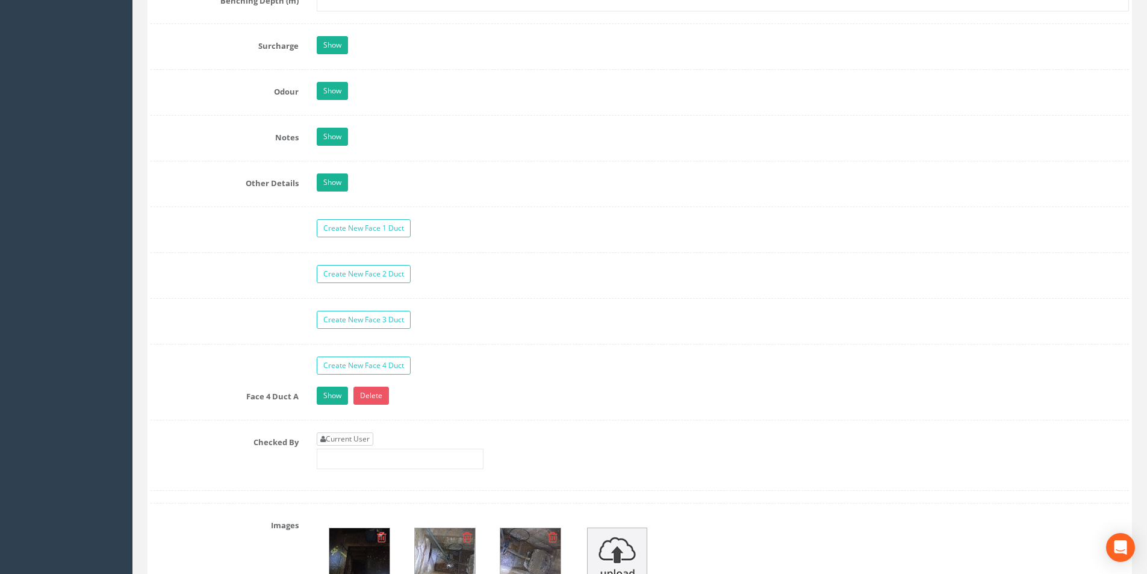
type input "3.76"
click at [364, 437] on link "Current User" at bounding box center [345, 438] width 57 height 13
type input "[PERSON_NAME]"
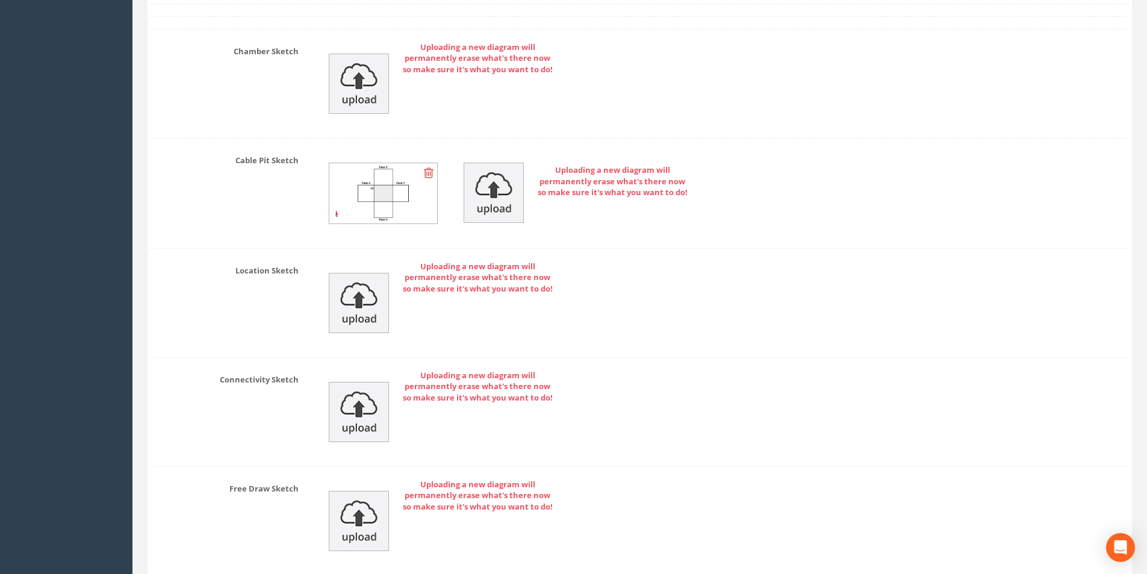
scroll to position [2626, 0]
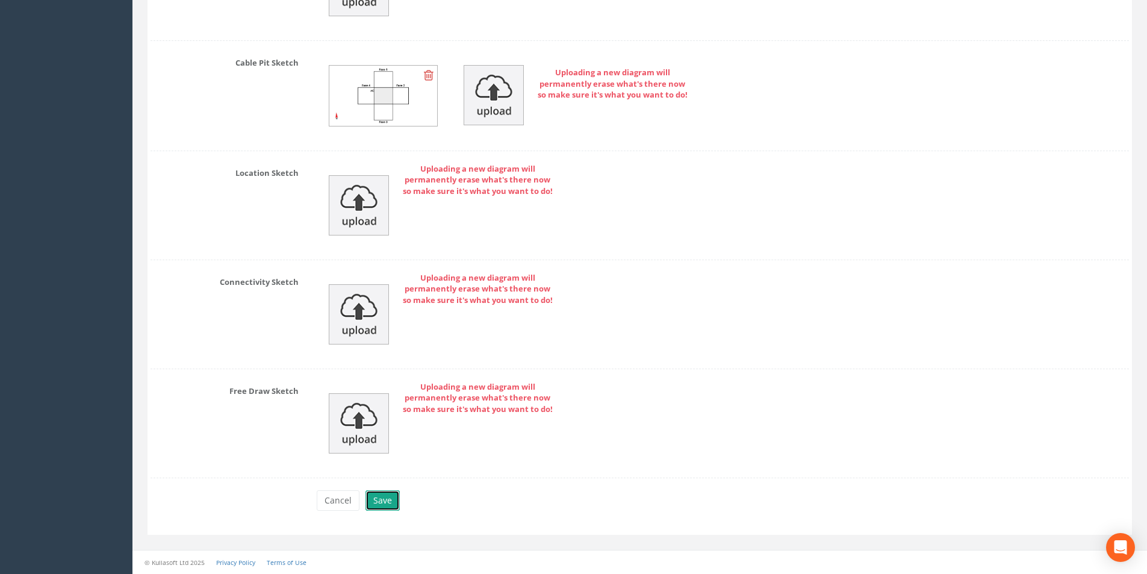
click at [382, 497] on button "Save" at bounding box center [382, 500] width 34 height 20
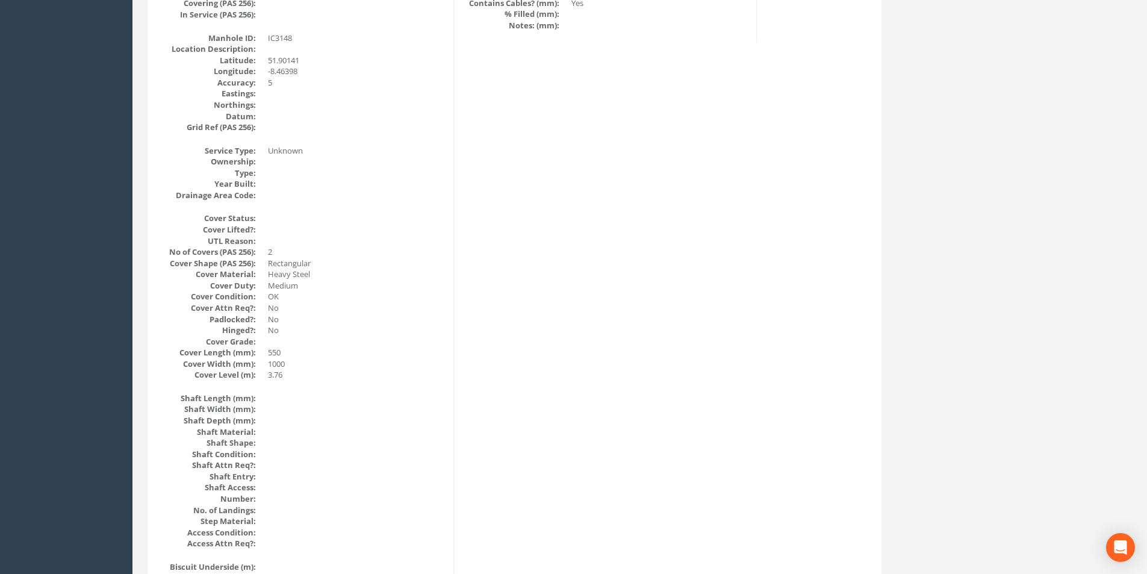
scroll to position [0, 0]
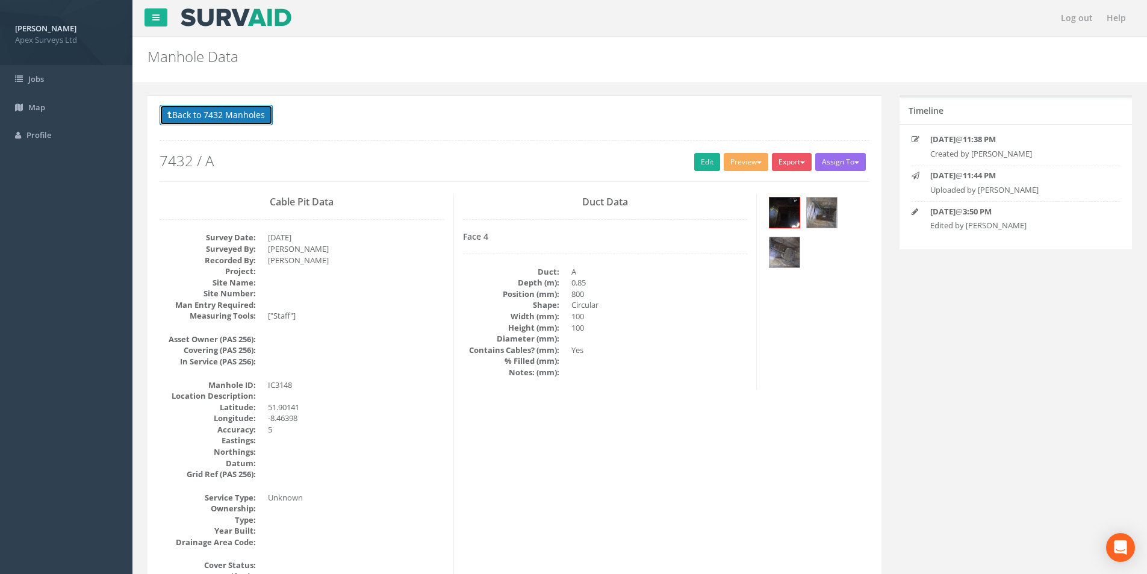
click at [219, 112] on button "Back to 7432 Manholes" at bounding box center [216, 115] width 113 height 20
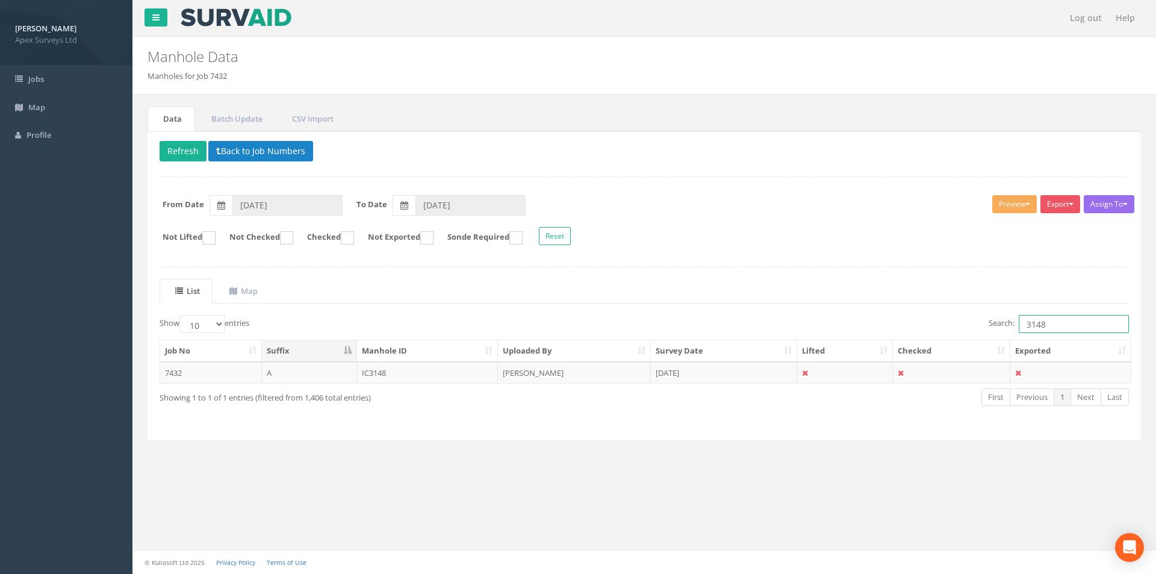
click at [1083, 327] on input "3148" at bounding box center [1074, 324] width 110 height 18
type input "3150"
click at [431, 374] on td "IC3150" at bounding box center [427, 373] width 141 height 22
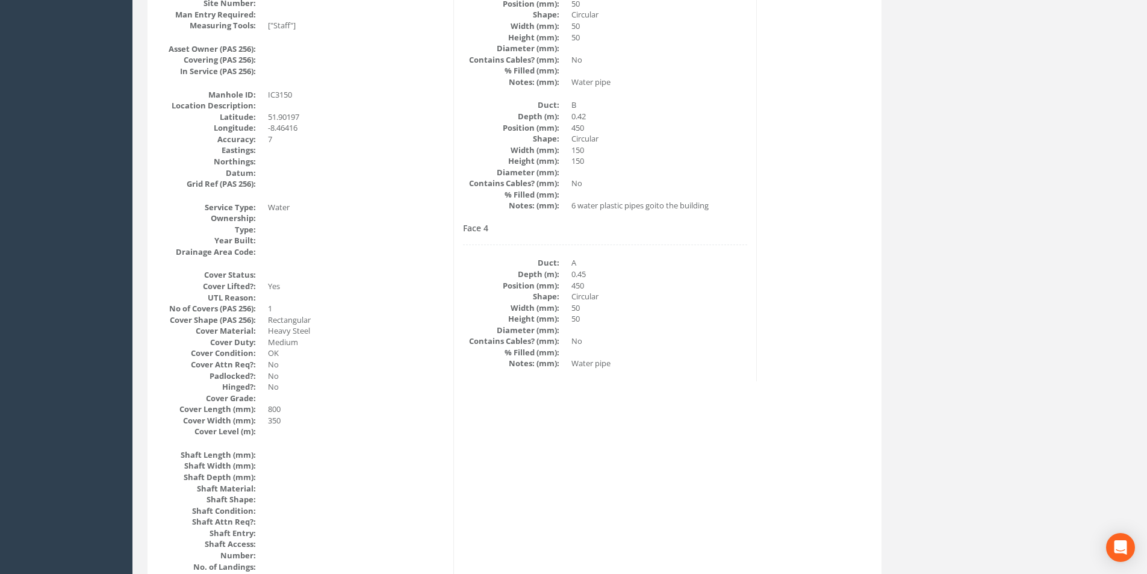
scroll to position [60, 0]
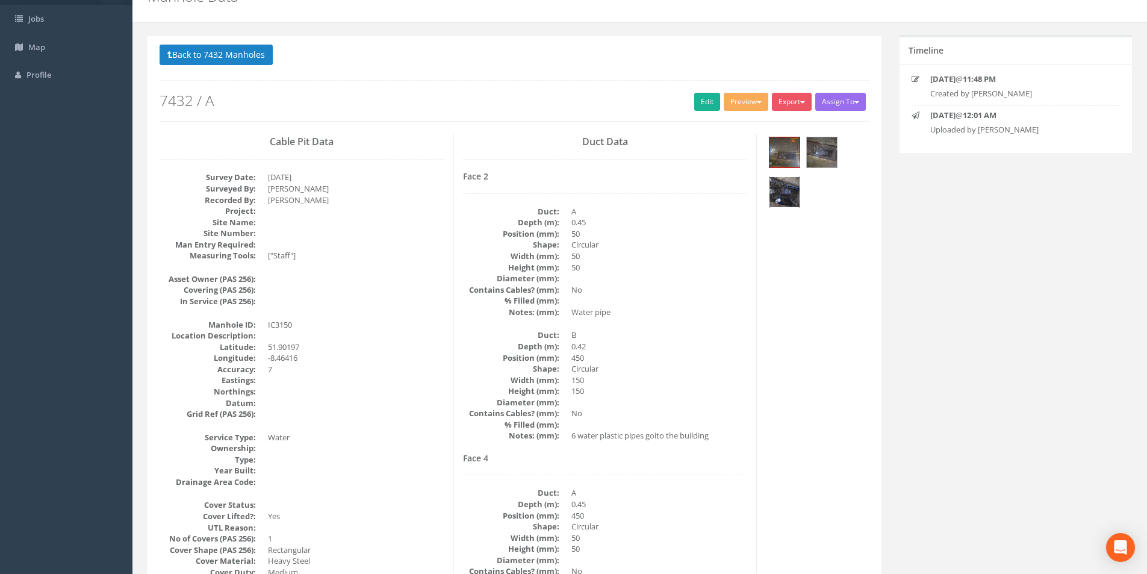
click at [788, 196] on img at bounding box center [784, 192] width 30 height 30
